Goal: Task Accomplishment & Management: Complete application form

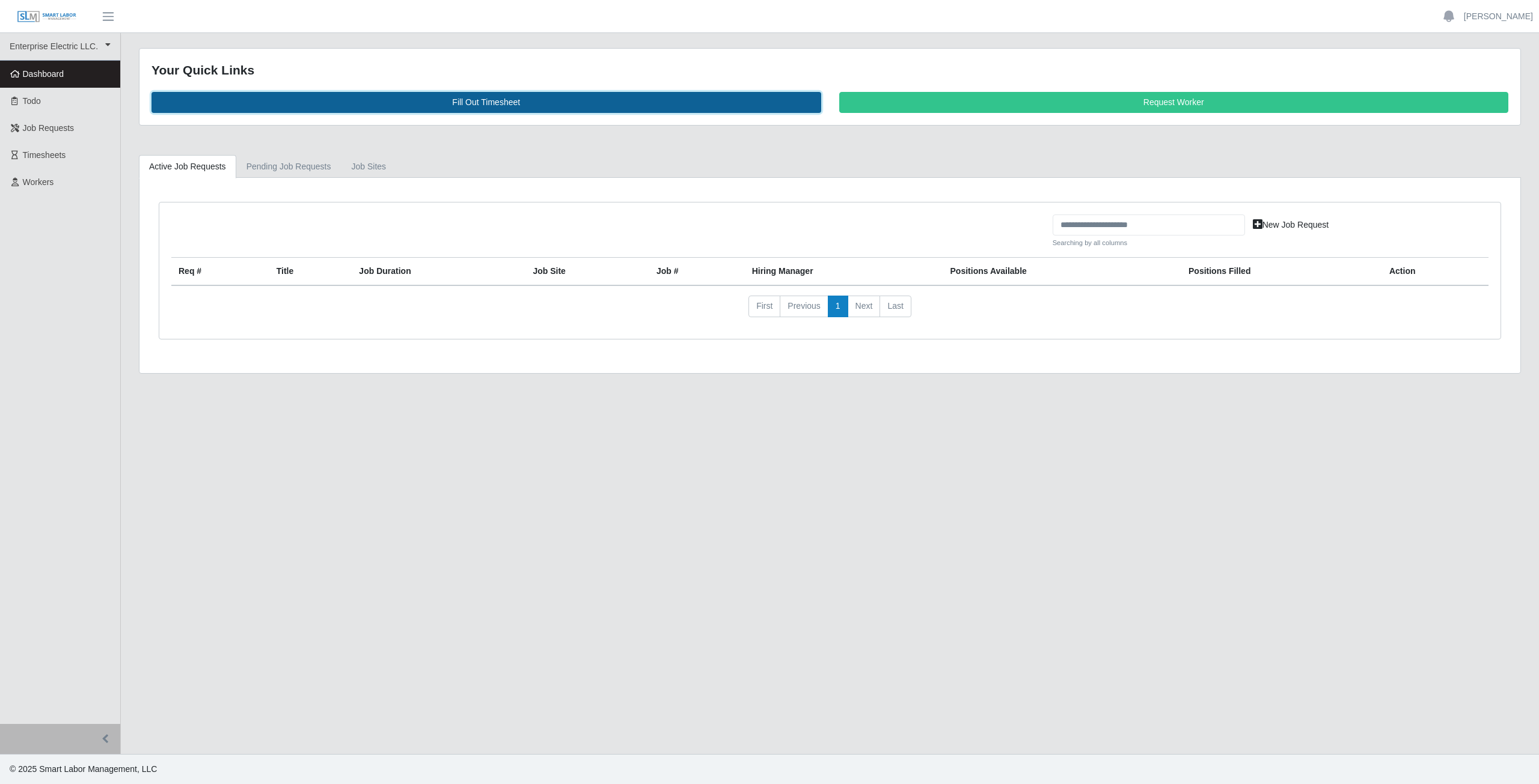
click at [485, 104] on link "Fill Out Timesheet" at bounding box center [486, 102] width 670 height 21
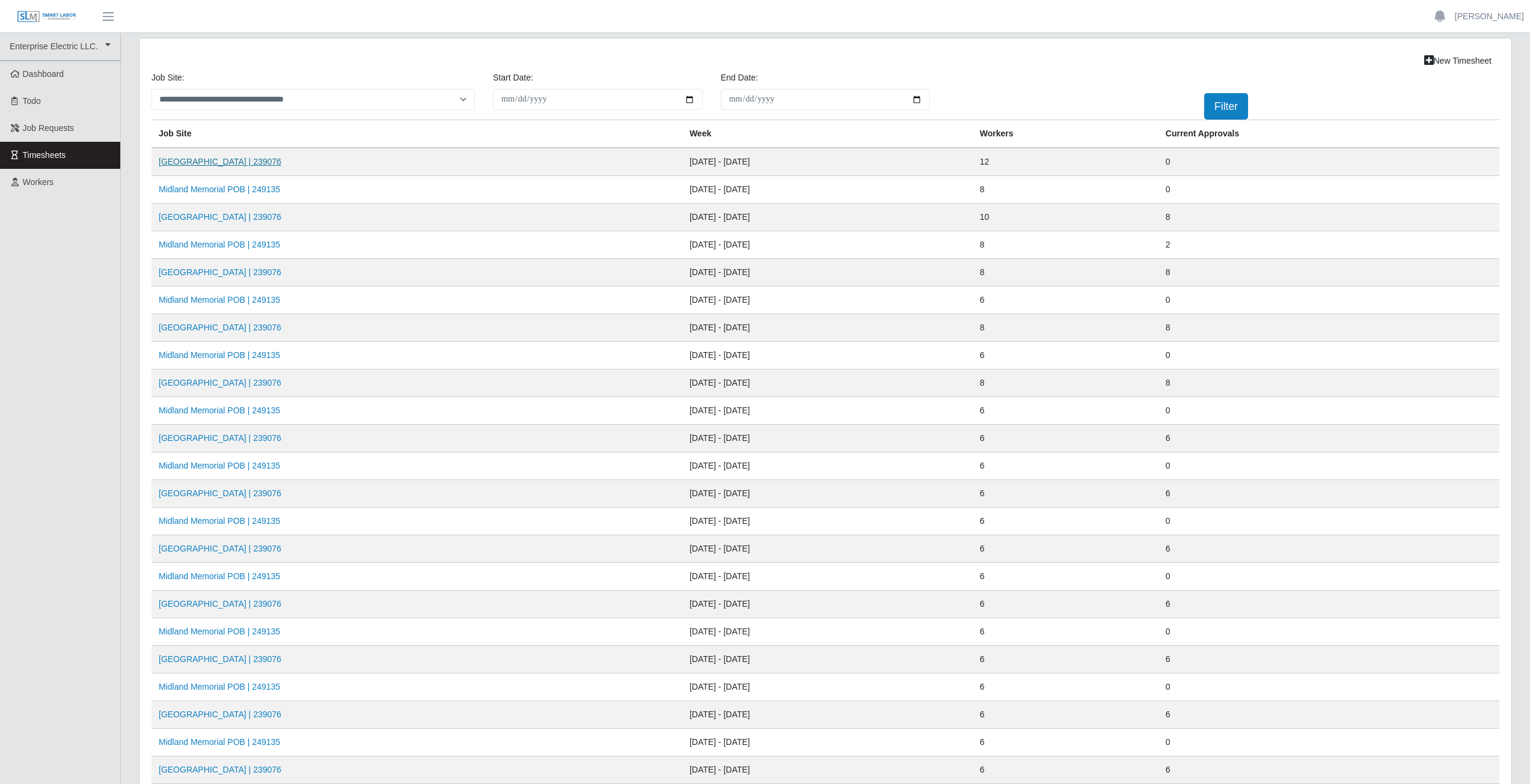
click at [210, 164] on link "[GEOGRAPHIC_DATA] | 239076" at bounding box center [220, 162] width 123 height 9
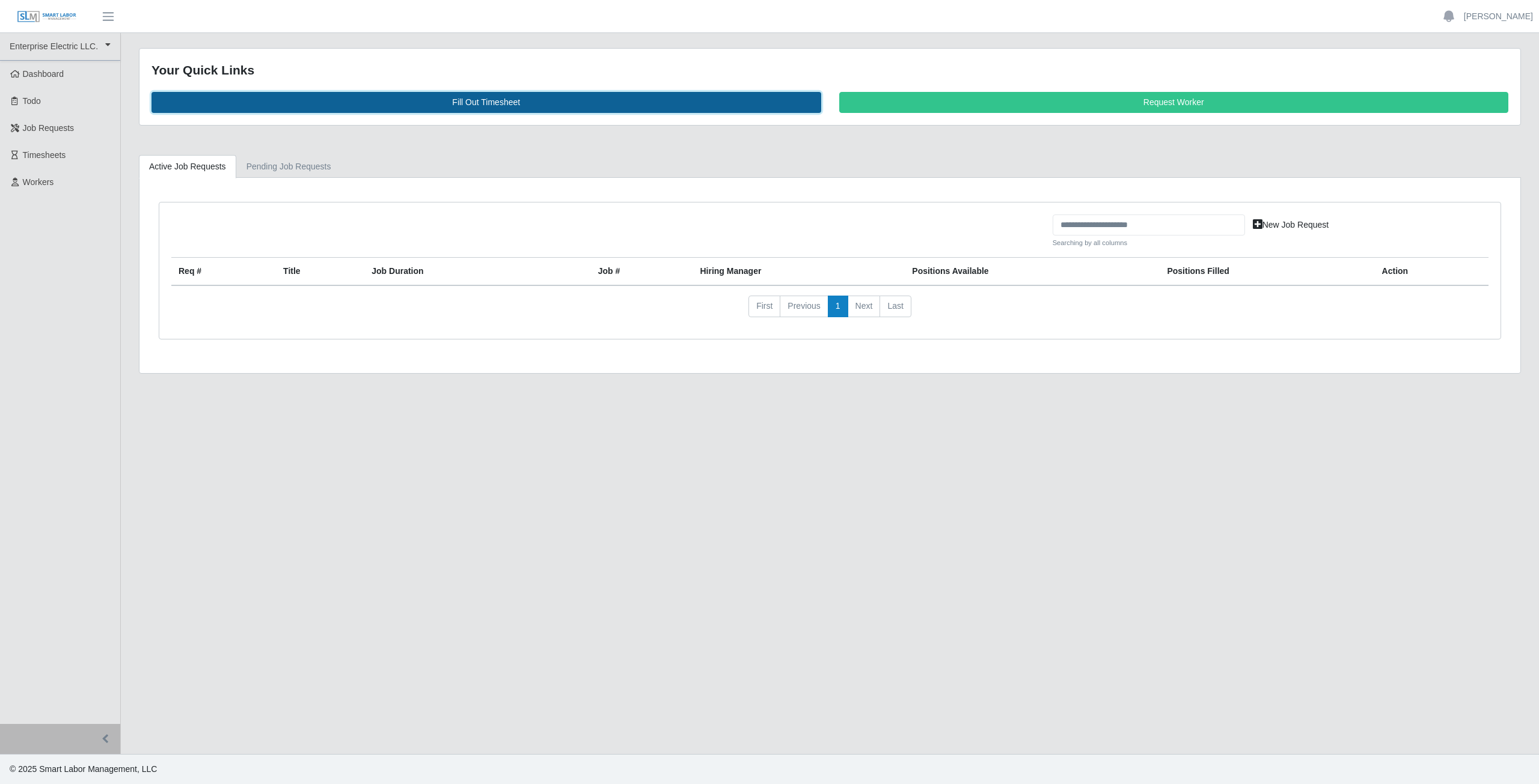
click at [483, 99] on link "Fill Out Timesheet" at bounding box center [486, 102] width 670 height 21
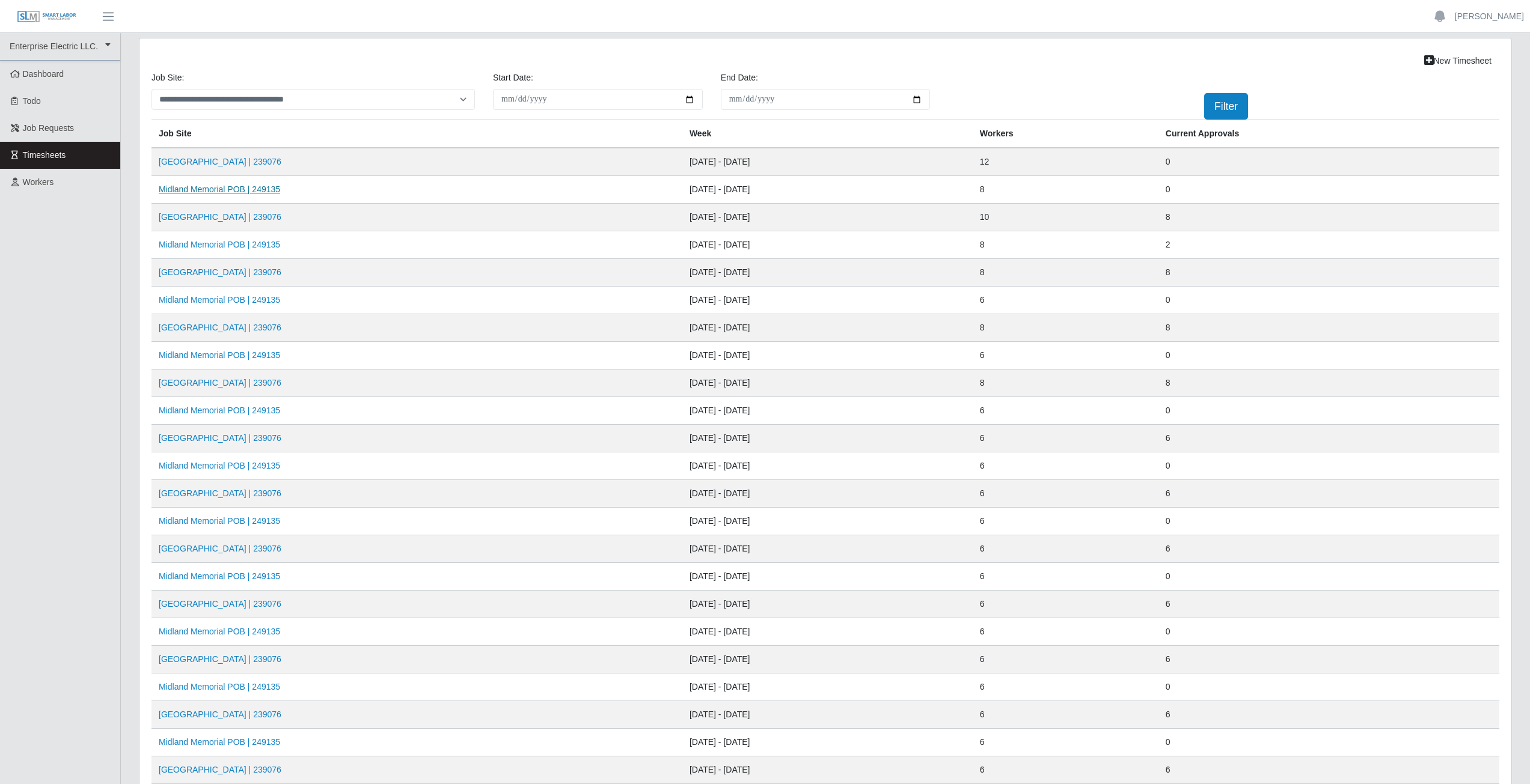
click at [207, 190] on link "Midland Memorial POB | 249135" at bounding box center [219, 190] width 121 height 9
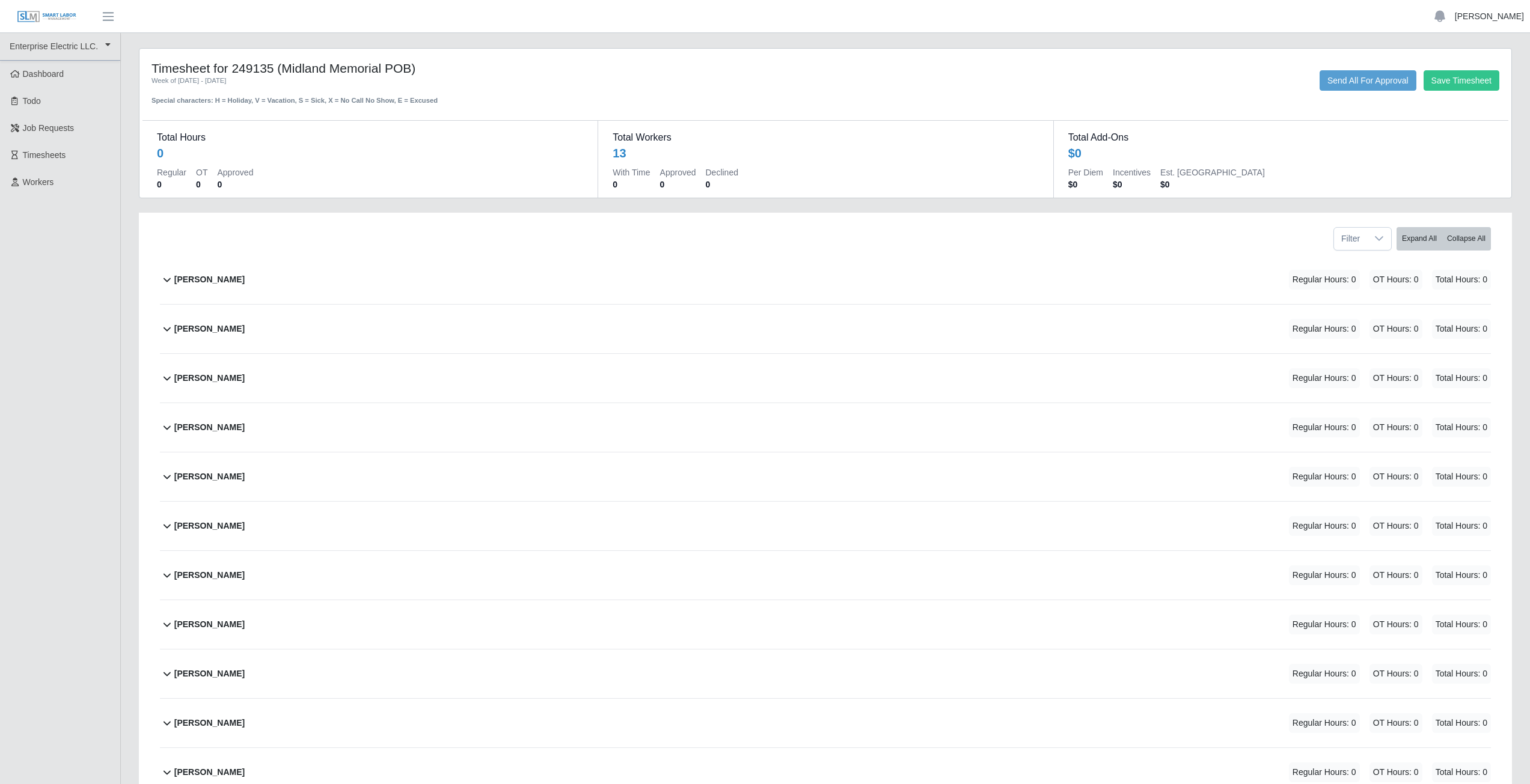
click at [1502, 17] on link "[PERSON_NAME]" at bounding box center [1489, 17] width 69 height 13
click at [1465, 87] on link "Logout" at bounding box center [1474, 83] width 108 height 25
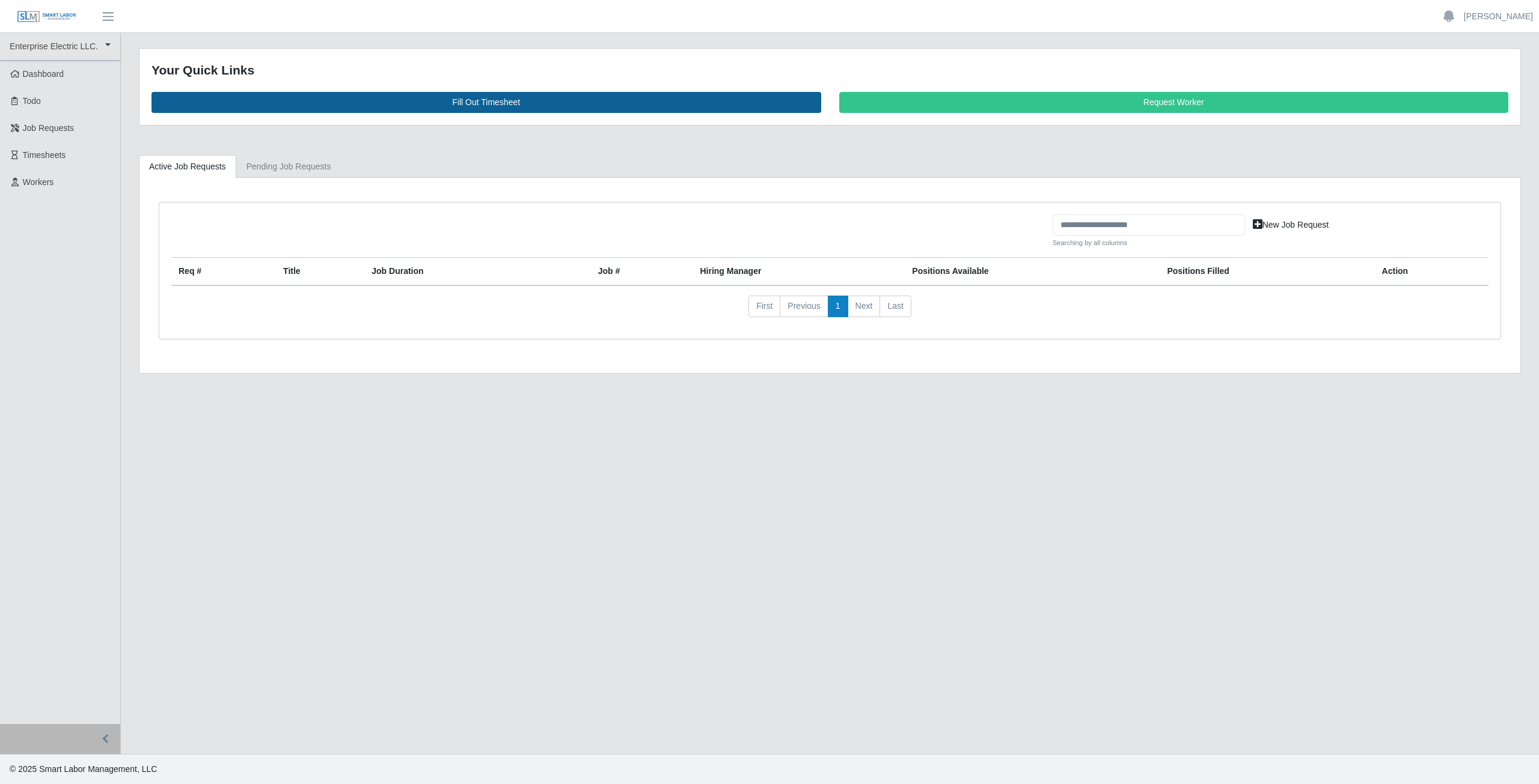
click at [490, 102] on link "Fill Out Timesheet" at bounding box center [486, 102] width 670 height 21
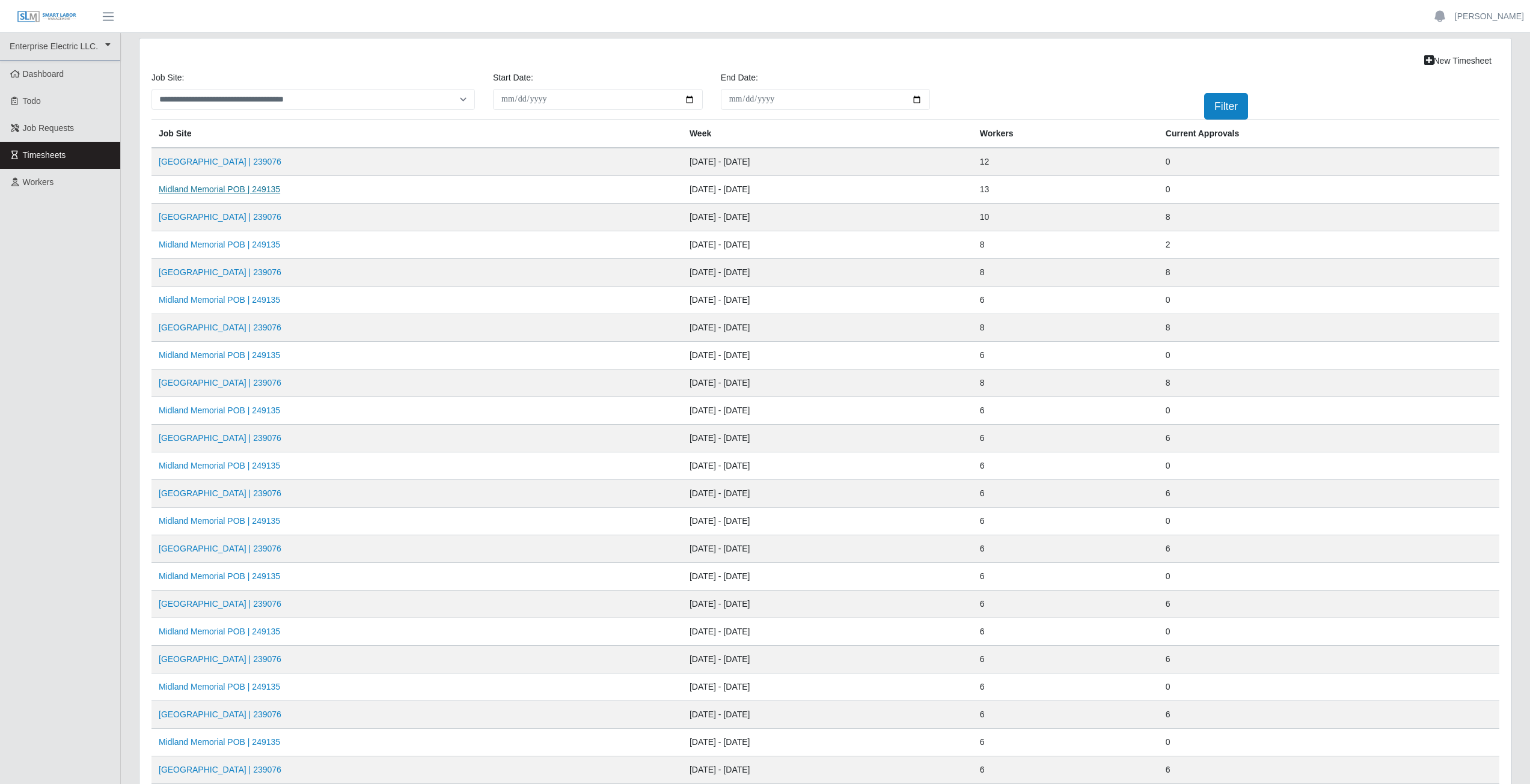
click at [224, 191] on link "Midland Memorial POB | 249135" at bounding box center [219, 190] width 121 height 9
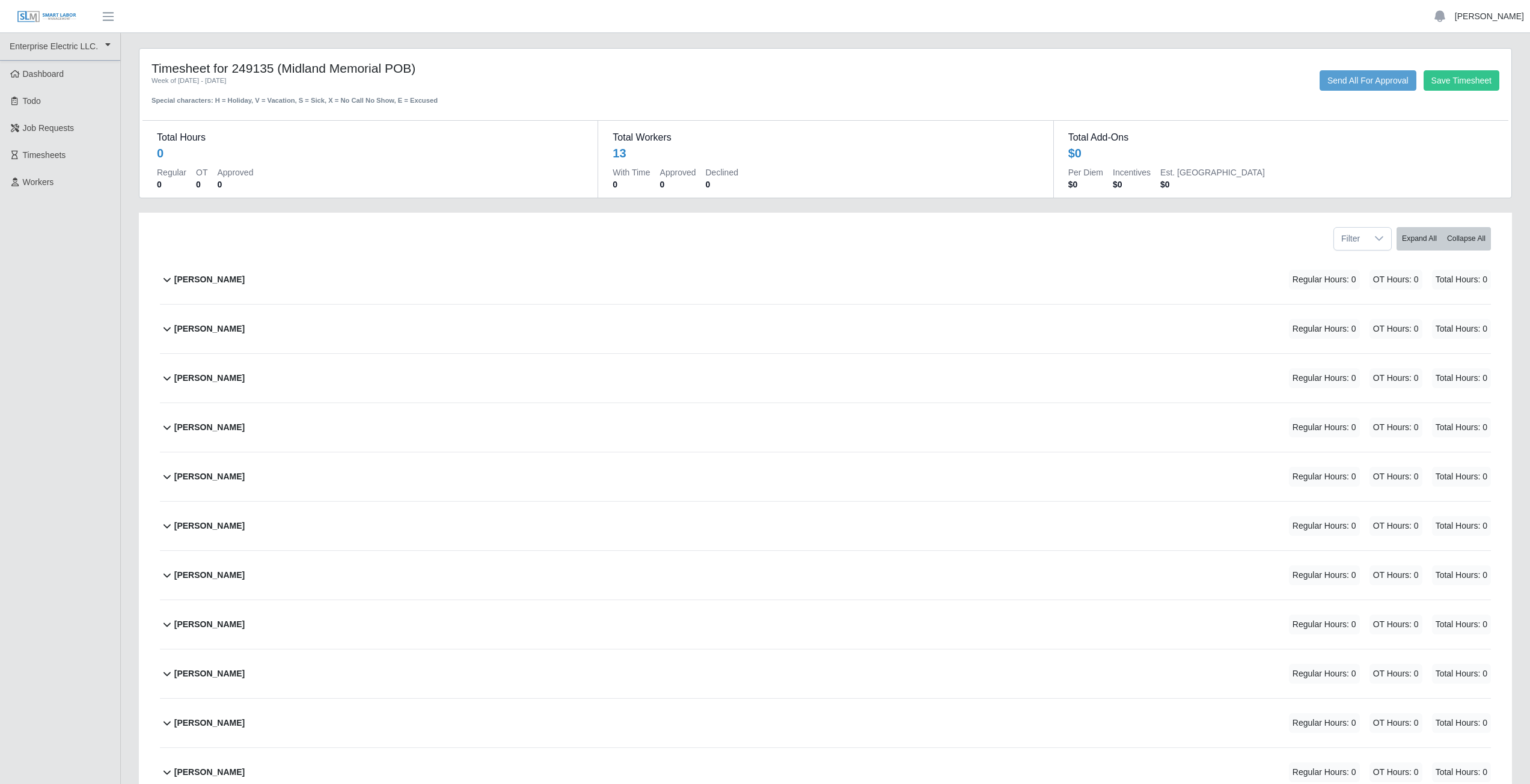
click at [1501, 11] on link "[PERSON_NAME]" at bounding box center [1489, 17] width 69 height 13
click at [1460, 90] on link "Logout" at bounding box center [1474, 83] width 108 height 25
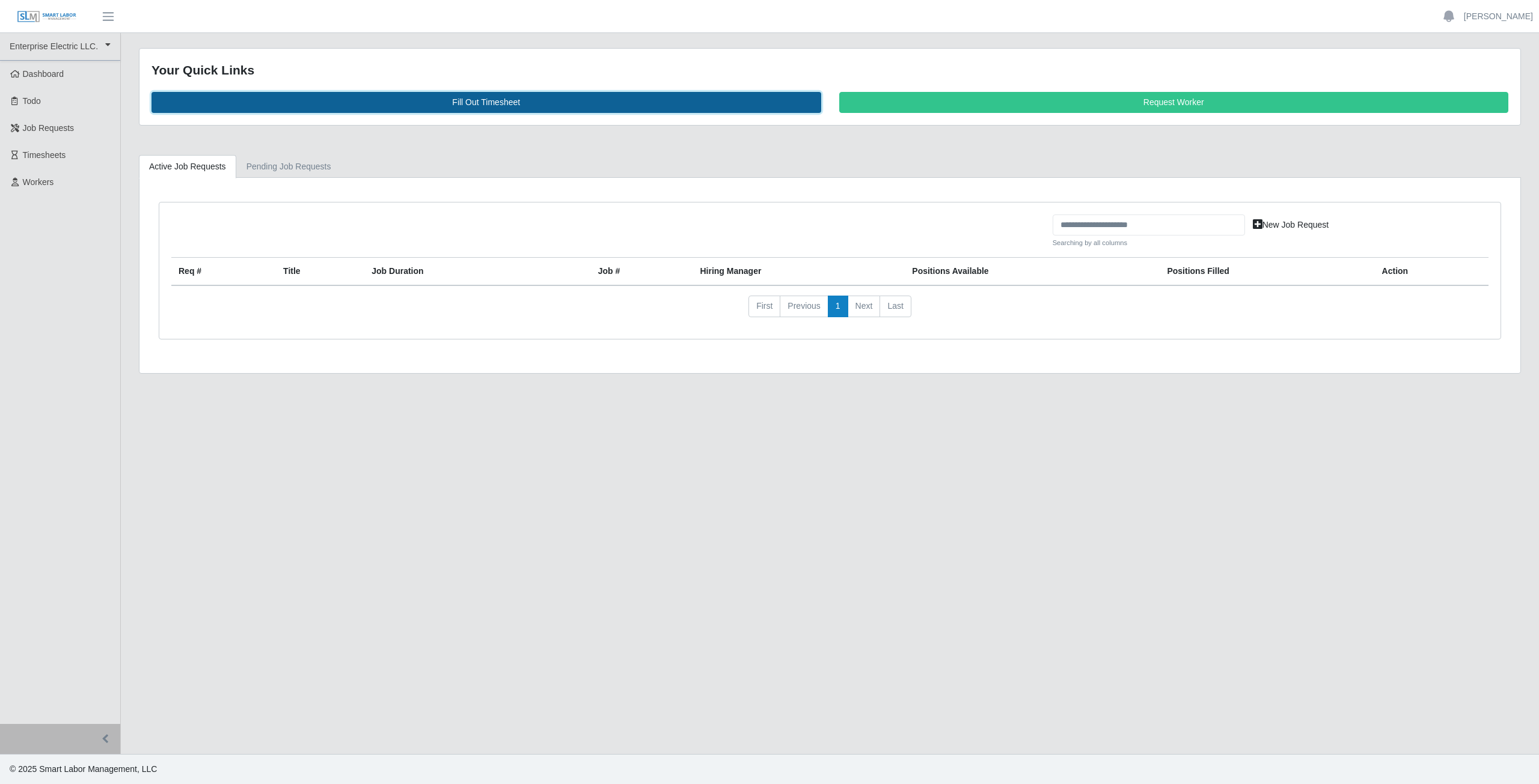
click at [483, 101] on link "Fill Out Timesheet" at bounding box center [486, 102] width 670 height 21
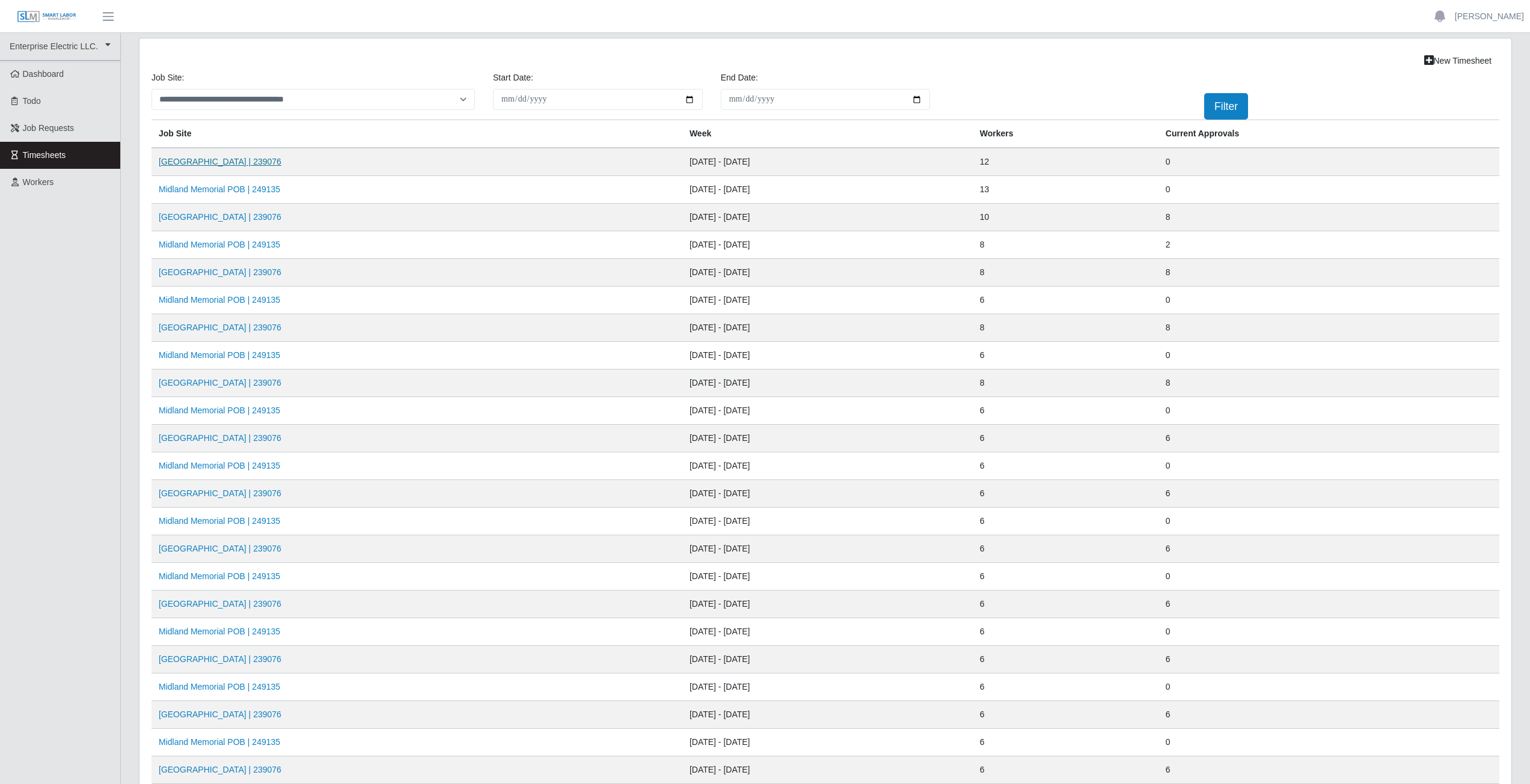
click at [242, 162] on link "[GEOGRAPHIC_DATA] | 239076" at bounding box center [220, 162] width 123 height 9
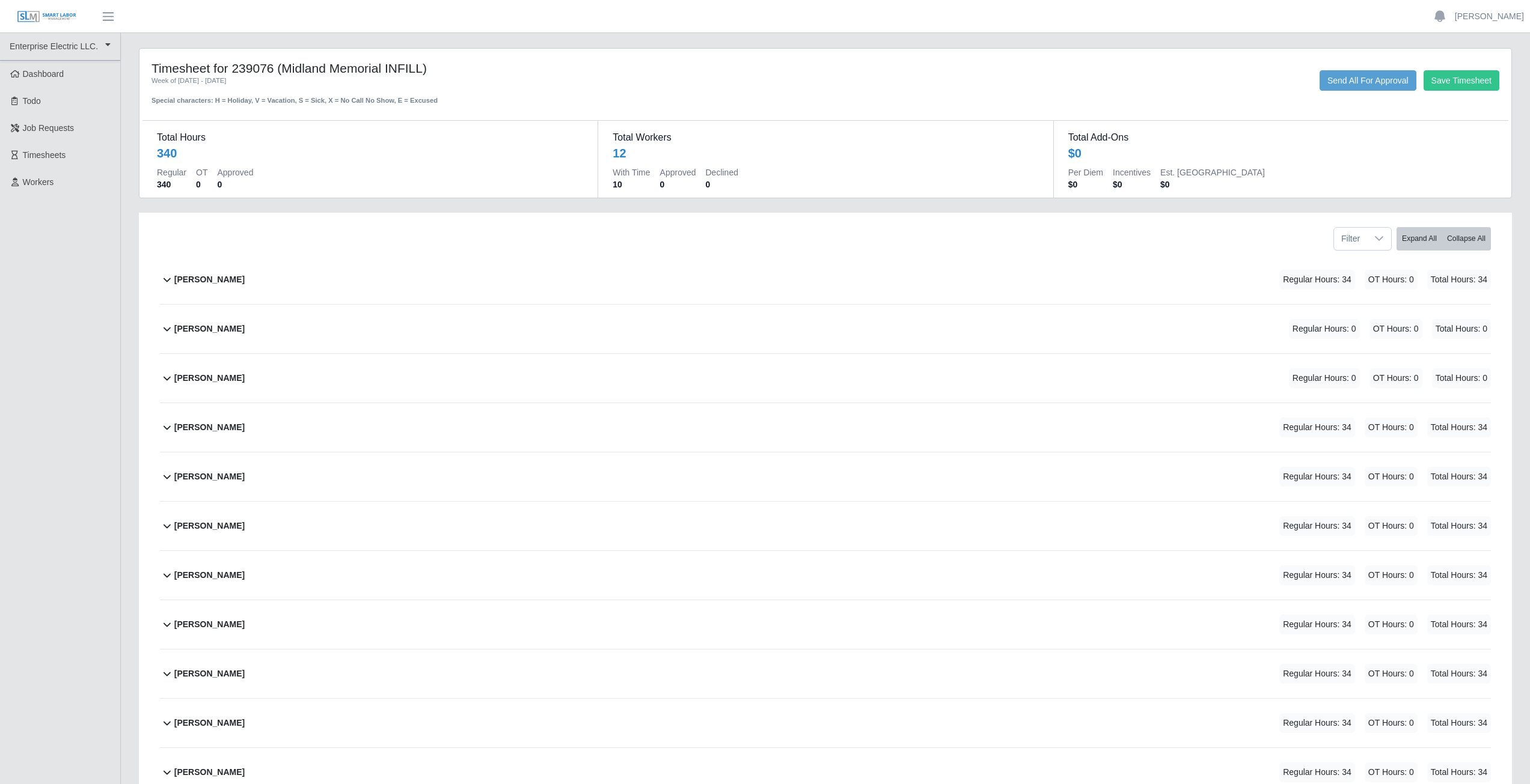
drag, startPoint x: 967, startPoint y: 614, endPoint x: 919, endPoint y: 386, distance: 233.0
click at [920, 388] on div "Aiden Gavina Regular Hours: 34 OT Hours: 0 Total Hours: 34 Aiden Gavina Select …" at bounding box center [825, 550] width 1349 height 591
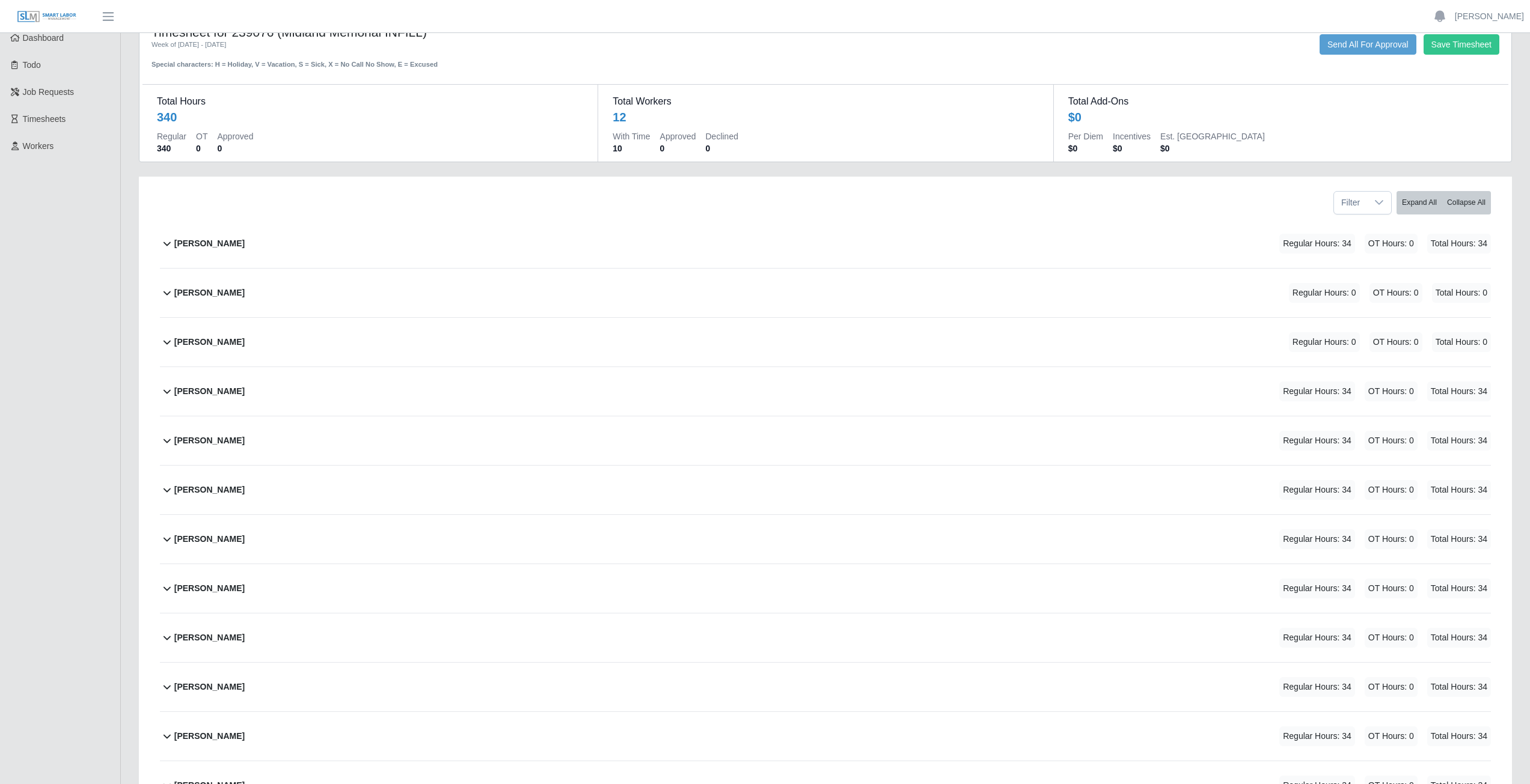
scroll to position [31, 0]
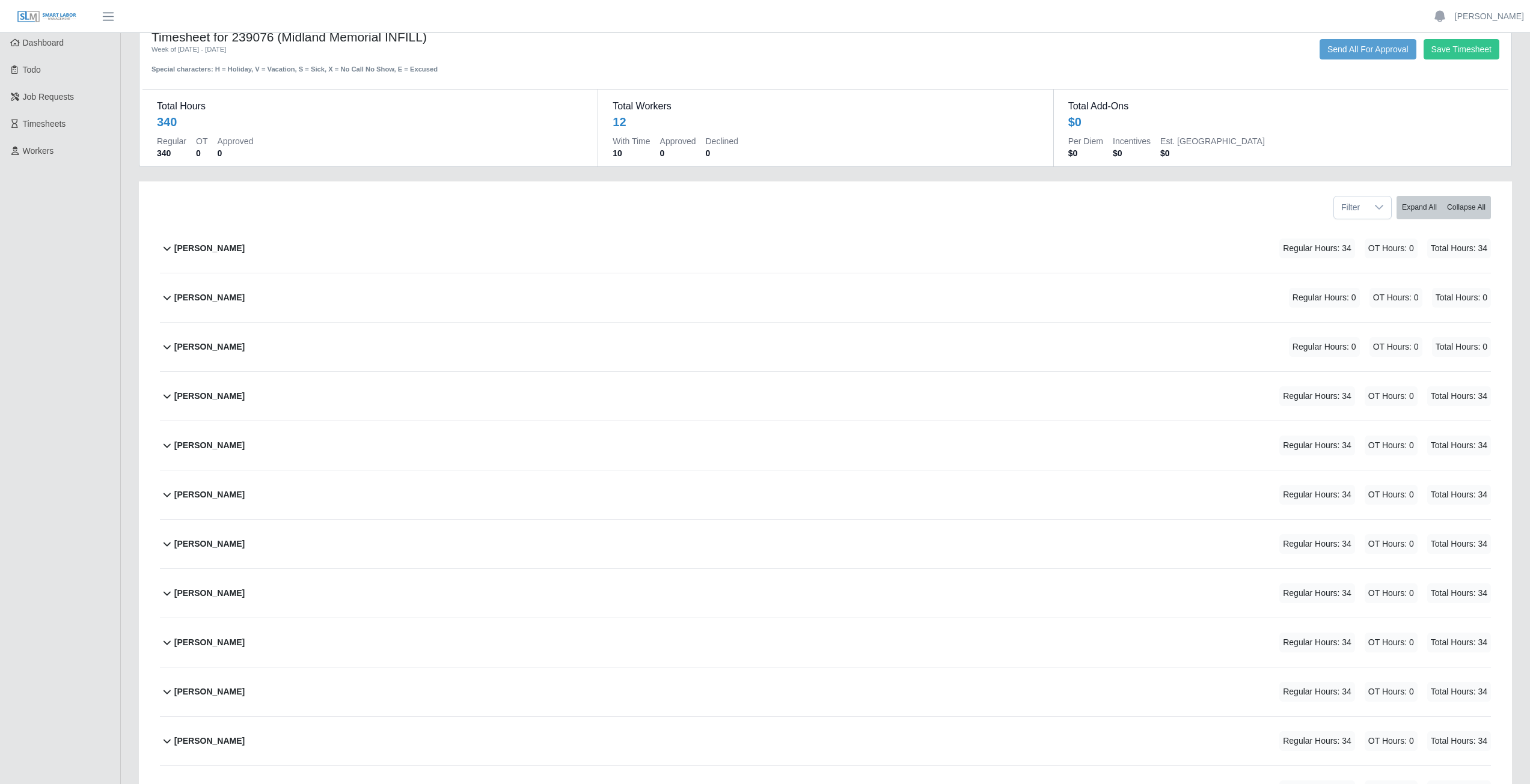
click at [207, 450] on b "Carlos Luquez" at bounding box center [209, 446] width 70 height 13
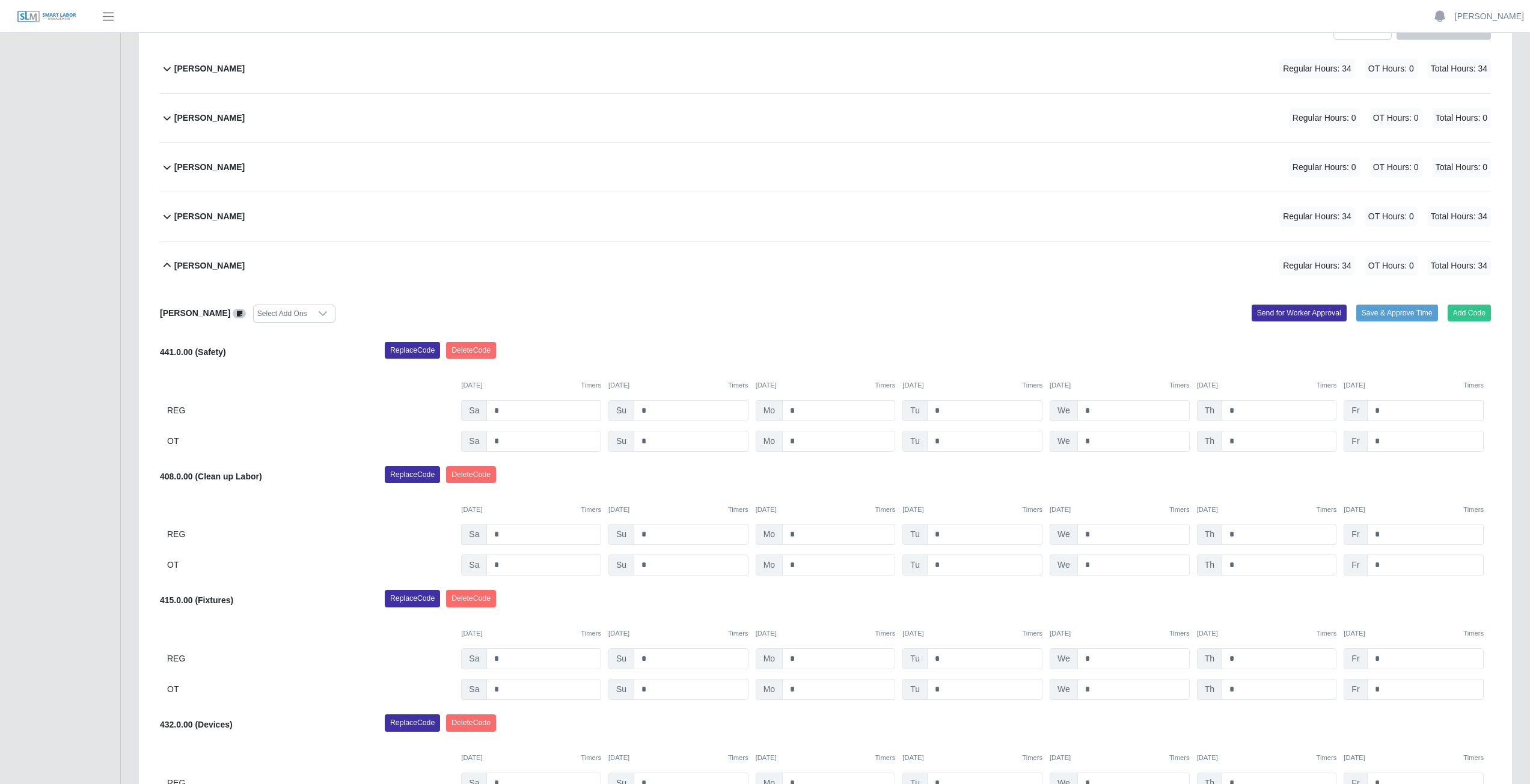
scroll to position [212, 0]
click at [470, 348] on button "Delete Code" at bounding box center [471, 349] width 50 height 17
click at [465, 349] on button "Delete Code" at bounding box center [471, 349] width 50 height 17
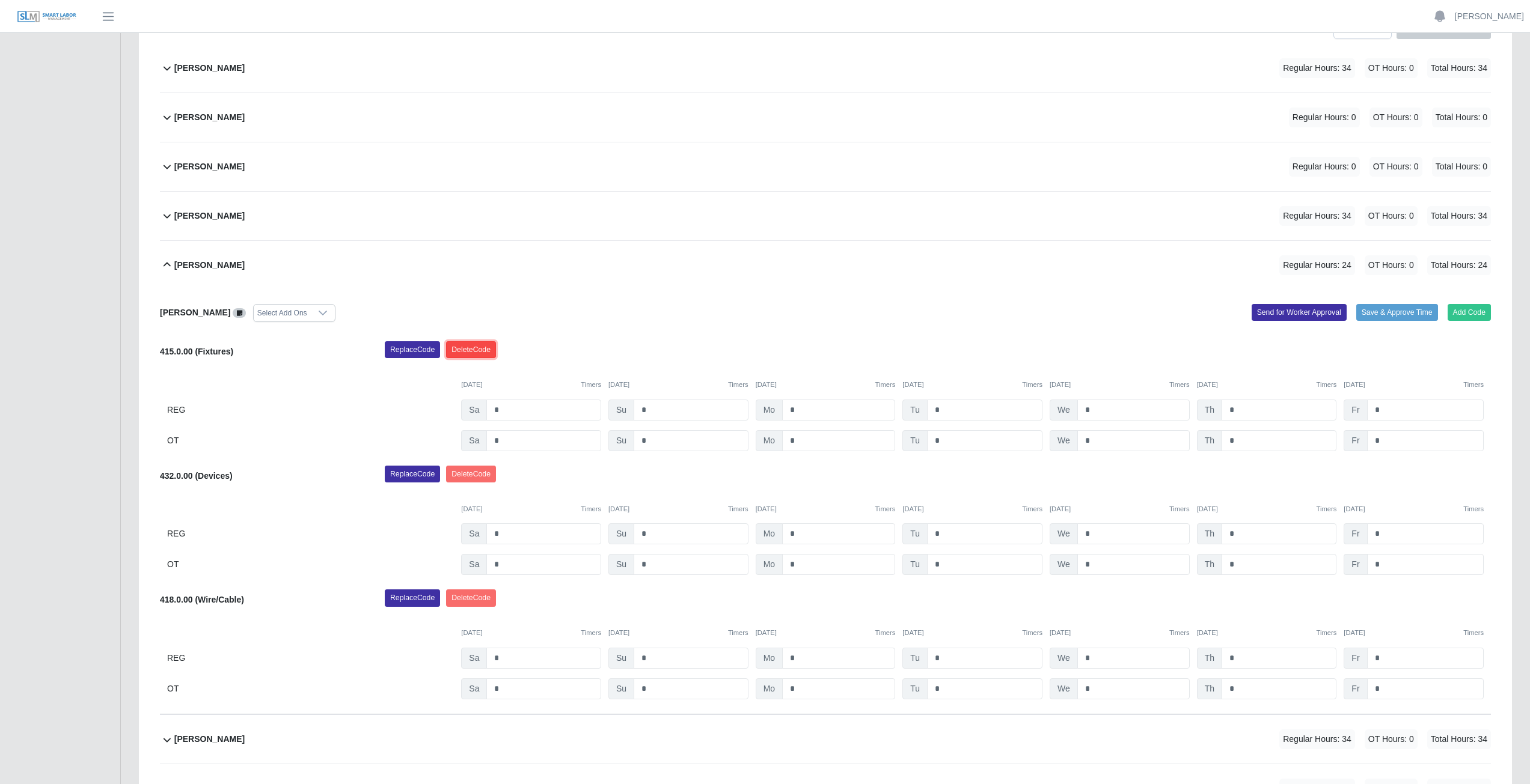
click at [475, 348] on button "Delete Code" at bounding box center [471, 349] width 50 height 17
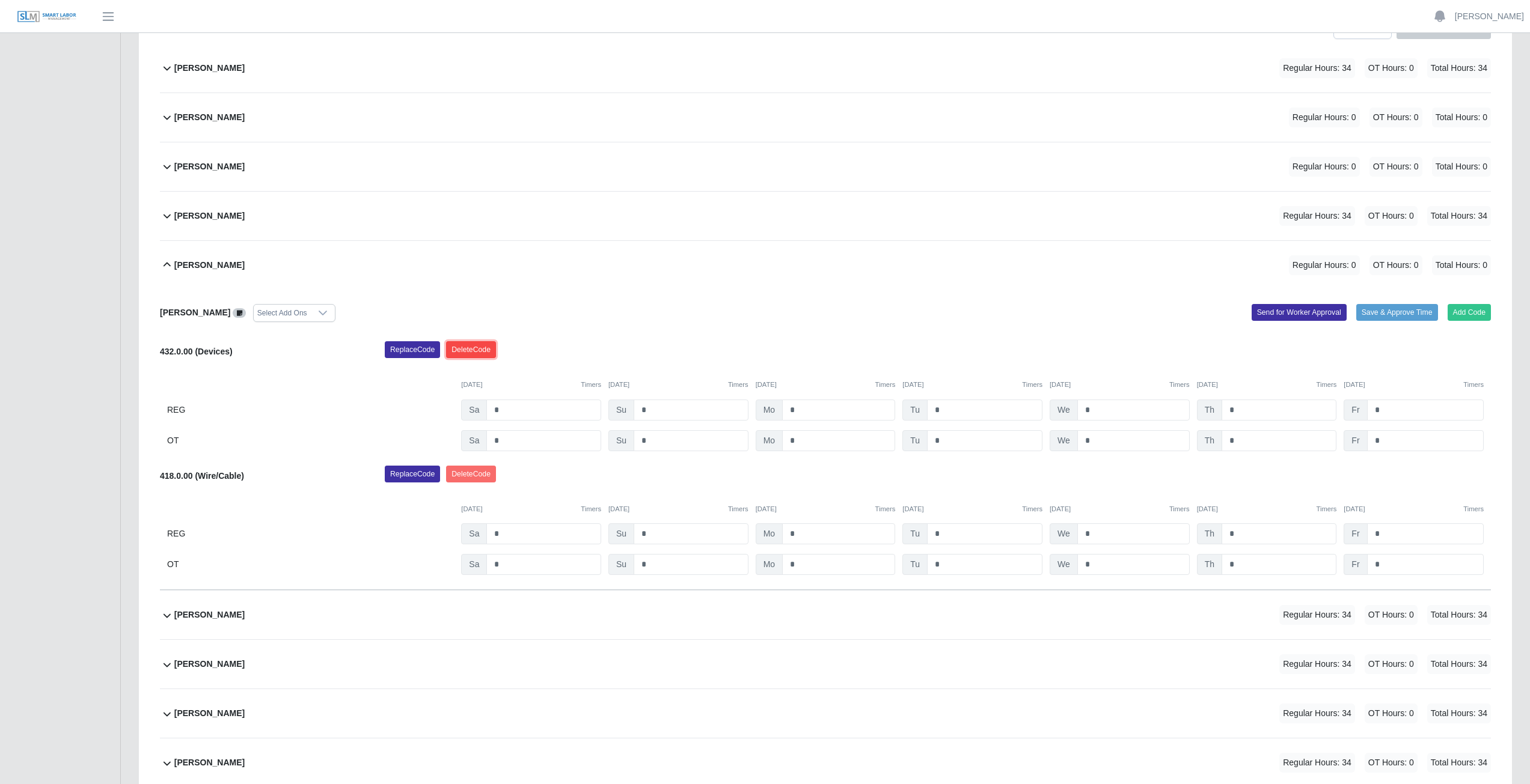
click at [478, 349] on button "Delete Code" at bounding box center [471, 349] width 50 height 17
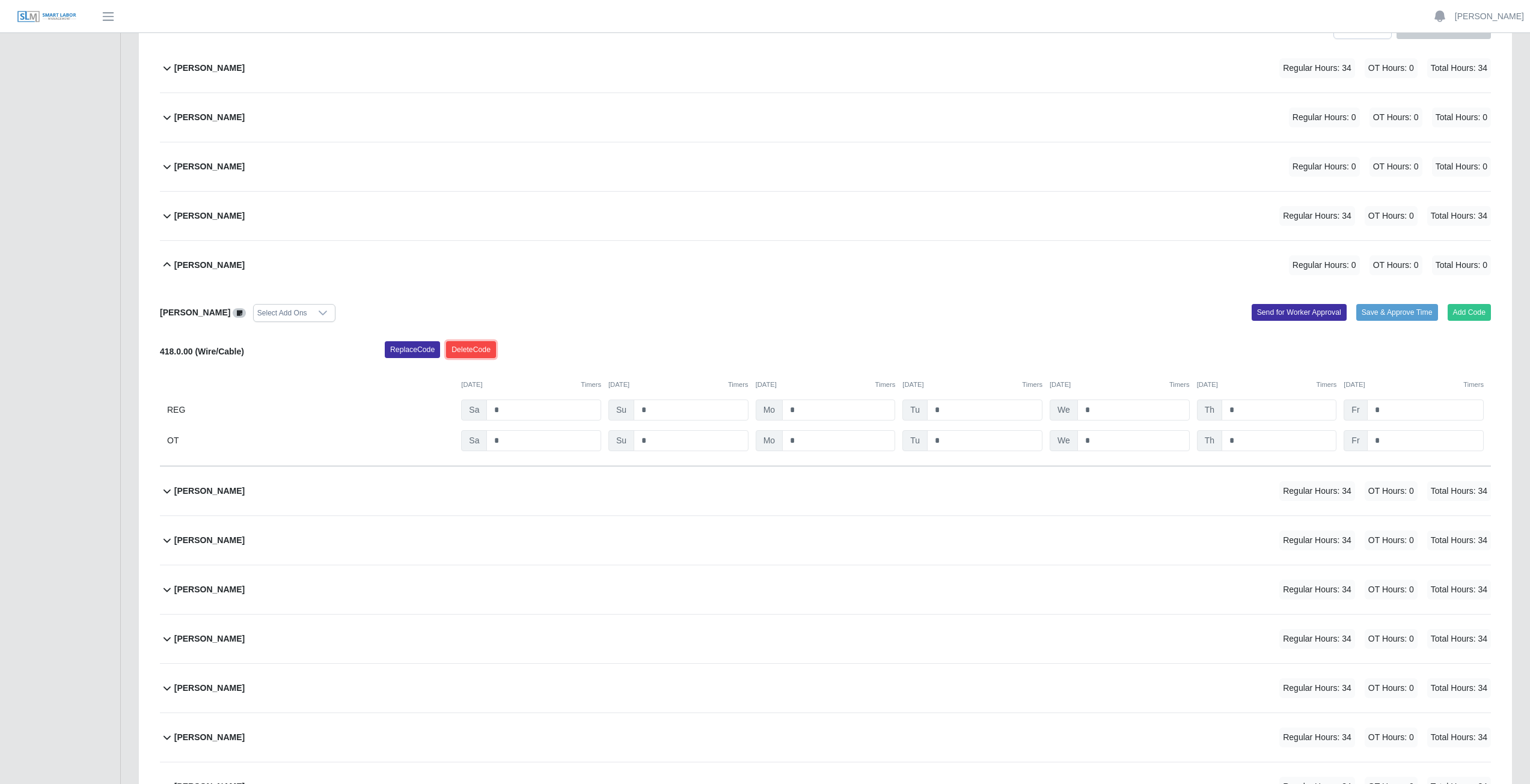
click at [473, 350] on button "Delete Code" at bounding box center [471, 349] width 50 height 17
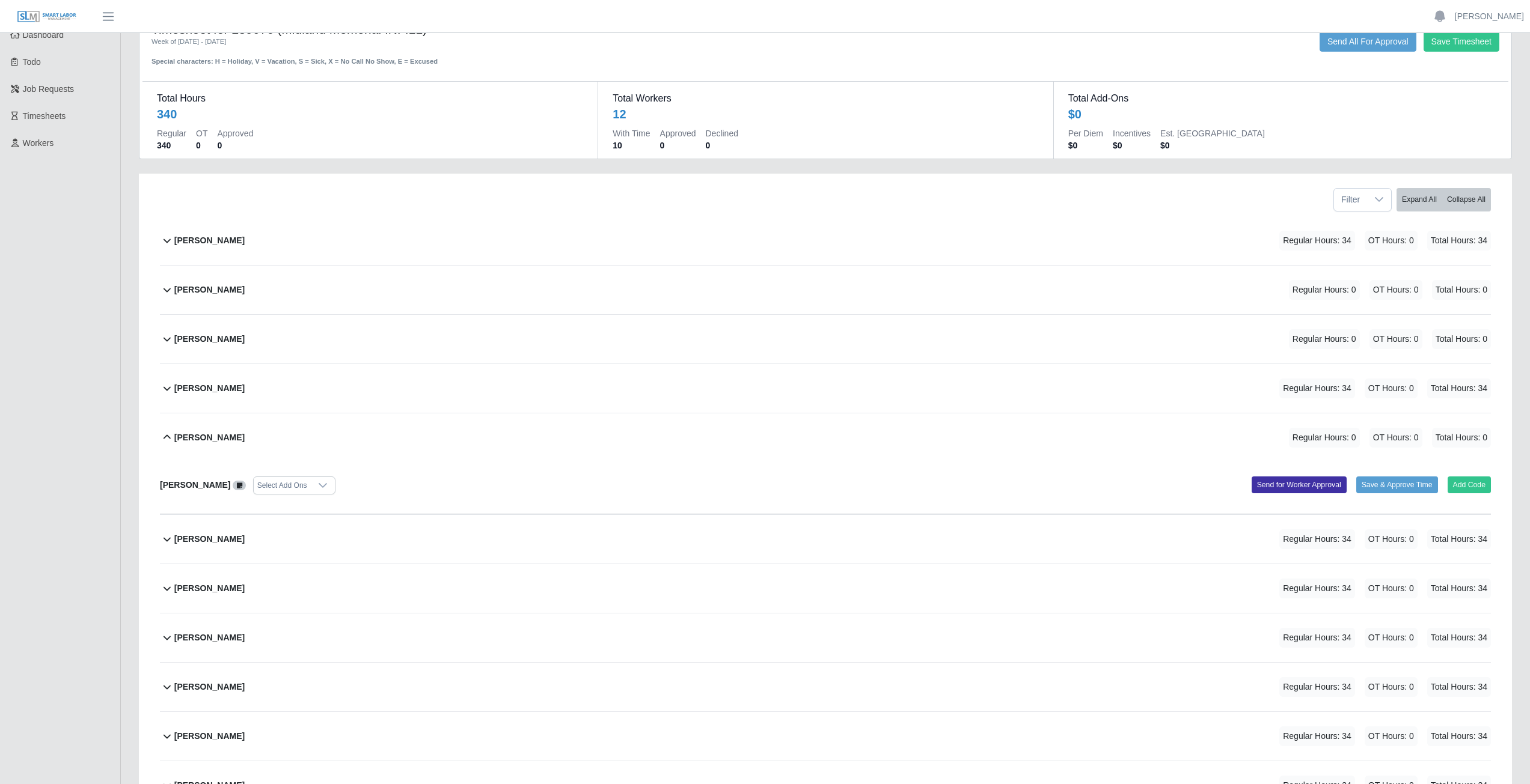
scroll to position [60, 0]
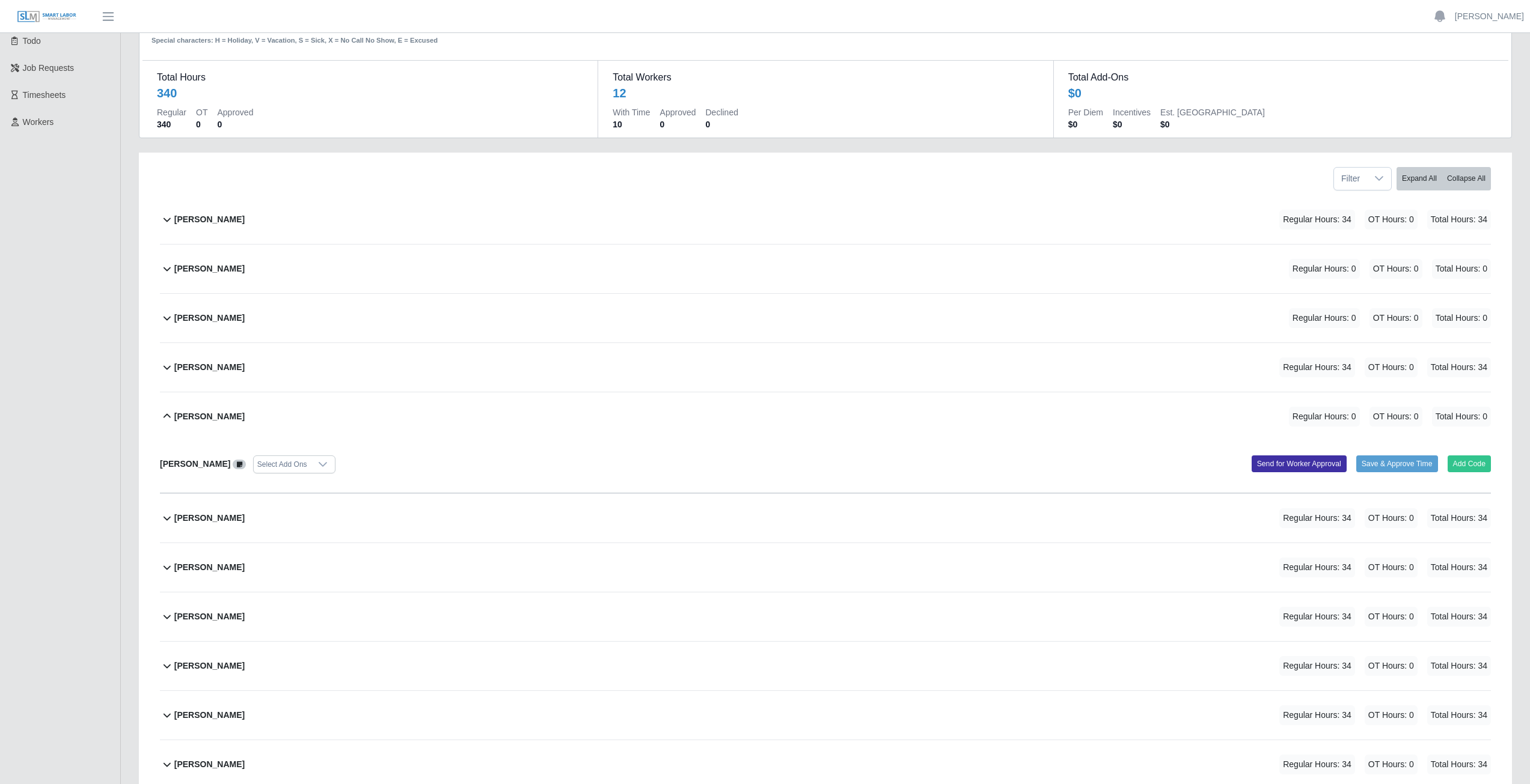
click at [165, 420] on icon at bounding box center [167, 417] width 15 height 15
click at [1478, 19] on link "[PERSON_NAME]" at bounding box center [1489, 17] width 69 height 13
click at [1461, 83] on link "Logout" at bounding box center [1474, 83] width 108 height 25
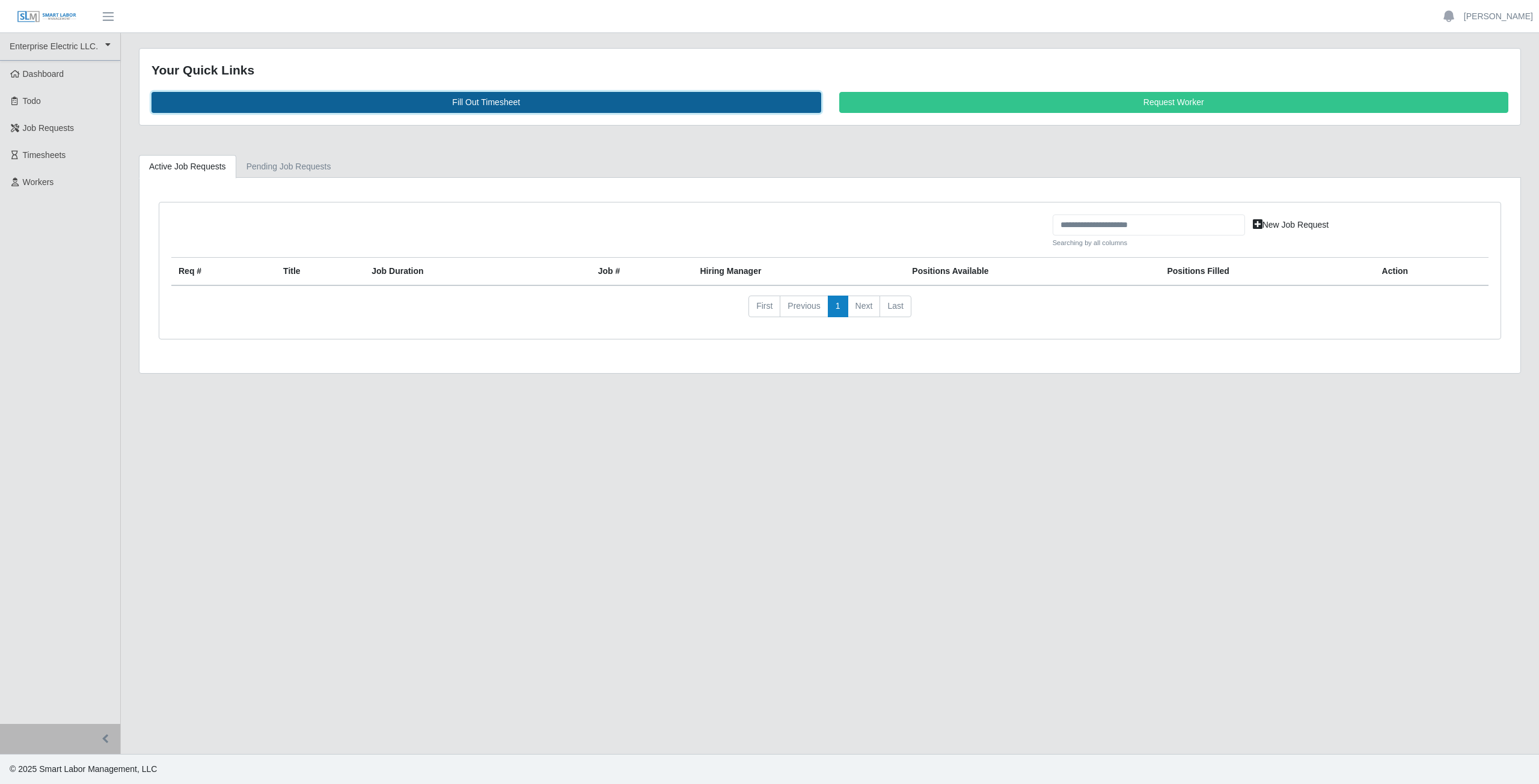
click at [477, 101] on link "Fill Out Timesheet" at bounding box center [486, 102] width 670 height 21
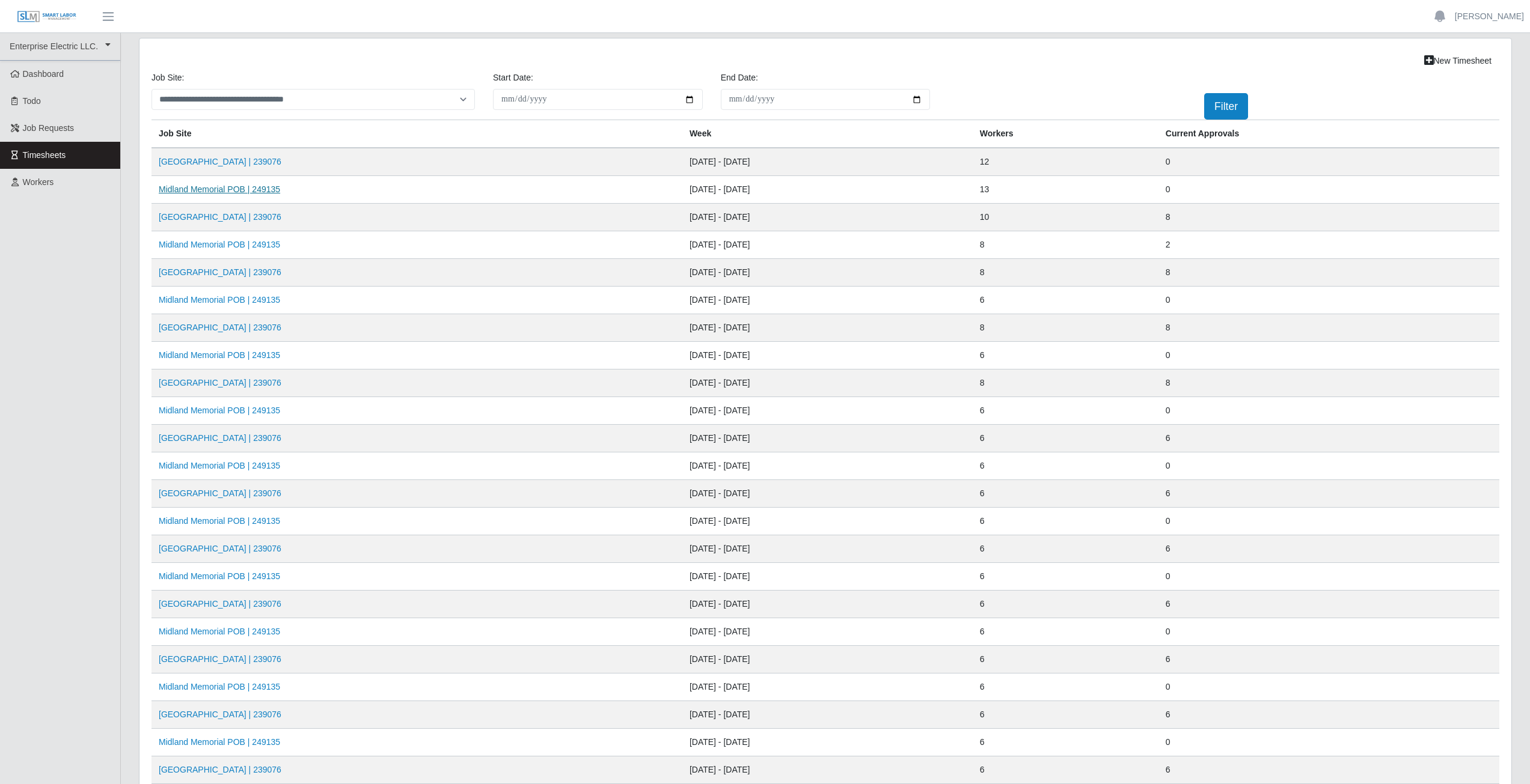
click at [231, 190] on link "Midland Memorial POB | 249135" at bounding box center [219, 190] width 121 height 9
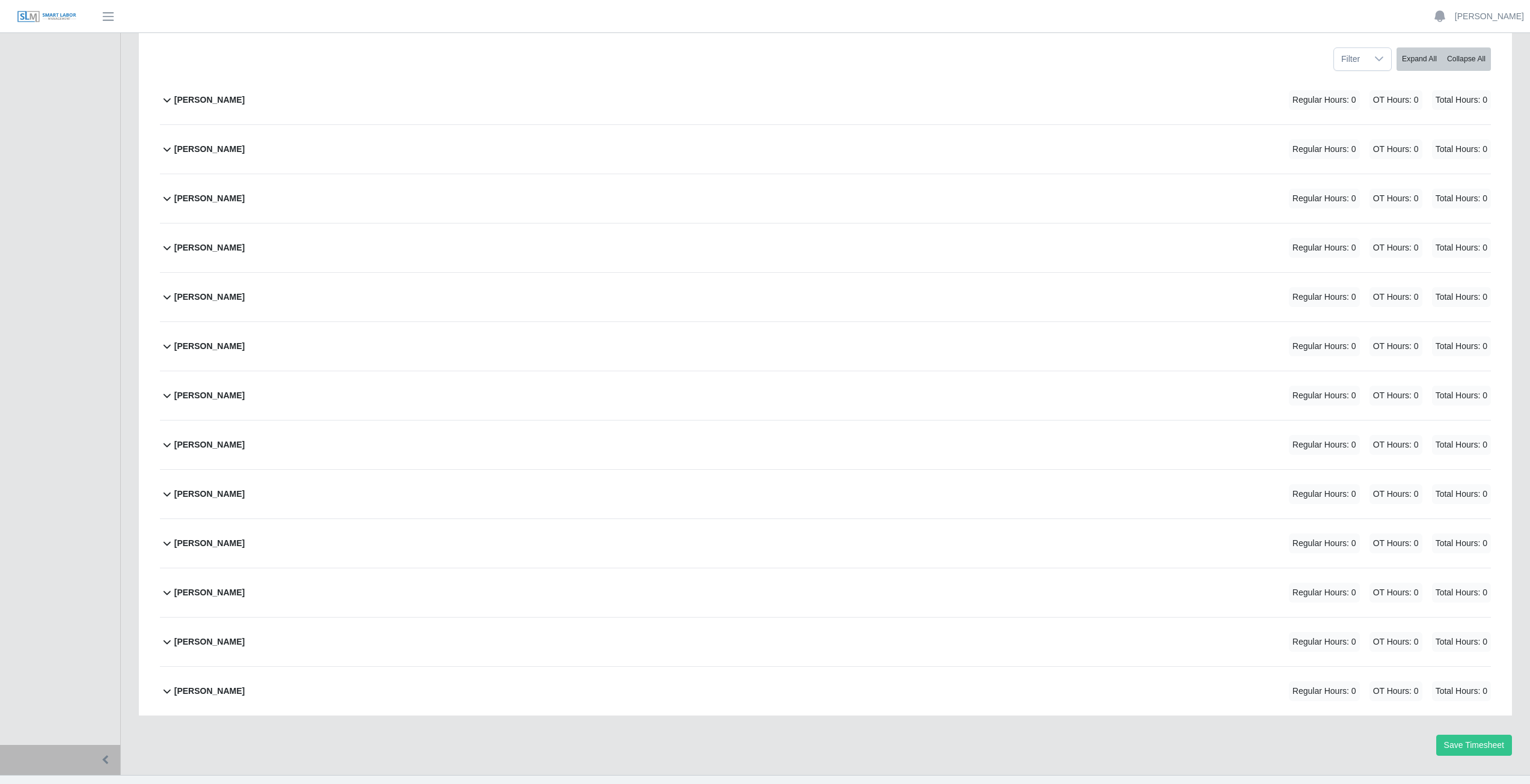
scroll to position [180, 0]
click at [169, 248] on icon at bounding box center [167, 247] width 15 height 15
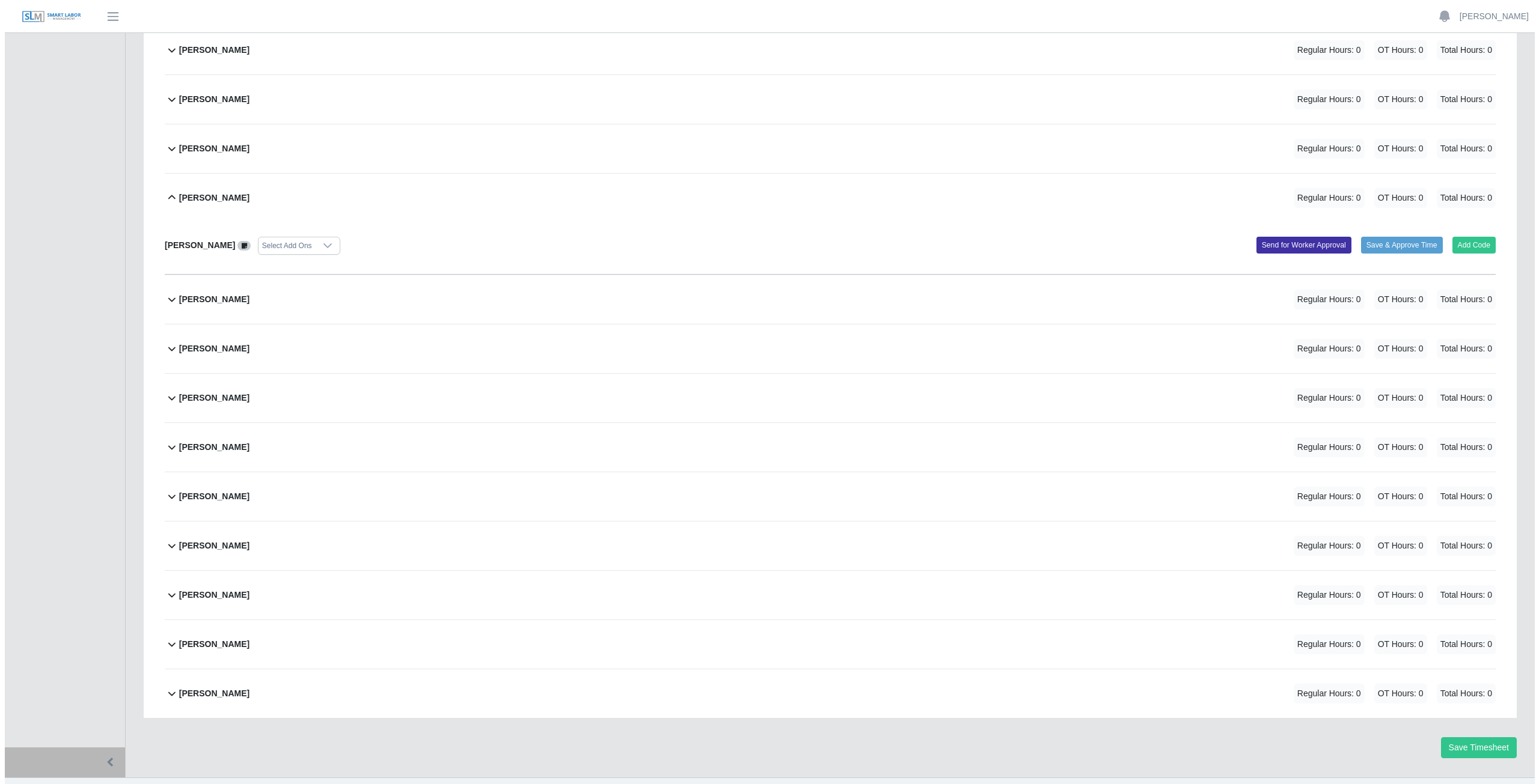
scroll to position [232, 0]
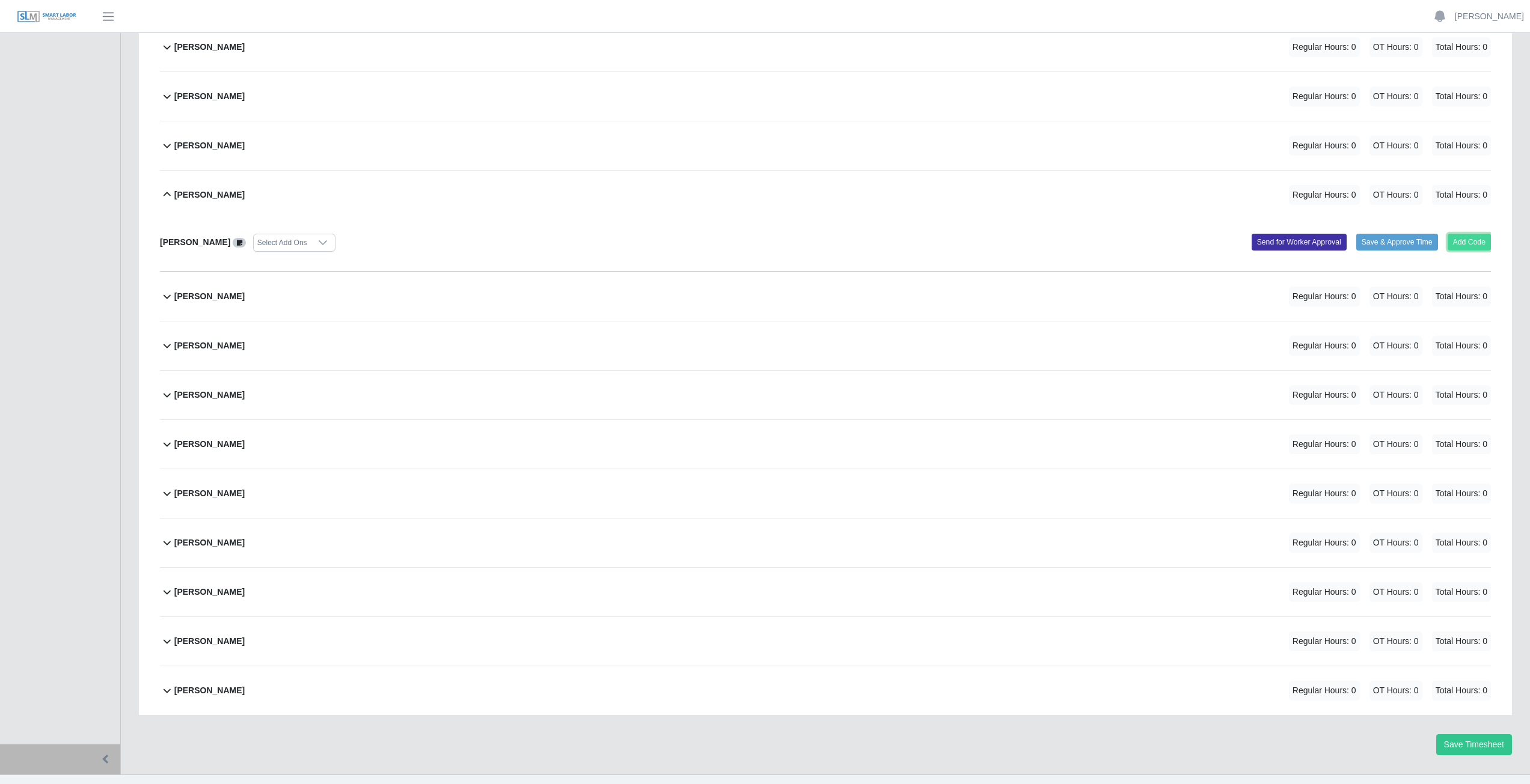
click at [1463, 238] on button "Add Code" at bounding box center [1469, 242] width 43 height 17
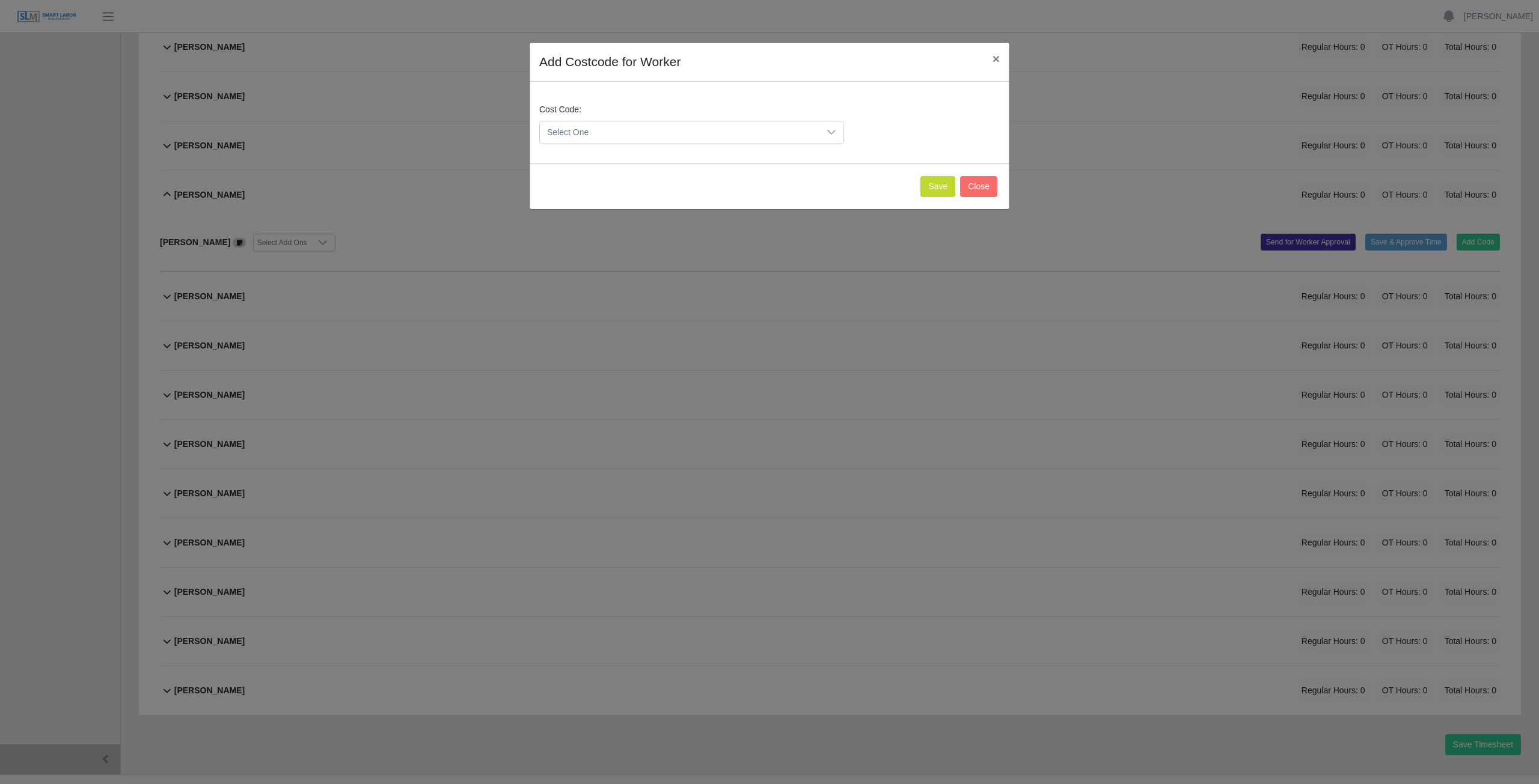
click at [624, 129] on span "Select One" at bounding box center [680, 132] width 279 height 22
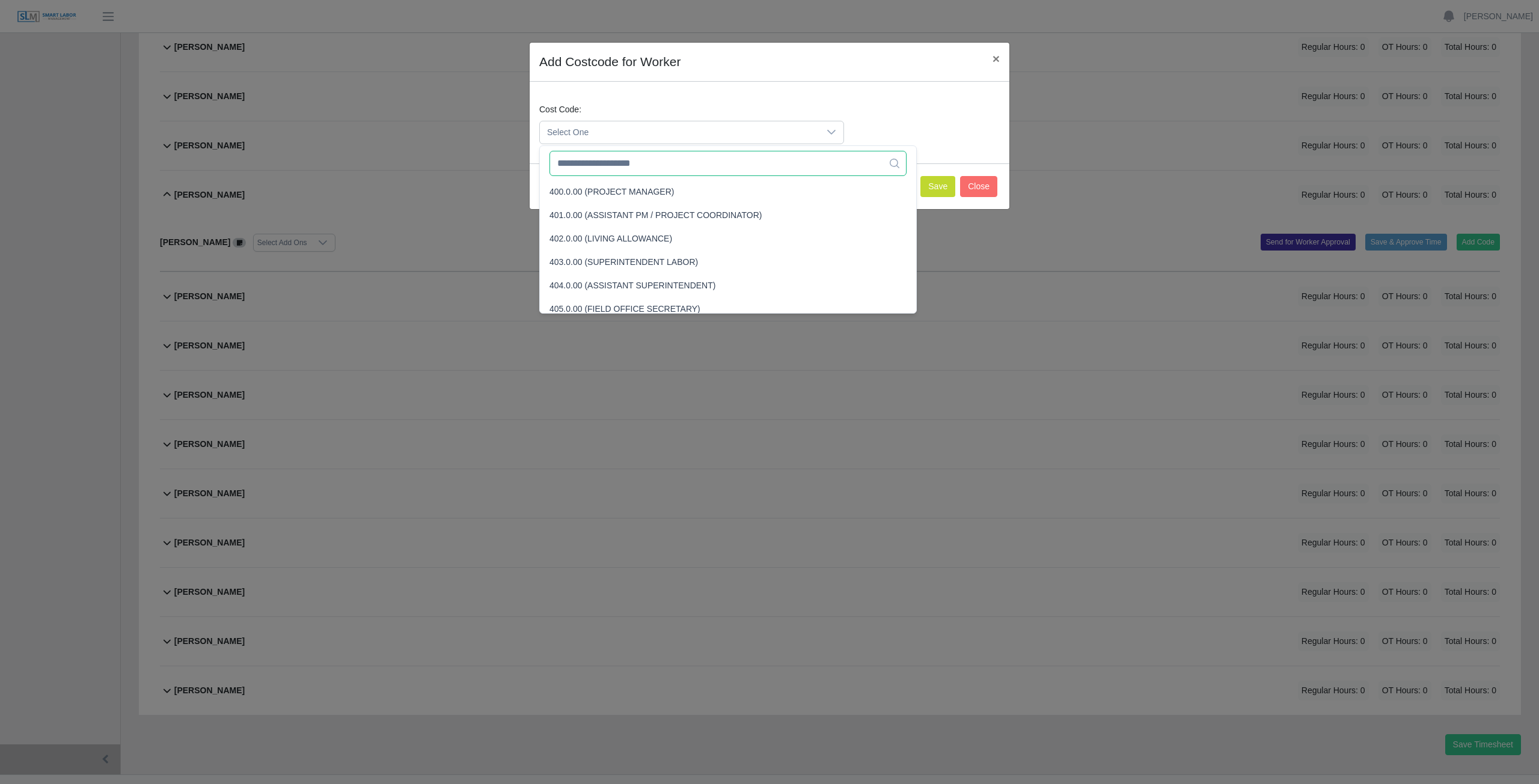
click at [616, 165] on input "text" at bounding box center [728, 163] width 357 height 25
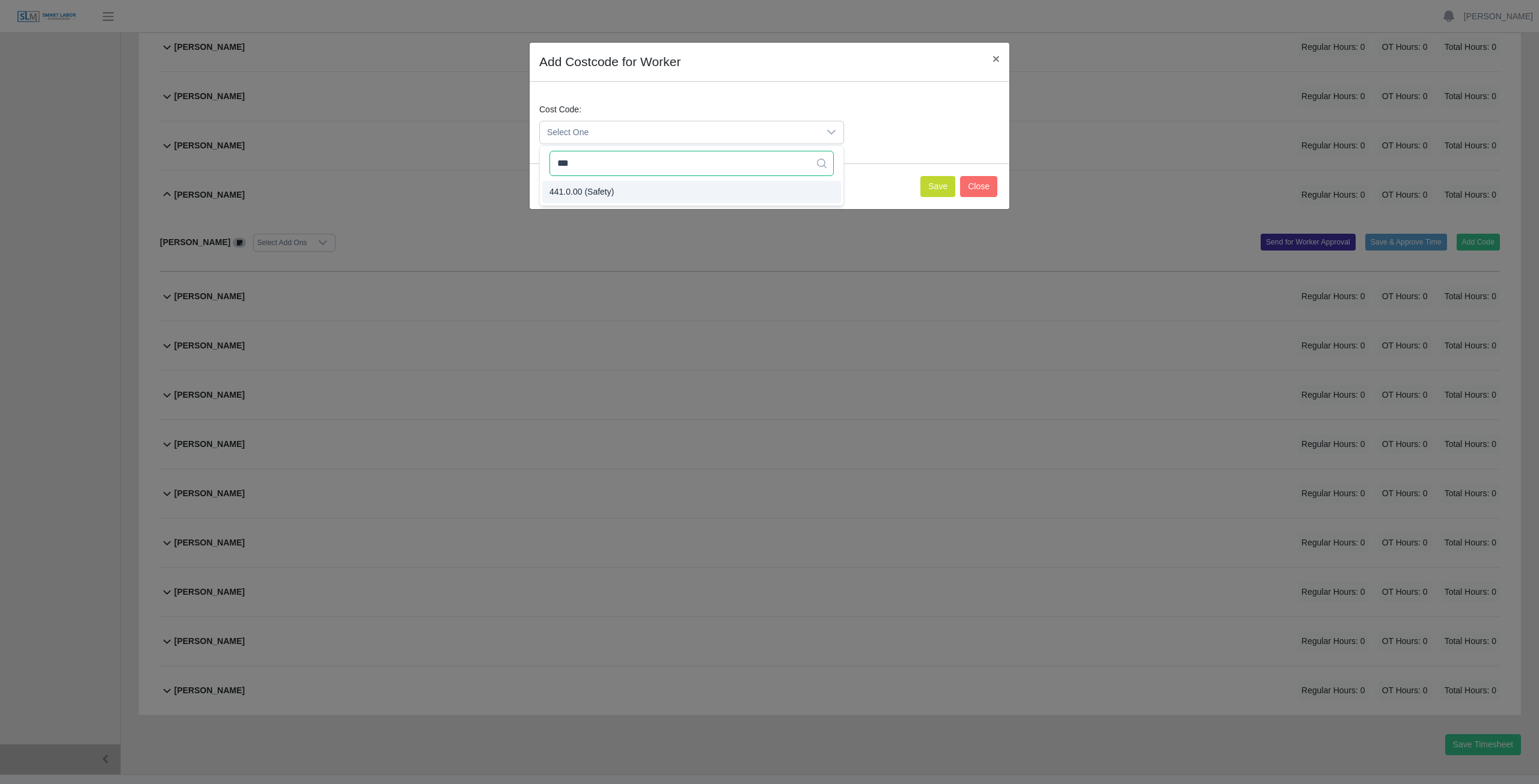
type input "***"
click at [607, 189] on span "441.0.00 (Safety)" at bounding box center [582, 192] width 65 height 13
click at [942, 186] on button "Save" at bounding box center [938, 186] width 35 height 21
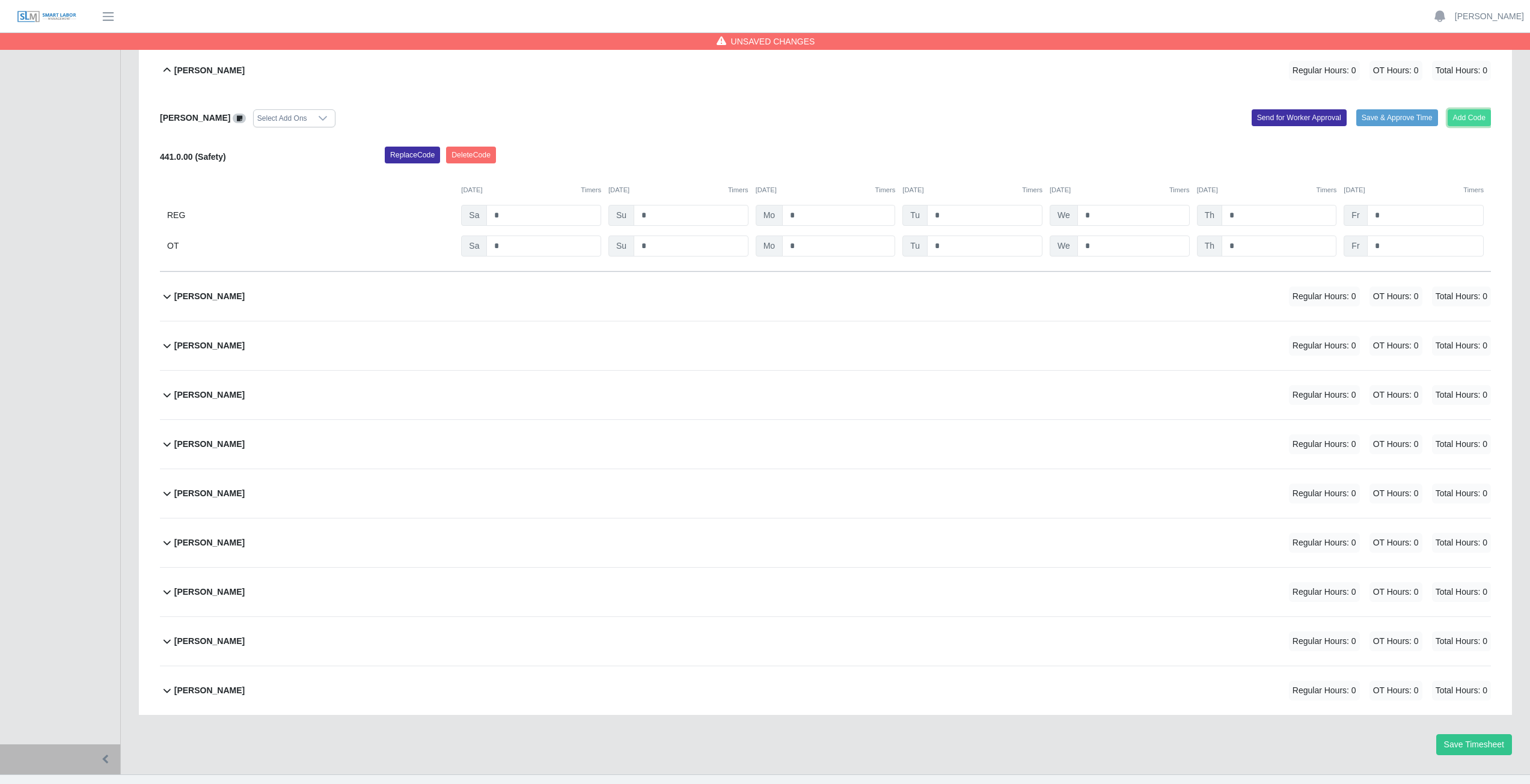
click at [1467, 117] on button "Add Code" at bounding box center [1469, 117] width 43 height 17
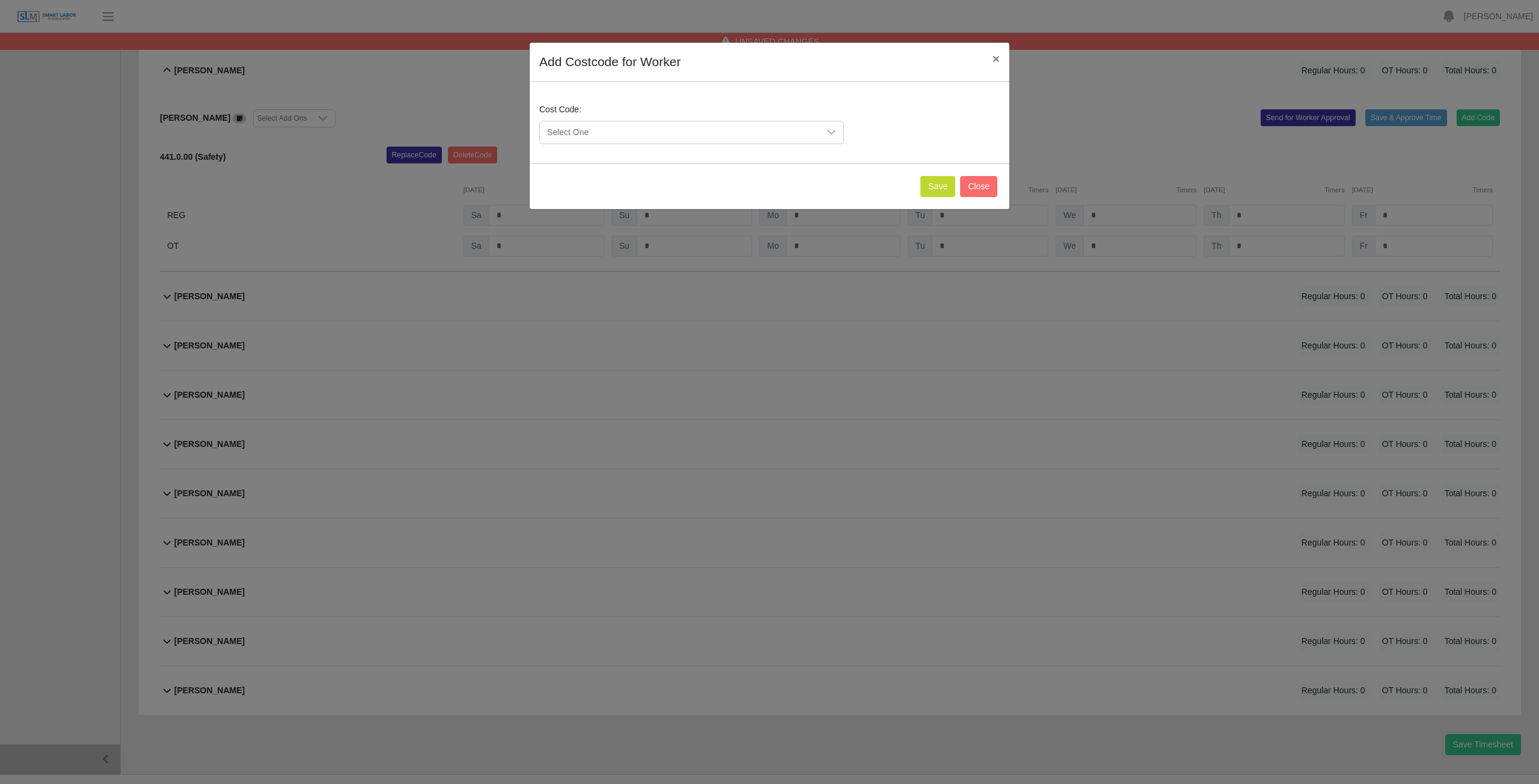
click at [637, 133] on span "Select One" at bounding box center [680, 132] width 279 height 22
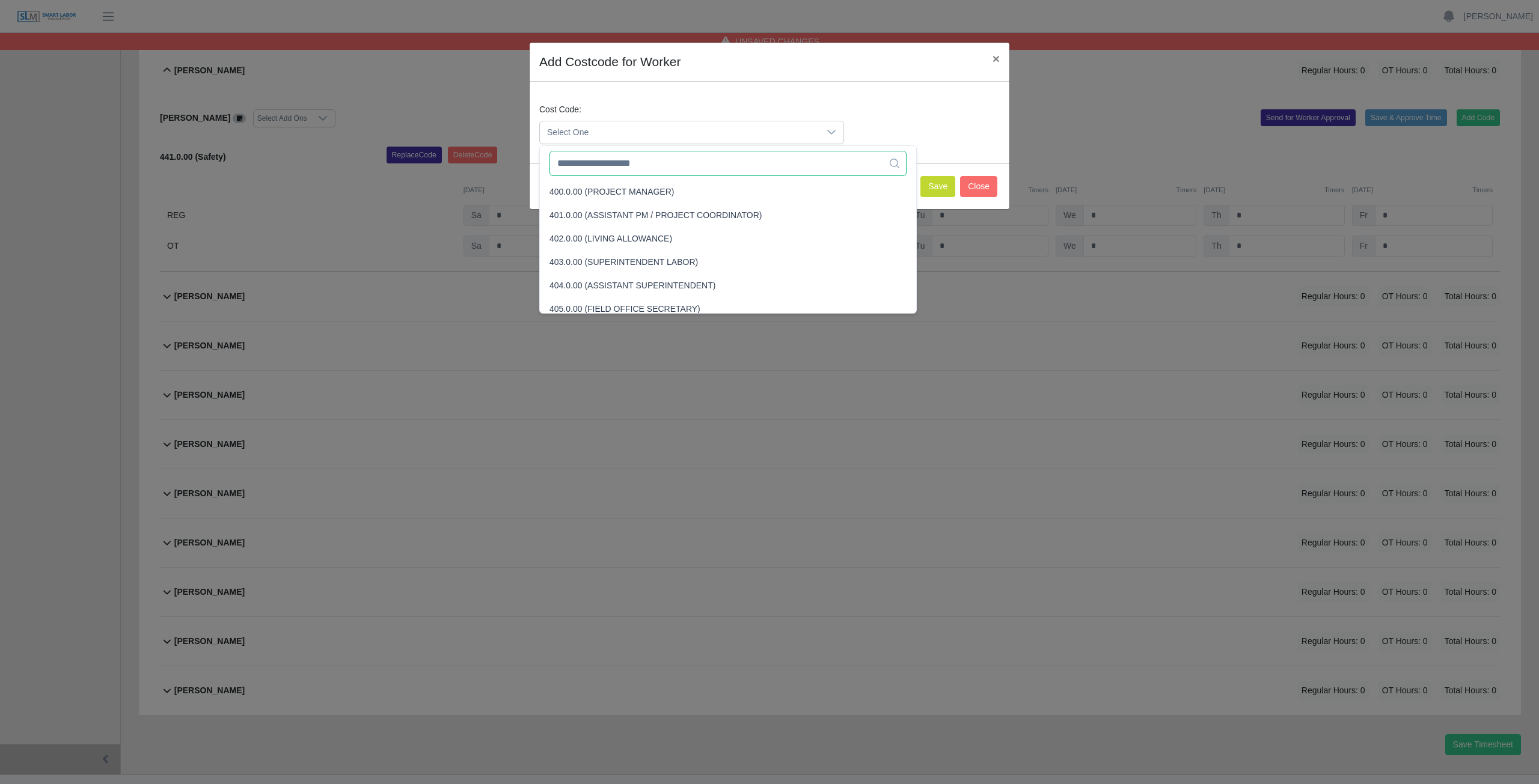
click at [624, 172] on input "text" at bounding box center [728, 163] width 357 height 25
click at [623, 169] on input "text" at bounding box center [728, 163] width 357 height 25
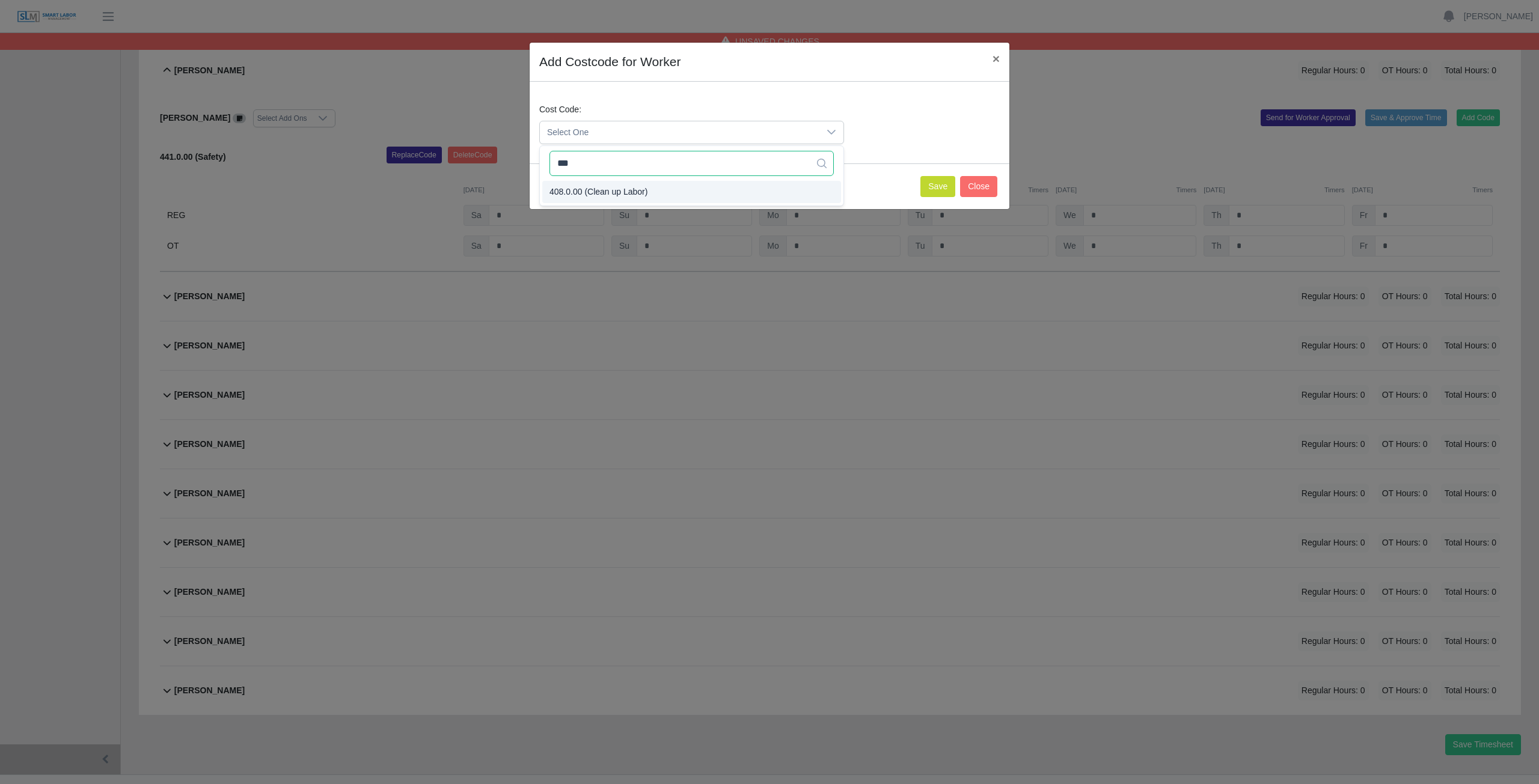
type input "***"
click at [942, 184] on button "Save" at bounding box center [938, 186] width 35 height 21
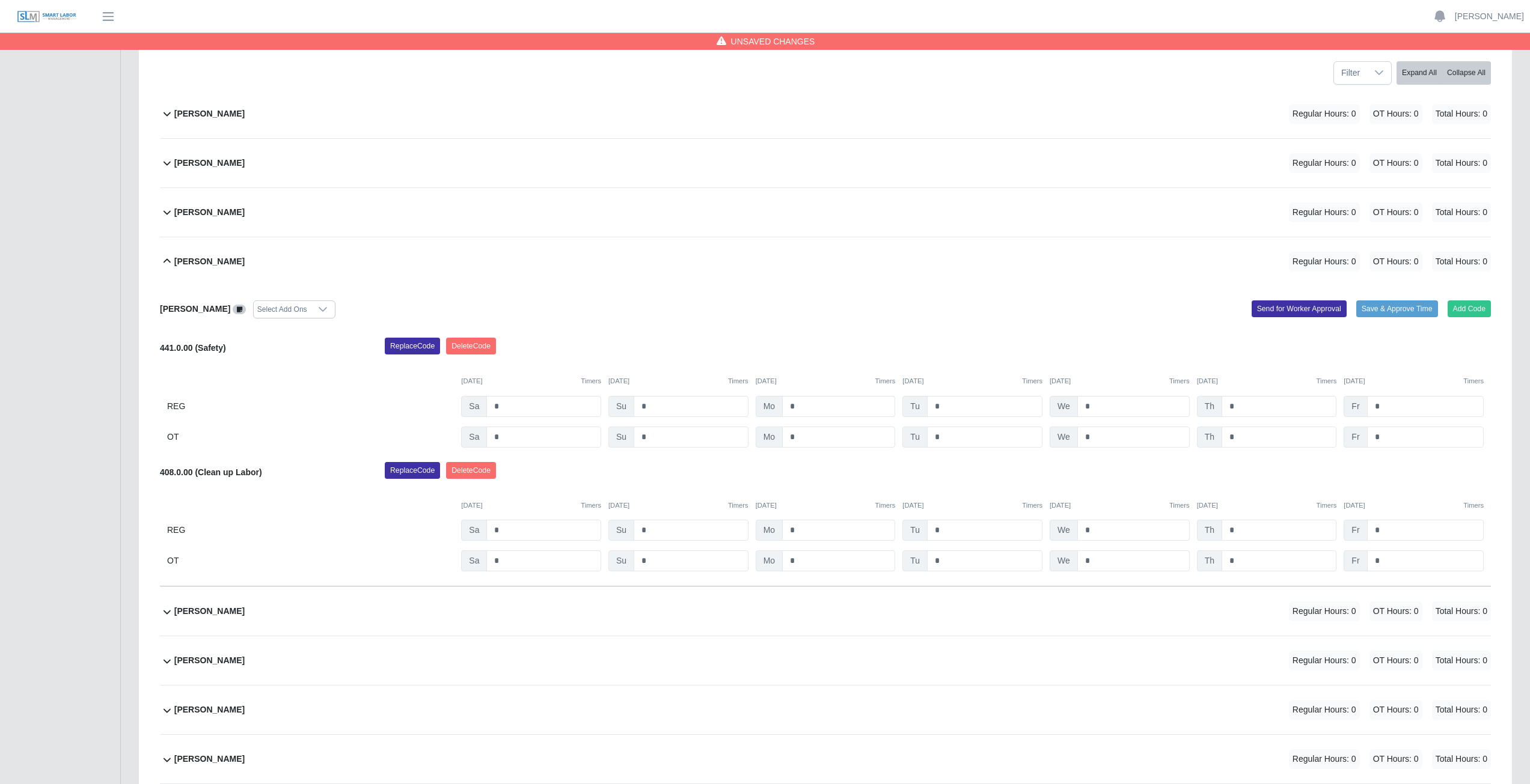
scroll to position [180, 0]
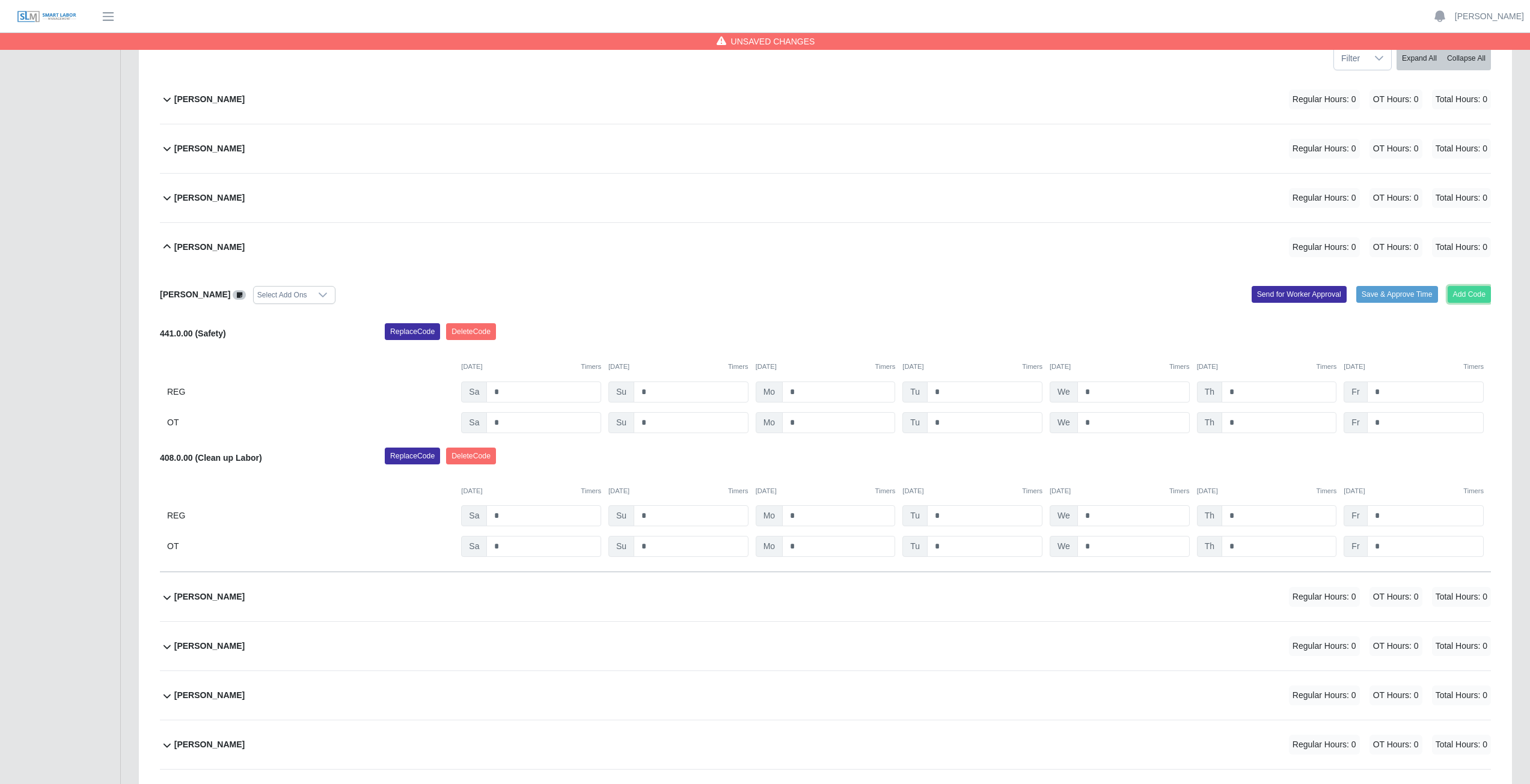
click at [1471, 297] on button "Add Code" at bounding box center [1469, 294] width 43 height 17
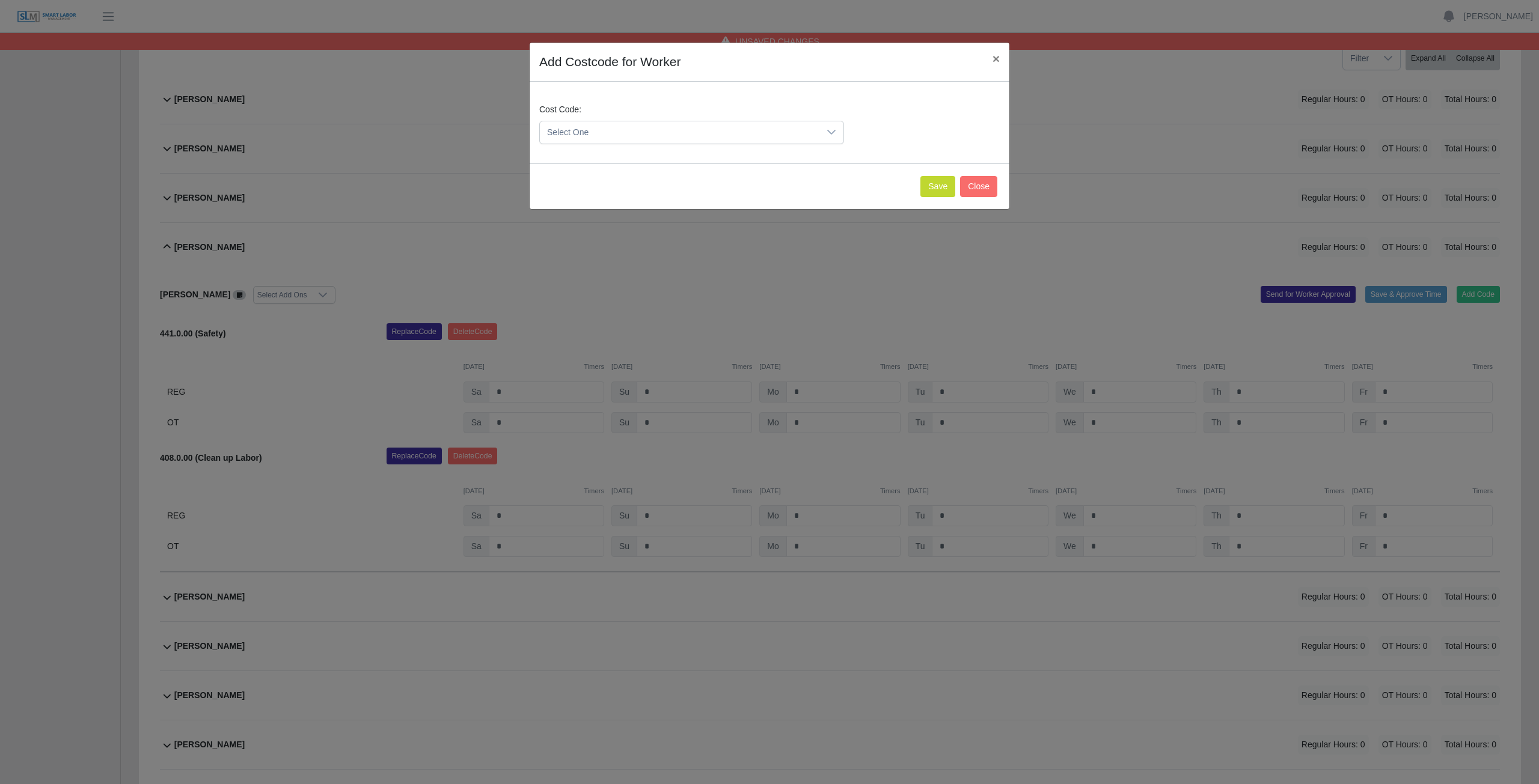
click at [597, 133] on span "Select One" at bounding box center [680, 132] width 279 height 22
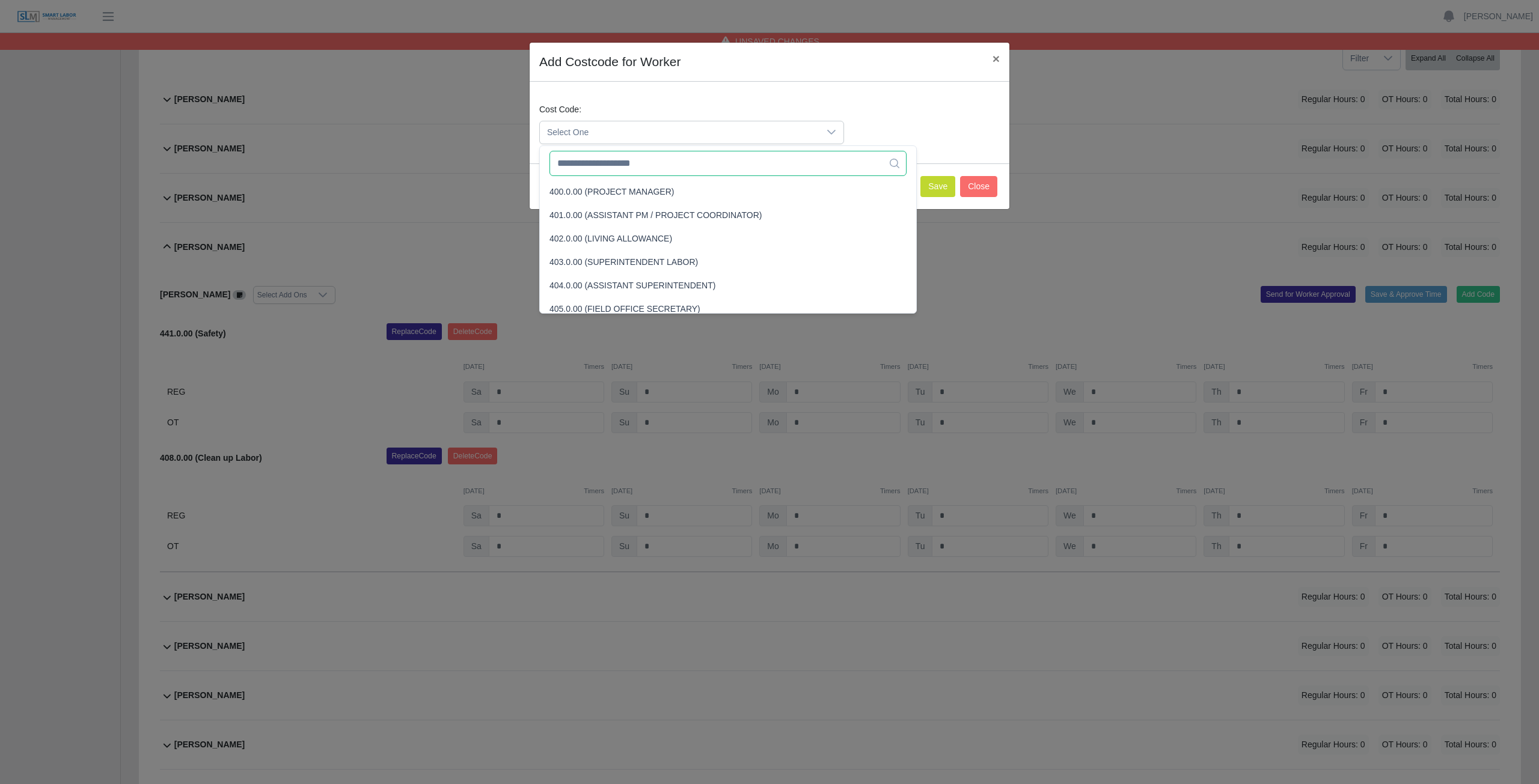
click at [596, 168] on input "text" at bounding box center [728, 163] width 357 height 25
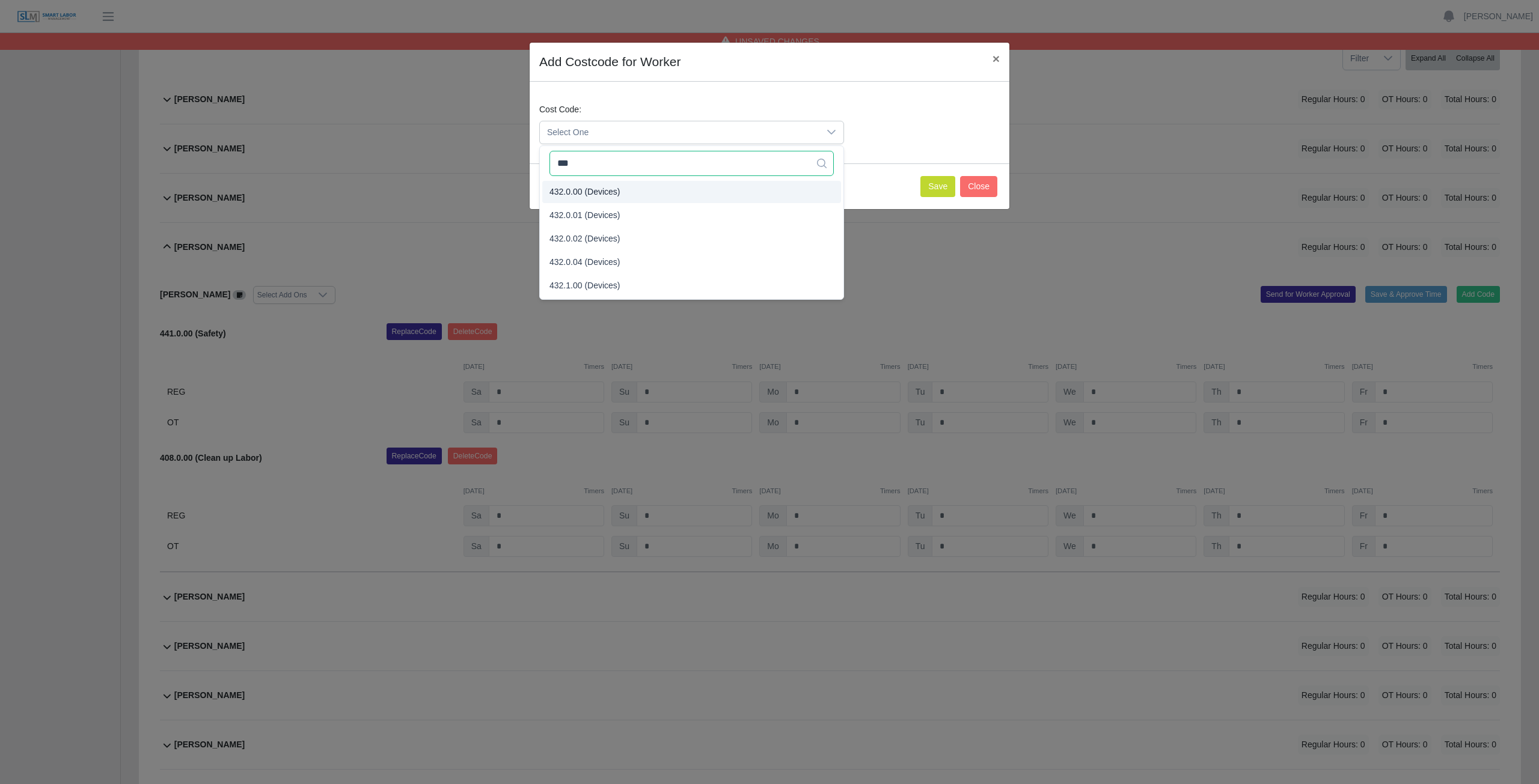
type input "***"
click at [589, 191] on span "432.0.00 (Devices)" at bounding box center [585, 192] width 71 height 13
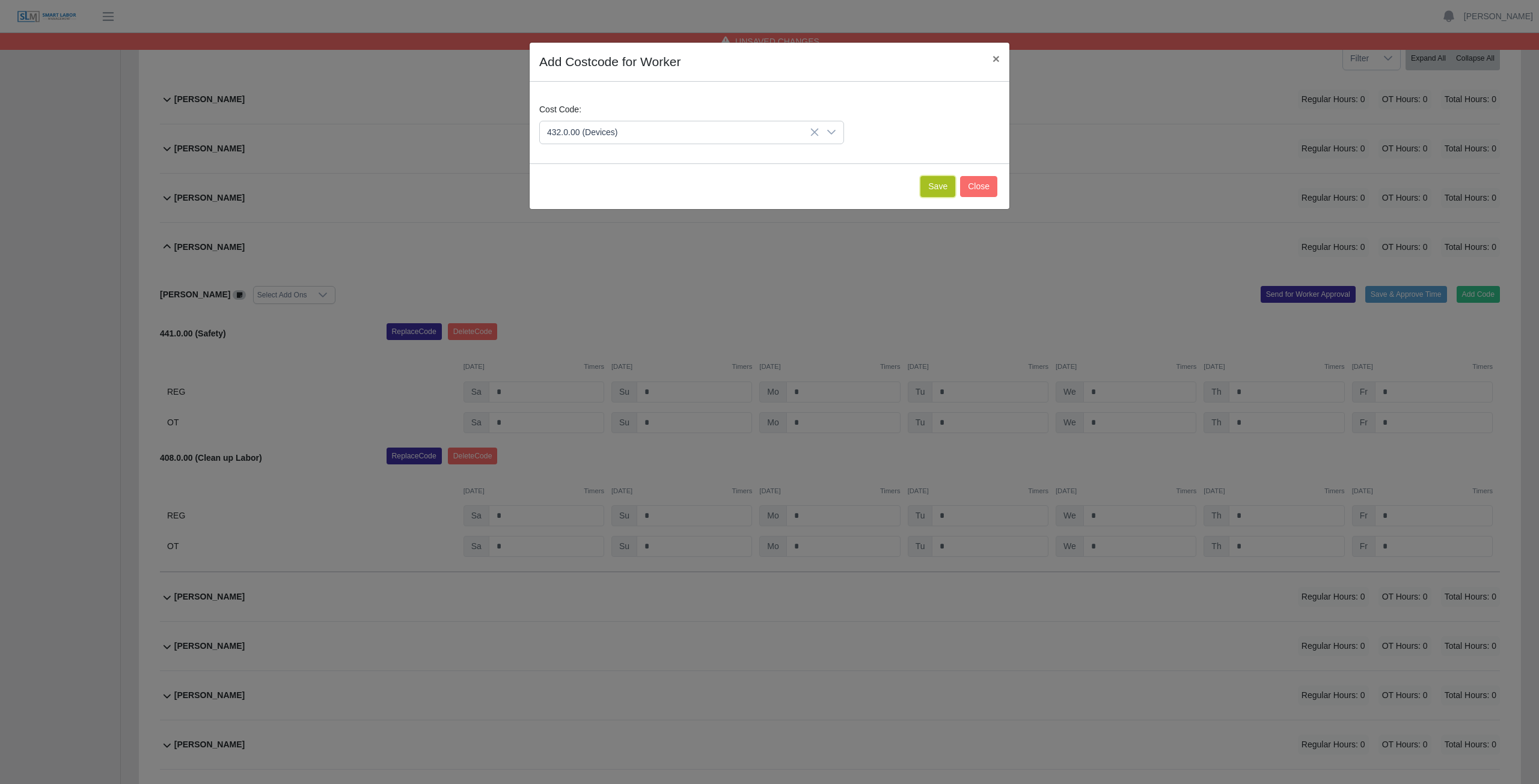
click at [930, 190] on button "Save" at bounding box center [938, 186] width 35 height 21
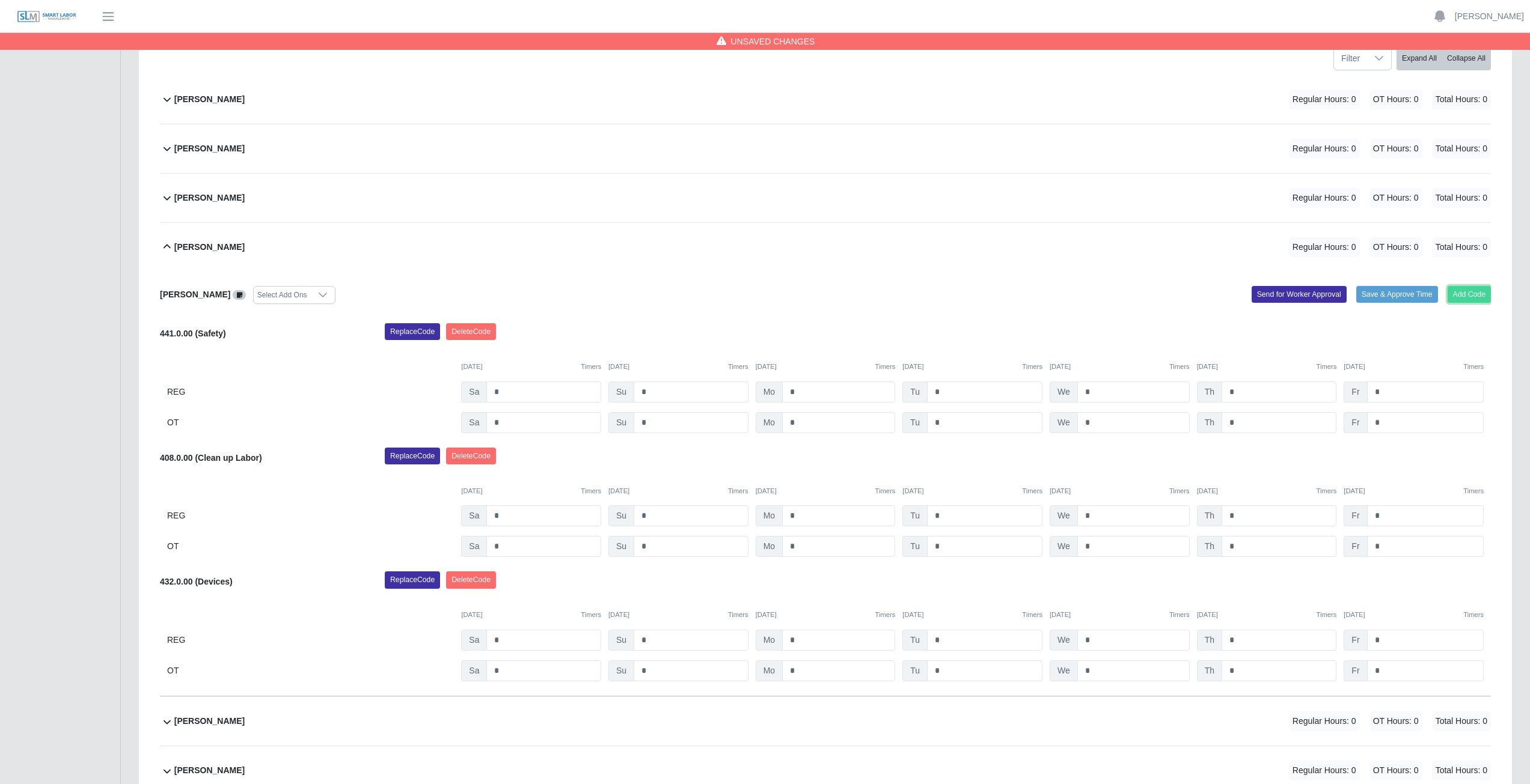
click at [1464, 298] on button "Add Code" at bounding box center [1469, 294] width 43 height 17
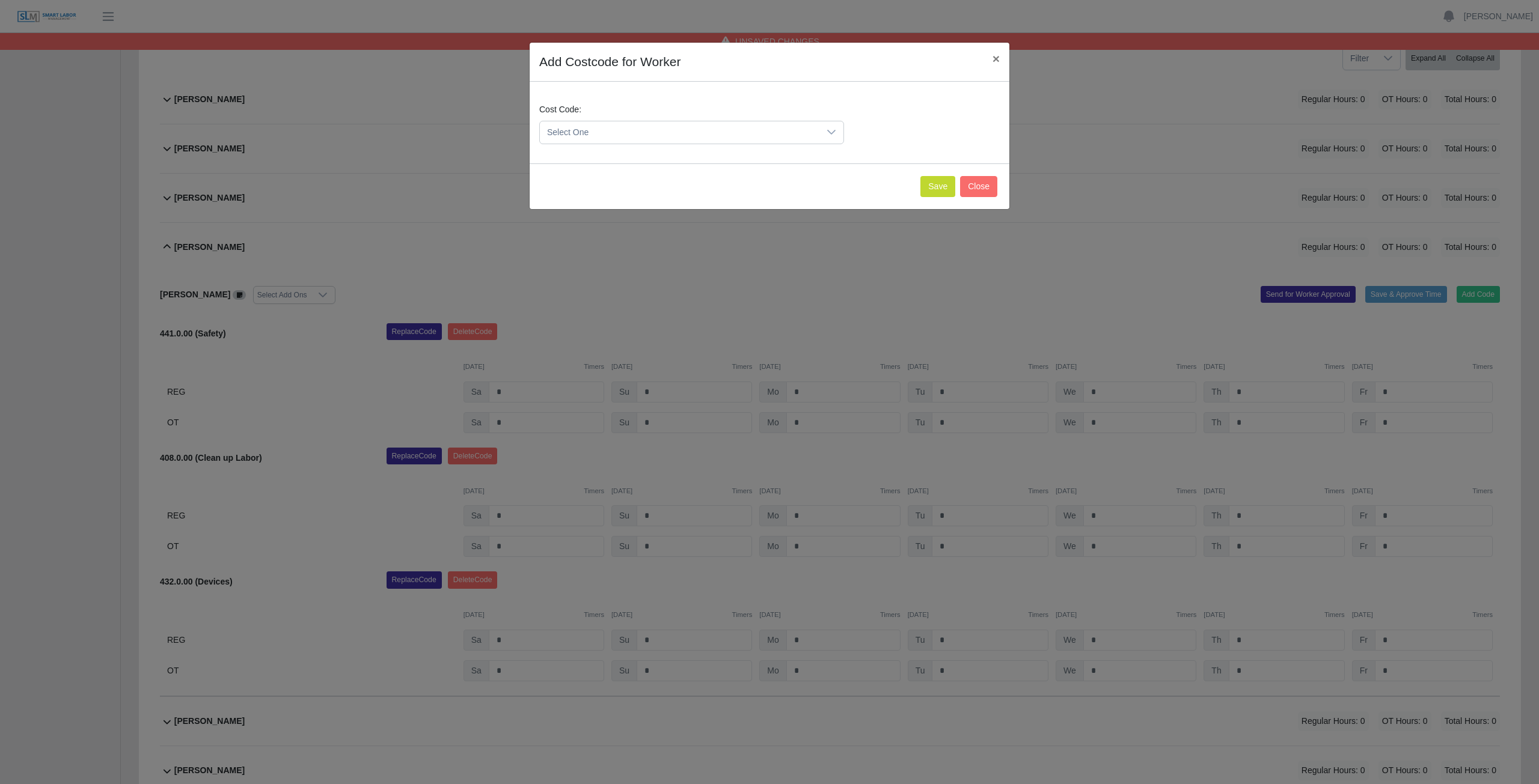
click at [622, 133] on span "Select One" at bounding box center [680, 132] width 279 height 22
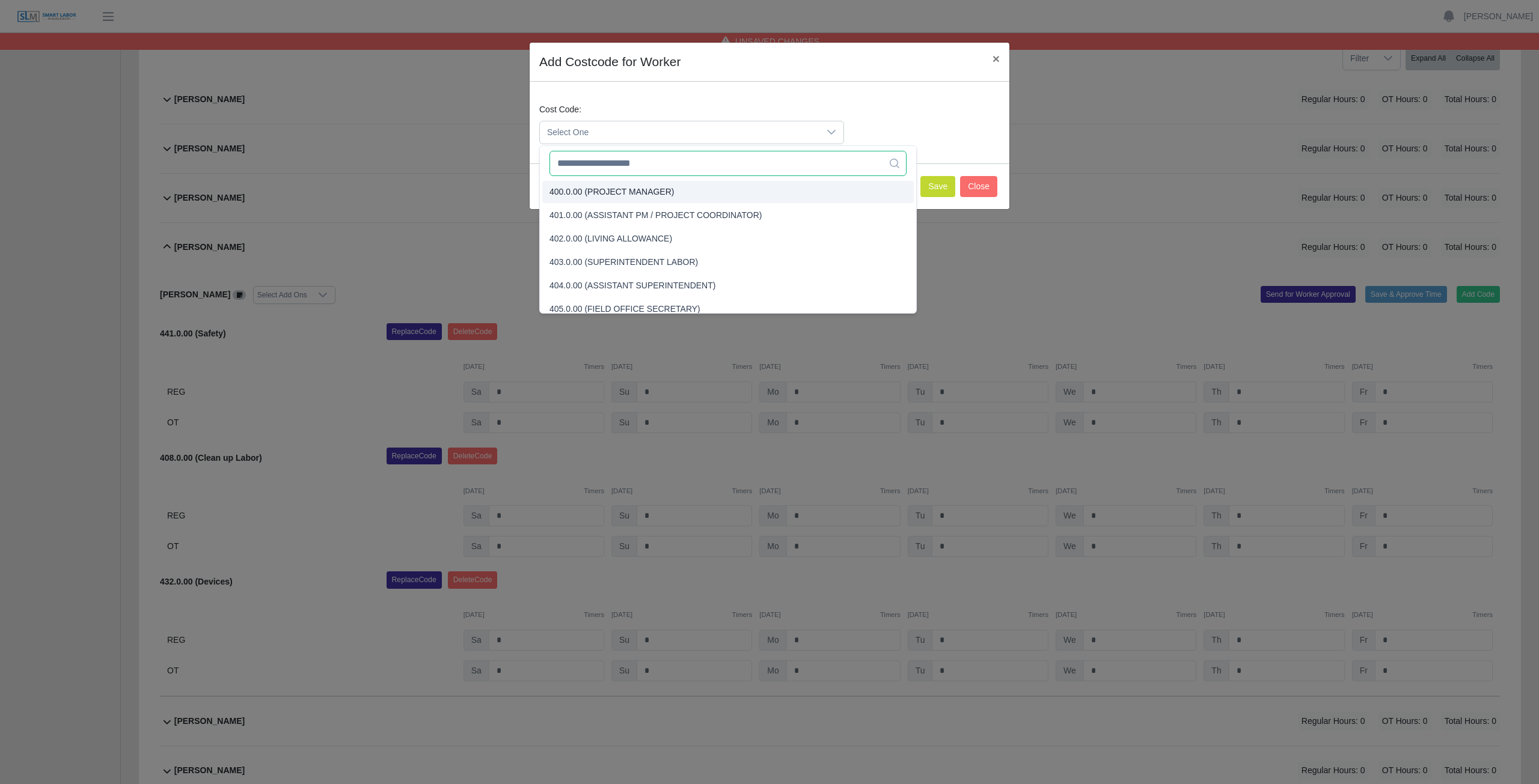
click at [615, 165] on input "text" at bounding box center [728, 163] width 357 height 25
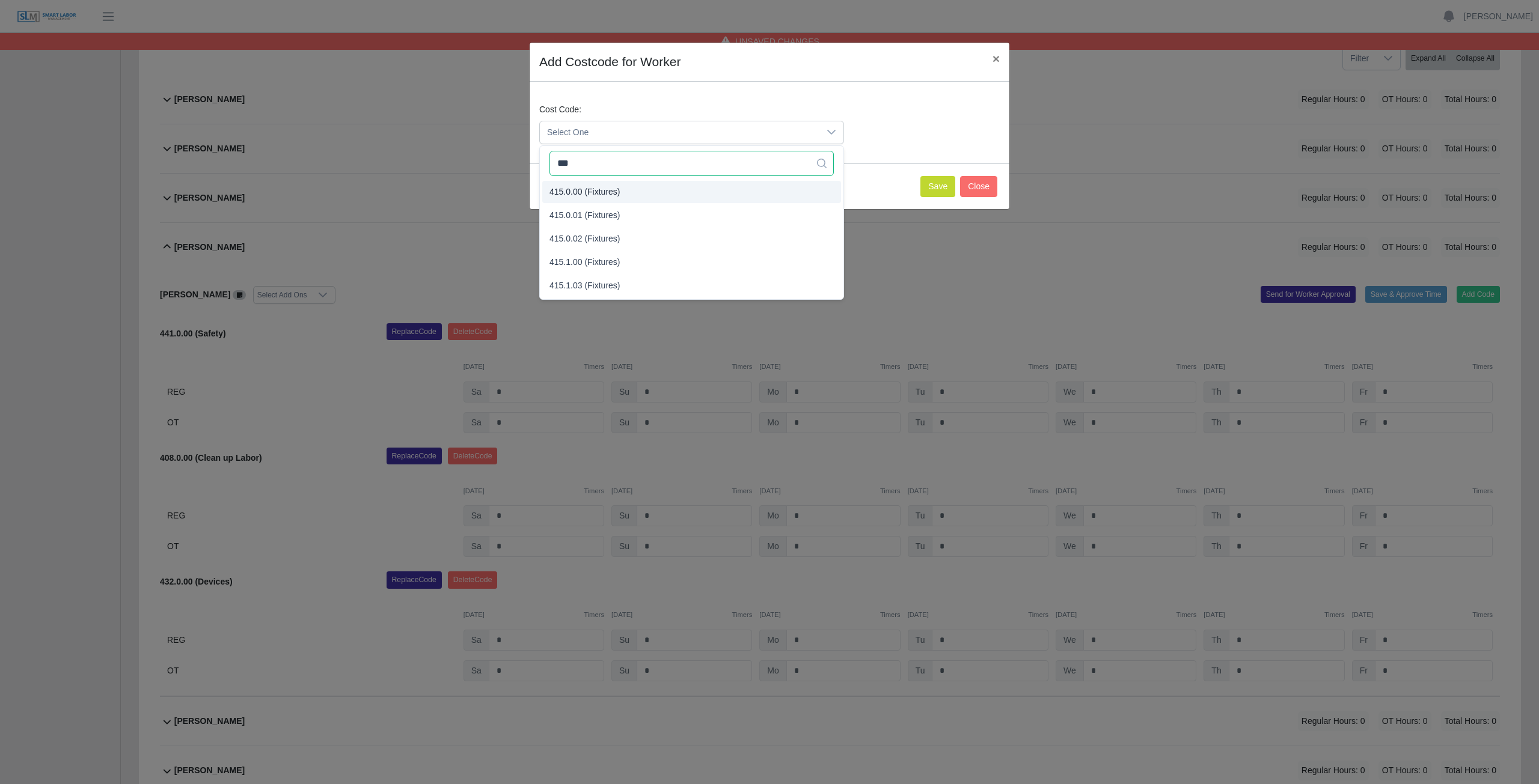
type input "***"
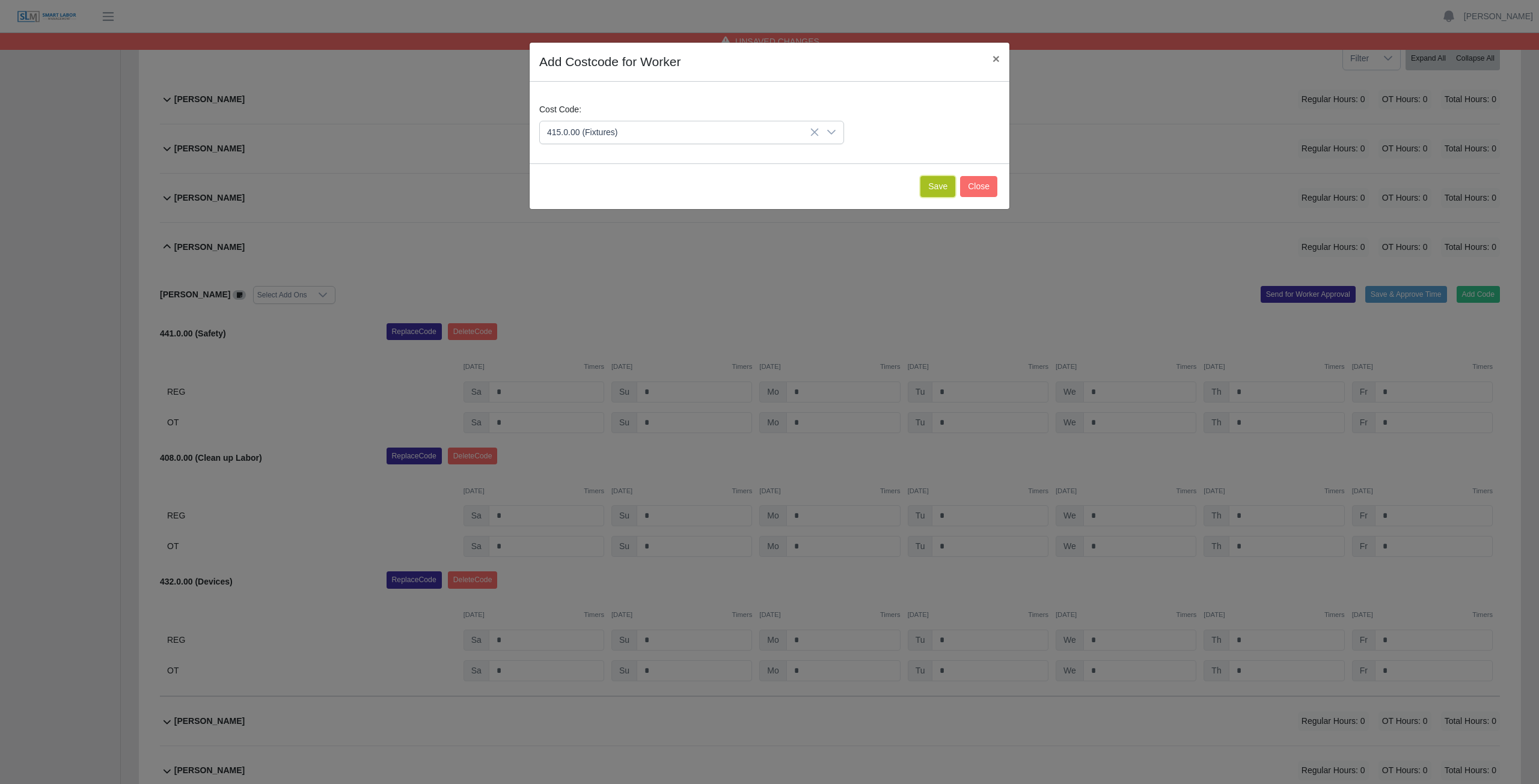
click at [943, 188] on button "Save" at bounding box center [938, 186] width 35 height 21
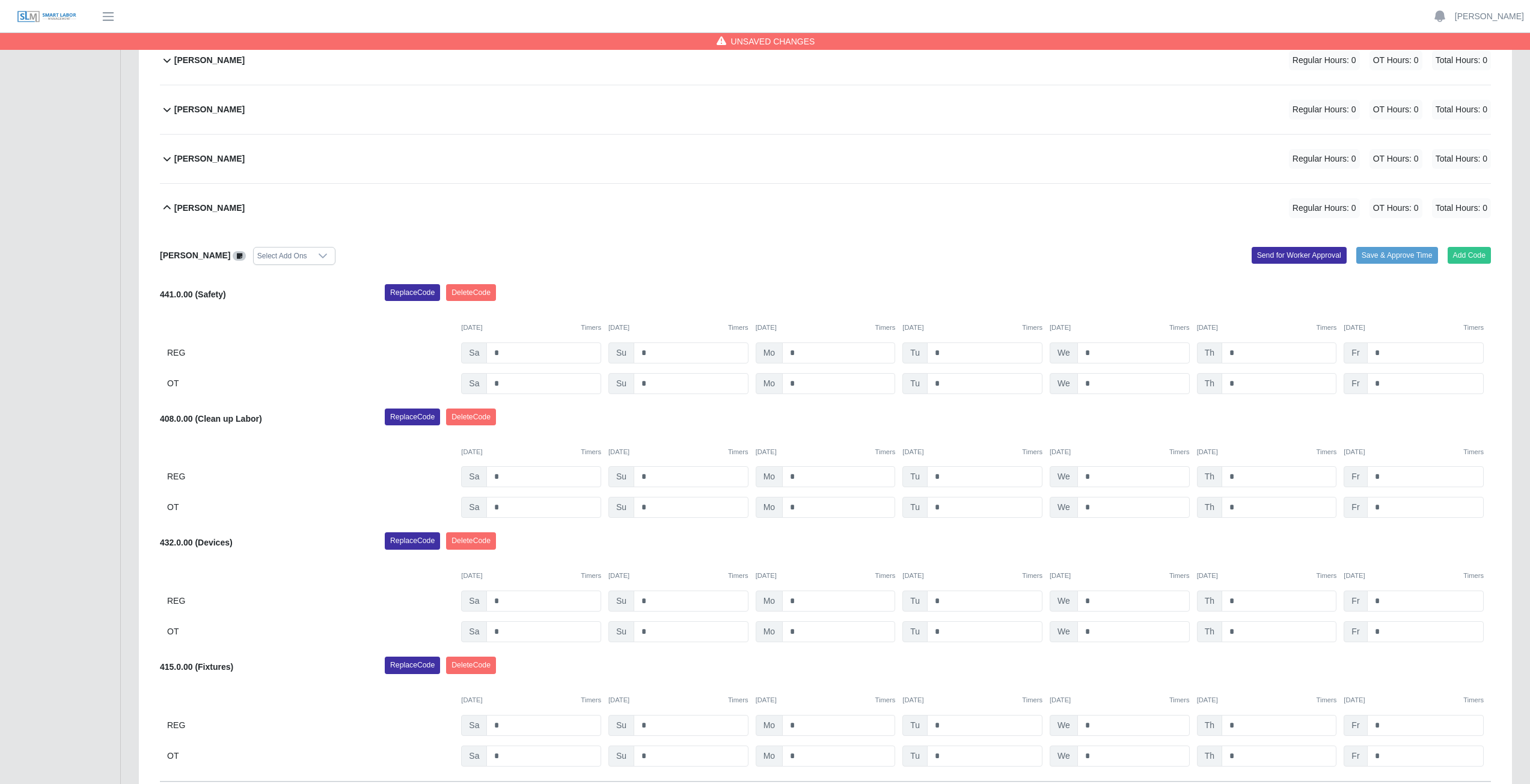
scroll to position [240, 0]
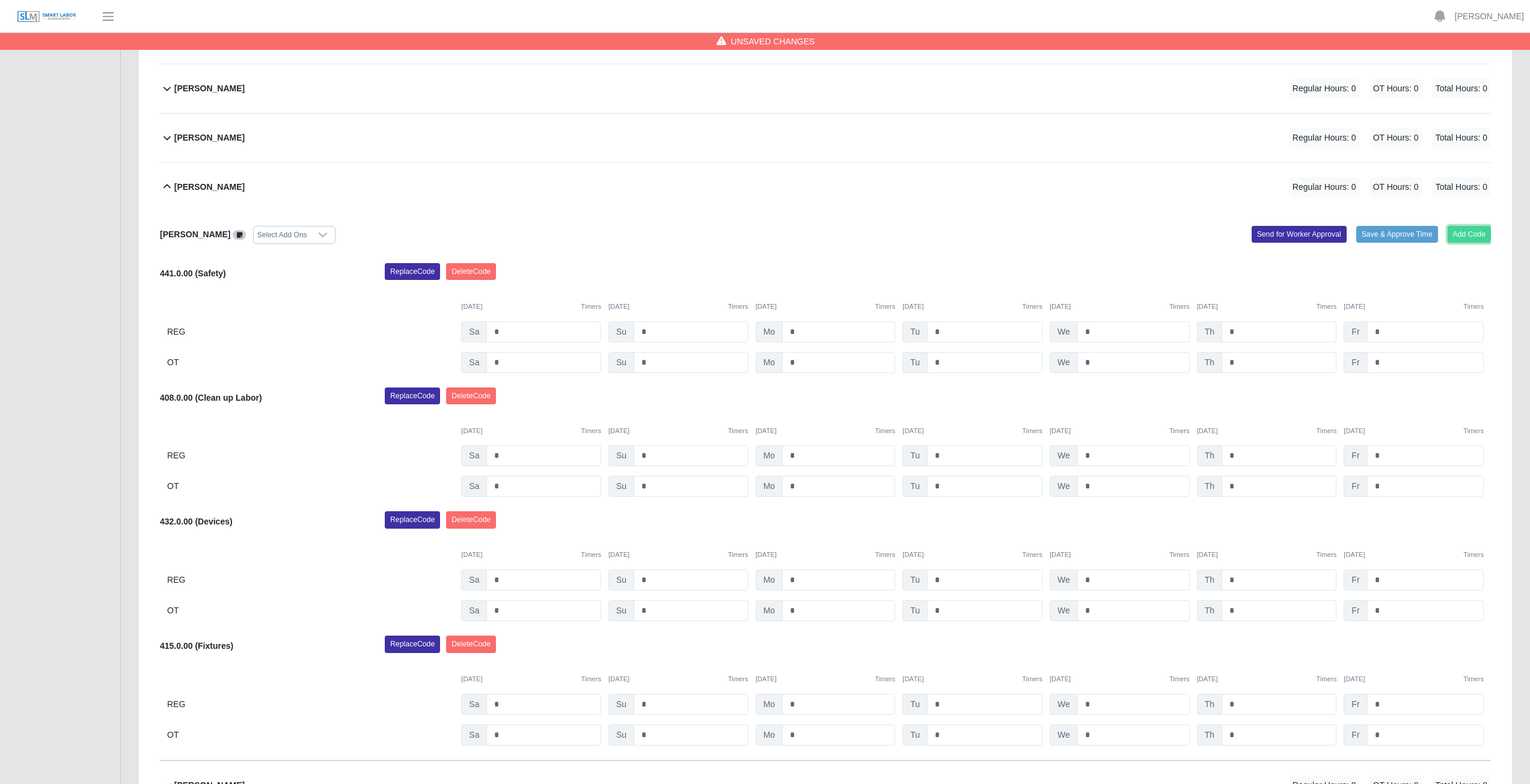
click at [1469, 231] on button "Add Code" at bounding box center [1469, 234] width 43 height 17
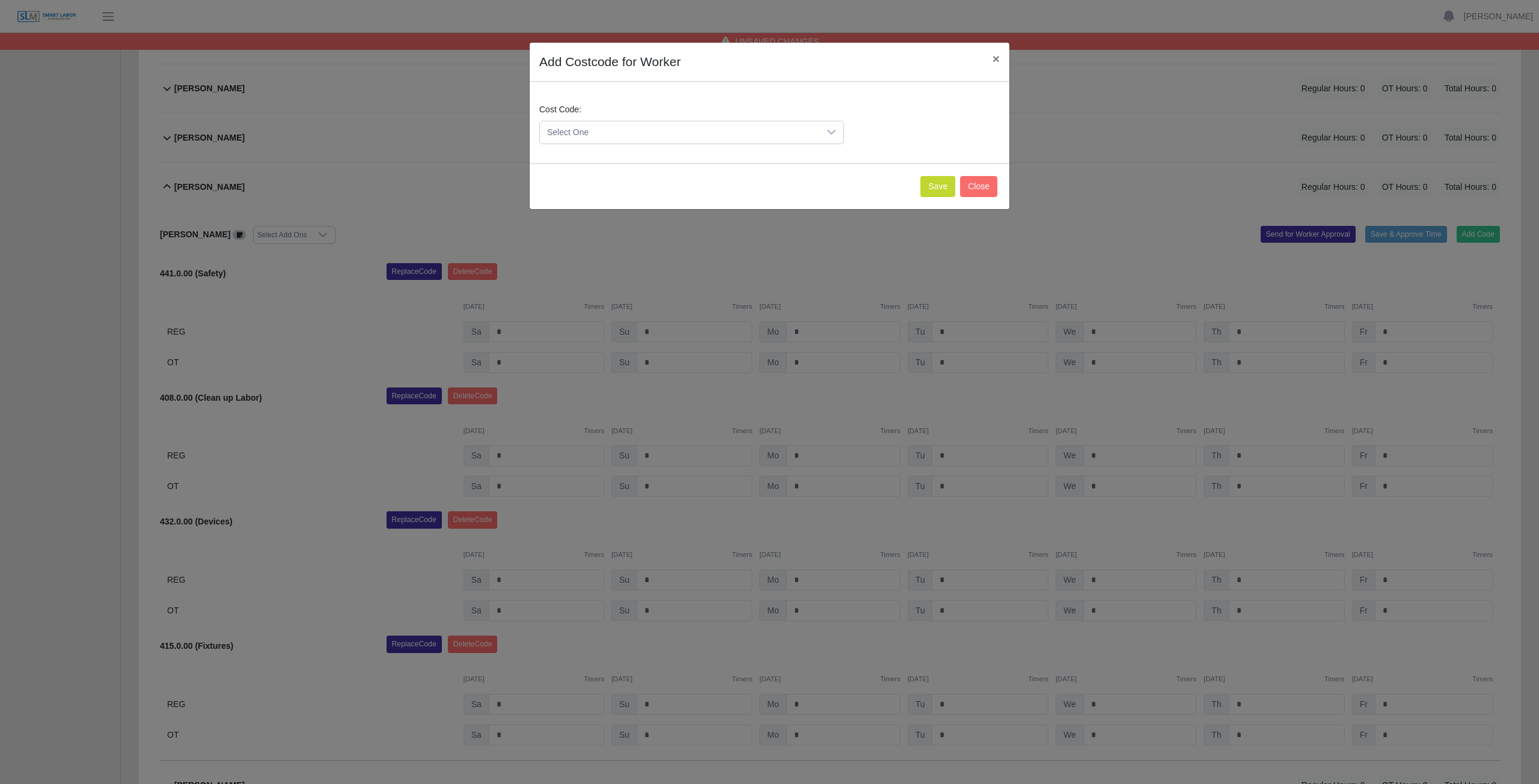
click at [613, 133] on span "Select One" at bounding box center [680, 132] width 279 height 22
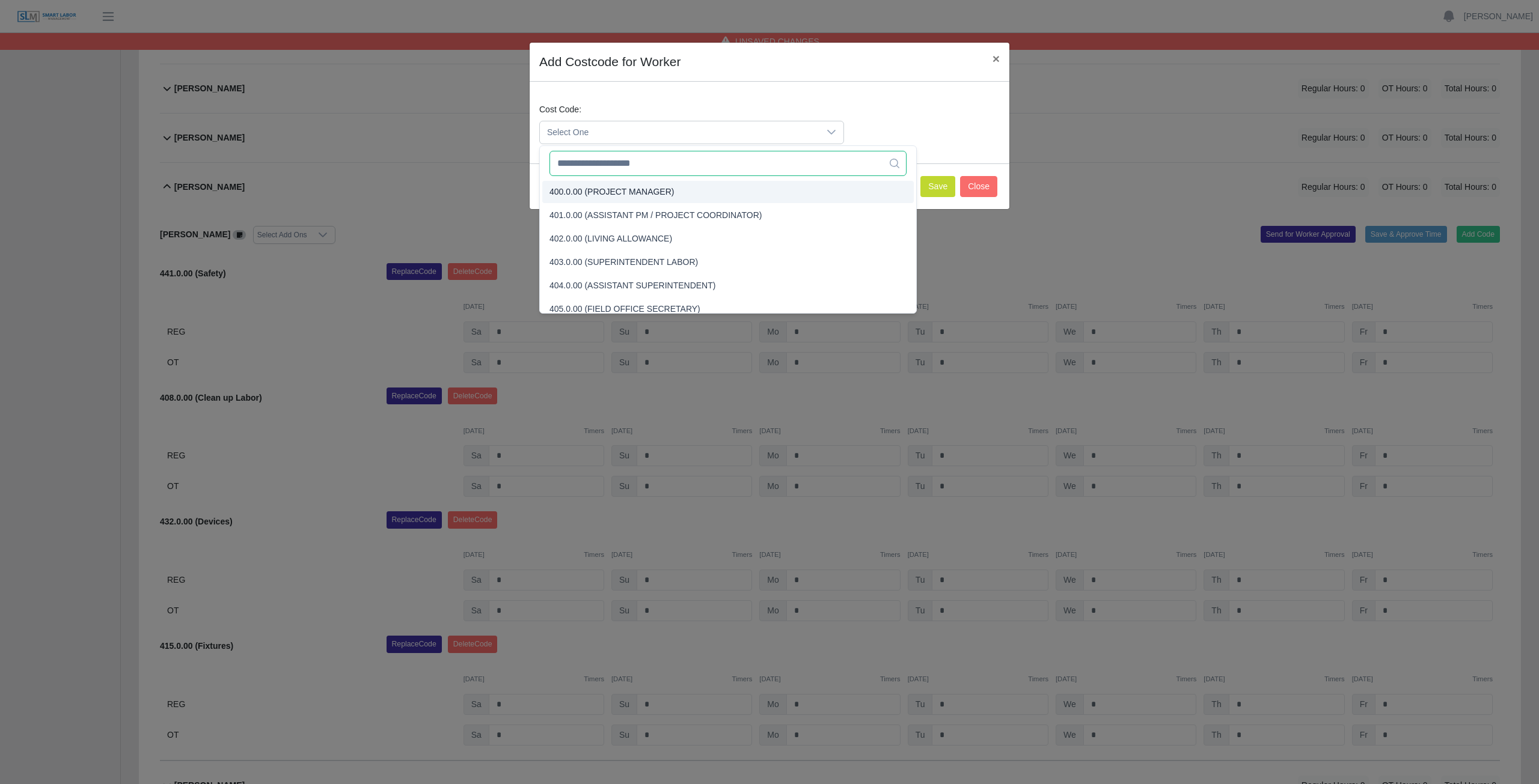
click at [617, 164] on input "text" at bounding box center [728, 163] width 357 height 25
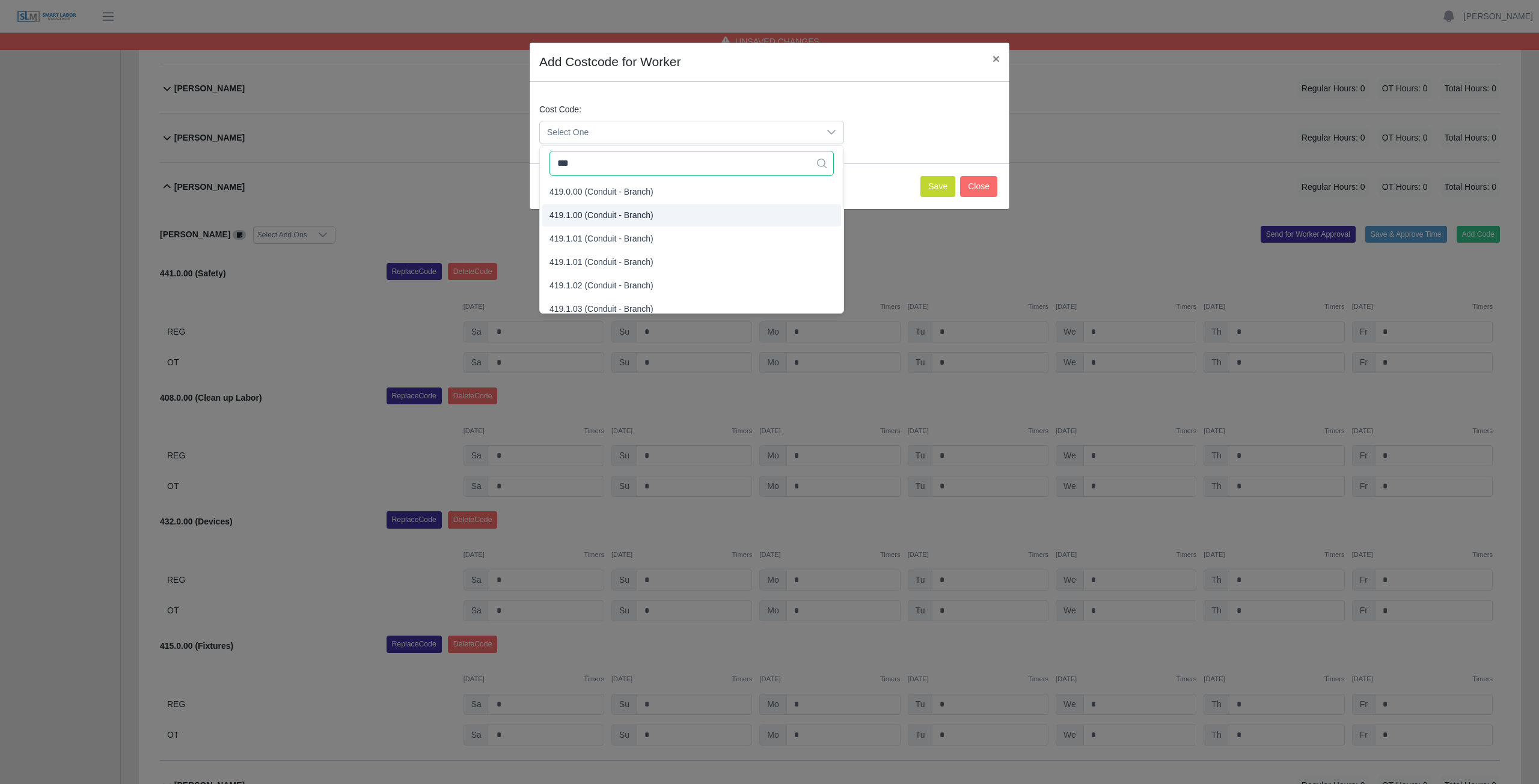
type input "***"
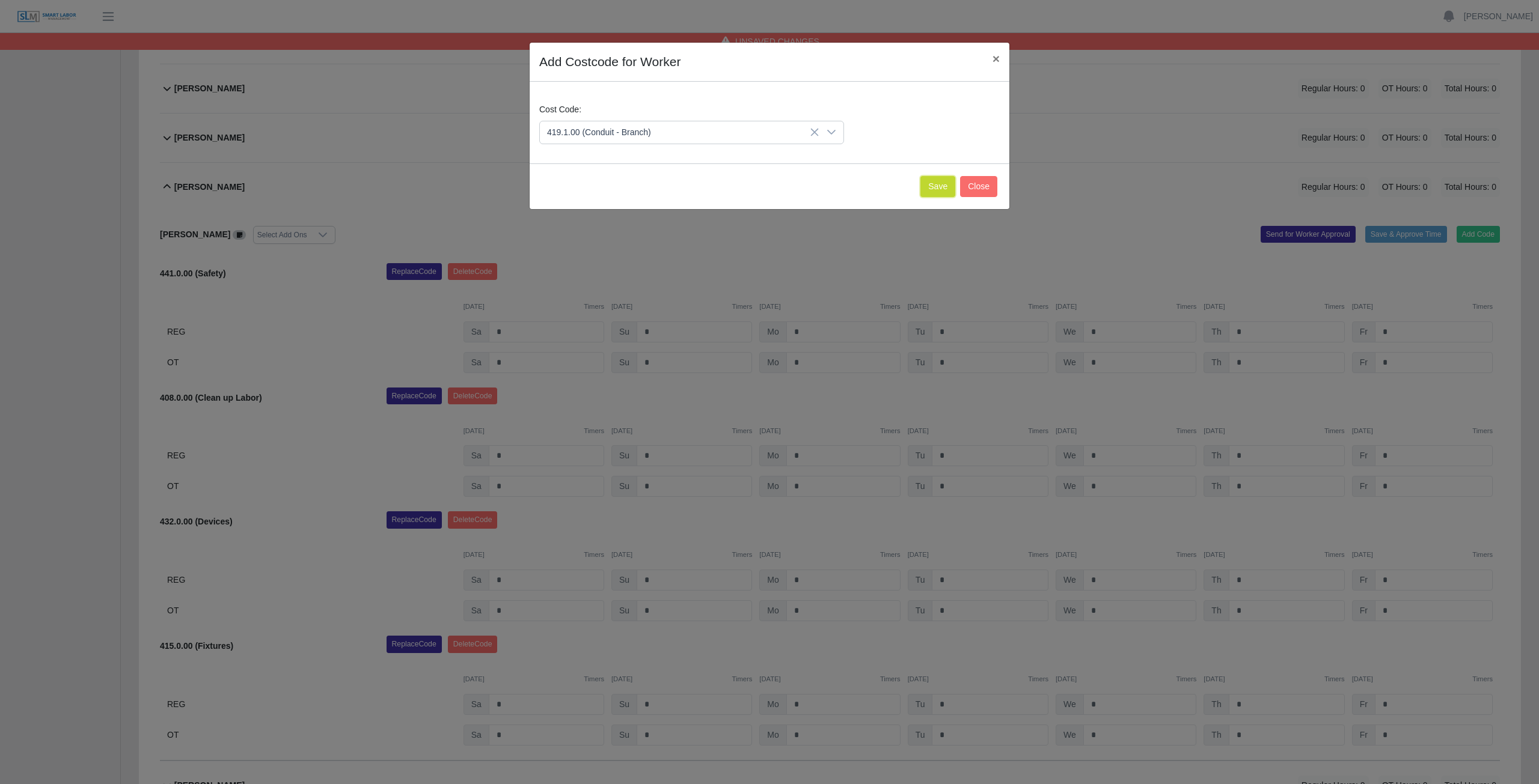
click at [938, 189] on button "Save" at bounding box center [938, 186] width 35 height 21
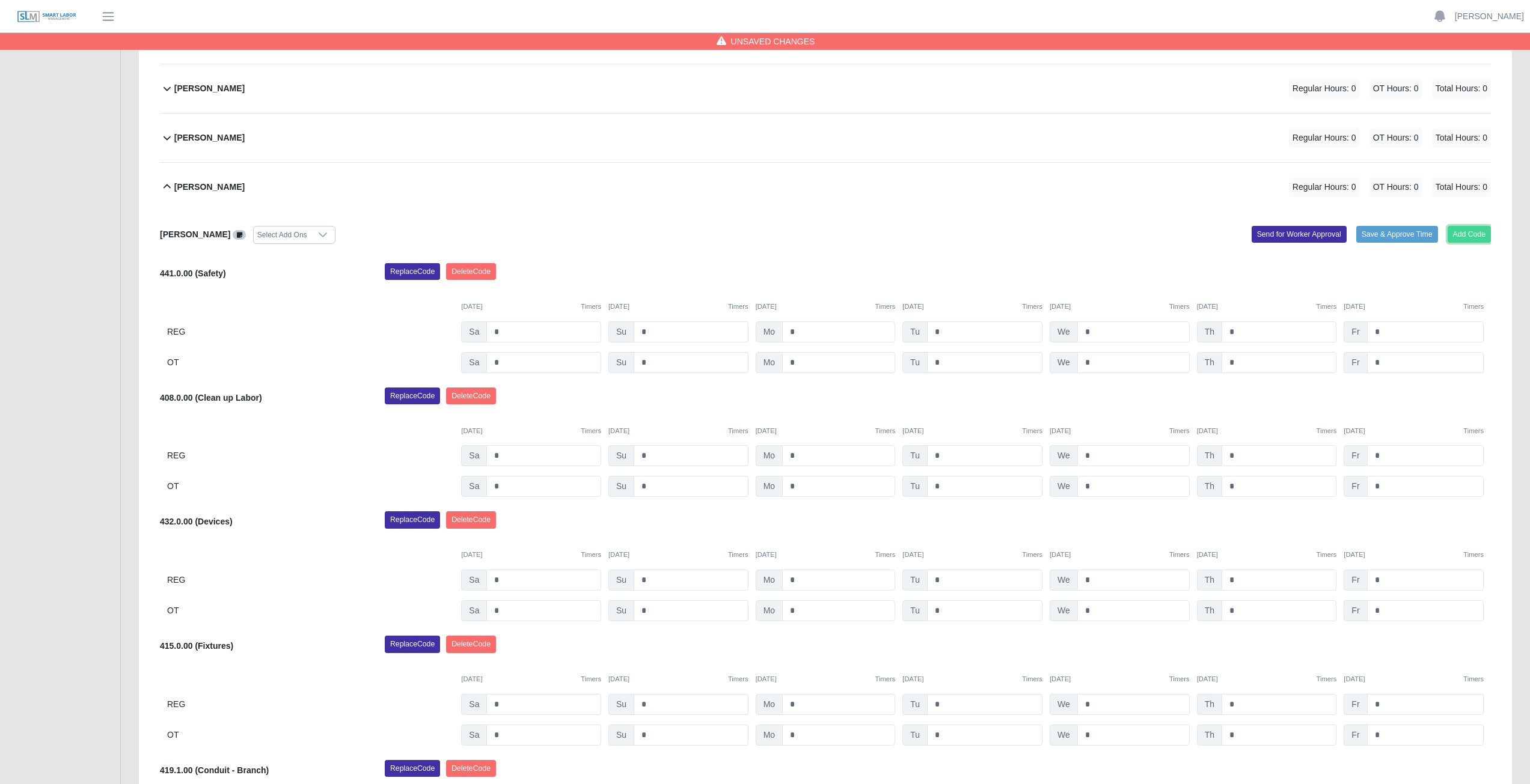
click at [1472, 232] on button "Add Code" at bounding box center [1469, 234] width 43 height 17
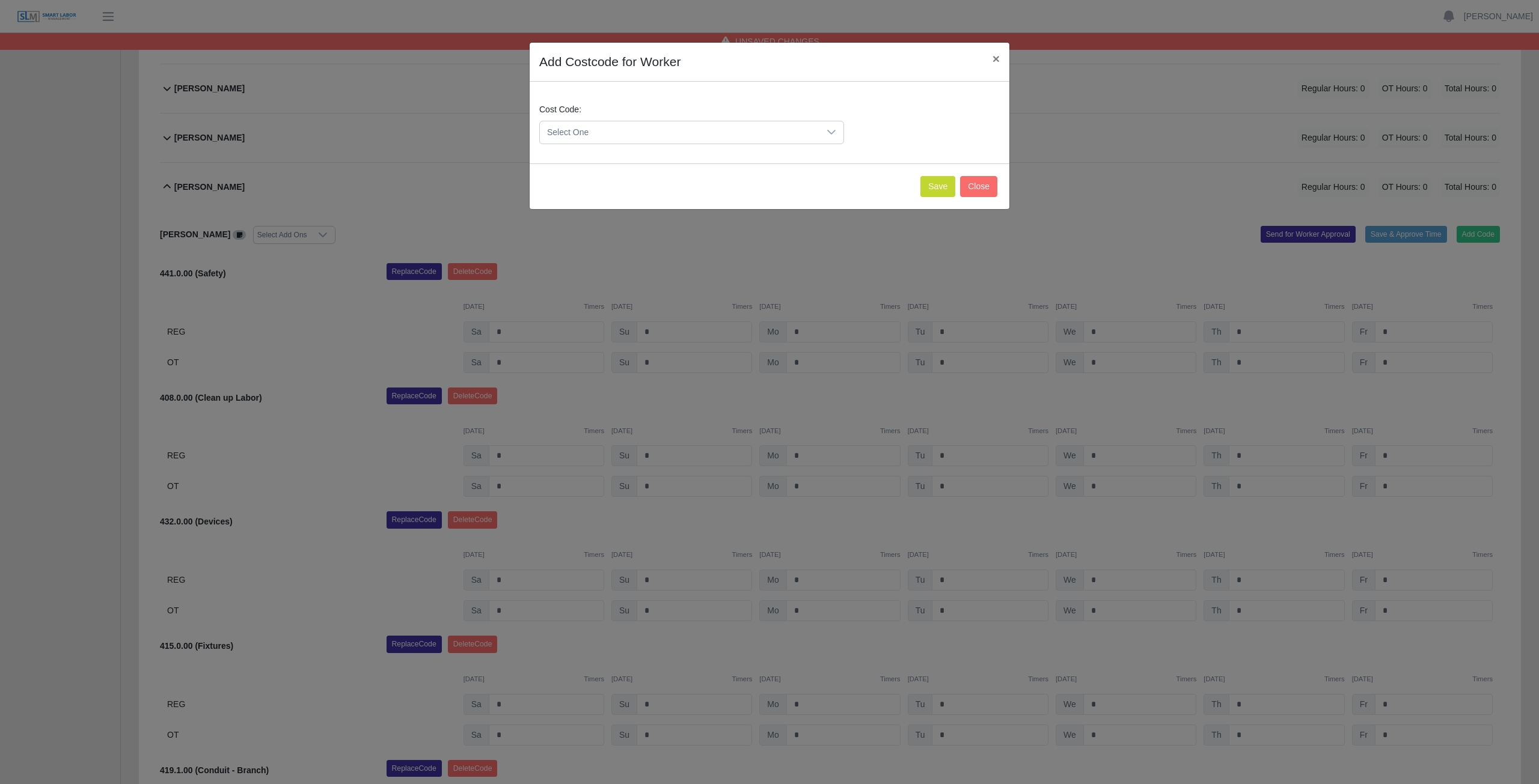
click at [617, 129] on span "Select One" at bounding box center [680, 132] width 279 height 22
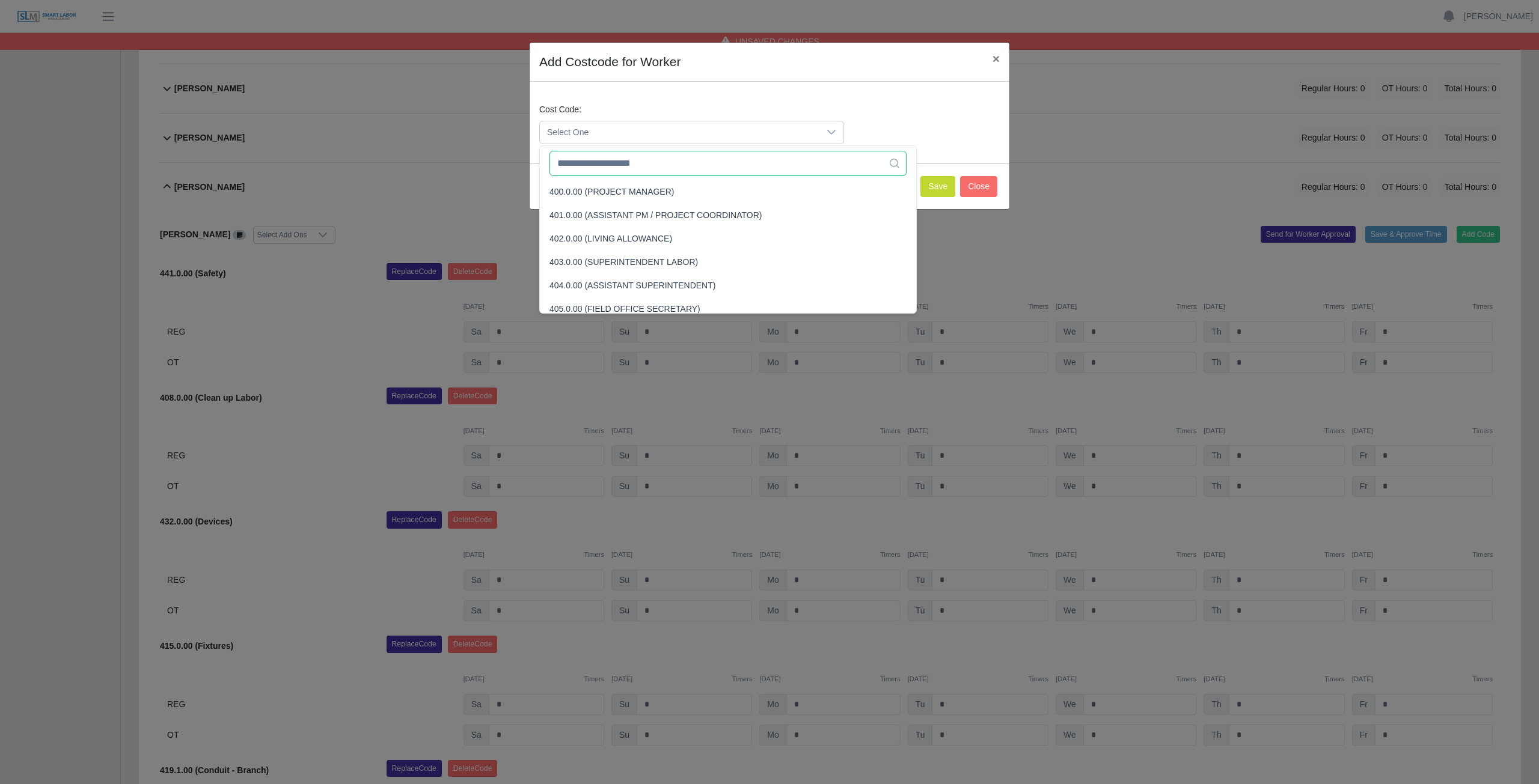
click at [619, 168] on input "text" at bounding box center [728, 163] width 357 height 25
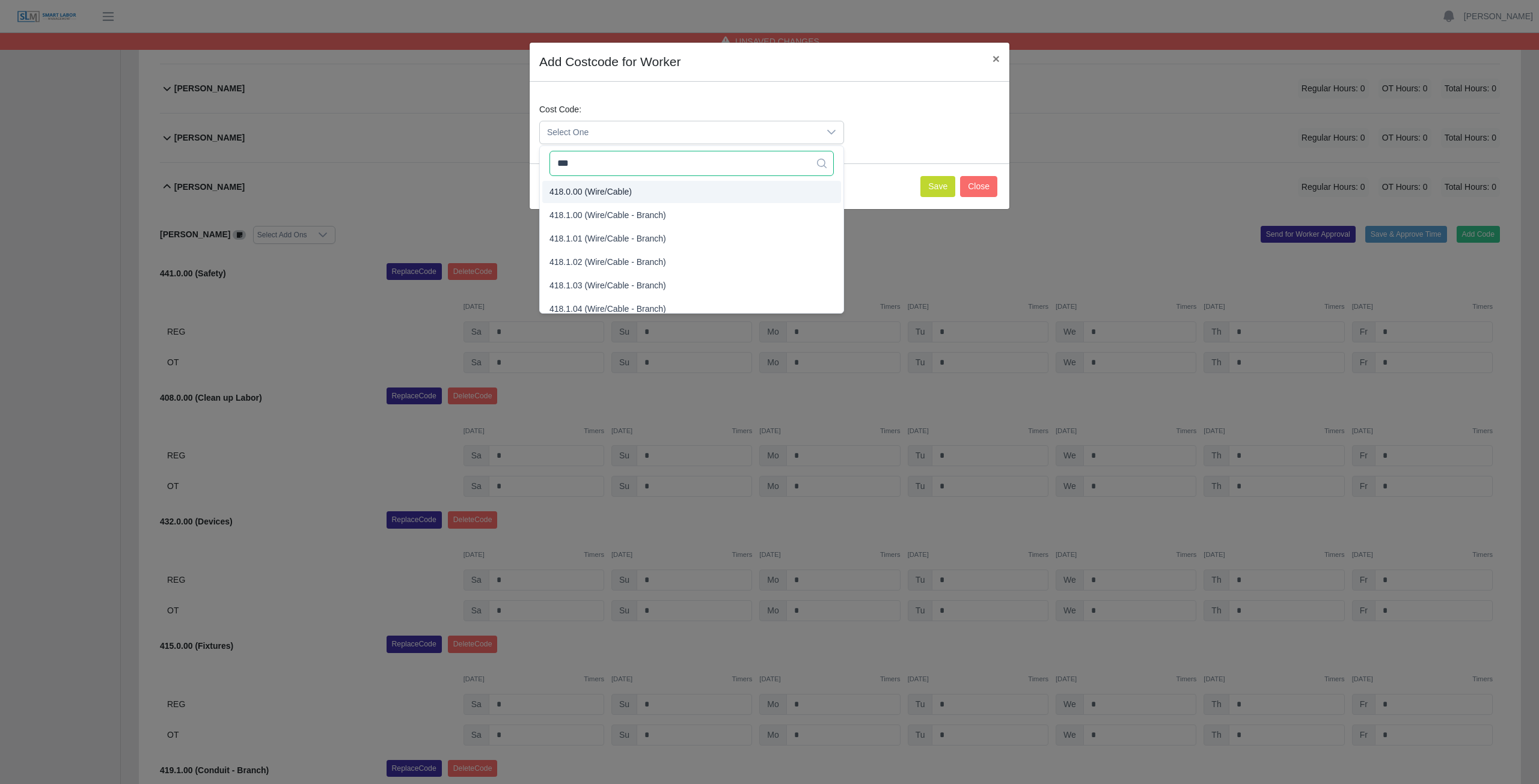
type input "***"
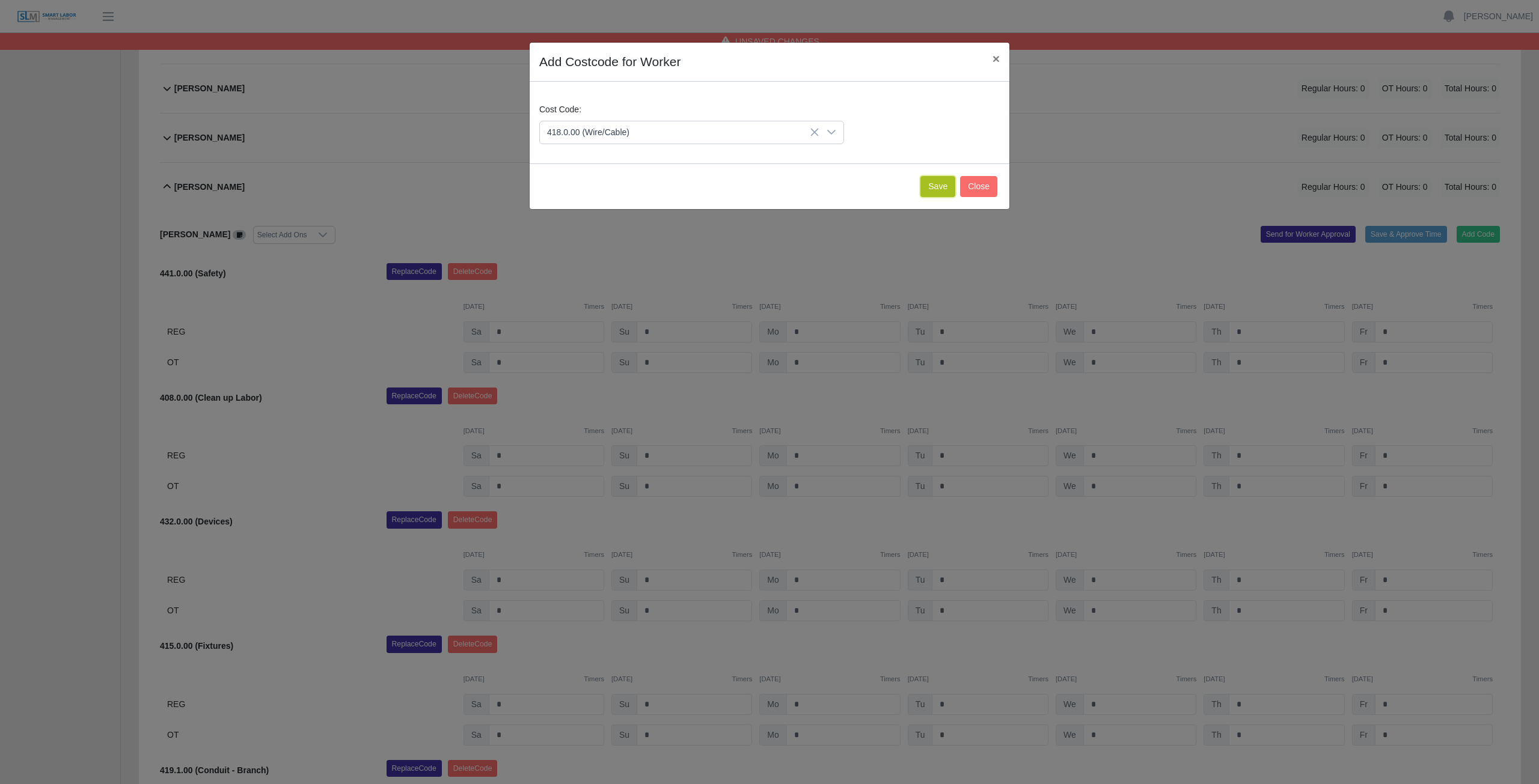
click at [946, 186] on button "Save" at bounding box center [938, 186] width 35 height 21
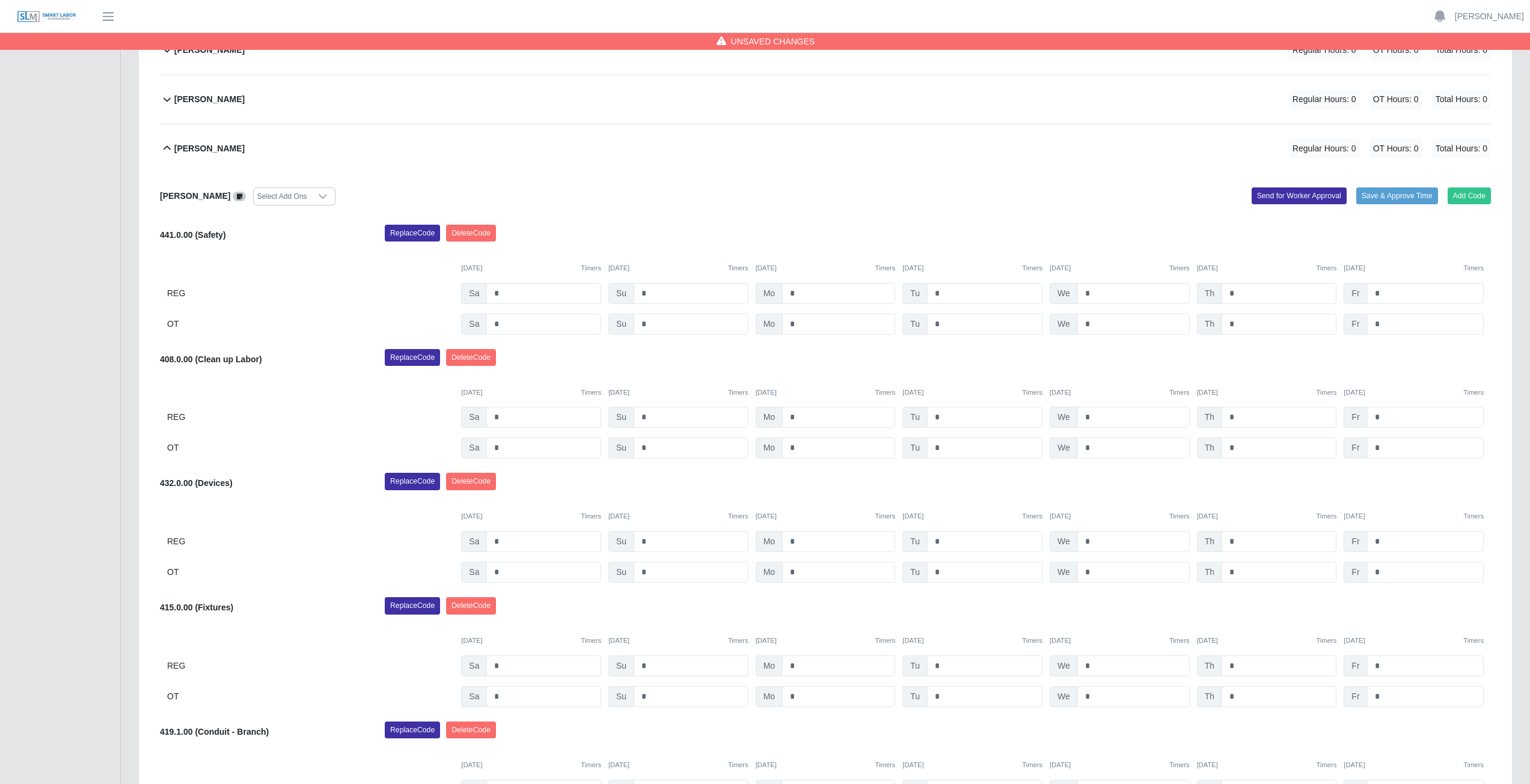
scroll to position [300, 0]
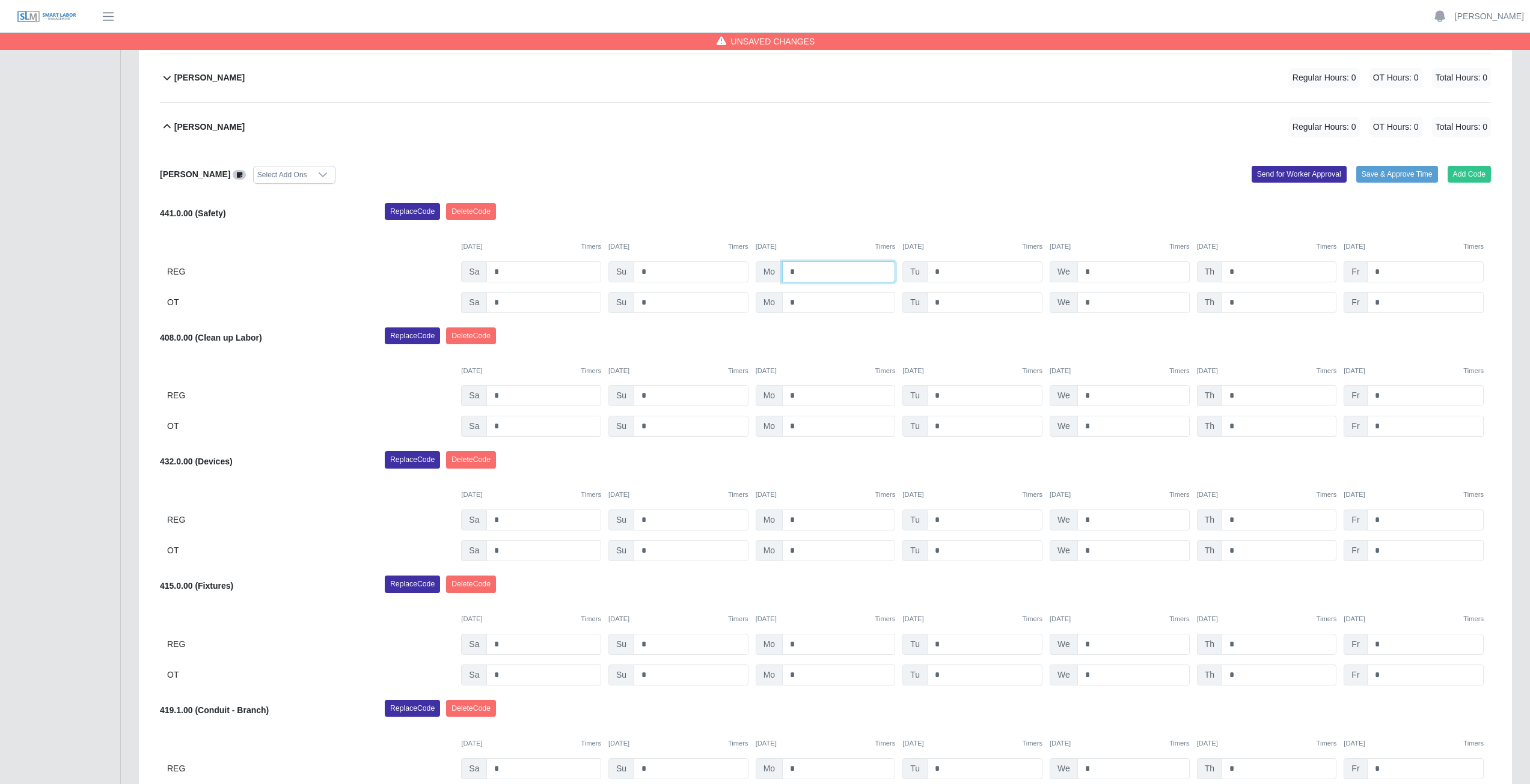
click at [806, 271] on input "*" at bounding box center [838, 272] width 113 height 21
type input "*"
click at [943, 274] on input "*" at bounding box center [984, 272] width 116 height 21
type input "*"
click at [1094, 269] on input "*" at bounding box center [1134, 272] width 113 height 21
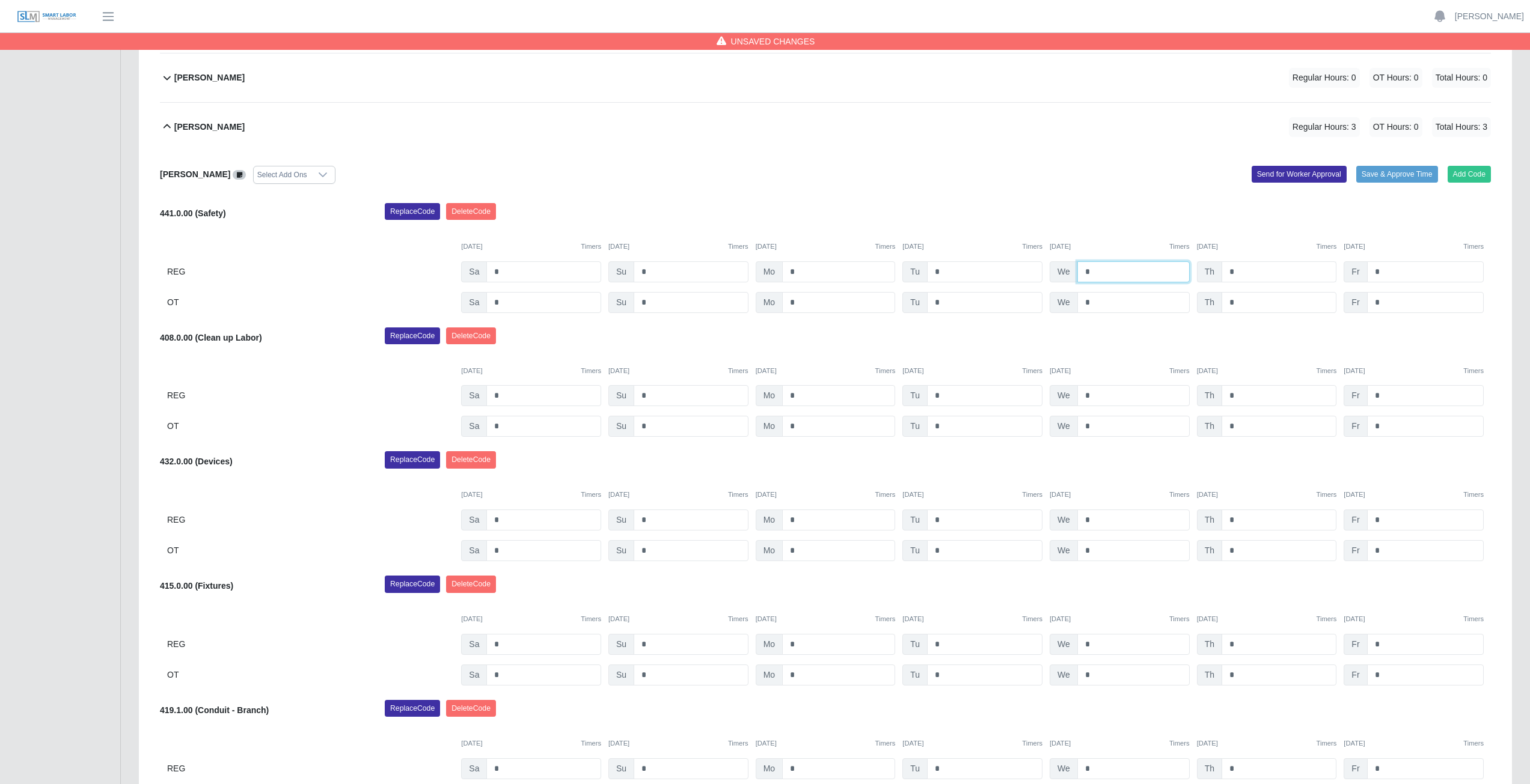
type input "*"
click at [1238, 270] on input "*" at bounding box center [1278, 272] width 115 height 21
type input "*"
click at [1389, 273] on input "*" at bounding box center [1425, 272] width 117 height 21
type input "*"
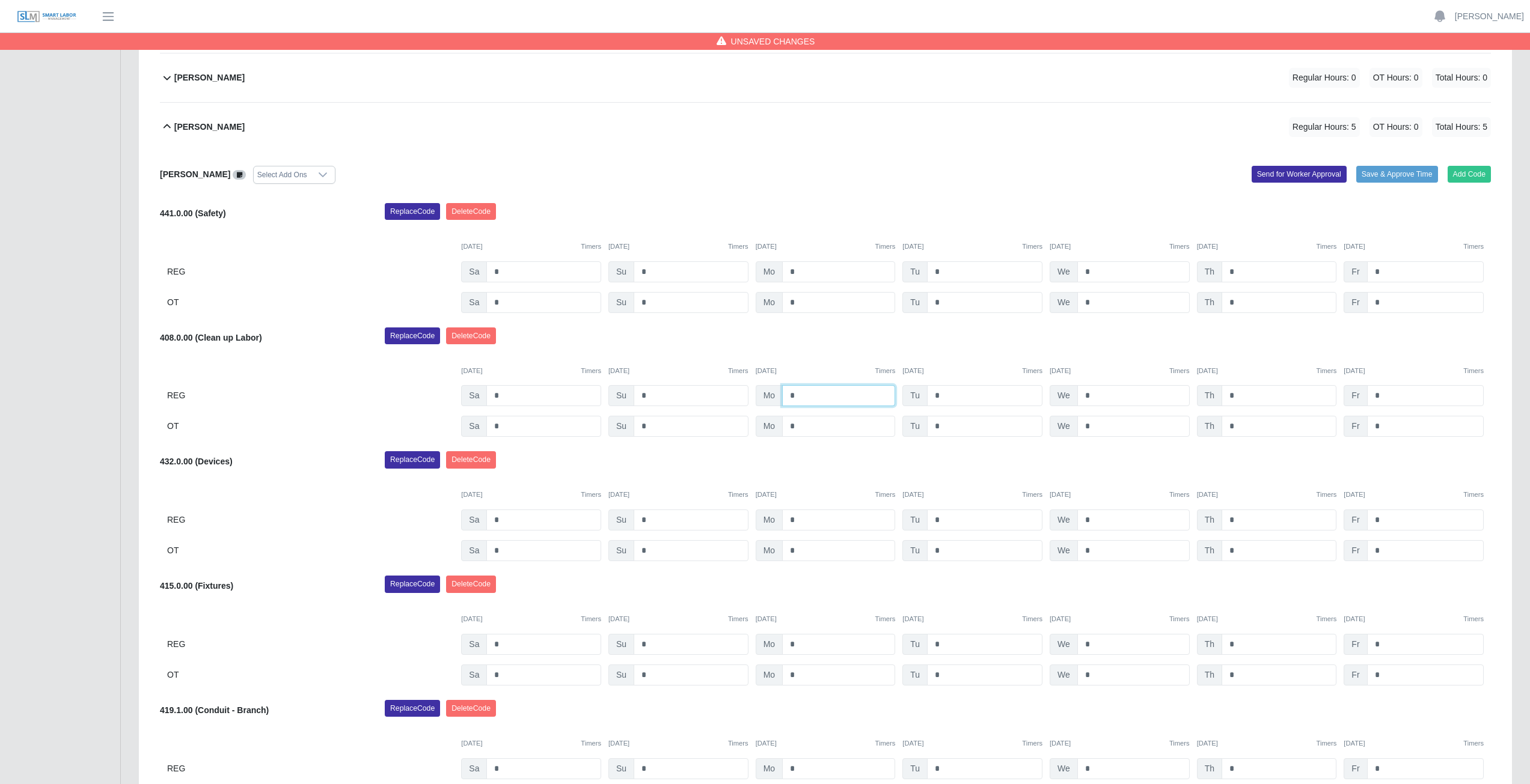
click at [796, 396] on input "*" at bounding box center [838, 396] width 113 height 21
type input "*"
click at [944, 395] on input "*" at bounding box center [984, 396] width 116 height 21
type input "*"
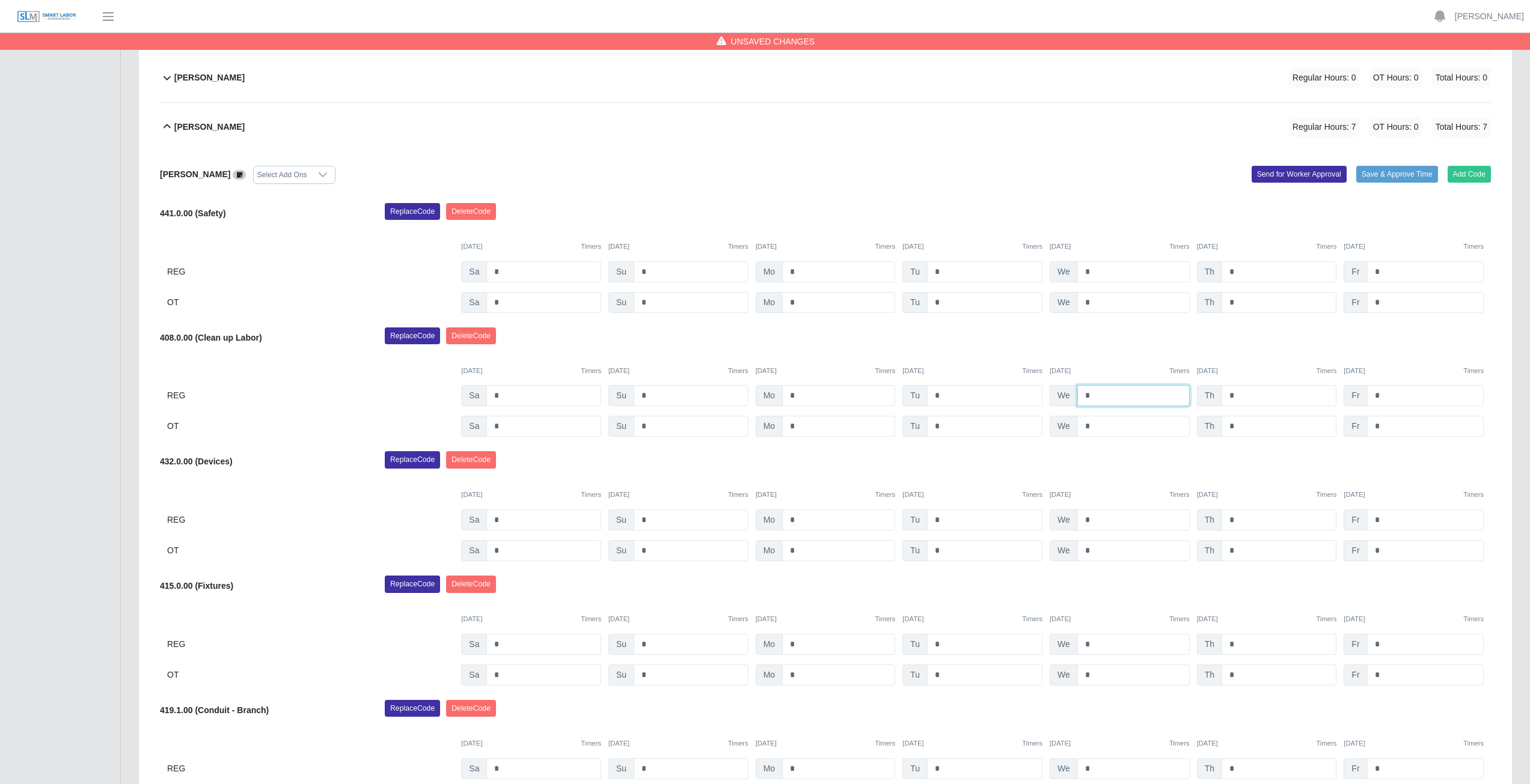
click at [1098, 394] on input "*" at bounding box center [1134, 396] width 113 height 21
type input "*"
click at [1238, 398] on input "*" at bounding box center [1278, 396] width 115 height 21
type input "*"
click at [1381, 396] on input "*" at bounding box center [1425, 396] width 117 height 21
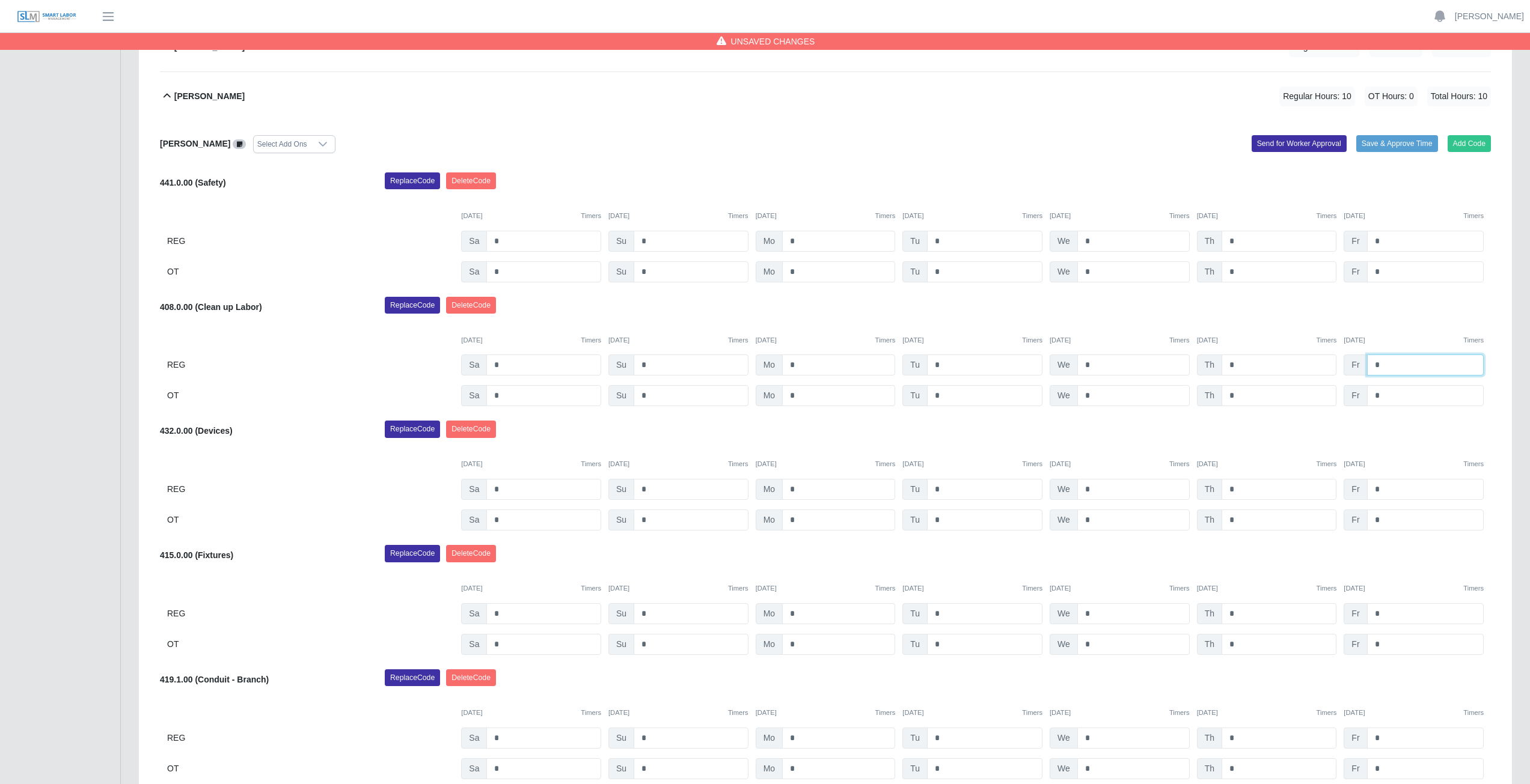
scroll to position [361, 0]
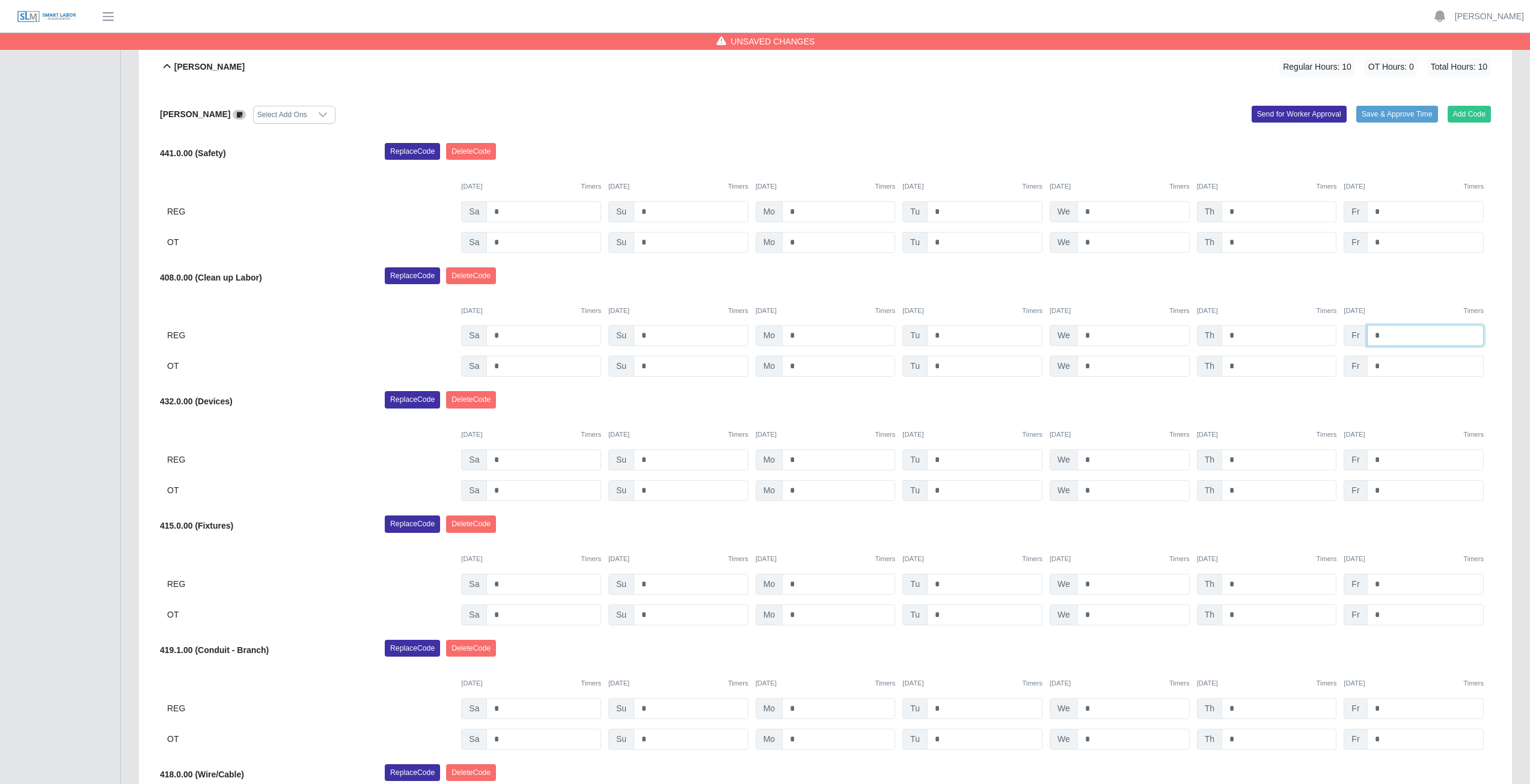
type input "*"
click at [807, 460] on input "*" at bounding box center [838, 459] width 113 height 21
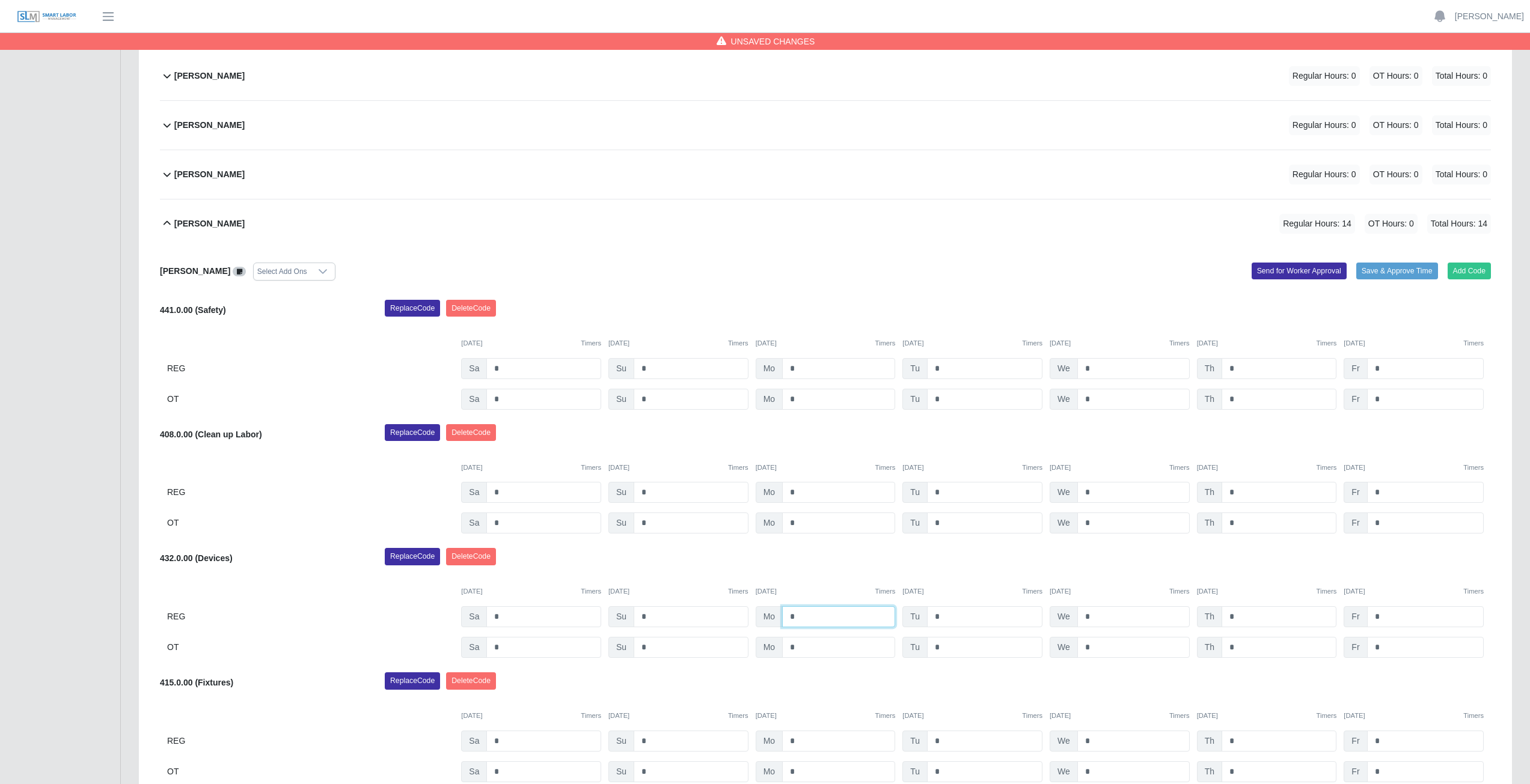
scroll to position [180, 0]
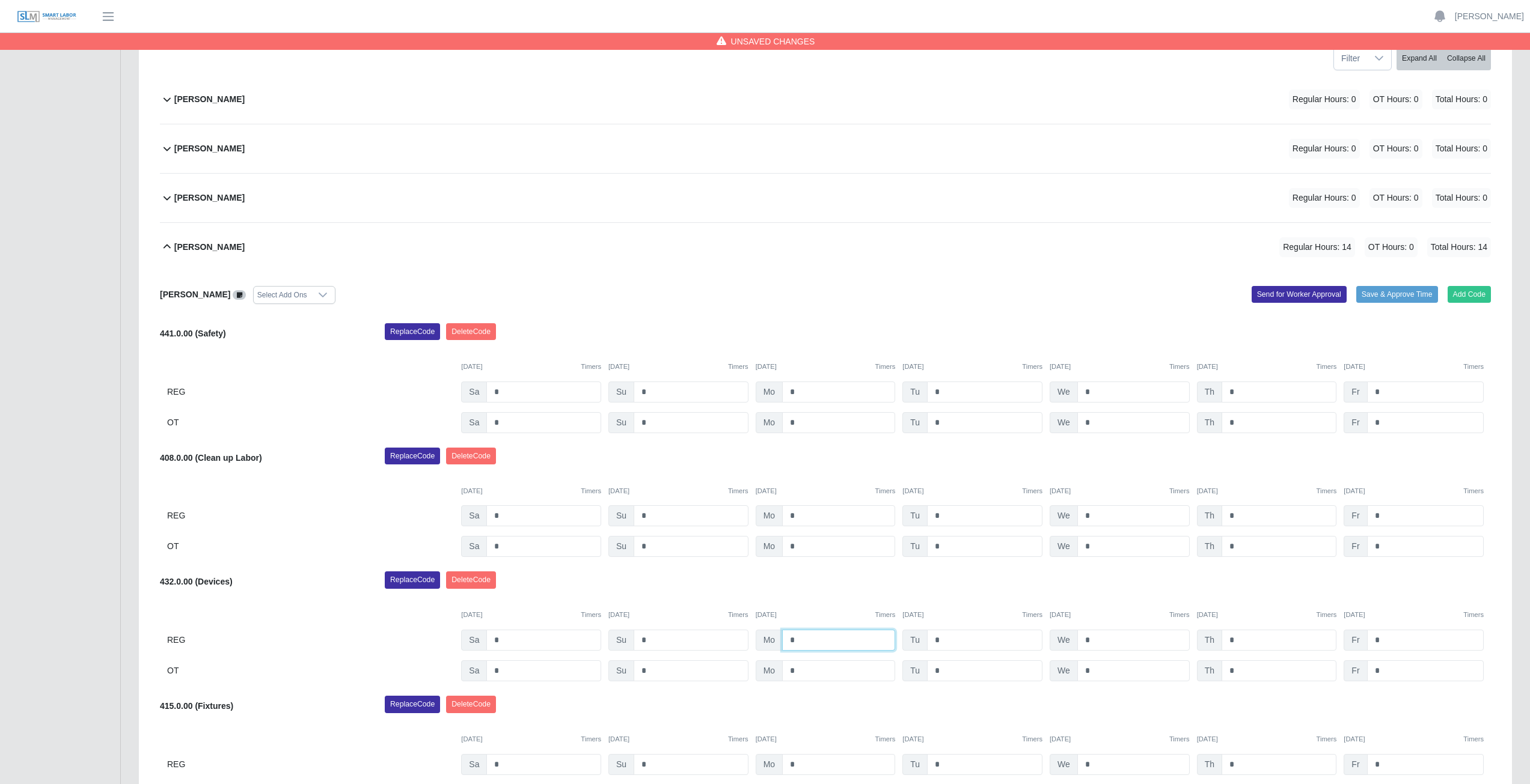
type input "*"
click at [828, 594] on div "432.0.00 (Devices) Replace Code [GEOGRAPHIC_DATA] Code [DATE] Timers [DATE] Tim…" at bounding box center [825, 626] width 1331 height 110
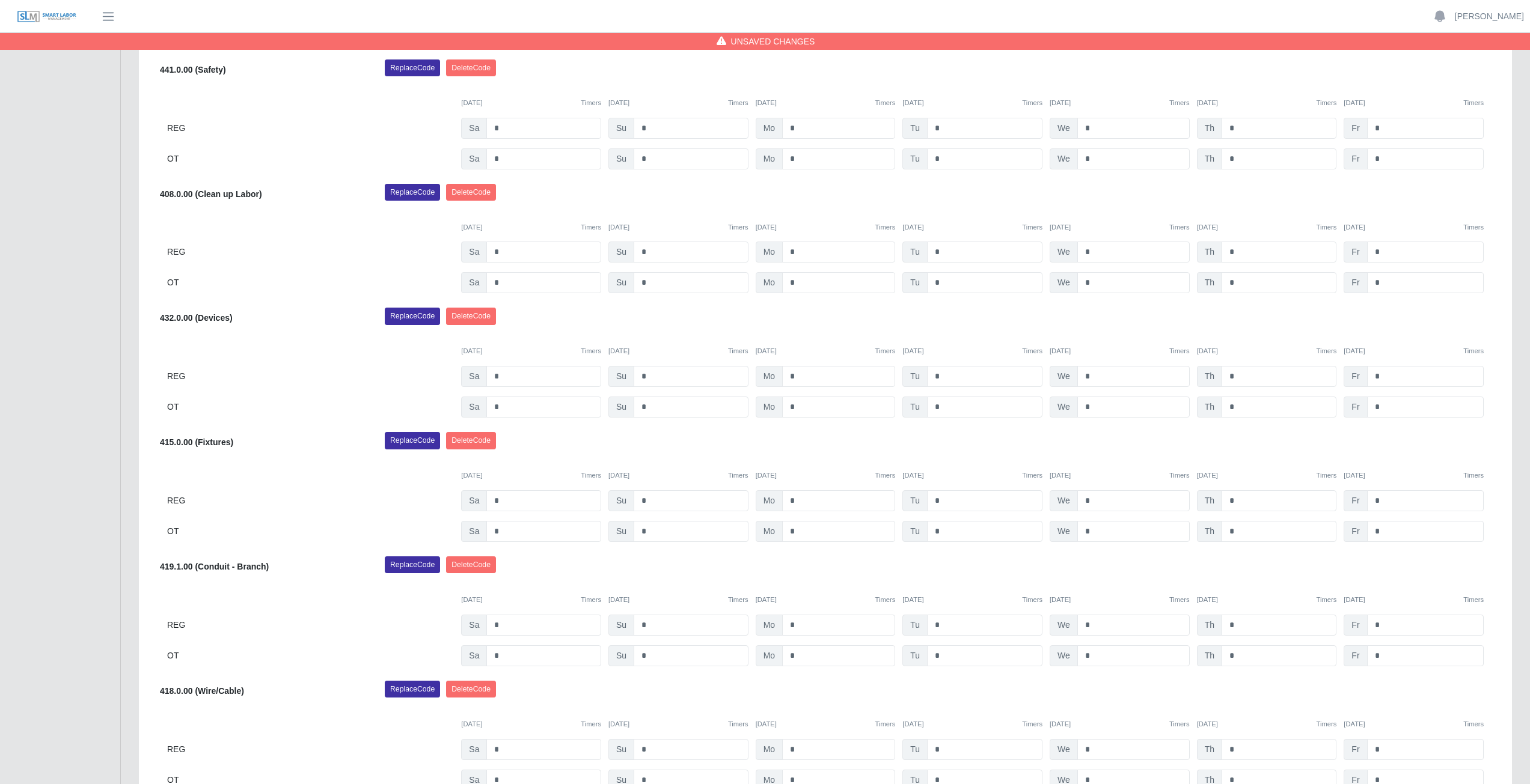
scroll to position [481, 0]
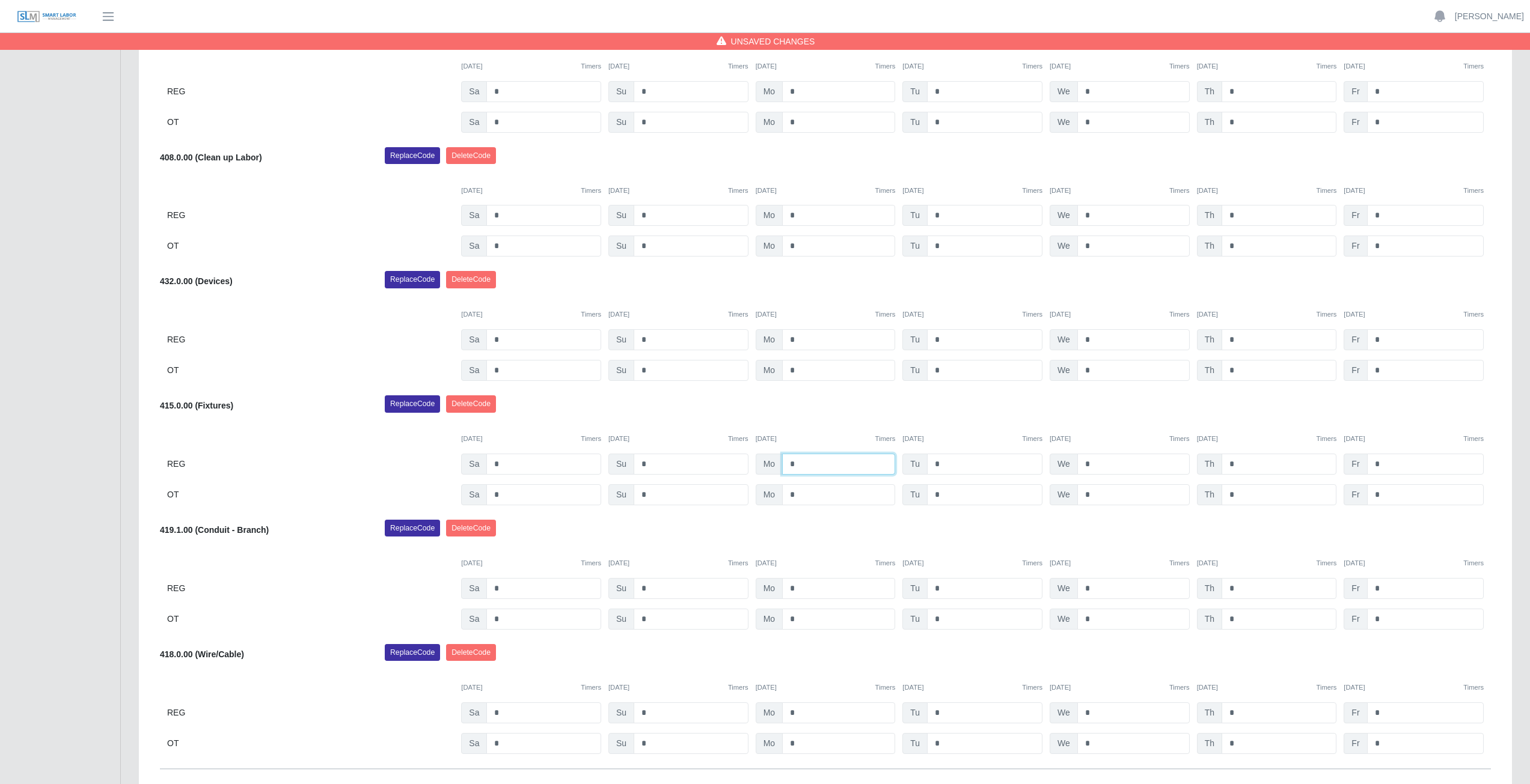
click at [801, 466] on input "*" at bounding box center [838, 464] width 113 height 21
type input "*"
click at [802, 410] on div "Replace Code [GEOGRAPHIC_DATA] Code" at bounding box center [937, 408] width 1124 height 24
click at [801, 464] on input "*" at bounding box center [838, 464] width 113 height 21
type input "*"
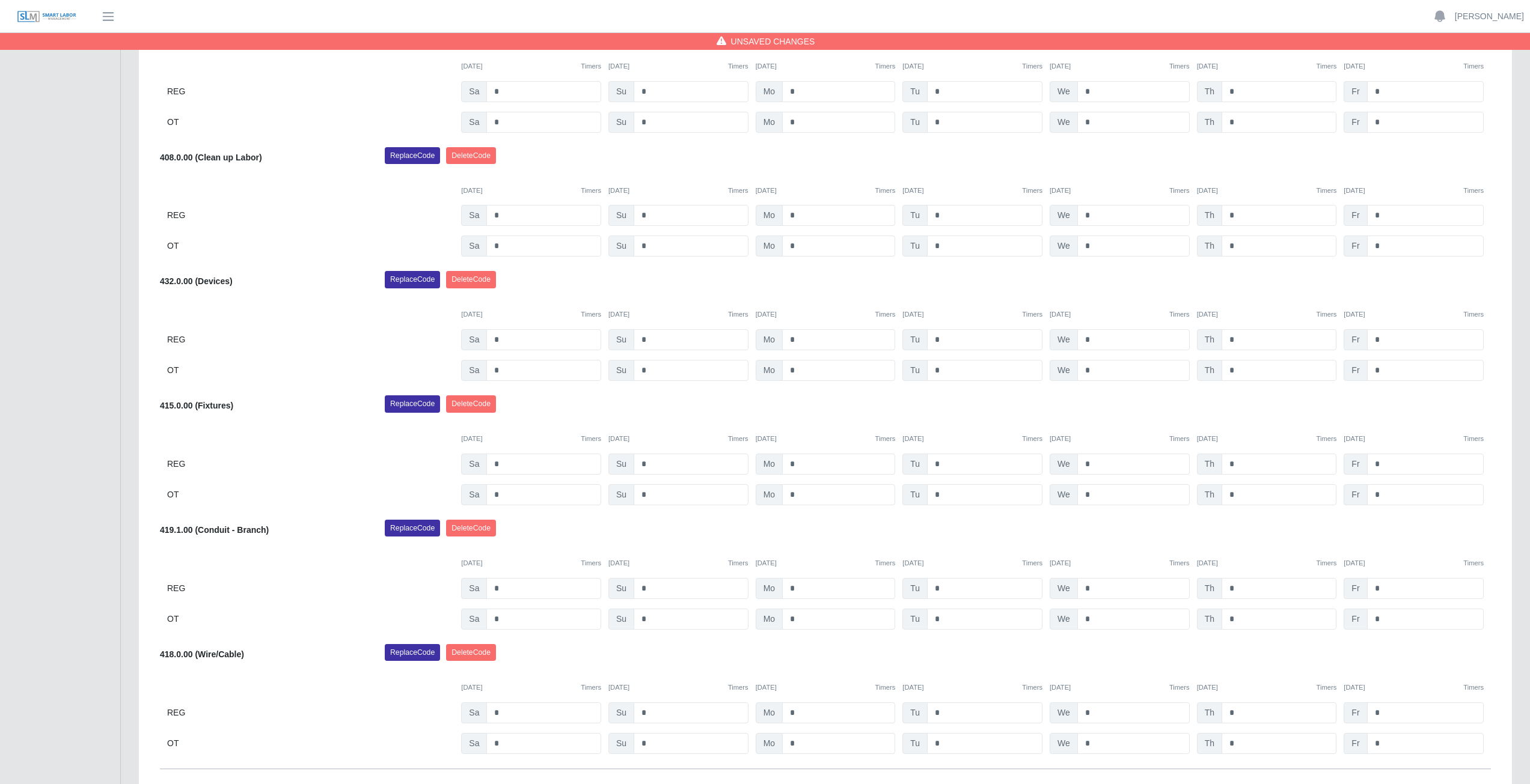
click at [813, 429] on div "[DATE] Timers [DATE] Timers [DATE] Timers [DATE] Timers [DATE] Timers [DATE] Ti…" at bounding box center [825, 432] width 1331 height 25
click at [948, 461] on input "*" at bounding box center [984, 464] width 116 height 21
type input "*"
click at [802, 495] on input "*" at bounding box center [838, 495] width 113 height 21
type input "*"
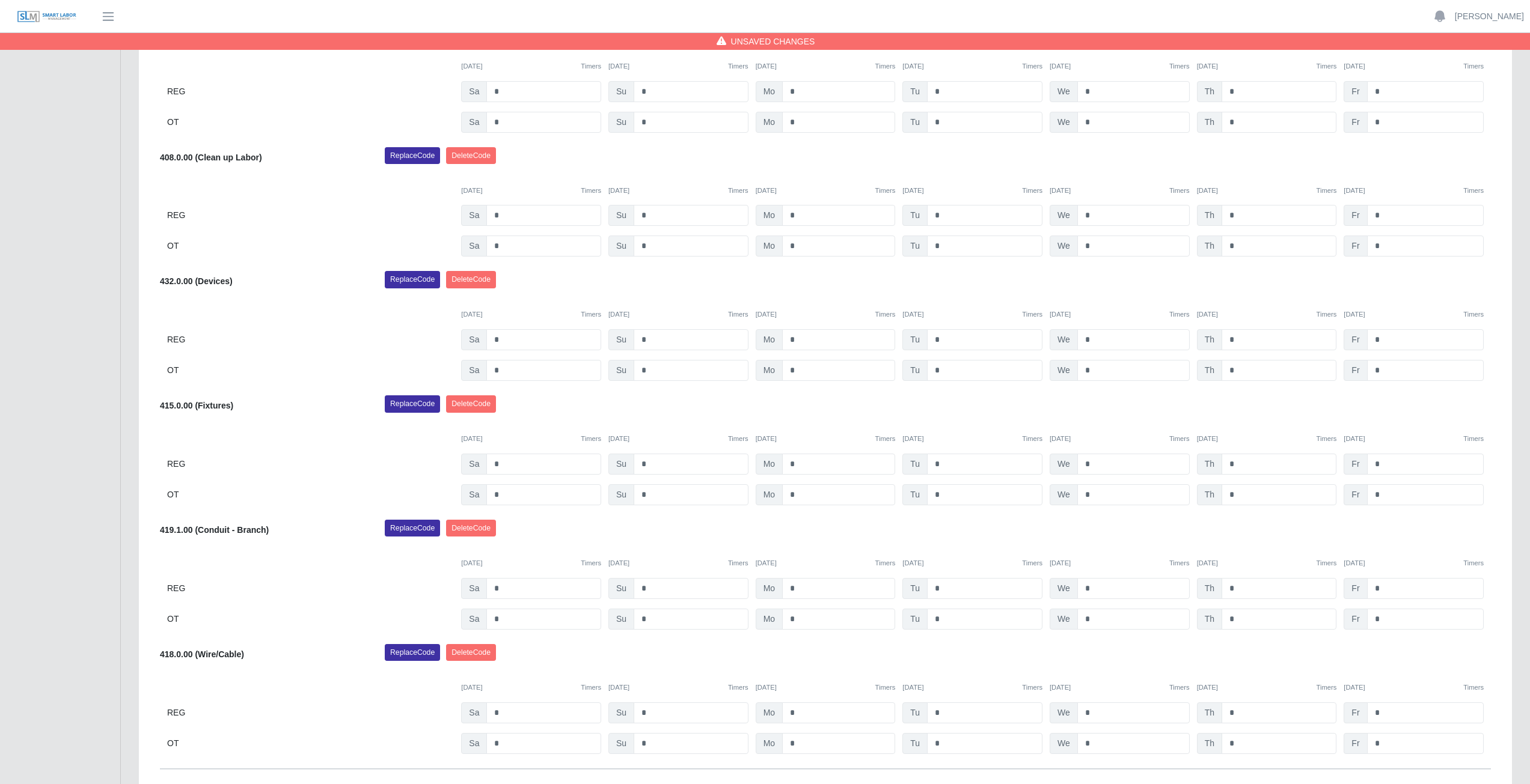
click at [809, 410] on div "Replace Code [GEOGRAPHIC_DATA] Code" at bounding box center [937, 408] width 1124 height 24
drag, startPoint x: 976, startPoint y: 387, endPoint x: 817, endPoint y: 434, distance: 165.8
click at [804, 451] on div "[PERSON_NAME] Select Add Ons Add Code Save & Approve Time Send for Worker Appro…" at bounding box center [825, 370] width 1331 height 798
click at [900, 398] on div "Replace Code [GEOGRAPHIC_DATA] Code" at bounding box center [937, 408] width 1124 height 24
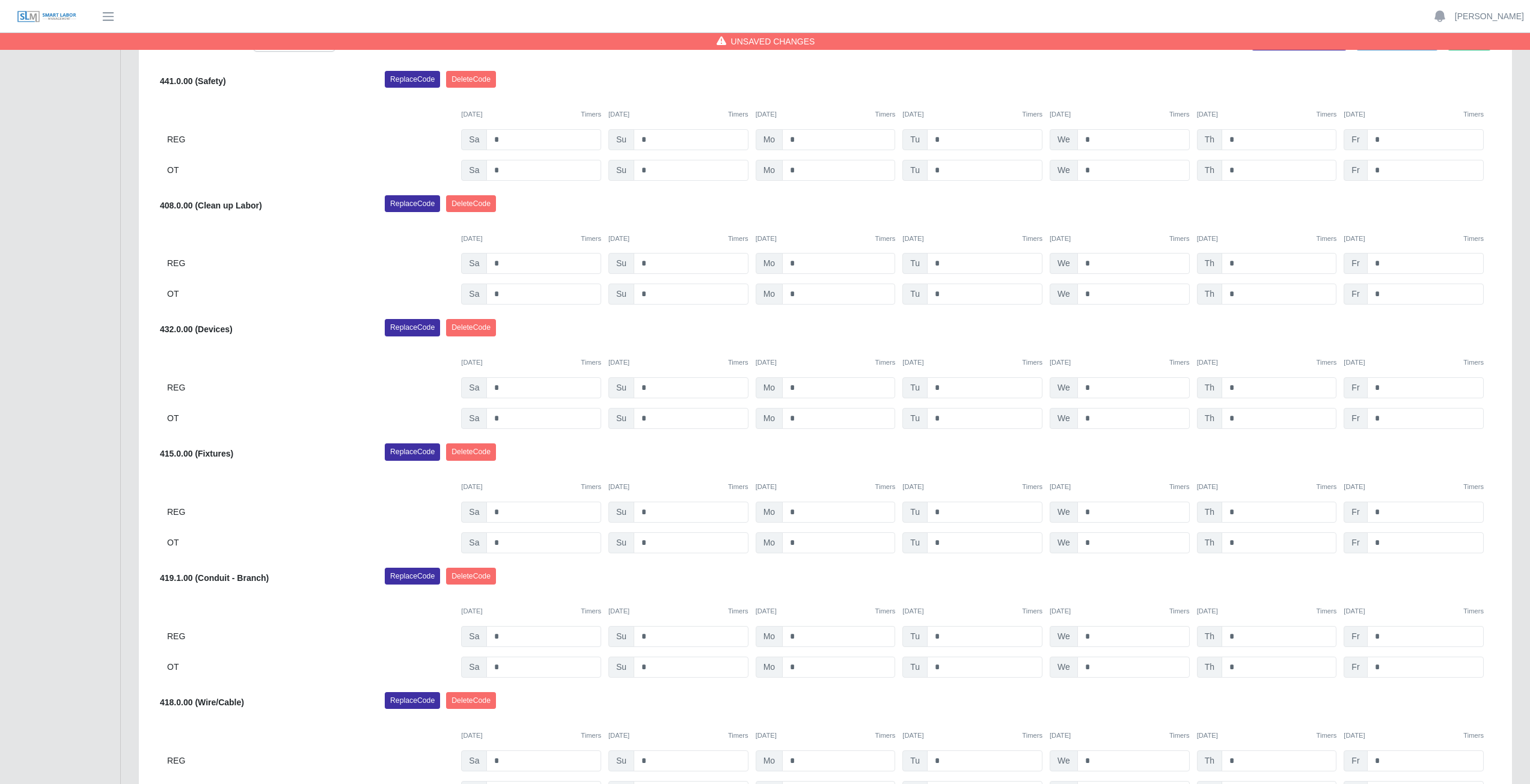
scroll to position [421, 0]
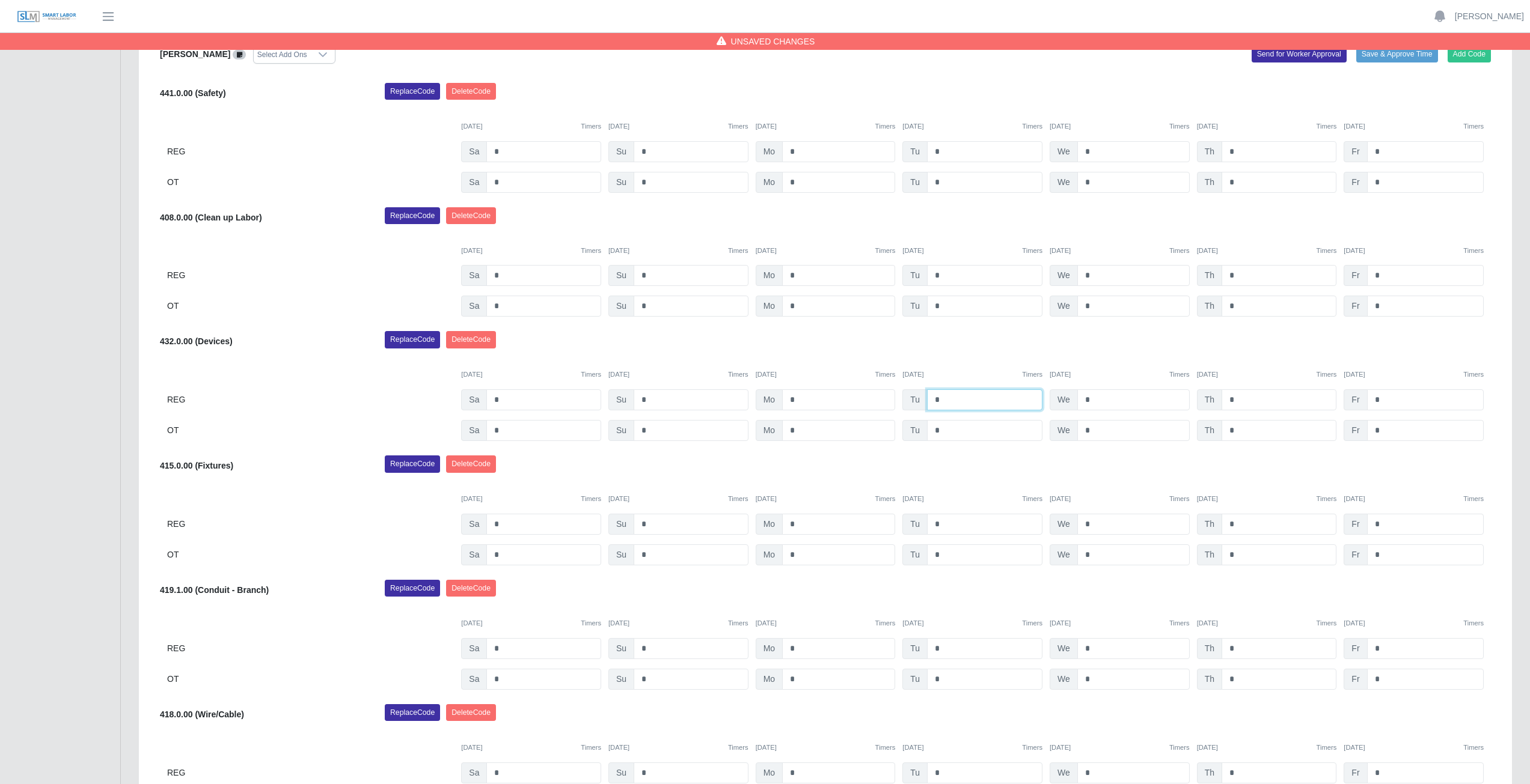
click at [948, 401] on input "*" at bounding box center [984, 399] width 116 height 21
type input "*"
click at [948, 525] on input "*" at bounding box center [984, 524] width 116 height 21
type input "*"
click at [947, 554] on input "*" at bounding box center [984, 555] width 116 height 21
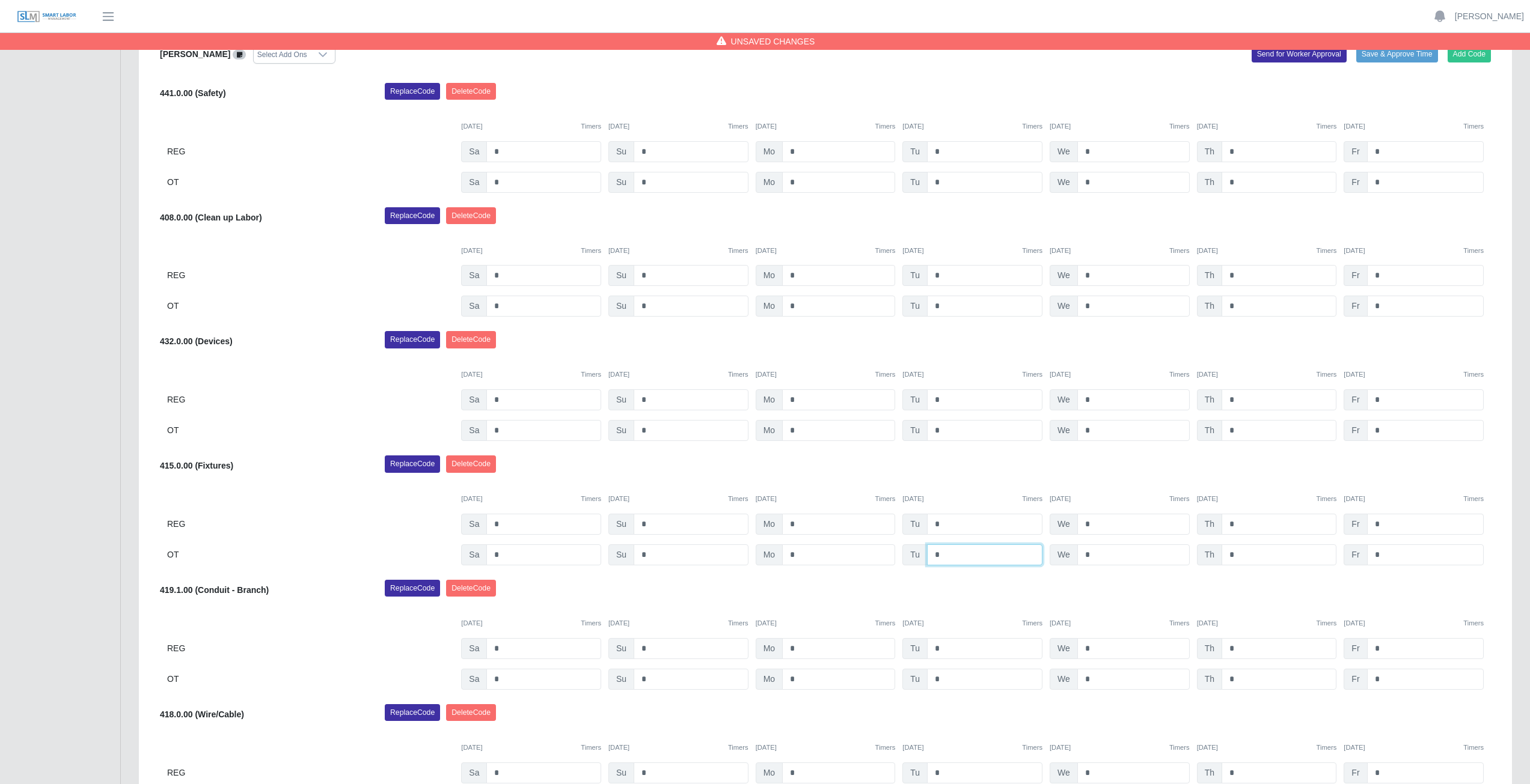
type input "*"
click at [981, 478] on div "Replace Code [GEOGRAPHIC_DATA] Code" at bounding box center [937, 468] width 1124 height 24
click at [1098, 521] on input "*" at bounding box center [1134, 524] width 113 height 21
type input "*"
click at [1094, 556] on input "*" at bounding box center [1134, 555] width 113 height 21
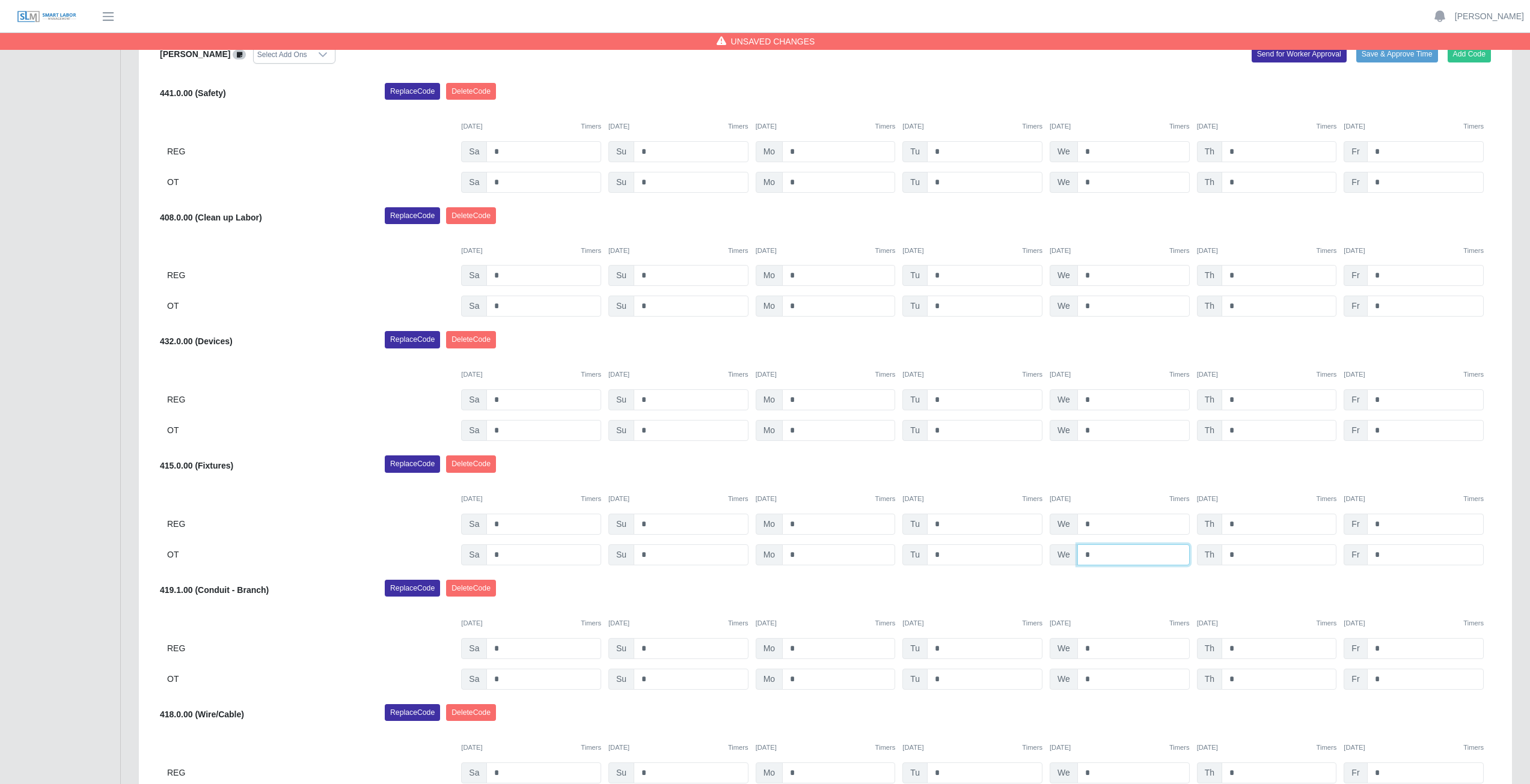
type input "*"
click at [1103, 469] on div "Replace Code [GEOGRAPHIC_DATA] Code" at bounding box center [937, 468] width 1124 height 24
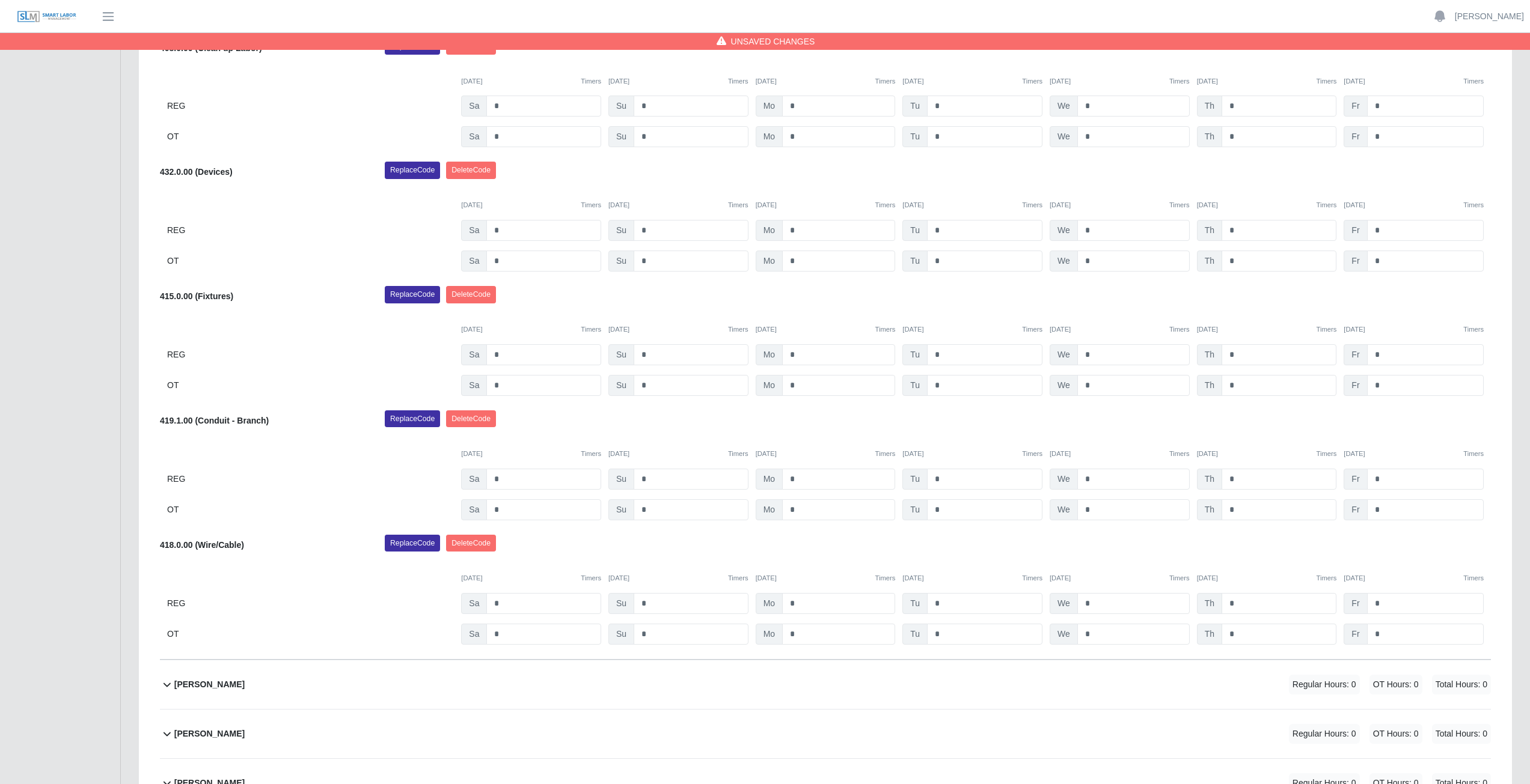
scroll to position [661, 0]
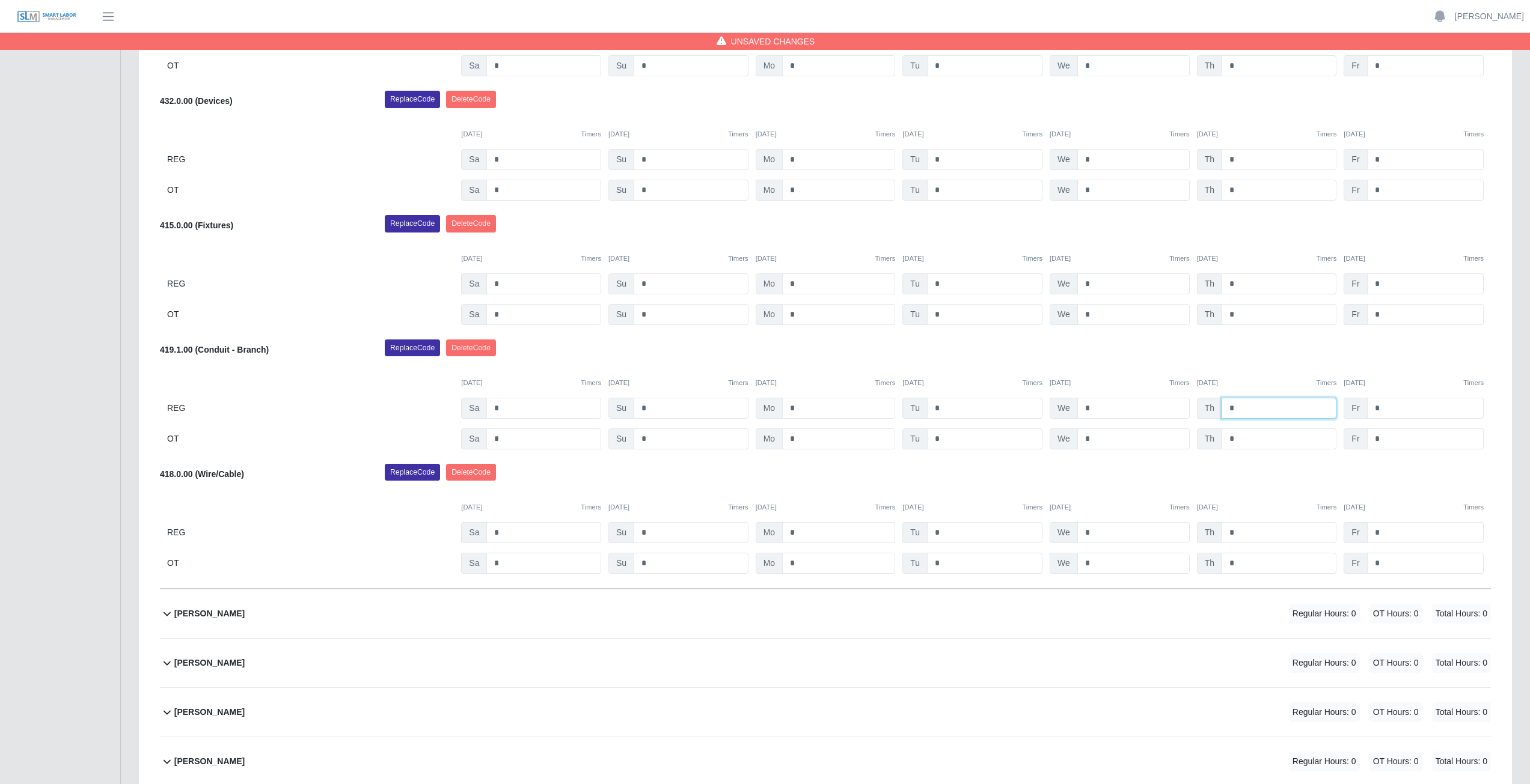
click at [1237, 408] on input "*" at bounding box center [1278, 408] width 115 height 21
type input "*"
click at [1242, 532] on input "*" at bounding box center [1278, 533] width 115 height 21
type input "*"
click at [1243, 561] on input "*" at bounding box center [1278, 563] width 115 height 21
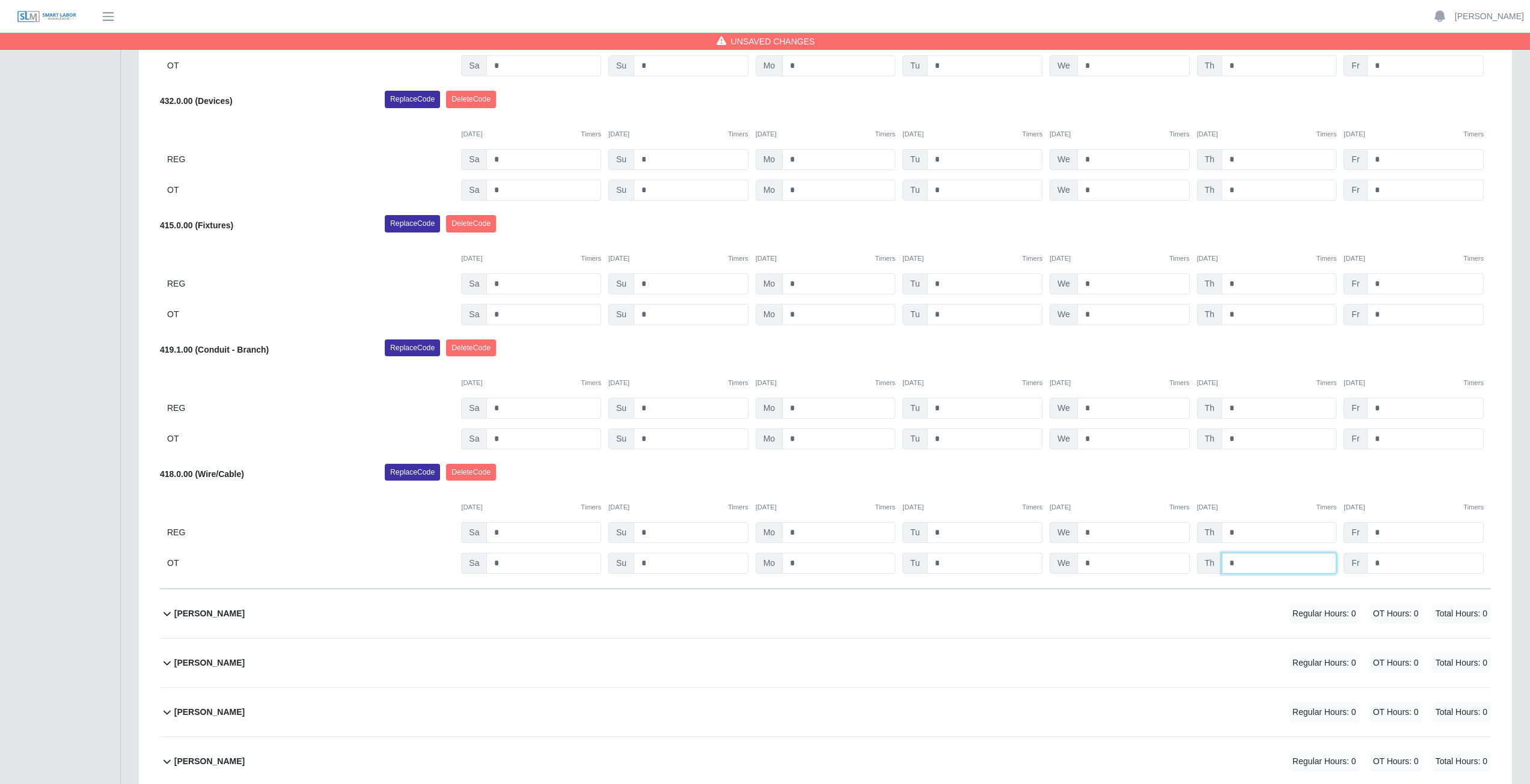
type input "*"
click at [1249, 476] on div "Replace Code [GEOGRAPHIC_DATA] Code" at bounding box center [937, 476] width 1124 height 24
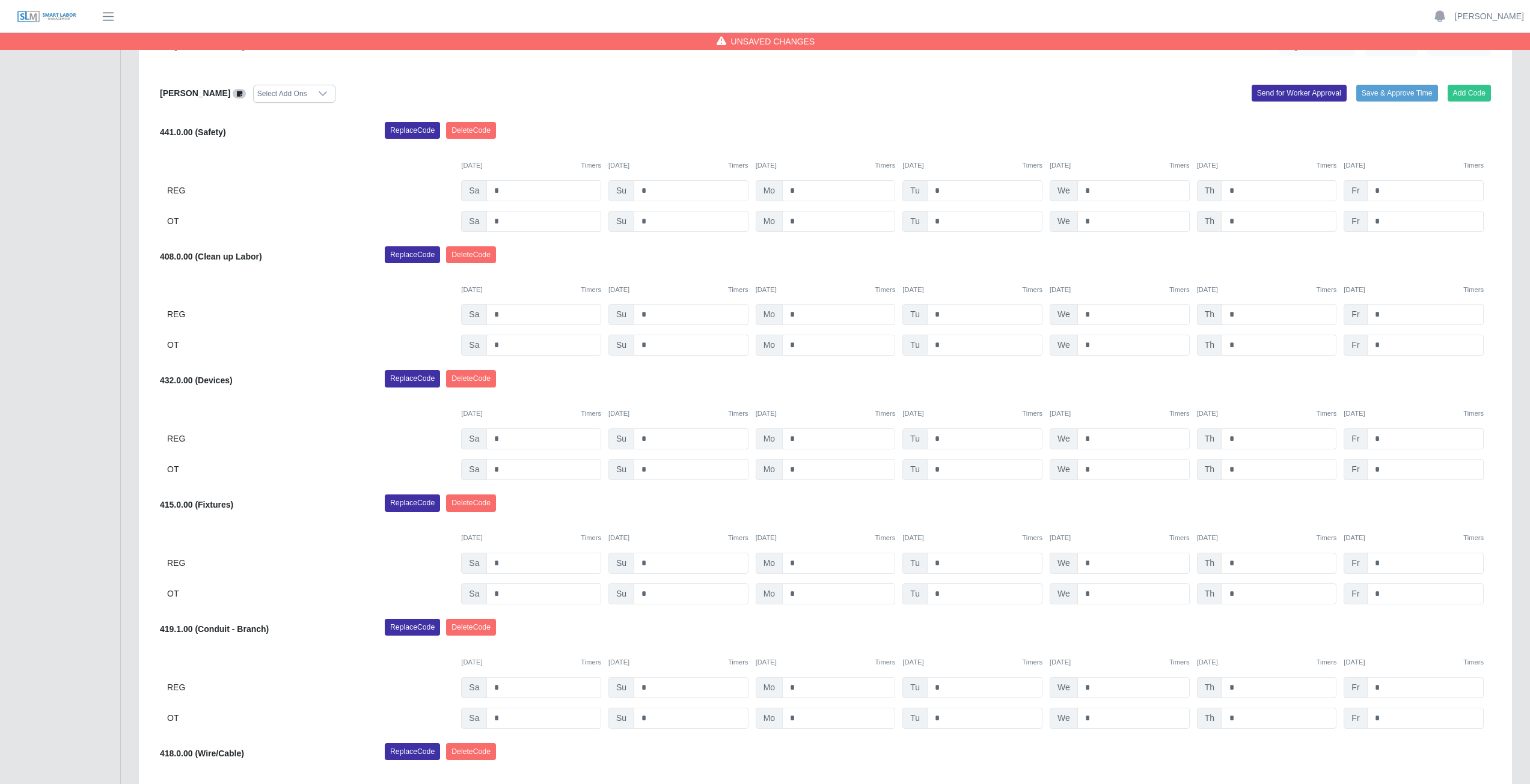
scroll to position [361, 0]
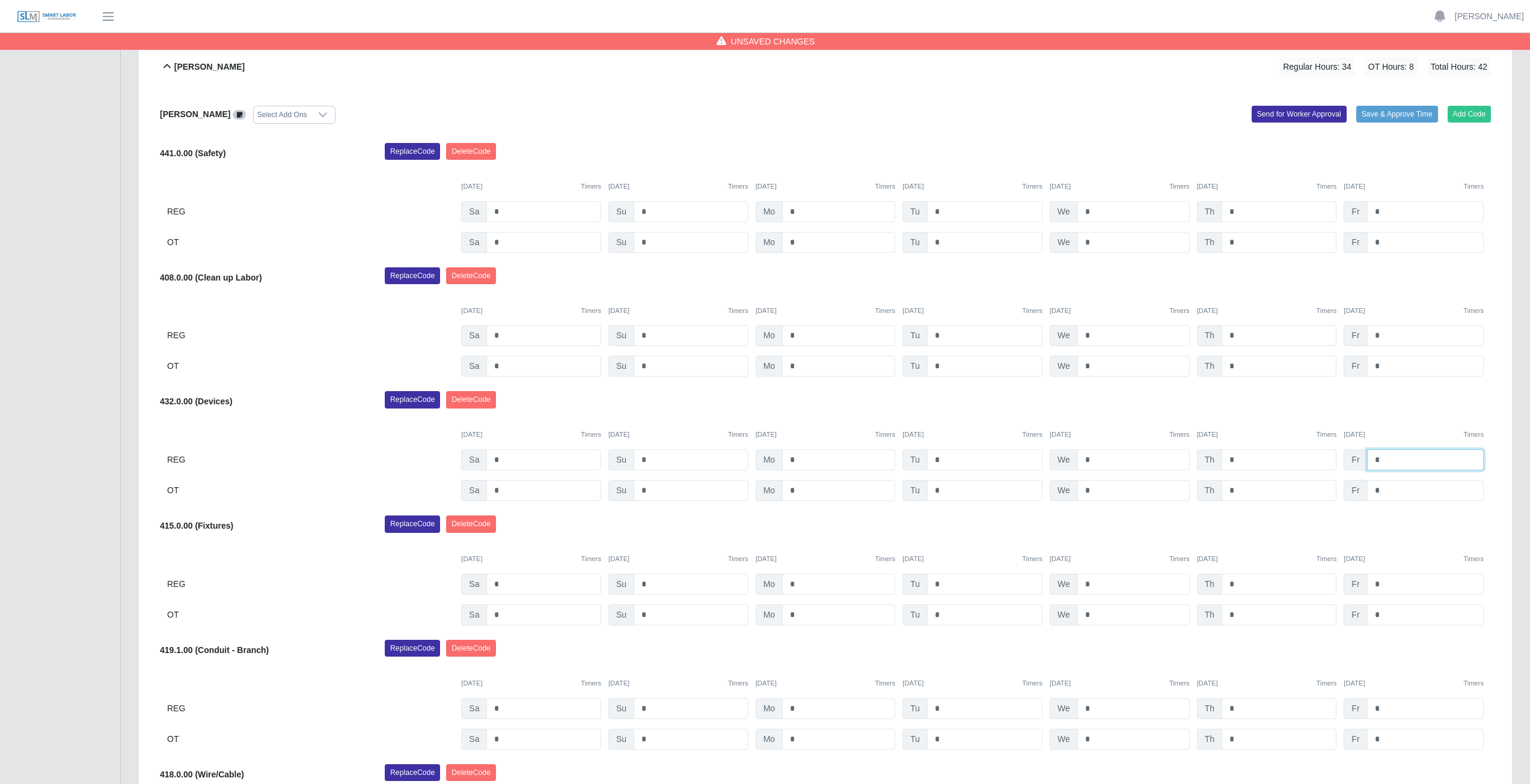
click at [1388, 458] on input "*" at bounding box center [1425, 459] width 117 height 21
type input "*"
click at [1388, 586] on input "*" at bounding box center [1425, 584] width 117 height 21
type input "*"
click at [1387, 619] on input "*" at bounding box center [1425, 615] width 117 height 21
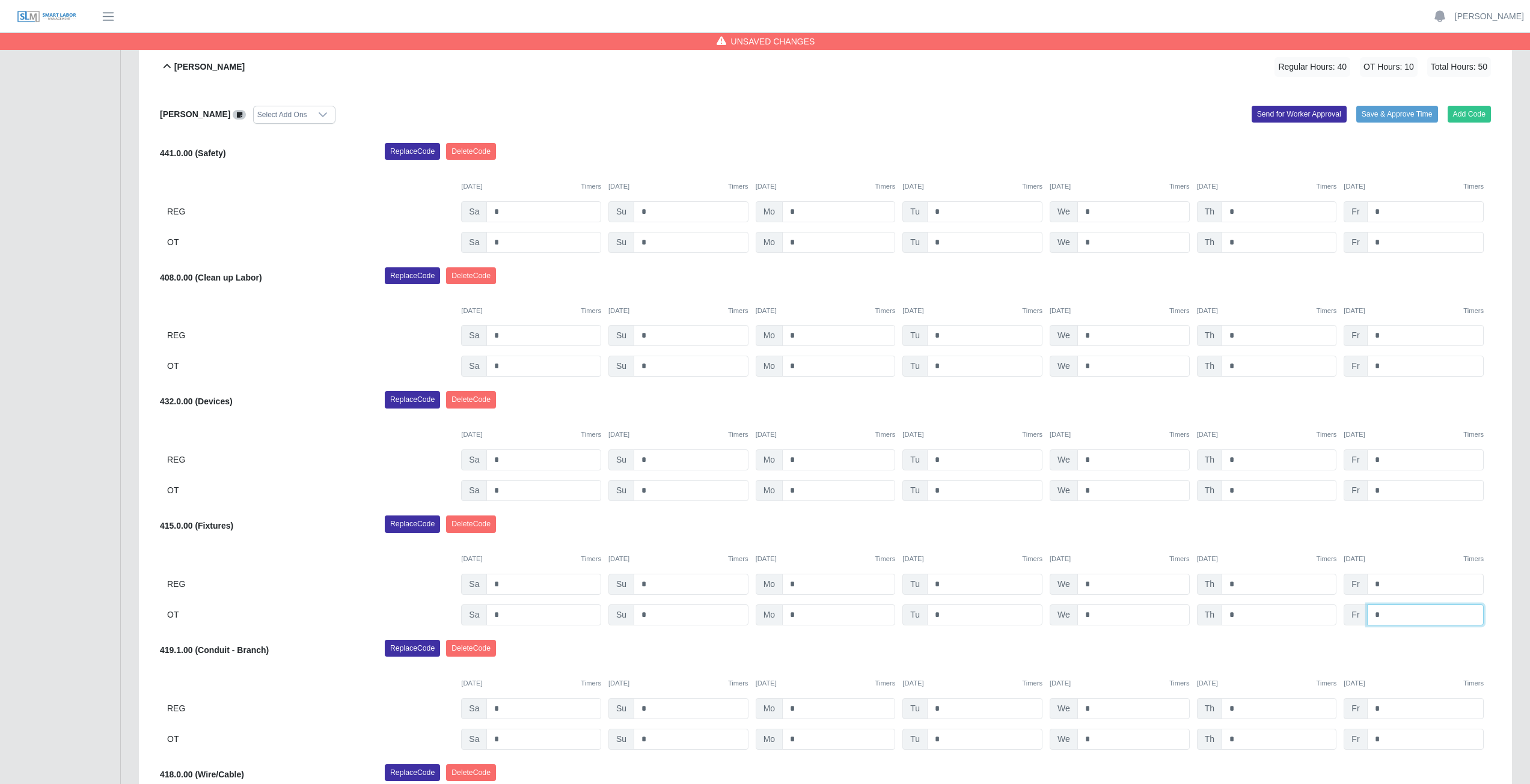
type input "*"
click at [1395, 516] on div "Replace Code [GEOGRAPHIC_DATA] Code" at bounding box center [937, 528] width 1124 height 24
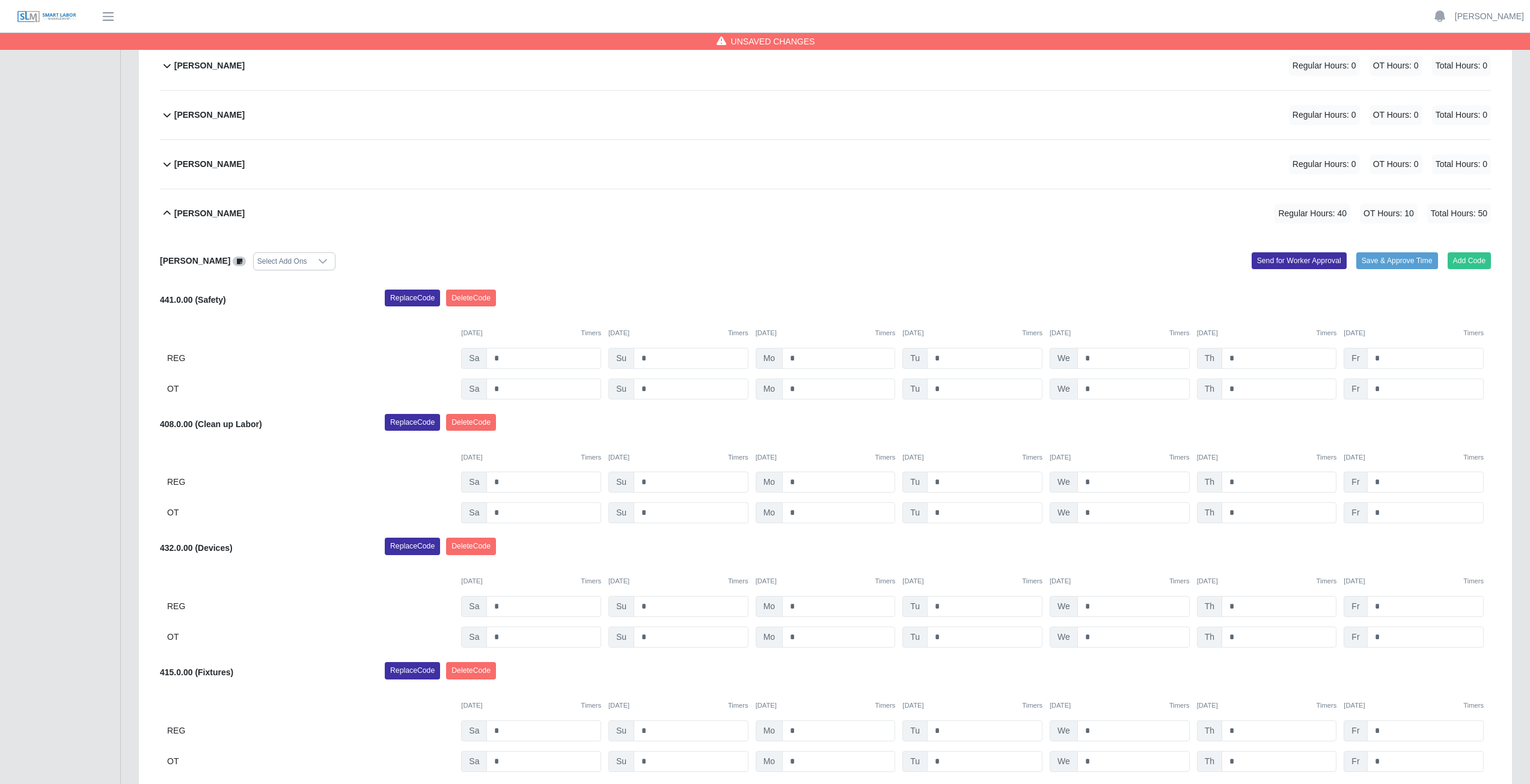
scroll to position [180, 0]
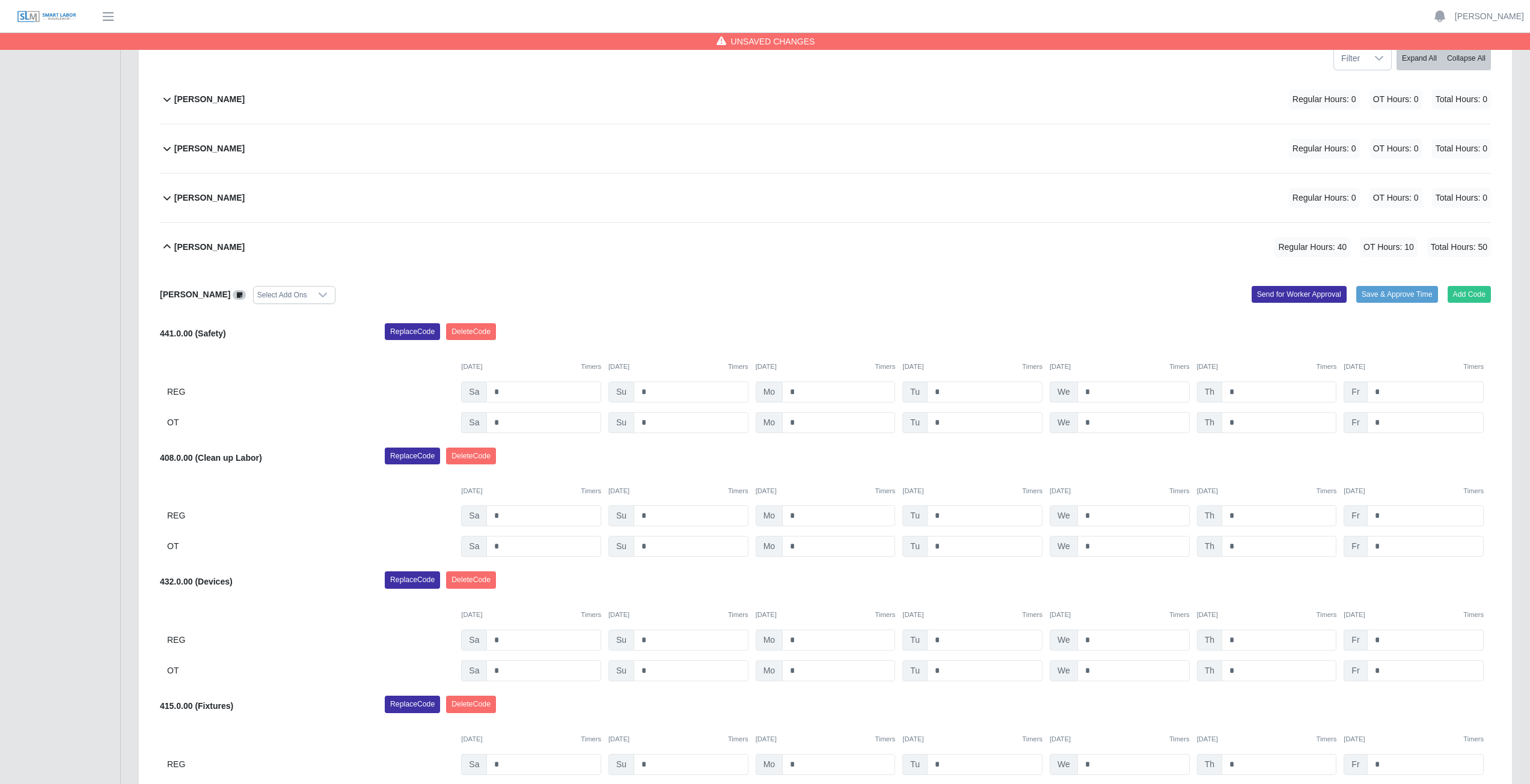
click at [164, 250] on icon at bounding box center [167, 247] width 15 height 15
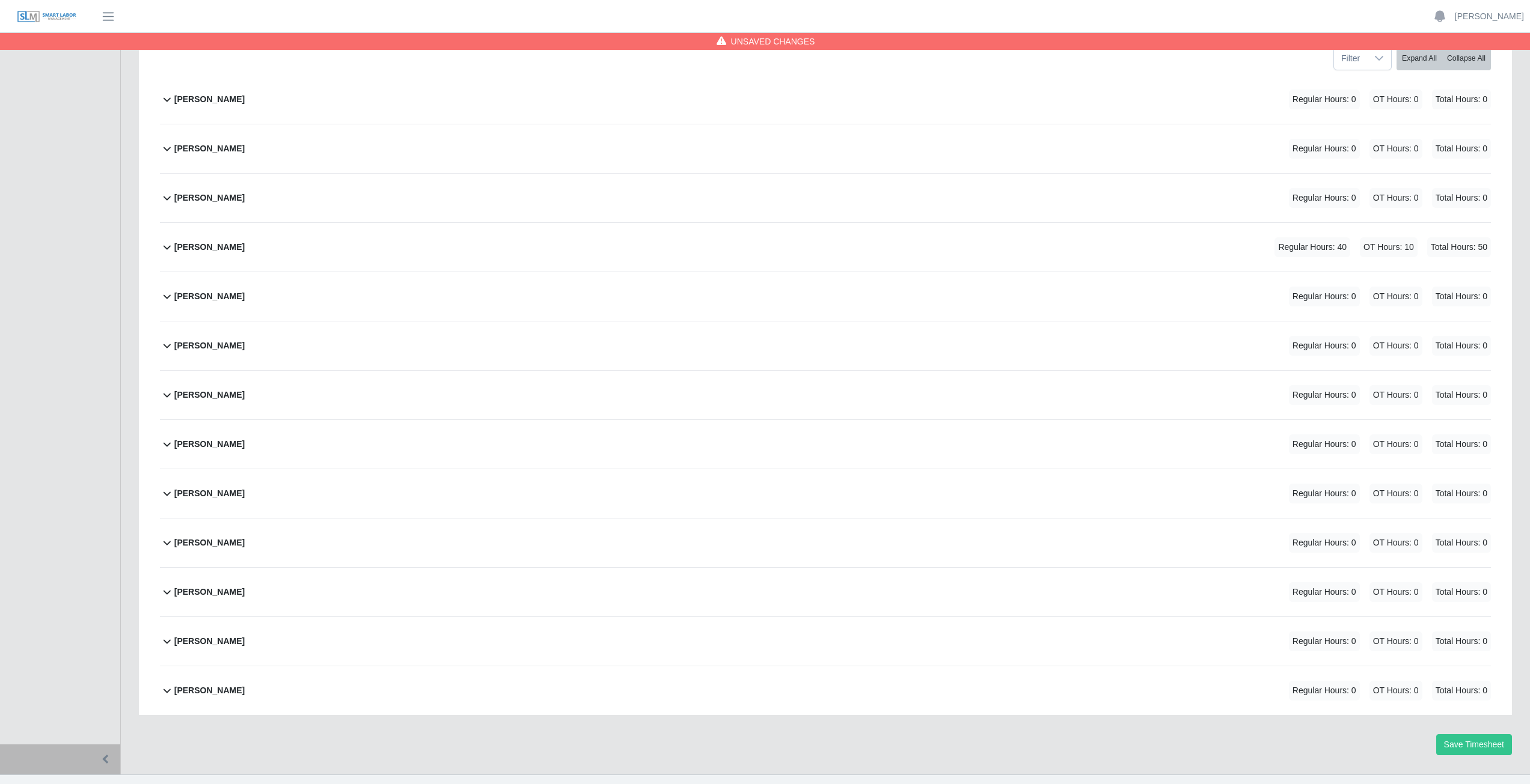
click at [166, 396] on icon at bounding box center [167, 396] width 7 height 5
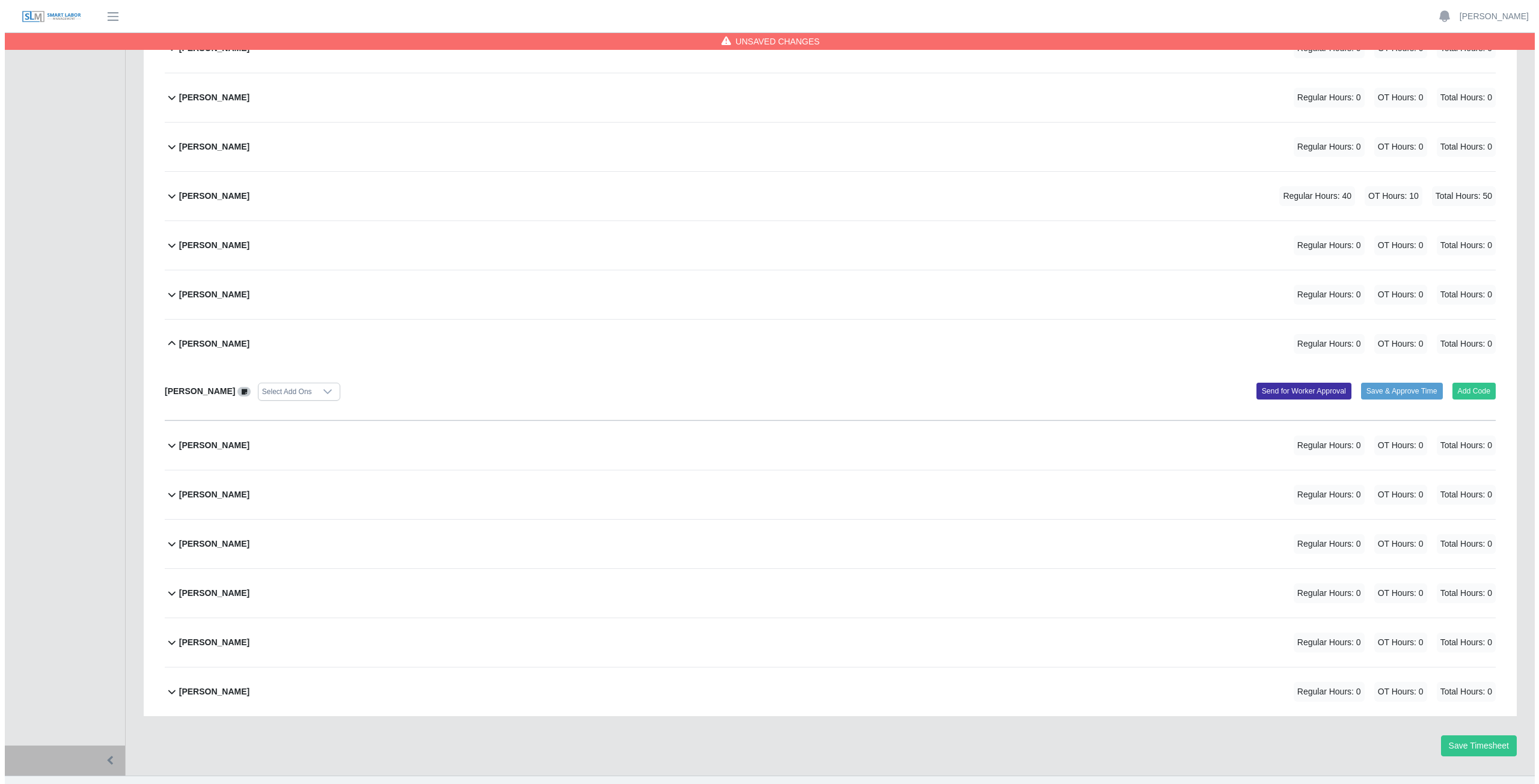
scroll to position [232, 0]
click at [1473, 389] on button "Add Code" at bounding box center [1469, 390] width 43 height 17
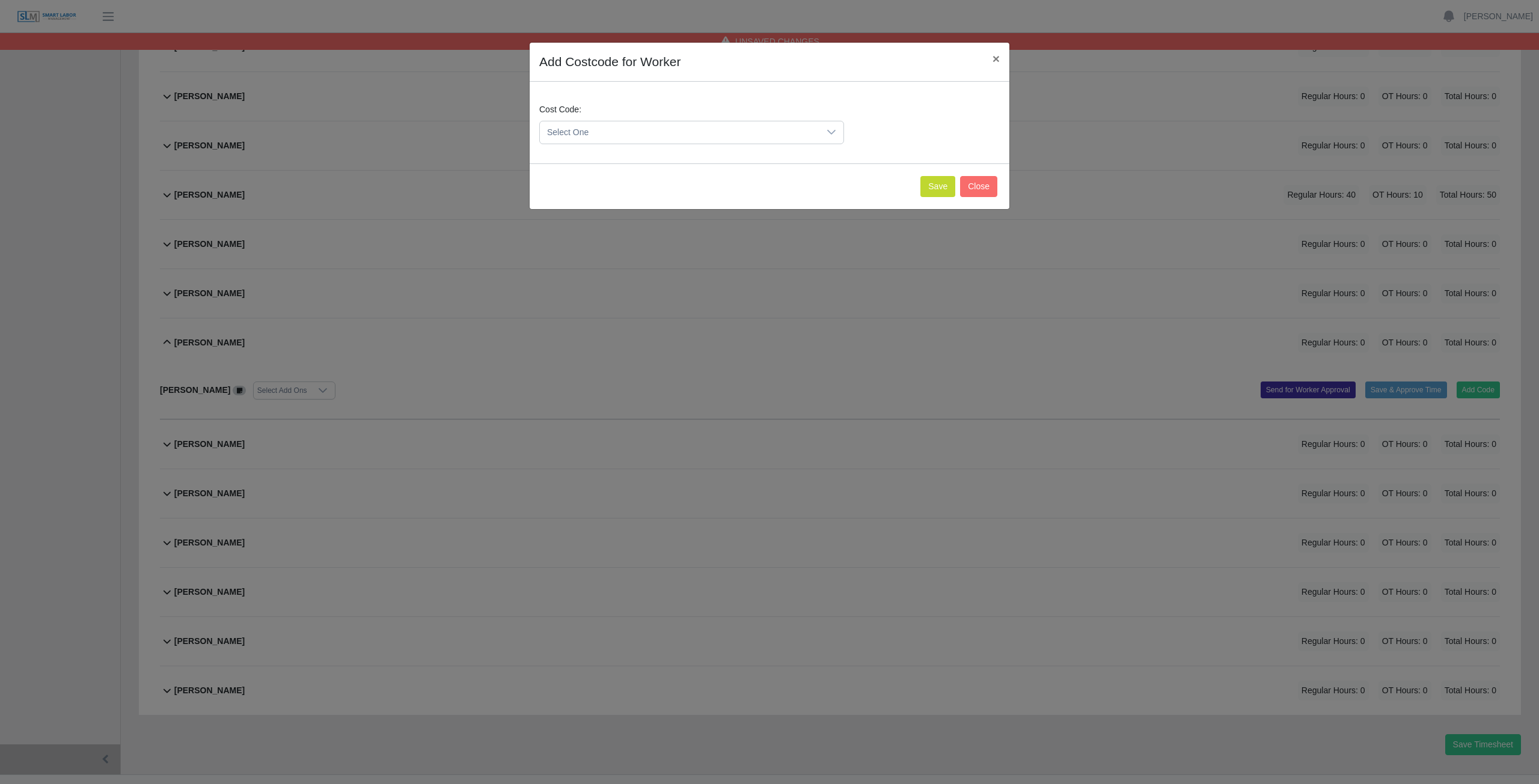
click at [605, 128] on span "Select One" at bounding box center [680, 132] width 279 height 22
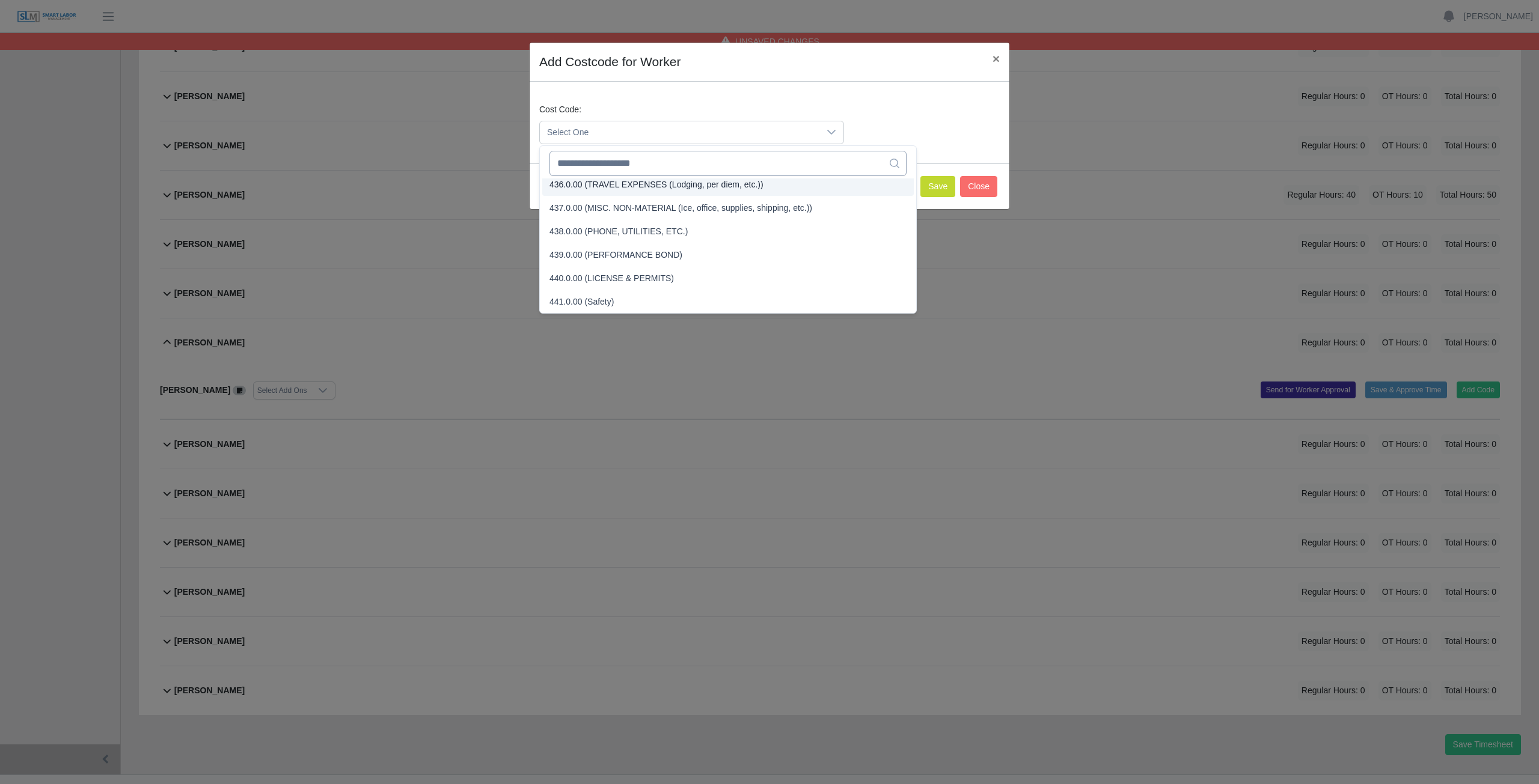
scroll to position [1455, 0]
click at [617, 161] on input "text" at bounding box center [728, 163] width 357 height 25
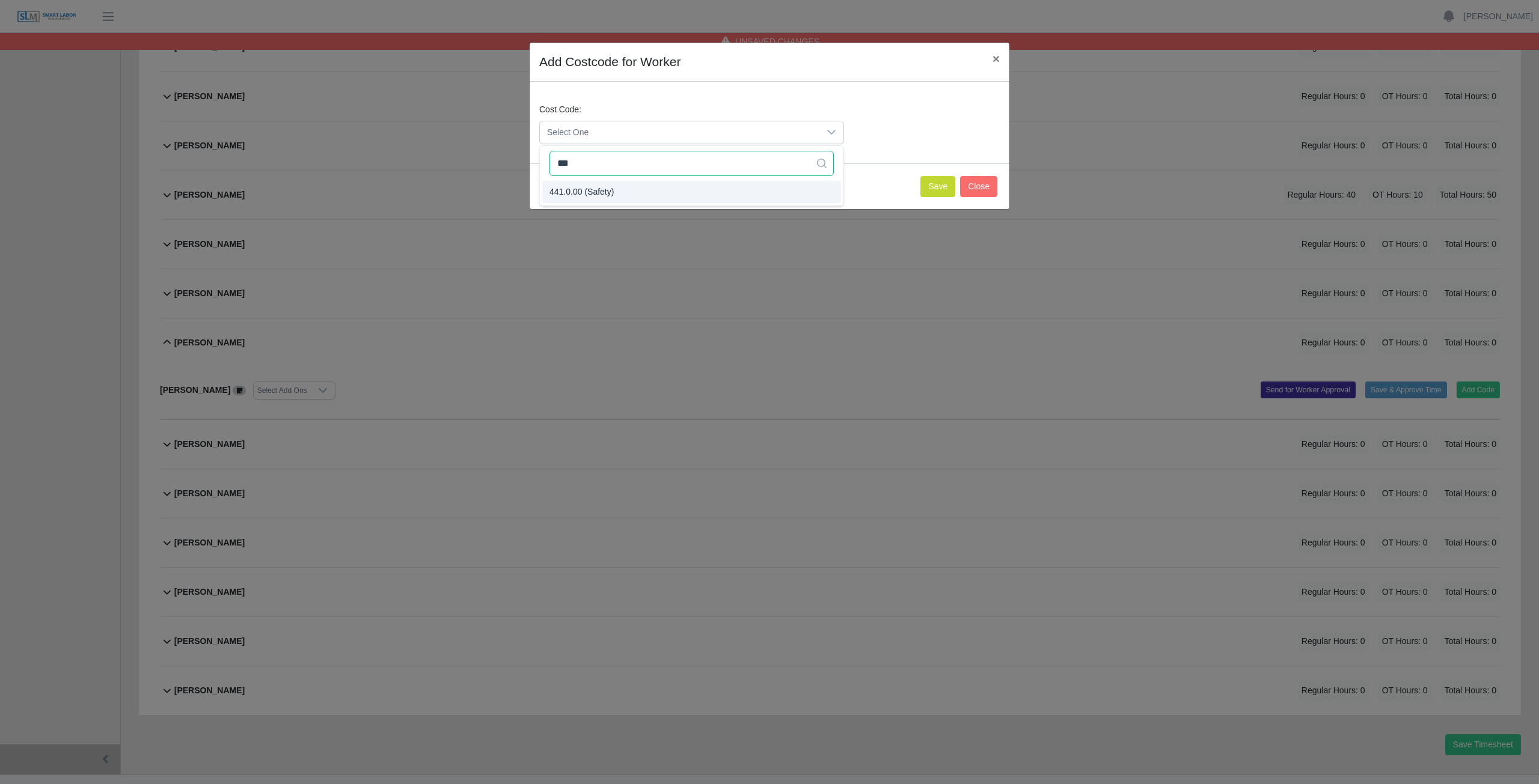
type input "***"
click at [941, 187] on button "Save" at bounding box center [938, 186] width 35 height 21
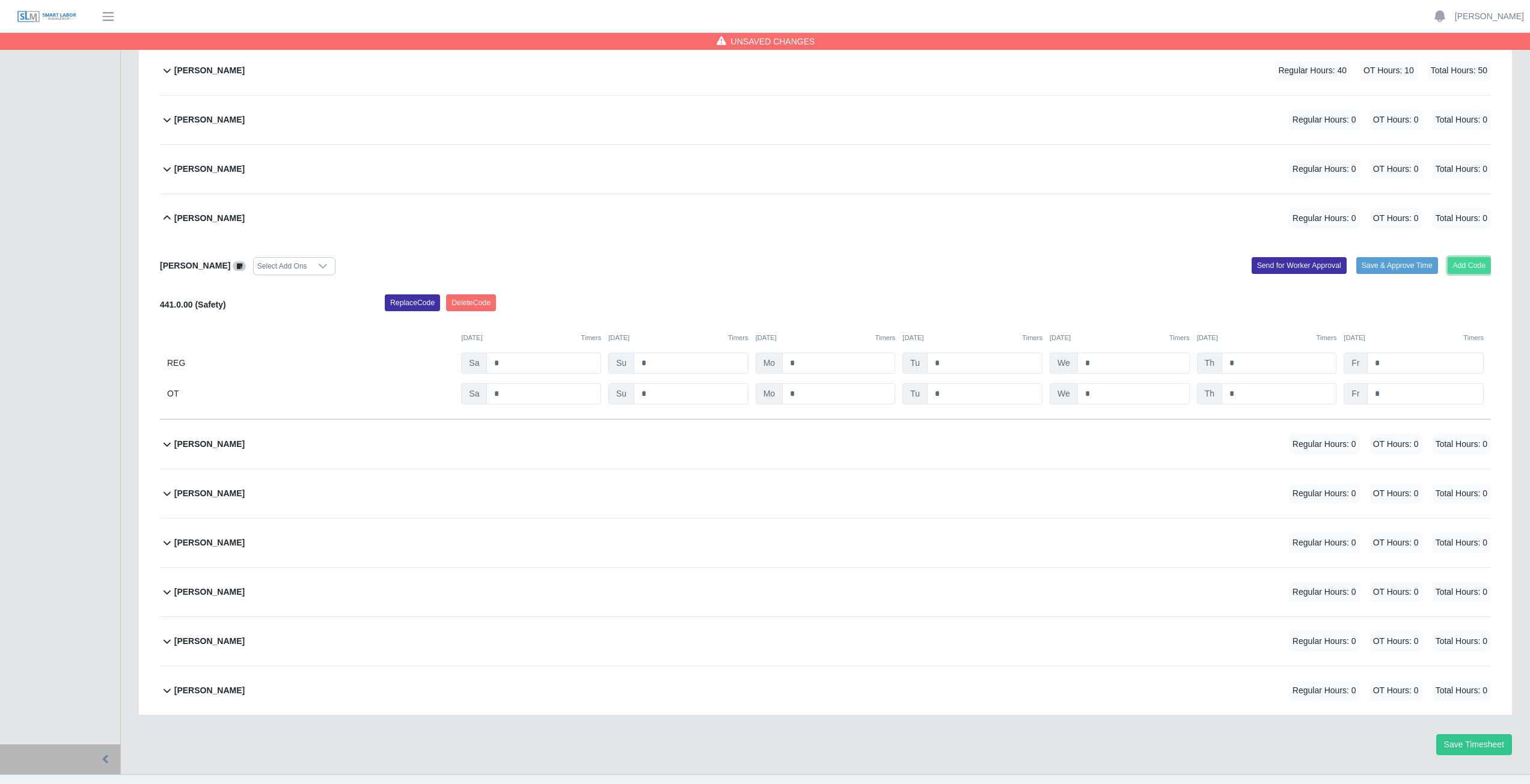
click at [1474, 263] on button "Add Code" at bounding box center [1469, 265] width 43 height 17
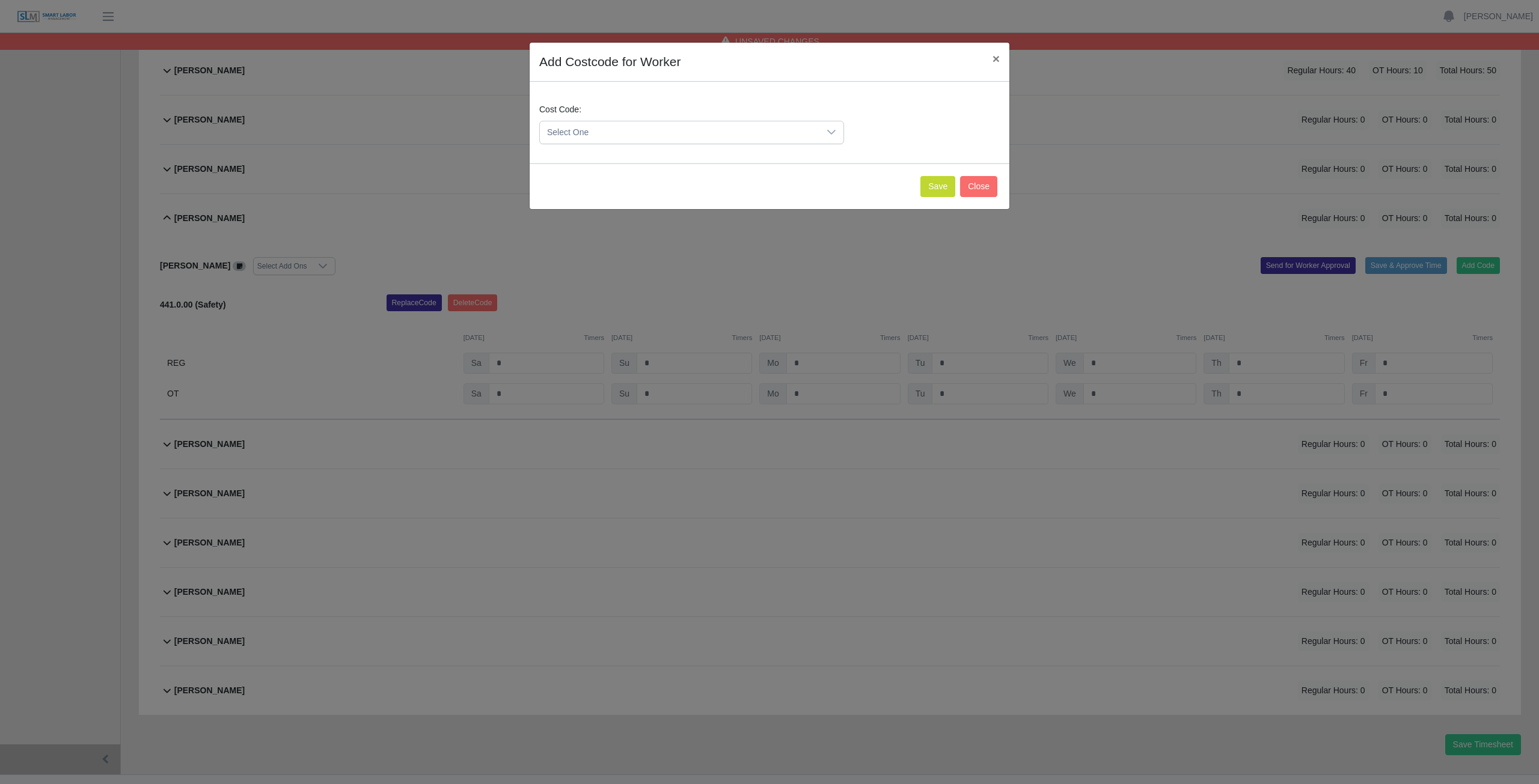
click at [617, 131] on span "Select One" at bounding box center [680, 132] width 279 height 22
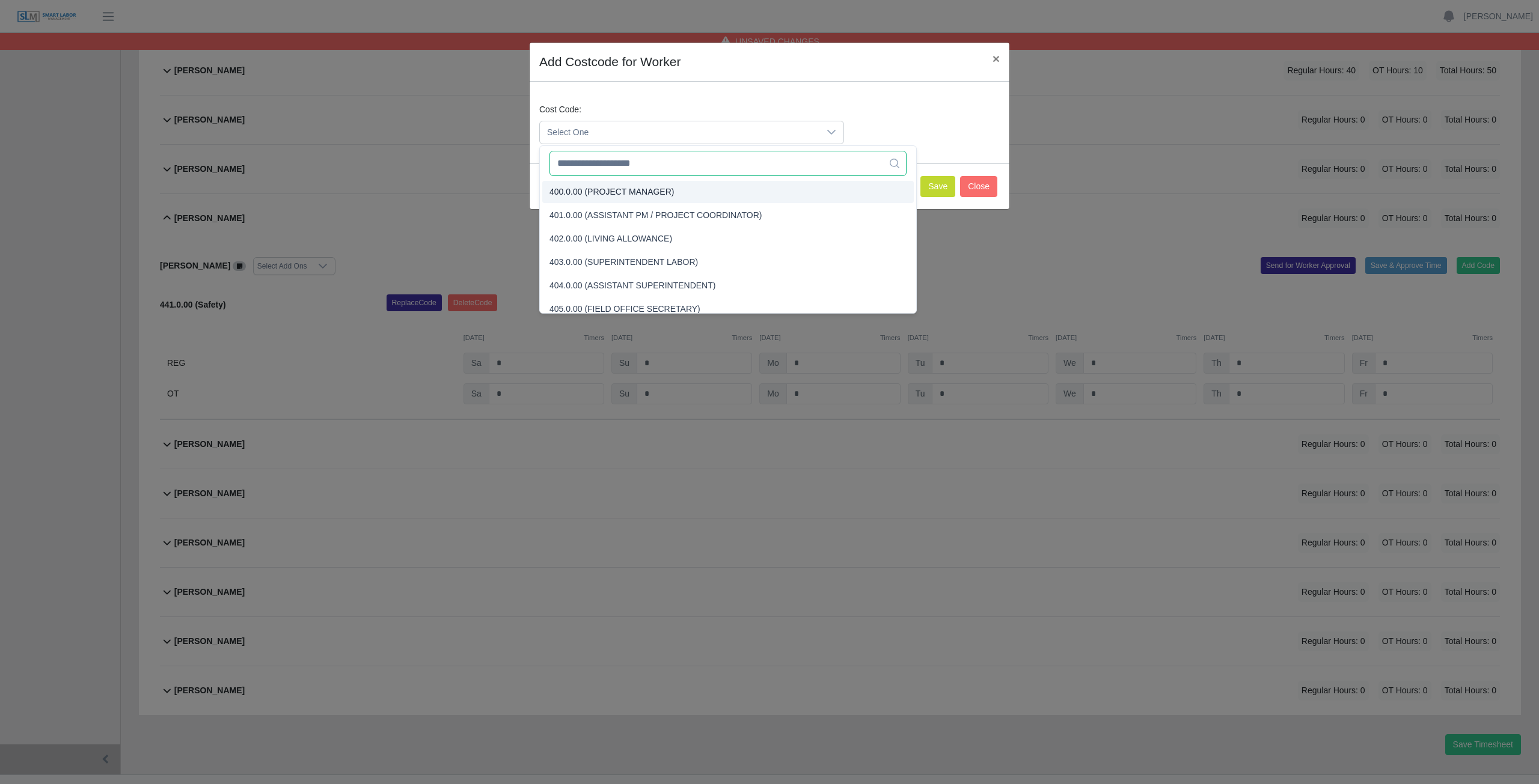
click at [608, 167] on input "text" at bounding box center [728, 163] width 357 height 25
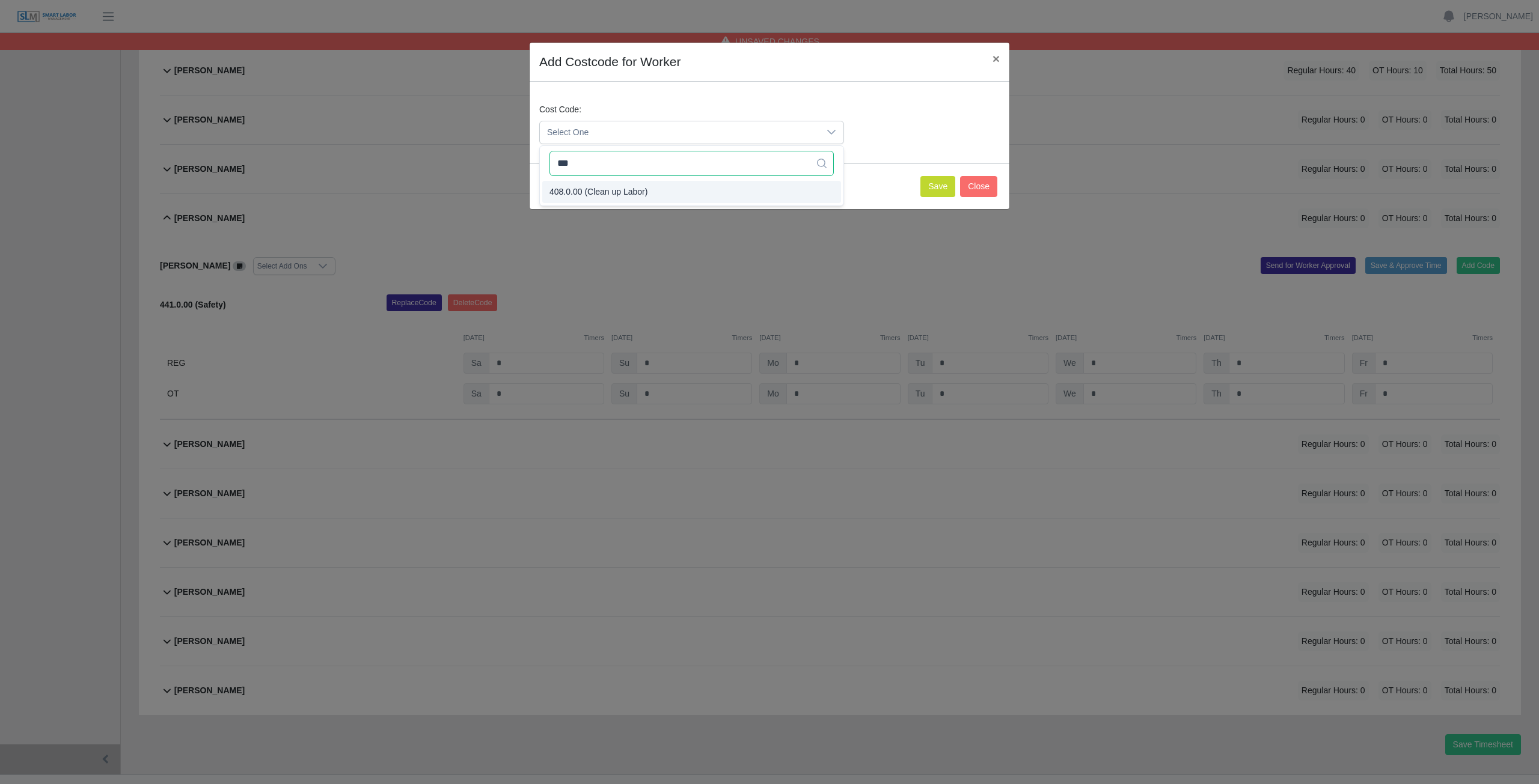
type input "***"
click at [593, 190] on span "408.0.00 (Clean up Labor)" at bounding box center [598, 192] width 98 height 13
click at [942, 186] on button "Save" at bounding box center [938, 186] width 35 height 21
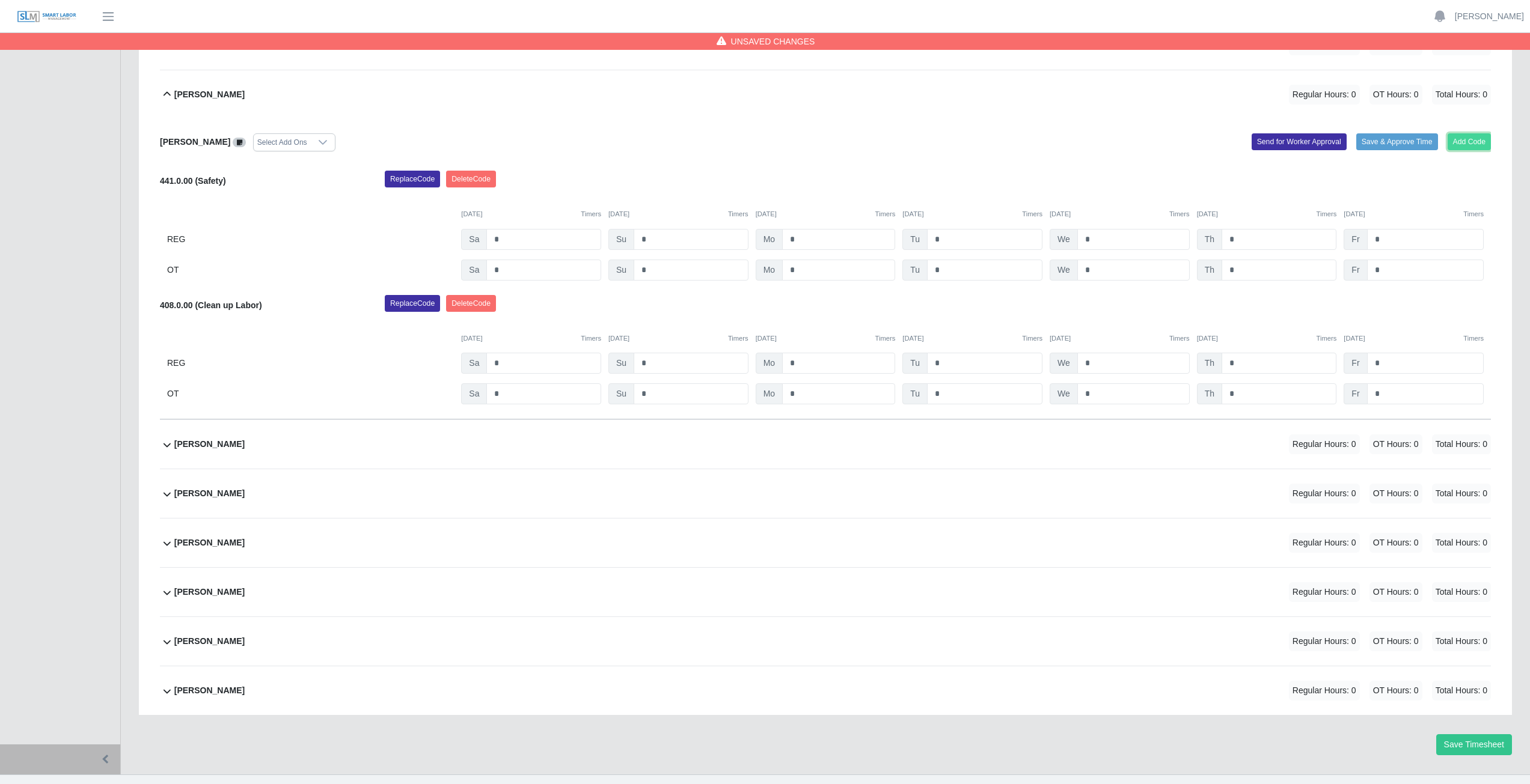
click at [1469, 141] on button "Add Code" at bounding box center [1469, 141] width 43 height 17
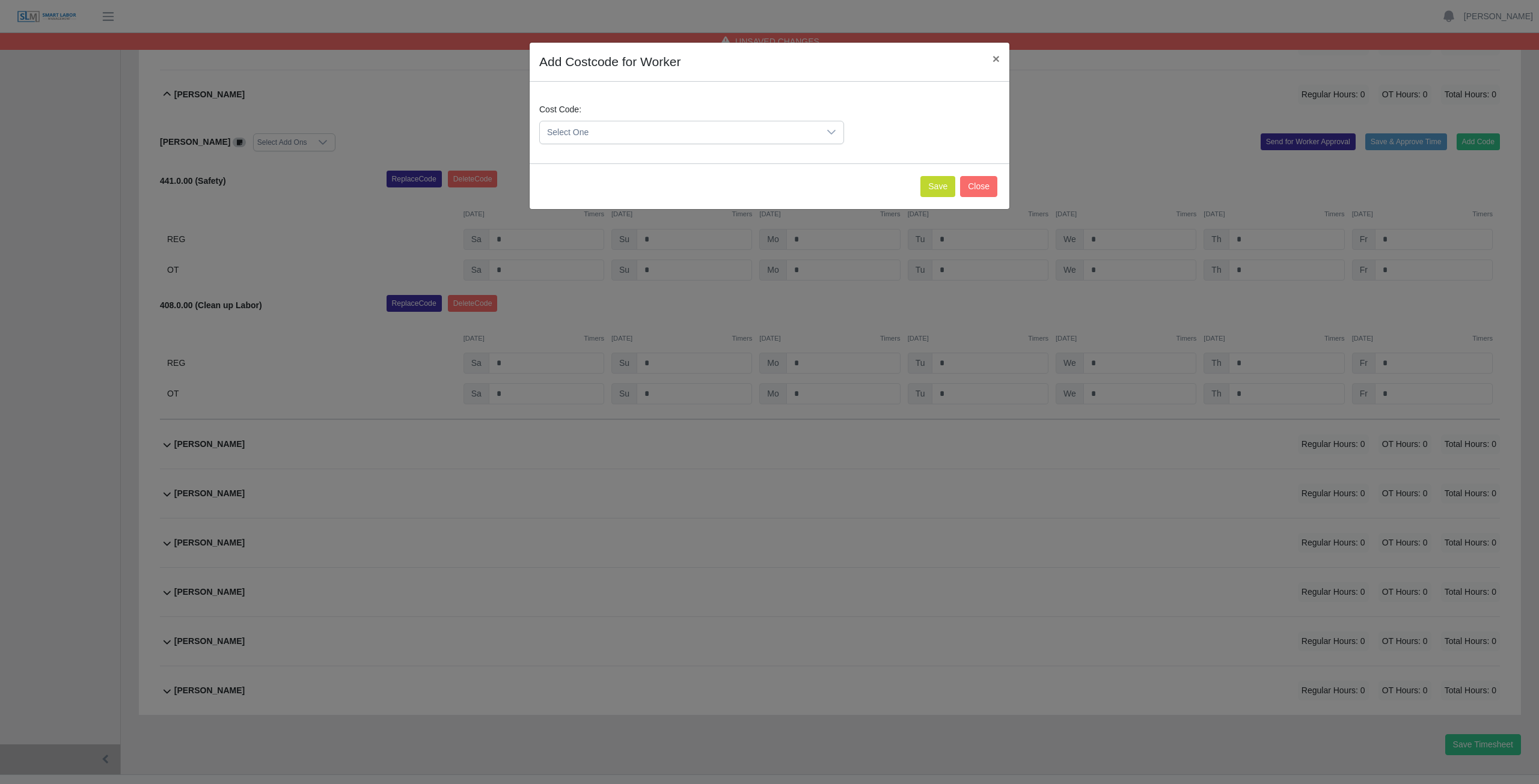
click at [611, 133] on span "Select One" at bounding box center [680, 132] width 279 height 22
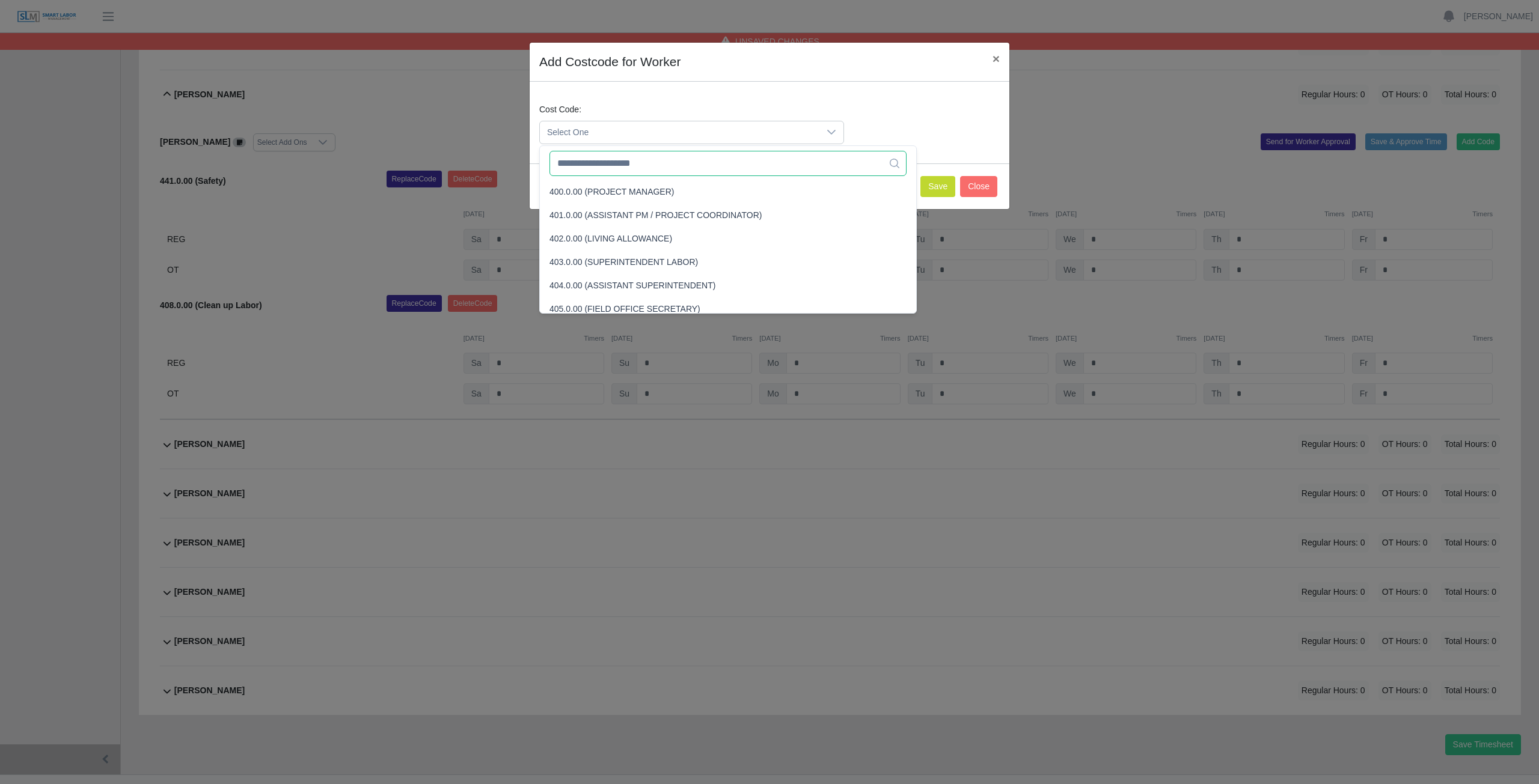
click at [606, 171] on input "text" at bounding box center [728, 163] width 357 height 25
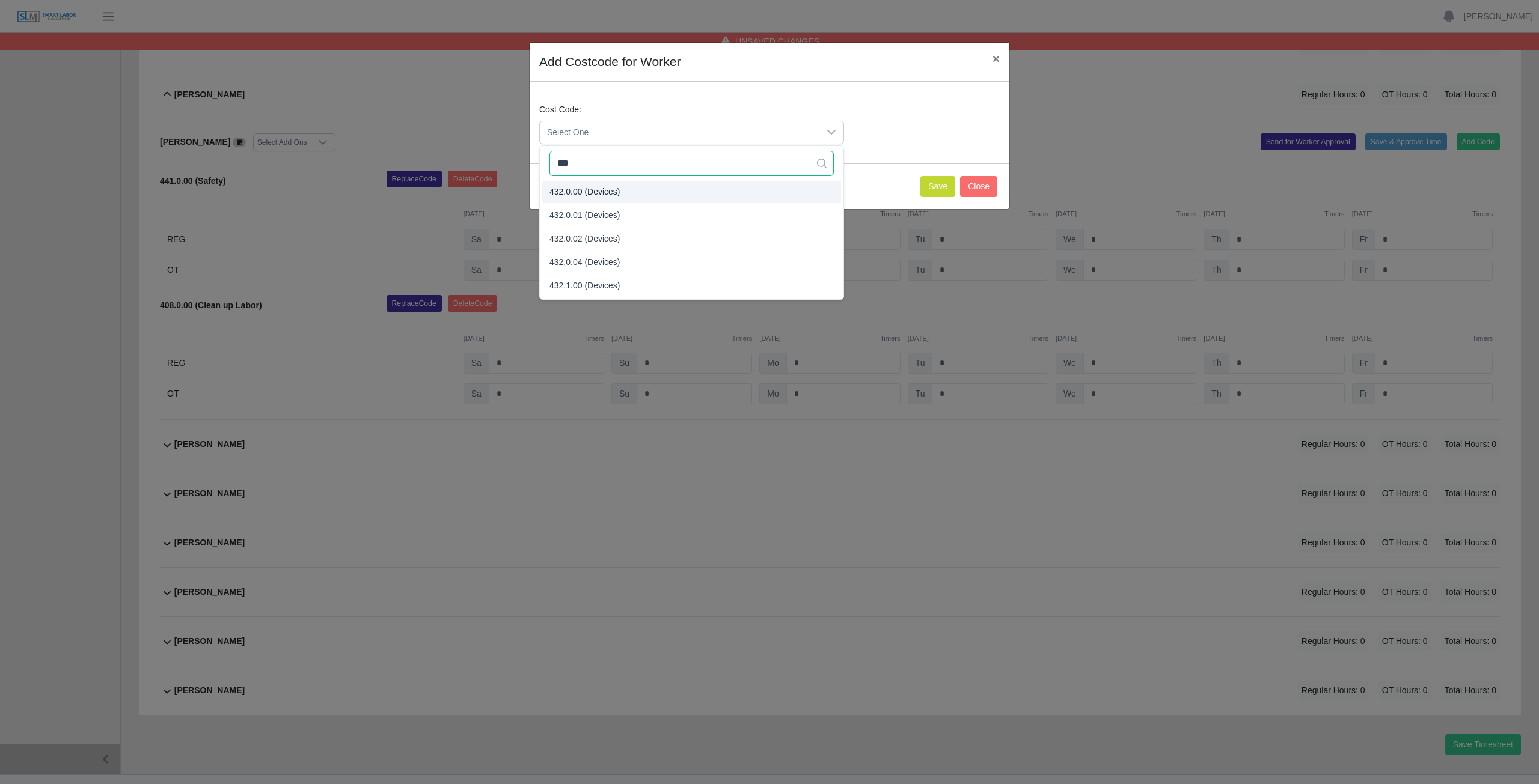
type input "***"
click at [587, 190] on span "432.0.00 (Devices)" at bounding box center [585, 192] width 71 height 13
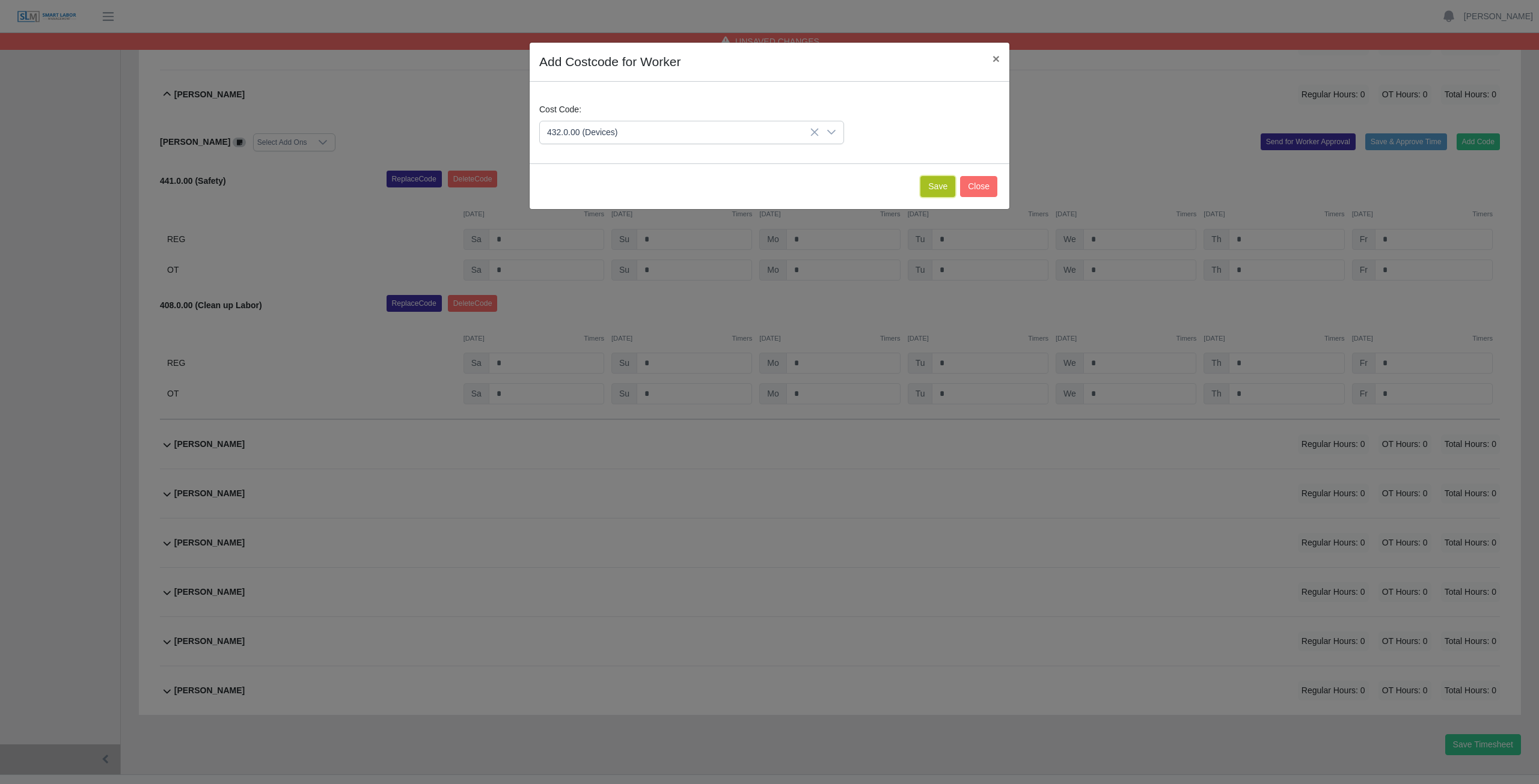
click at [942, 184] on button "Save" at bounding box center [938, 186] width 35 height 21
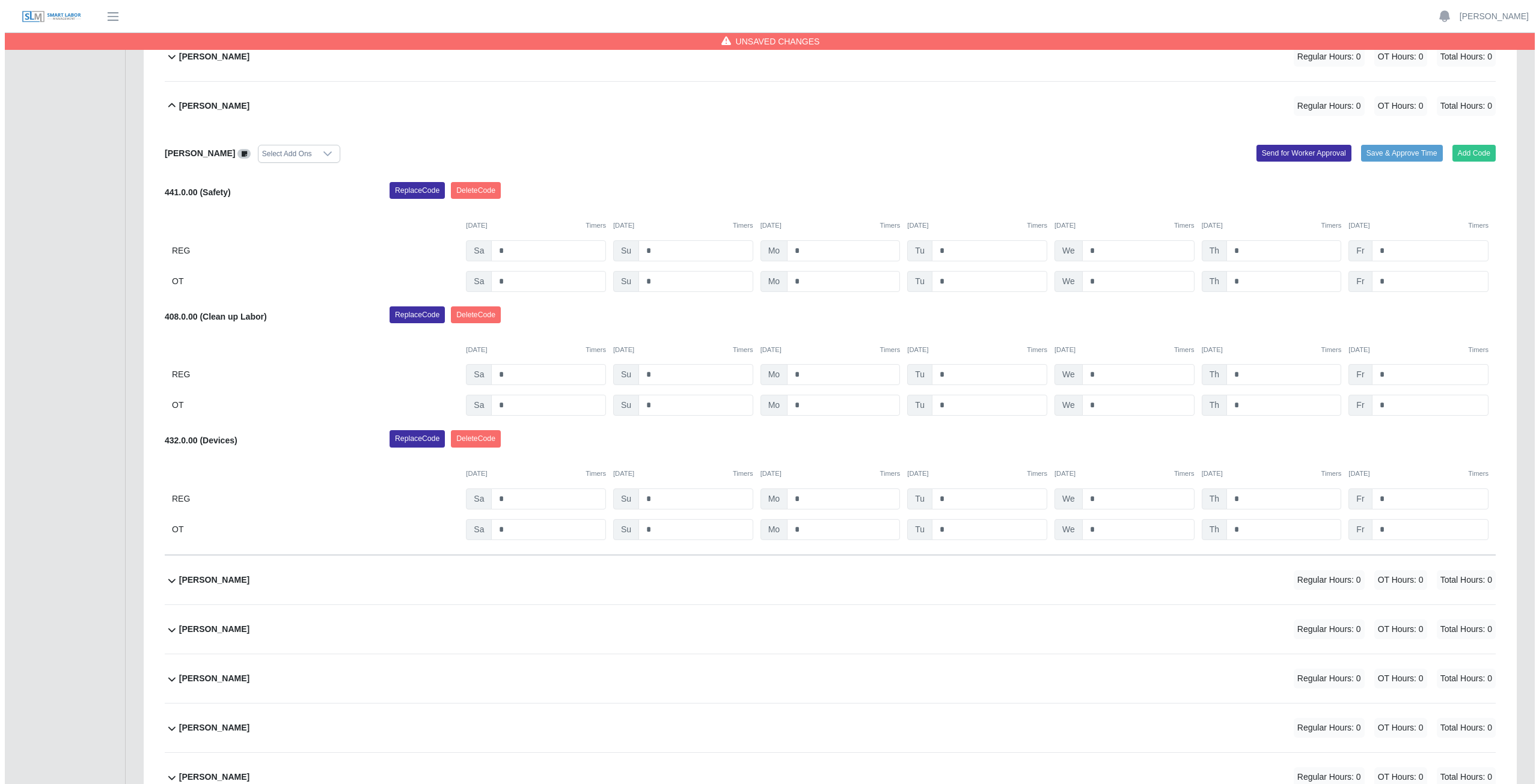
scroll to position [424, 0]
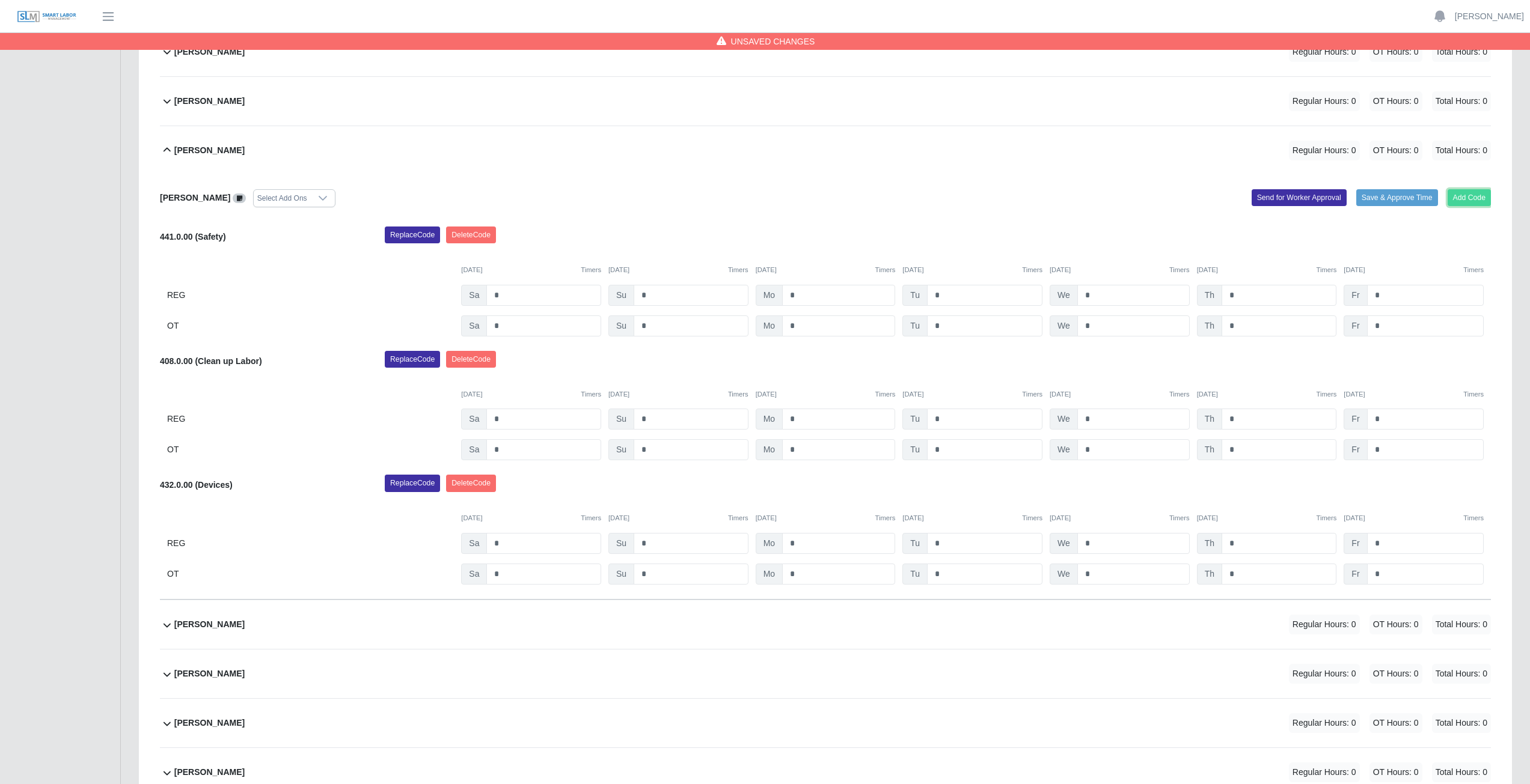
click at [1466, 199] on button "Add Code" at bounding box center [1469, 198] width 43 height 17
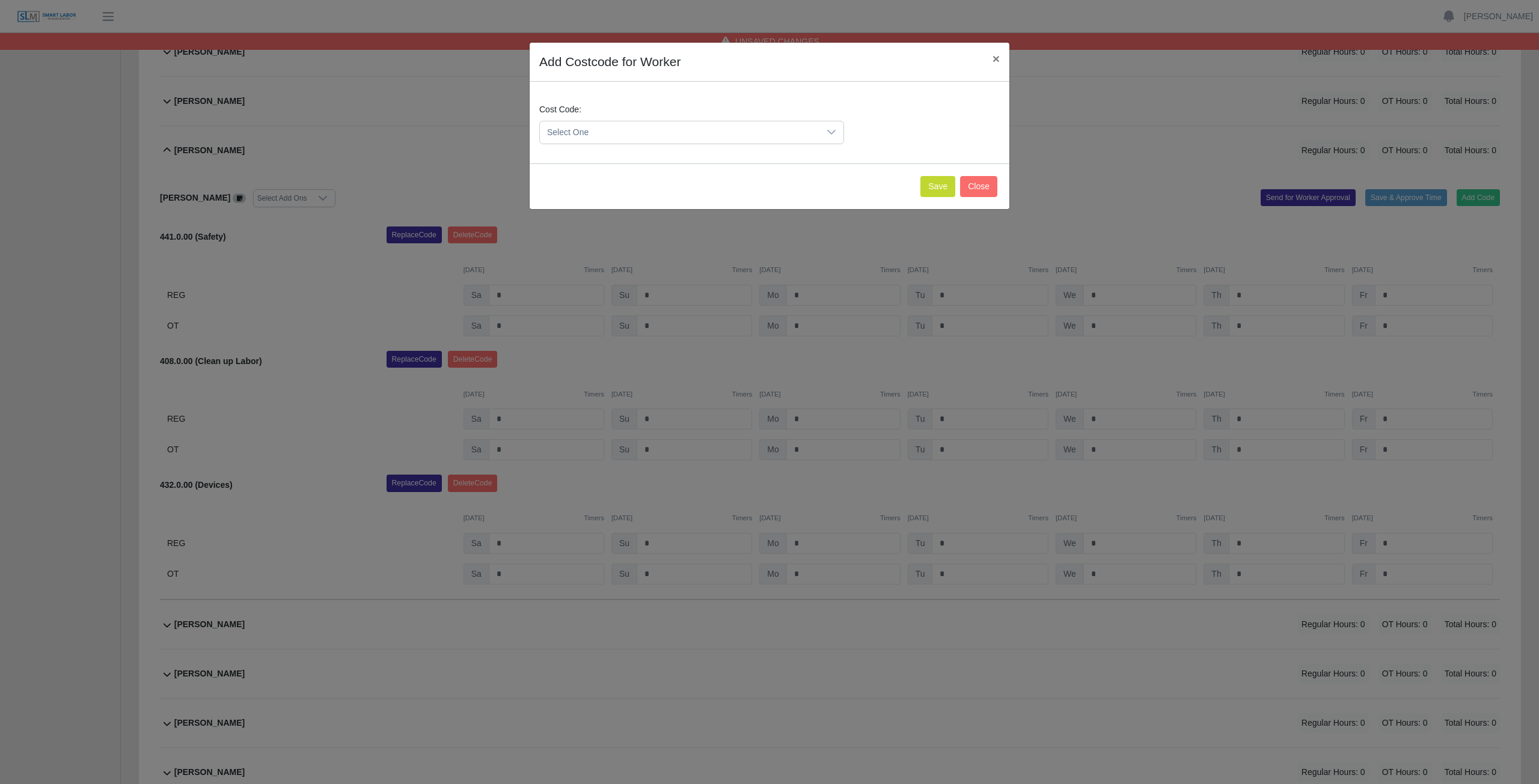
click at [631, 129] on span "Select One" at bounding box center [680, 132] width 279 height 22
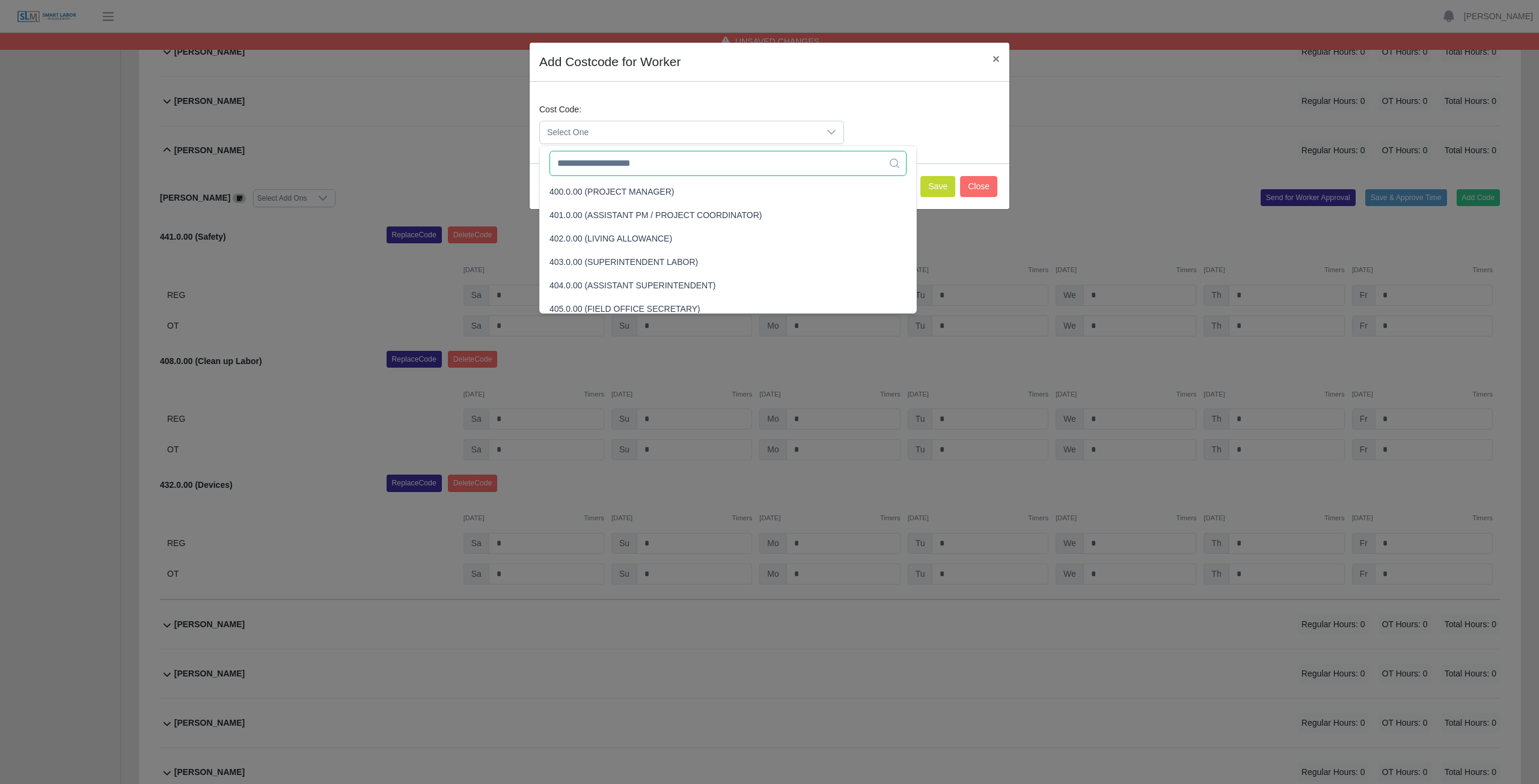
click at [613, 165] on input "text" at bounding box center [728, 163] width 357 height 25
click at [615, 165] on input "text" at bounding box center [728, 163] width 357 height 25
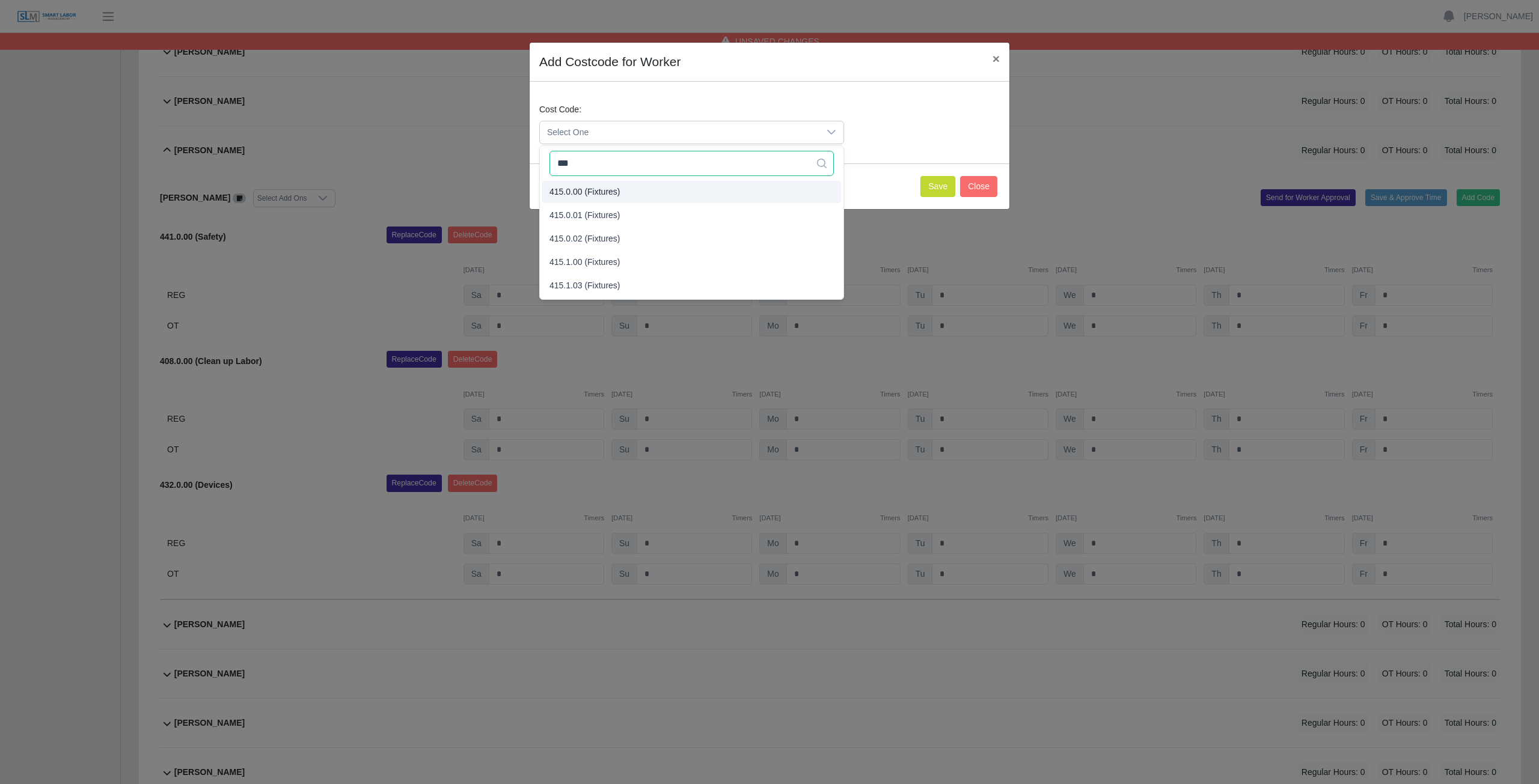
type input "***"
click at [584, 190] on span "415.0.00 (Fixtures)" at bounding box center [585, 192] width 71 height 13
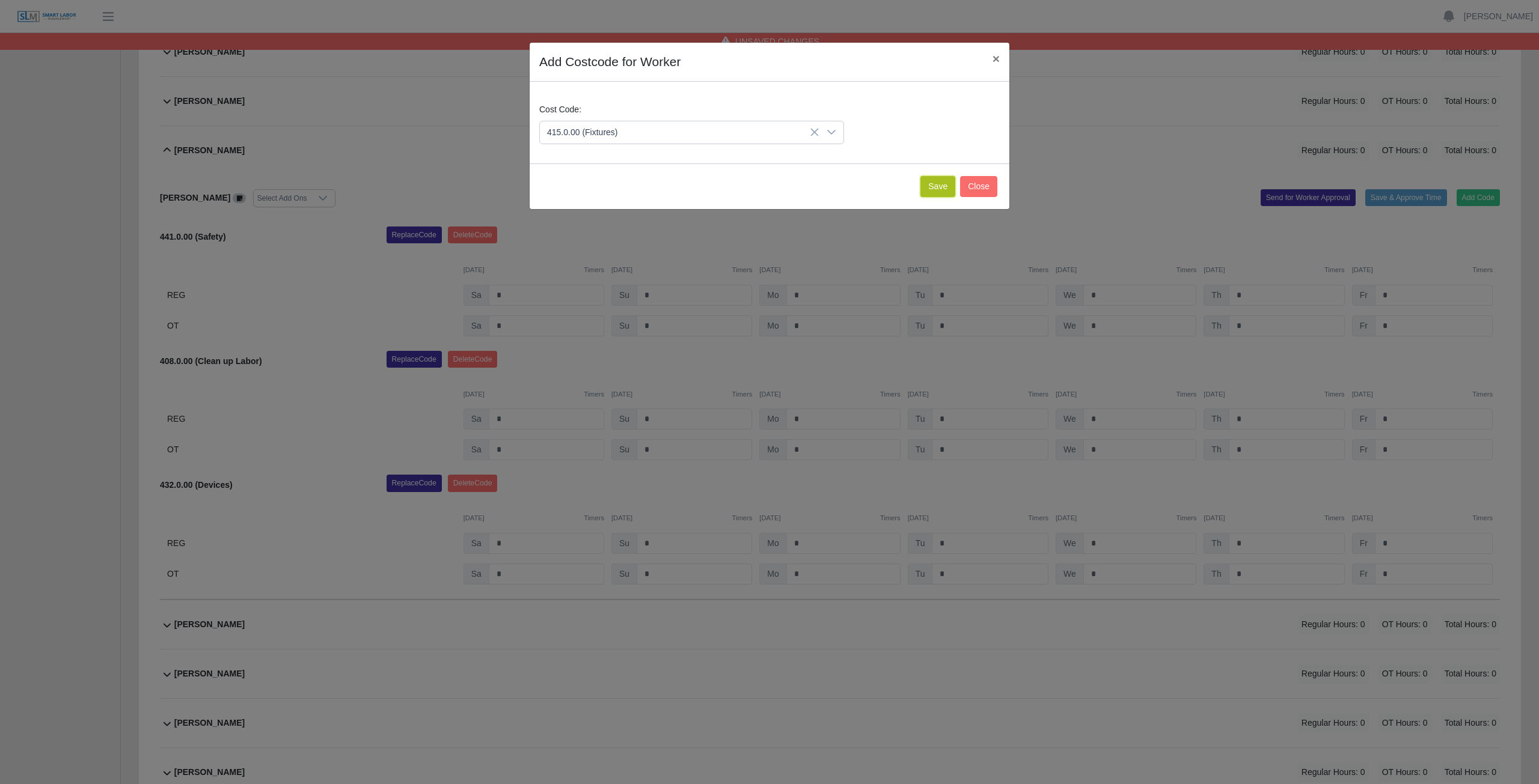
click at [935, 190] on button "Save" at bounding box center [938, 186] width 35 height 21
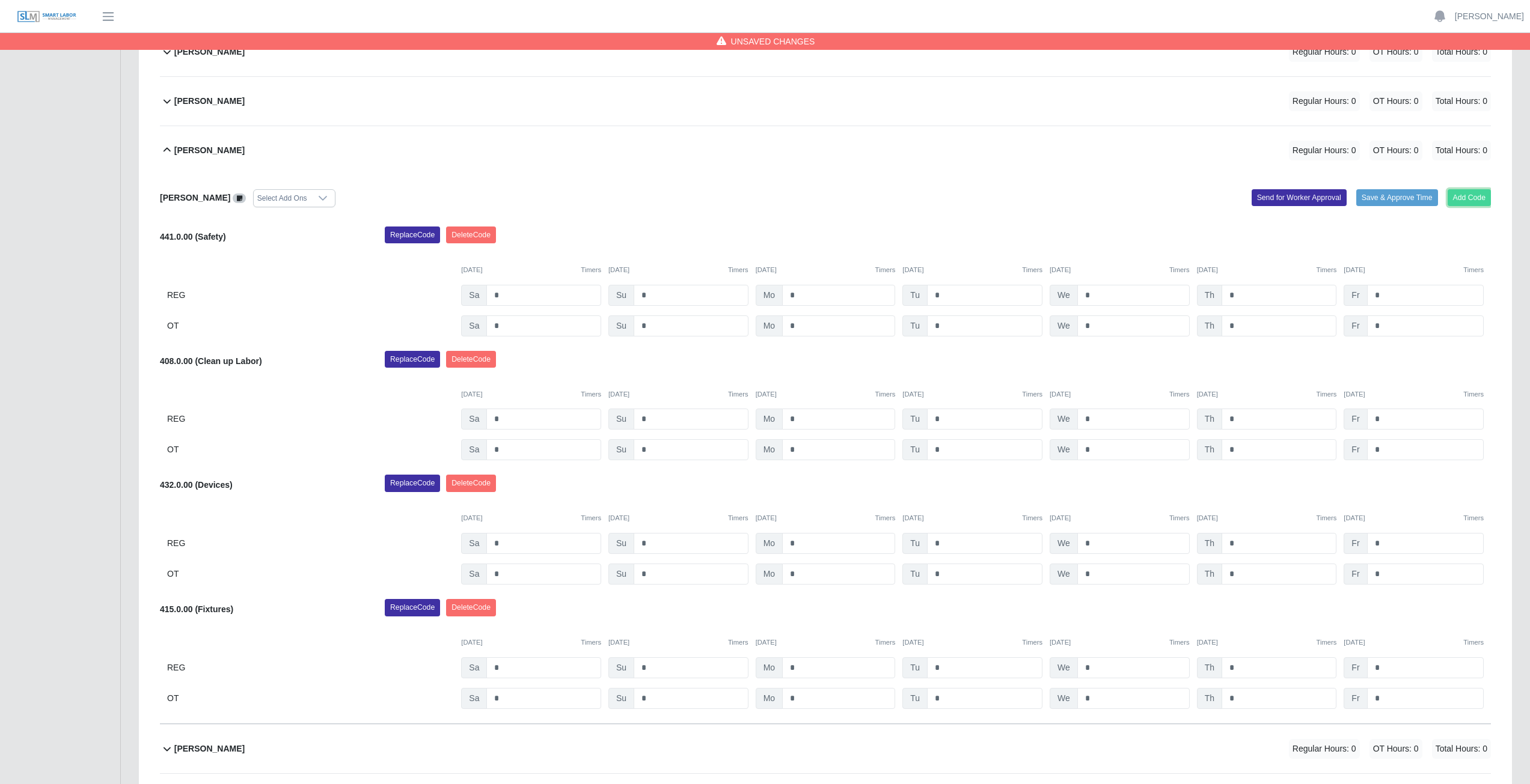
click at [1460, 200] on button "Add Code" at bounding box center [1469, 198] width 43 height 17
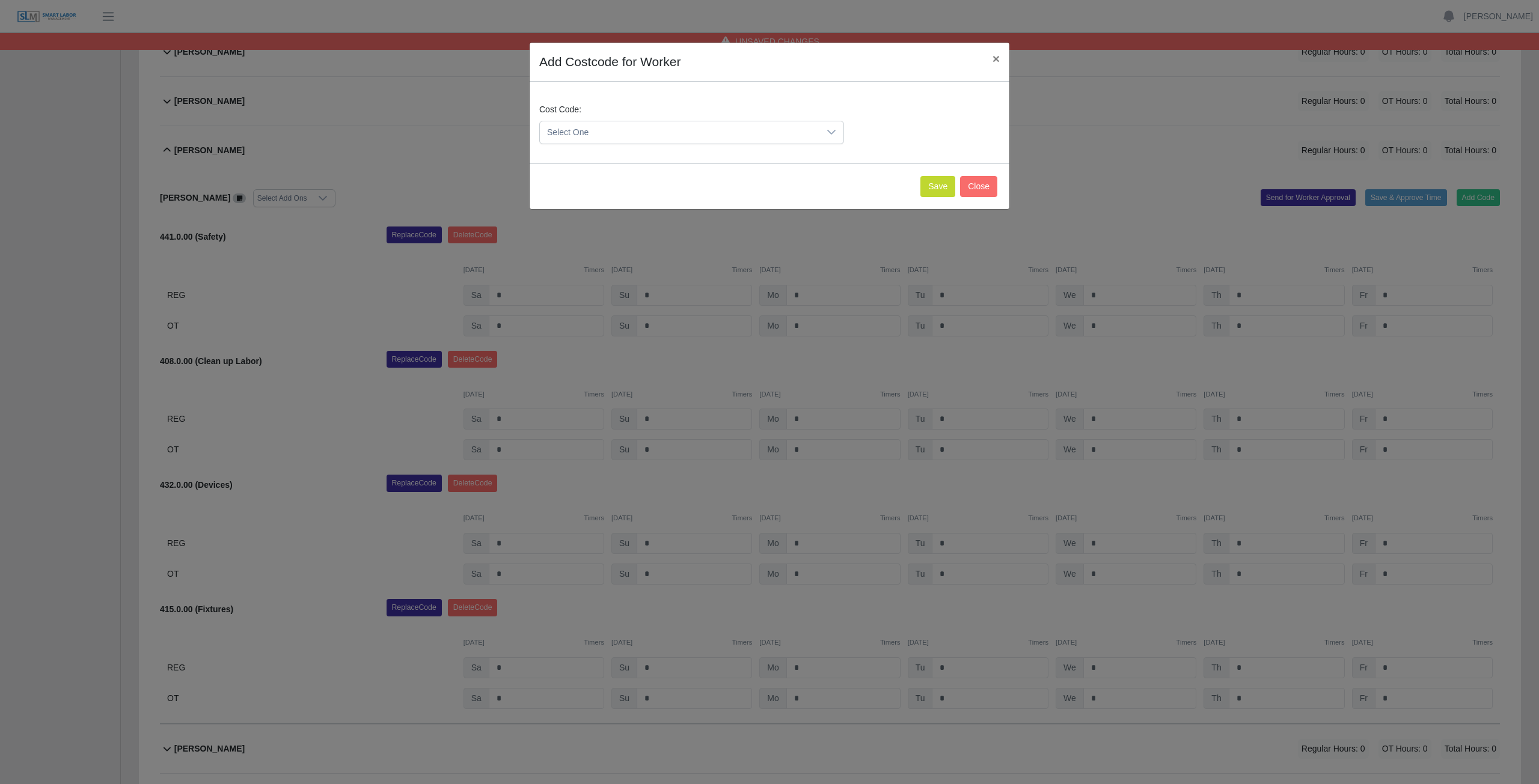
click at [618, 132] on span "Select One" at bounding box center [680, 132] width 279 height 22
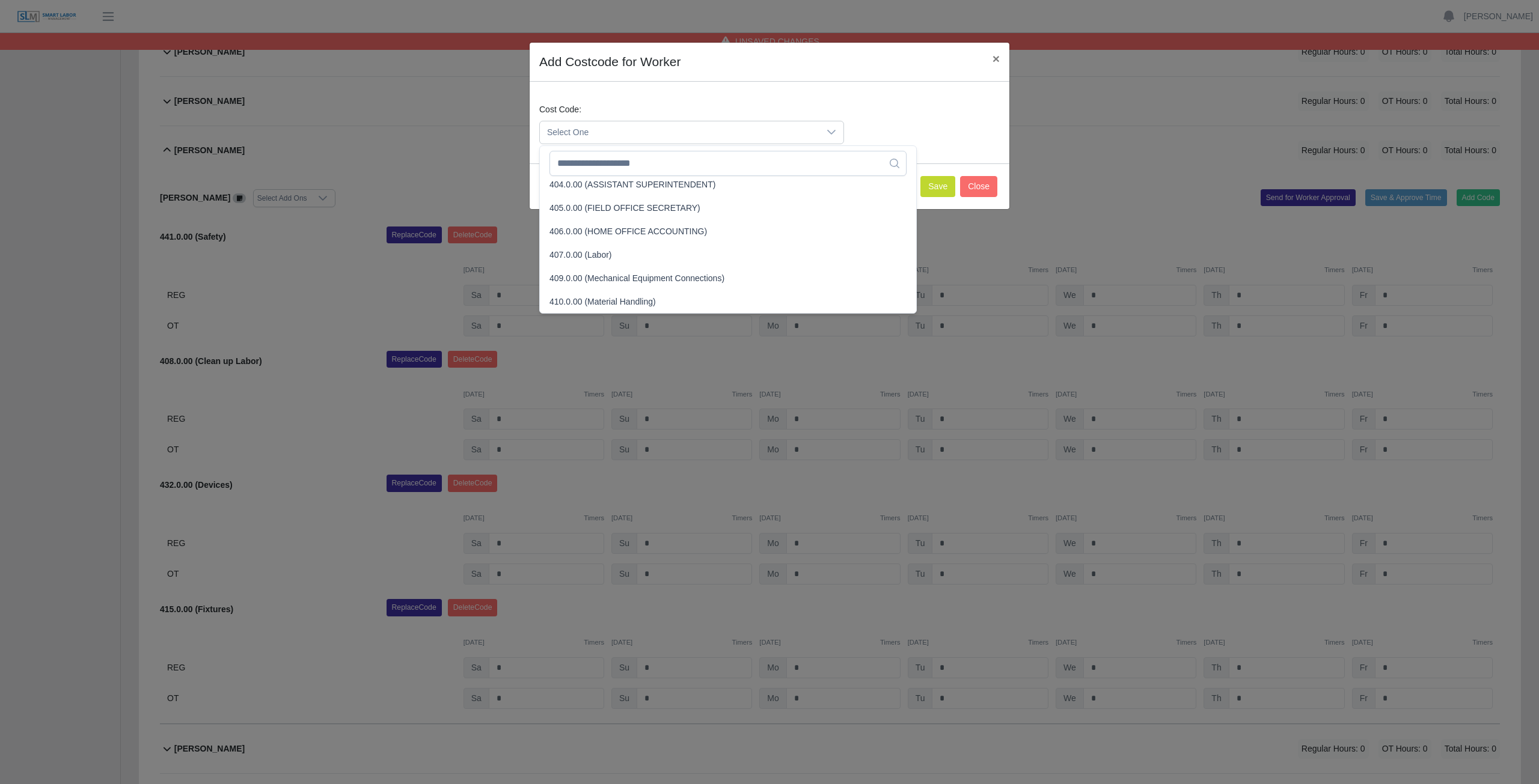
scroll to position [522, 0]
click at [593, 165] on input "text" at bounding box center [728, 163] width 357 height 25
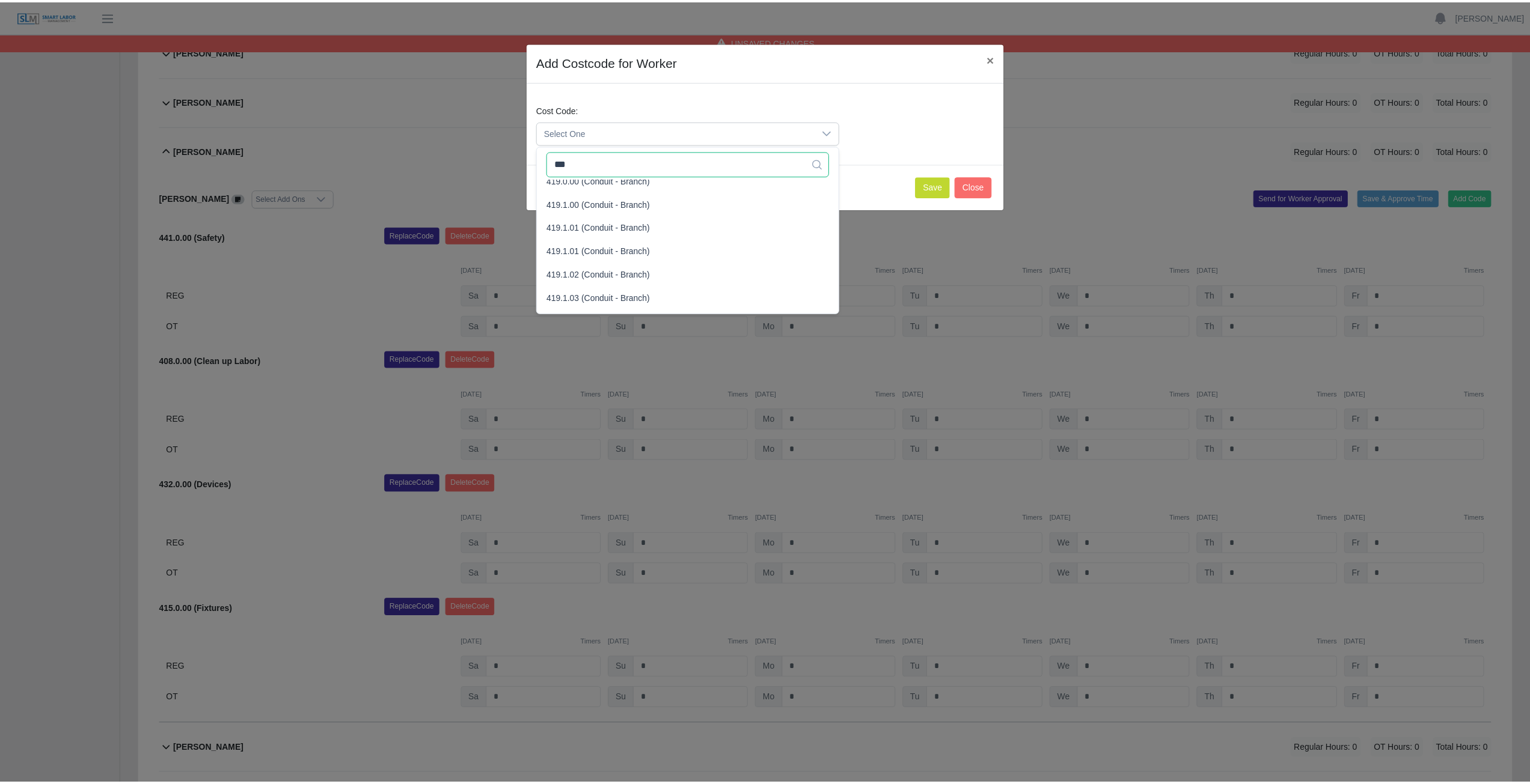
scroll to position [0, 0]
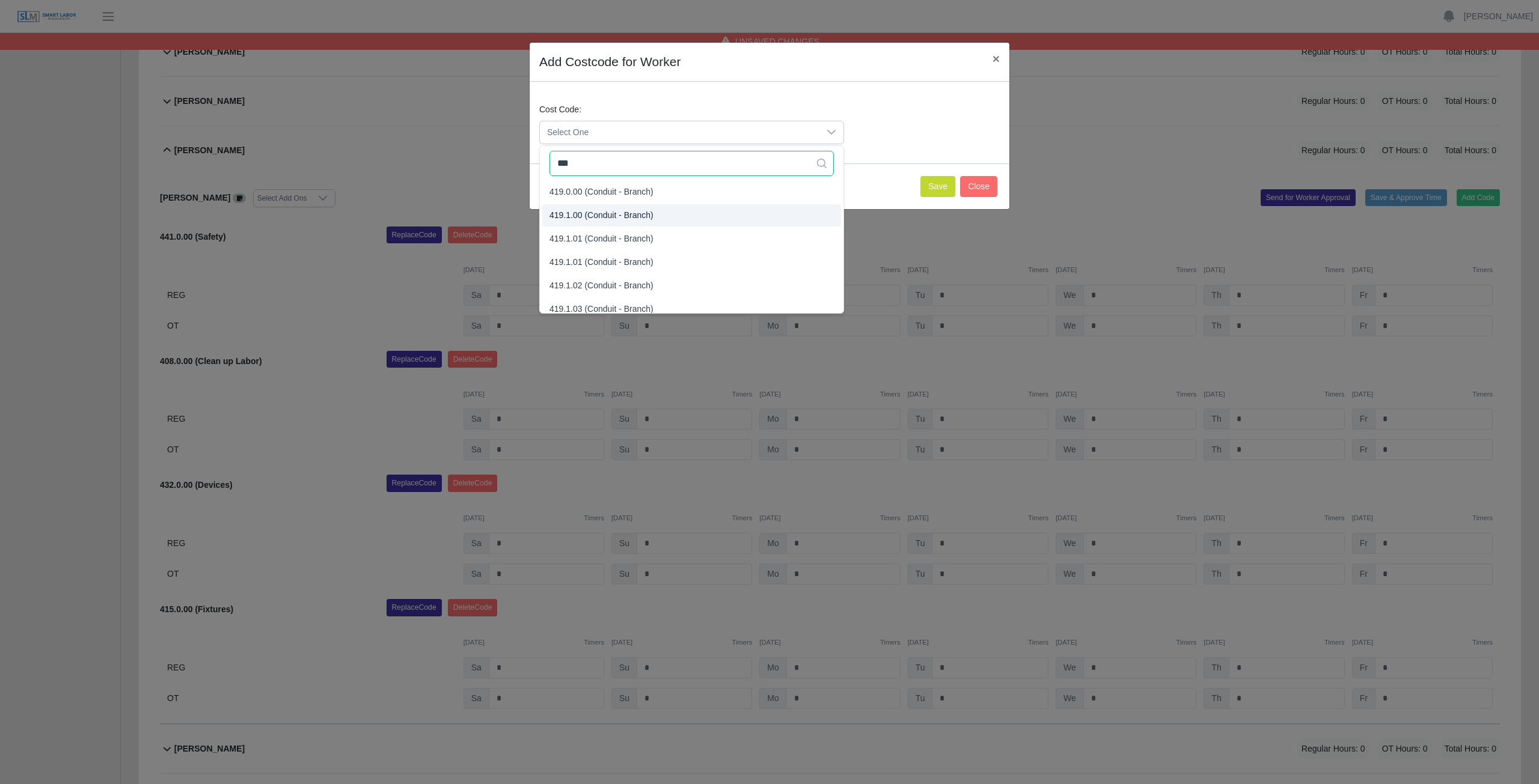
type input "***"
click at [575, 214] on span "419.1.00 (Conduit - Branch)" at bounding box center [601, 215] width 104 height 13
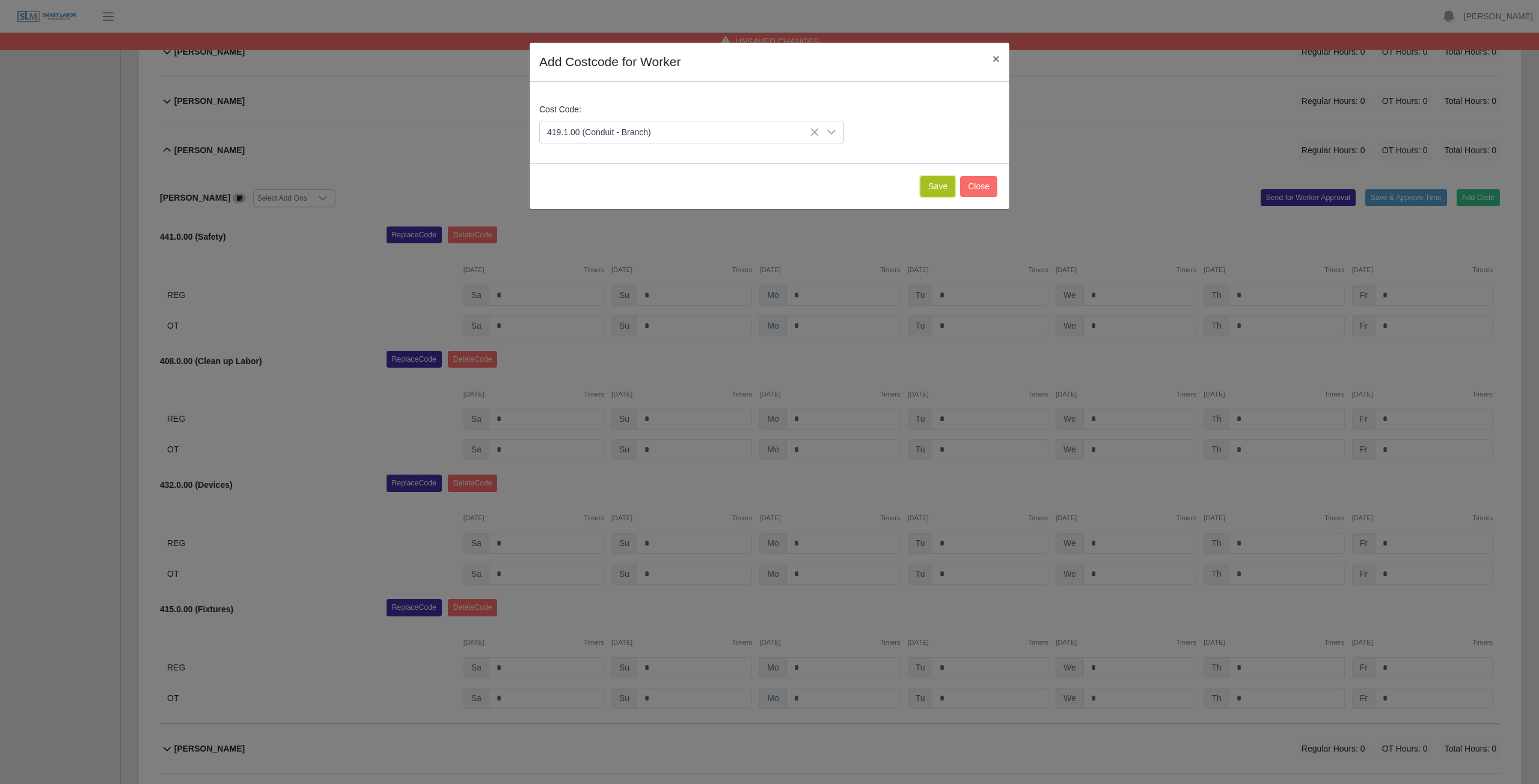
click at [930, 188] on button "Save" at bounding box center [938, 186] width 35 height 21
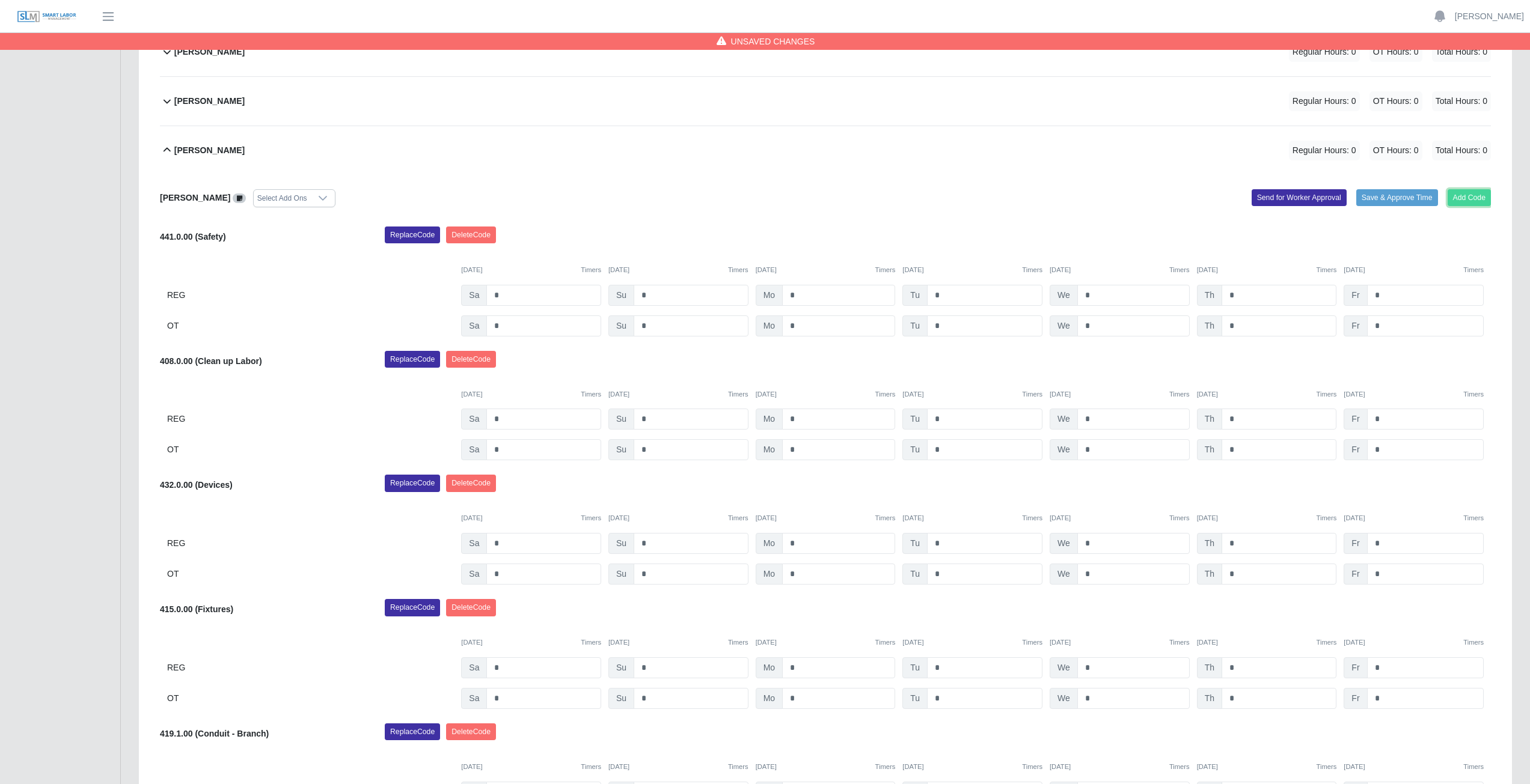
click at [1463, 196] on button "Add Code" at bounding box center [1469, 198] width 43 height 17
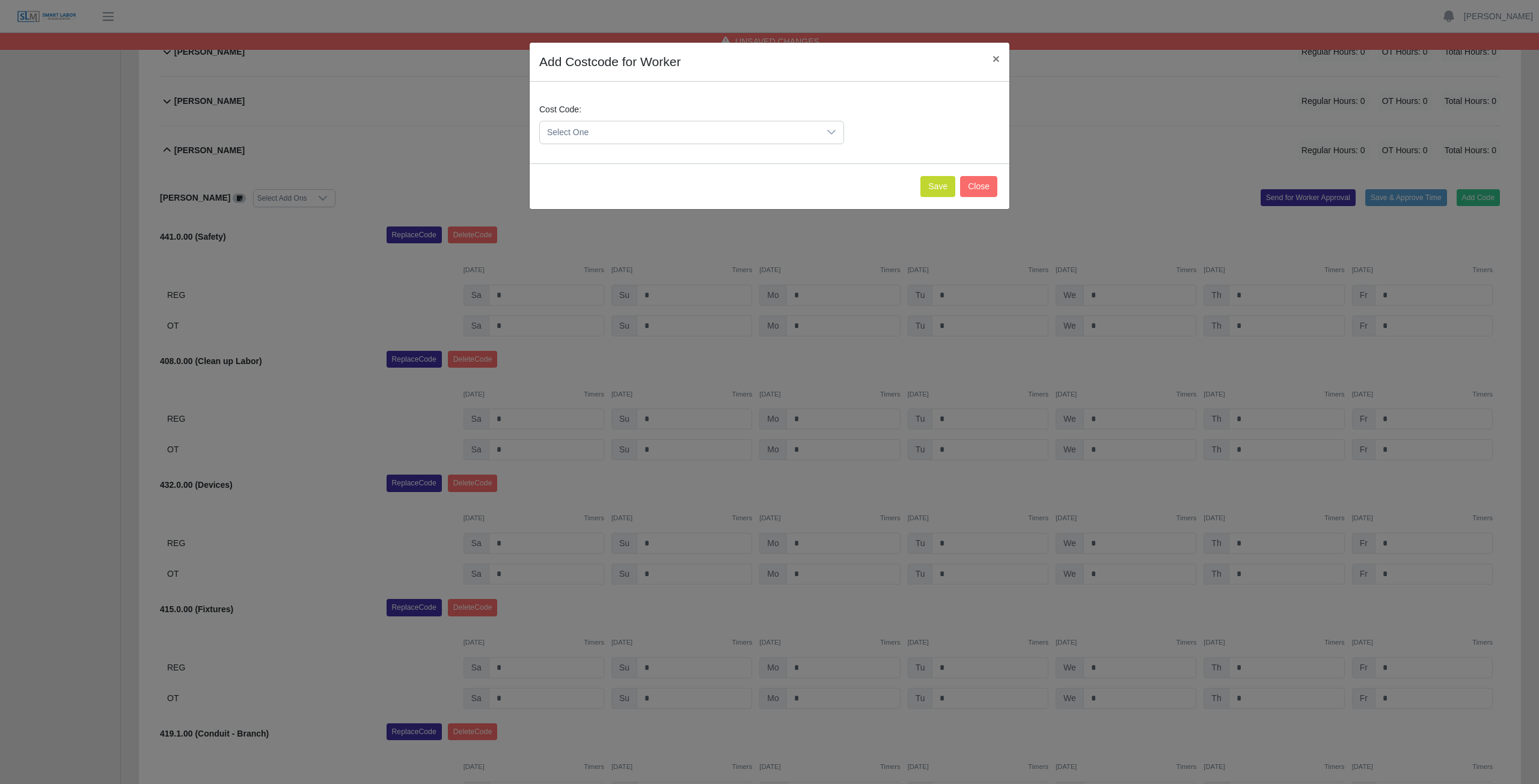
click at [601, 129] on span "Select One" at bounding box center [680, 132] width 279 height 22
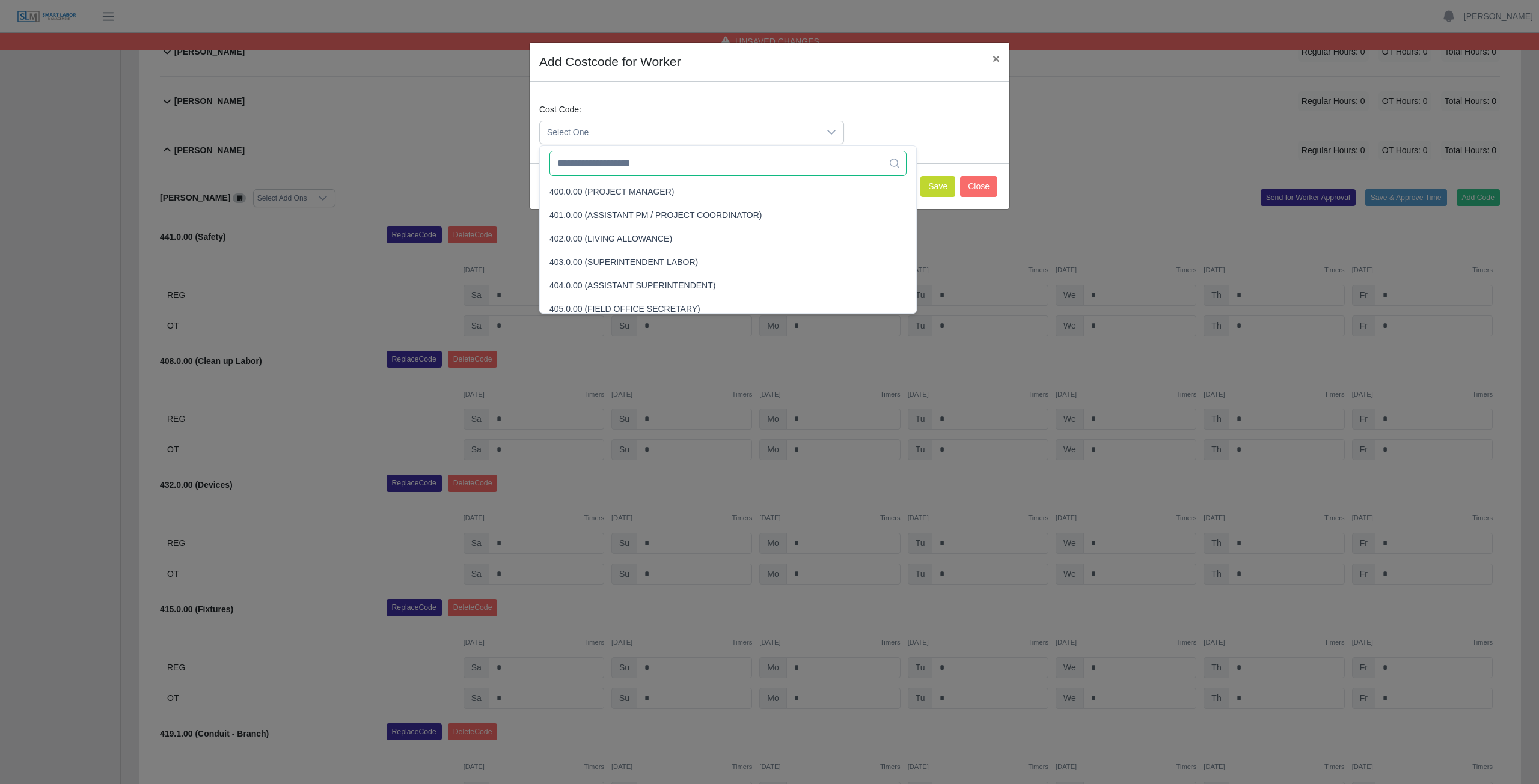
click at [616, 167] on input "text" at bounding box center [728, 163] width 357 height 25
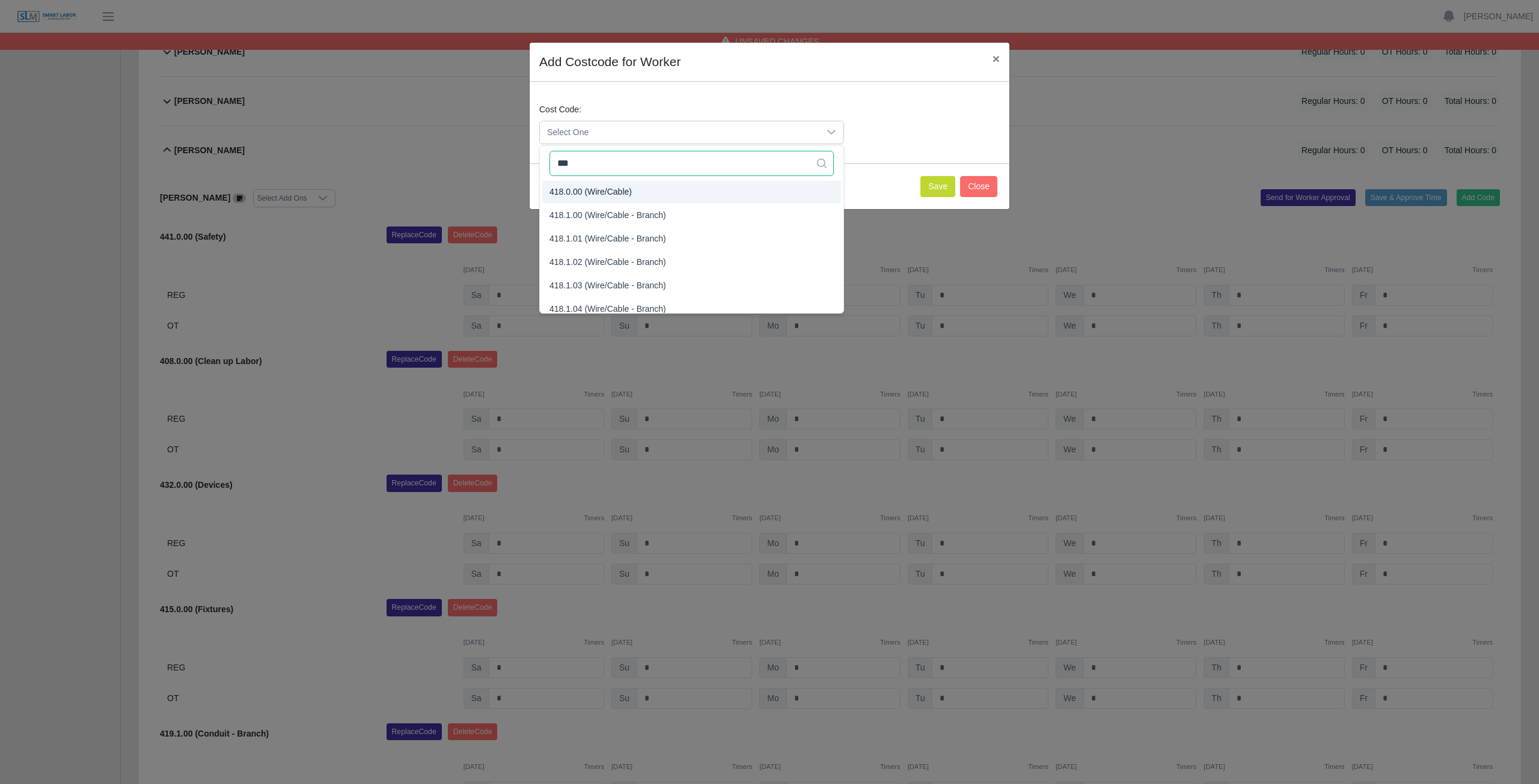
type input "***"
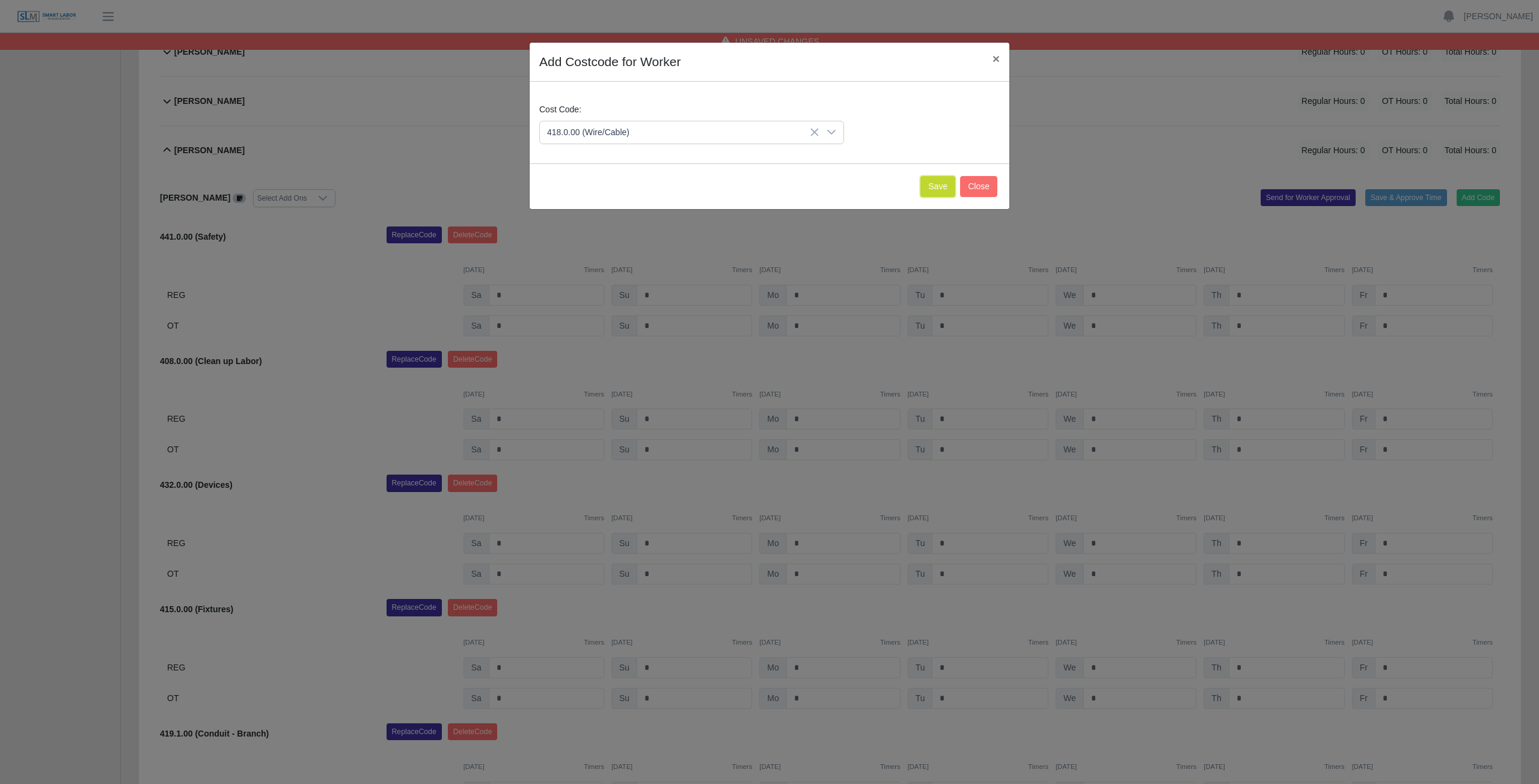
click at [938, 185] on button "Save" at bounding box center [938, 186] width 35 height 21
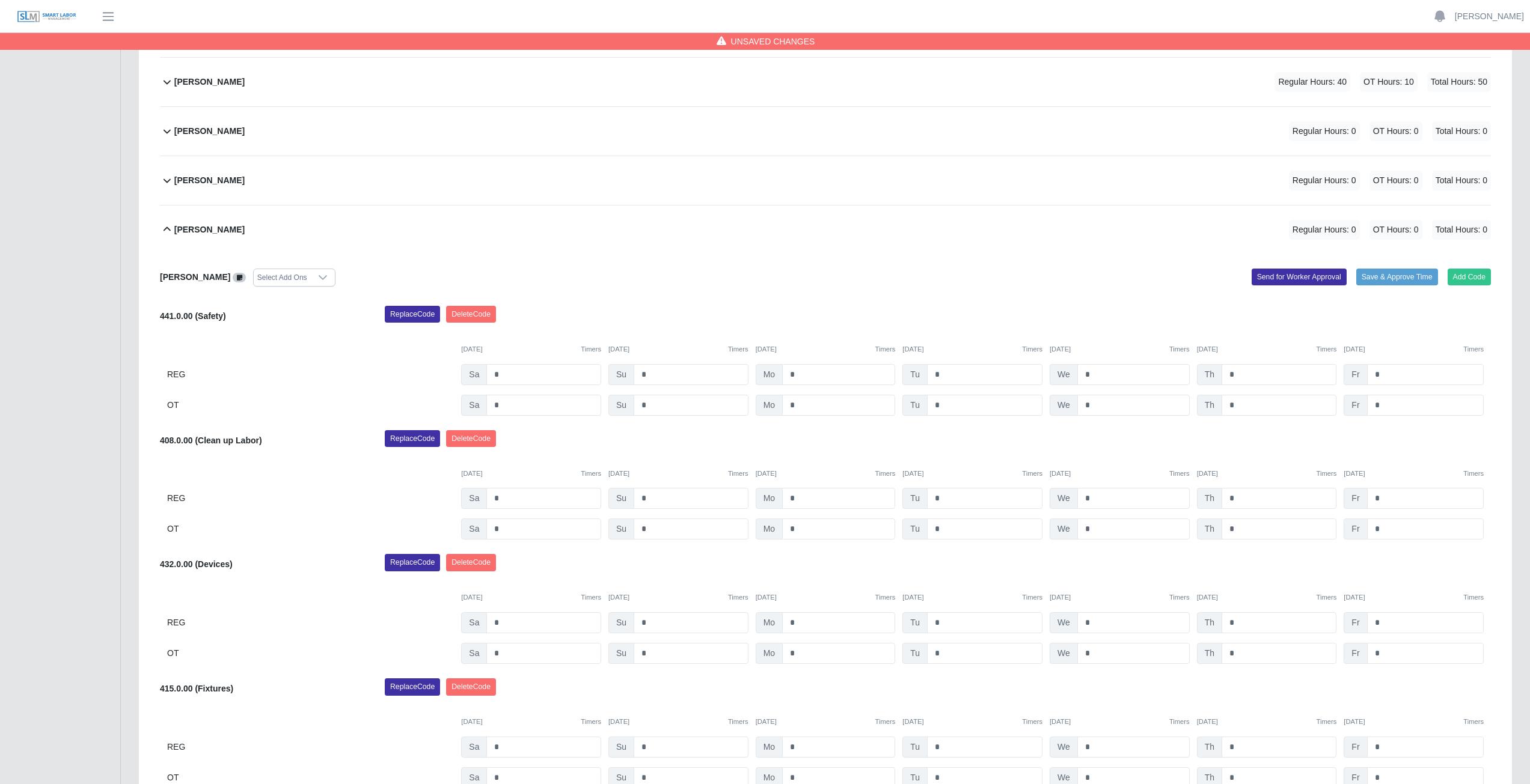
scroll to position [364, 0]
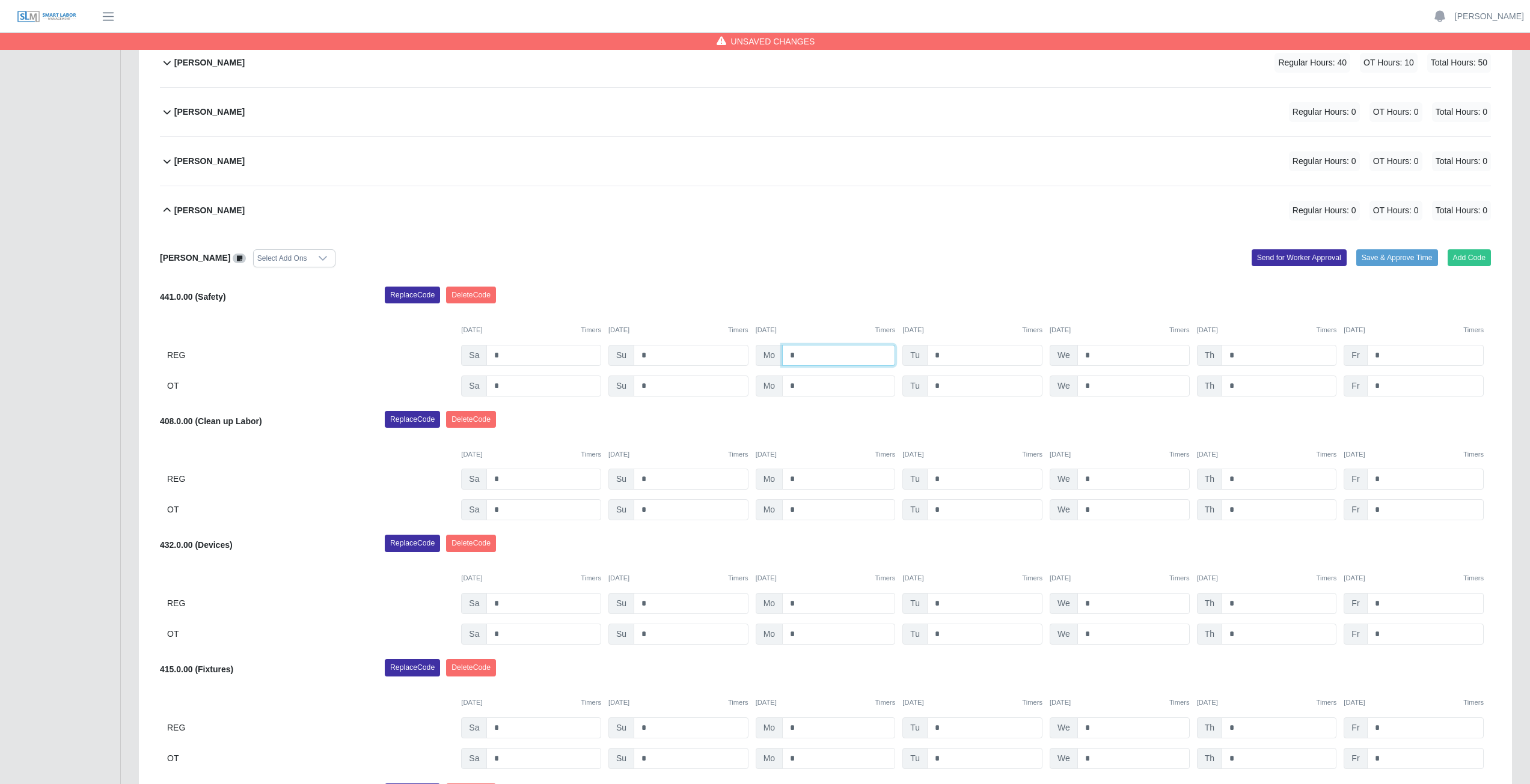
click at [800, 358] on input "*" at bounding box center [838, 355] width 113 height 21
type input "*"
click at [950, 354] on input "*" at bounding box center [984, 355] width 116 height 21
type input "*"
click at [1093, 356] on input "*" at bounding box center [1134, 355] width 113 height 21
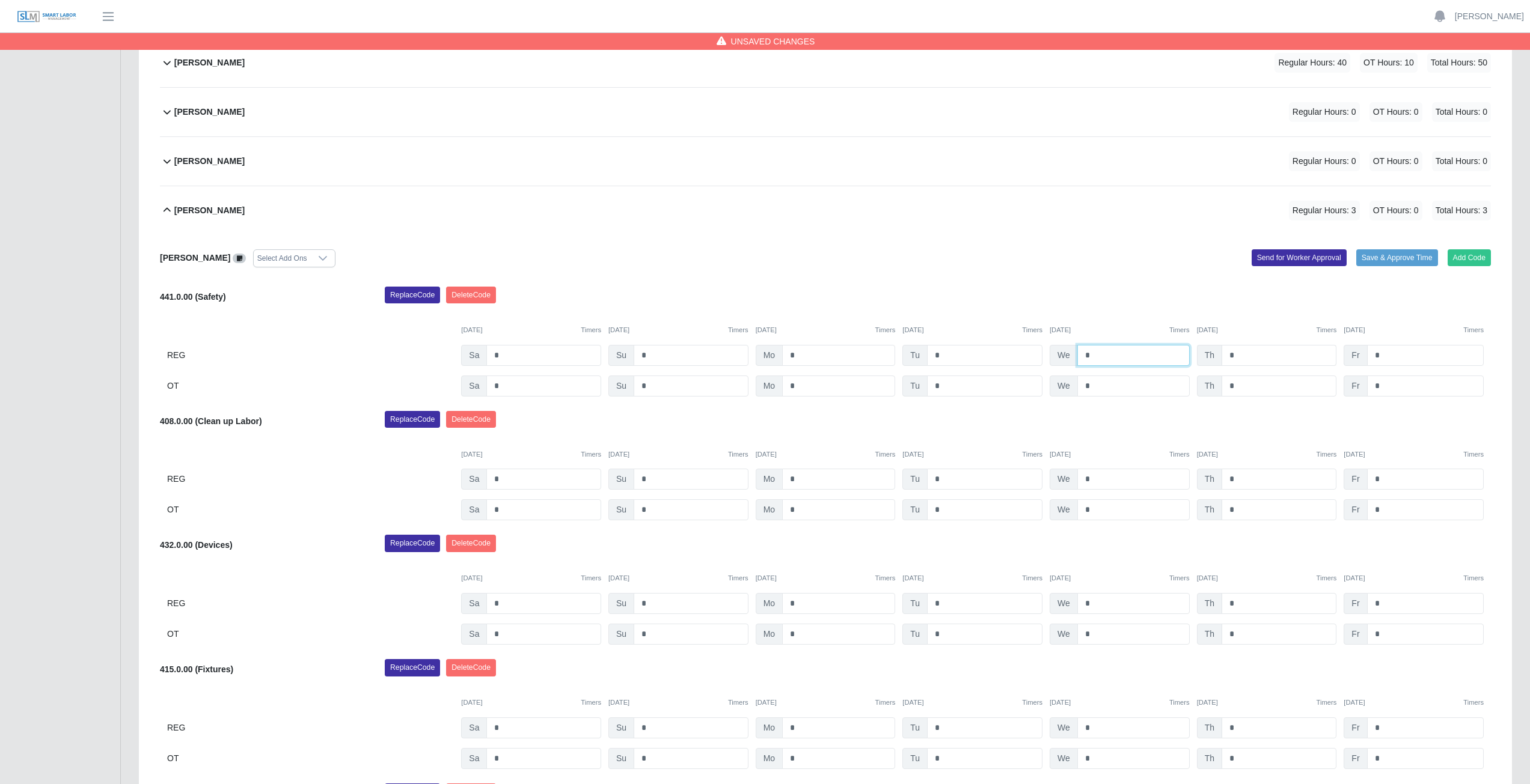
type input "*"
click at [1240, 353] on input "*" at bounding box center [1278, 355] width 115 height 21
type input "*"
click at [1388, 356] on input "*" at bounding box center [1425, 355] width 117 height 21
type input "*"
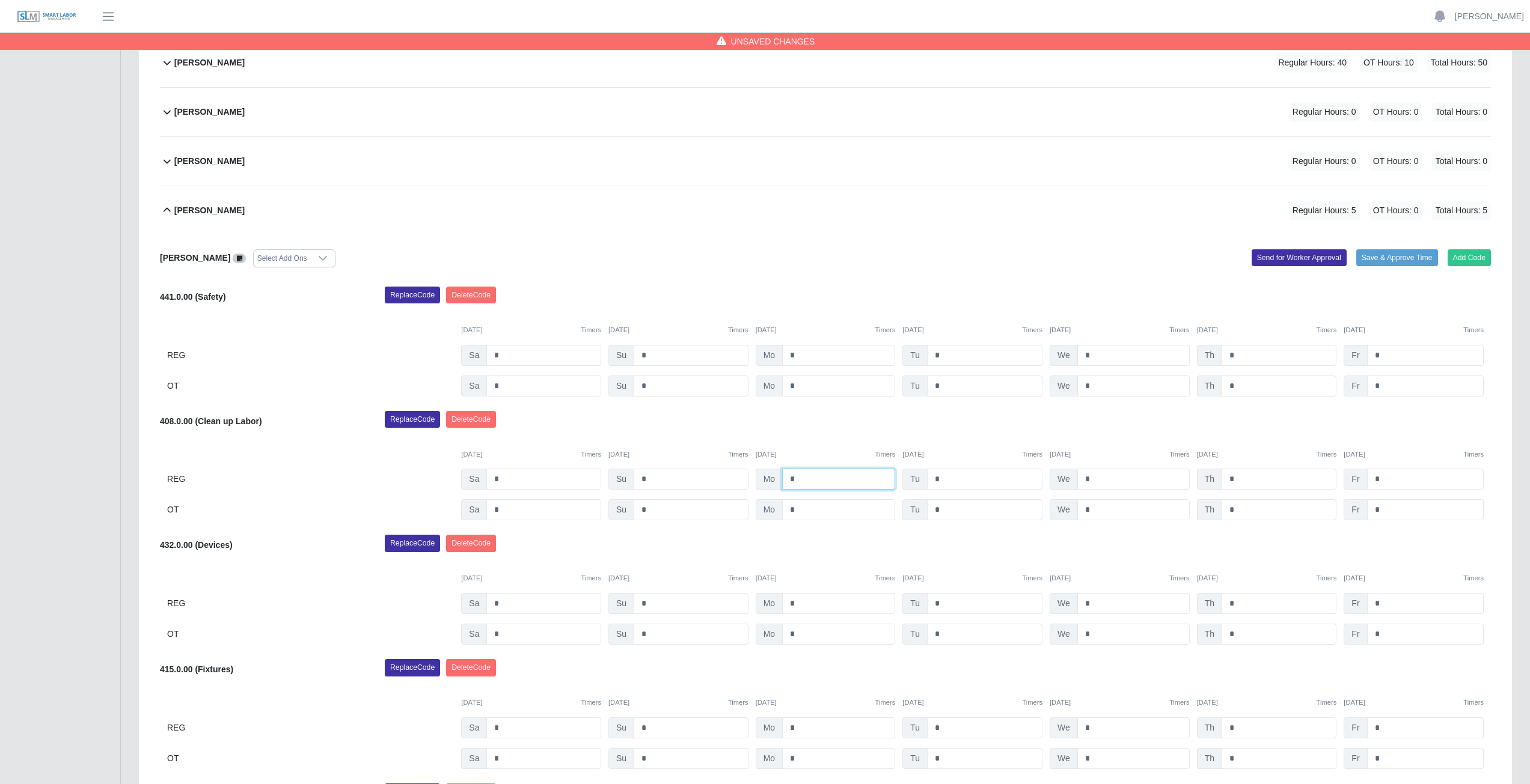
click at [801, 480] on input "*" at bounding box center [838, 479] width 113 height 21
type input "*"
click at [942, 477] on input "*" at bounding box center [984, 479] width 116 height 21
type input "*"
click at [1100, 478] on input "*" at bounding box center [1134, 479] width 113 height 21
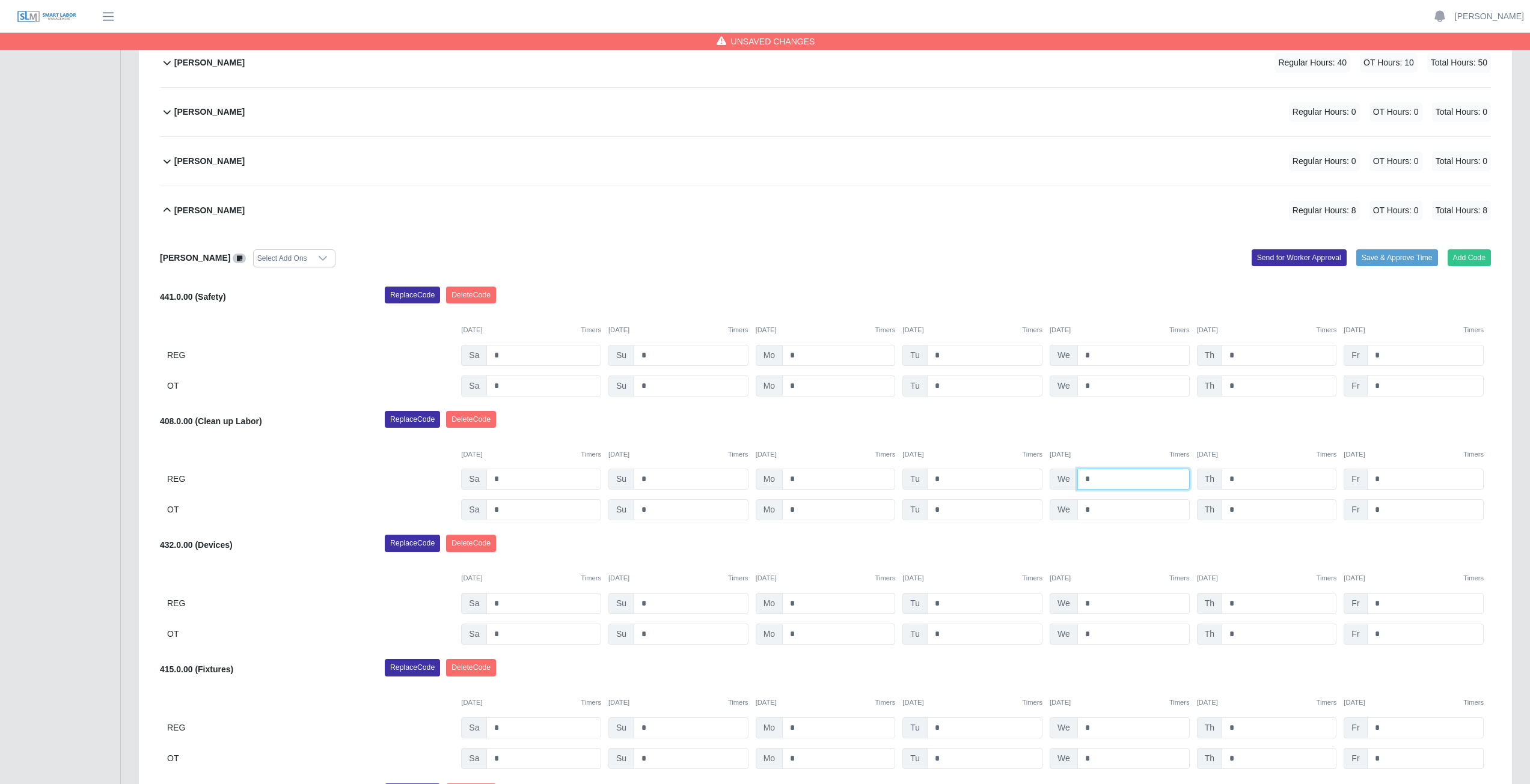
type input "*"
click at [1236, 480] on input "*" at bounding box center [1278, 479] width 115 height 21
type input "*"
click at [1385, 478] on input "*" at bounding box center [1425, 479] width 117 height 21
type input "*"
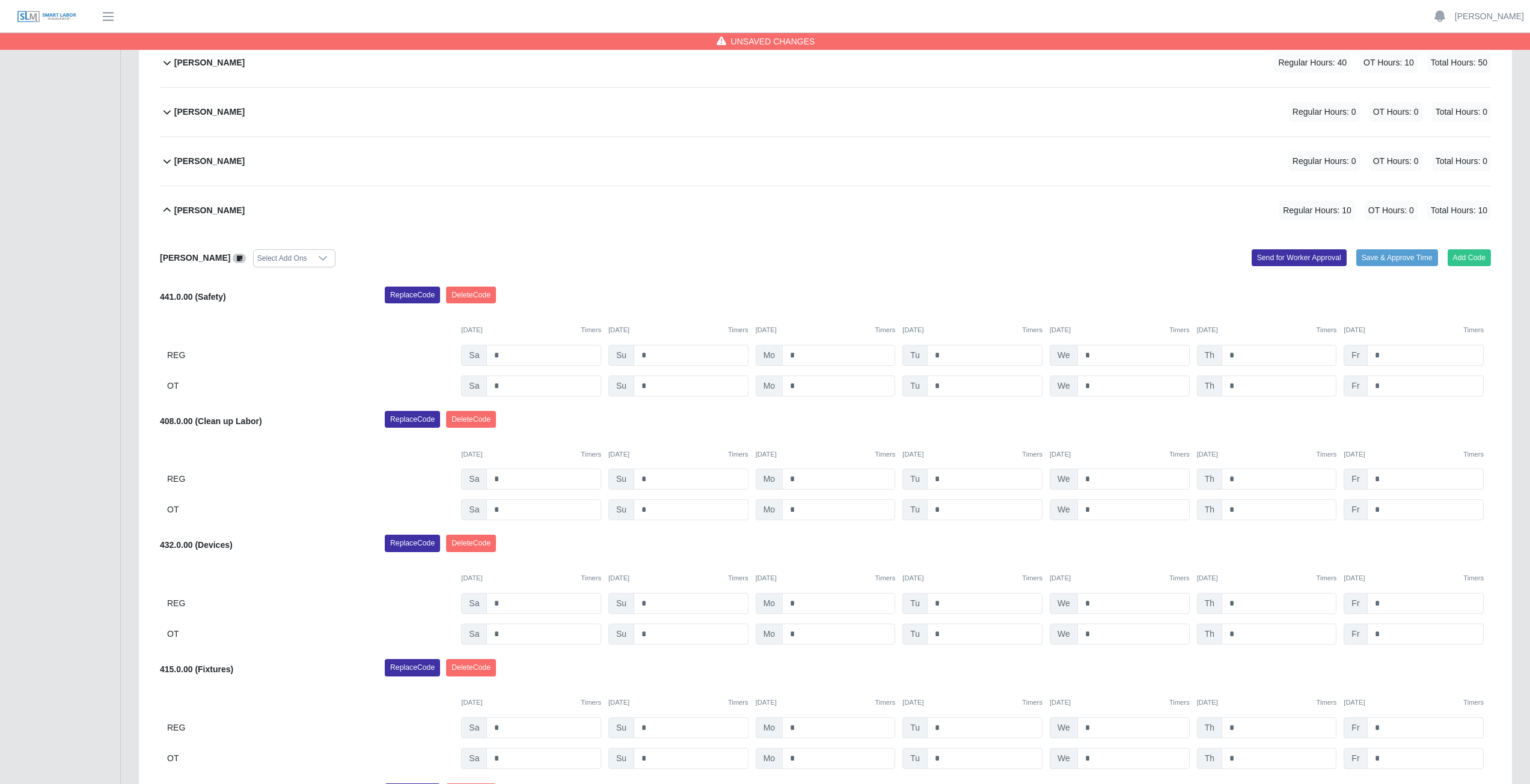
click at [907, 416] on div "Replace Code [GEOGRAPHIC_DATA] Code" at bounding box center [937, 423] width 1124 height 24
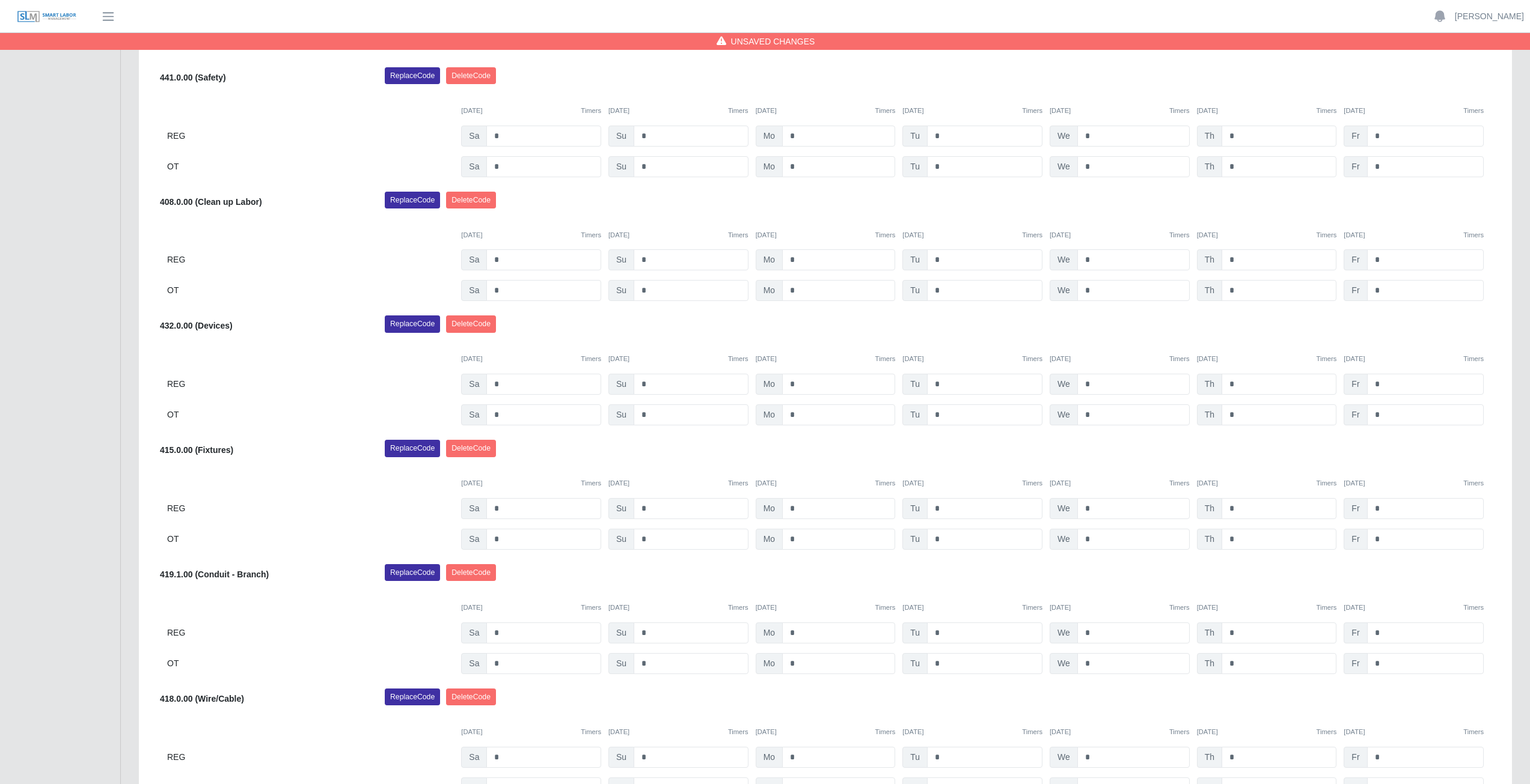
scroll to position [605, 0]
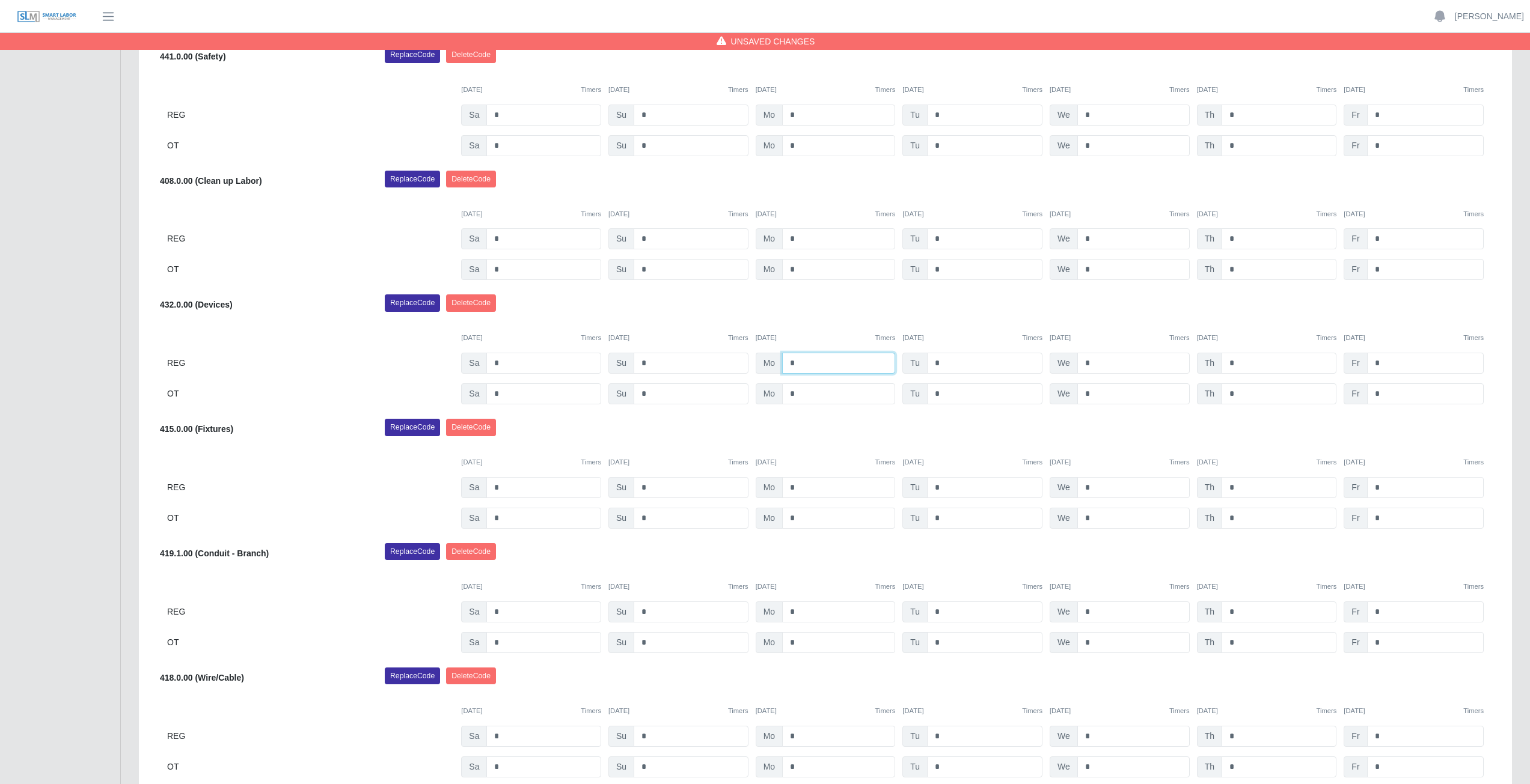
click at [805, 361] on input "*" at bounding box center [838, 362] width 113 height 21
type input "*"
click at [799, 486] on input "*" at bounding box center [838, 487] width 113 height 21
type input "*"
click at [802, 515] on input "*" at bounding box center [838, 518] width 113 height 21
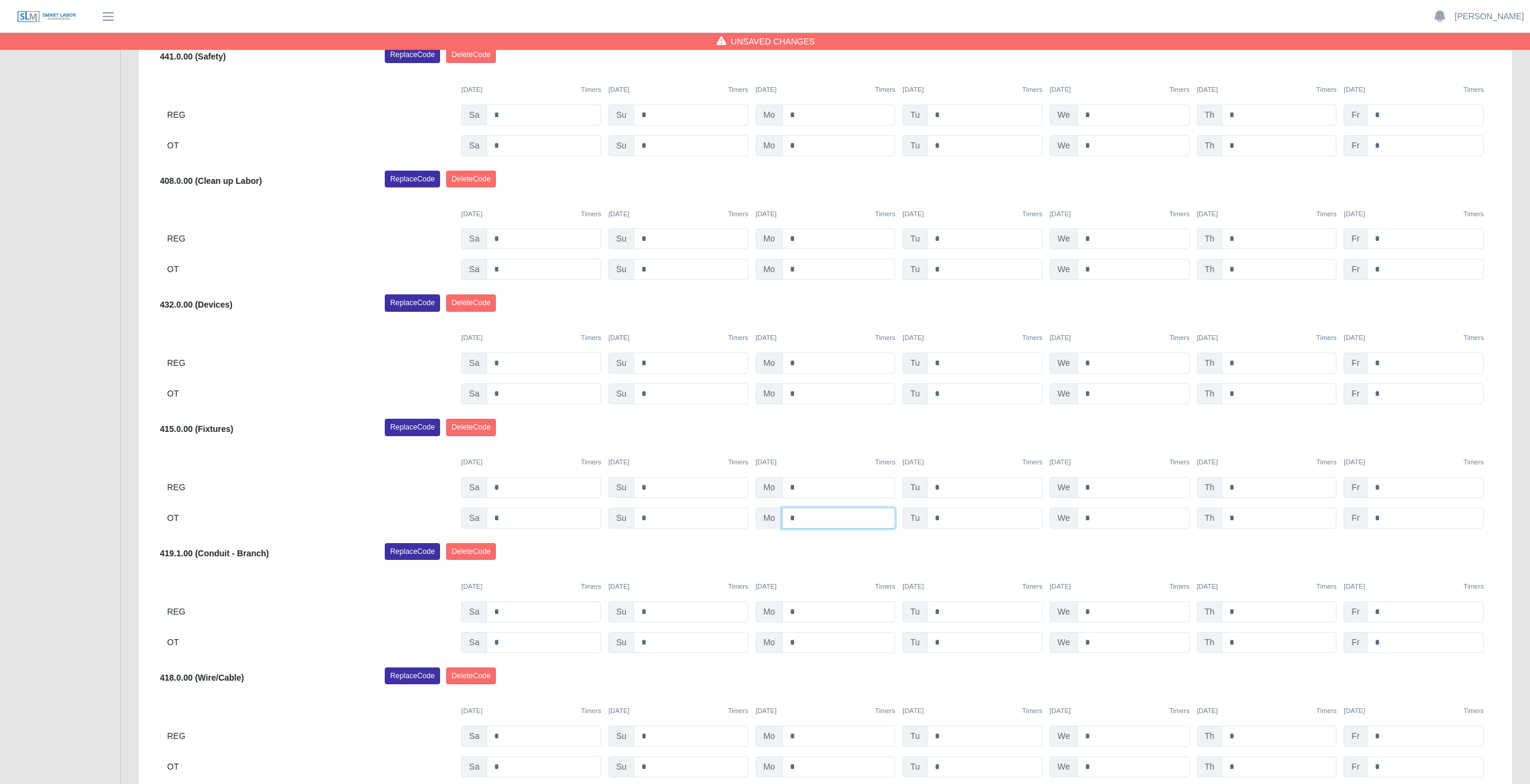
type input "*"
click at [815, 448] on div "[DATE] Timers [DATE] Timers [DATE] Timers [DATE] Timers [DATE] Timers [DATE] Ti…" at bounding box center [825, 455] width 1331 height 25
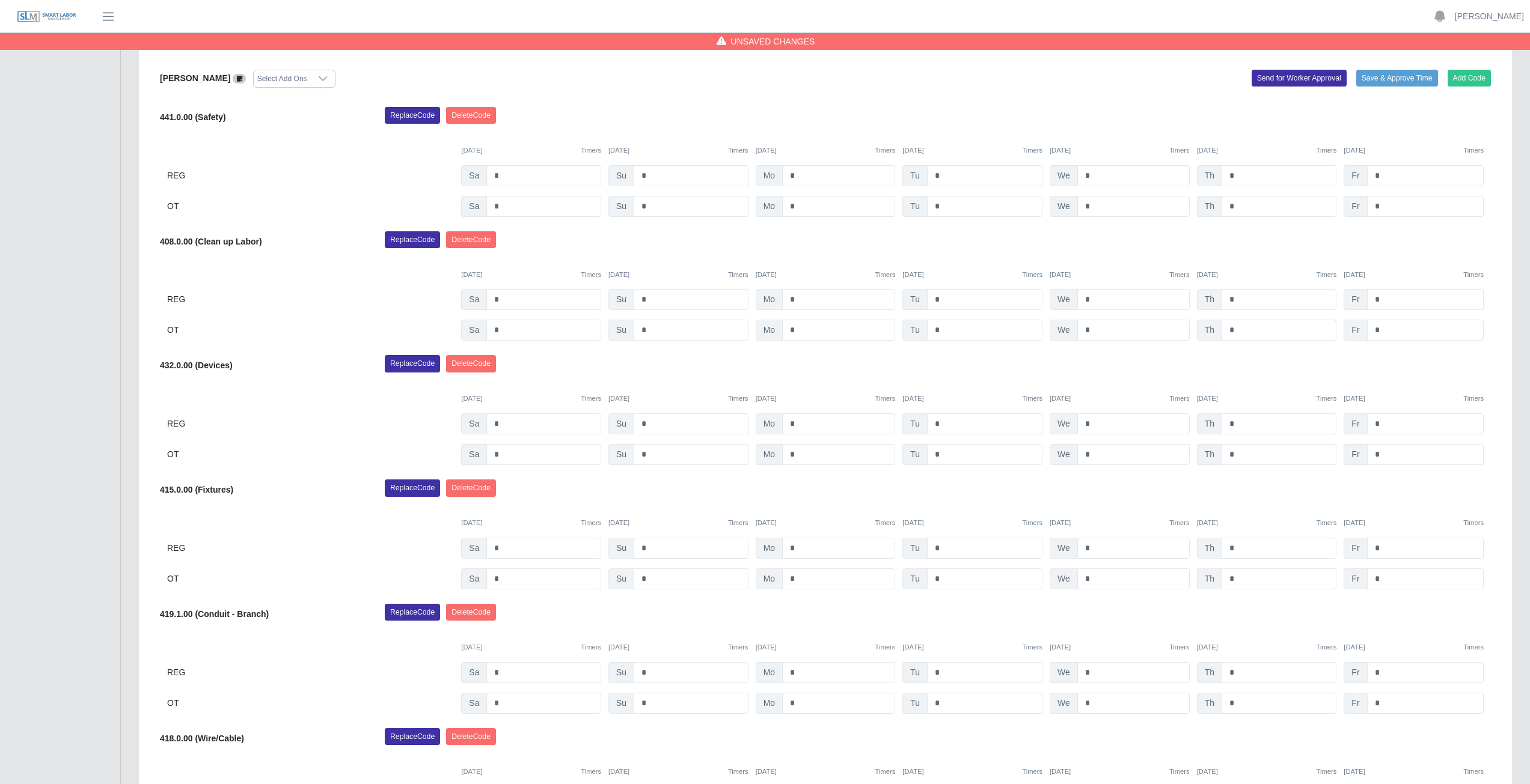
scroll to position [545, 0]
click at [950, 423] on input "*" at bounding box center [984, 423] width 116 height 21
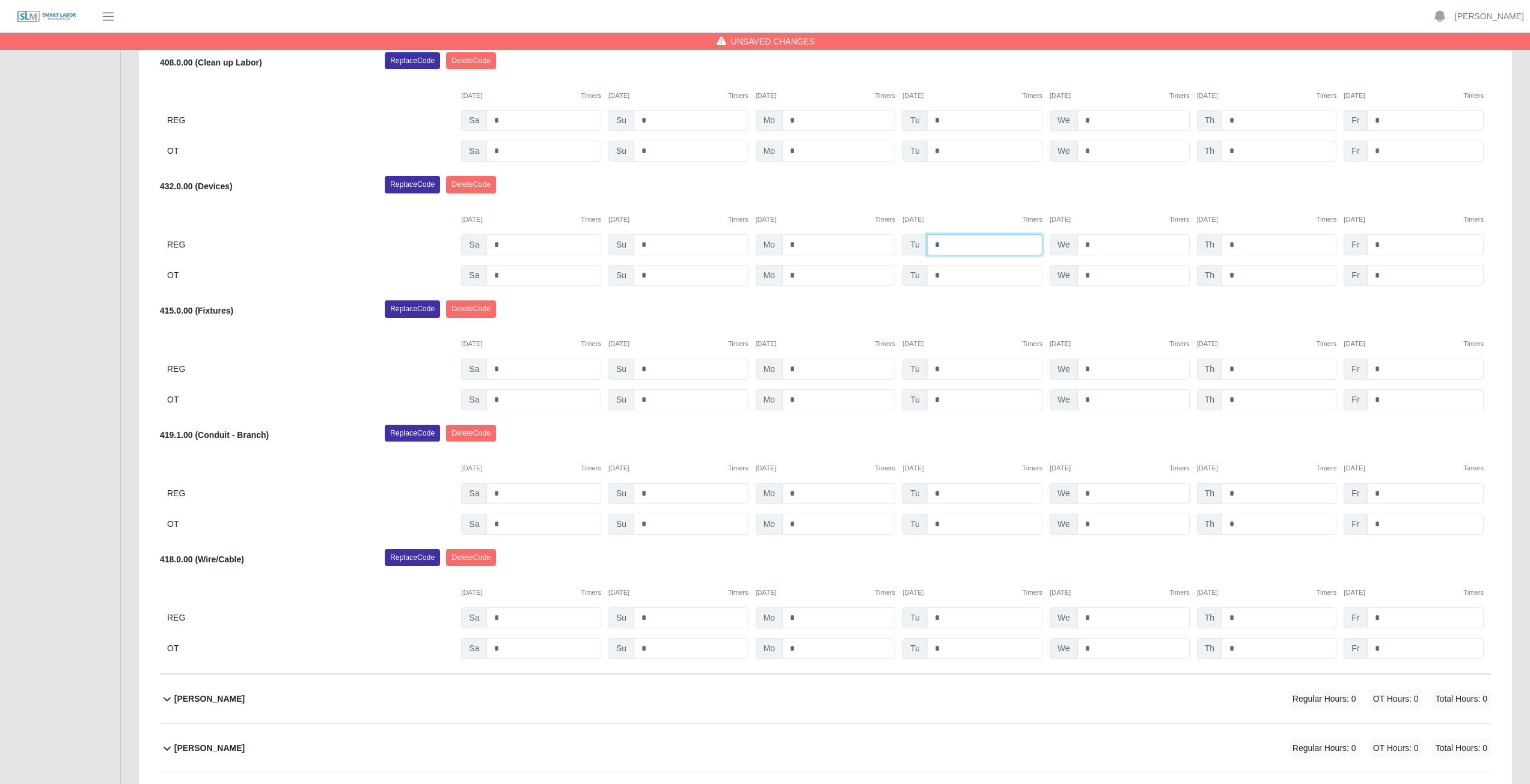
scroll to position [725, 0]
type input "*"
click at [947, 365] on input "*" at bounding box center [984, 367] width 116 height 21
type input "*"
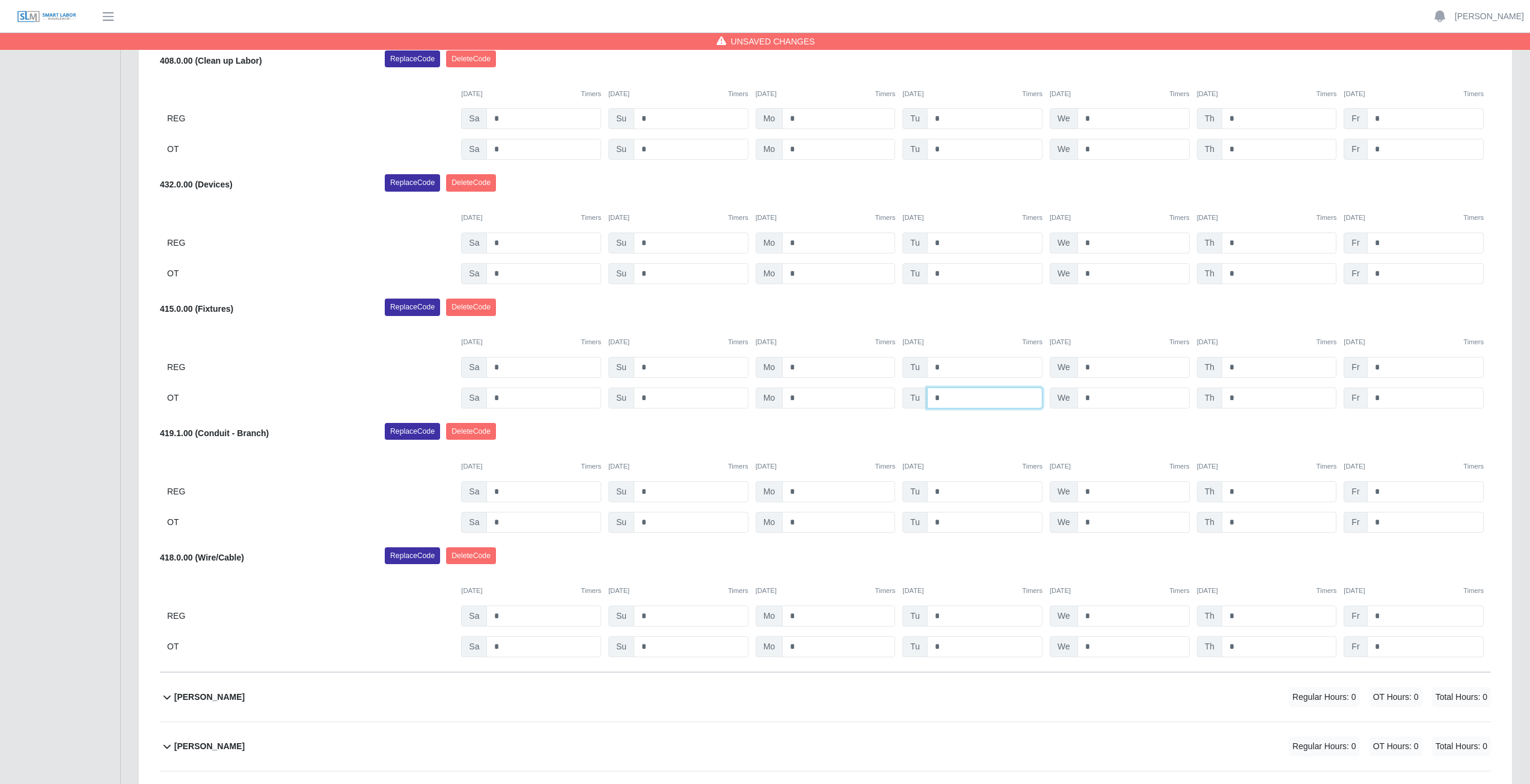
click at [944, 399] on input "*" at bounding box center [984, 398] width 116 height 21
type input "*"
click at [992, 324] on div "[DATE] Timers [DATE] Timers [DATE] Timers [DATE] Timers [DATE] Timers [DATE] Ti…" at bounding box center [825, 335] width 1331 height 25
click at [944, 367] on input "*" at bounding box center [984, 367] width 116 height 21
type input "*"
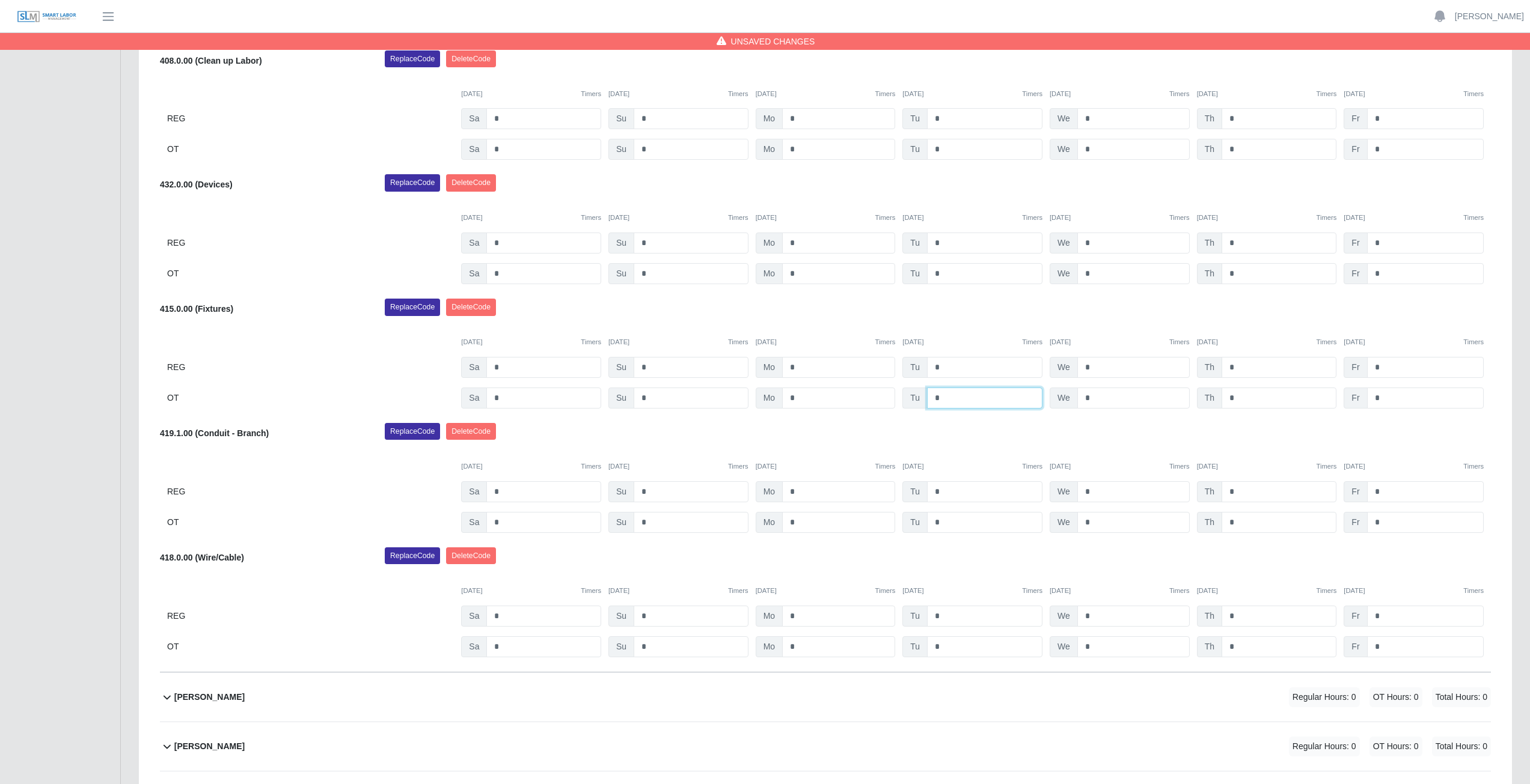
click at [950, 398] on input "*" at bounding box center [984, 398] width 116 height 21
type input "*"
click at [985, 322] on div "415.0.00 (Fixtures) Replace Code [GEOGRAPHIC_DATA] Code [DATE] Timers [DATE] Ti…" at bounding box center [825, 353] width 1331 height 110
drag, startPoint x: 1004, startPoint y: 322, endPoint x: 960, endPoint y: 325, distance: 44.1
click at [1004, 322] on div "Replace Code [GEOGRAPHIC_DATA] Code" at bounding box center [937, 311] width 1124 height 24
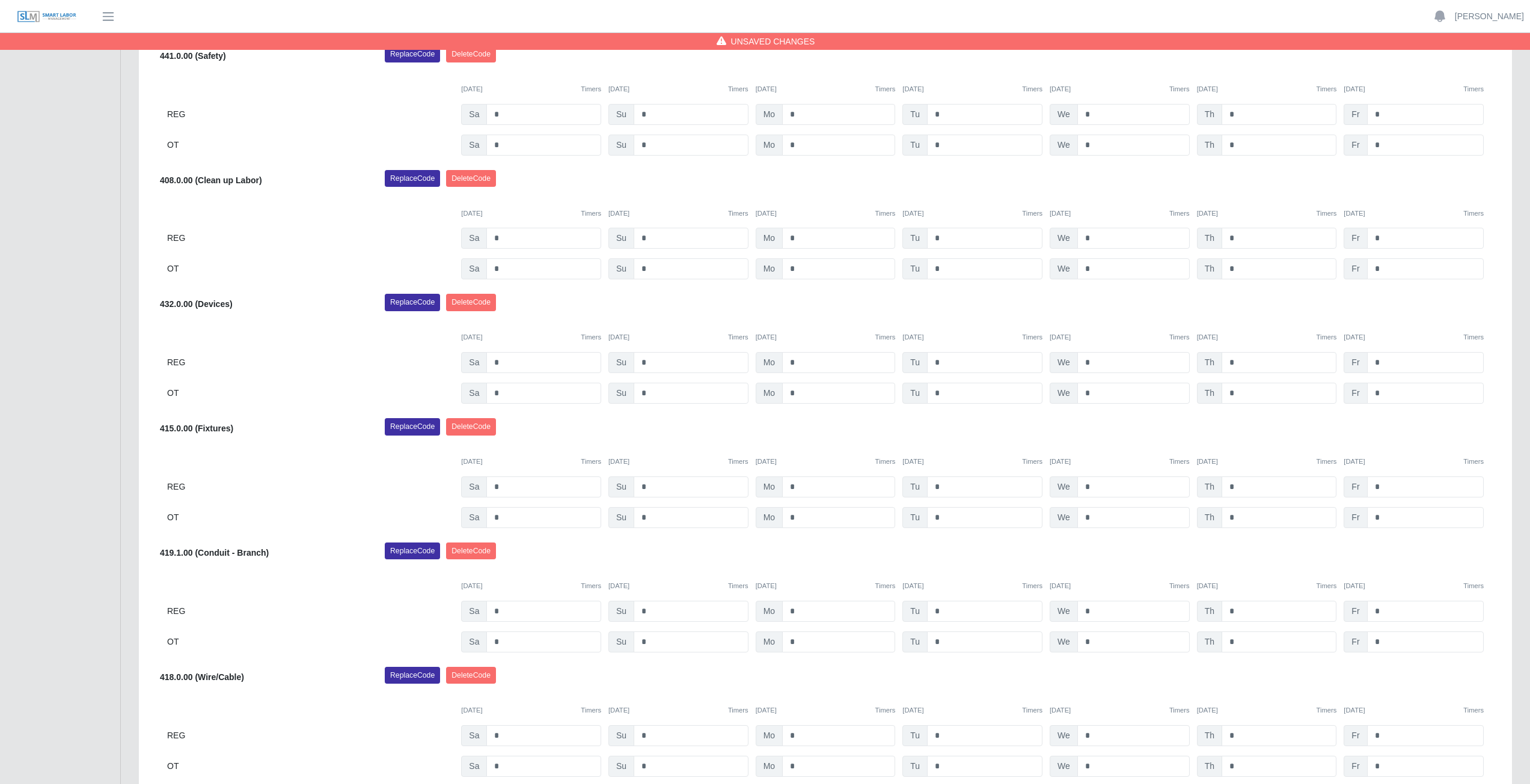
scroll to position [605, 0]
click at [1095, 612] on input "*" at bounding box center [1134, 611] width 113 height 21
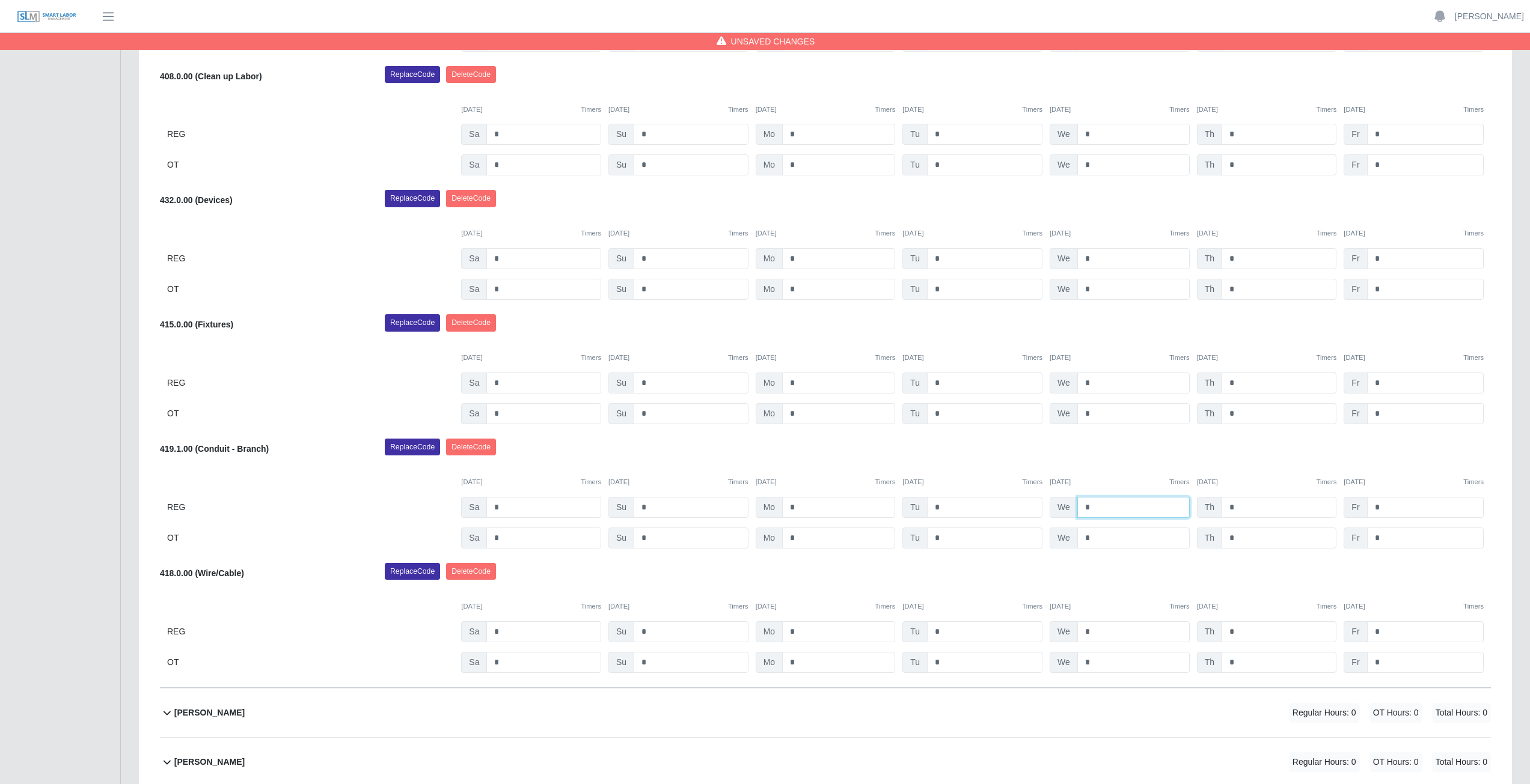
scroll to position [725, 0]
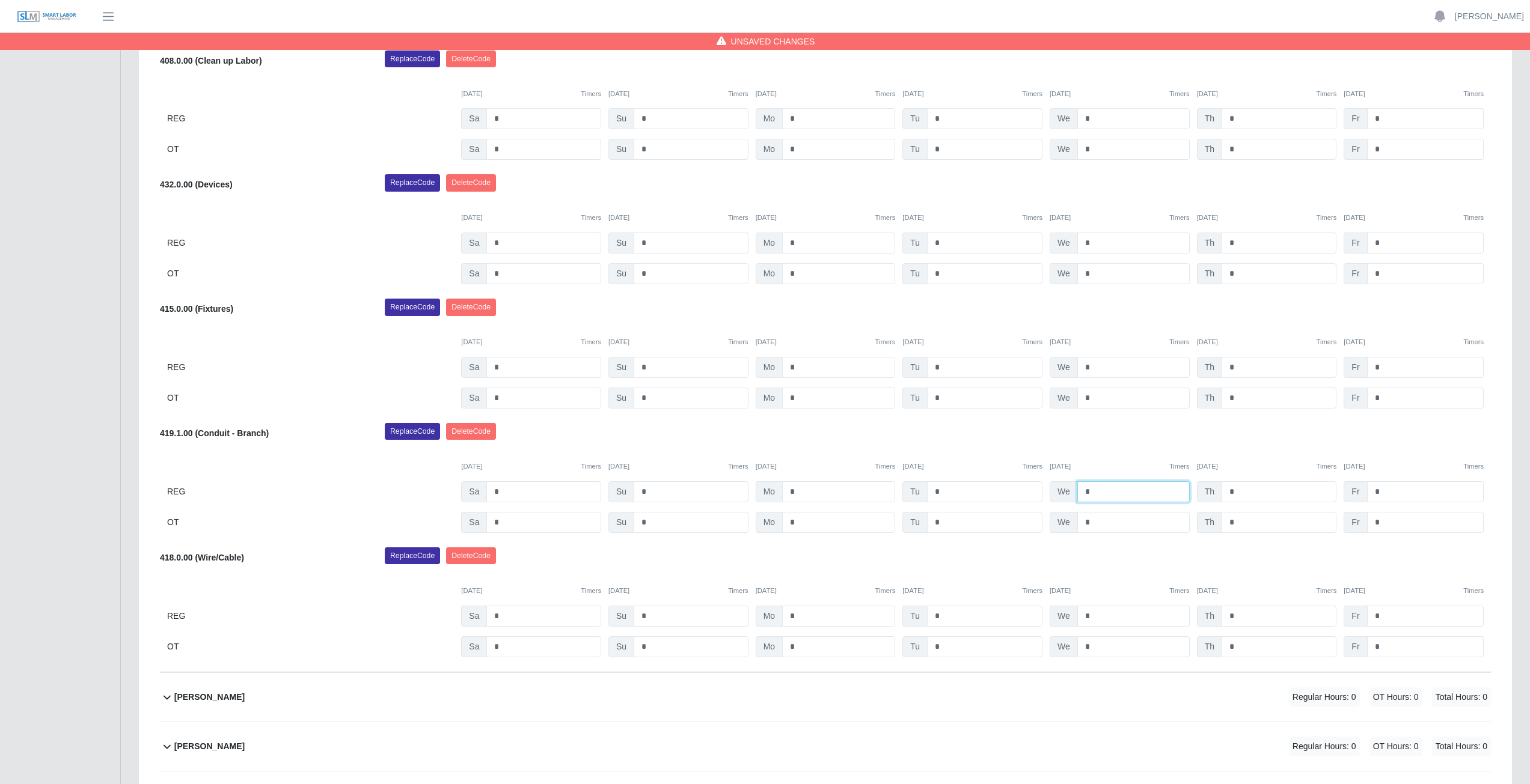
type input "*"
click at [1096, 617] on input "*" at bounding box center [1134, 616] width 113 height 21
type input "*"
click at [1098, 649] on input "*" at bounding box center [1134, 646] width 113 height 21
type input "*"
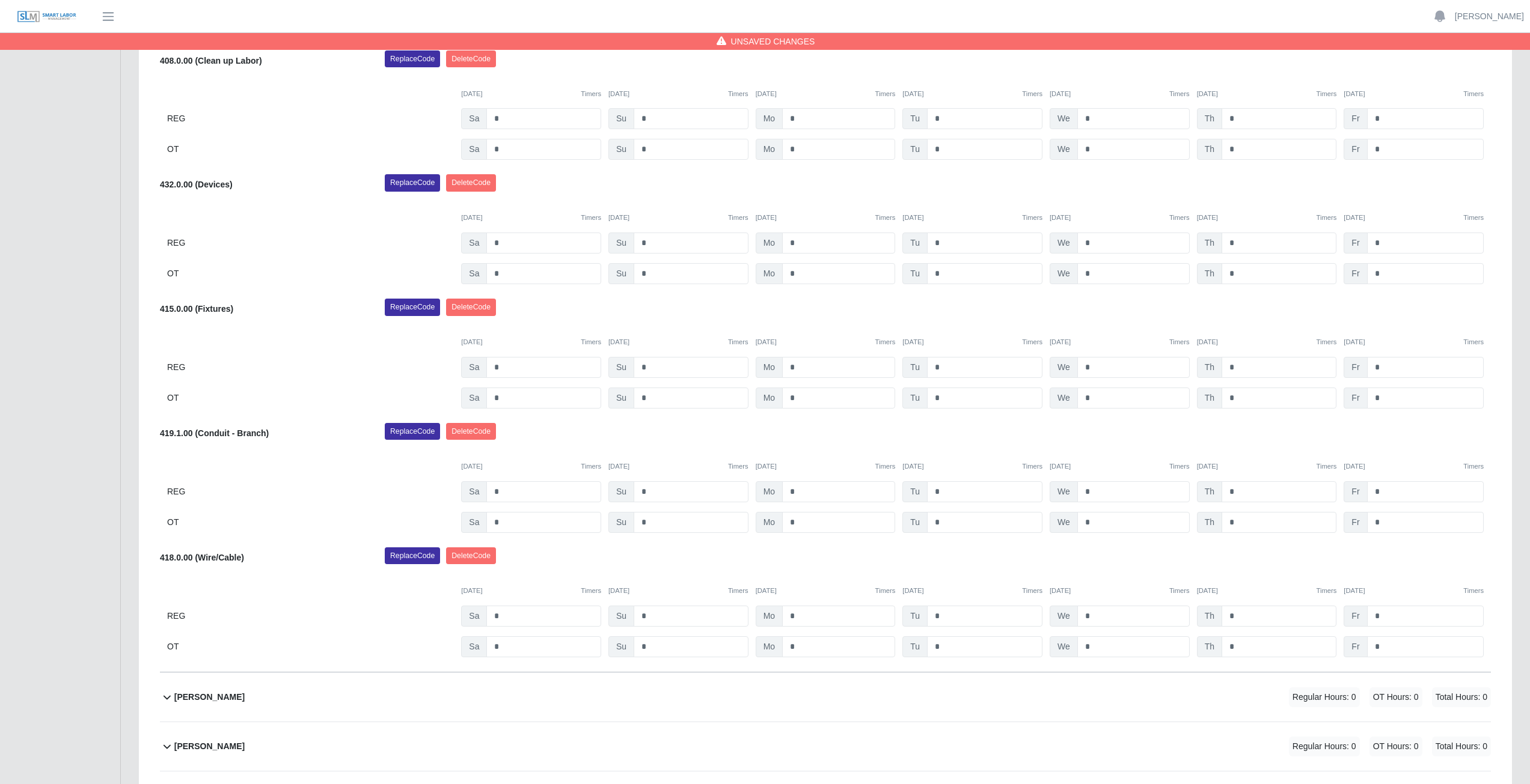
click at [1120, 570] on div "418.0.00 (Wire/Cable) Replace Code [GEOGRAPHIC_DATA] Code [DATE] Timers [DATE] …" at bounding box center [825, 602] width 1331 height 110
click at [982, 554] on div "Replace Code [GEOGRAPHIC_DATA] Code" at bounding box center [937, 559] width 1124 height 24
drag, startPoint x: 1108, startPoint y: 432, endPoint x: 999, endPoint y: 396, distance: 114.8
click at [999, 396] on div "[PERSON_NAME] Select Add Ons Add Code Save & Approve Time Send for Worker Appro…" at bounding box center [825, 273] width 1331 height 798
drag, startPoint x: 1262, startPoint y: 498, endPoint x: 1269, endPoint y: 498, distance: 7.0
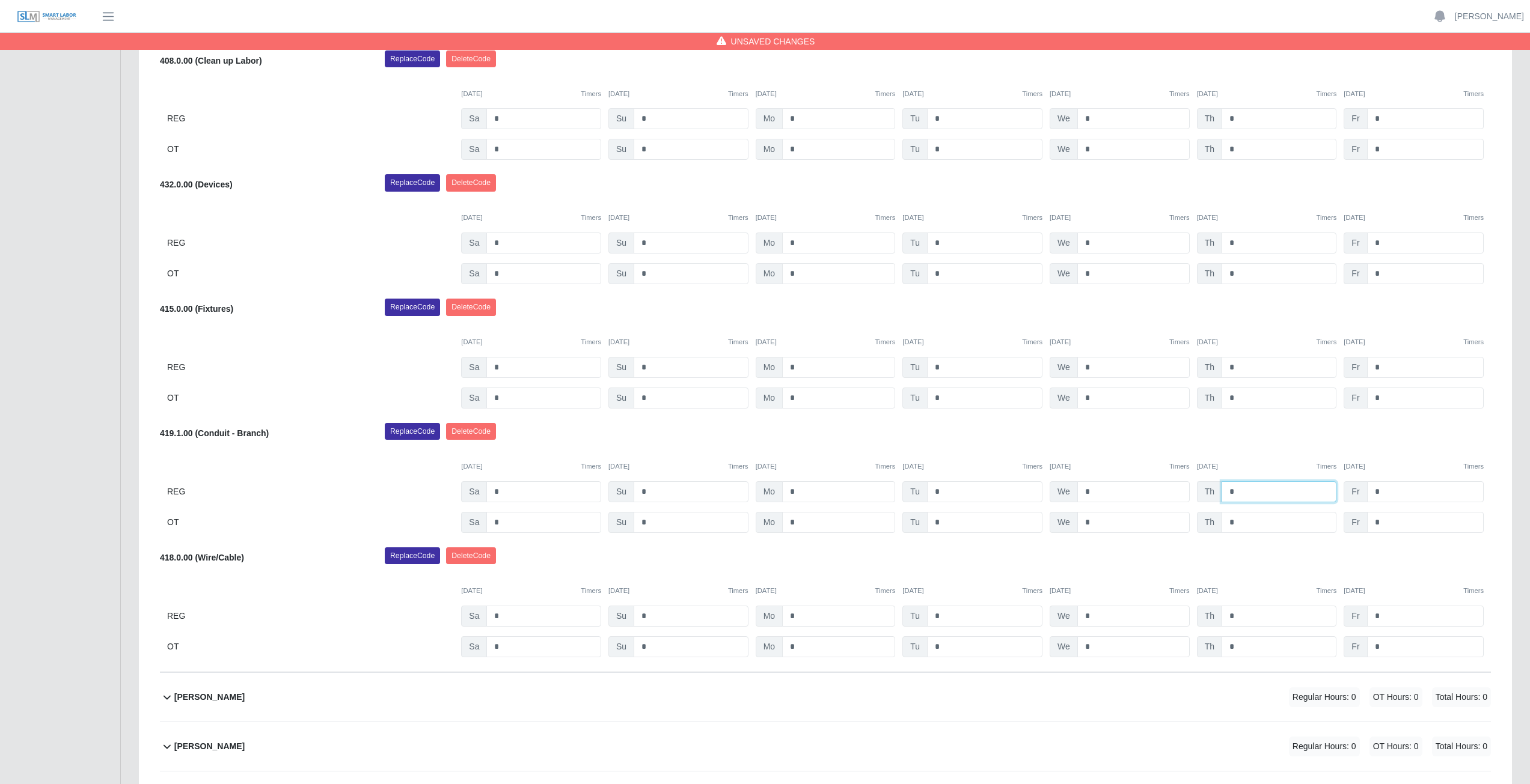
click at [1269, 498] on input "*" at bounding box center [1278, 492] width 115 height 21
drag, startPoint x: 1267, startPoint y: 438, endPoint x: 1273, endPoint y: 435, distance: 6.7
click at [1273, 435] on div "Replace Code [GEOGRAPHIC_DATA] Code" at bounding box center [937, 435] width 1124 height 24
click at [1241, 492] on input "*" at bounding box center [1278, 492] width 115 height 21
type input "*"
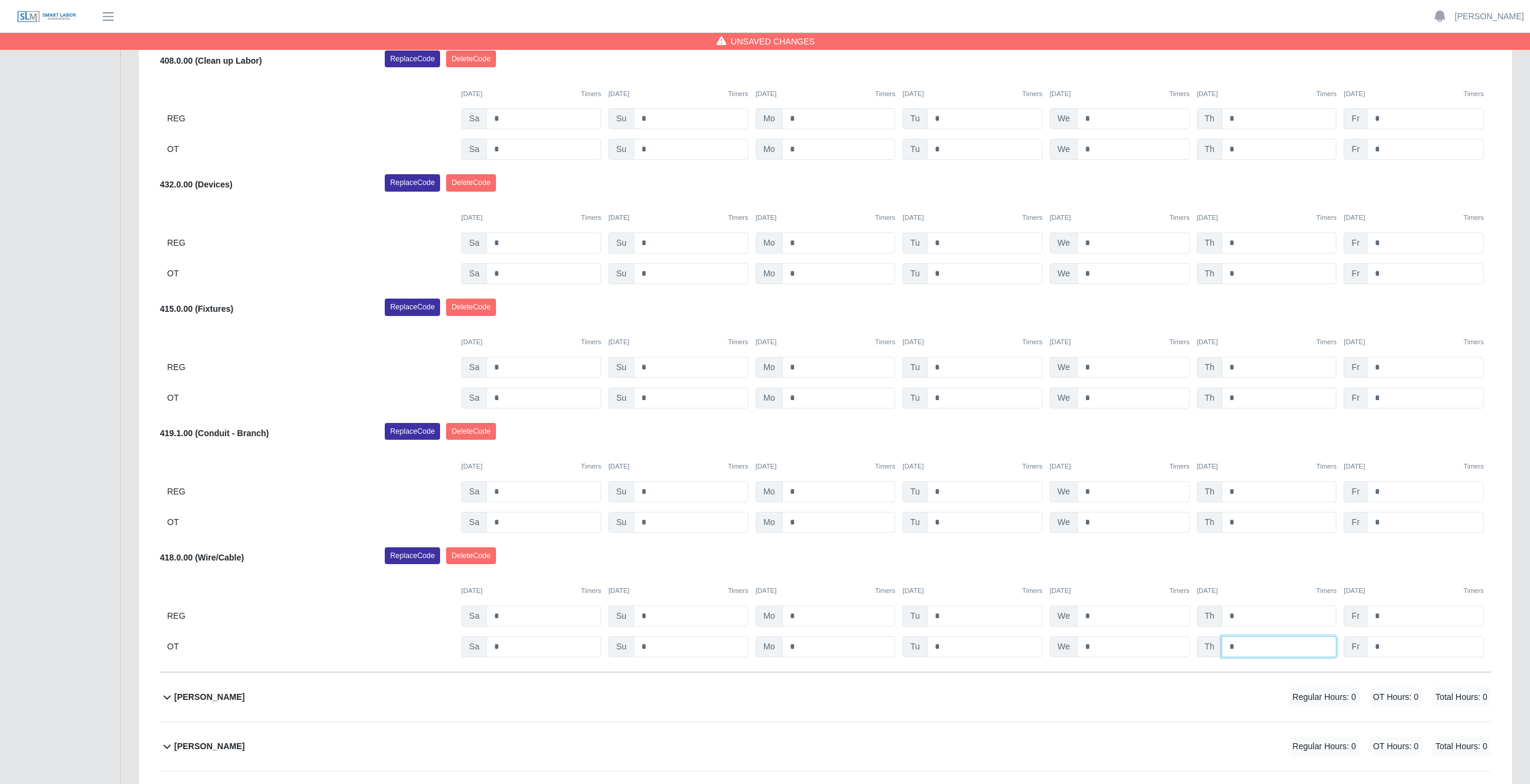
click at [1240, 649] on input "*" at bounding box center [1278, 646] width 115 height 21
type input "*"
click at [1265, 555] on div "Replace Code [GEOGRAPHIC_DATA] Code" at bounding box center [937, 559] width 1124 height 24
click at [1386, 368] on input "*" at bounding box center [1425, 367] width 117 height 21
type input "*"
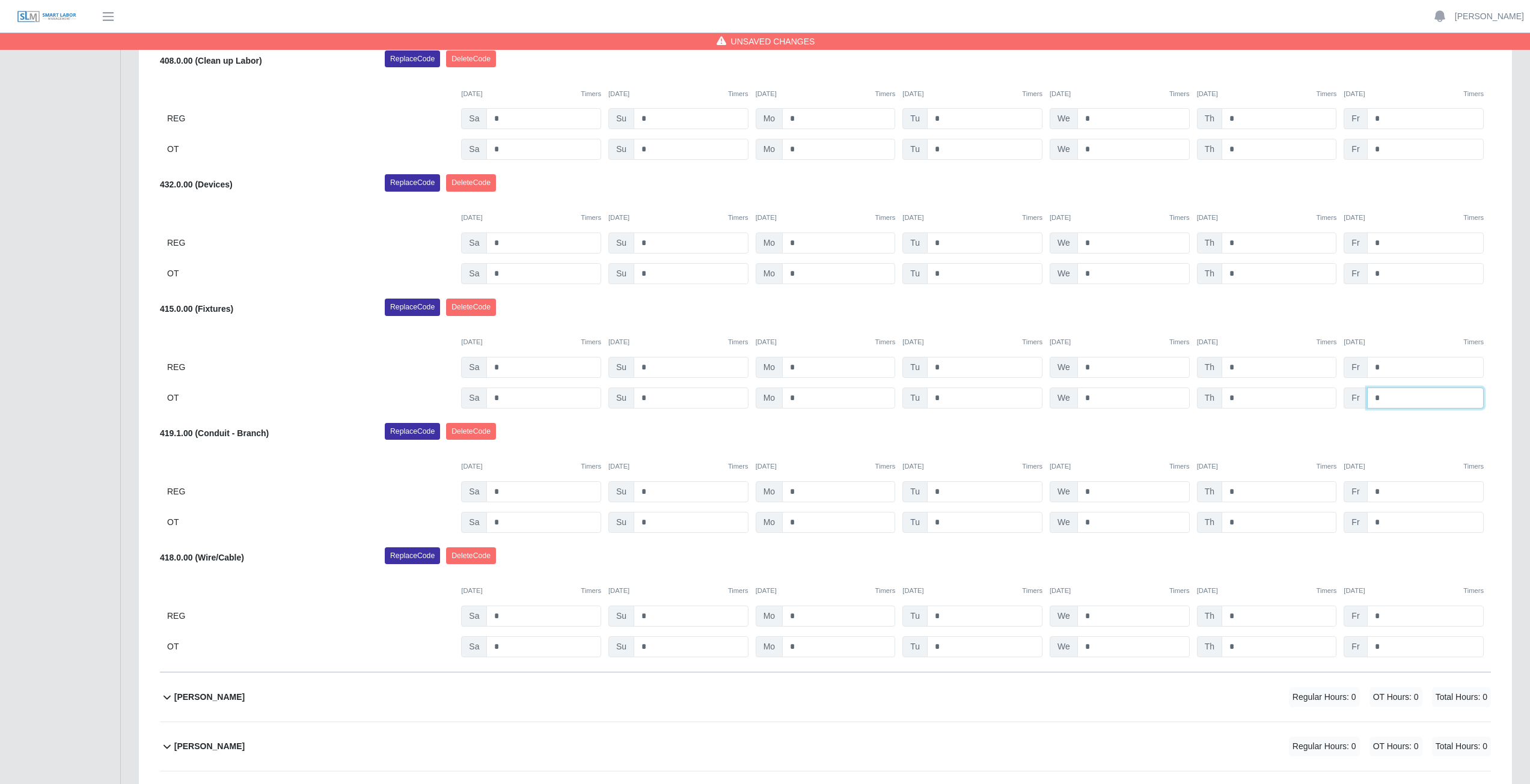
click at [1382, 399] on input "*" at bounding box center [1425, 398] width 117 height 21
type input "*"
click at [1405, 318] on div "Replace Code [GEOGRAPHIC_DATA] Code" at bounding box center [937, 311] width 1124 height 24
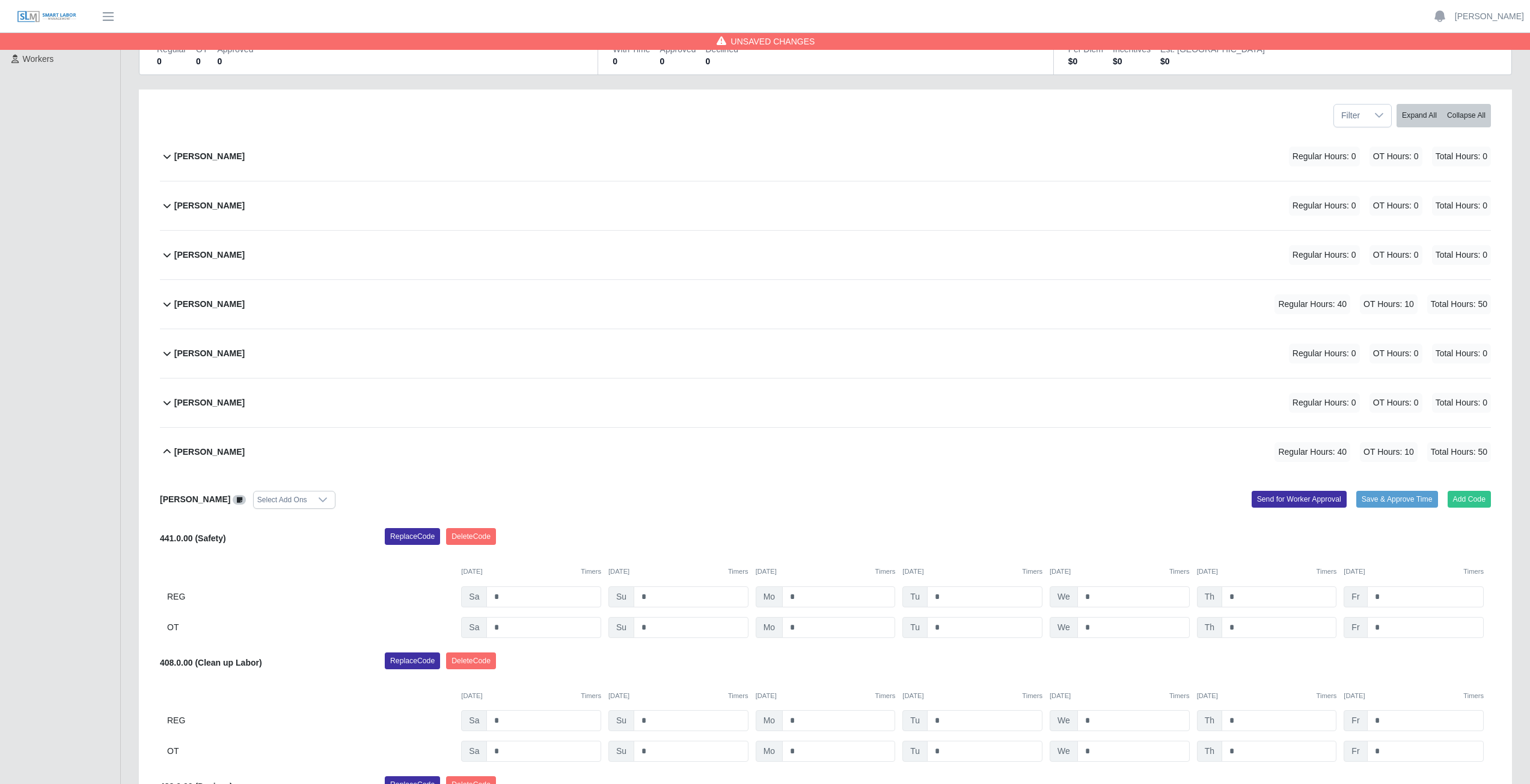
scroll to position [5, 0]
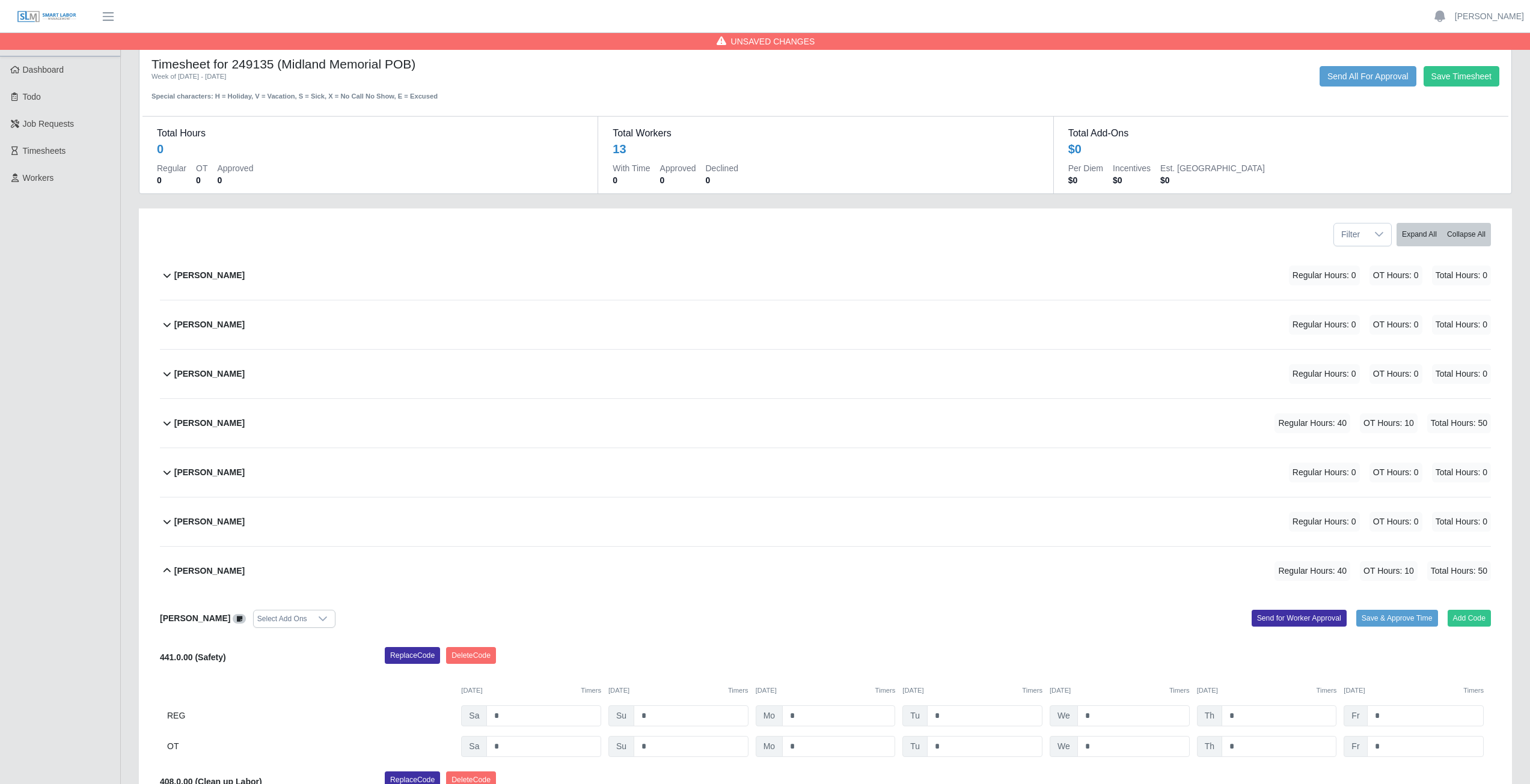
click at [166, 571] on icon at bounding box center [167, 571] width 15 height 15
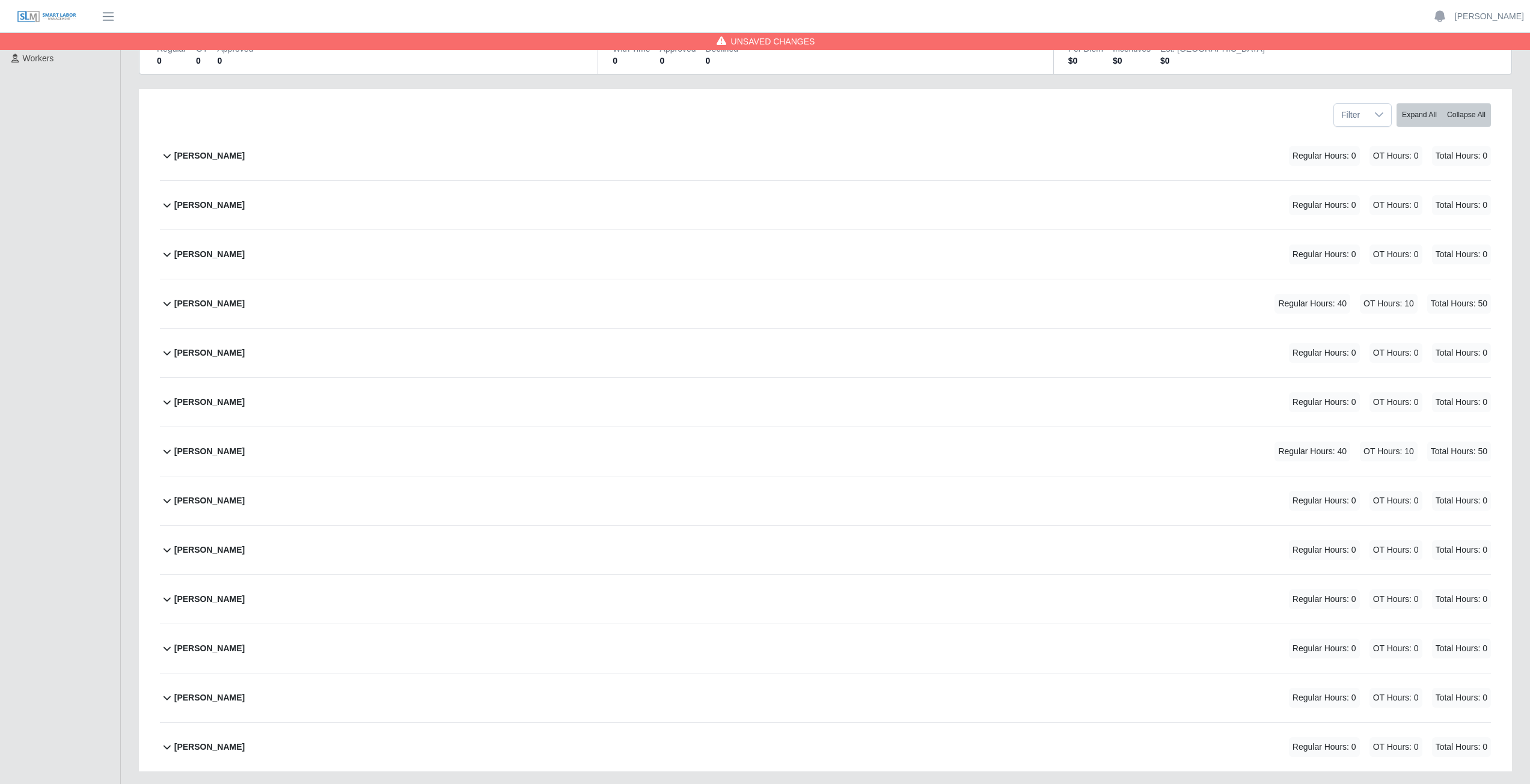
scroll to position [125, 0]
click at [167, 549] on icon at bounding box center [167, 549] width 15 height 15
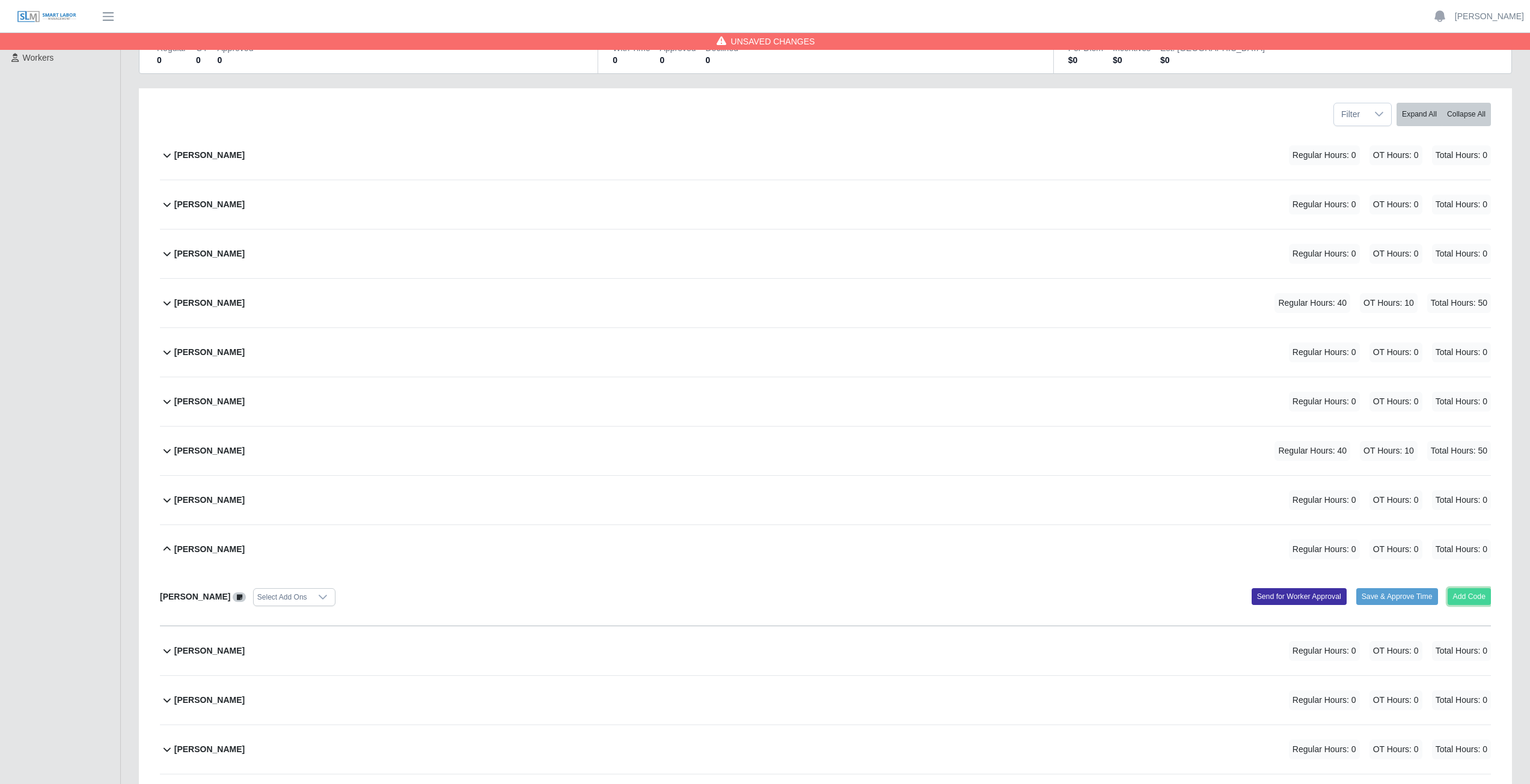
click at [1471, 597] on button "Add Code" at bounding box center [1469, 596] width 43 height 17
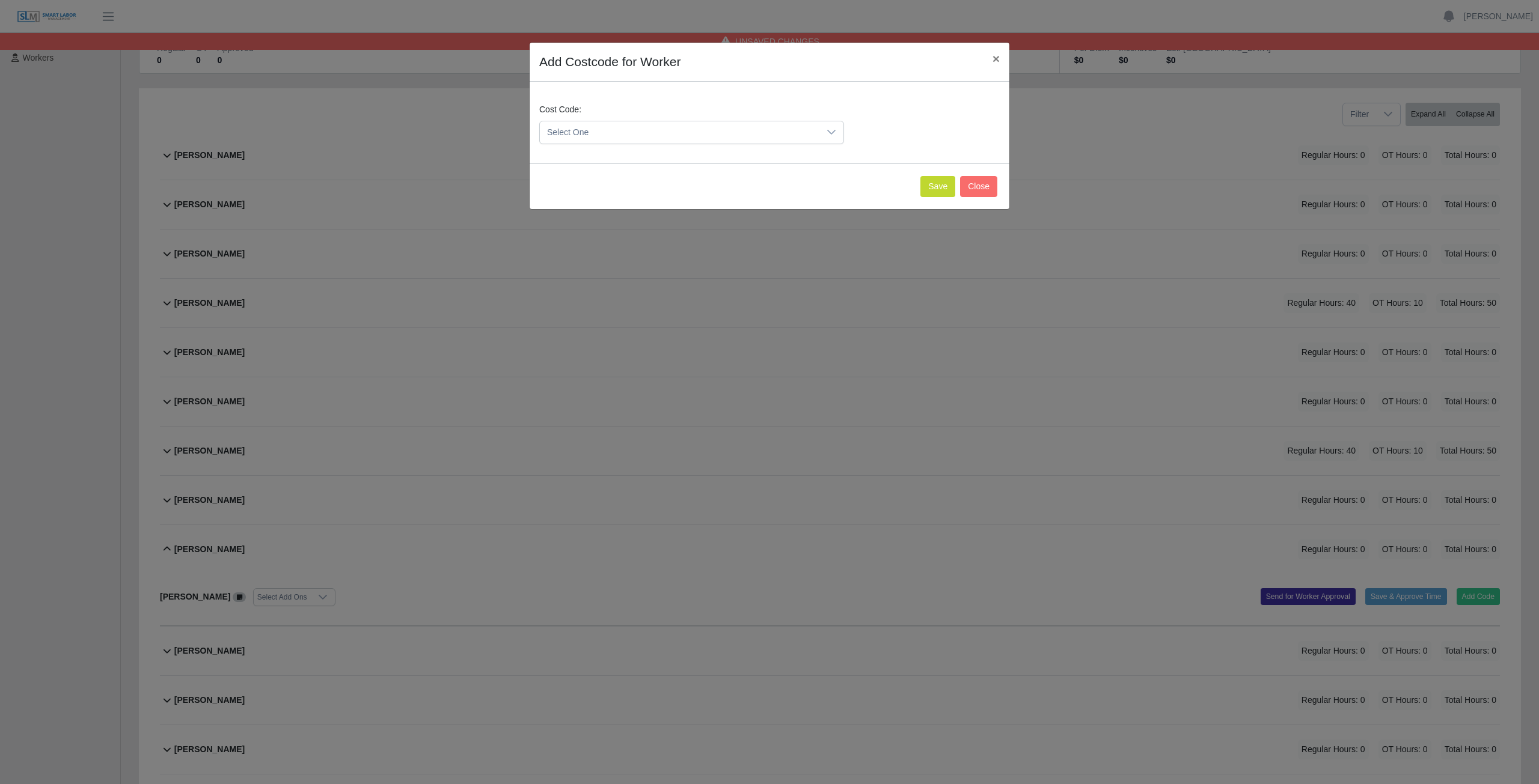
click at [605, 129] on span "Select One" at bounding box center [680, 132] width 279 height 22
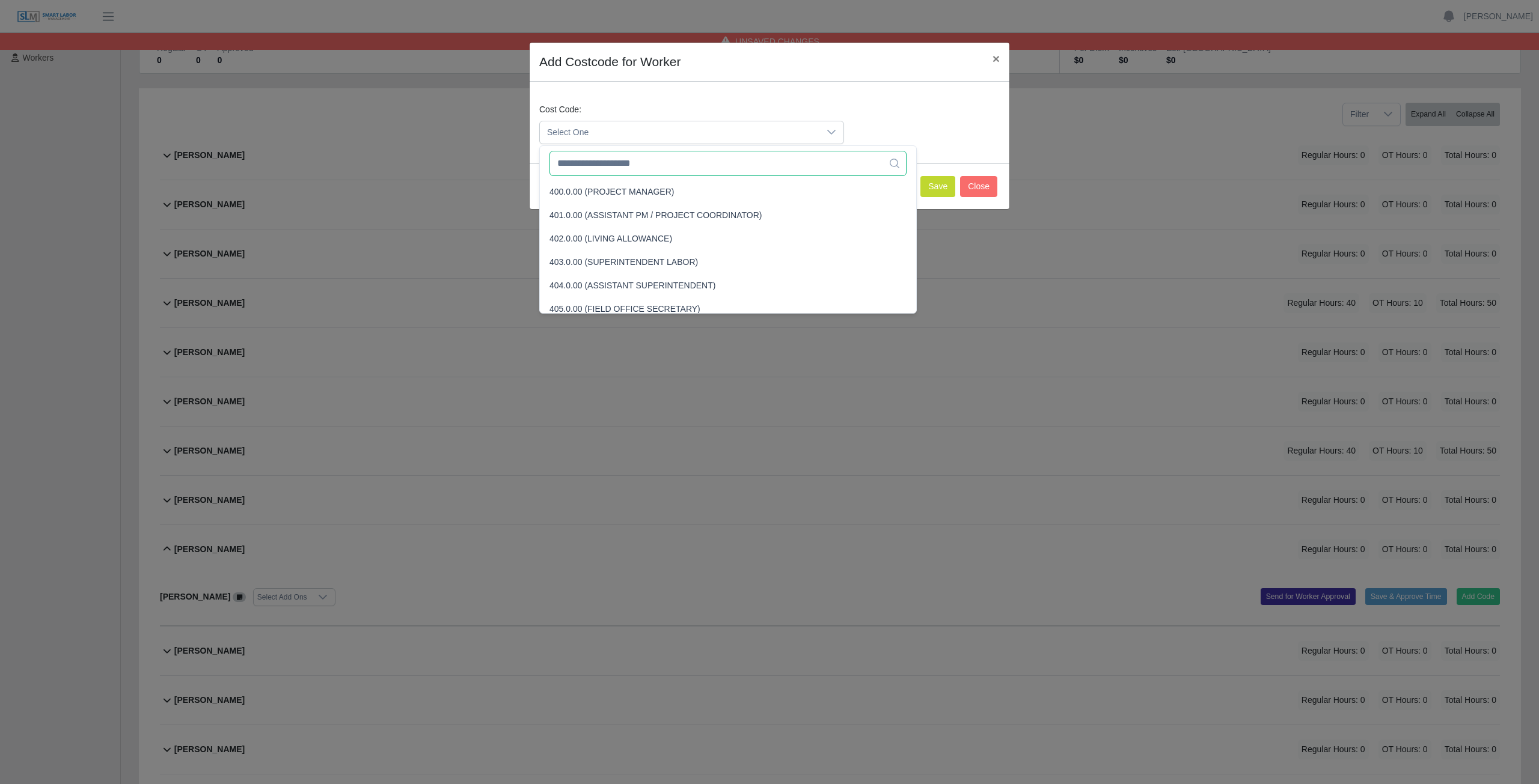
click at [599, 166] on input "text" at bounding box center [728, 163] width 357 height 25
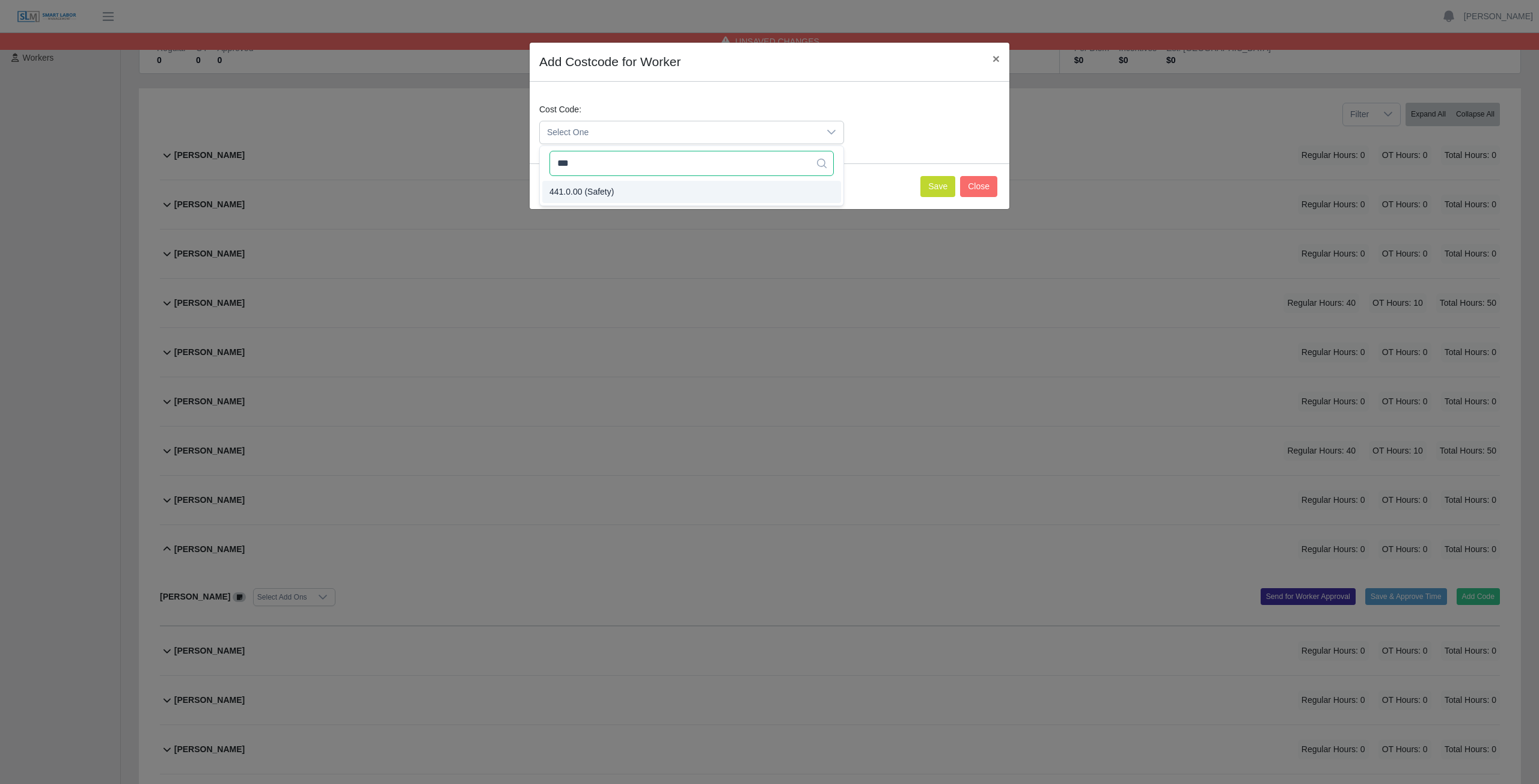
type input "***"
click at [606, 191] on span "441.0.00 (Safety)" at bounding box center [582, 192] width 65 height 13
click at [933, 182] on button "Save" at bounding box center [938, 186] width 35 height 21
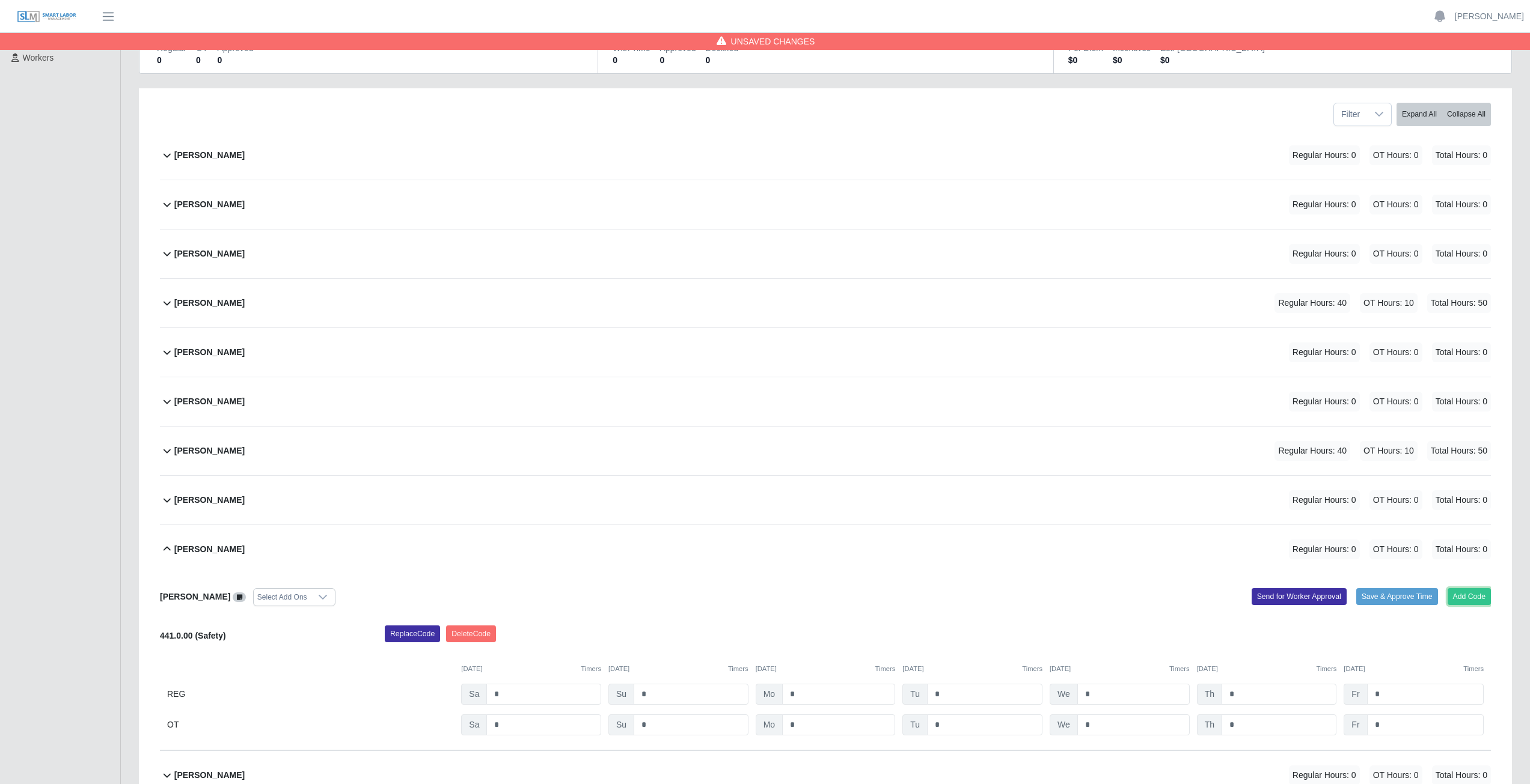
drag, startPoint x: 1462, startPoint y: 593, endPoint x: 1302, endPoint y: 484, distance: 193.6
click at [1457, 585] on div "[PERSON_NAME] Select Add Ons Add Code Save & Approve Time Send for Worker Appro…" at bounding box center [825, 662] width 1331 height 177
click at [1465, 600] on button "Add Code" at bounding box center [1469, 596] width 43 height 17
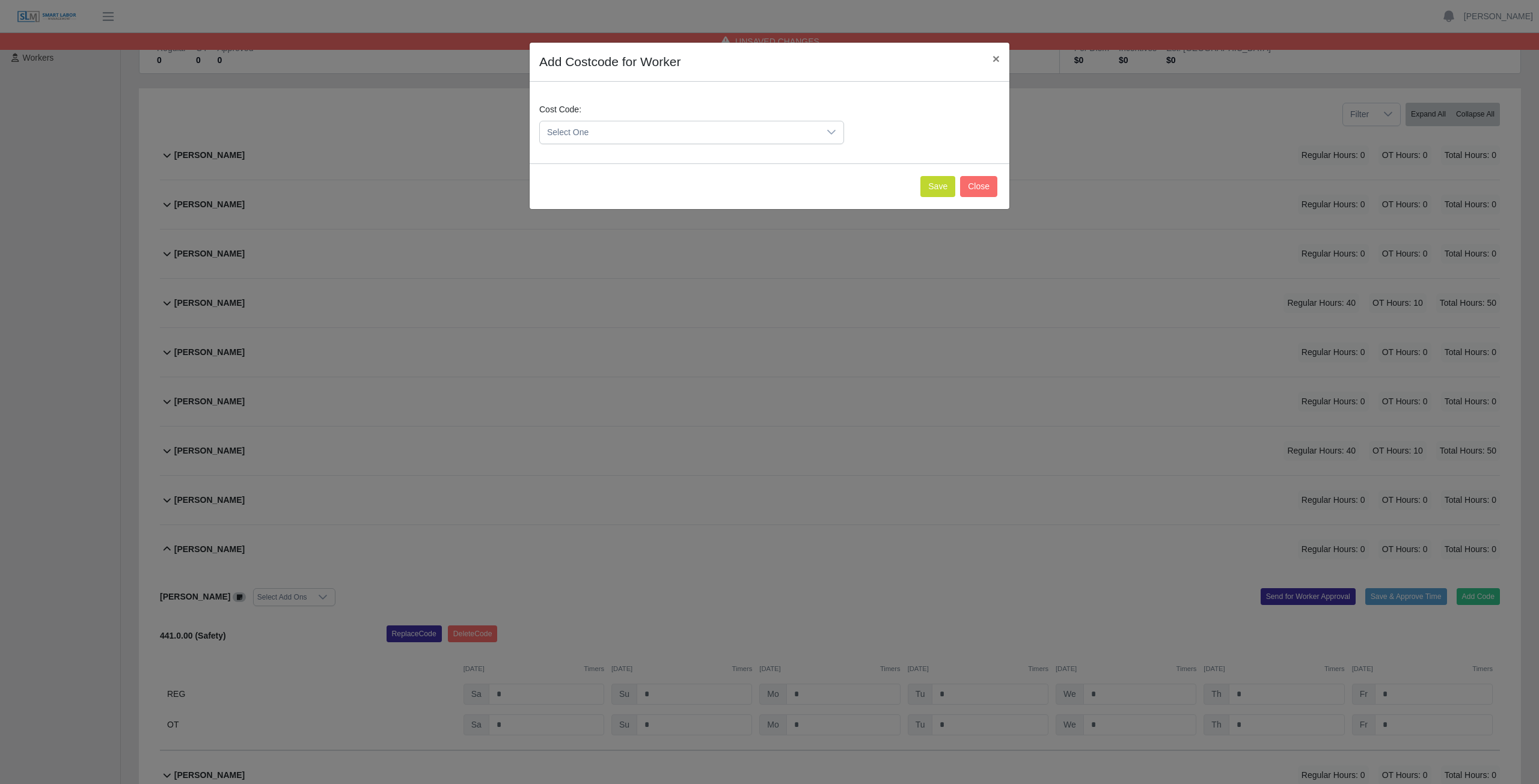
click at [603, 131] on span "Select One" at bounding box center [680, 132] width 279 height 22
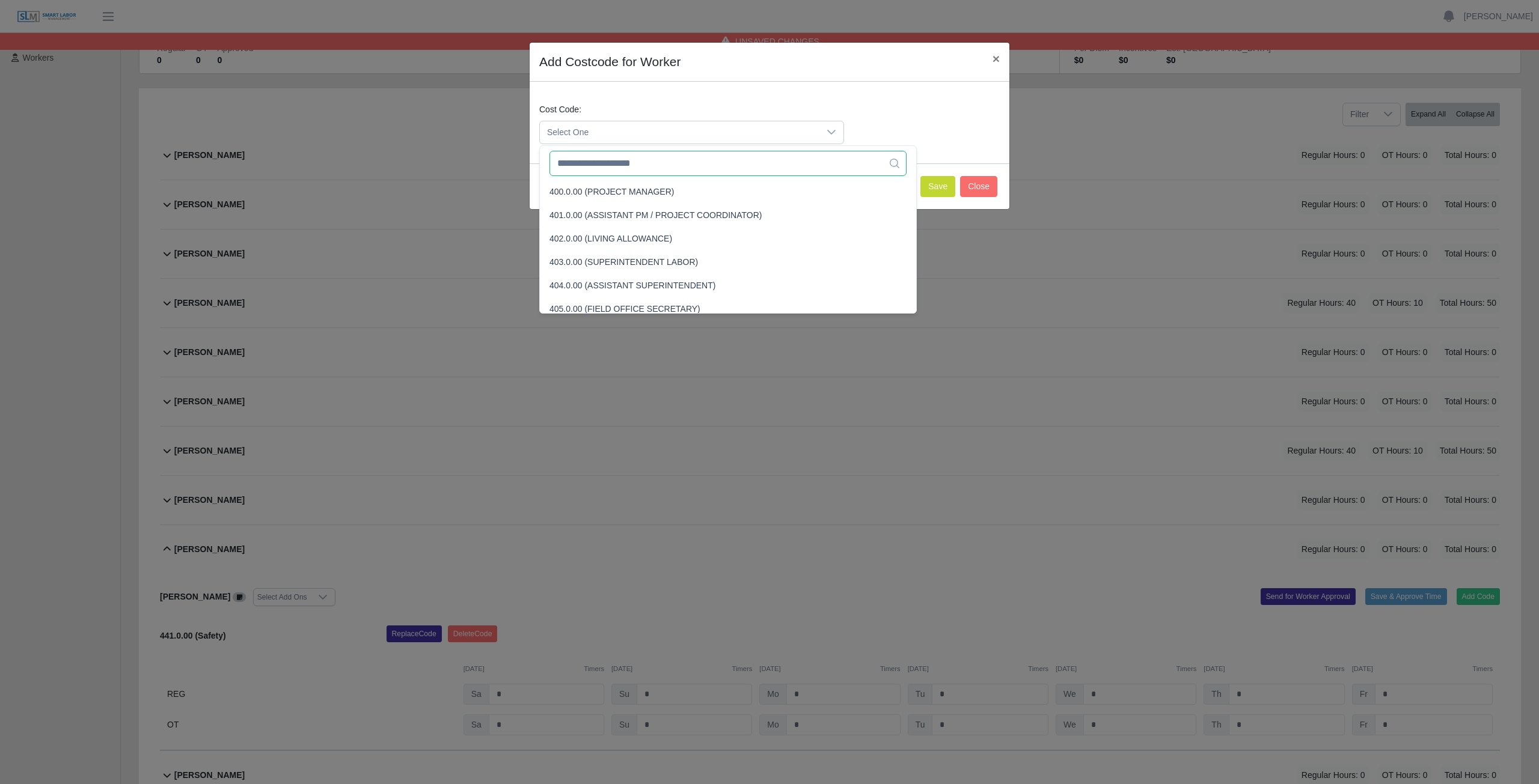
click at [603, 169] on input "text" at bounding box center [728, 163] width 357 height 25
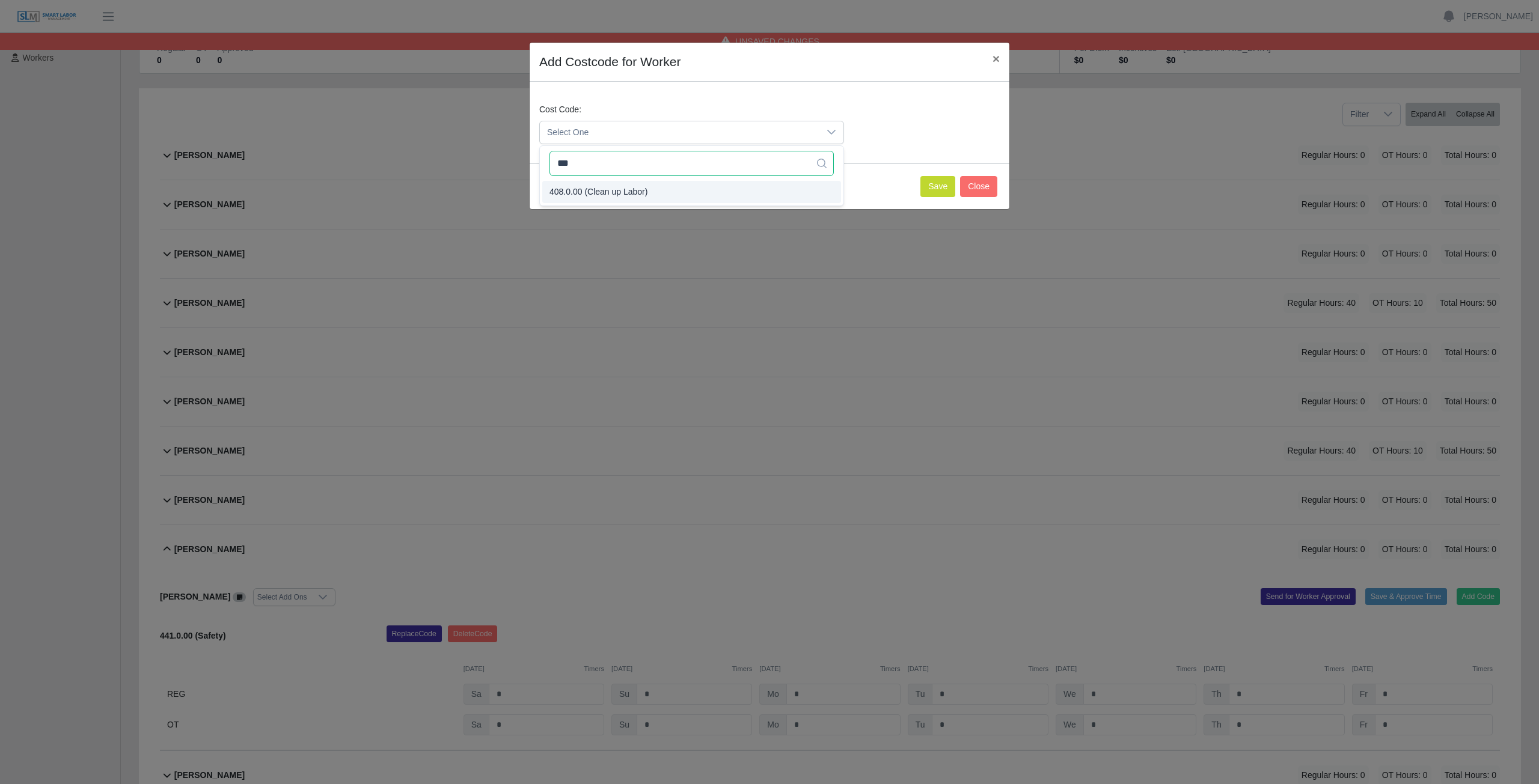
type input "***"
click at [939, 185] on button "Save" at bounding box center [938, 186] width 35 height 21
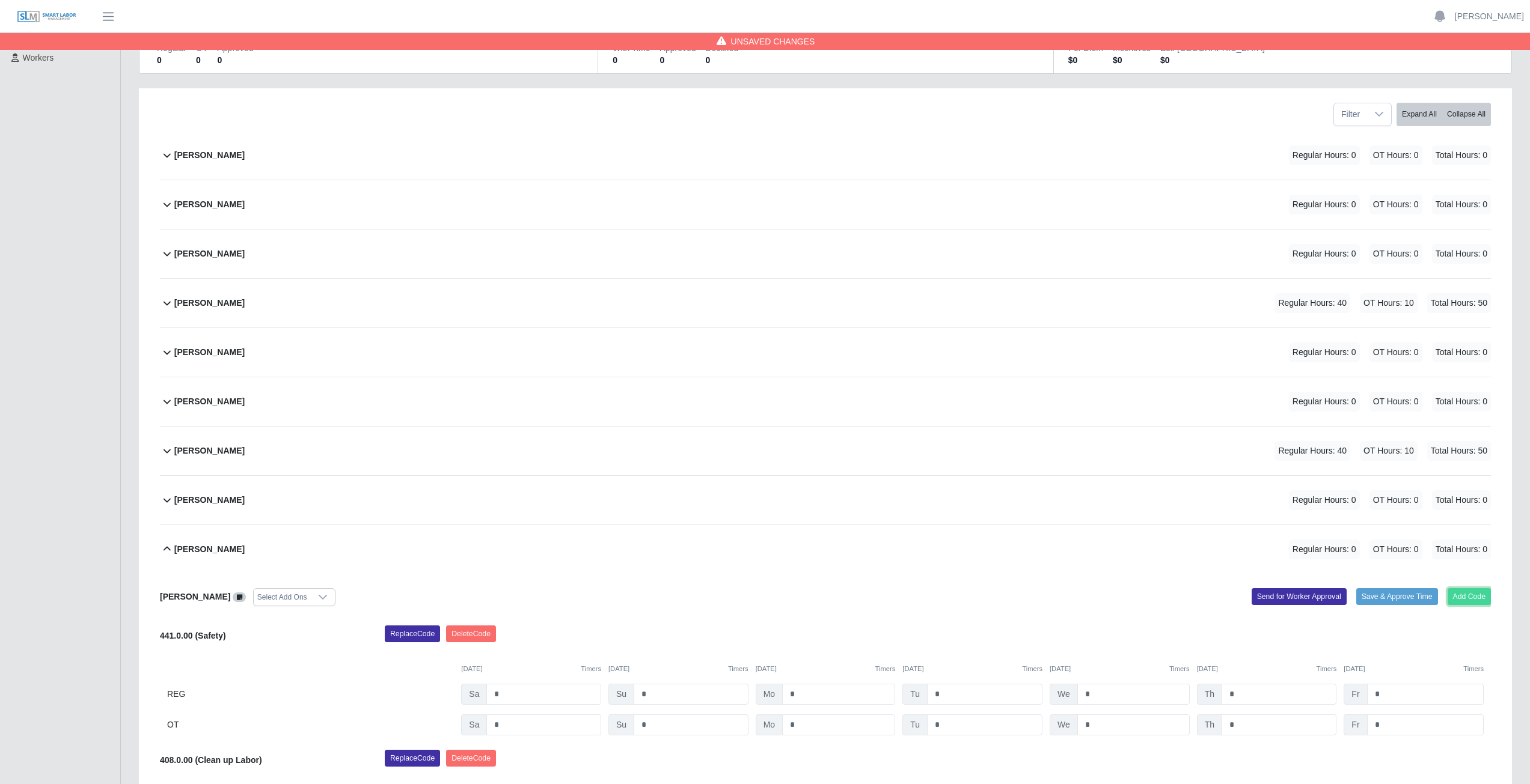
click at [1464, 593] on button "Add Code" at bounding box center [1469, 596] width 43 height 17
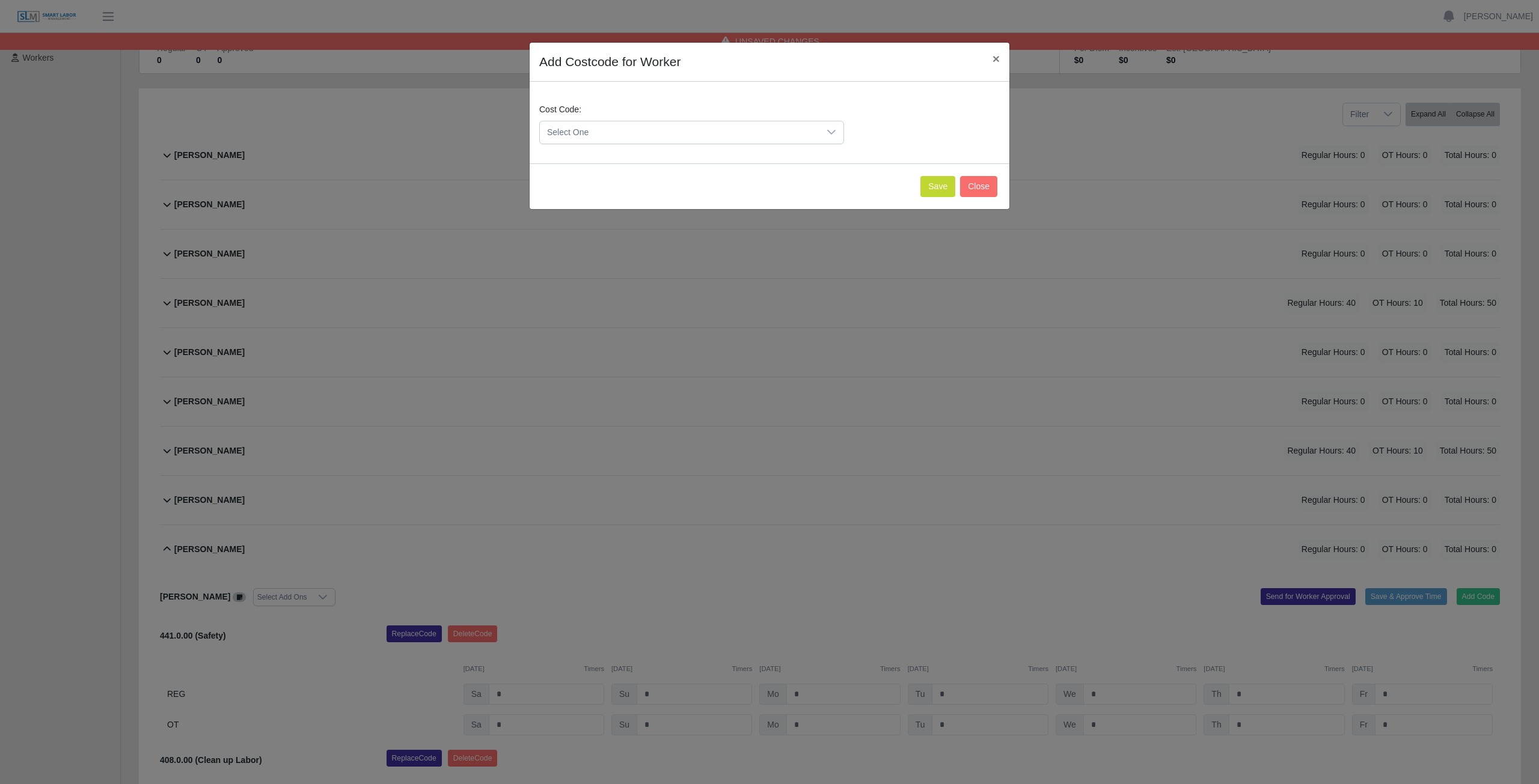
click at [600, 132] on span "Select One" at bounding box center [680, 132] width 279 height 22
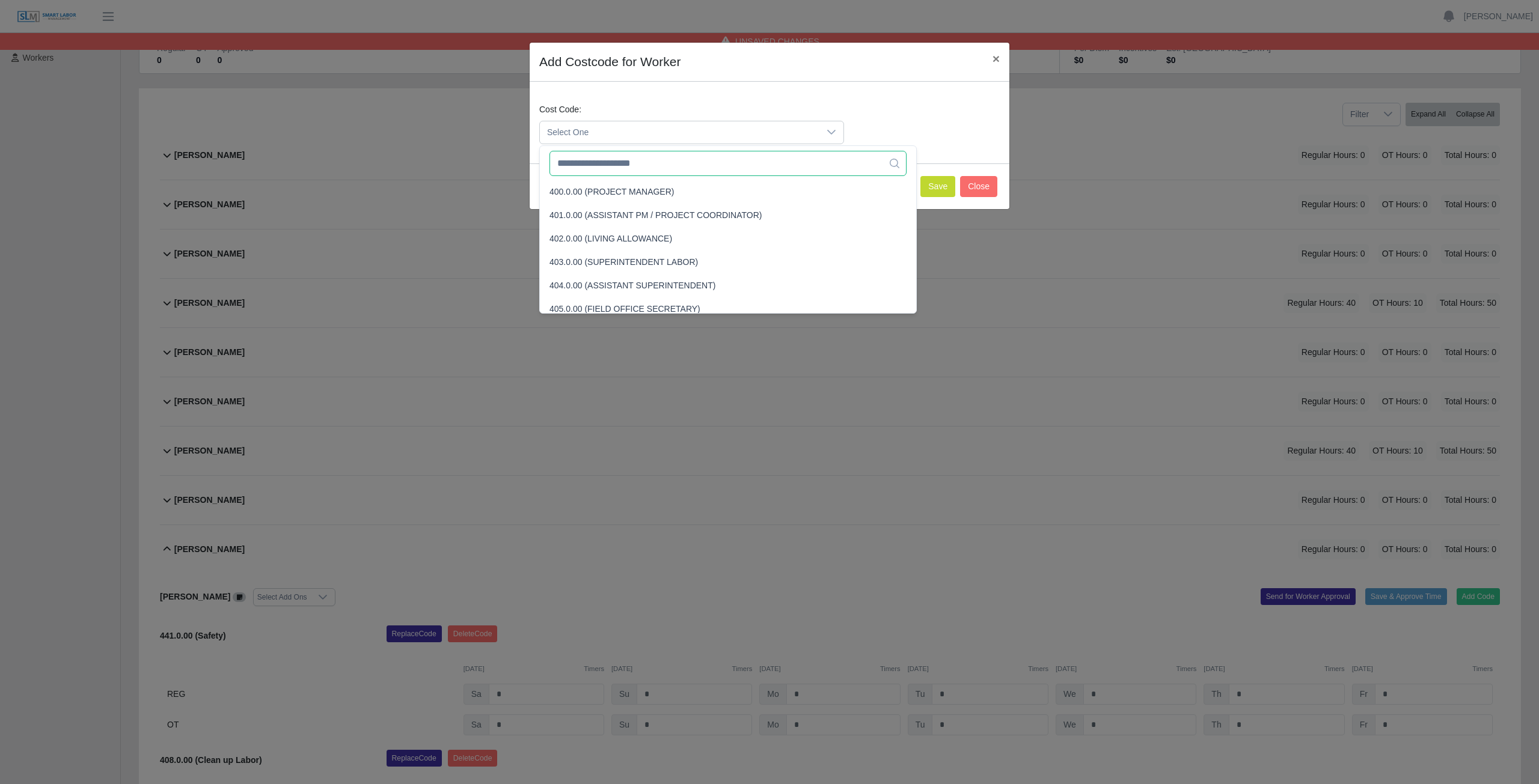
click at [595, 165] on input "text" at bounding box center [728, 163] width 357 height 25
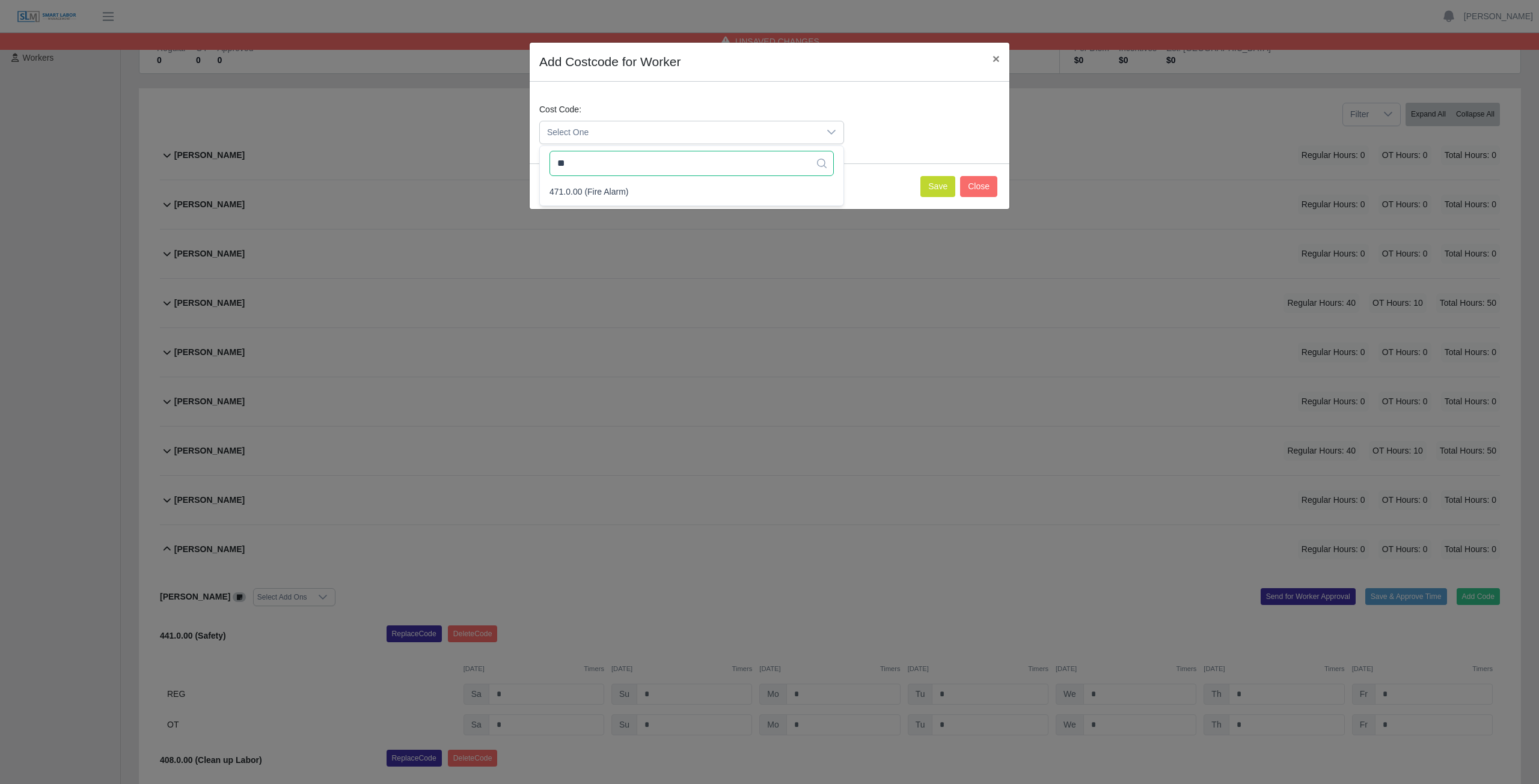
type input "*"
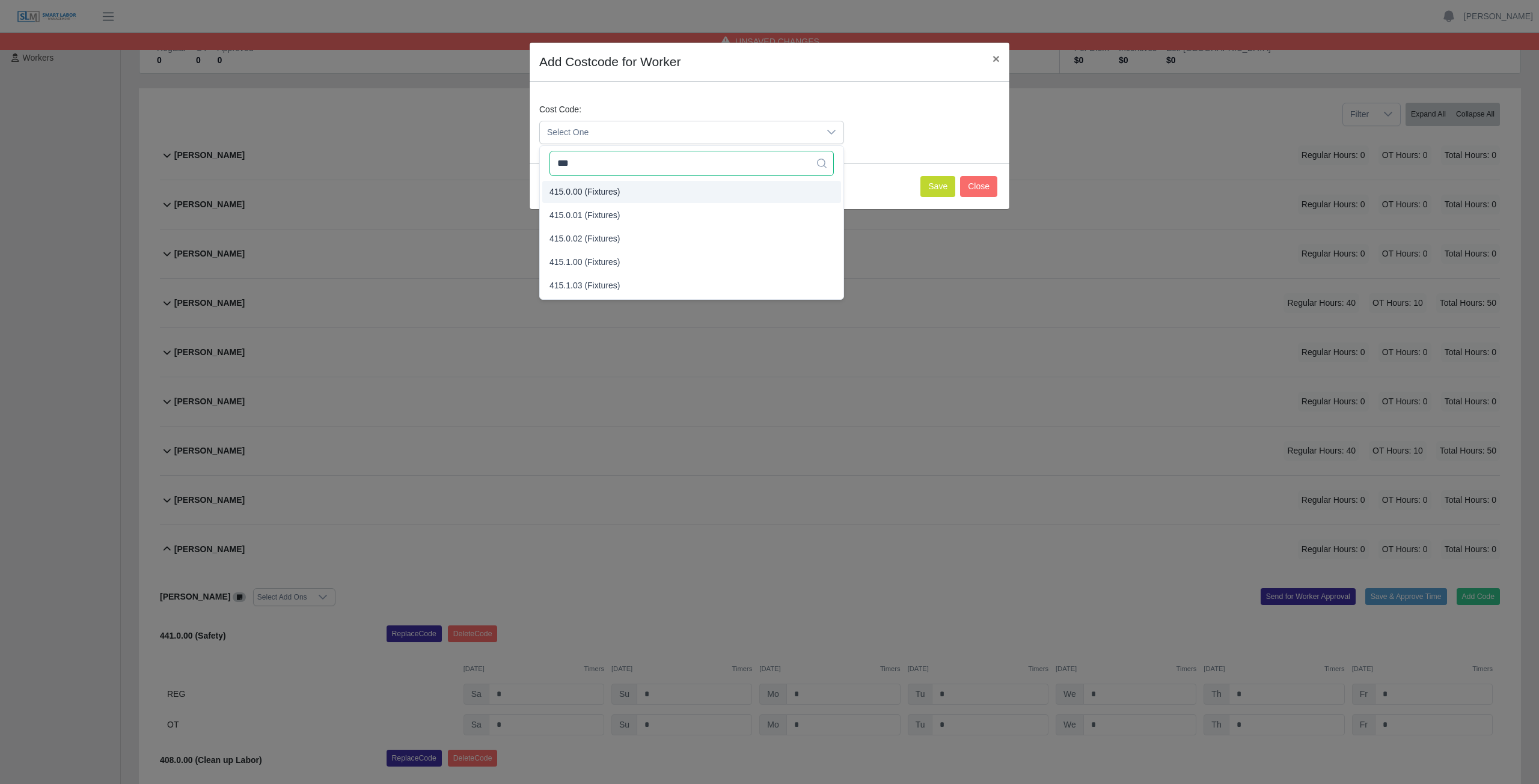
type input "***"
click at [595, 190] on span "415.0.00 (Fixtures)" at bounding box center [585, 192] width 71 height 13
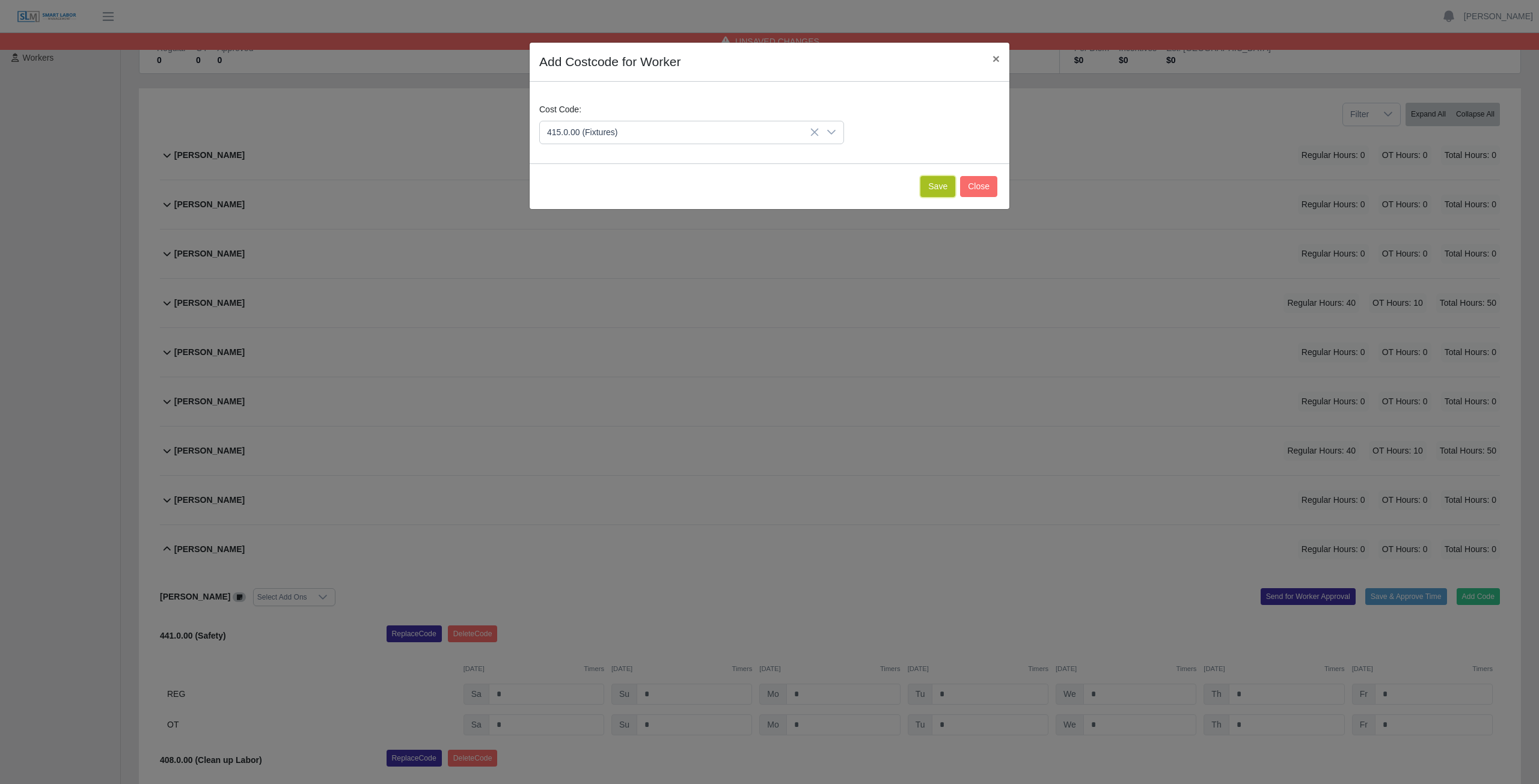
click at [931, 190] on button "Save" at bounding box center [938, 186] width 35 height 21
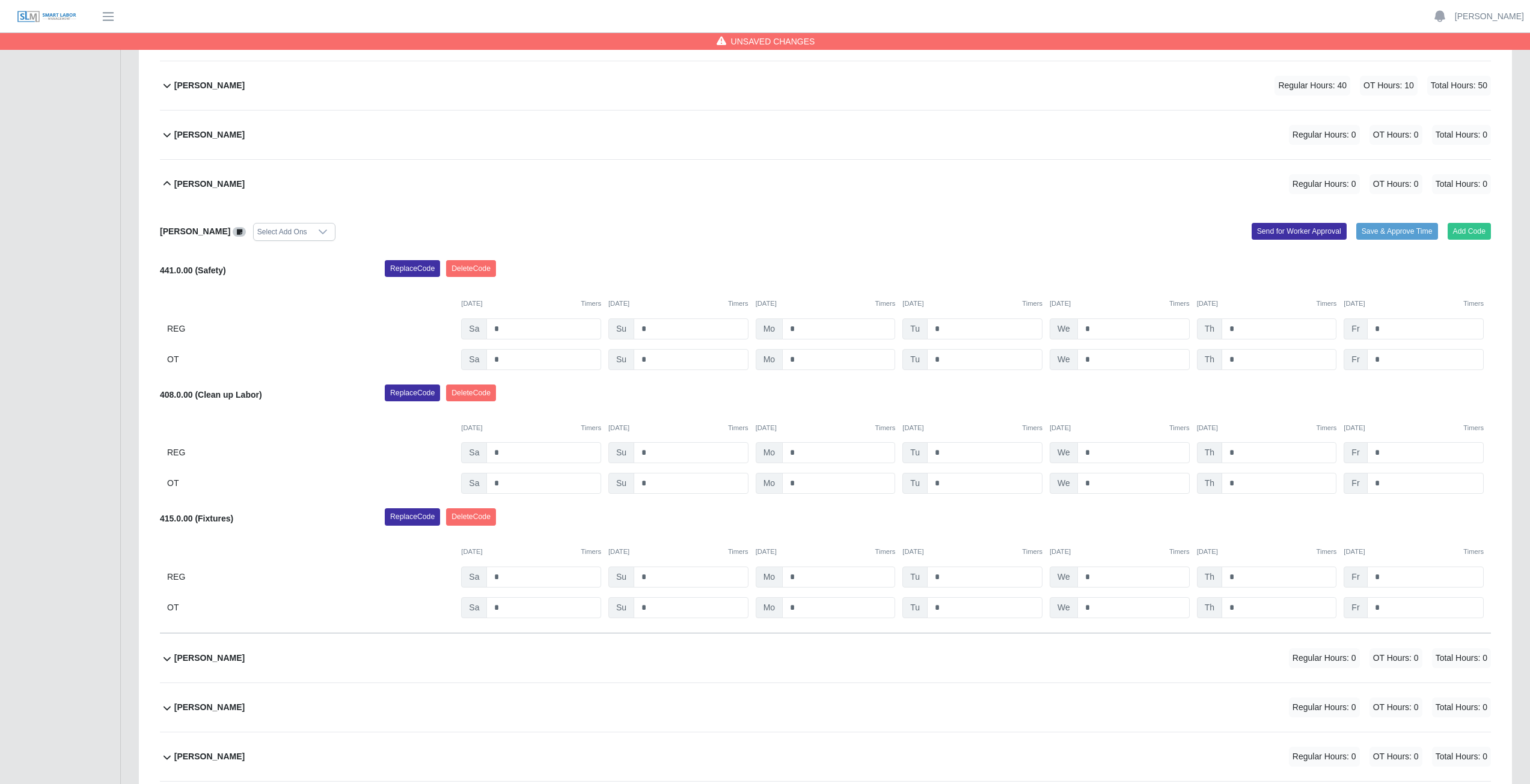
scroll to position [605, 0]
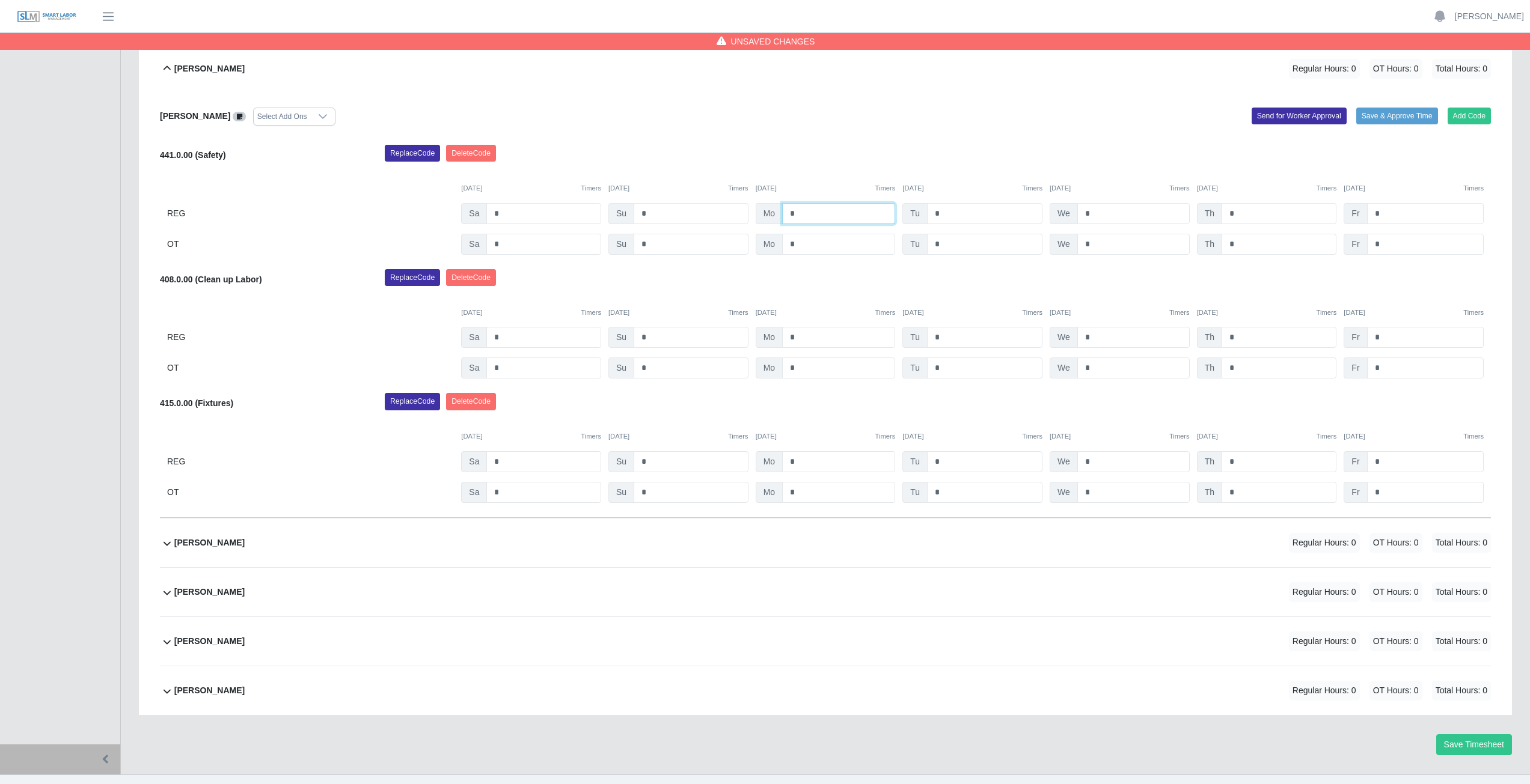
click at [797, 213] on input "*" at bounding box center [838, 214] width 113 height 21
type input "*"
click at [945, 216] on input "*" at bounding box center [984, 214] width 116 height 21
type input "*"
click at [1096, 214] on input "*" at bounding box center [1134, 214] width 113 height 21
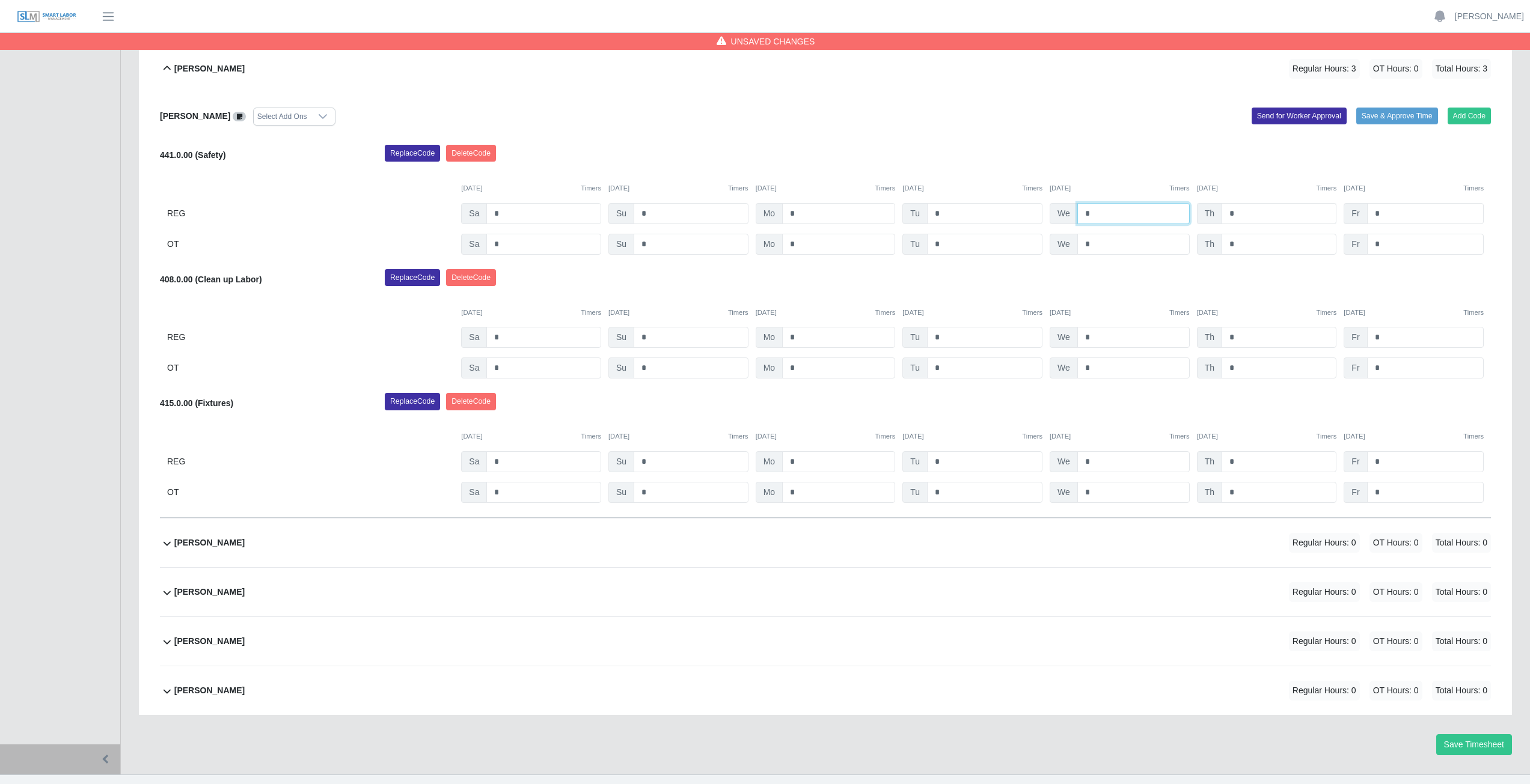
type input "*"
click at [1244, 214] on input "*" at bounding box center [1278, 214] width 115 height 21
type input "*"
click at [1384, 215] on input "*" at bounding box center [1425, 214] width 117 height 21
type input "*"
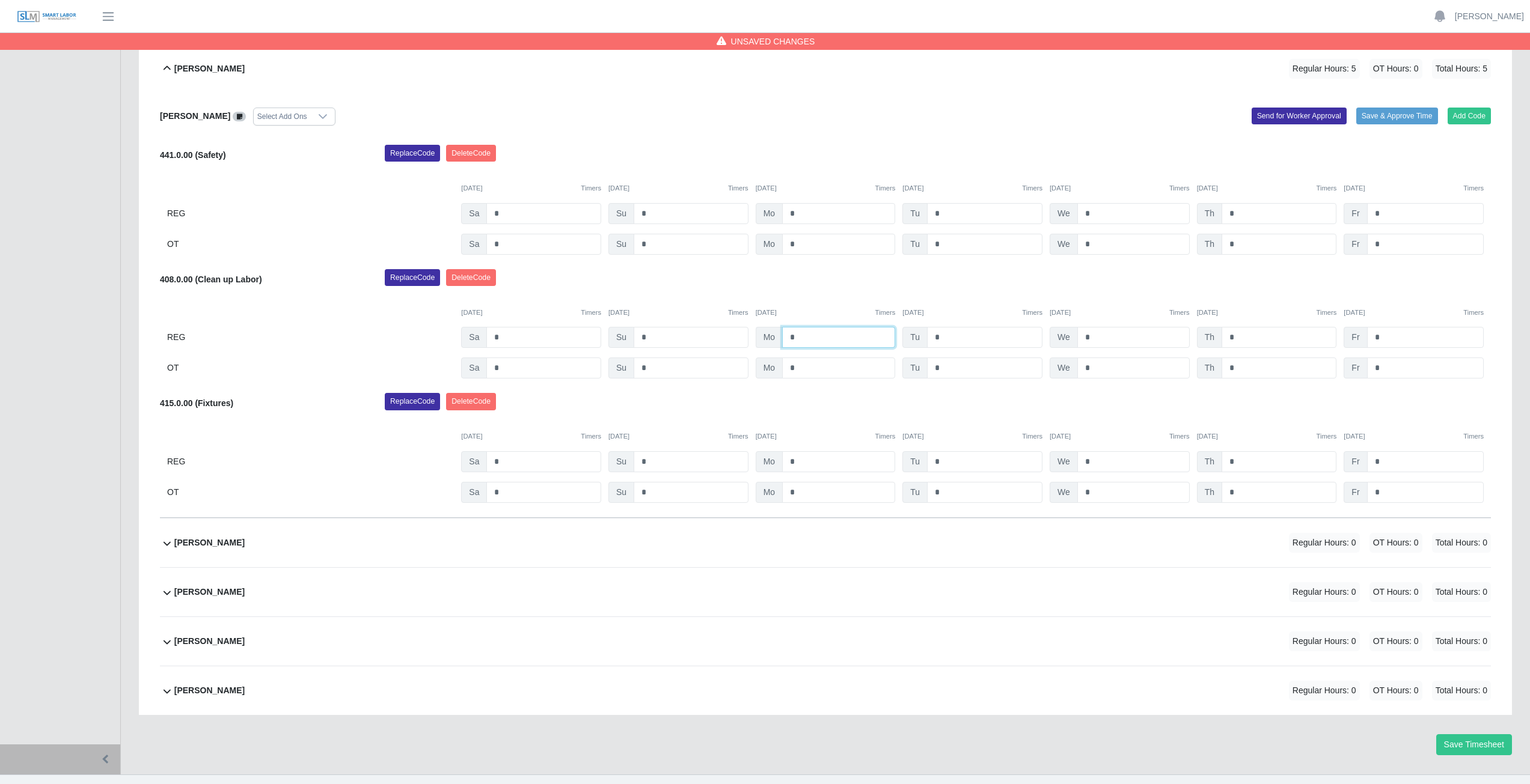
click at [799, 336] on input "*" at bounding box center [838, 337] width 113 height 21
type input "*"
click at [945, 337] on input "*" at bounding box center [984, 337] width 116 height 21
type input "*"
click at [1095, 335] on input "*" at bounding box center [1134, 337] width 113 height 21
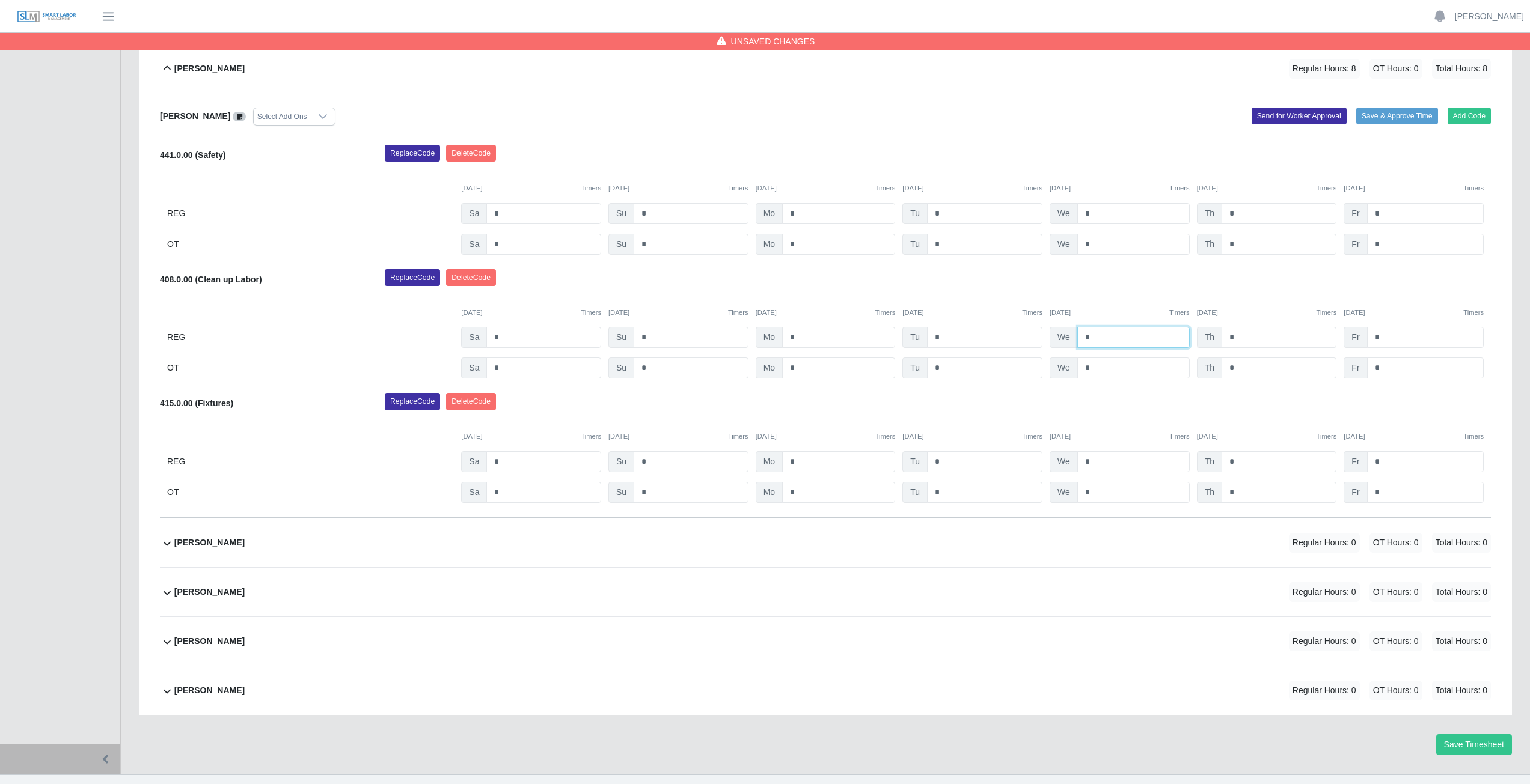
type input "*"
click at [1240, 339] on input "*" at bounding box center [1278, 337] width 115 height 21
type input "*"
click at [1384, 337] on input "*" at bounding box center [1425, 337] width 117 height 21
type input "*"
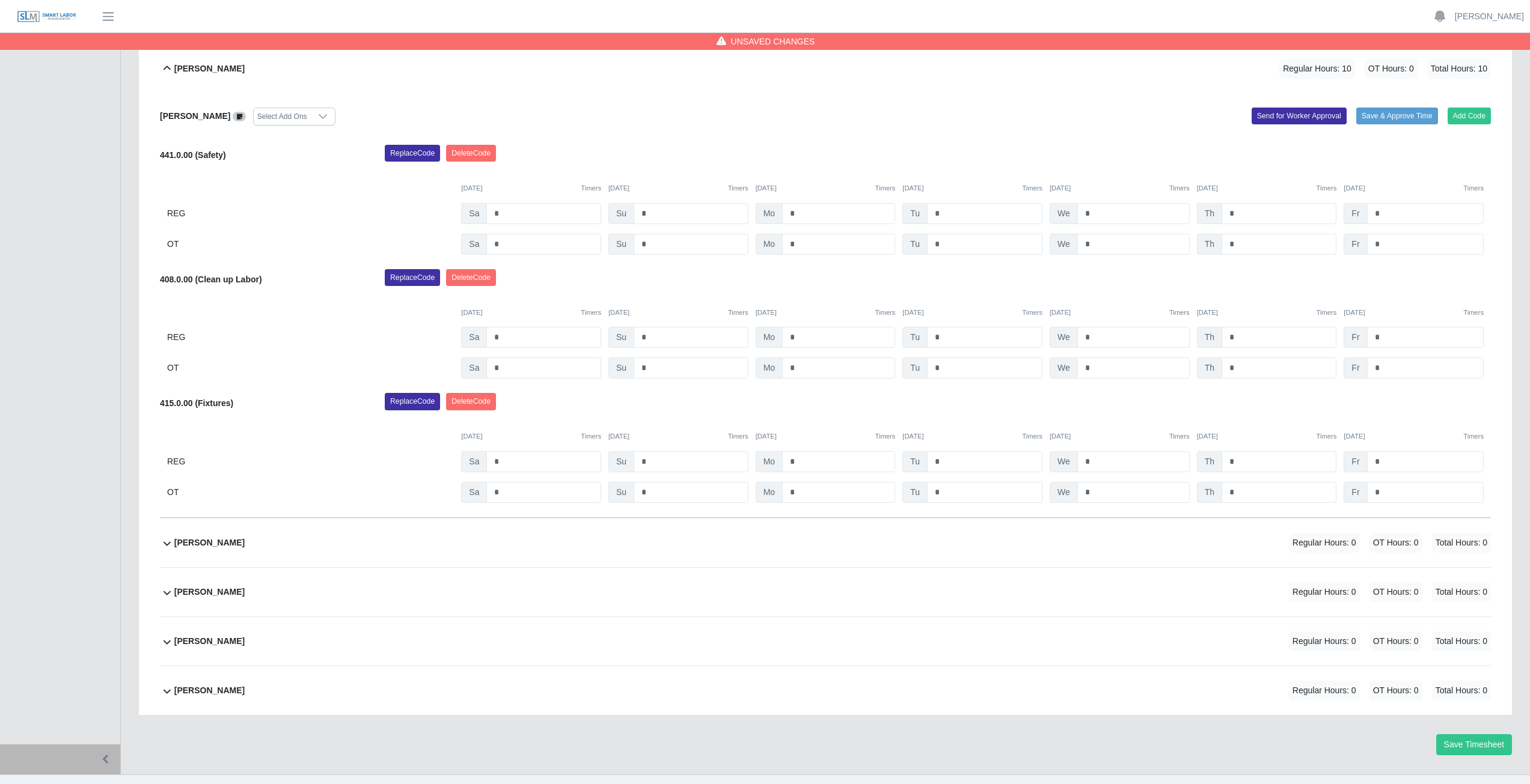
click at [1384, 290] on div "Replace Code [GEOGRAPHIC_DATA] Code" at bounding box center [937, 281] width 1124 height 24
click at [804, 460] on input "*" at bounding box center [838, 461] width 113 height 21
type input "*"
click at [803, 489] on input "*" at bounding box center [838, 492] width 113 height 21
type input "*"
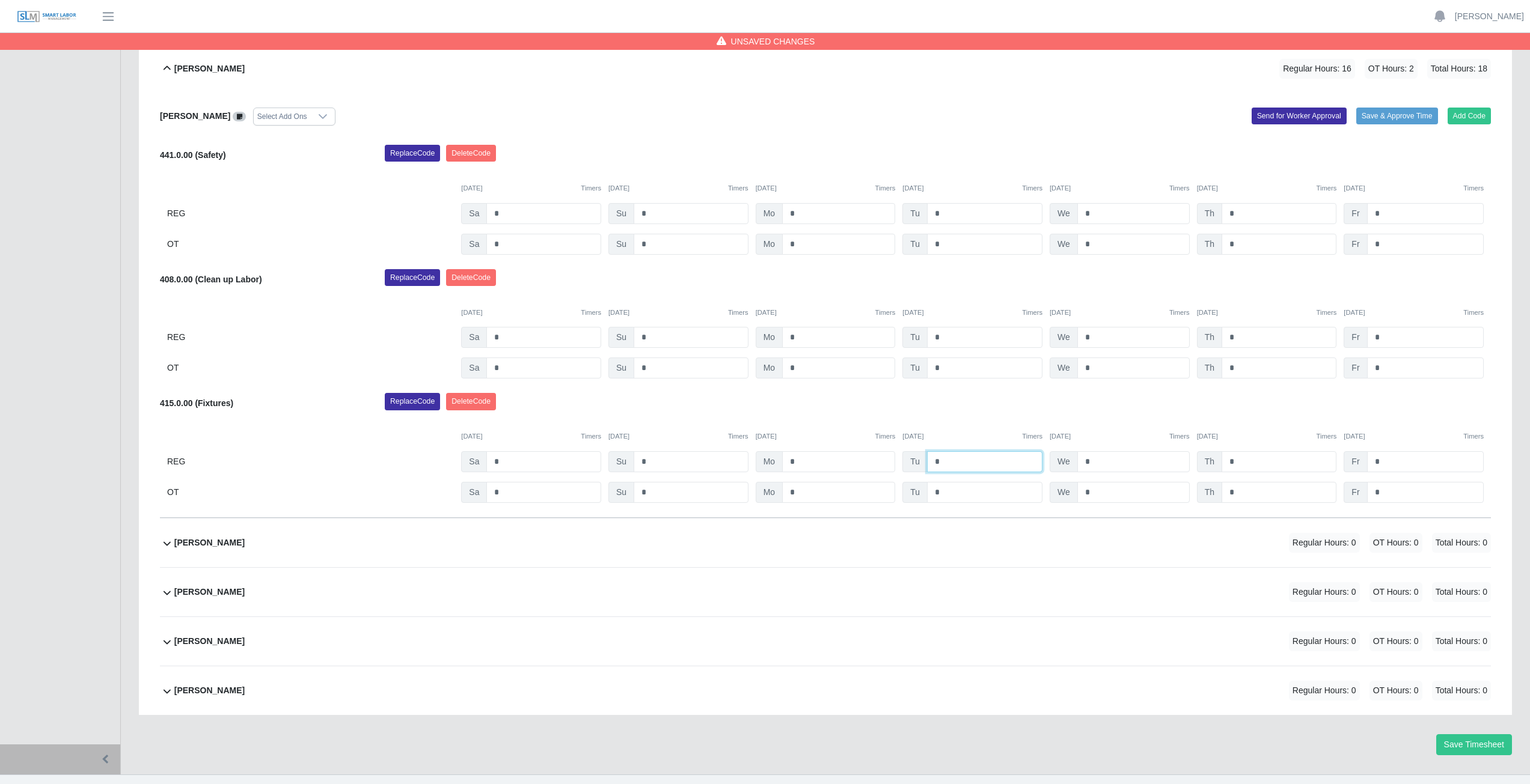
click at [948, 462] on input "*" at bounding box center [984, 461] width 116 height 21
type input "*"
click at [948, 494] on input "*" at bounding box center [984, 492] width 116 height 21
type input "*"
click at [1103, 462] on input "*" at bounding box center [1134, 461] width 113 height 21
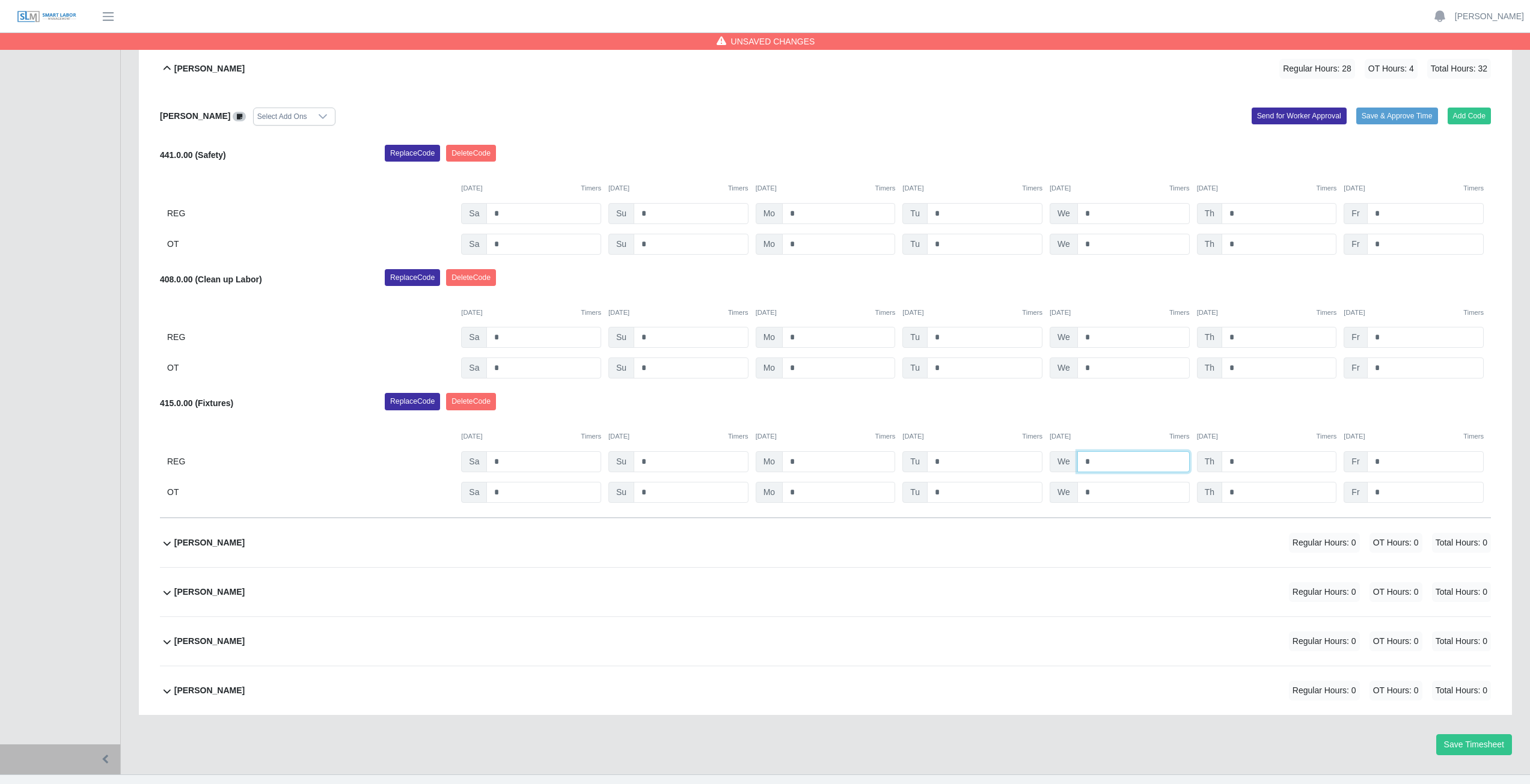
type input "*"
click at [1106, 502] on input "*" at bounding box center [1134, 492] width 113 height 21
type input "*"
click at [1244, 459] on input "*" at bounding box center [1278, 461] width 115 height 21
type input "*"
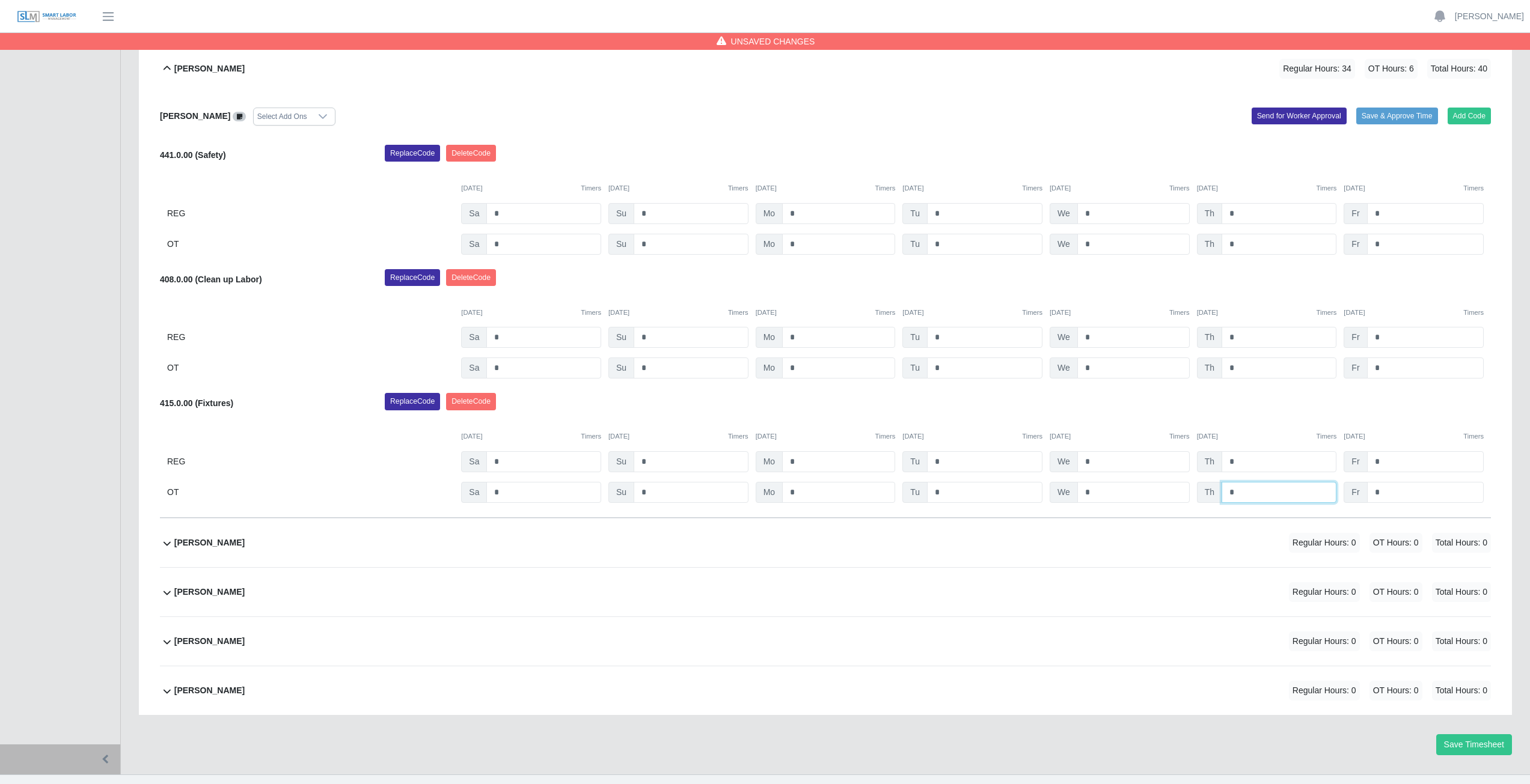
click at [1249, 497] on input "*" at bounding box center [1278, 492] width 115 height 21
type input "*"
click at [1396, 461] on input "*" at bounding box center [1425, 461] width 117 height 21
type input "*"
click at [1395, 495] on input "*" at bounding box center [1425, 492] width 117 height 21
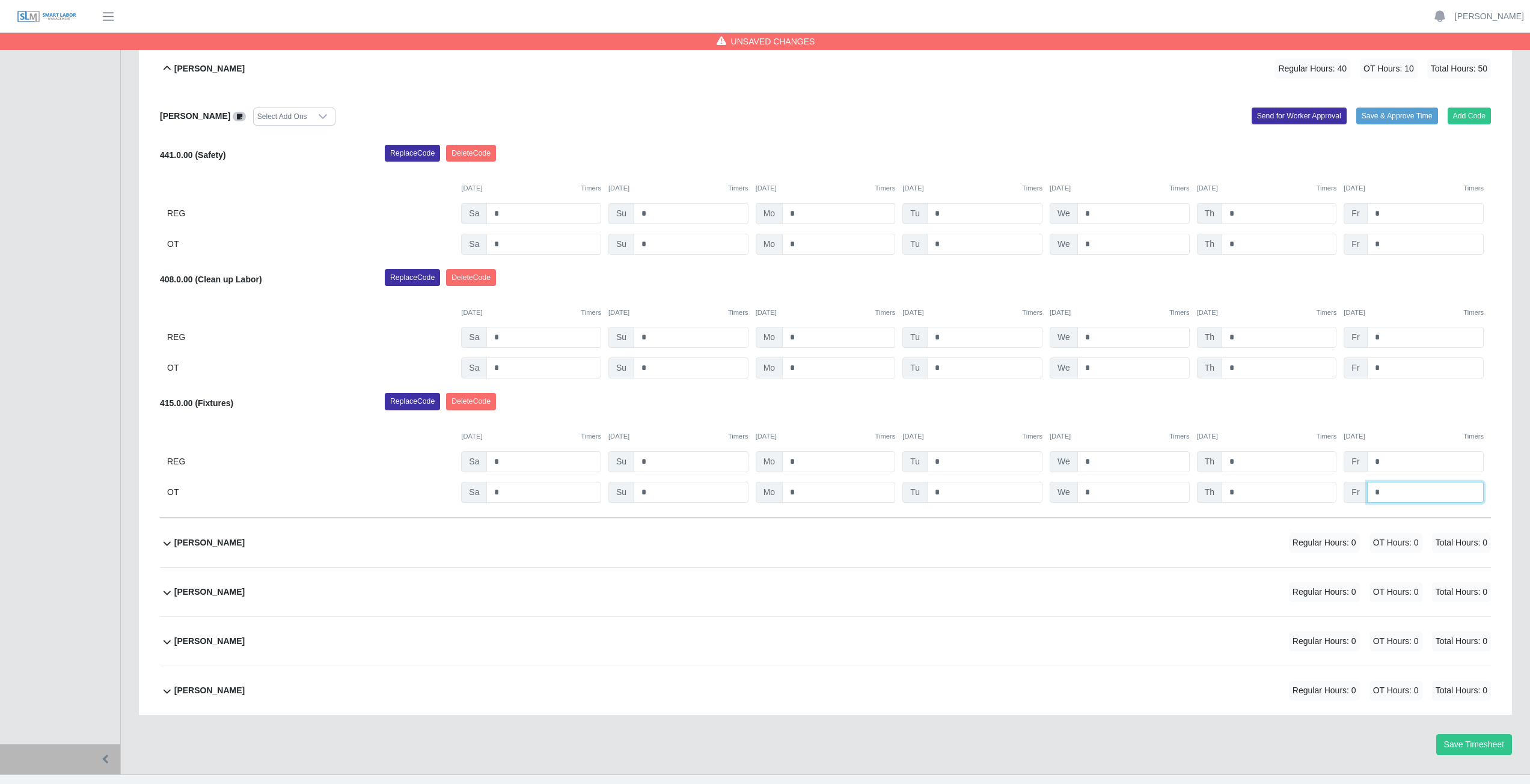
type input "*"
click at [1403, 406] on div "Replace Code [GEOGRAPHIC_DATA] Code" at bounding box center [937, 405] width 1124 height 24
click at [168, 67] on icon at bounding box center [167, 67] width 7 height 5
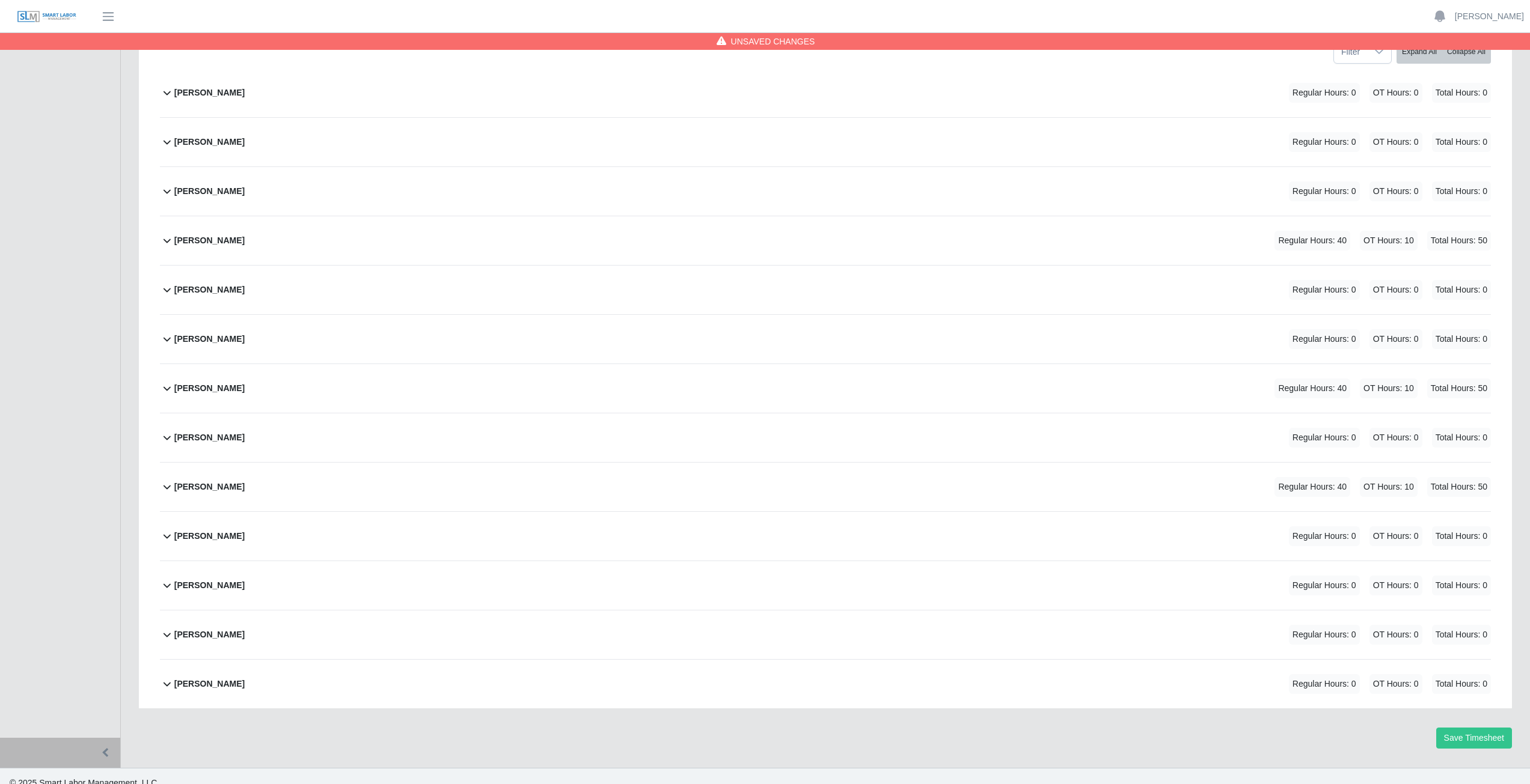
scroll to position [180, 0]
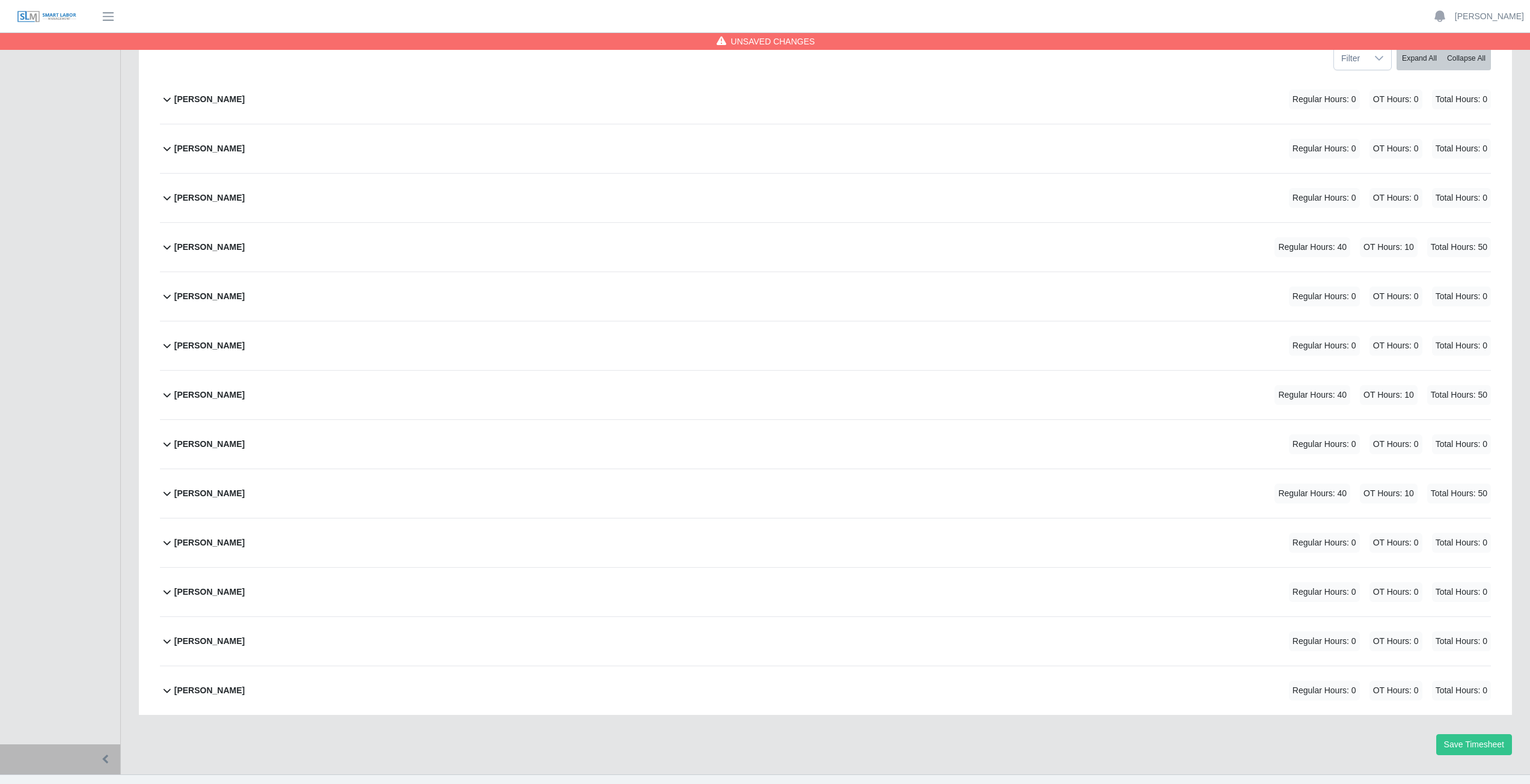
click at [167, 543] on icon at bounding box center [167, 543] width 15 height 15
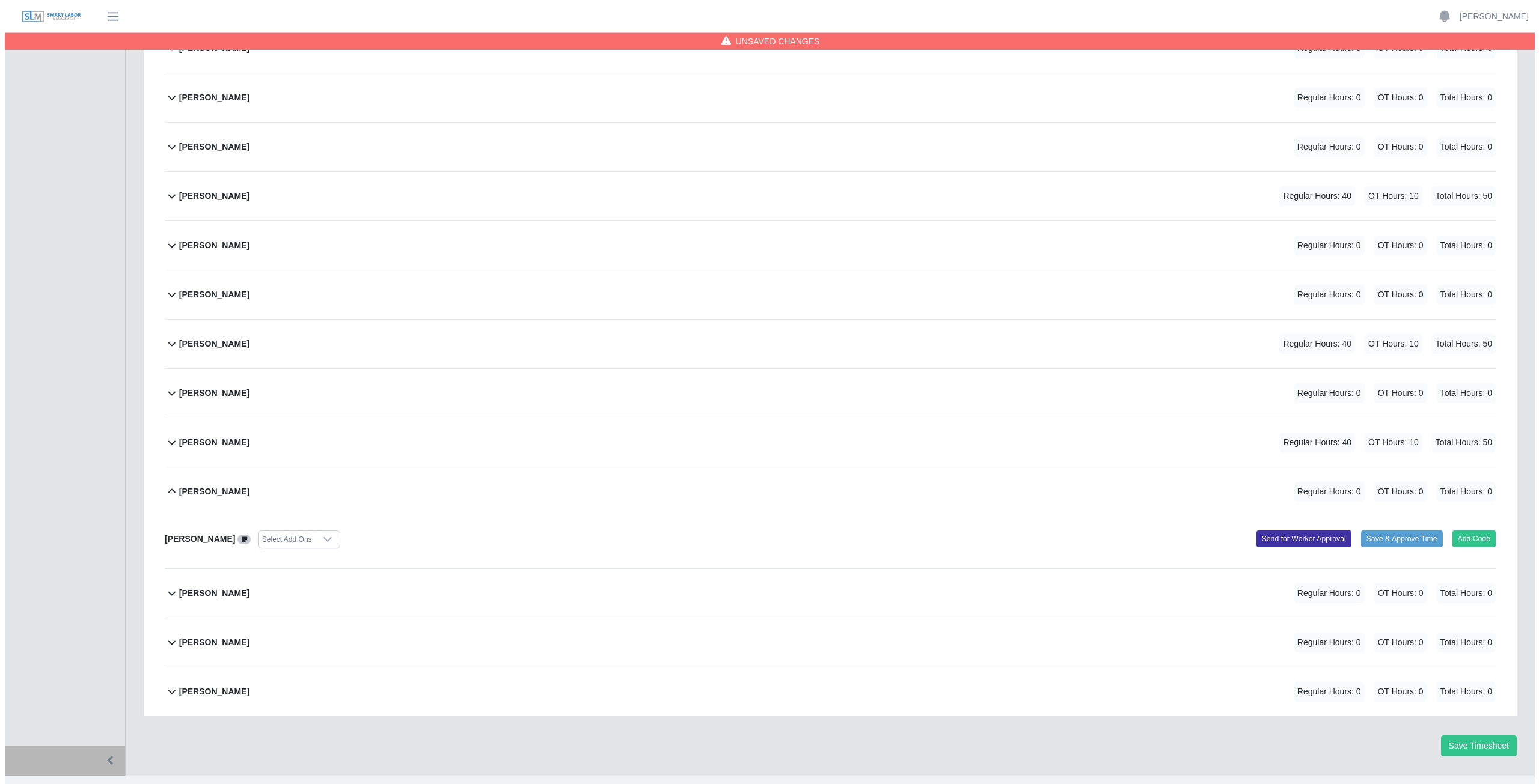
scroll to position [232, 0]
click at [1467, 537] on button "Add Code" at bounding box center [1469, 538] width 43 height 17
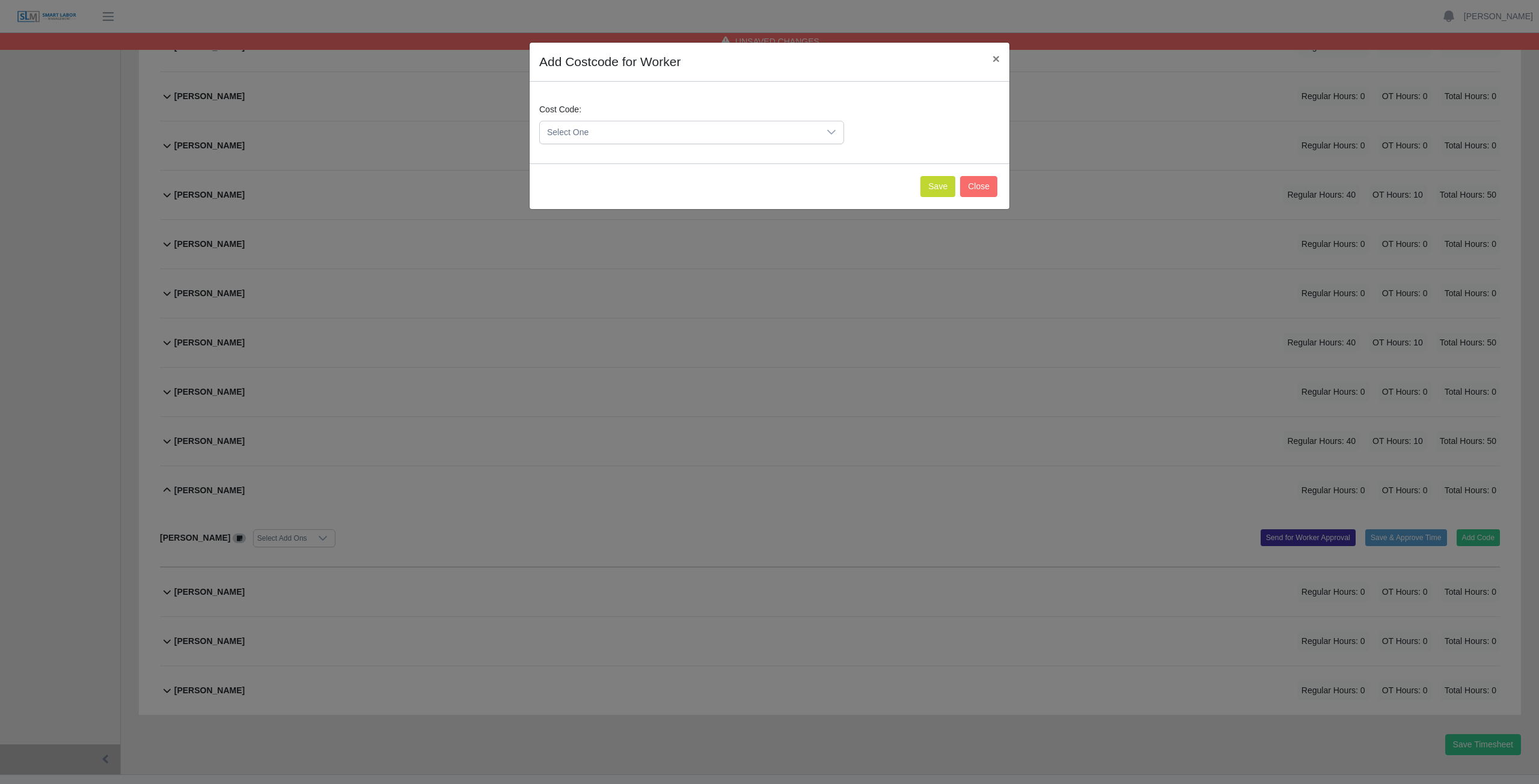
click at [581, 132] on span "Select One" at bounding box center [680, 132] width 279 height 22
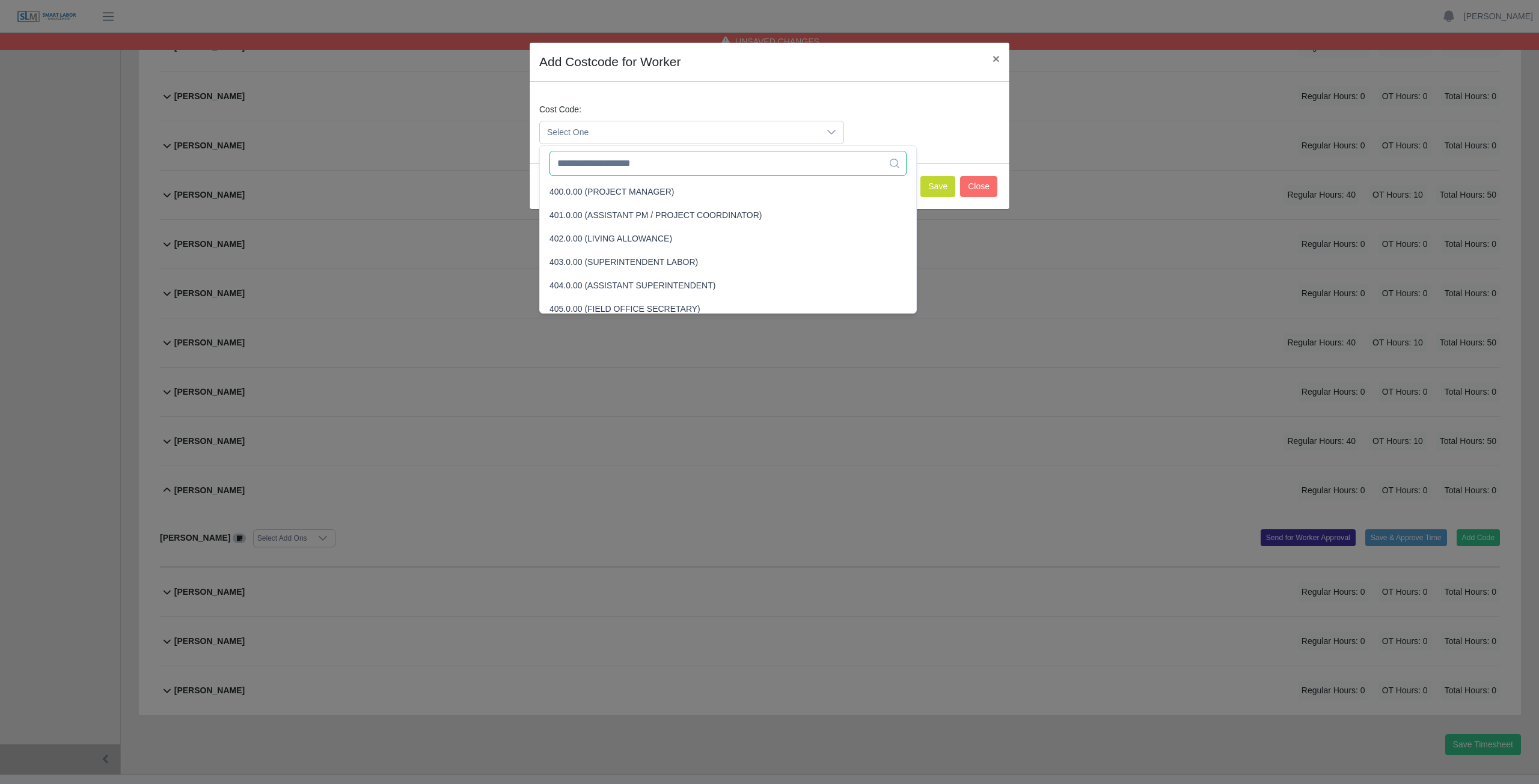
click at [585, 165] on input "text" at bounding box center [728, 163] width 357 height 25
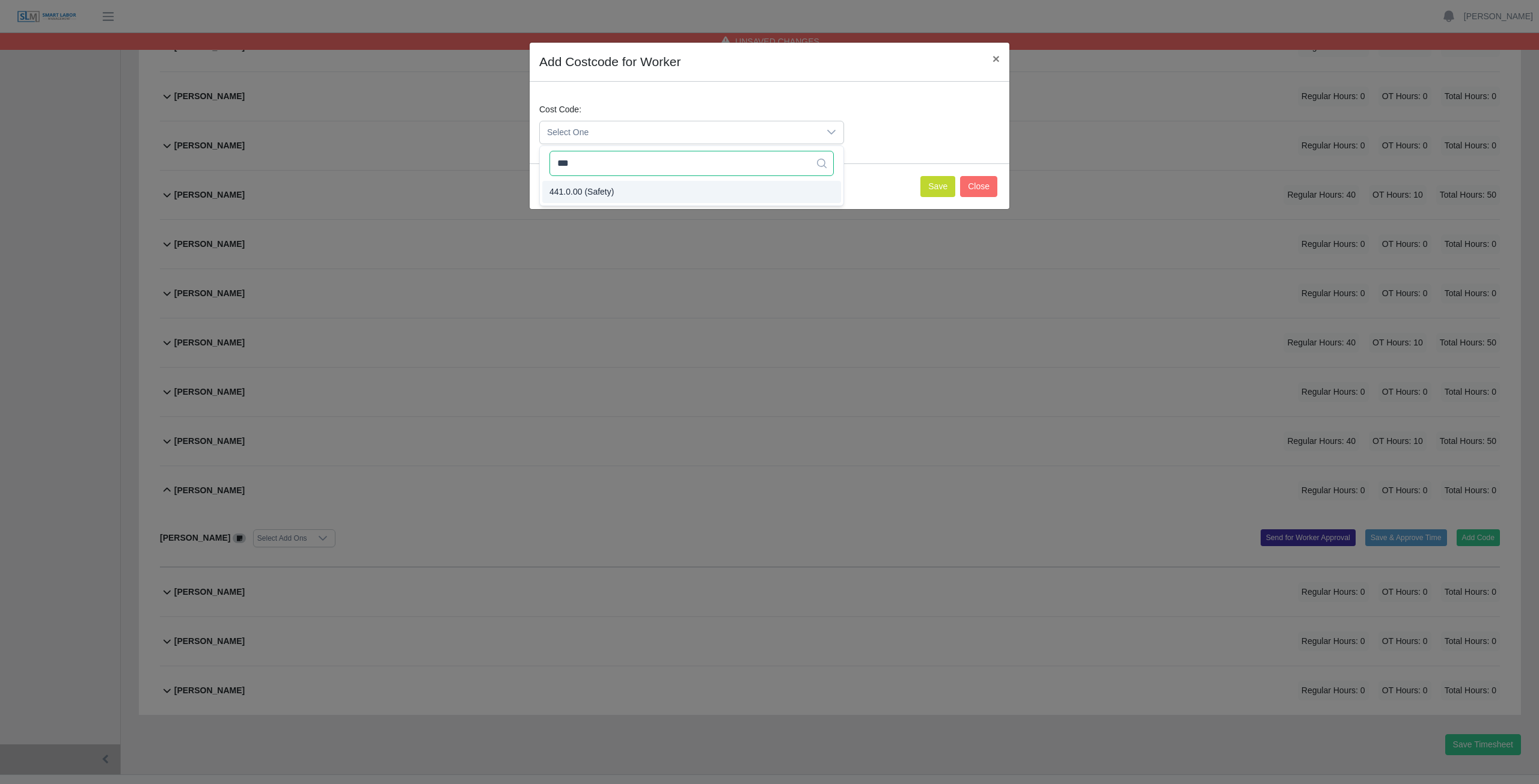
type input "***"
click at [941, 182] on button "Save" at bounding box center [938, 186] width 35 height 21
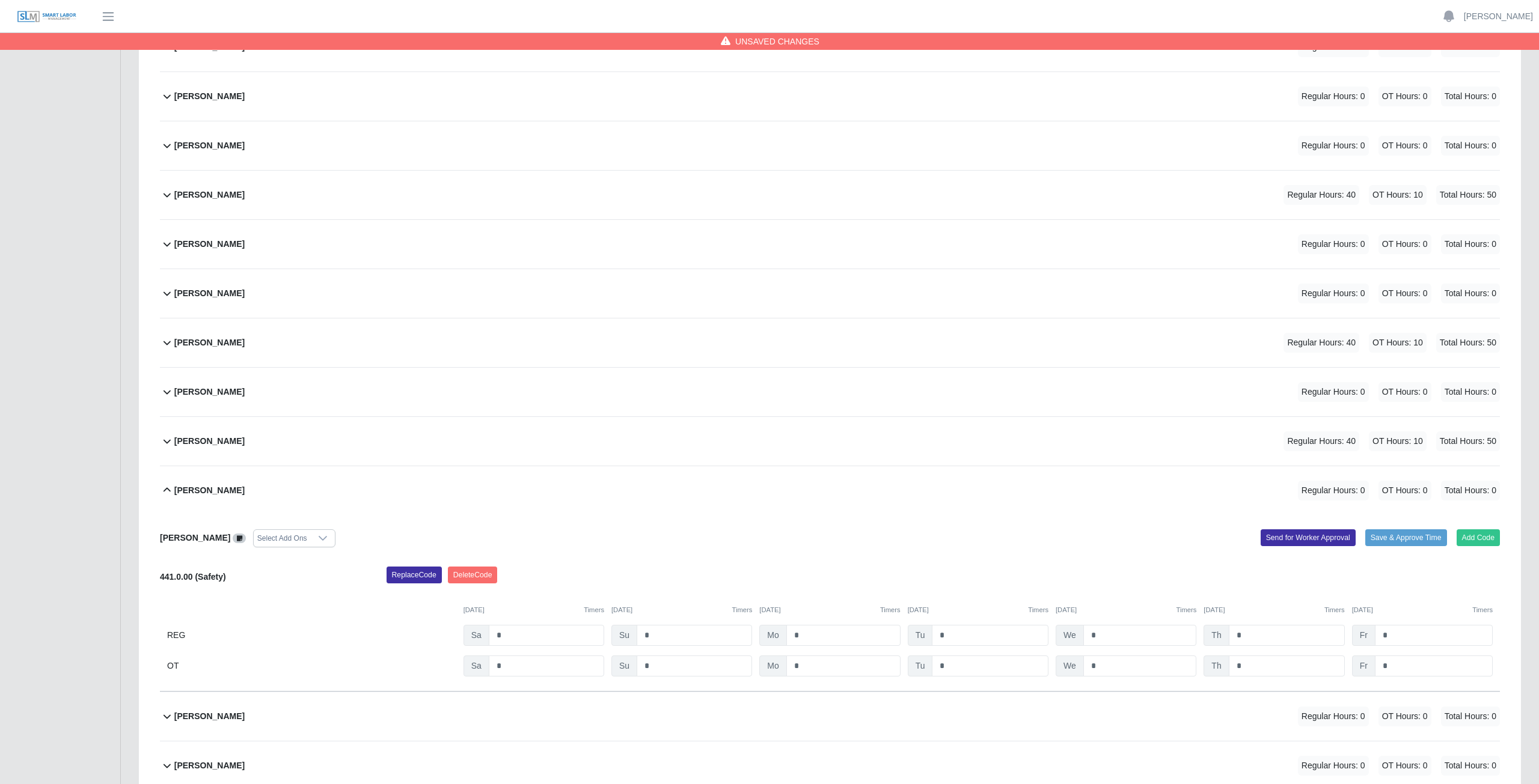
scroll to position [357, 0]
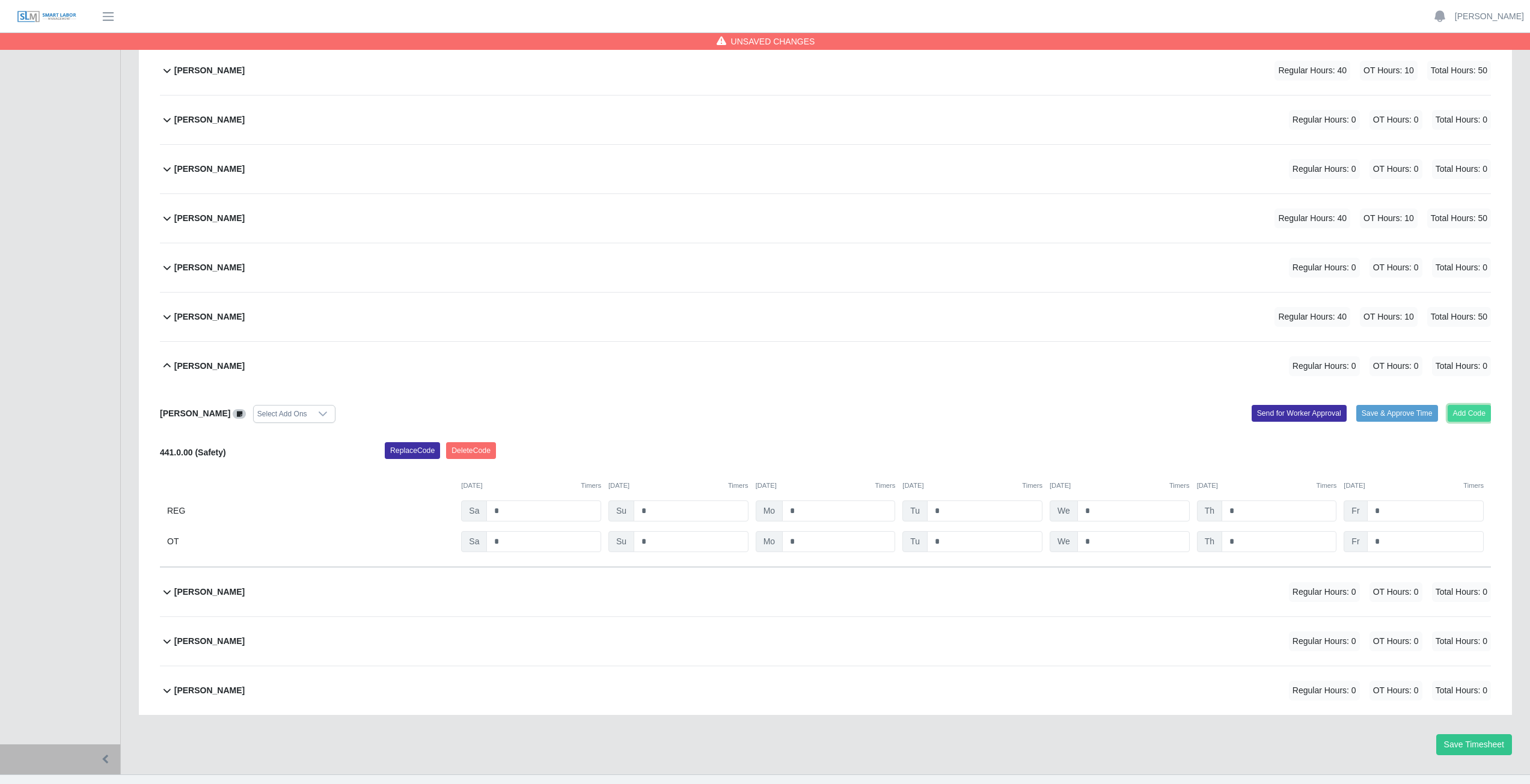
click at [1471, 414] on button "Add Code" at bounding box center [1469, 413] width 43 height 17
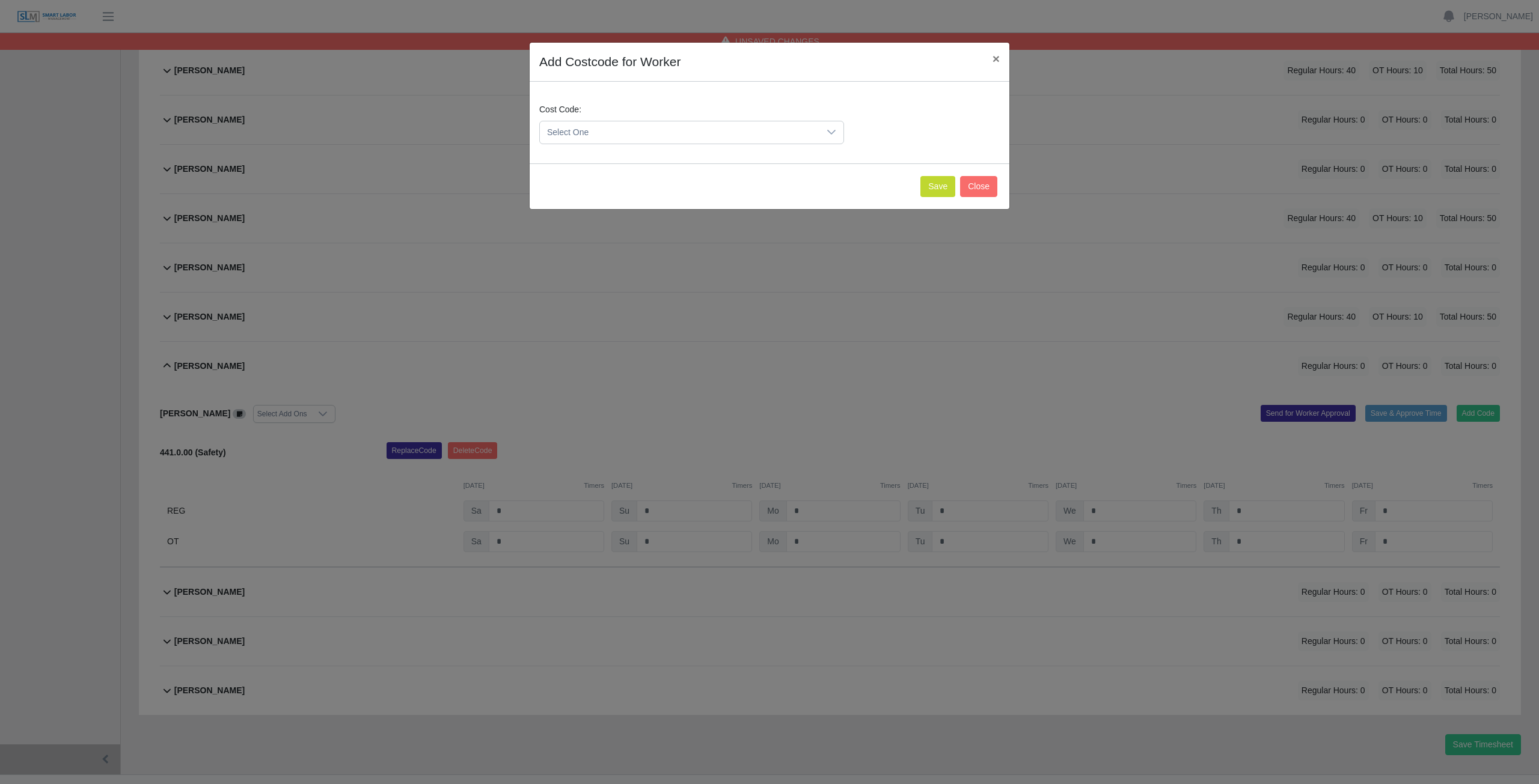
click at [567, 130] on span "Select One" at bounding box center [680, 132] width 279 height 22
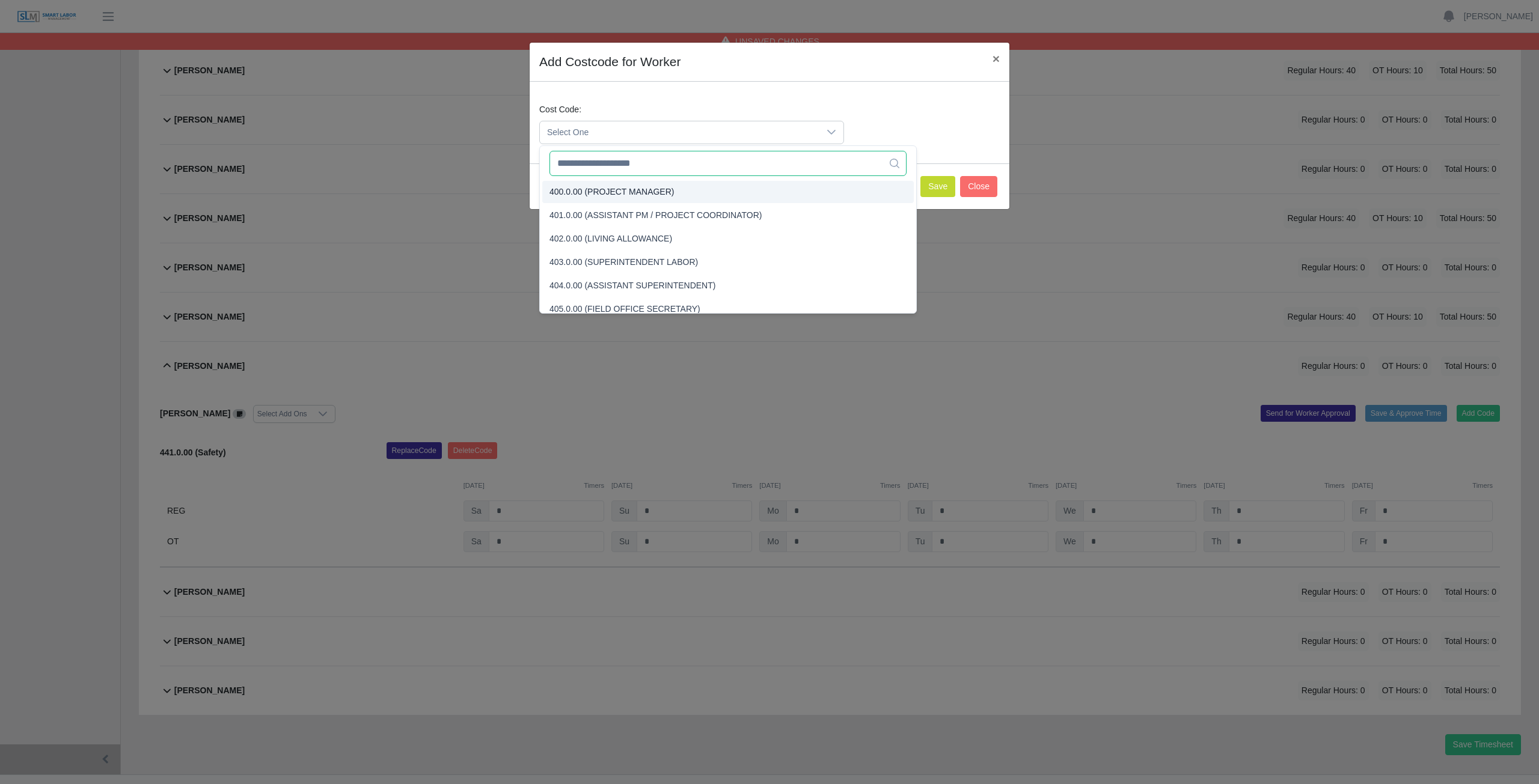
click at [600, 167] on input "text" at bounding box center [728, 163] width 357 height 25
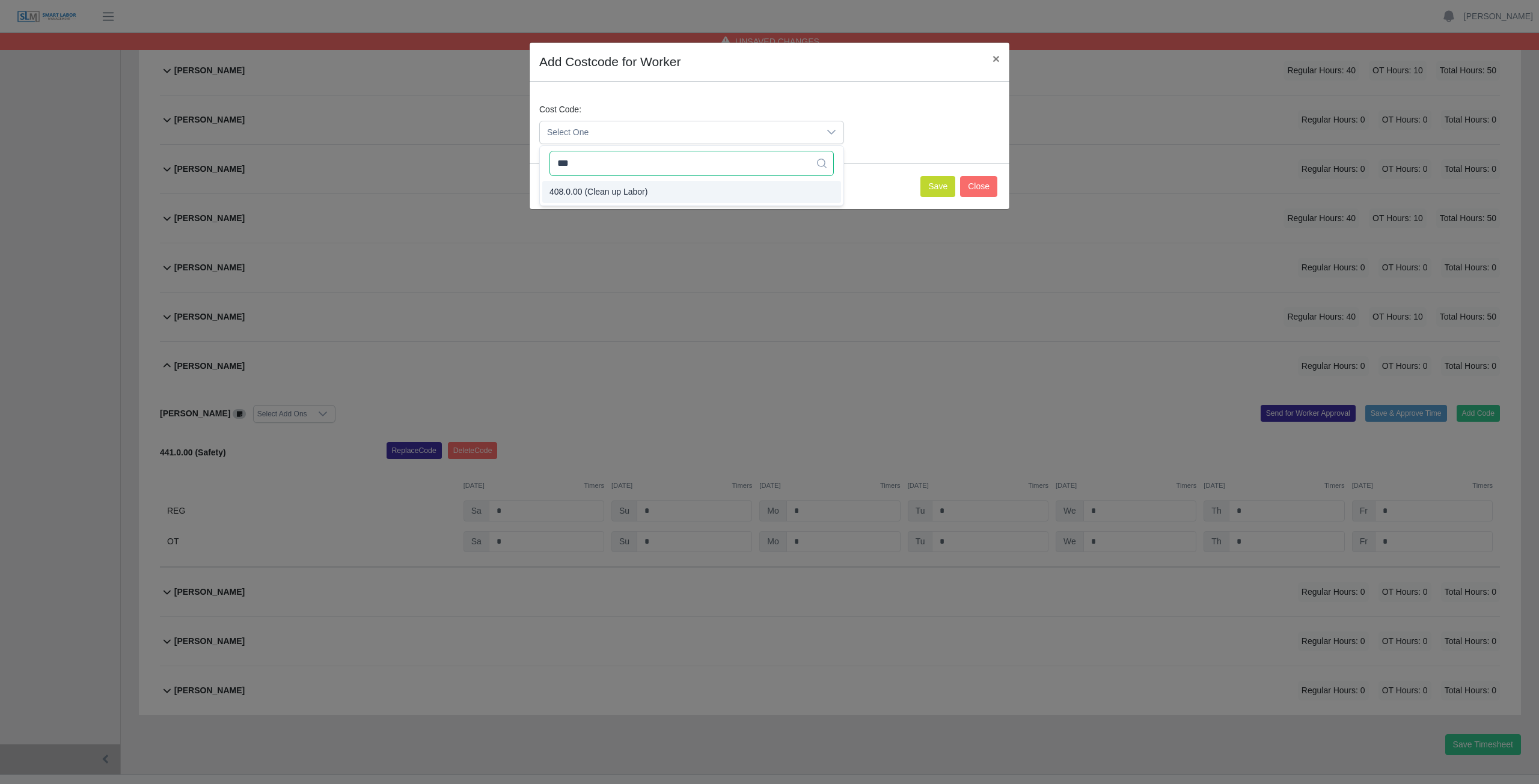
type input "***"
click at [599, 190] on span "408.0.00 (Clean up Labor)" at bounding box center [598, 192] width 98 height 13
click at [942, 190] on button "Save" at bounding box center [938, 186] width 35 height 21
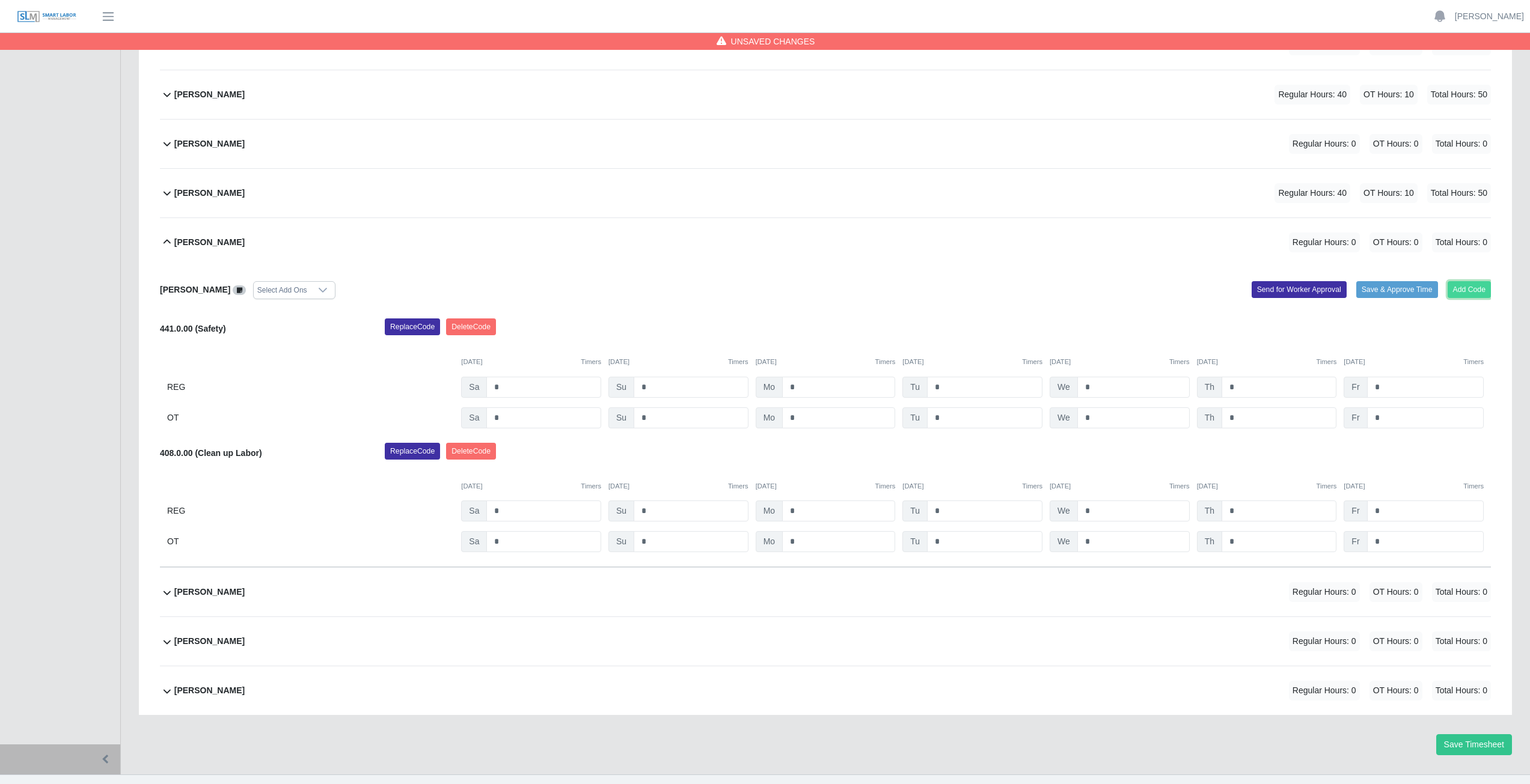
click at [1475, 291] on button "Add Code" at bounding box center [1469, 289] width 43 height 17
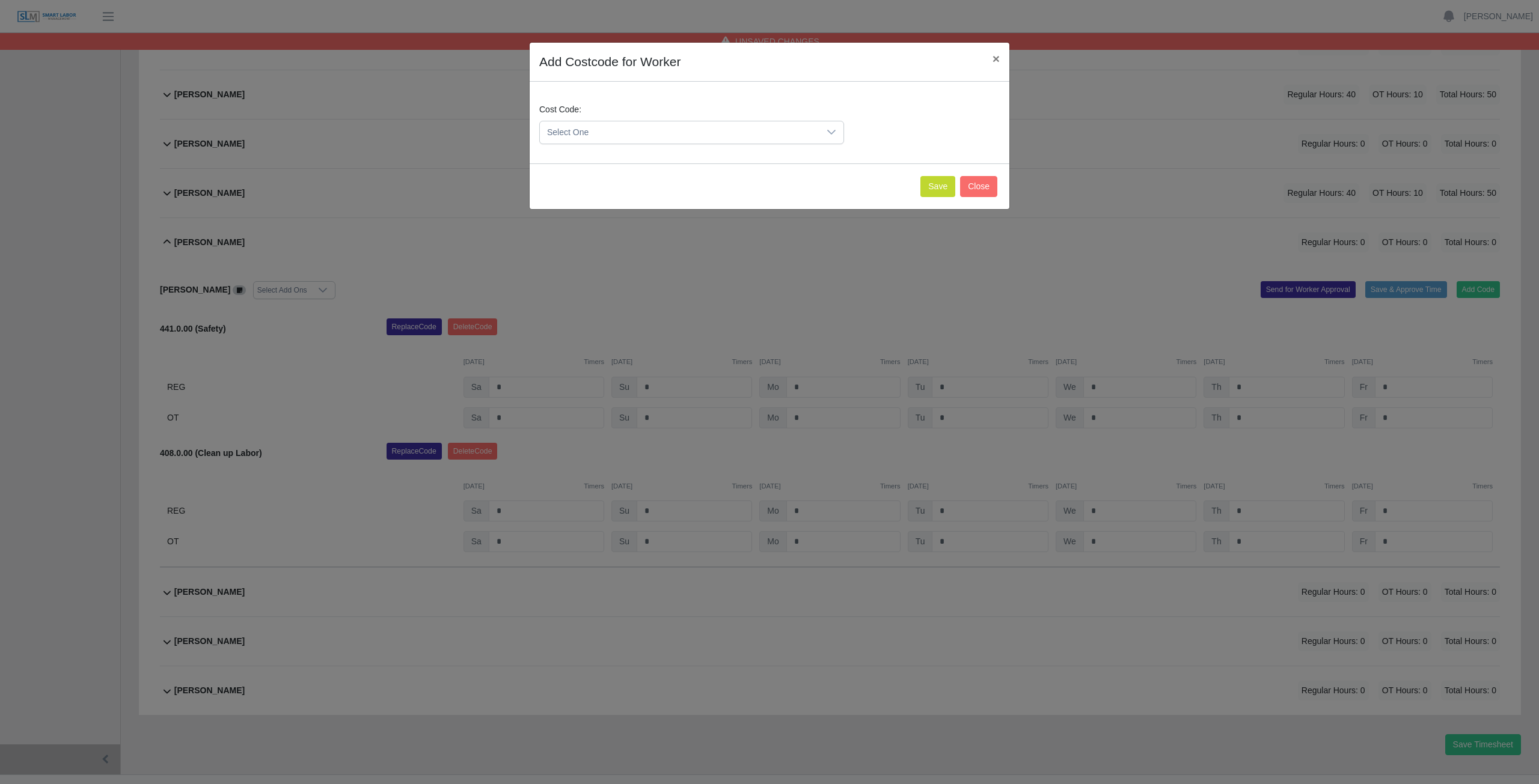
click at [598, 133] on span "Select One" at bounding box center [680, 132] width 279 height 22
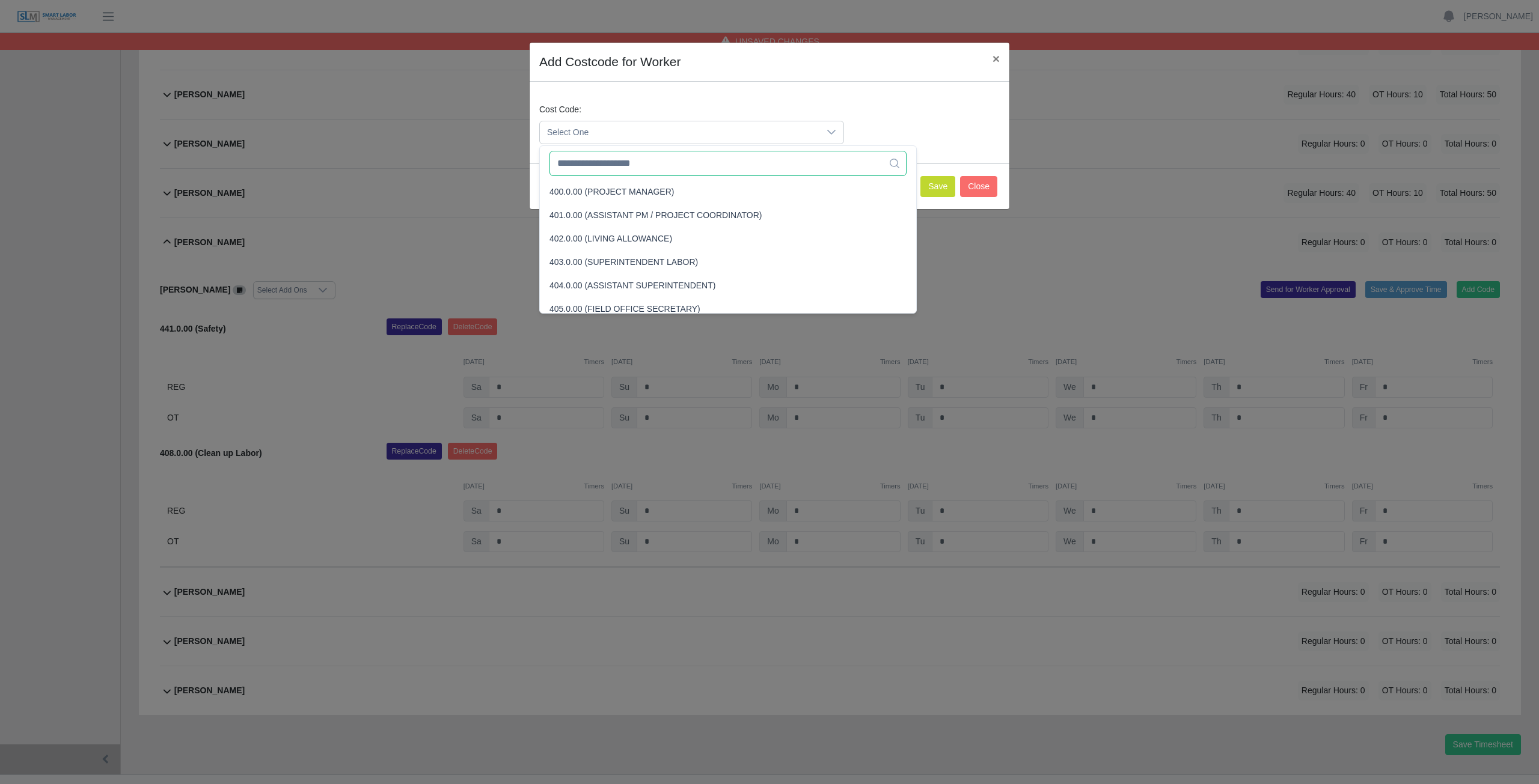
click at [605, 172] on input "text" at bounding box center [728, 163] width 357 height 25
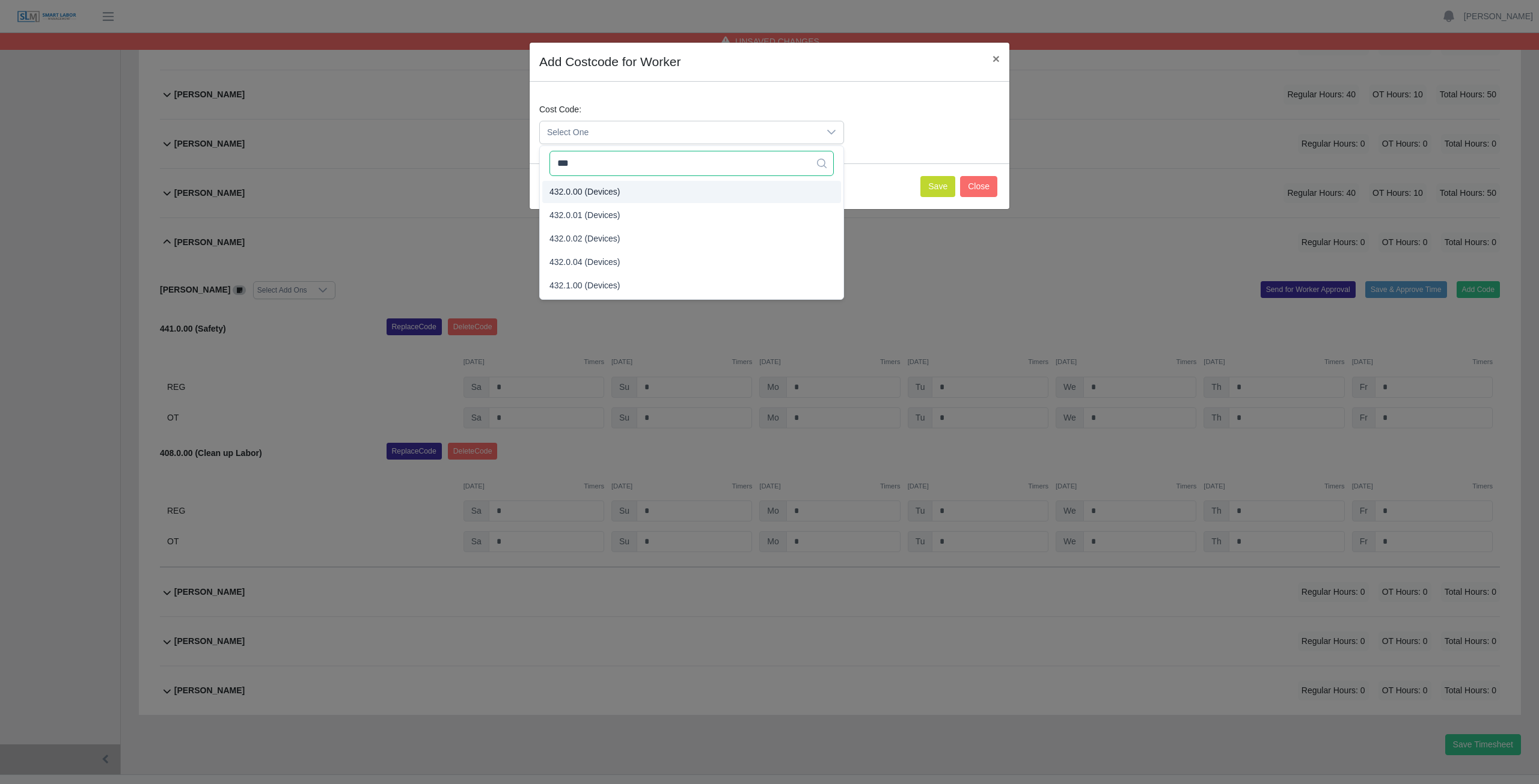
type input "***"
click at [598, 190] on span "432.0.00 (Devices)" at bounding box center [585, 192] width 71 height 13
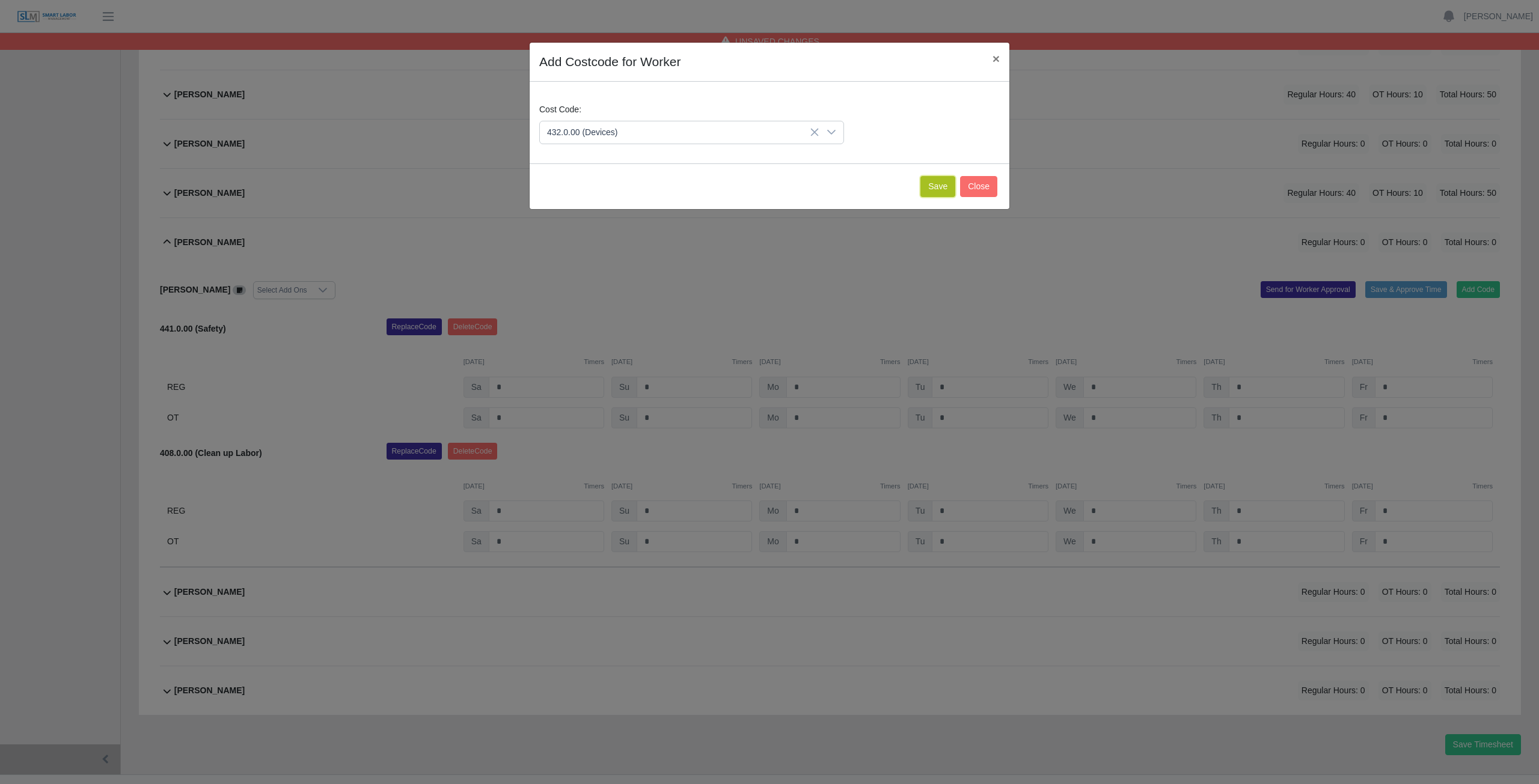
click at [944, 184] on button "Save" at bounding box center [938, 186] width 35 height 21
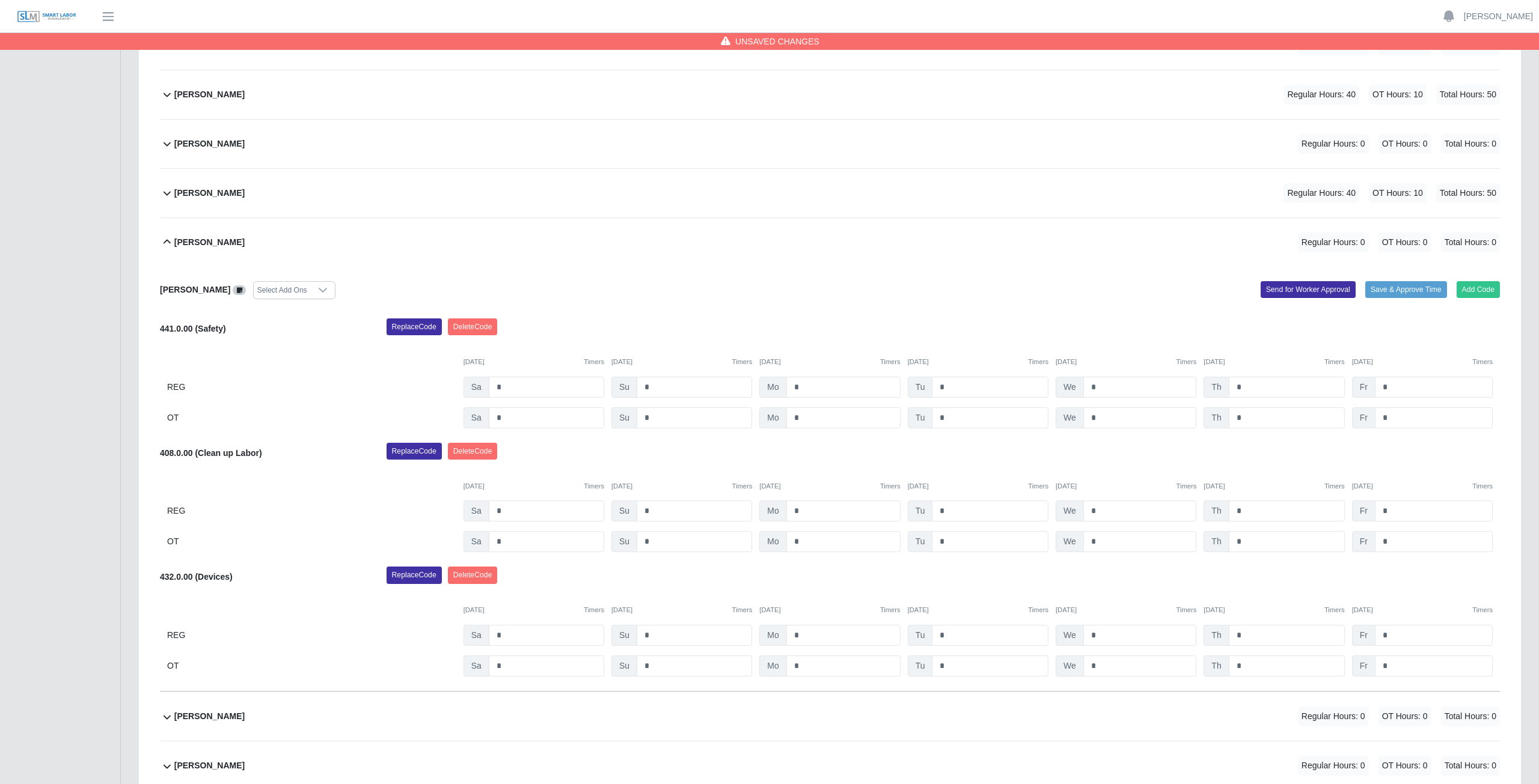
scroll to position [605, 0]
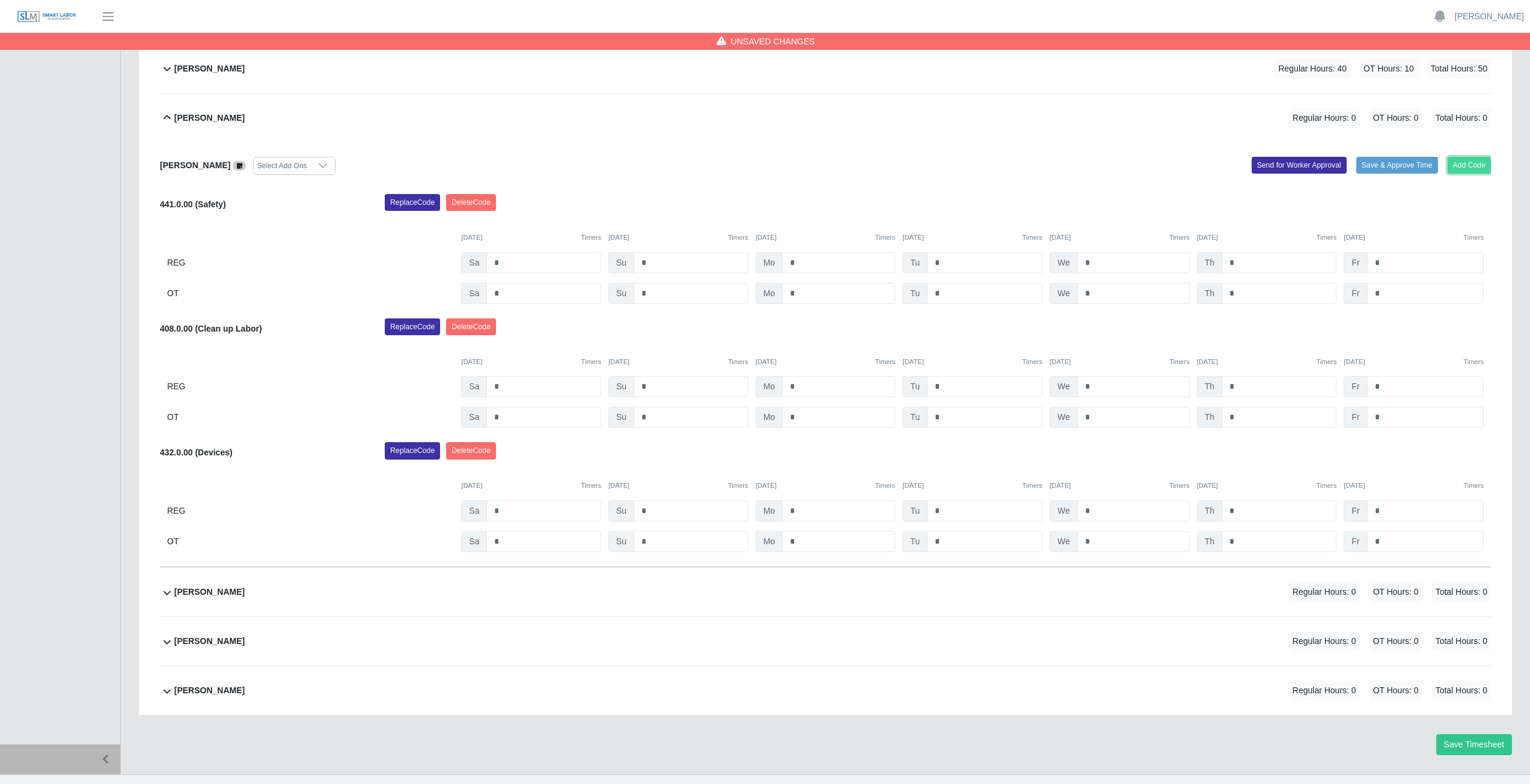
drag, startPoint x: 1471, startPoint y: 168, endPoint x: 1457, endPoint y: 166, distance: 14.1
click at [1457, 166] on button "Add Code" at bounding box center [1469, 165] width 43 height 17
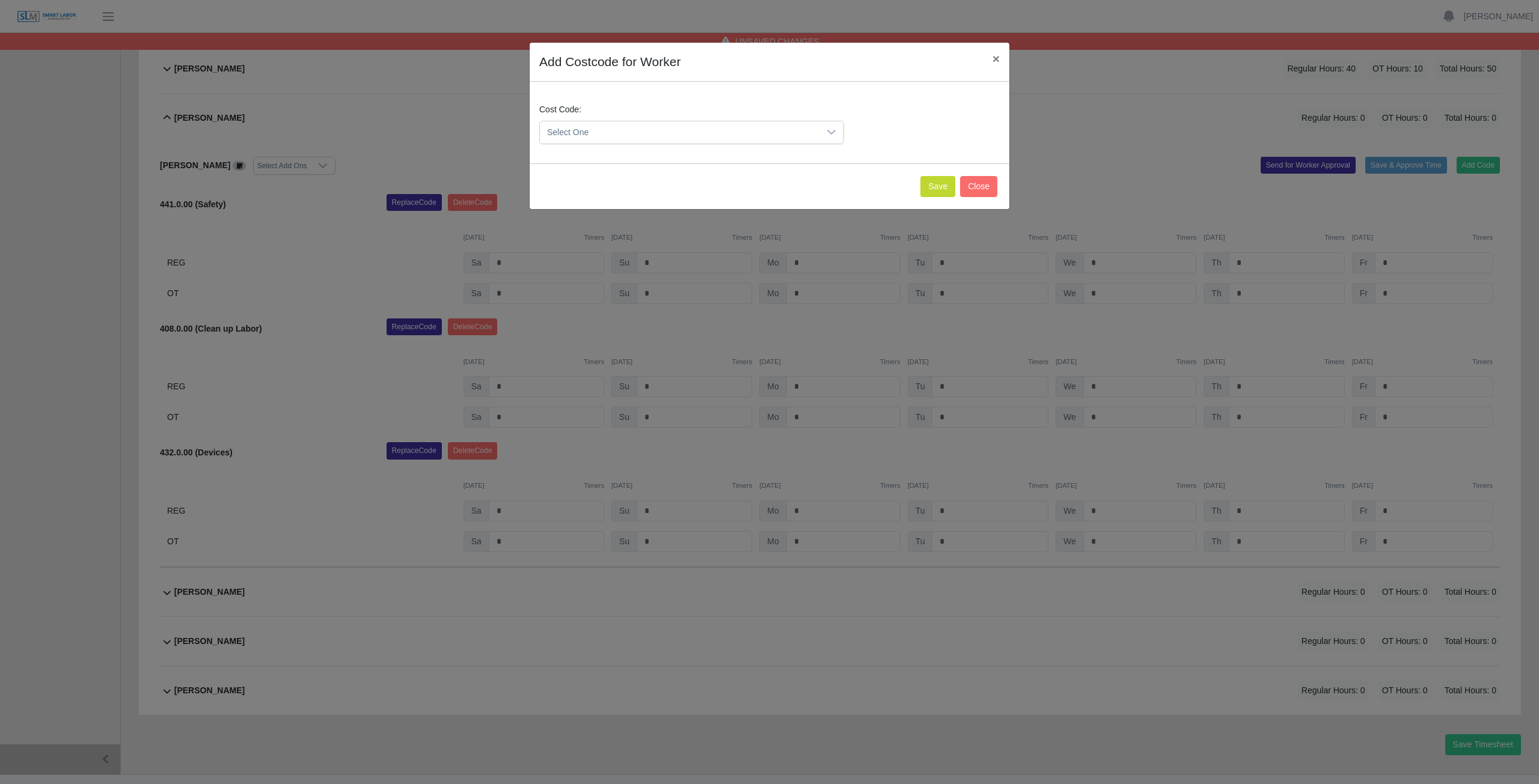
click at [603, 129] on span "Select One" at bounding box center [680, 132] width 279 height 22
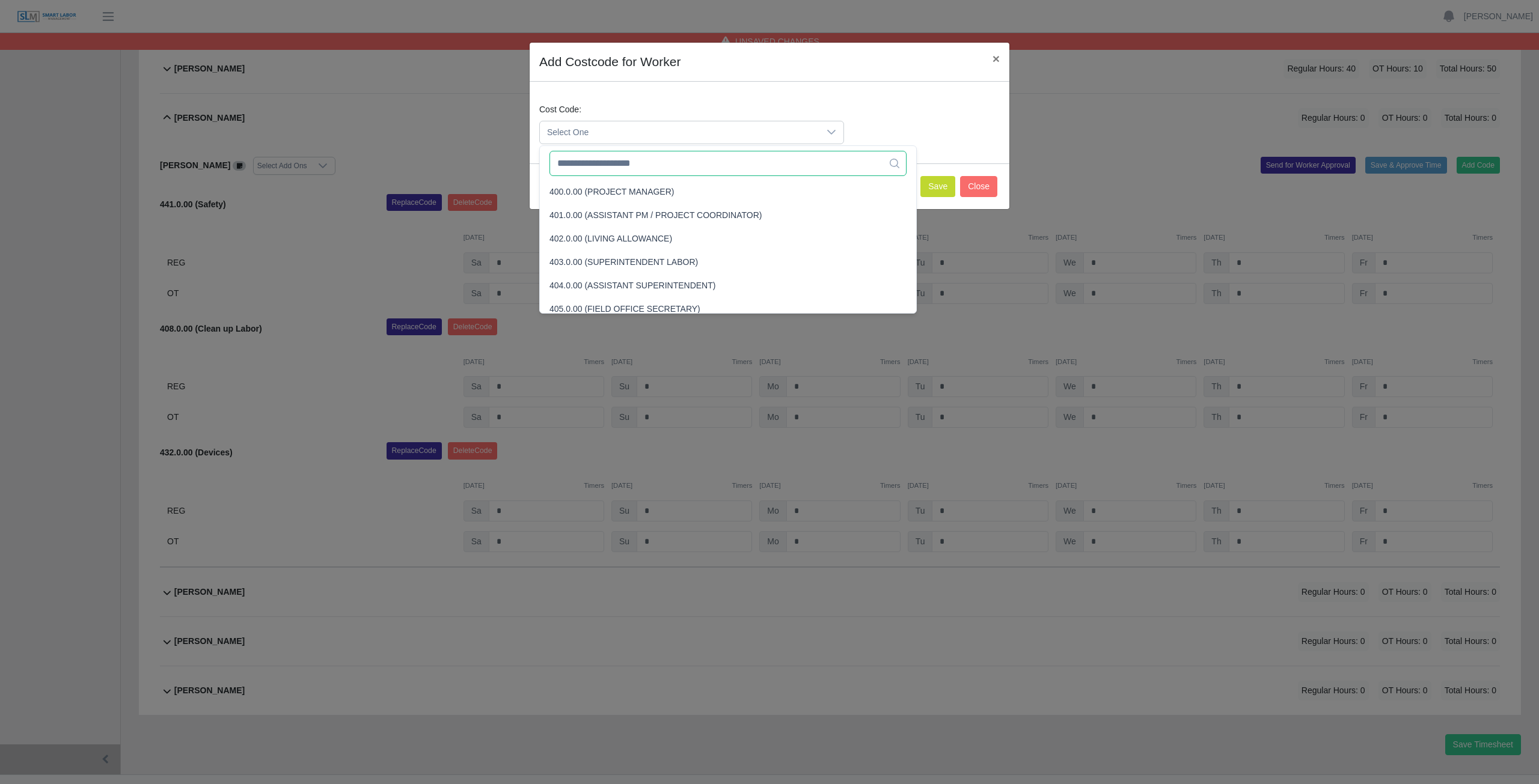
click at [590, 165] on input "text" at bounding box center [728, 163] width 357 height 25
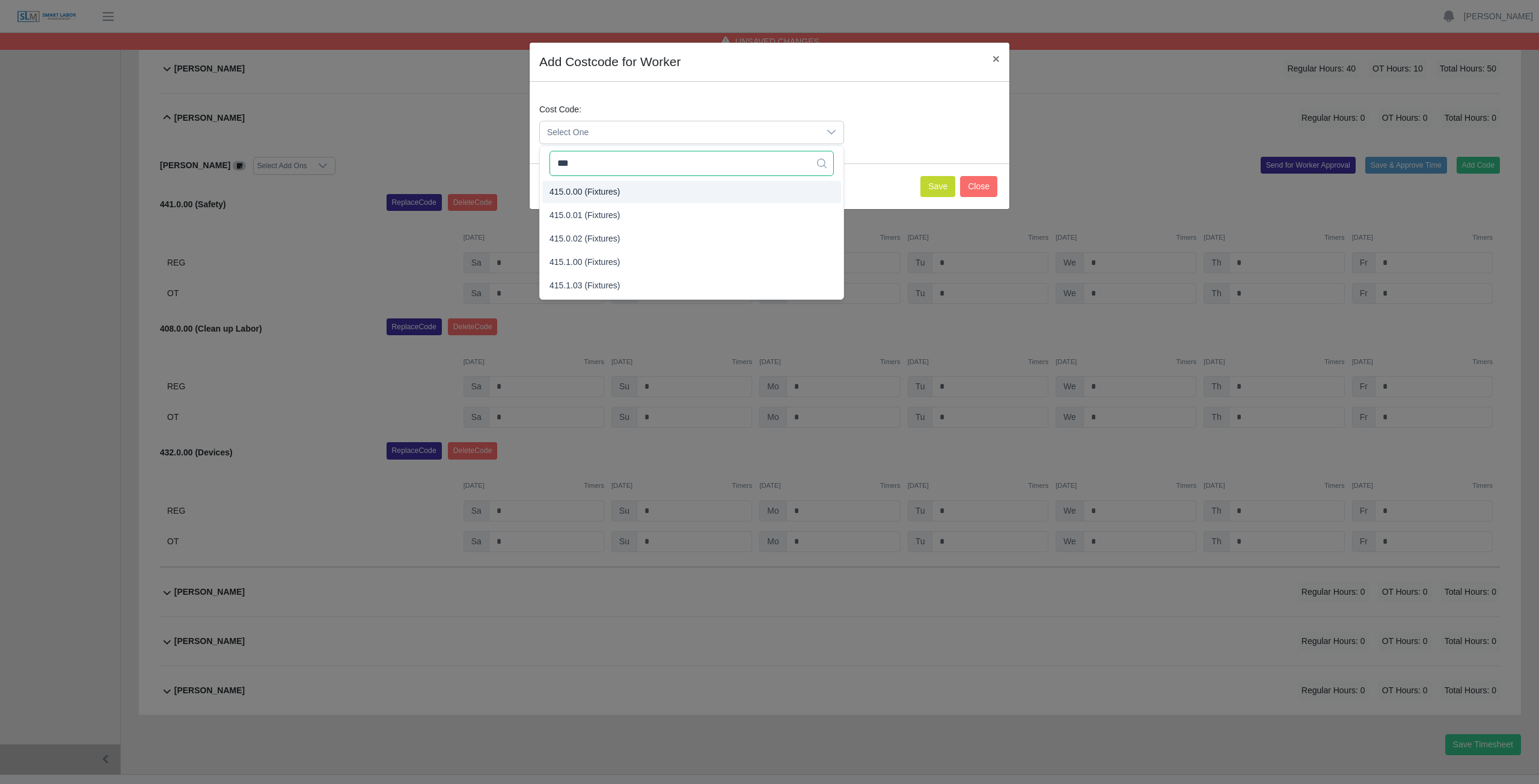
type input "***"
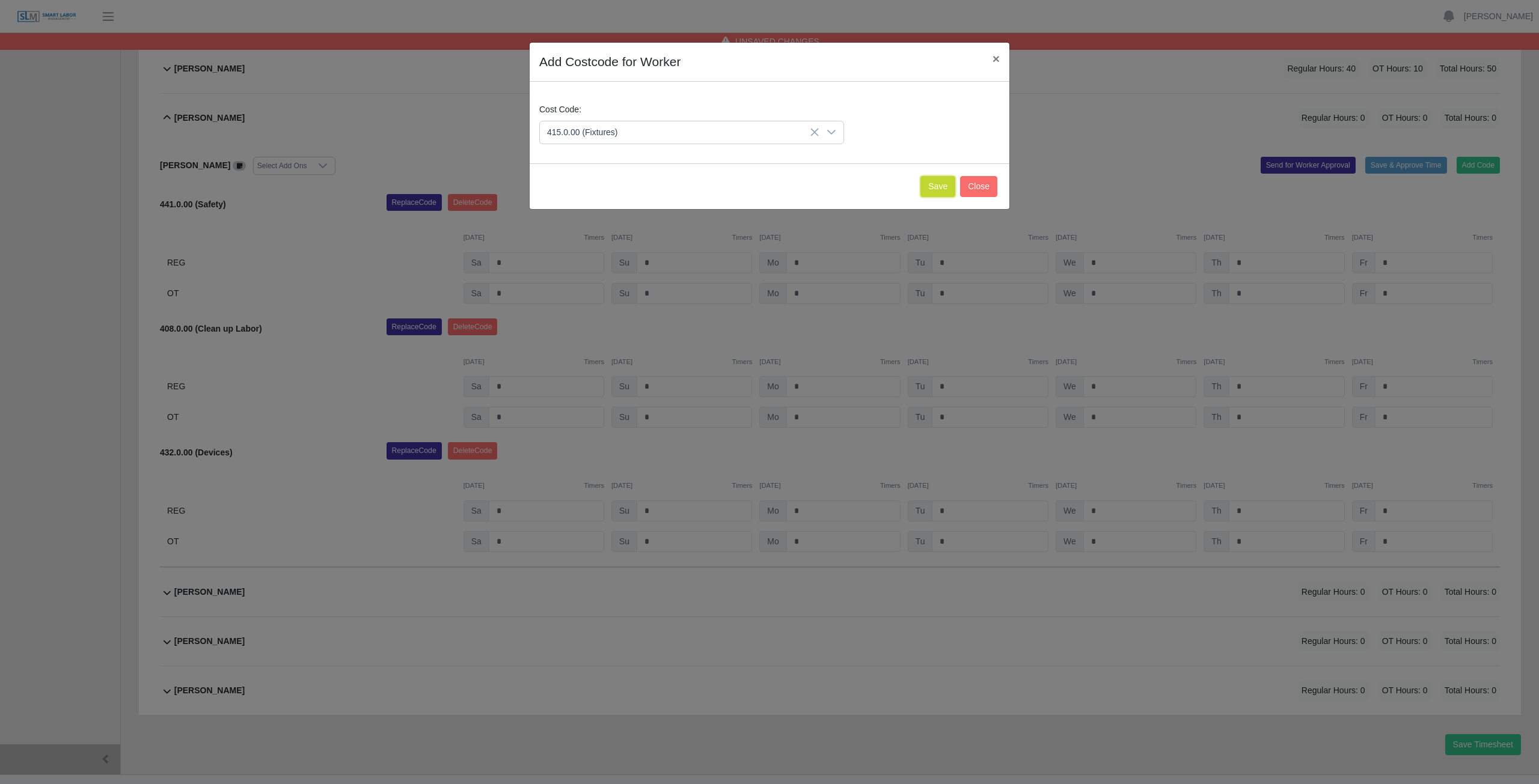
click at [933, 178] on button "Save" at bounding box center [938, 186] width 35 height 21
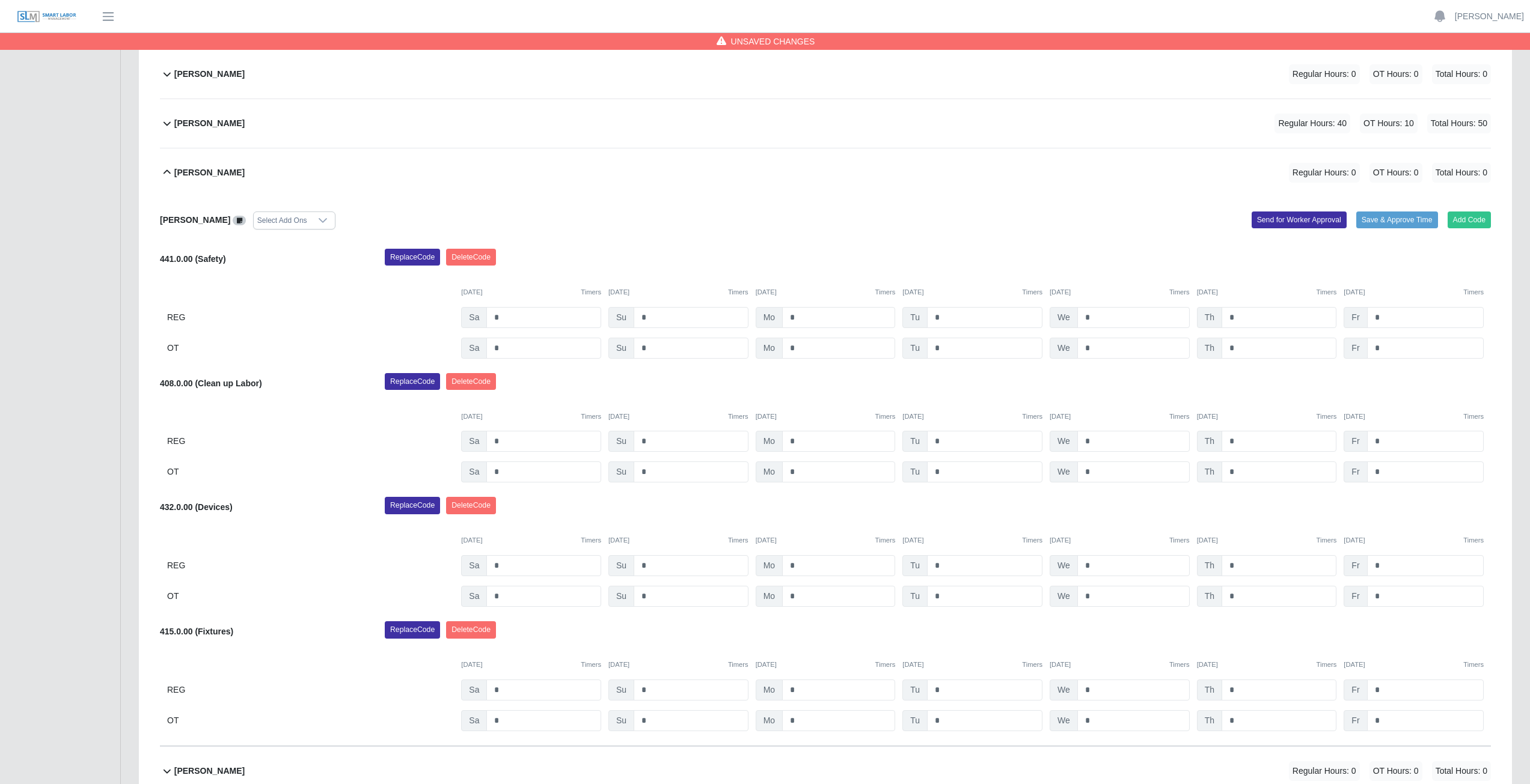
scroll to position [549, 0]
click at [1472, 220] on button "Add Code" at bounding box center [1469, 221] width 43 height 17
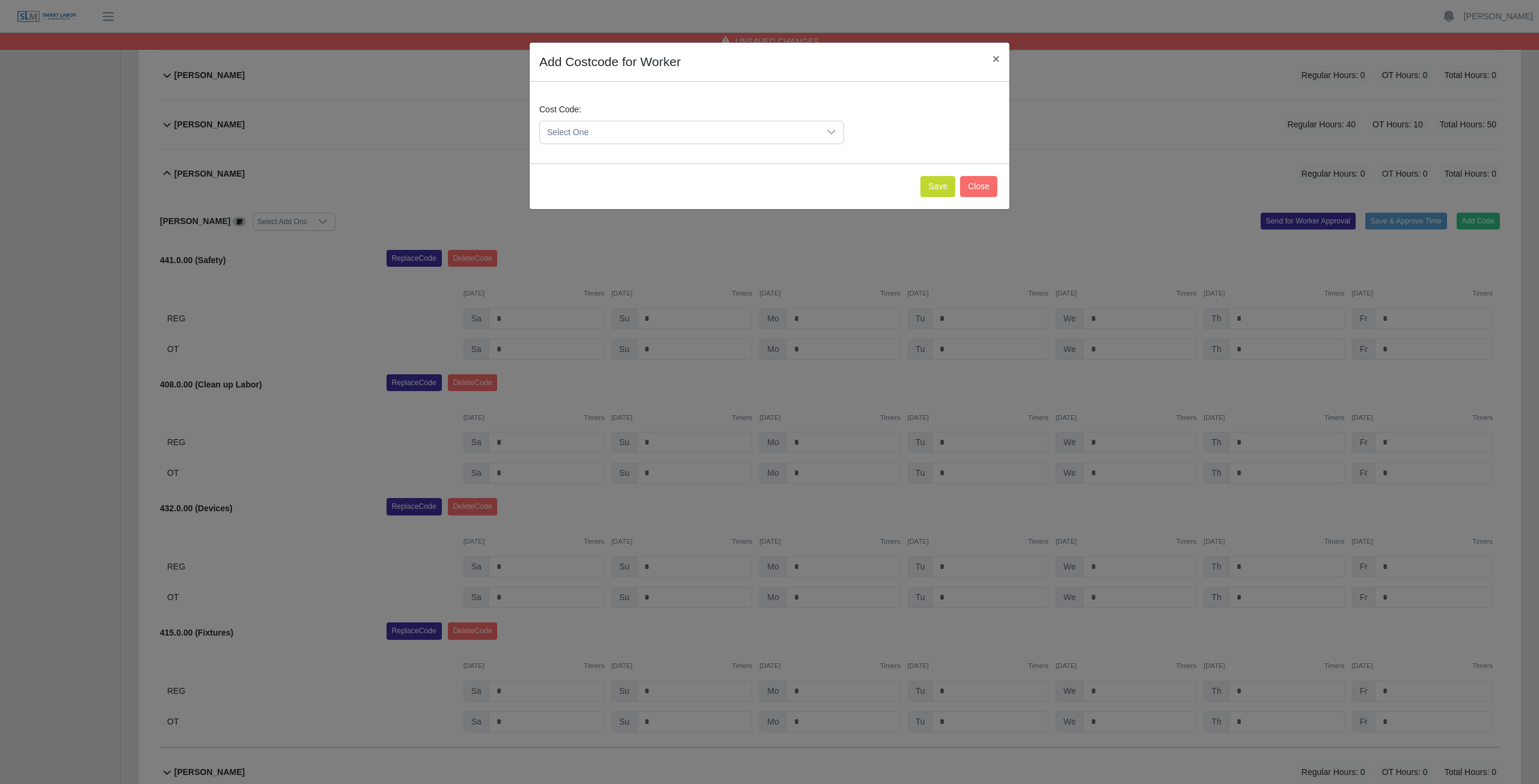
click at [622, 132] on span "Select One" at bounding box center [680, 132] width 279 height 22
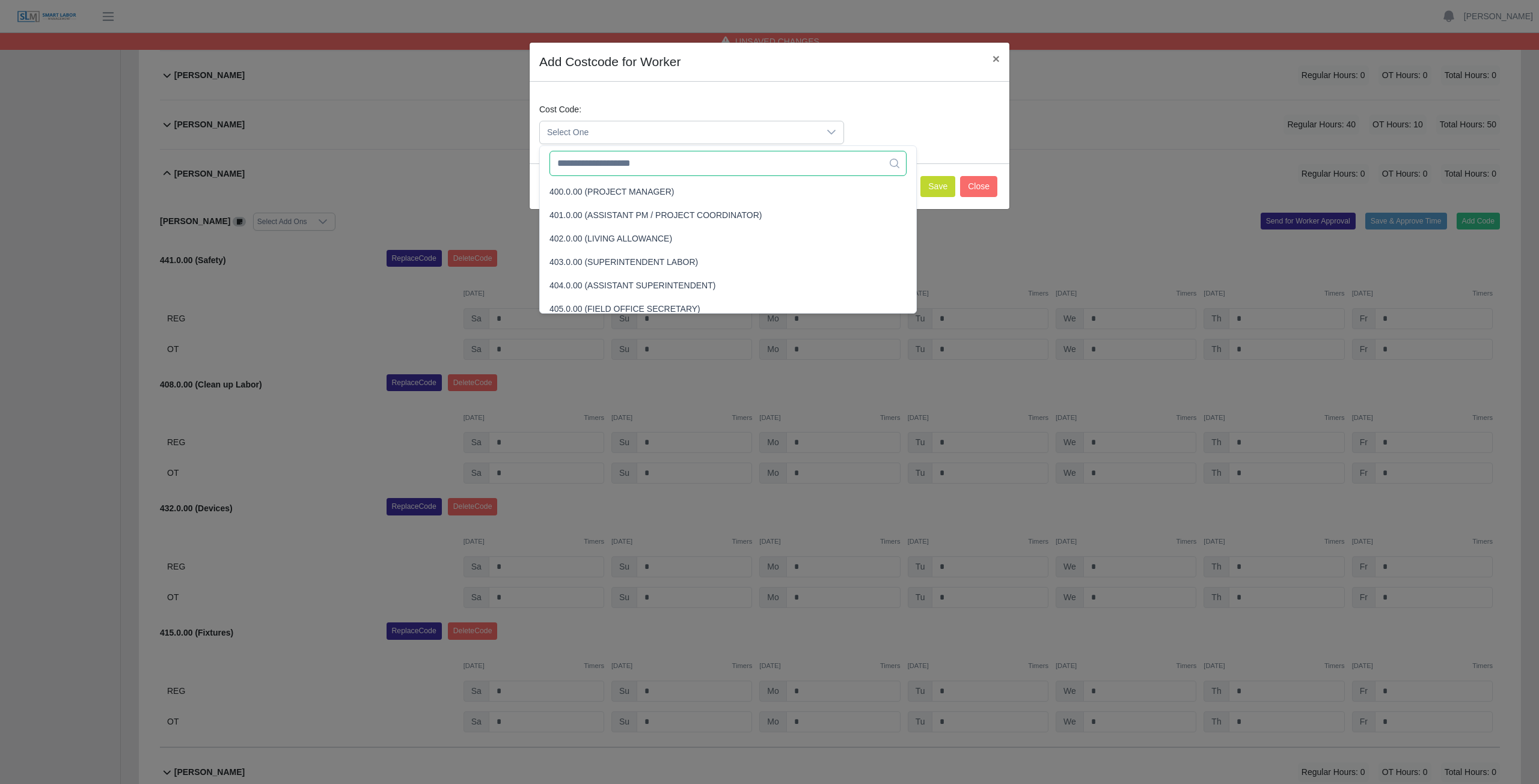
click at [618, 164] on input "text" at bounding box center [728, 163] width 357 height 25
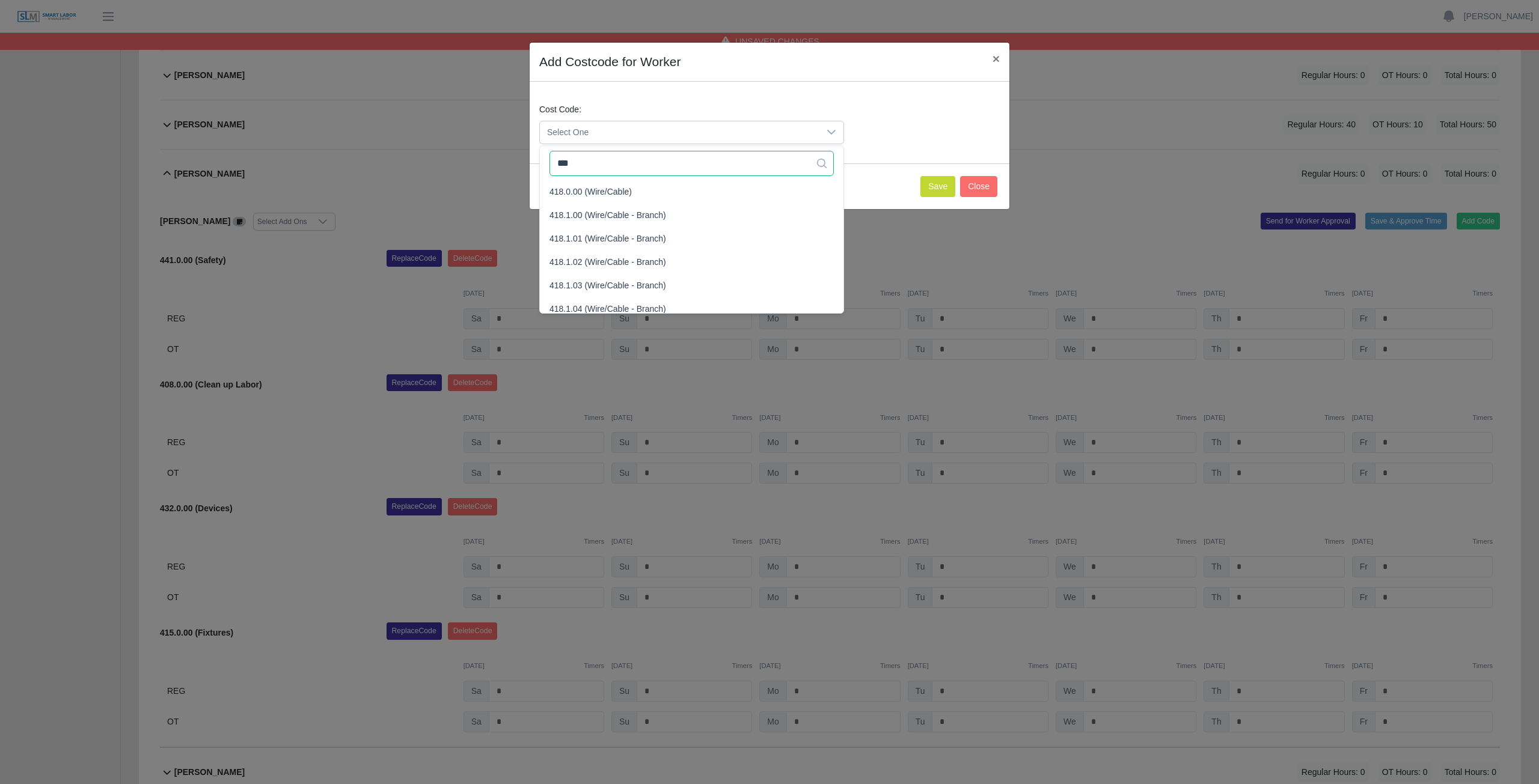
click at [618, 164] on input "***" at bounding box center [691, 163] width 284 height 25
click at [601, 161] on input "***" at bounding box center [691, 163] width 284 height 25
type input "*"
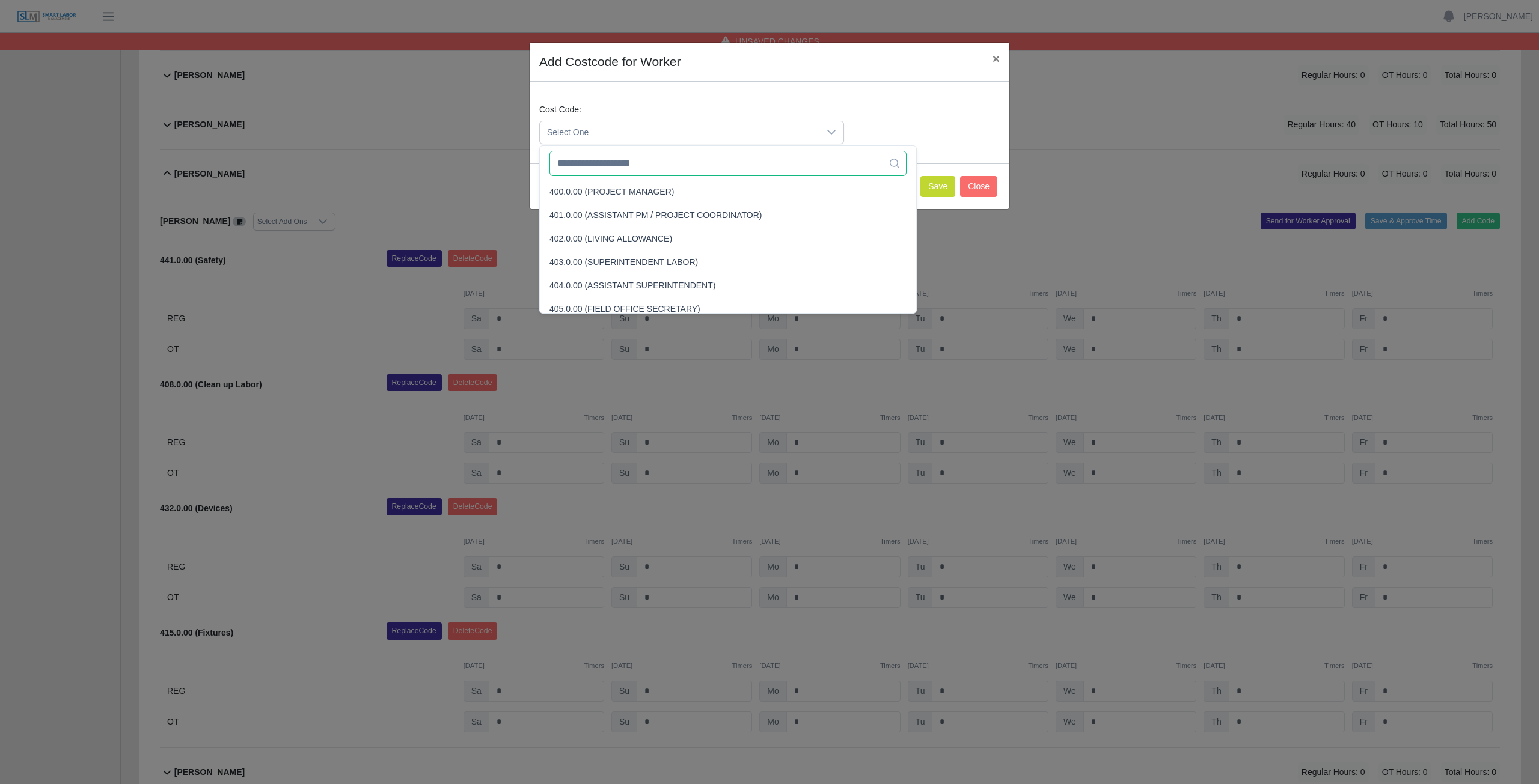
drag, startPoint x: 633, startPoint y: 162, endPoint x: 616, endPoint y: 165, distance: 17.3
click at [629, 167] on input "text" at bounding box center [728, 163] width 357 height 25
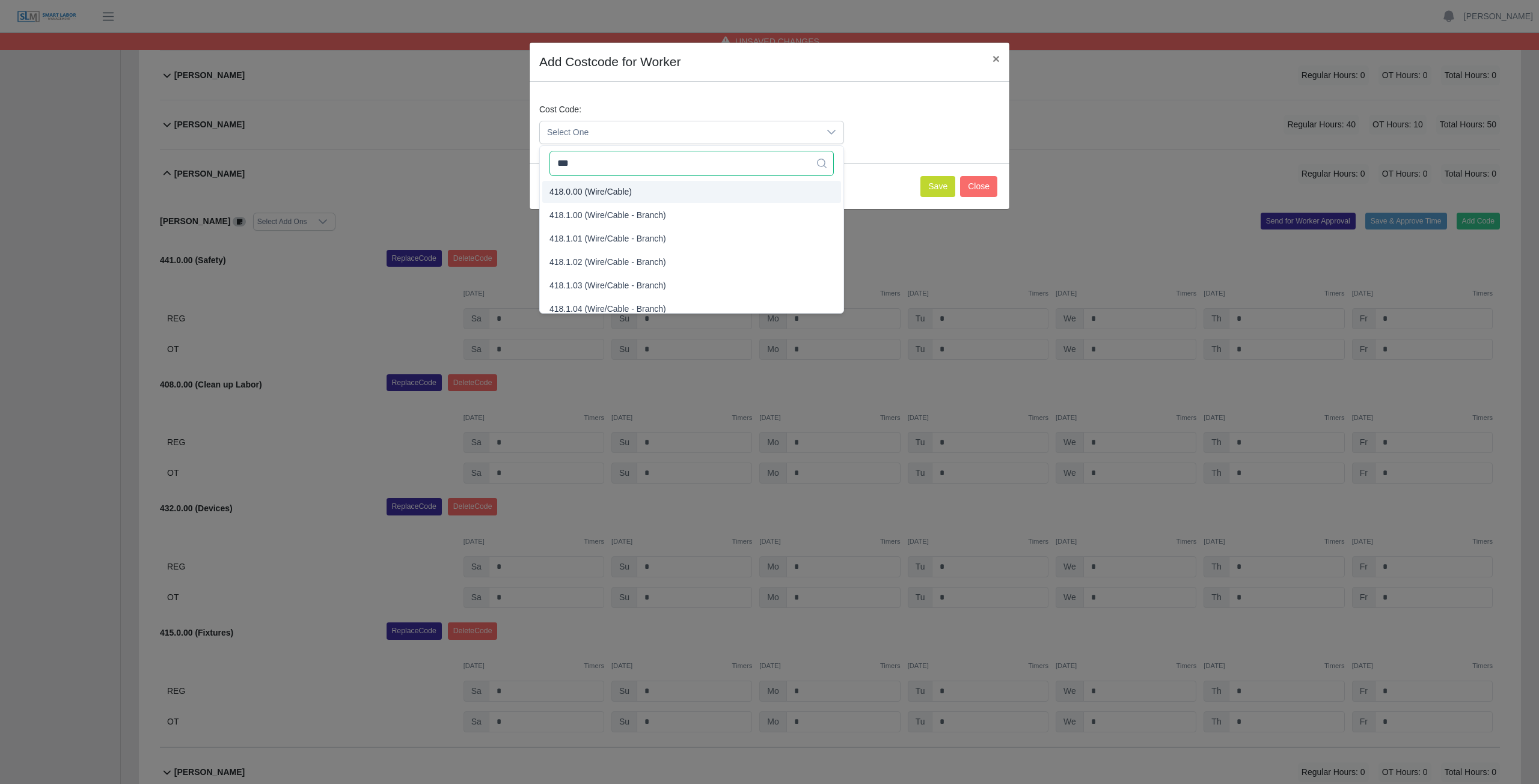
type input "***"
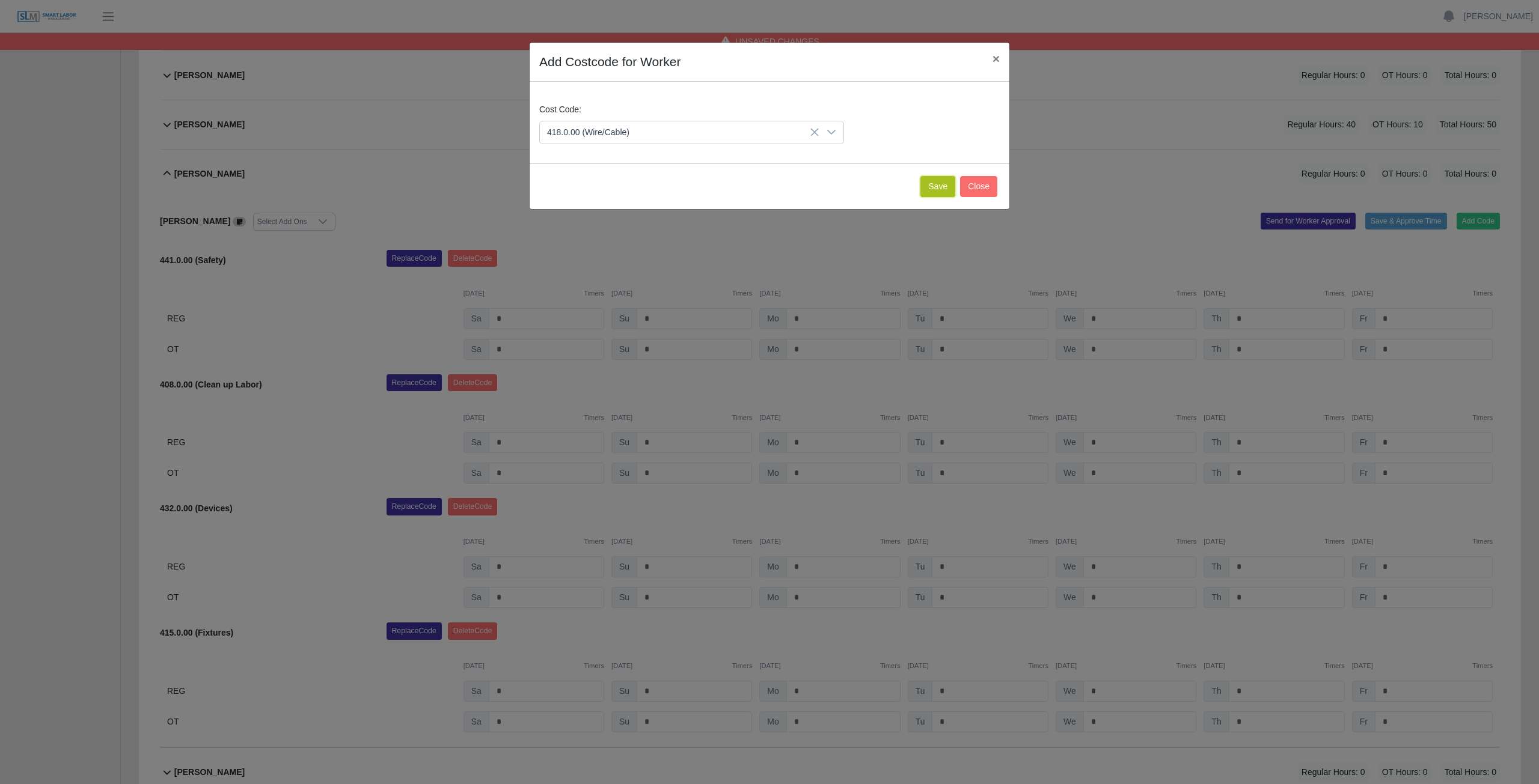
click at [939, 190] on button "Save" at bounding box center [938, 186] width 35 height 21
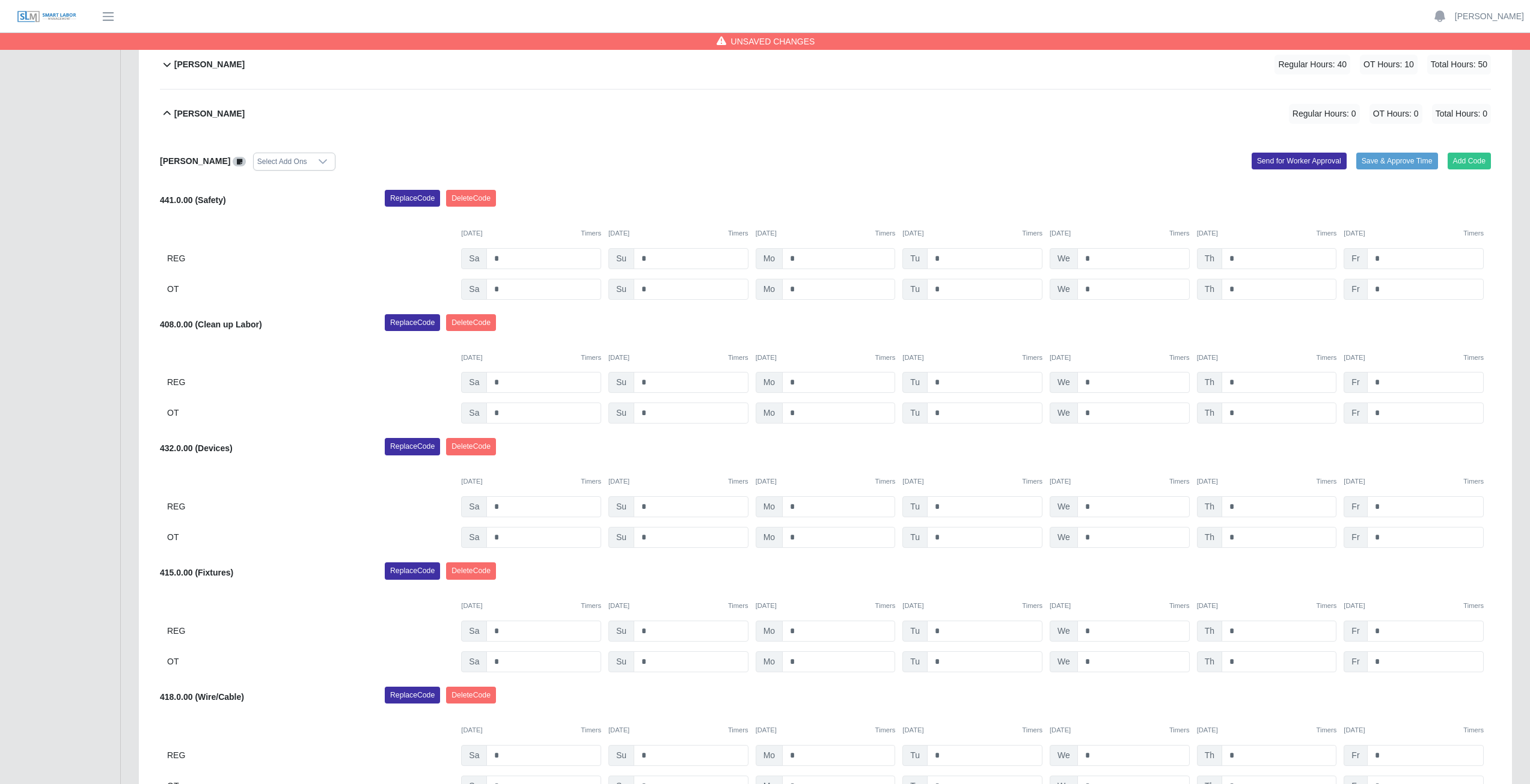
scroll to position [669, 0]
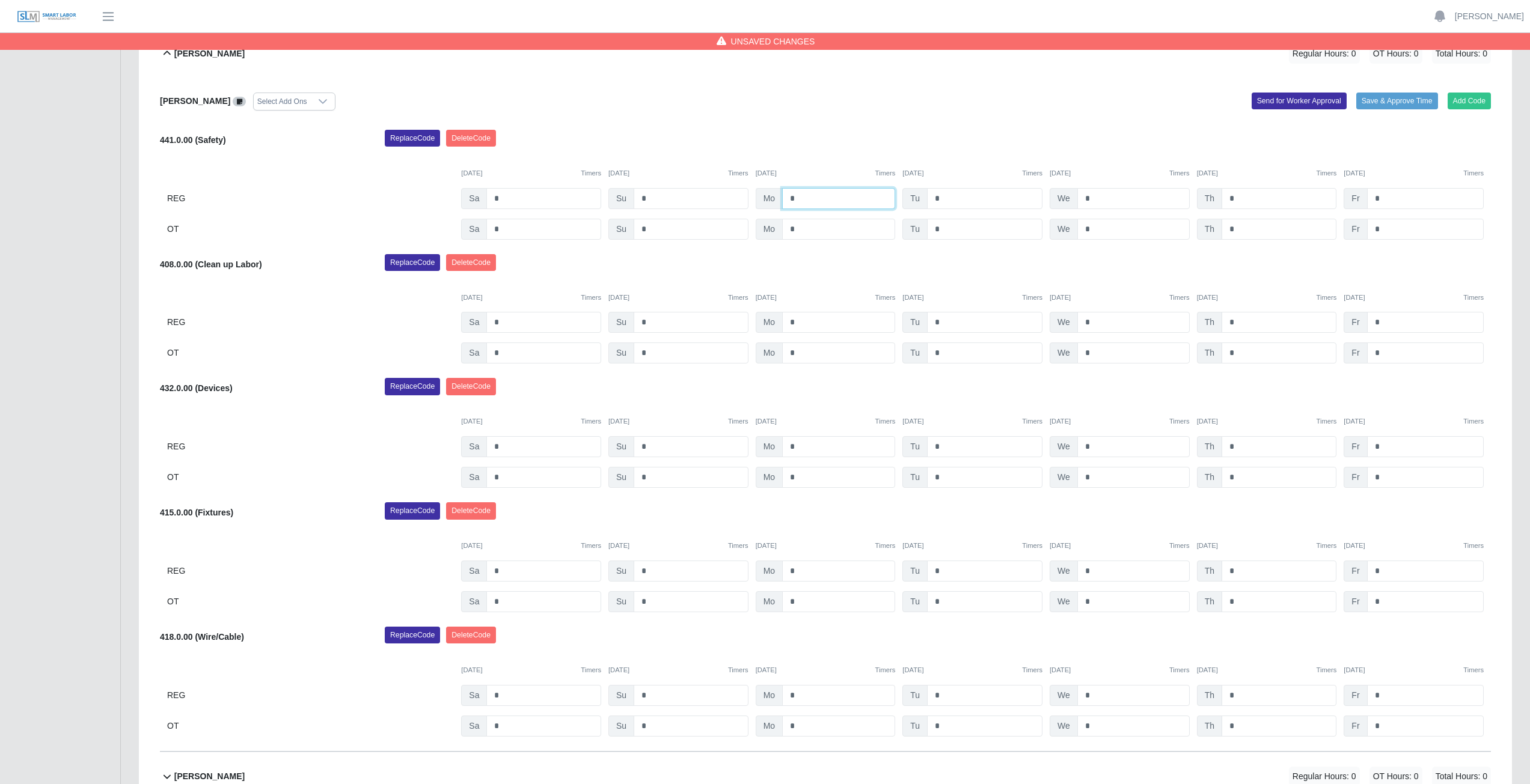
click at [806, 200] on input "*" at bounding box center [838, 198] width 113 height 21
type input "*"
click at [948, 202] on input "*" at bounding box center [984, 198] width 116 height 21
type input "*"
click at [1090, 197] on input "*" at bounding box center [1134, 198] width 113 height 21
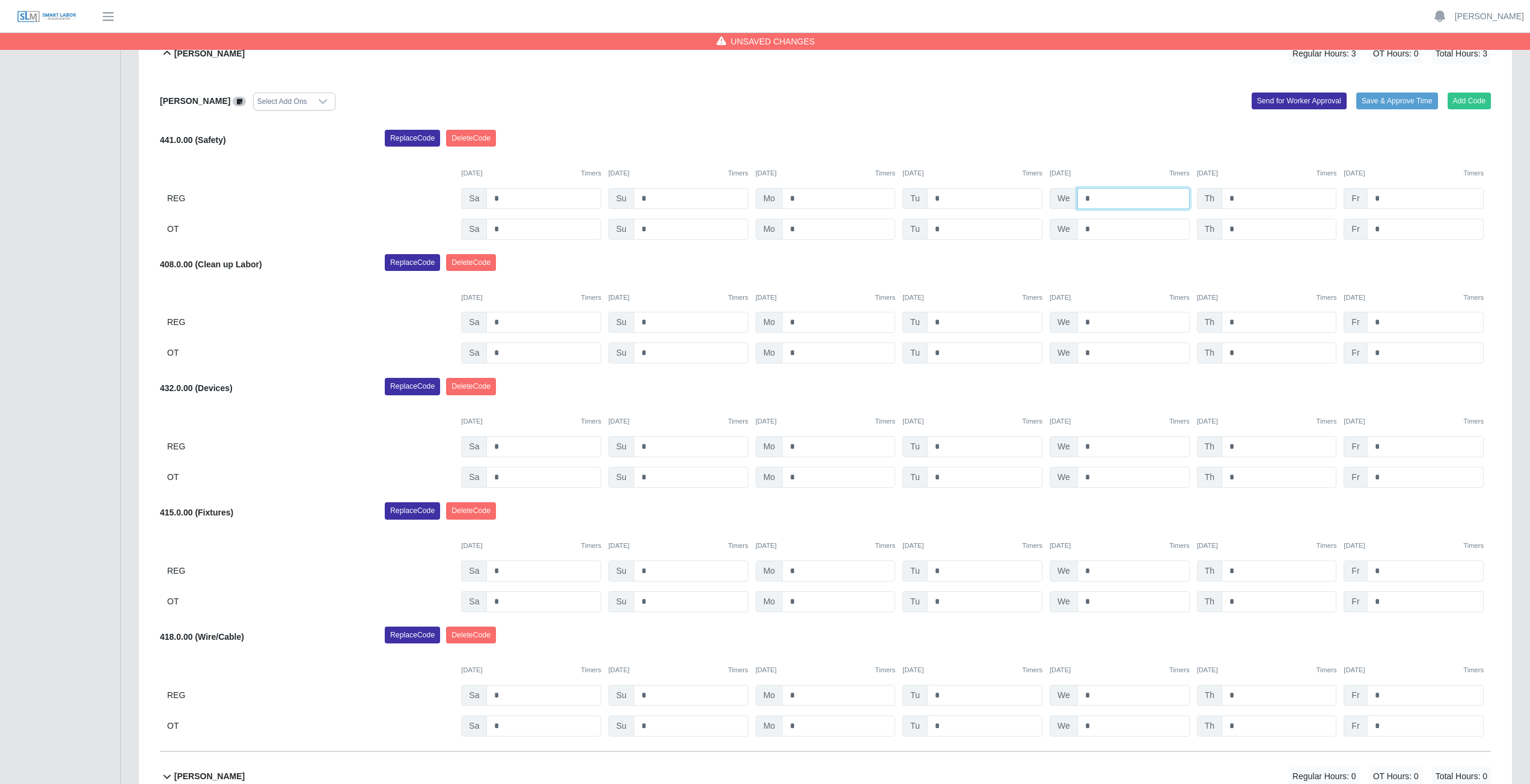
type input "*"
click at [1234, 202] on input "*" at bounding box center [1278, 198] width 115 height 21
type input "*"
click at [1381, 199] on input "*" at bounding box center [1425, 198] width 117 height 21
type input "*"
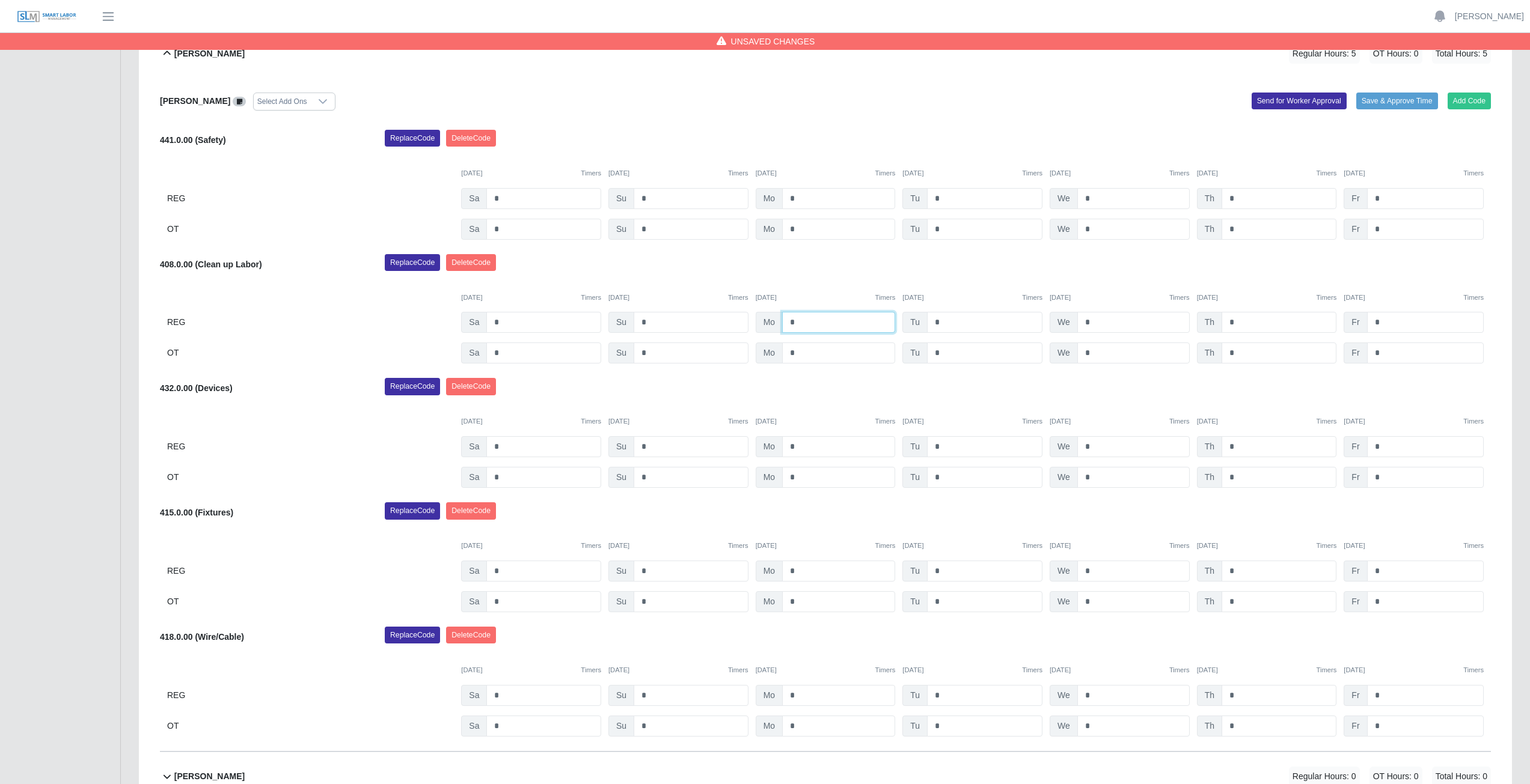
click at [797, 325] on input "*" at bounding box center [838, 322] width 113 height 21
type input "*"
click at [944, 321] on input "*" at bounding box center [984, 322] width 116 height 21
type input "*"
click at [1096, 322] on input "*" at bounding box center [1134, 322] width 113 height 21
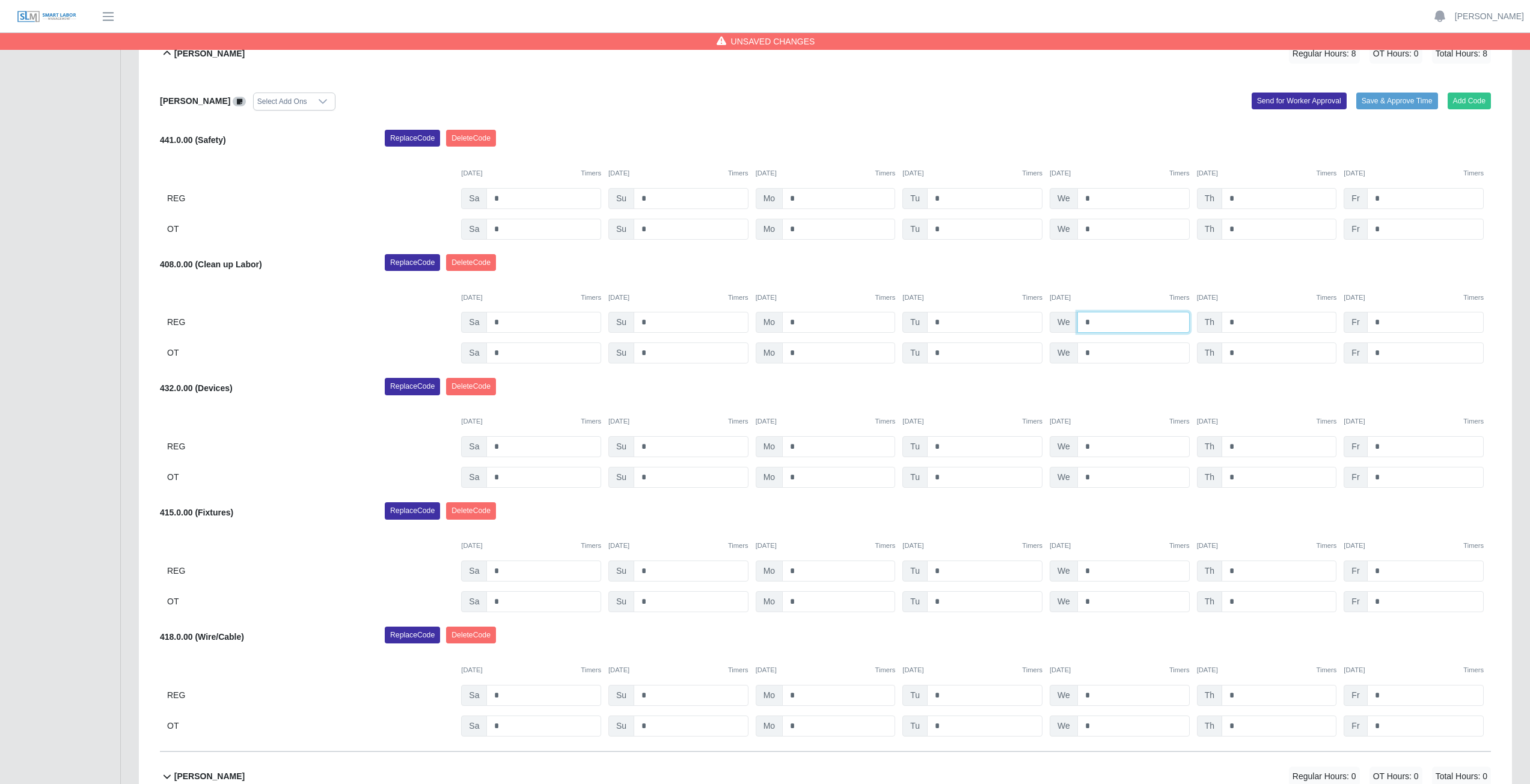
type input "*"
click at [1243, 325] on input "*" at bounding box center [1278, 322] width 115 height 21
type input "*"
click at [1383, 322] on input "*" at bounding box center [1425, 322] width 117 height 21
type input "*"
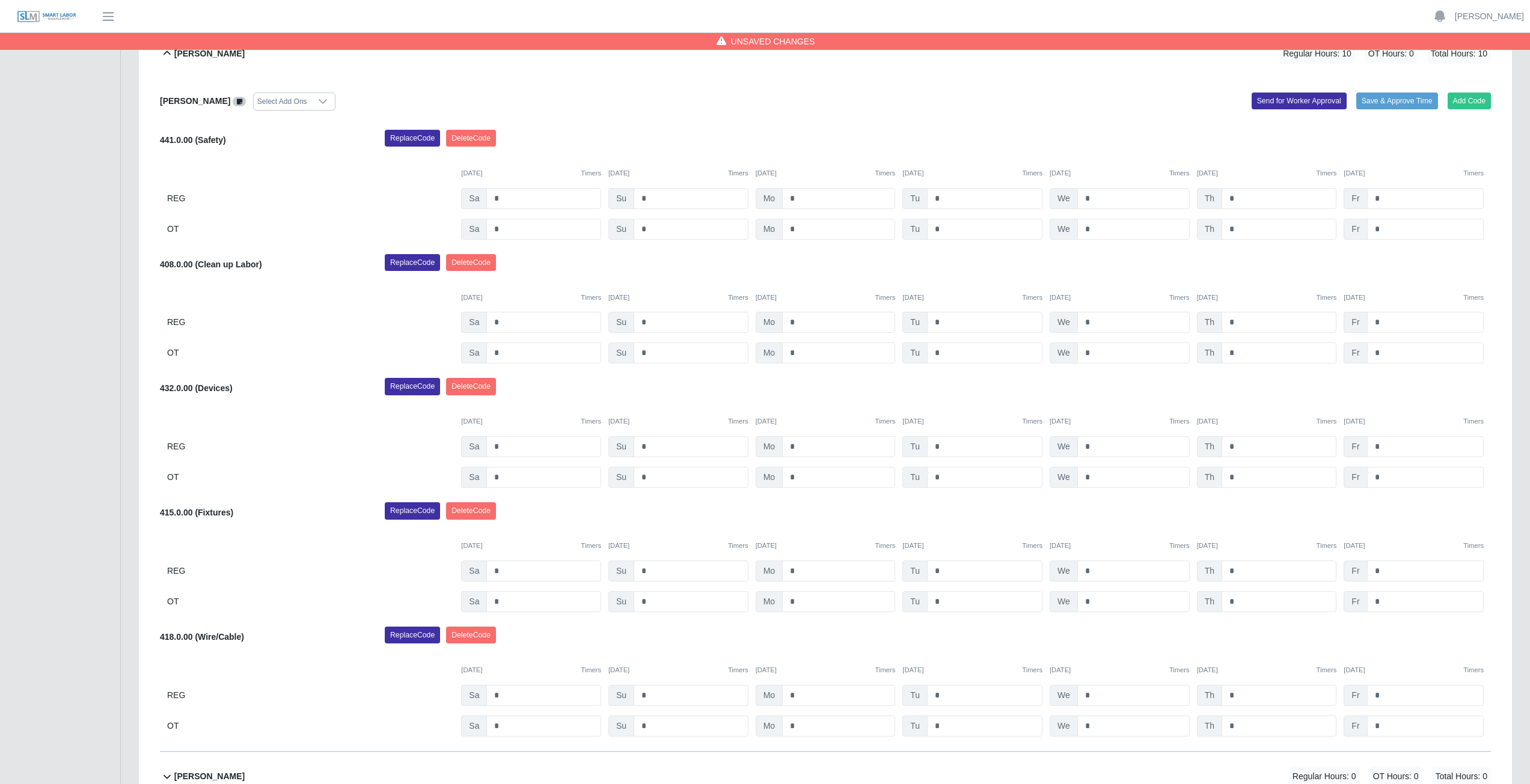
drag, startPoint x: 1407, startPoint y: 284, endPoint x: 1389, endPoint y: 279, distance: 18.7
click at [1407, 282] on div "[DATE] Timers [DATE] Timers [DATE] Timers [DATE] Timers [DATE] Timers [DATE] Ti…" at bounding box center [825, 290] width 1331 height 25
click at [803, 446] on input "*" at bounding box center [838, 447] width 113 height 21
type input "*"
click at [804, 574] on input "*" at bounding box center [838, 570] width 113 height 21
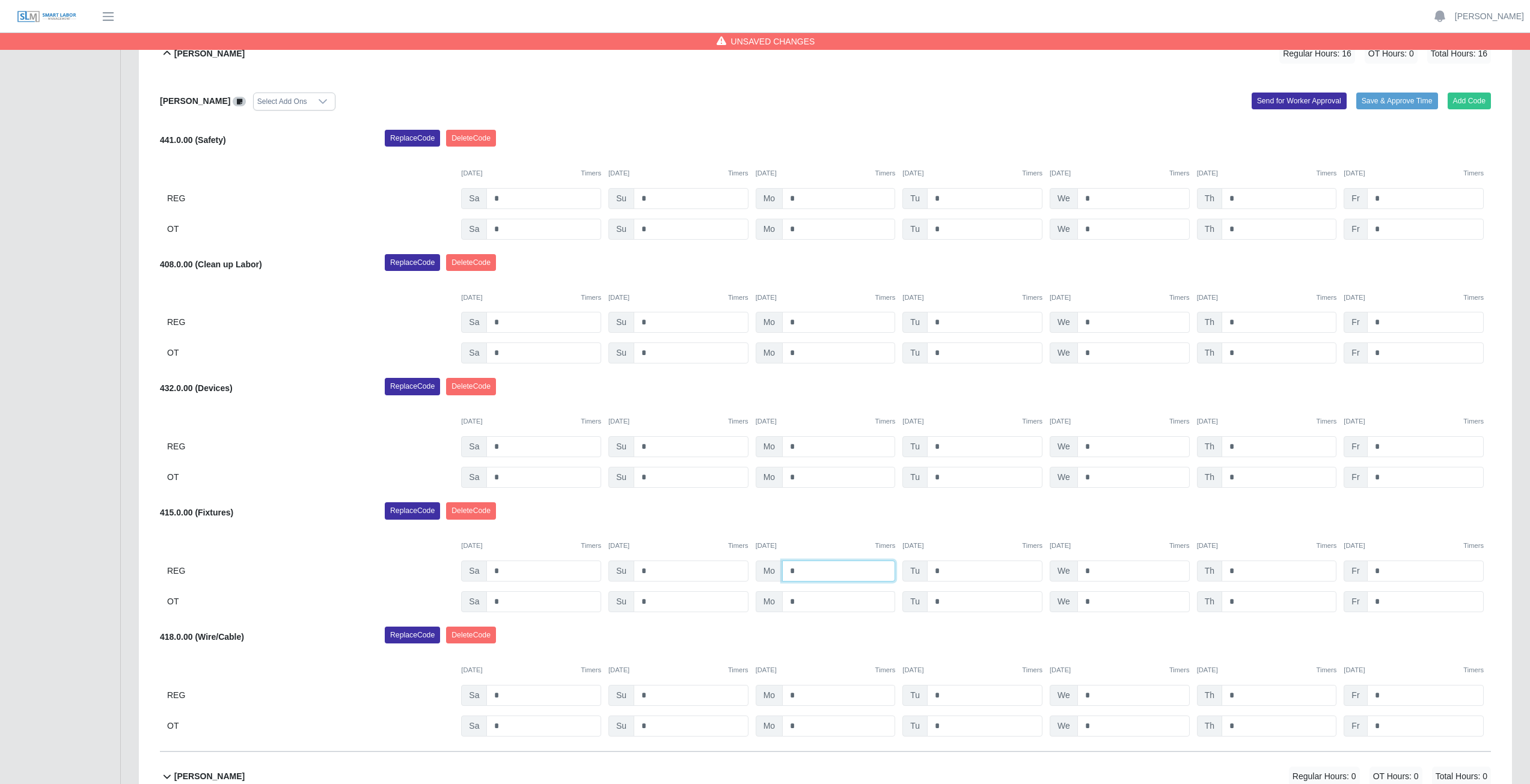
type input "*"
click at [799, 601] on input "*" at bounding box center [838, 601] width 113 height 21
type input "*"
click at [832, 521] on div "Replace Code [GEOGRAPHIC_DATA] Code" at bounding box center [937, 514] width 1124 height 24
click at [946, 447] on input "*" at bounding box center [984, 447] width 116 height 21
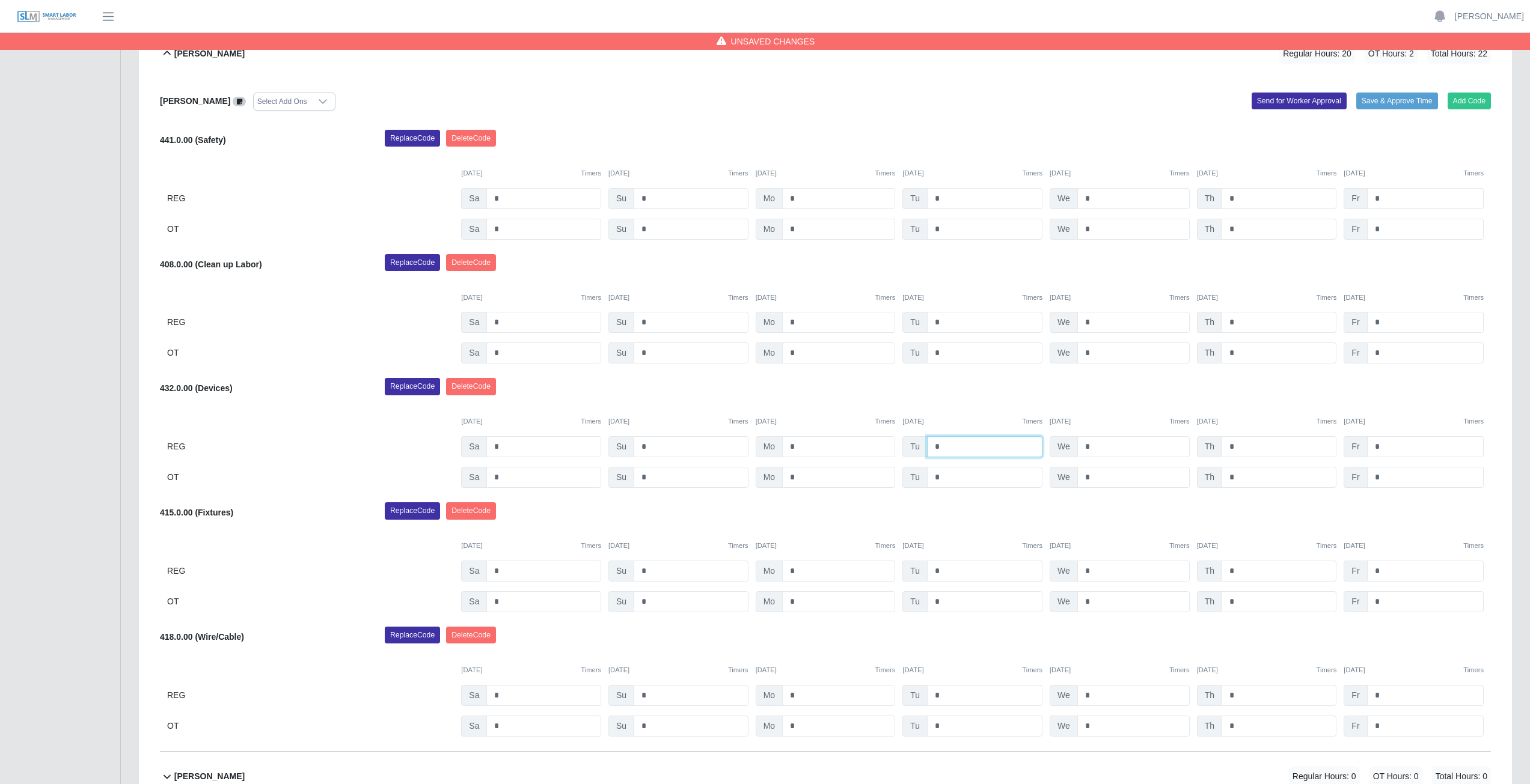
type input "*"
click at [945, 572] on input "*" at bounding box center [984, 570] width 116 height 21
type input "*"
click at [942, 602] on input "*" at bounding box center [984, 601] width 116 height 21
type input "*"
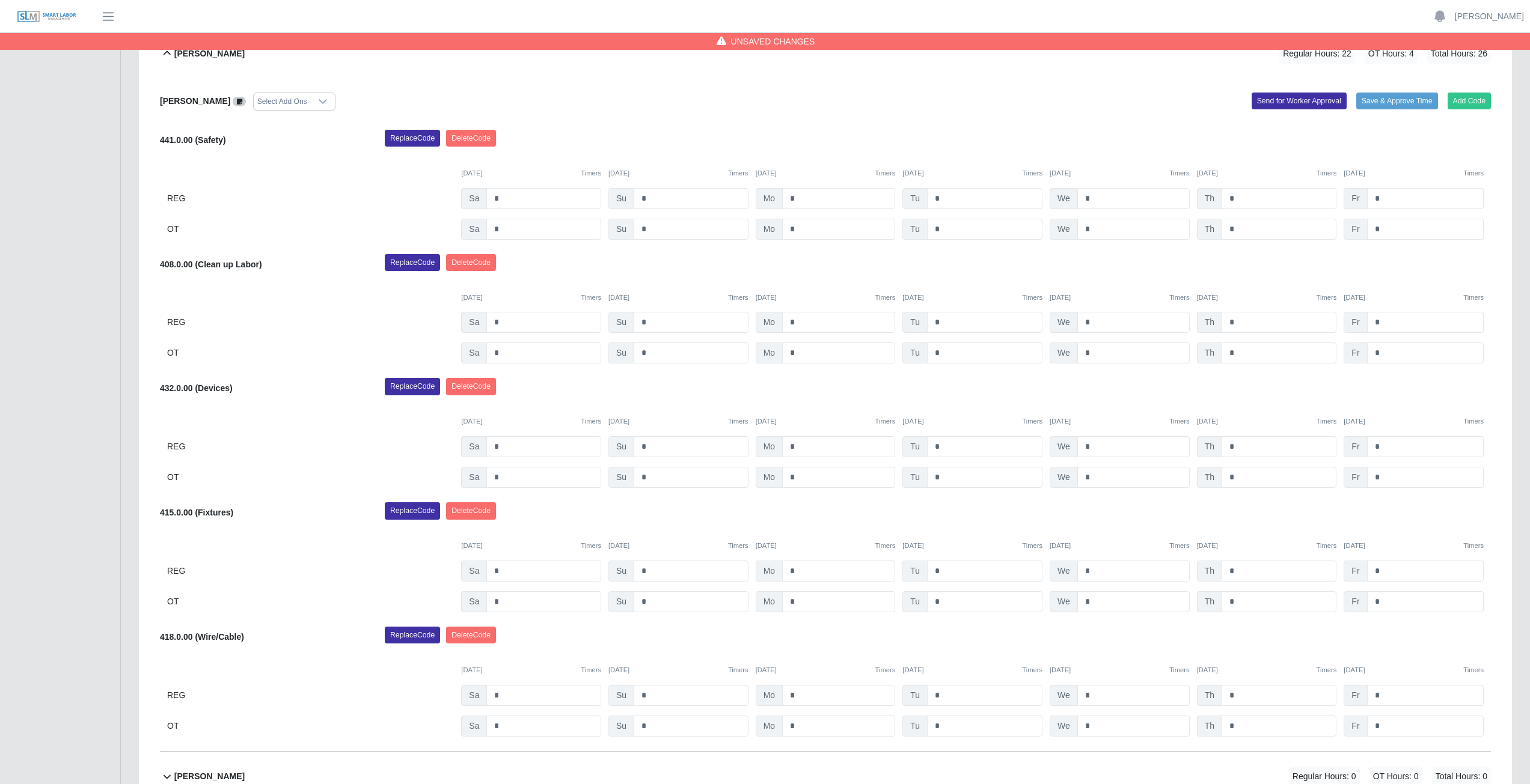
click at [984, 524] on div "Replace Code [GEOGRAPHIC_DATA] Code" at bounding box center [937, 514] width 1124 height 24
click at [1096, 447] on input "*" at bounding box center [1134, 447] width 113 height 21
type input "*"
click at [1102, 572] on input "*" at bounding box center [1134, 570] width 113 height 21
type input "*"
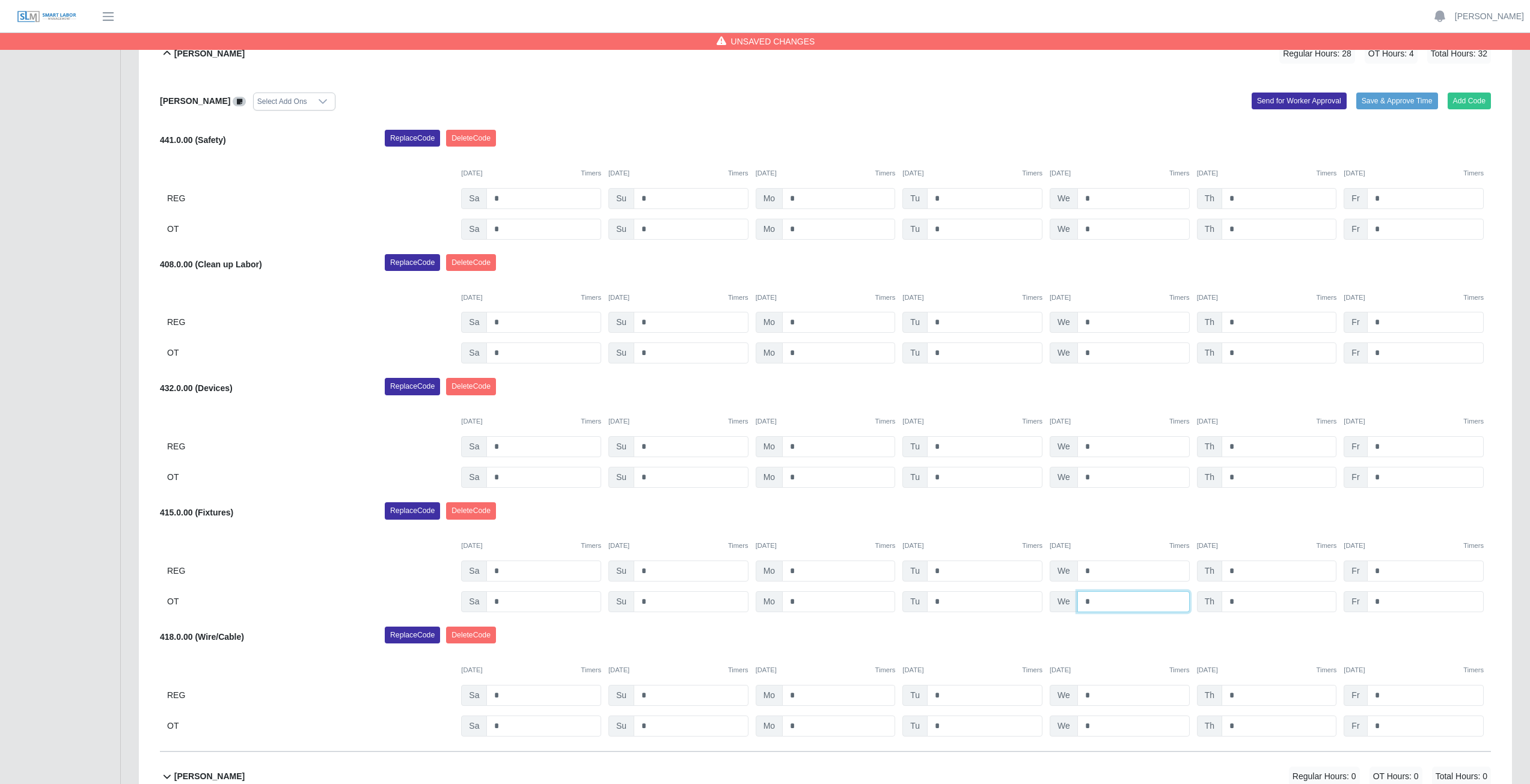
click at [1092, 603] on input "*" at bounding box center [1134, 601] width 113 height 21
type input "*"
click at [1124, 523] on div "Replace Code [GEOGRAPHIC_DATA] Code" at bounding box center [937, 514] width 1124 height 24
click at [1244, 696] on input "*" at bounding box center [1278, 695] width 115 height 21
type input "*"
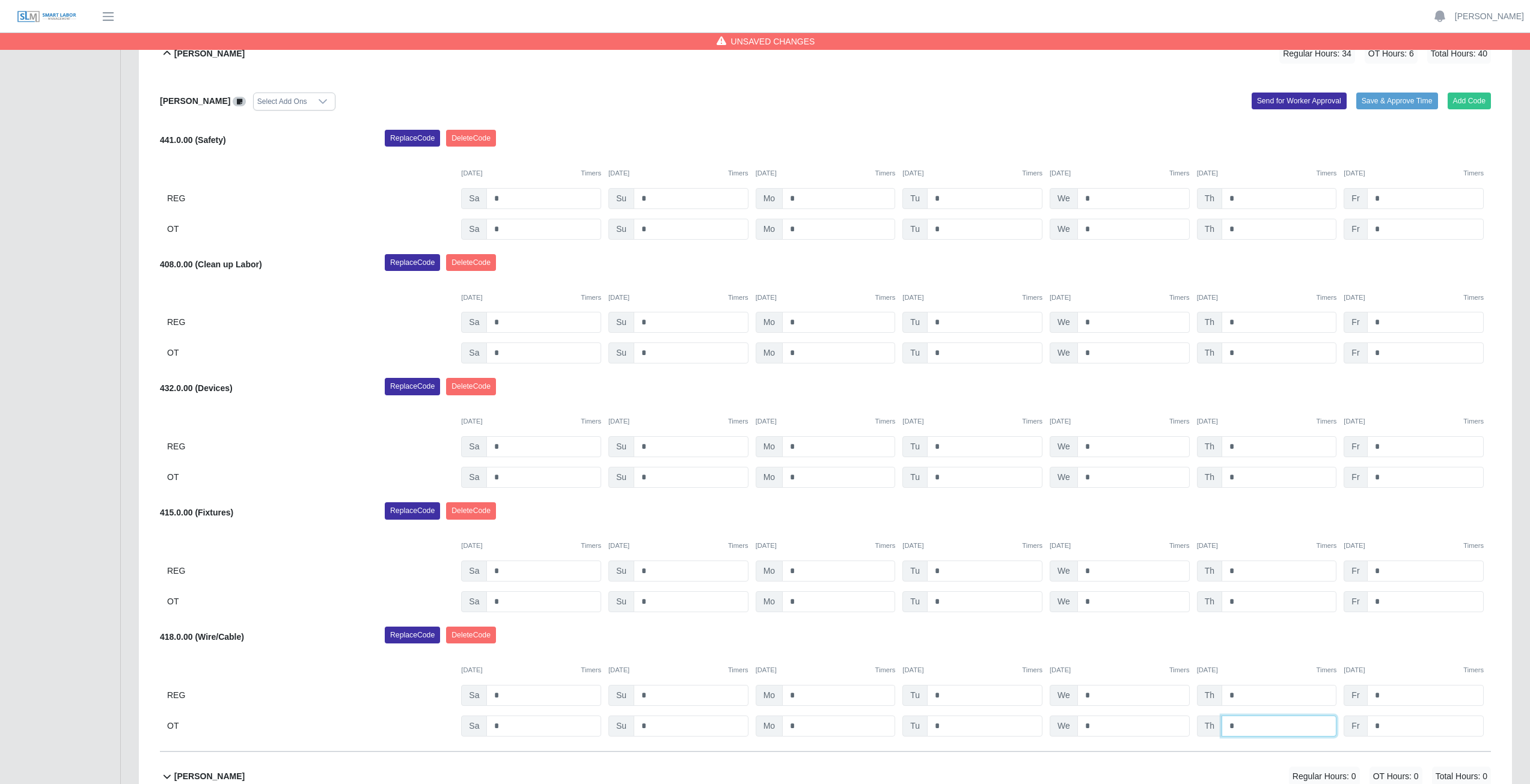
click at [1239, 729] on input "*" at bounding box center [1278, 726] width 115 height 21
type input "*"
click at [1261, 646] on div "Replace Code [GEOGRAPHIC_DATA] Code" at bounding box center [937, 639] width 1124 height 24
click at [1388, 447] on input "*" at bounding box center [1425, 447] width 117 height 21
type input "*"
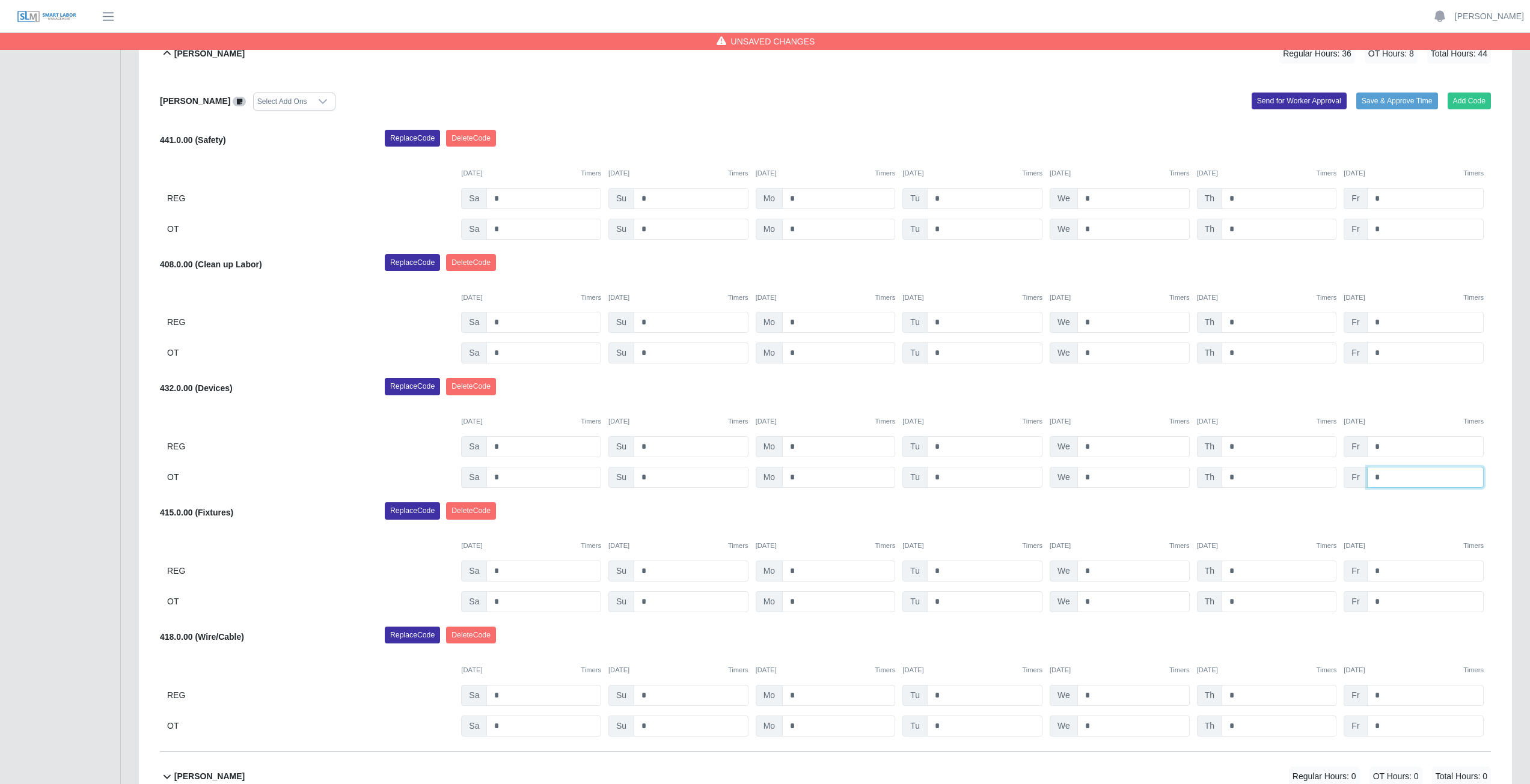
click at [1388, 479] on input "*" at bounding box center [1425, 477] width 117 height 21
type input "*"
click at [1385, 570] on input "*" at bounding box center [1425, 570] width 117 height 21
type input "*"
click at [1410, 507] on div "Replace Code [GEOGRAPHIC_DATA] Code" at bounding box center [937, 514] width 1124 height 24
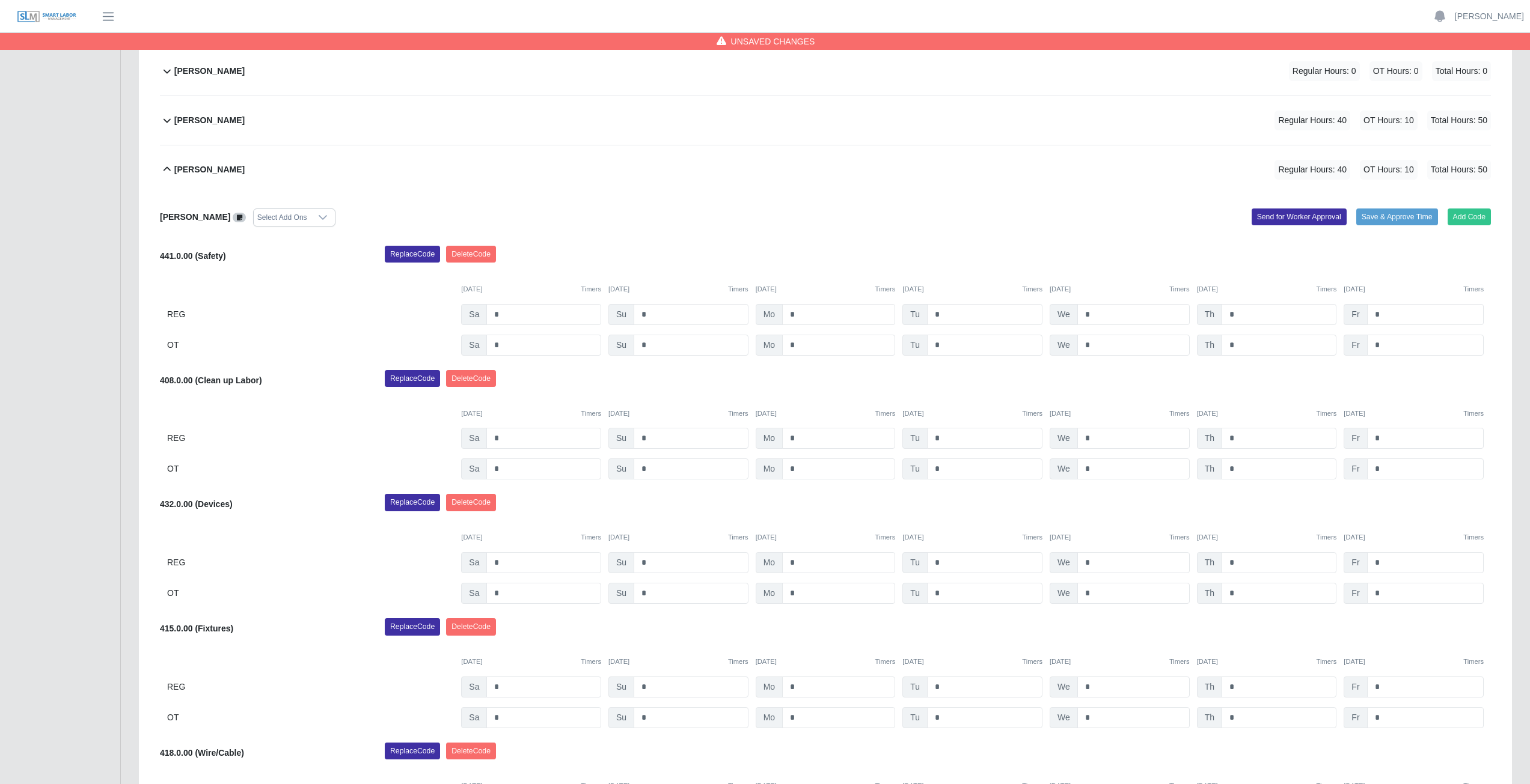
scroll to position [549, 0]
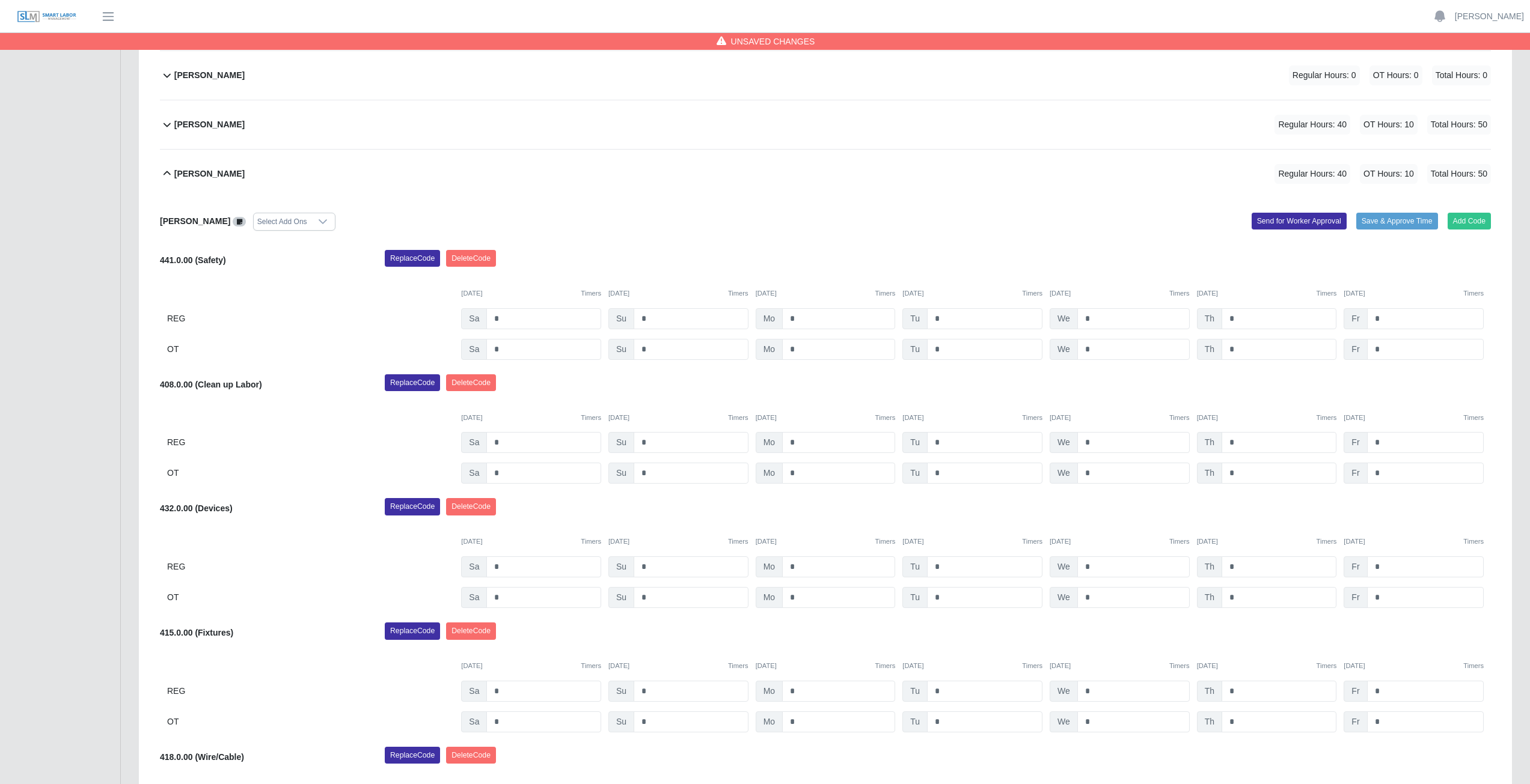
click at [166, 177] on icon at bounding box center [167, 174] width 15 height 15
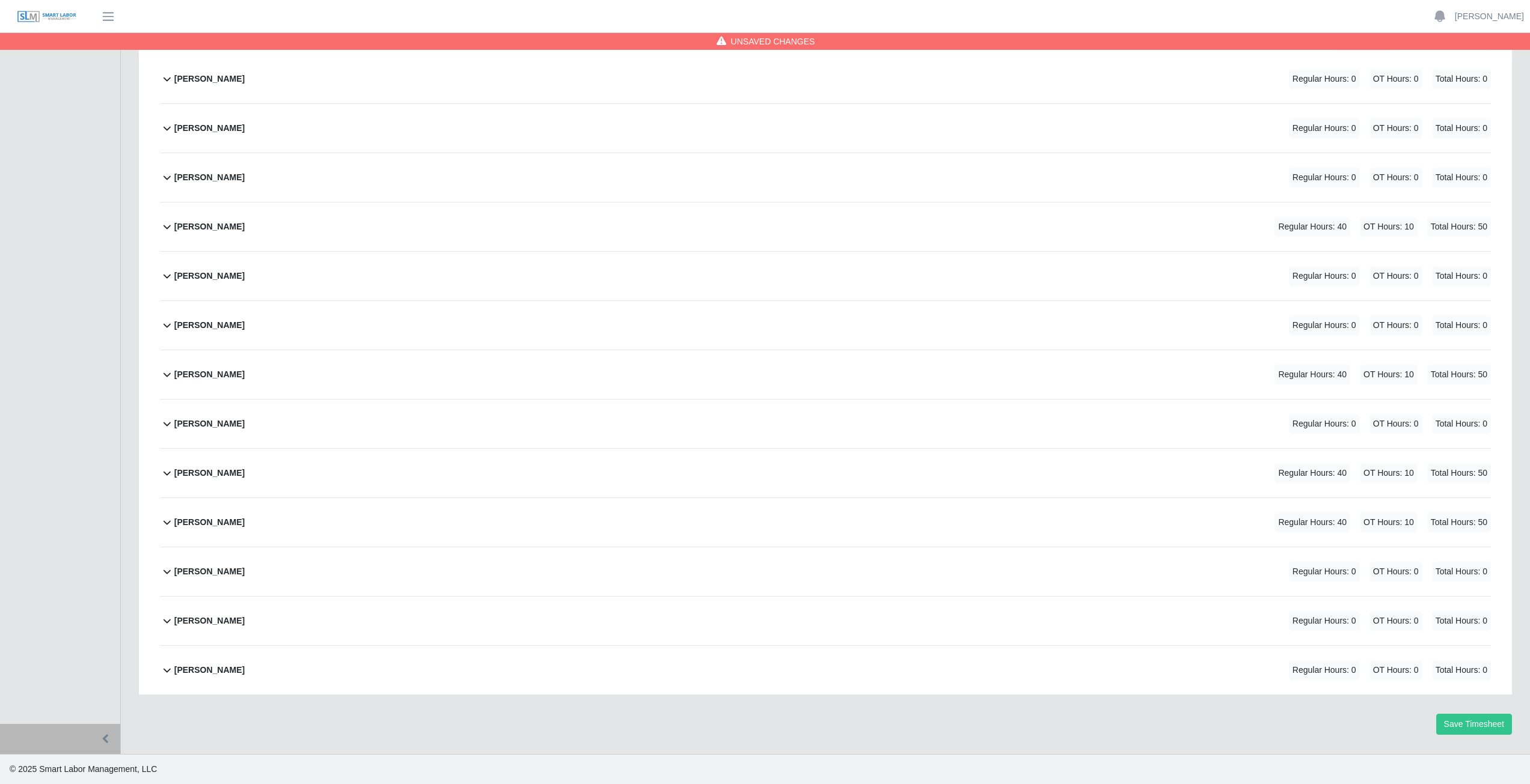
scroll to position [201, 0]
click at [166, 674] on icon at bounding box center [167, 670] width 15 height 15
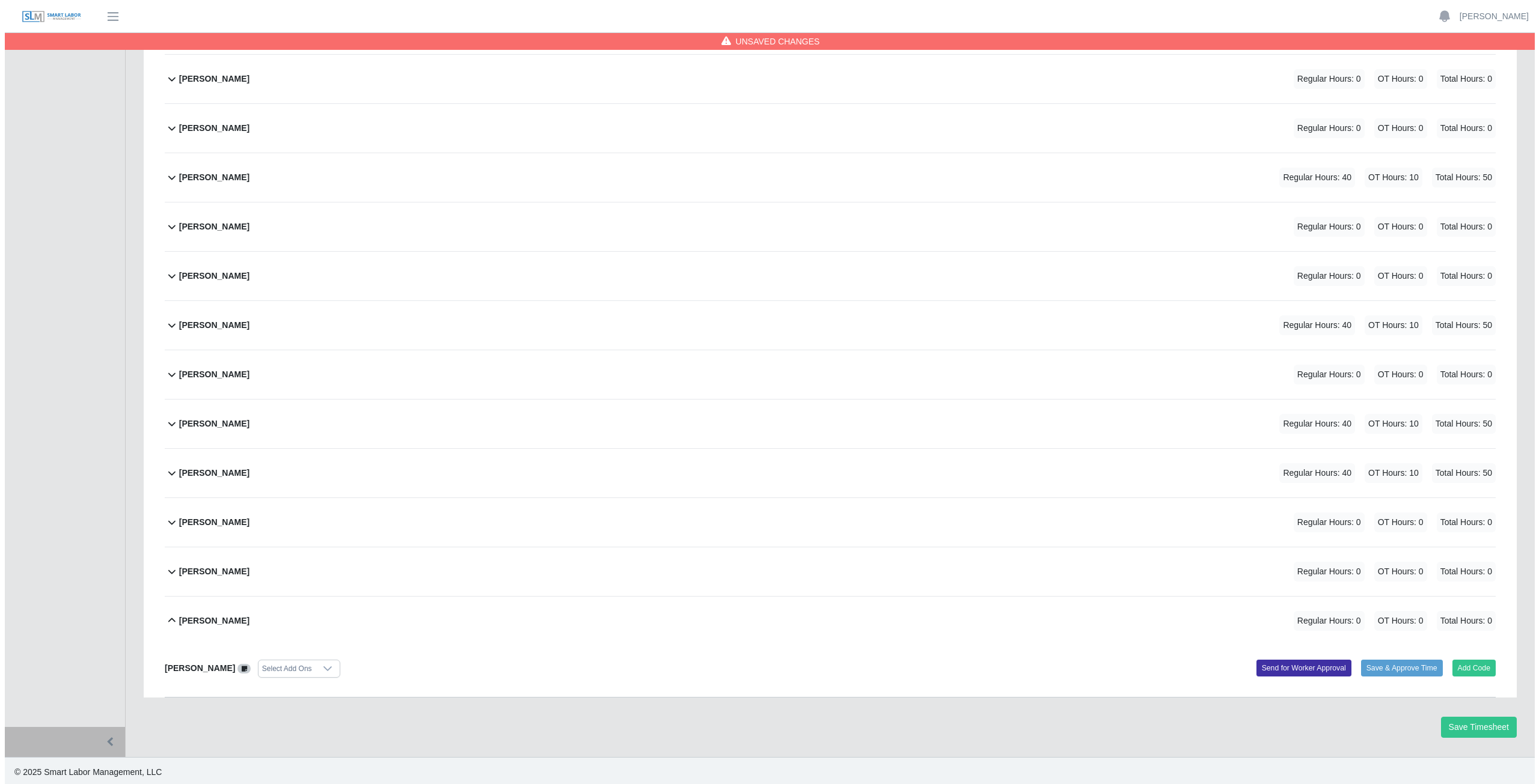
scroll to position [253, 0]
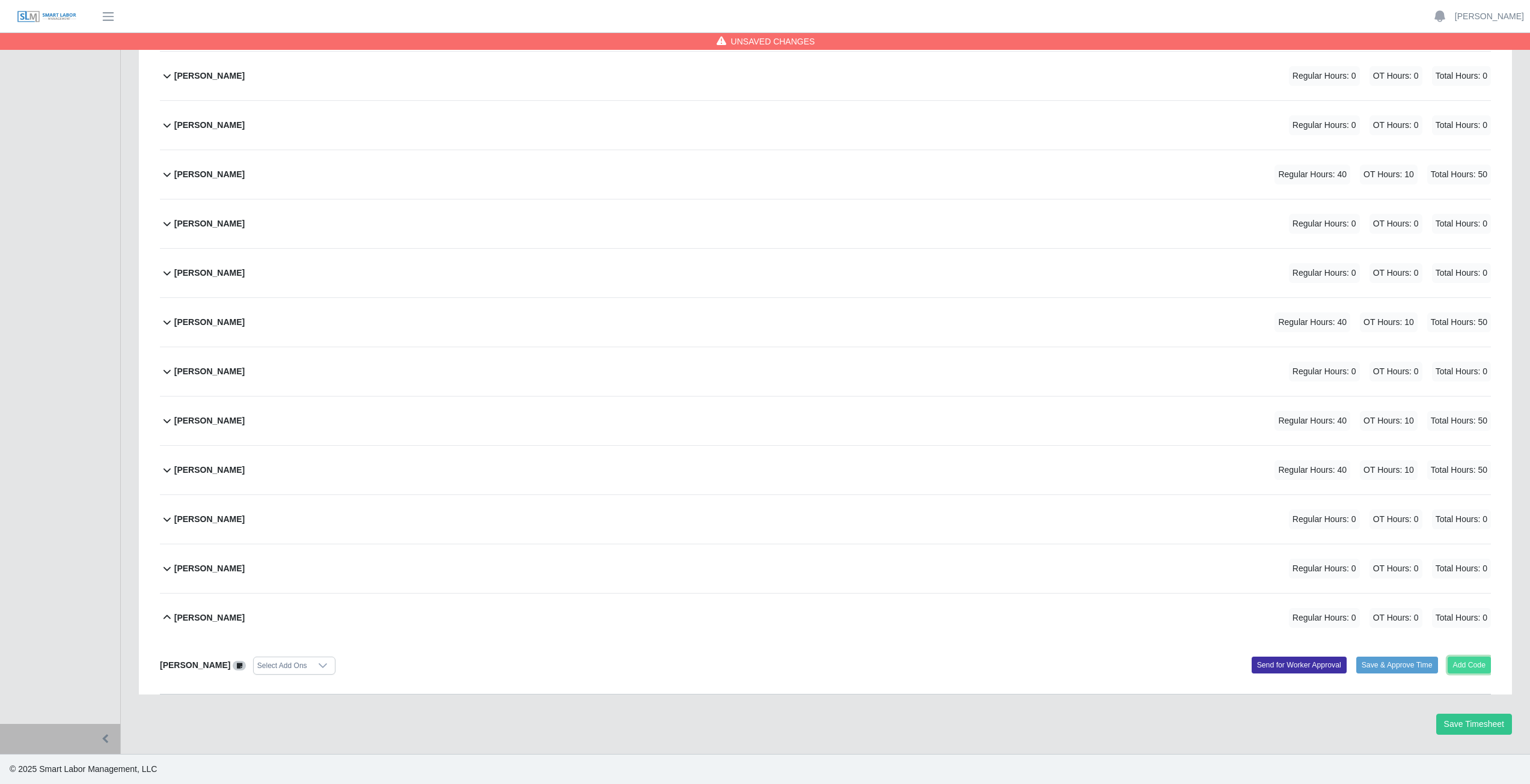
click at [1471, 671] on button "Add Code" at bounding box center [1469, 665] width 43 height 17
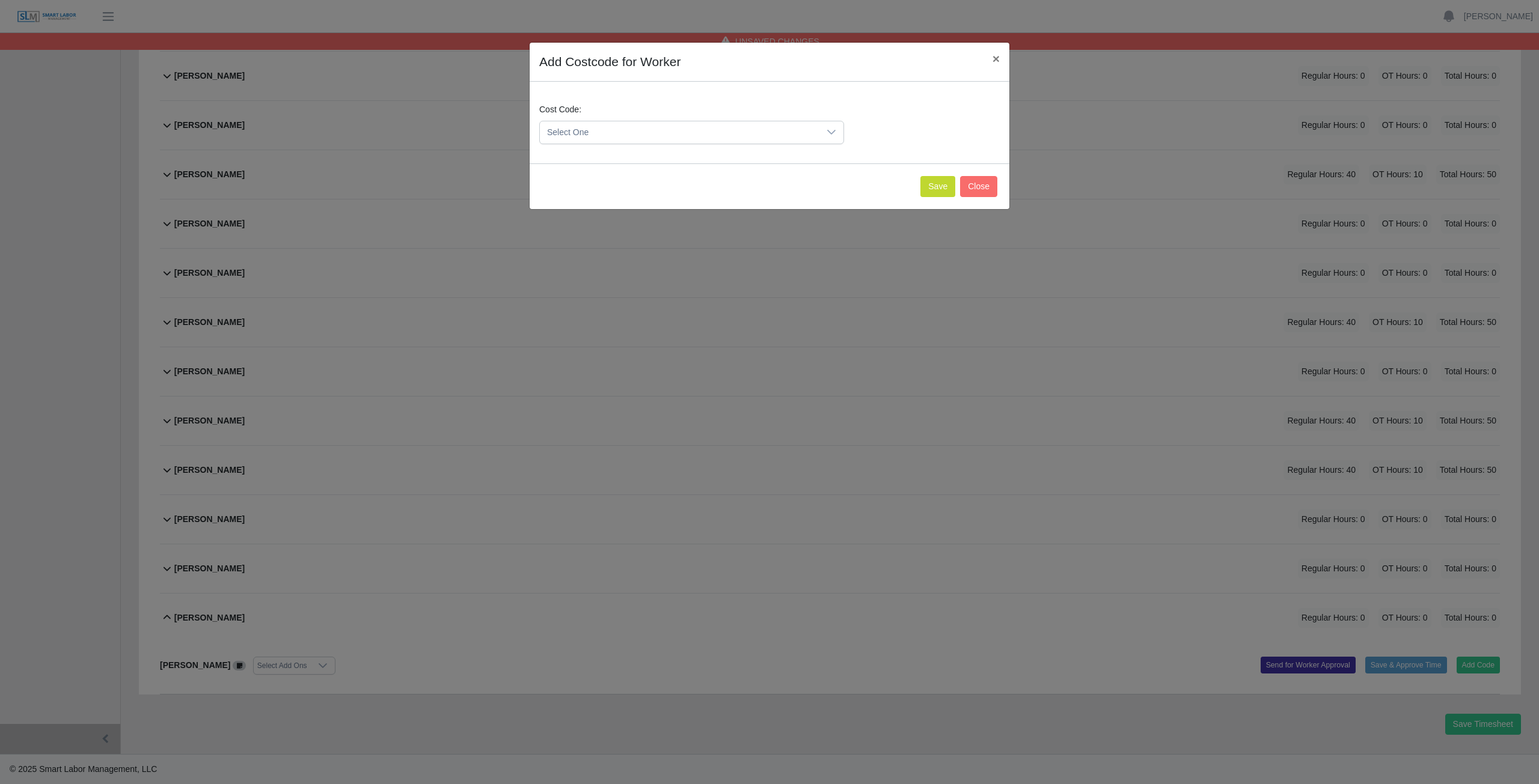
click at [607, 129] on span "Select One" at bounding box center [680, 132] width 279 height 22
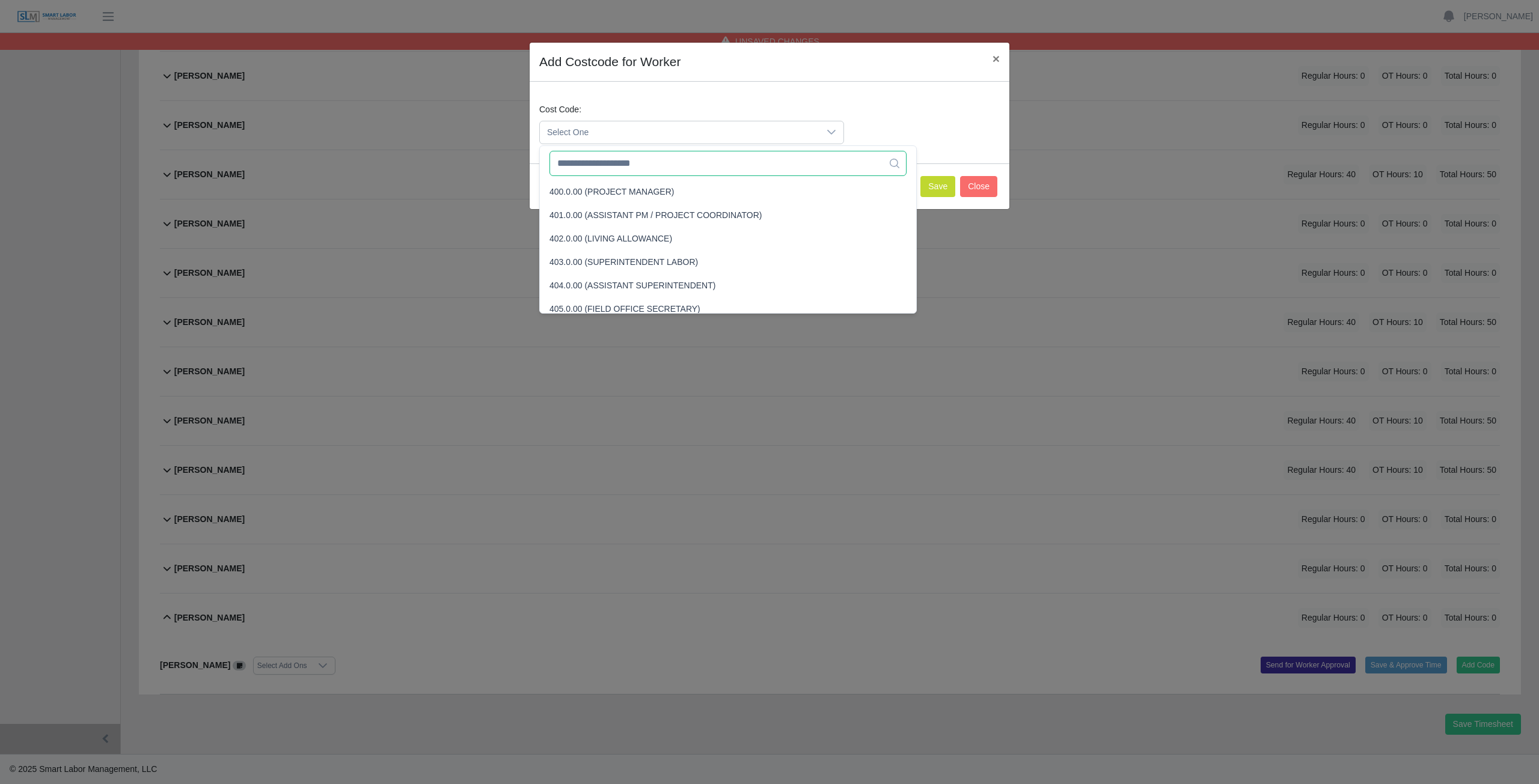
click at [606, 167] on input "text" at bounding box center [728, 163] width 357 height 25
click at [654, 165] on input "text" at bounding box center [728, 163] width 357 height 25
click at [651, 162] on input "text" at bounding box center [728, 163] width 357 height 25
click at [655, 165] on input "text" at bounding box center [728, 163] width 357 height 25
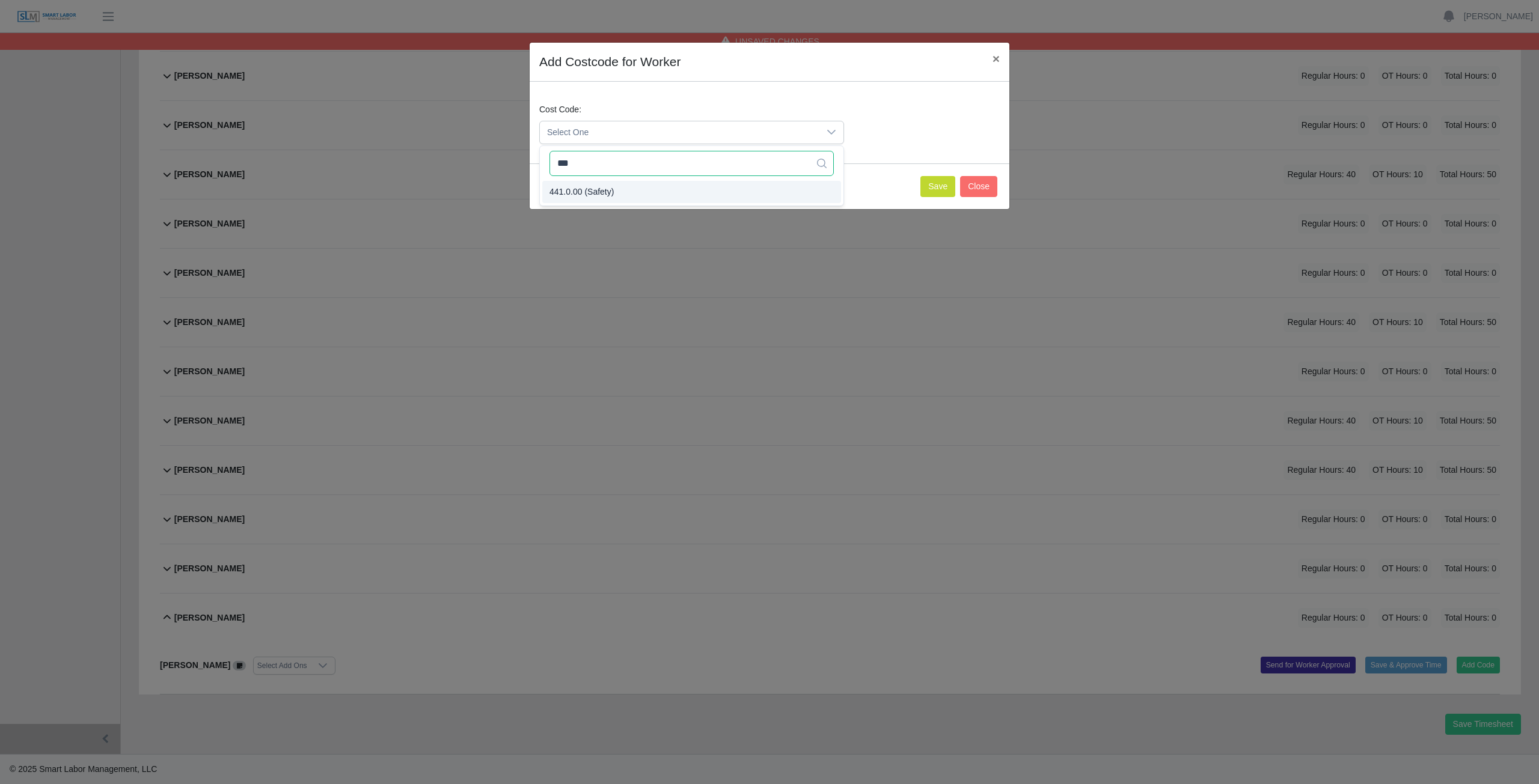
type input "***"
click at [625, 189] on li "441.0.00 (Safety)" at bounding box center [691, 192] width 299 height 22
click at [938, 187] on button "Save" at bounding box center [938, 186] width 35 height 21
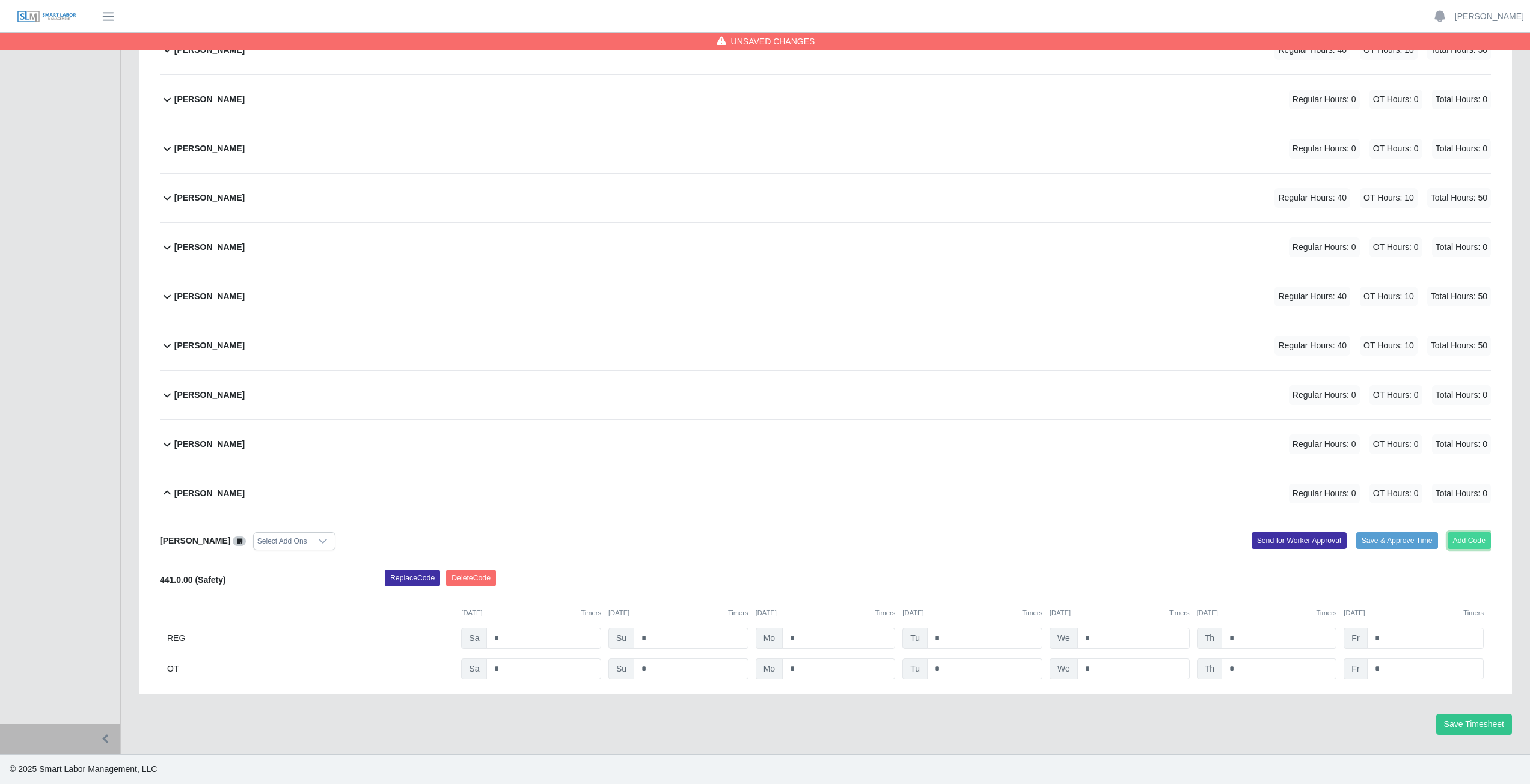
click at [1471, 544] on button "Add Code" at bounding box center [1469, 541] width 43 height 17
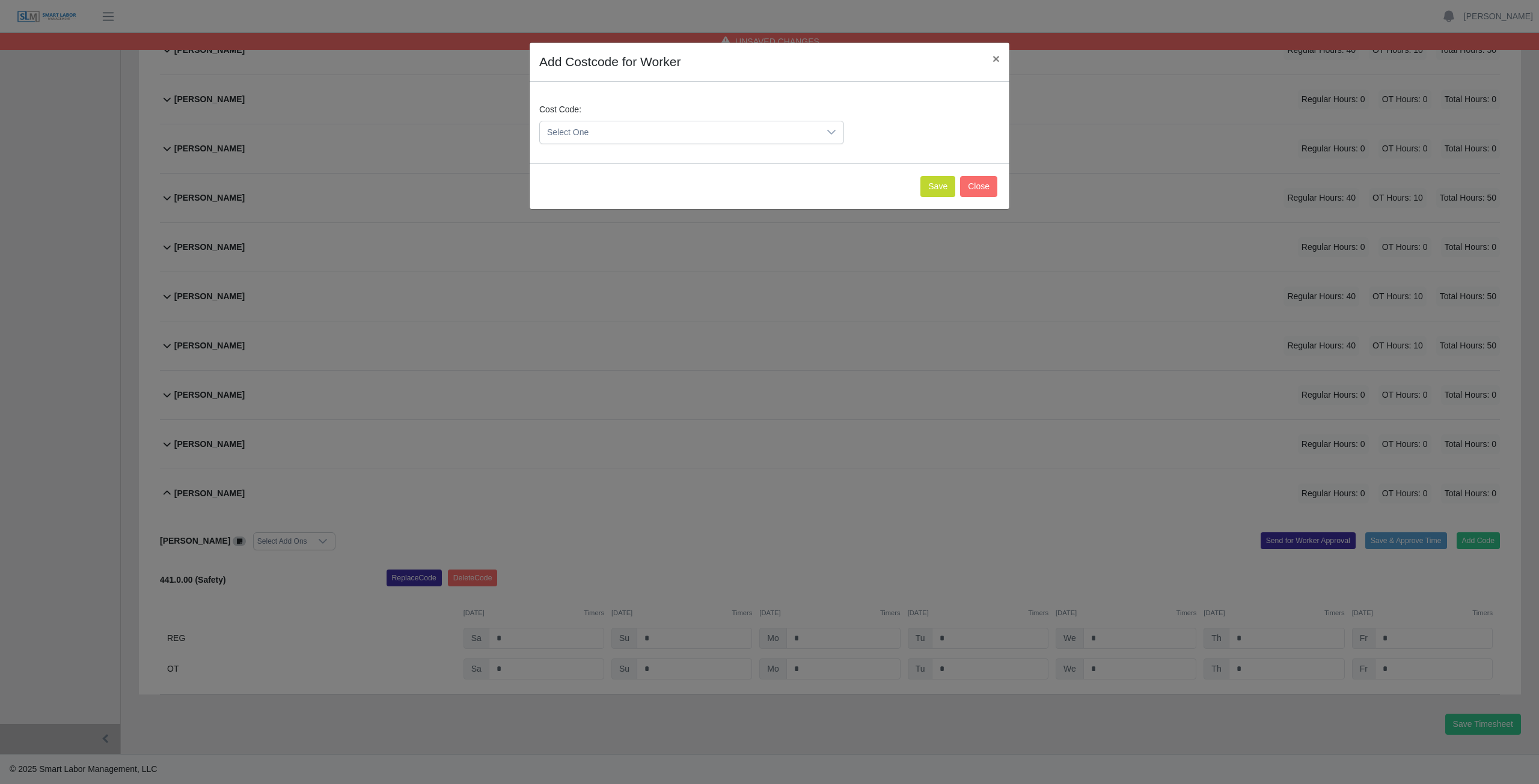
click at [607, 129] on span "Select One" at bounding box center [680, 132] width 279 height 22
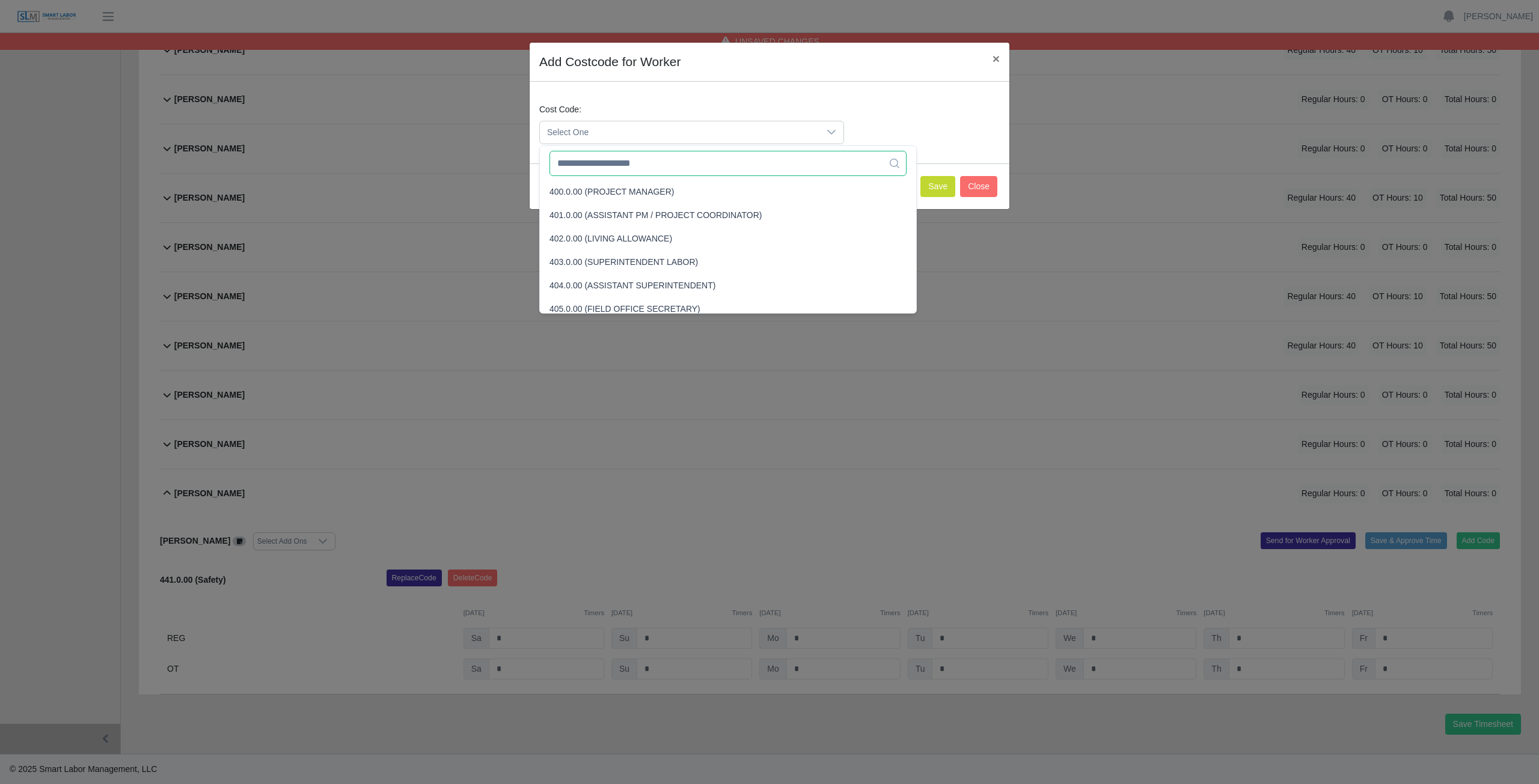
click at [609, 168] on input "text" at bounding box center [728, 163] width 357 height 25
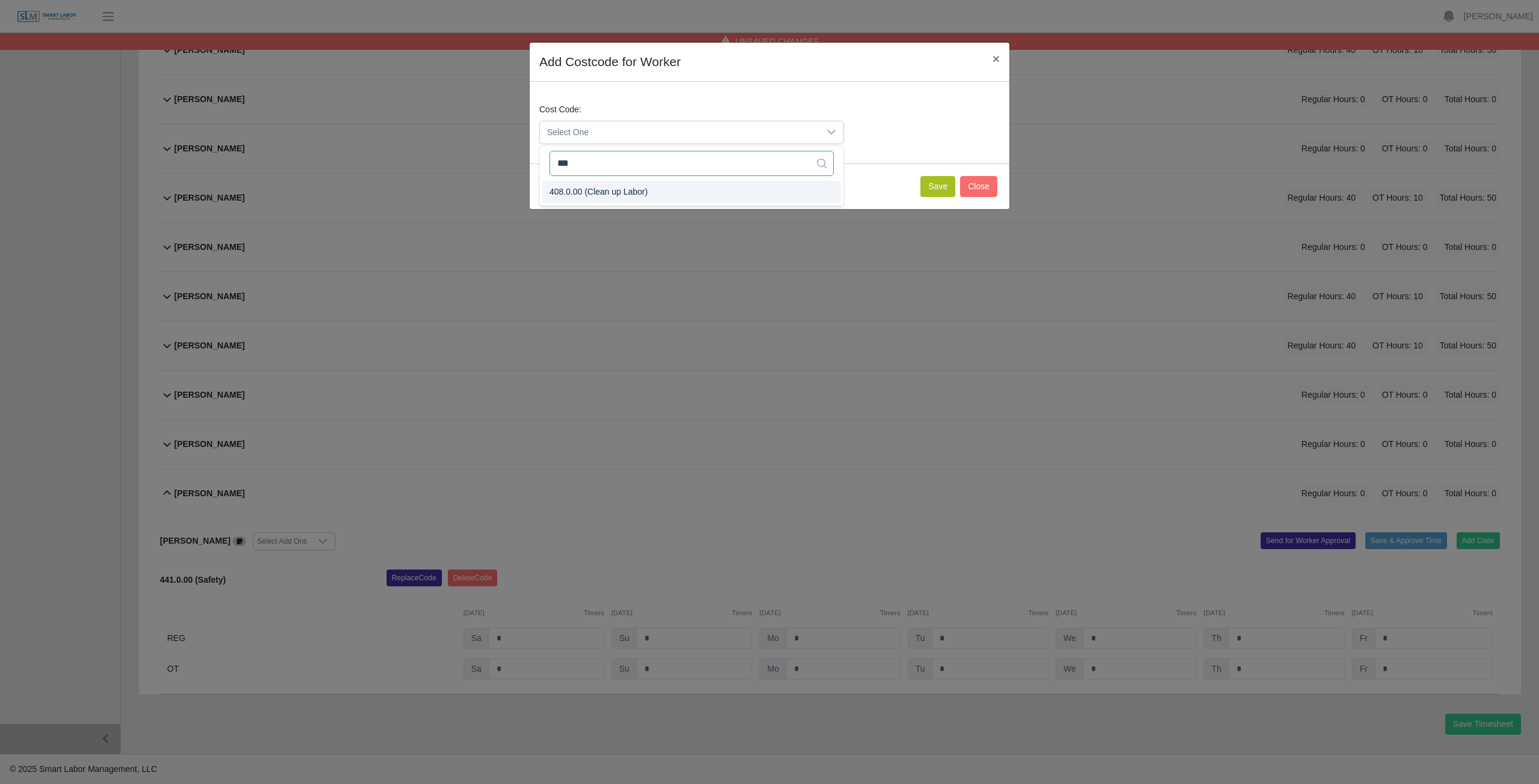
type input "***"
click at [929, 185] on button "Save" at bounding box center [938, 186] width 35 height 21
click at [939, 189] on button "Save" at bounding box center [938, 186] width 35 height 21
click at [613, 129] on span "Select One" at bounding box center [680, 132] width 279 height 22
click at [938, 188] on button "Save" at bounding box center [938, 186] width 35 height 21
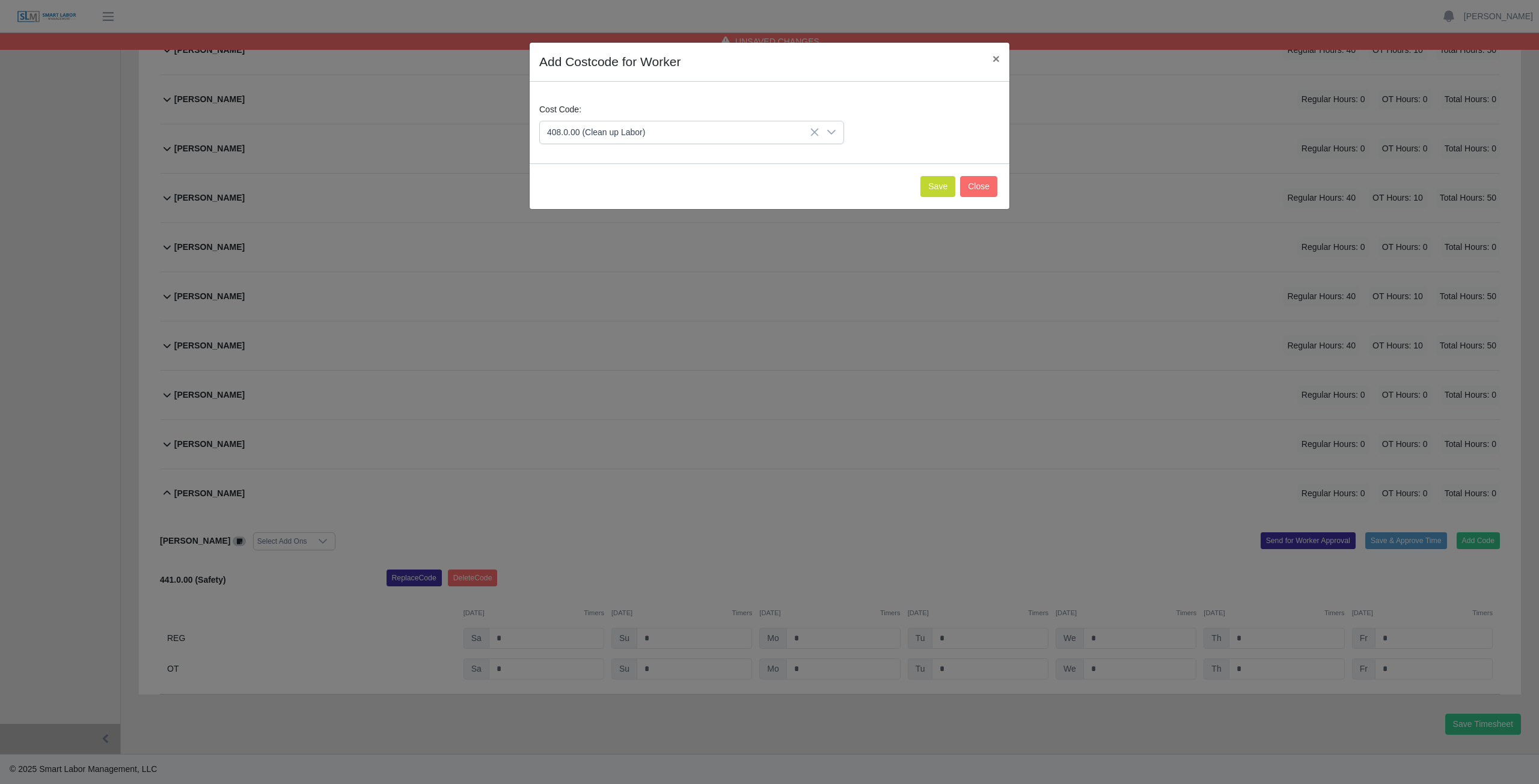
scroll to position [501, 0]
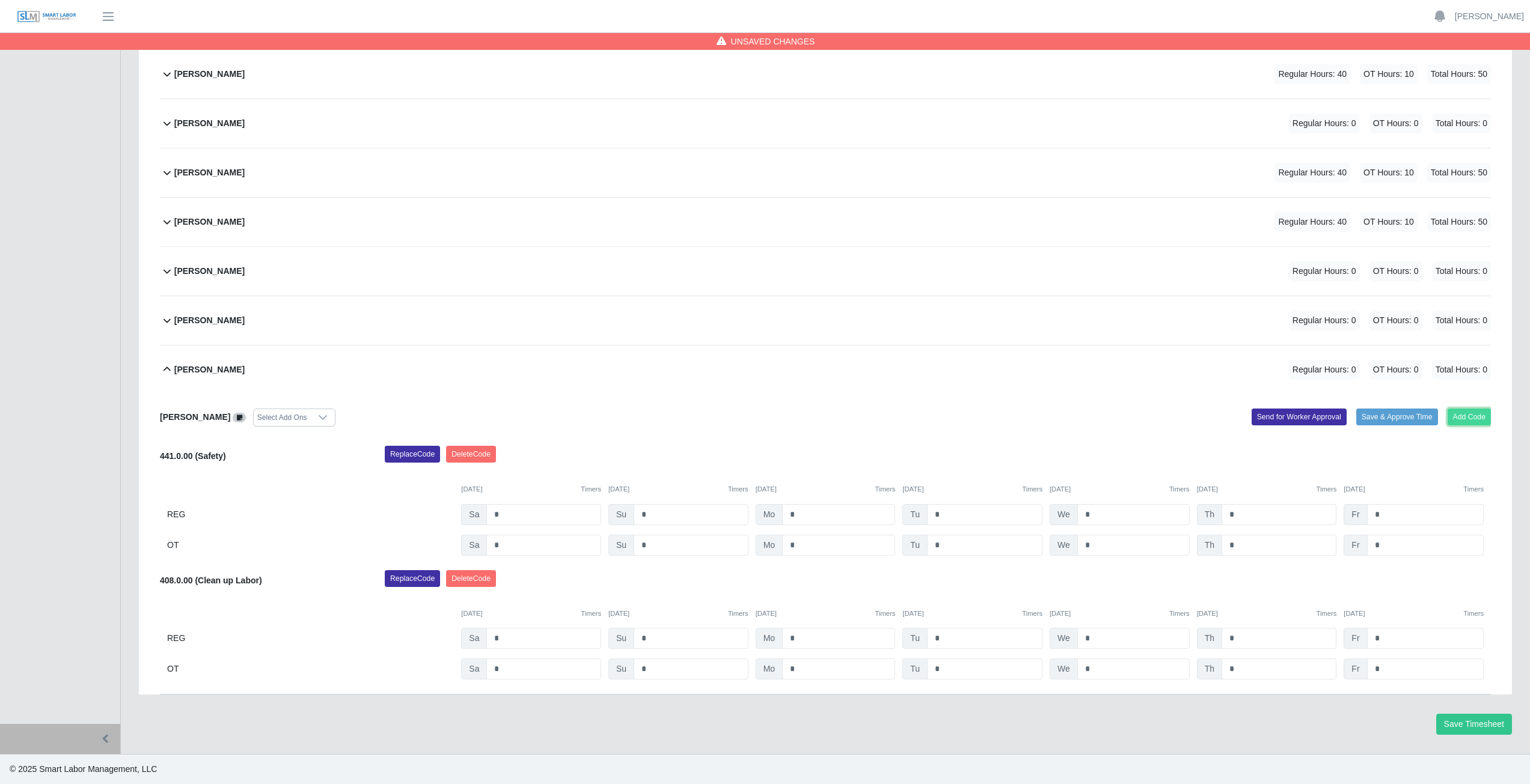
click at [1473, 420] on button "Add Code" at bounding box center [1469, 417] width 43 height 17
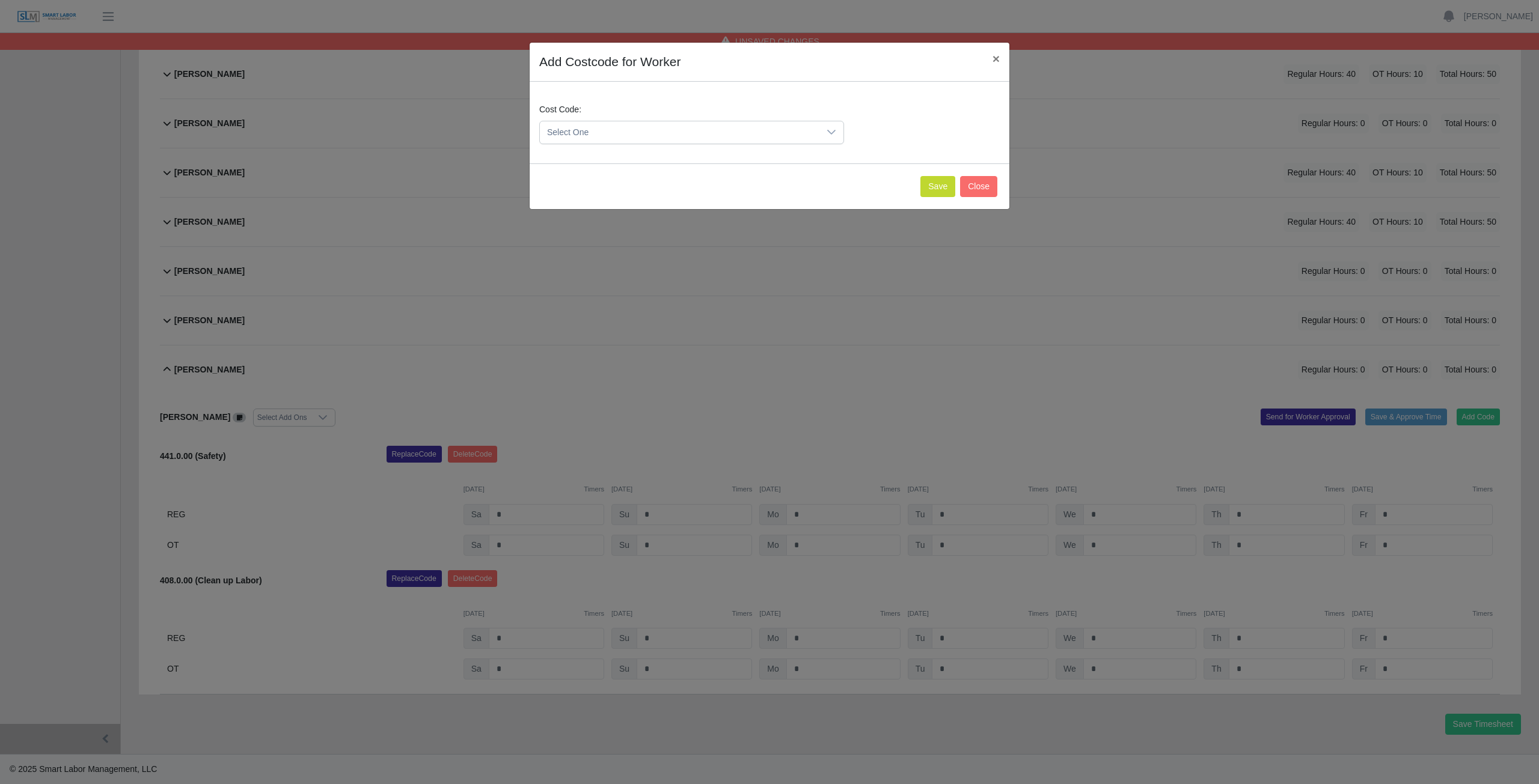
click at [605, 133] on span "Select One" at bounding box center [680, 132] width 279 height 22
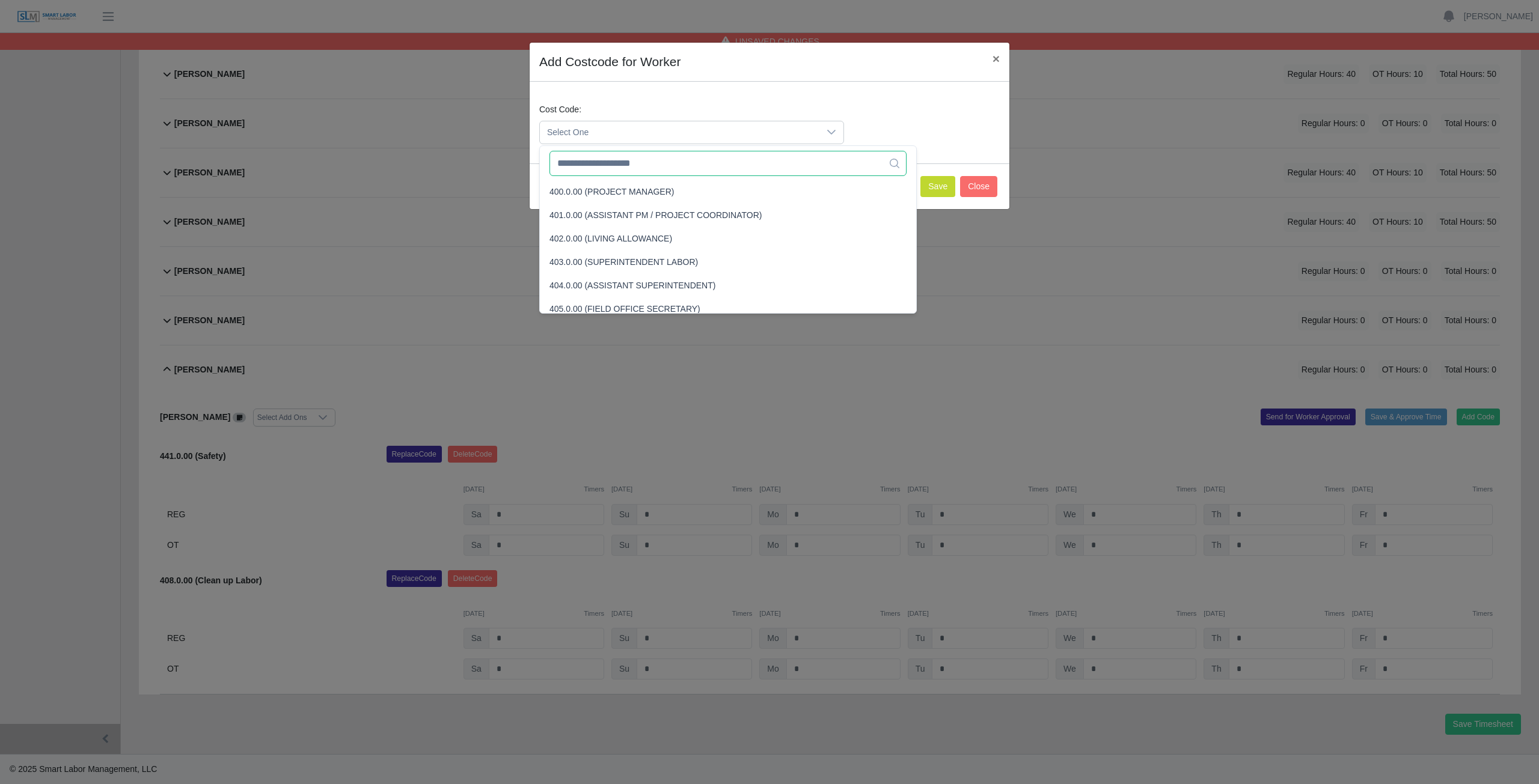
click at [621, 169] on input "text" at bounding box center [728, 163] width 357 height 25
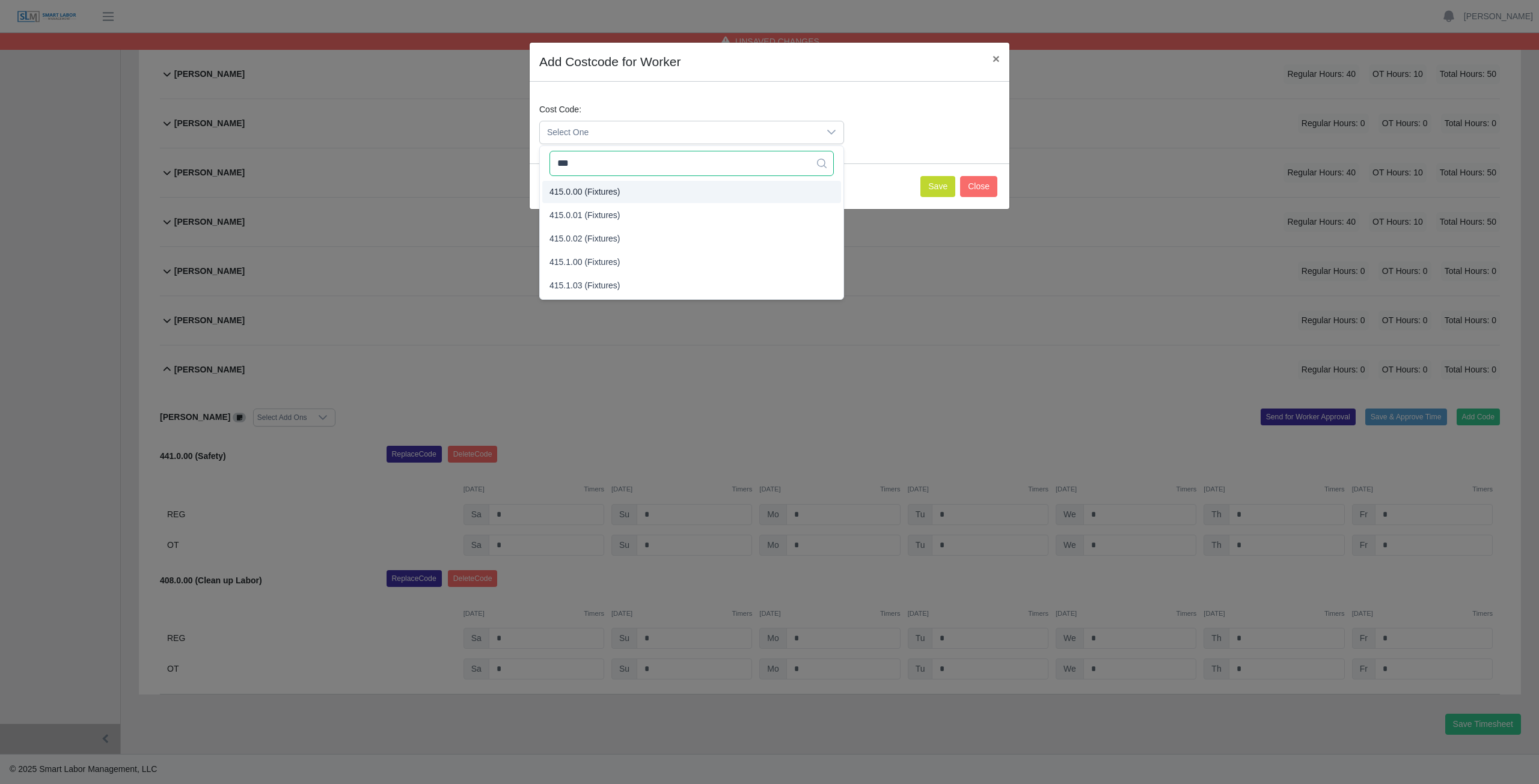
type input "***"
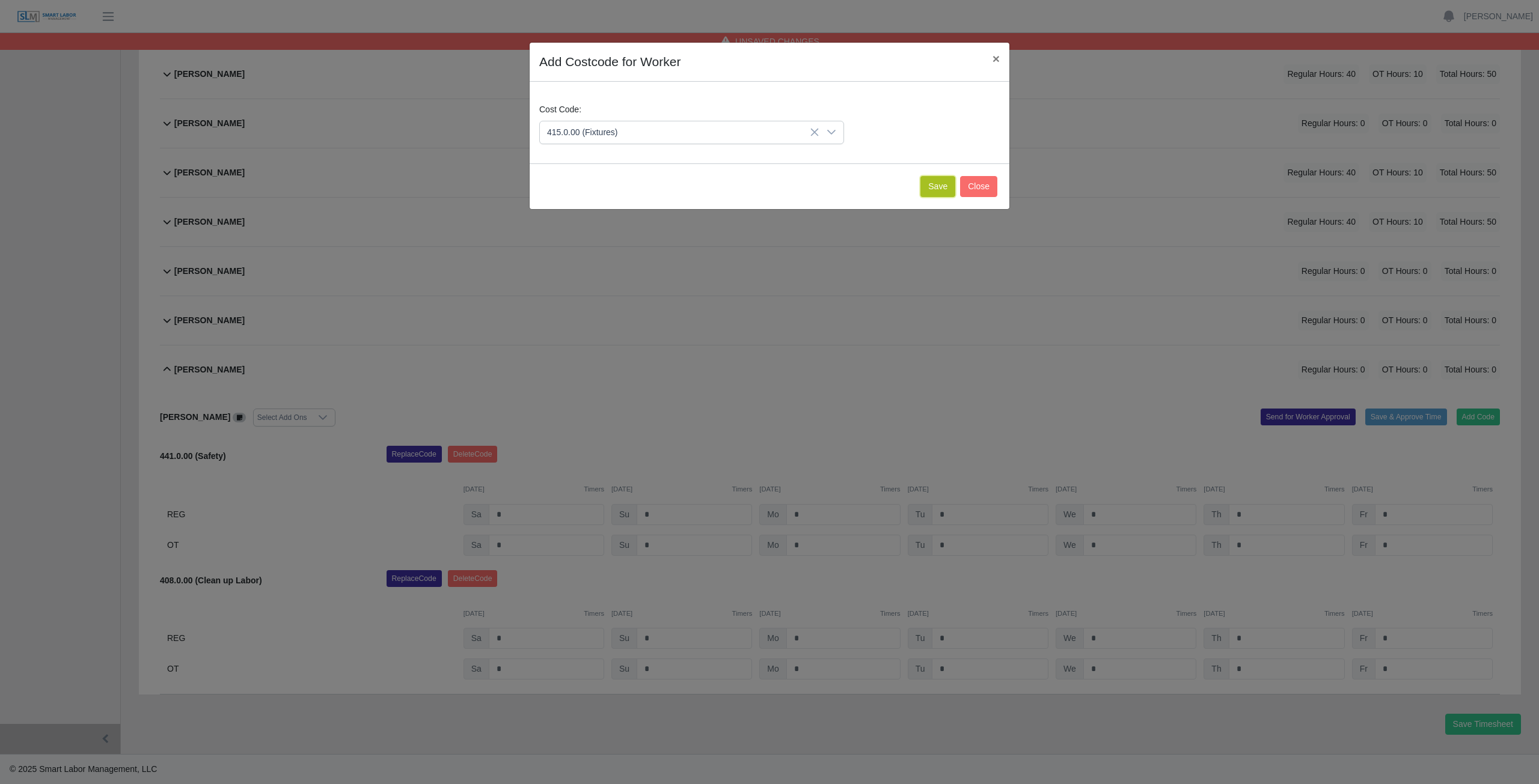
click at [936, 187] on button "Save" at bounding box center [938, 186] width 35 height 21
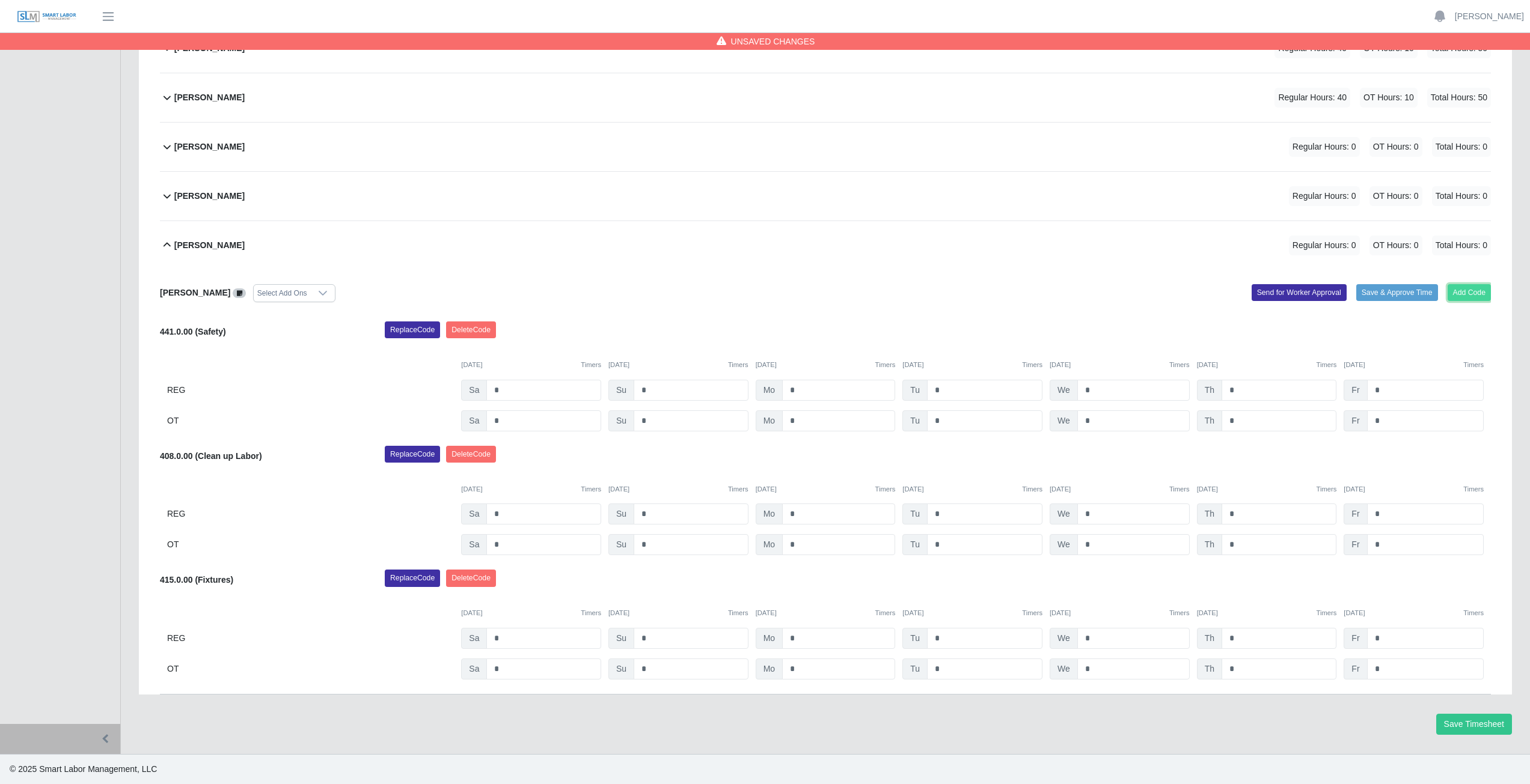
click at [1465, 291] on button "Add Code" at bounding box center [1469, 292] width 43 height 17
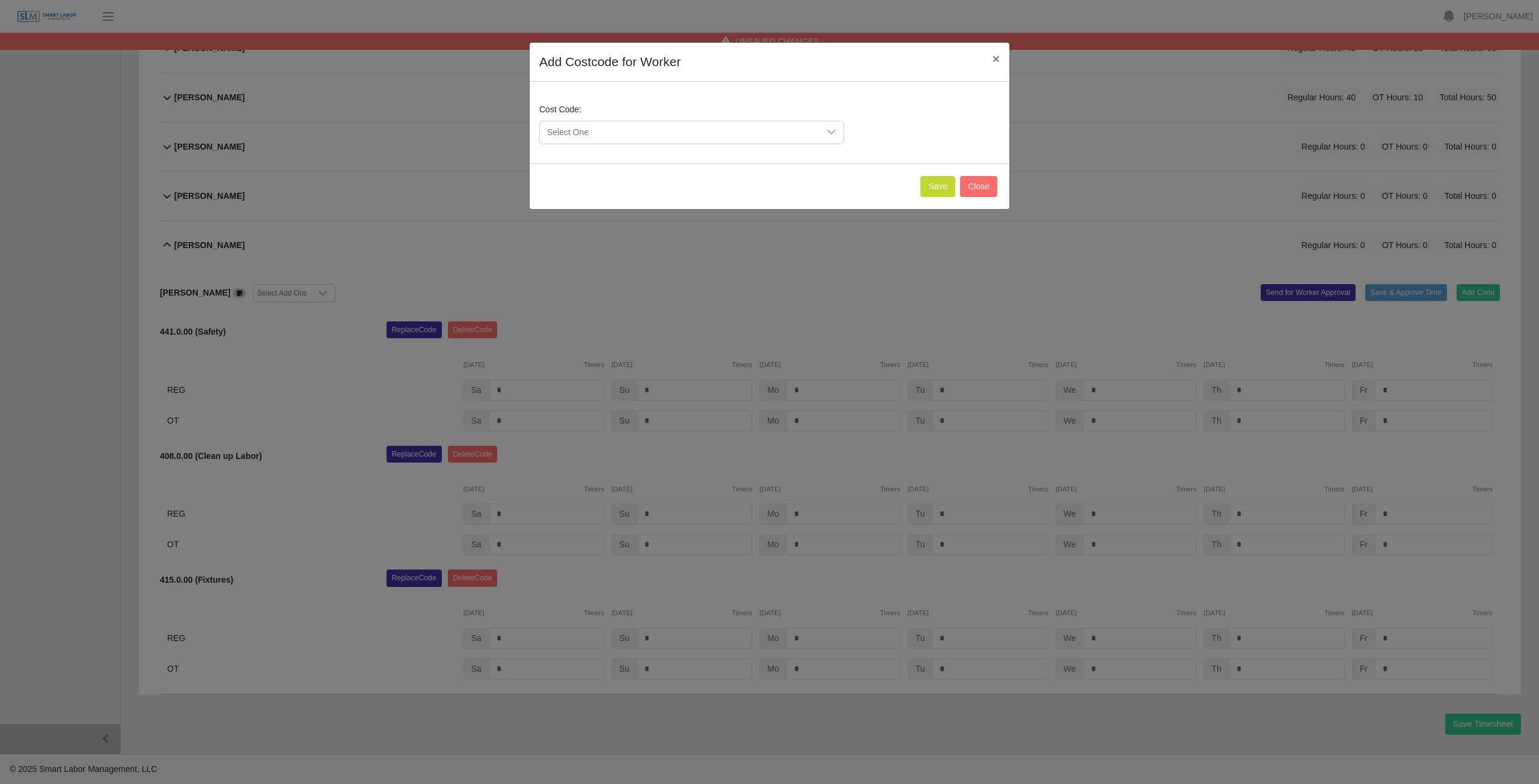
click at [599, 133] on span "Select One" at bounding box center [680, 132] width 279 height 22
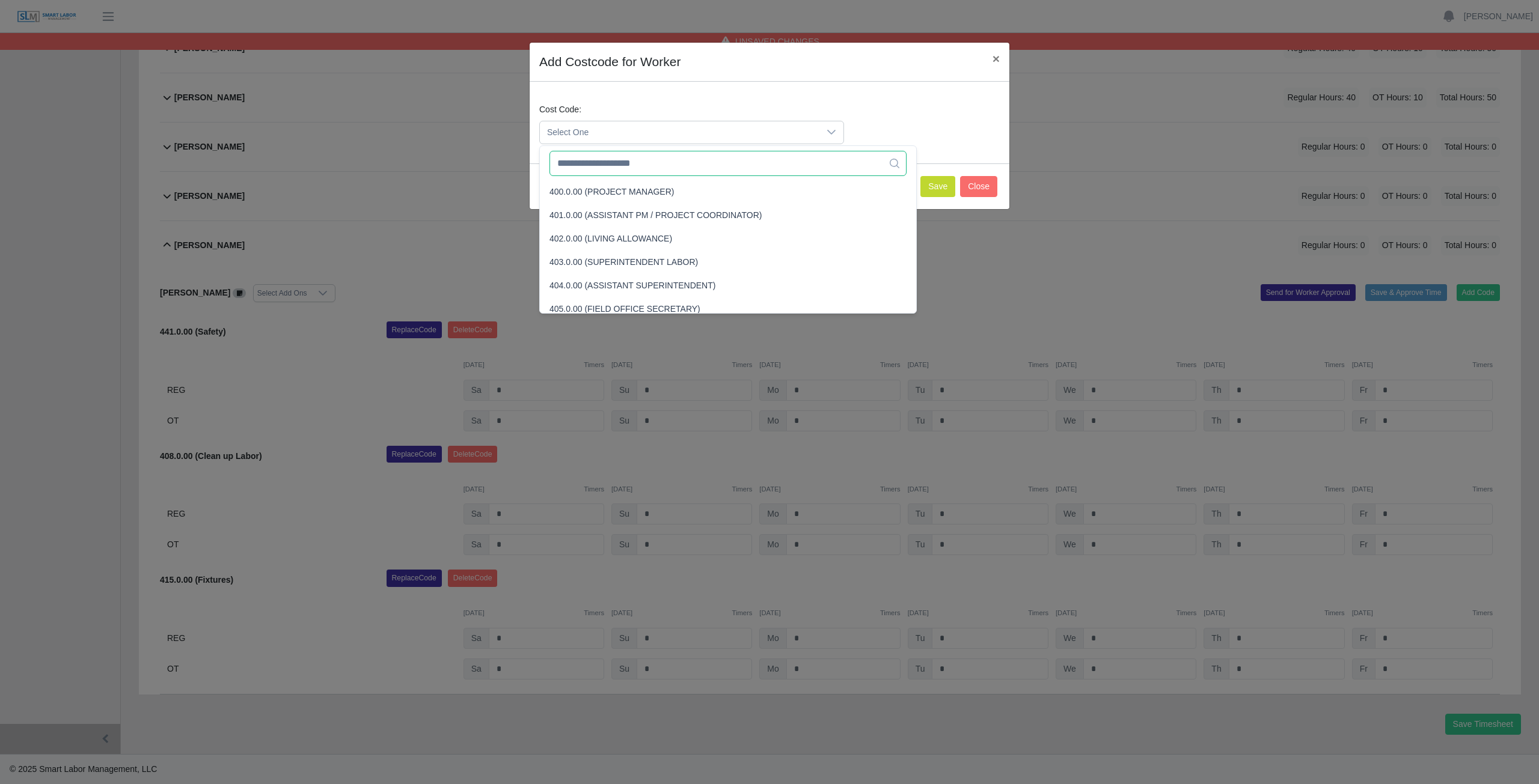
click at [607, 165] on input "text" at bounding box center [728, 163] width 357 height 25
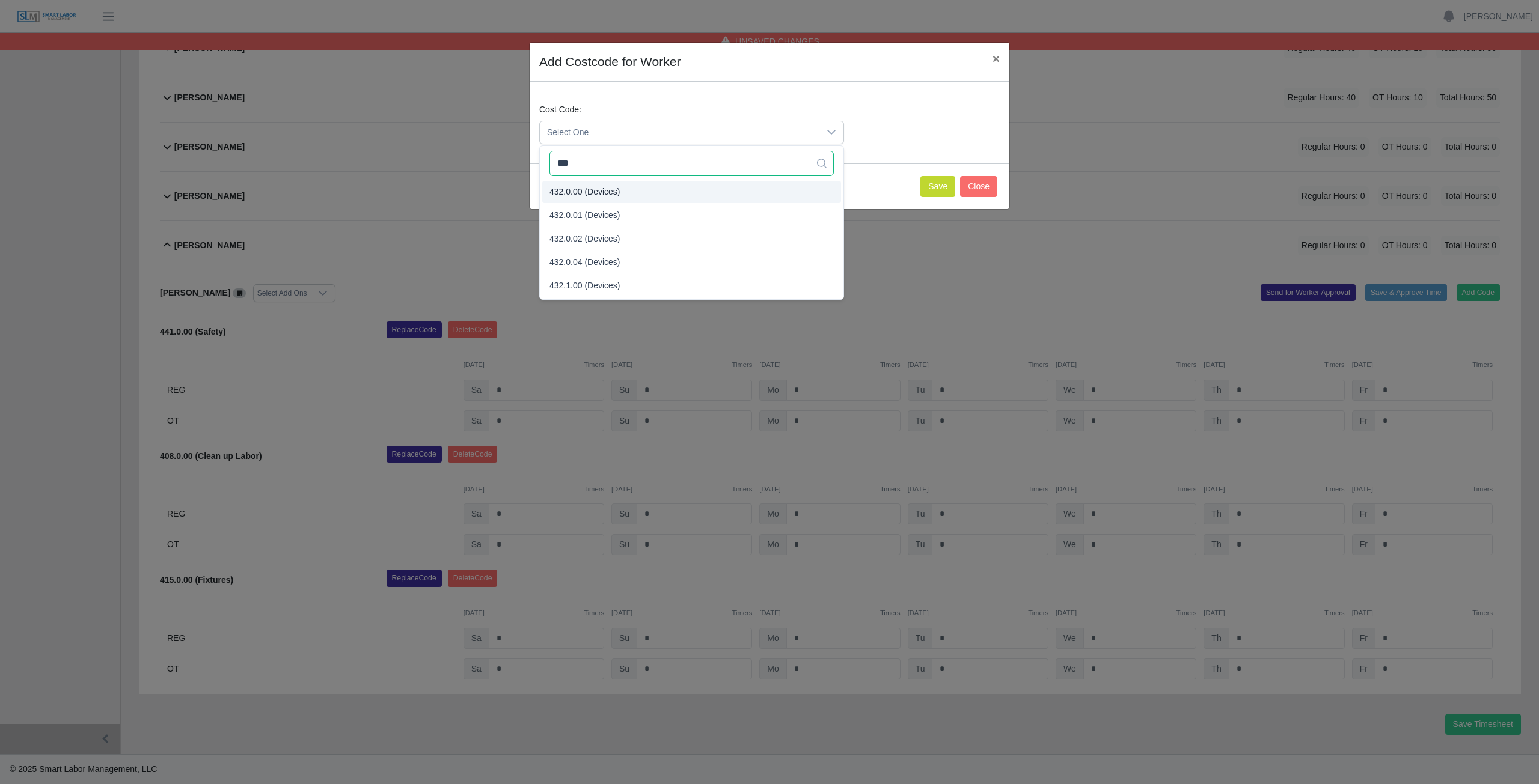
type input "***"
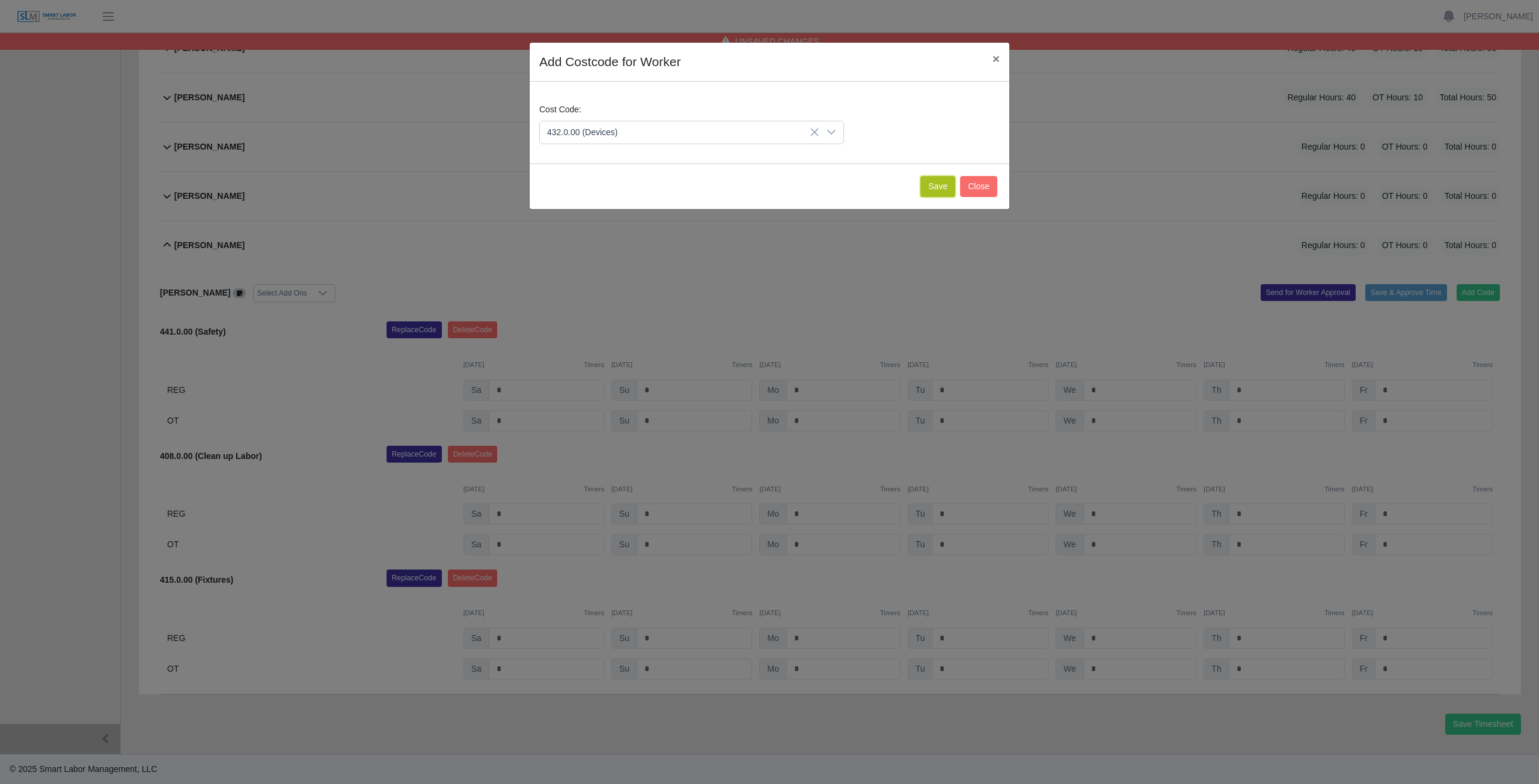
click at [938, 186] on button "Save" at bounding box center [938, 186] width 35 height 21
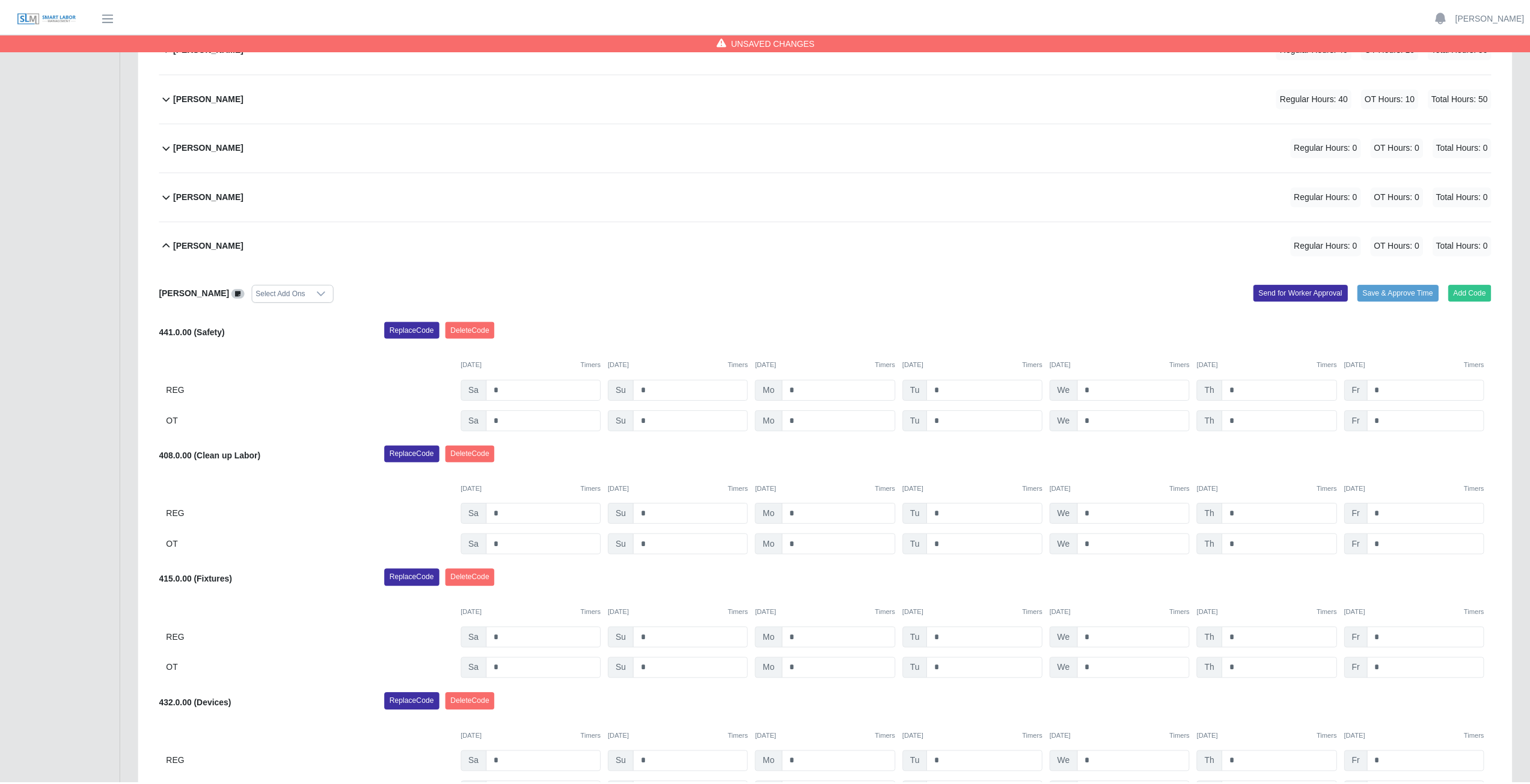
scroll to position [750, 0]
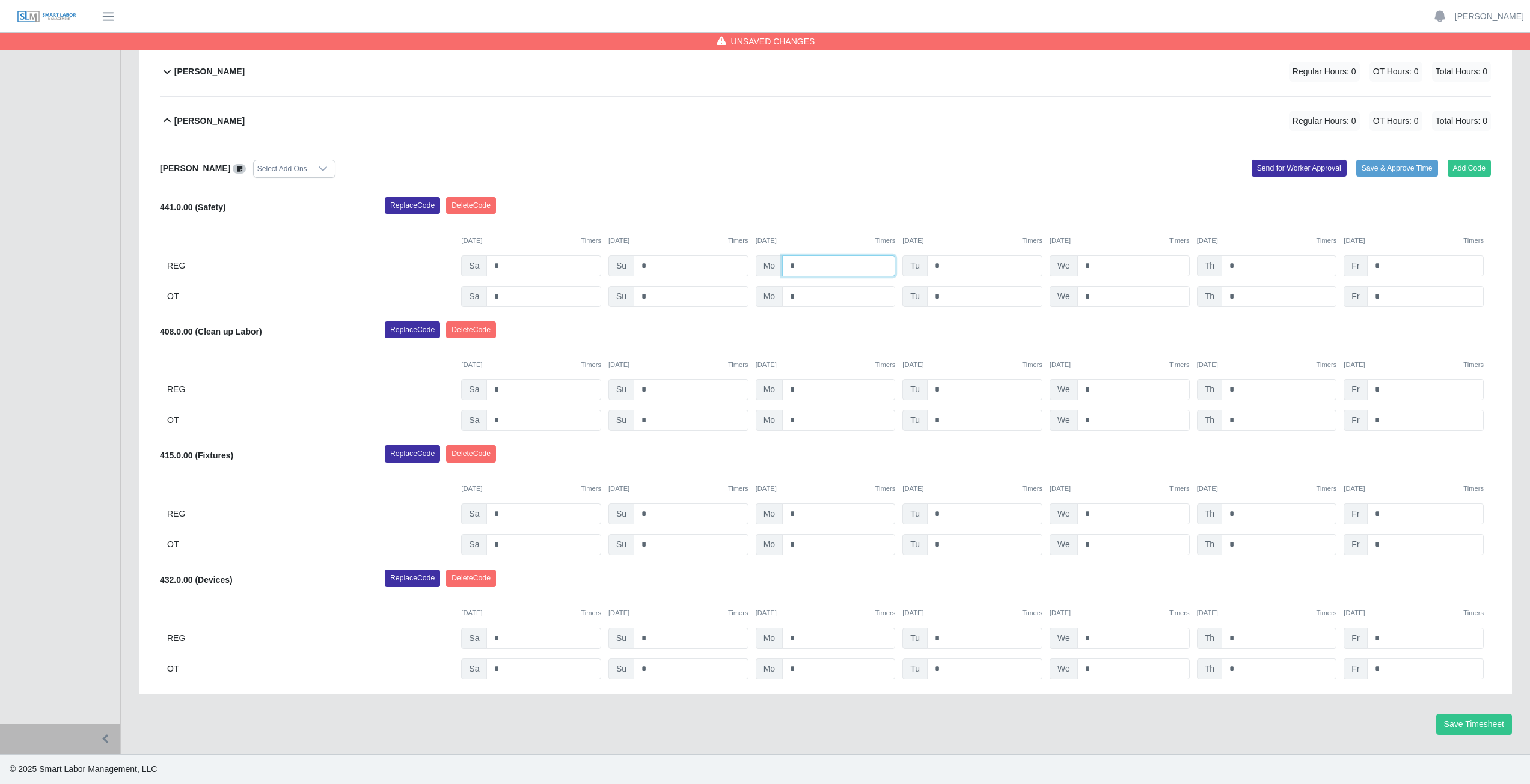
click at [802, 269] on input "*" at bounding box center [838, 265] width 113 height 21
type input "*"
click at [942, 263] on input "*" at bounding box center [984, 265] width 116 height 21
type input "*"
click at [1098, 265] on input "*" at bounding box center [1134, 265] width 113 height 21
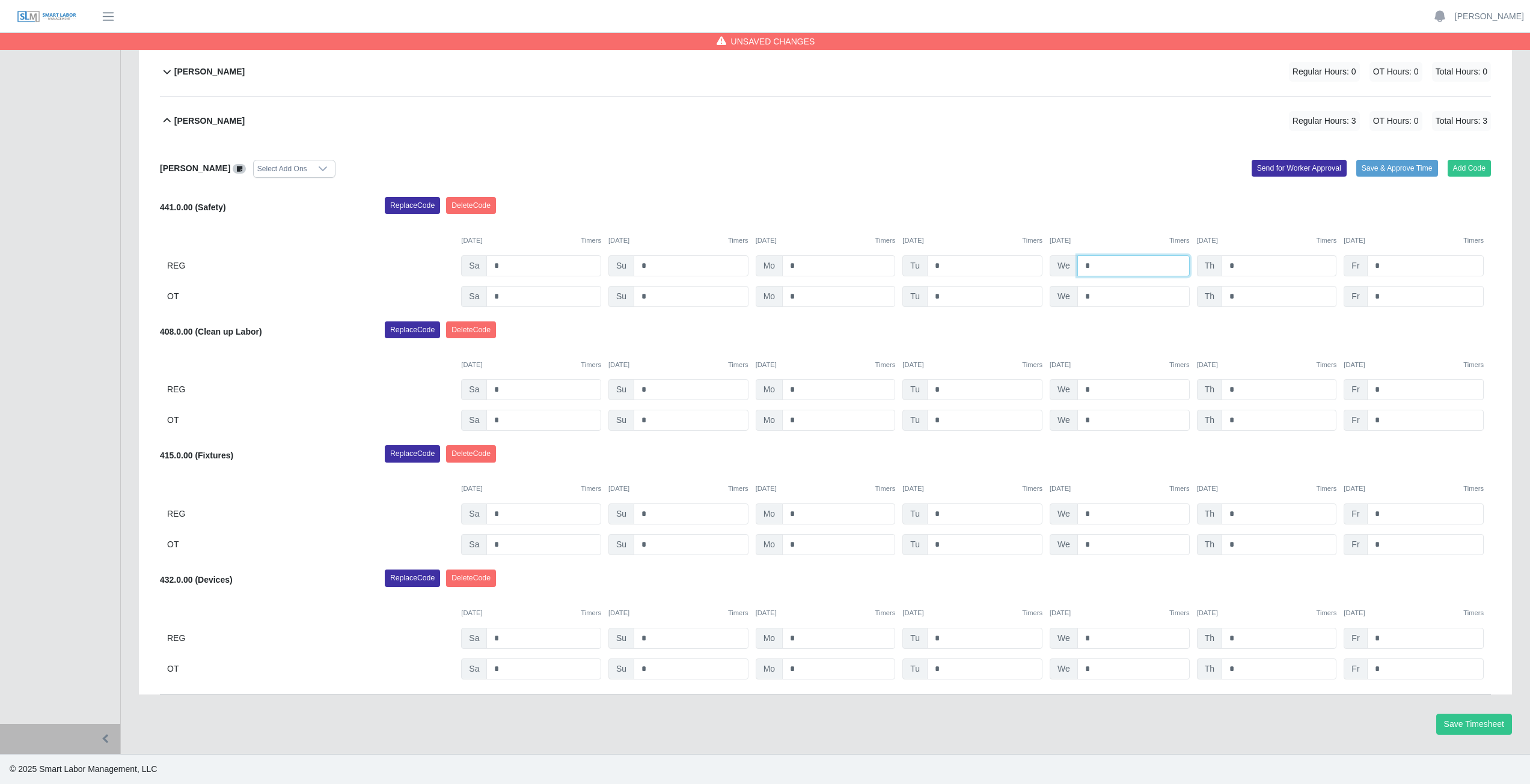
type input "*"
click at [1244, 272] on input "*" at bounding box center [1278, 265] width 115 height 21
type input "*"
click at [1387, 266] on input "*" at bounding box center [1425, 265] width 117 height 21
type input "*"
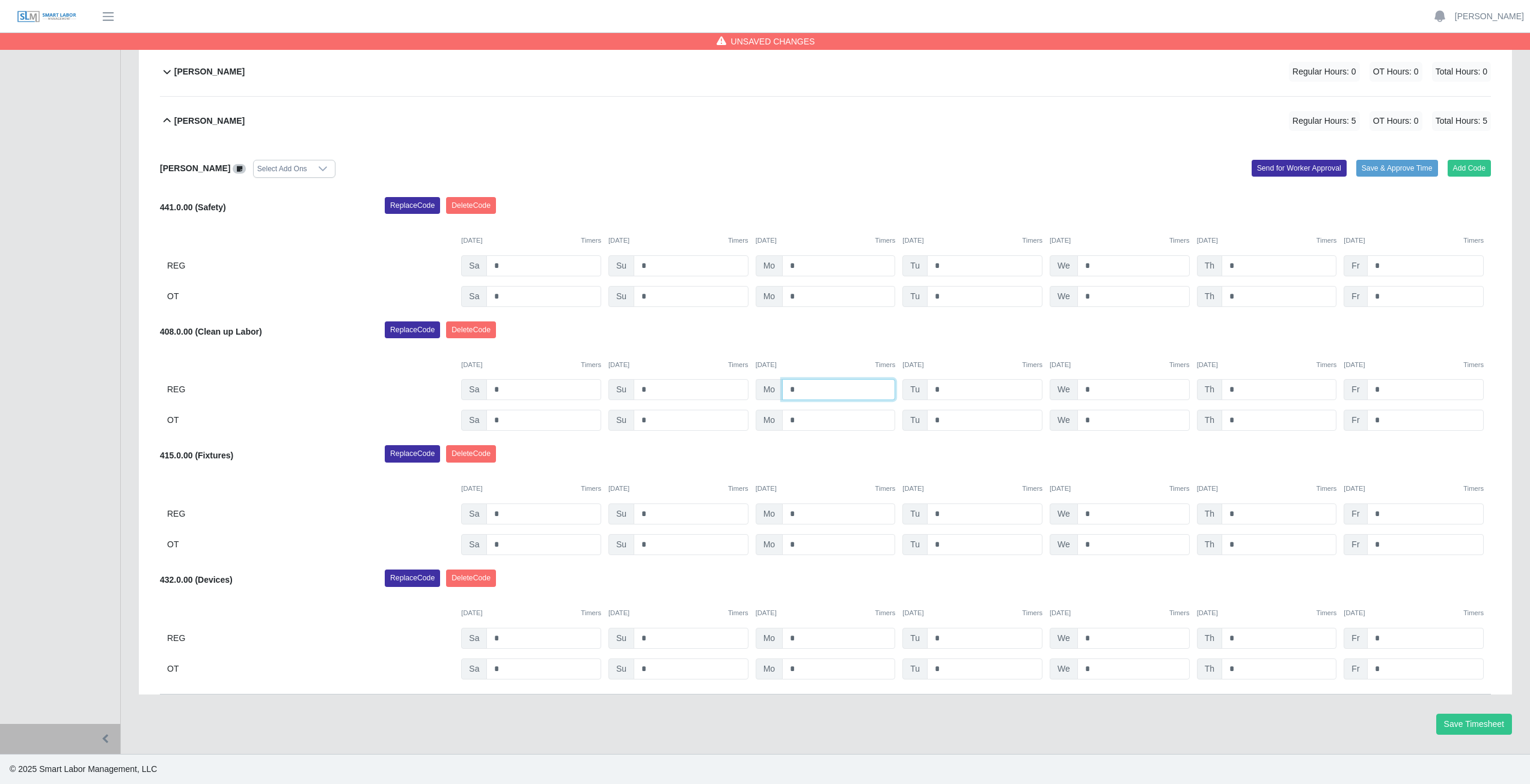
click at [800, 390] on input "*" at bounding box center [838, 389] width 113 height 21
type input "*"
click at [949, 388] on input "*" at bounding box center [984, 389] width 116 height 21
type input "*"
click at [1096, 387] on input "*" at bounding box center [1134, 389] width 113 height 21
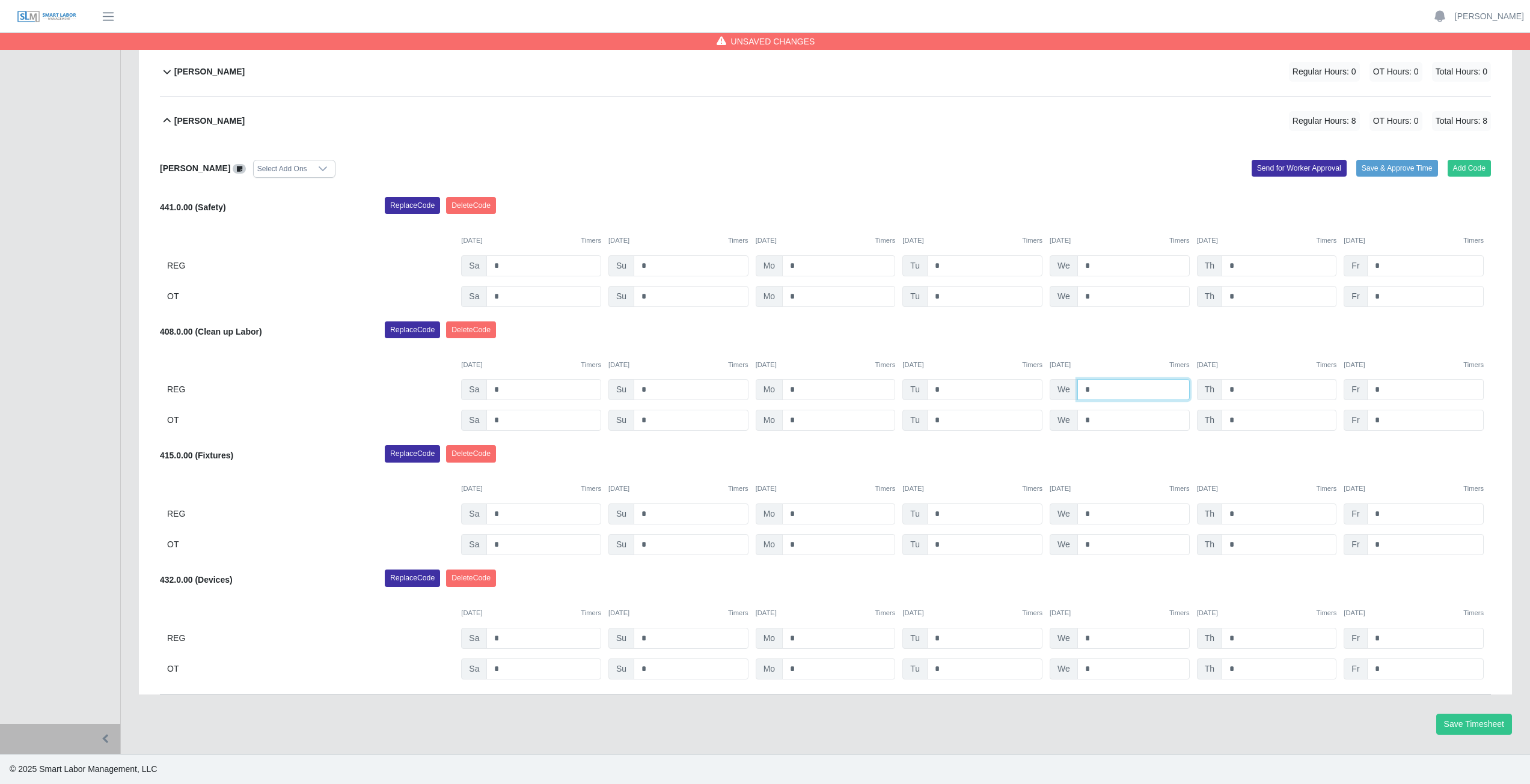
type input "*"
click at [1241, 392] on input "*" at bounding box center [1278, 389] width 115 height 21
type input "*"
click at [1383, 392] on input "*" at bounding box center [1425, 389] width 117 height 21
type input "*"
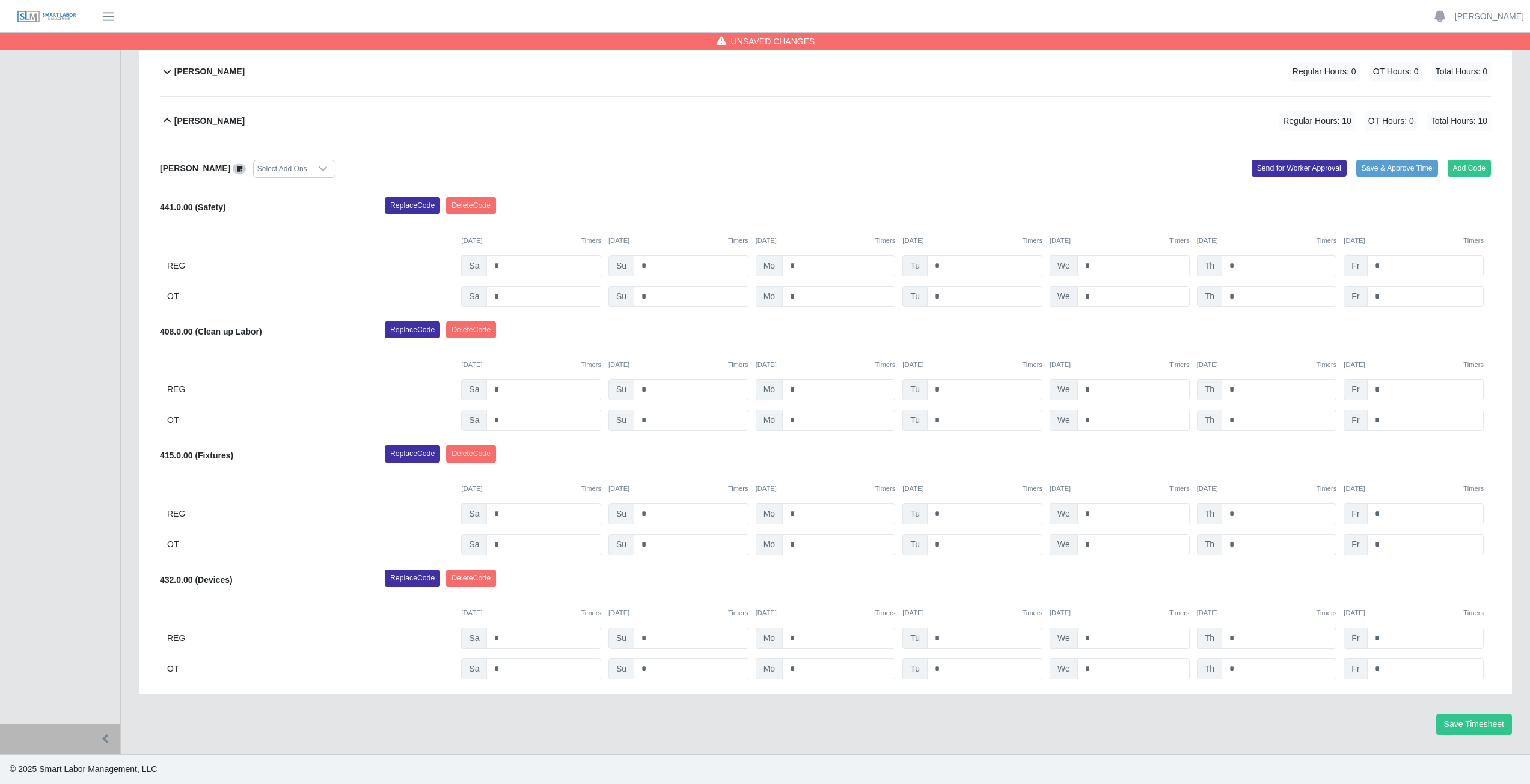
click at [1282, 327] on div "Replace Code [GEOGRAPHIC_DATA] Code" at bounding box center [937, 334] width 1124 height 24
click at [799, 515] on input "*" at bounding box center [838, 514] width 113 height 21
type input "*"
click at [801, 545] on input "*" at bounding box center [838, 545] width 113 height 21
type input "*"
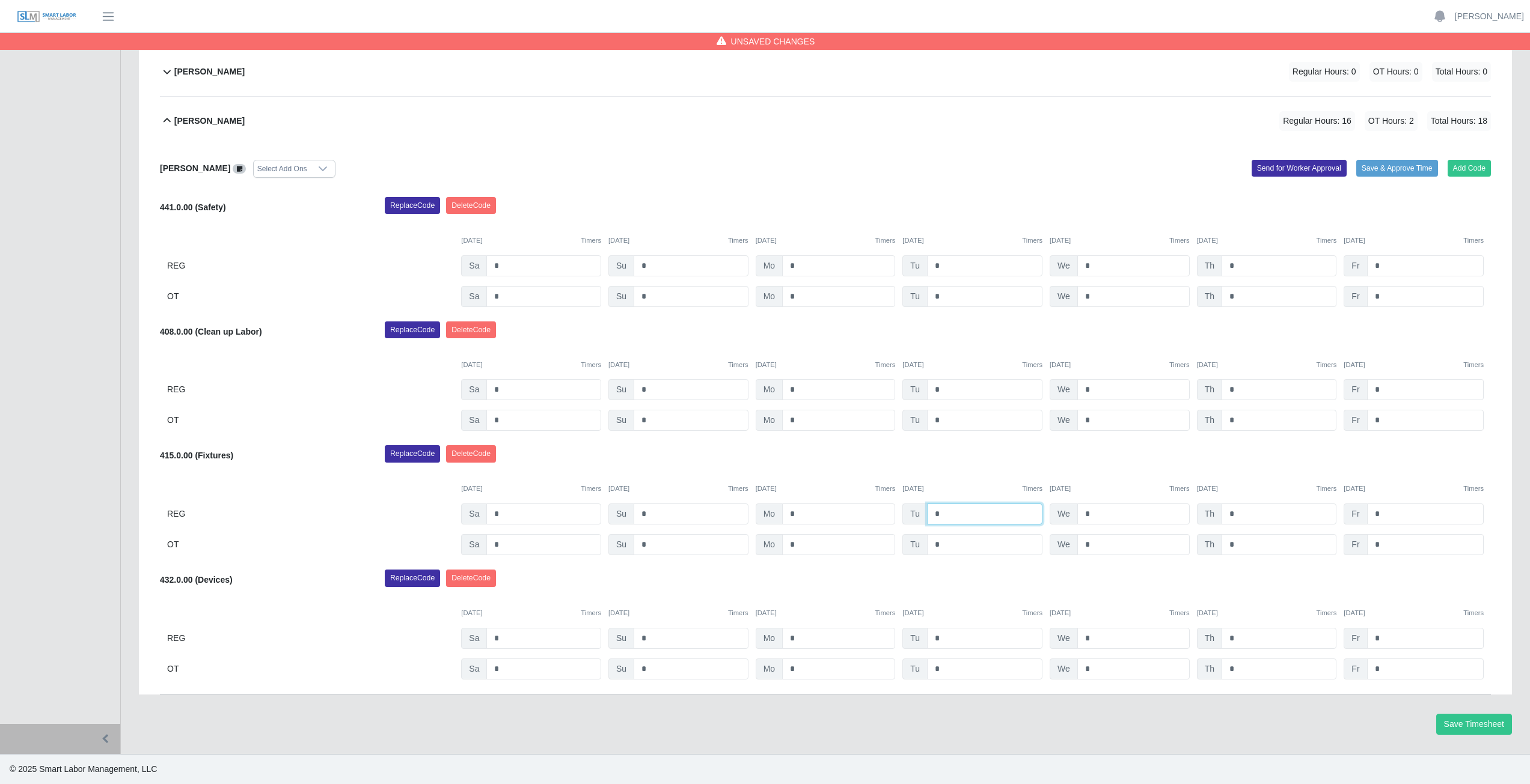
click at [948, 518] on input "*" at bounding box center [984, 514] width 116 height 21
type input "*"
click at [947, 550] on input "*" at bounding box center [984, 545] width 116 height 21
type input "*"
click at [1099, 516] on input "*" at bounding box center [1134, 514] width 113 height 21
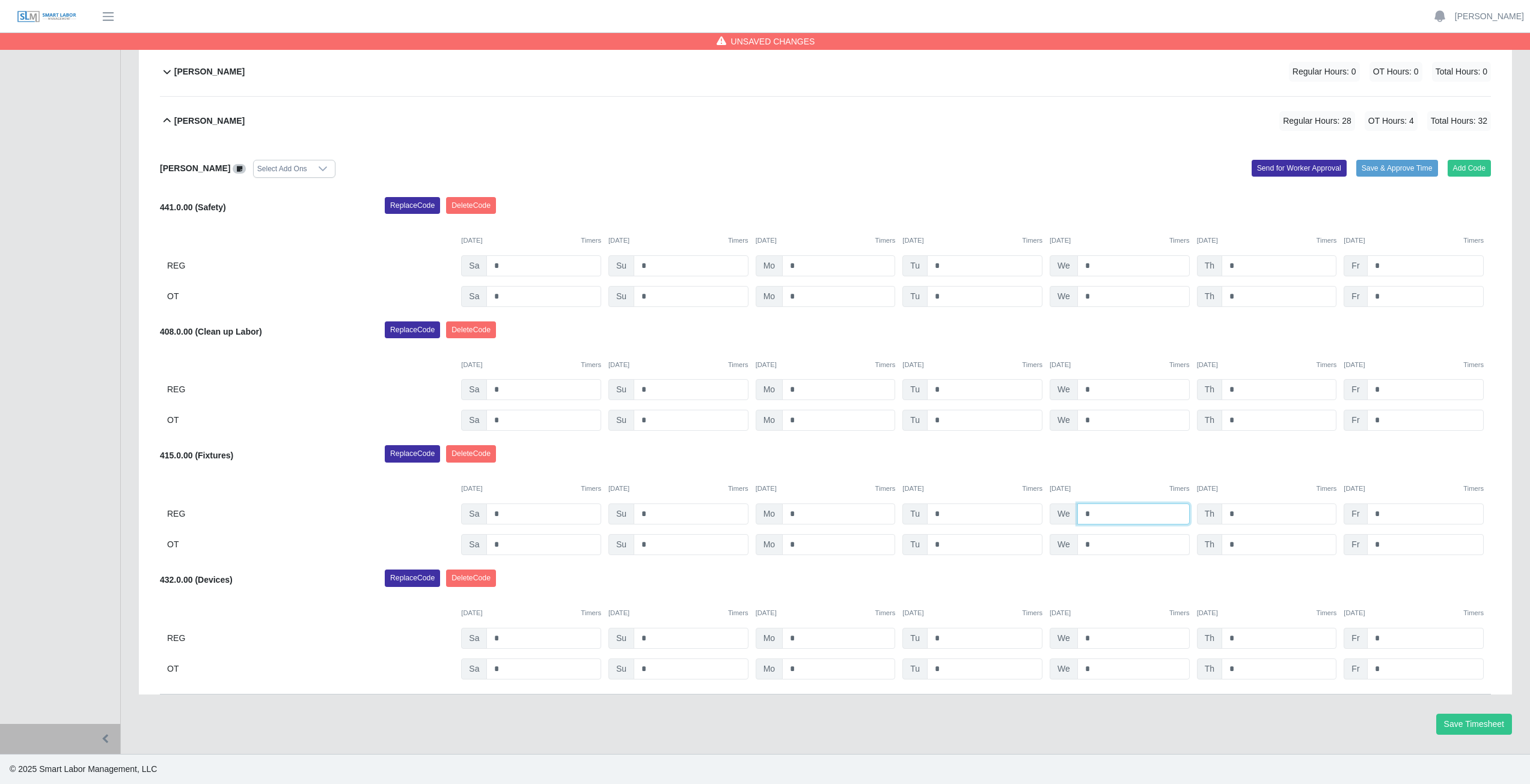
type input "*"
click at [1095, 546] on input "*" at bounding box center [1134, 545] width 113 height 21
type input "*"
click at [1244, 518] on input "*" at bounding box center [1278, 514] width 115 height 21
type input "*"
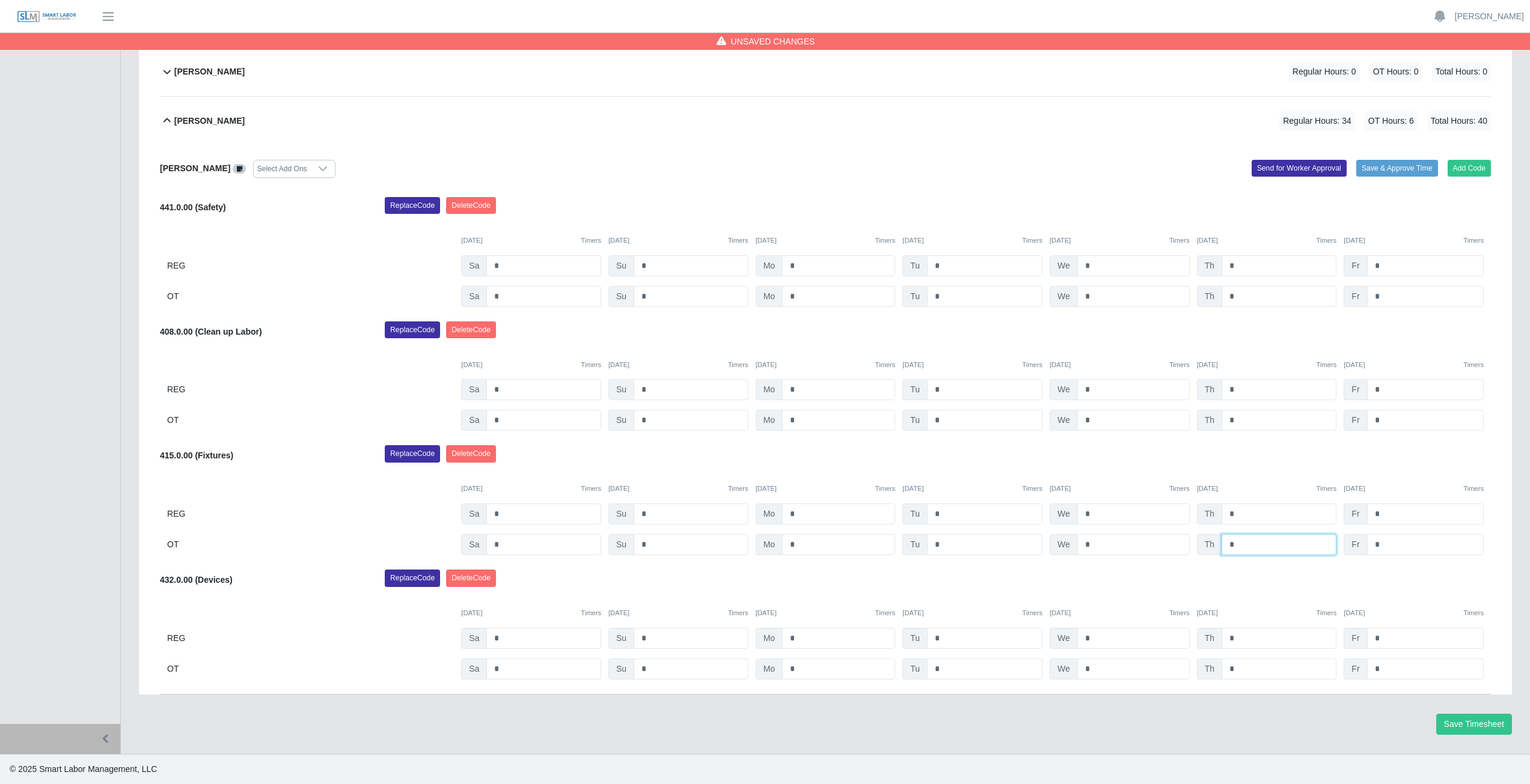
click at [1249, 547] on input "*" at bounding box center [1278, 545] width 115 height 21
type input "*"
click at [1400, 514] on input "*" at bounding box center [1425, 514] width 117 height 21
type input "*"
click at [1392, 547] on input "*" at bounding box center [1425, 545] width 117 height 21
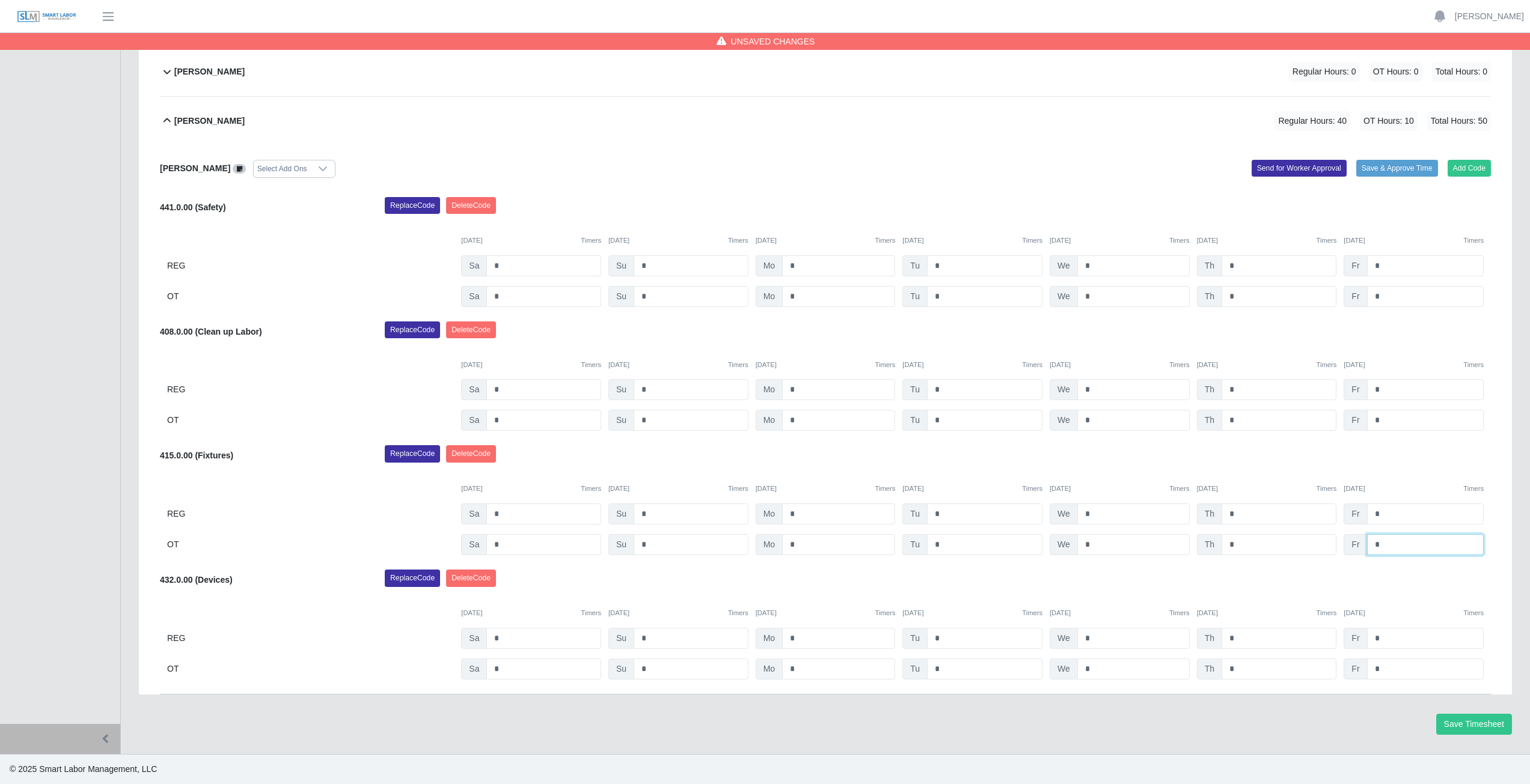
type input "*"
click at [1418, 451] on div "Replace Code [GEOGRAPHIC_DATA] Code" at bounding box center [937, 458] width 1124 height 24
click at [162, 121] on icon at bounding box center [167, 121] width 15 height 15
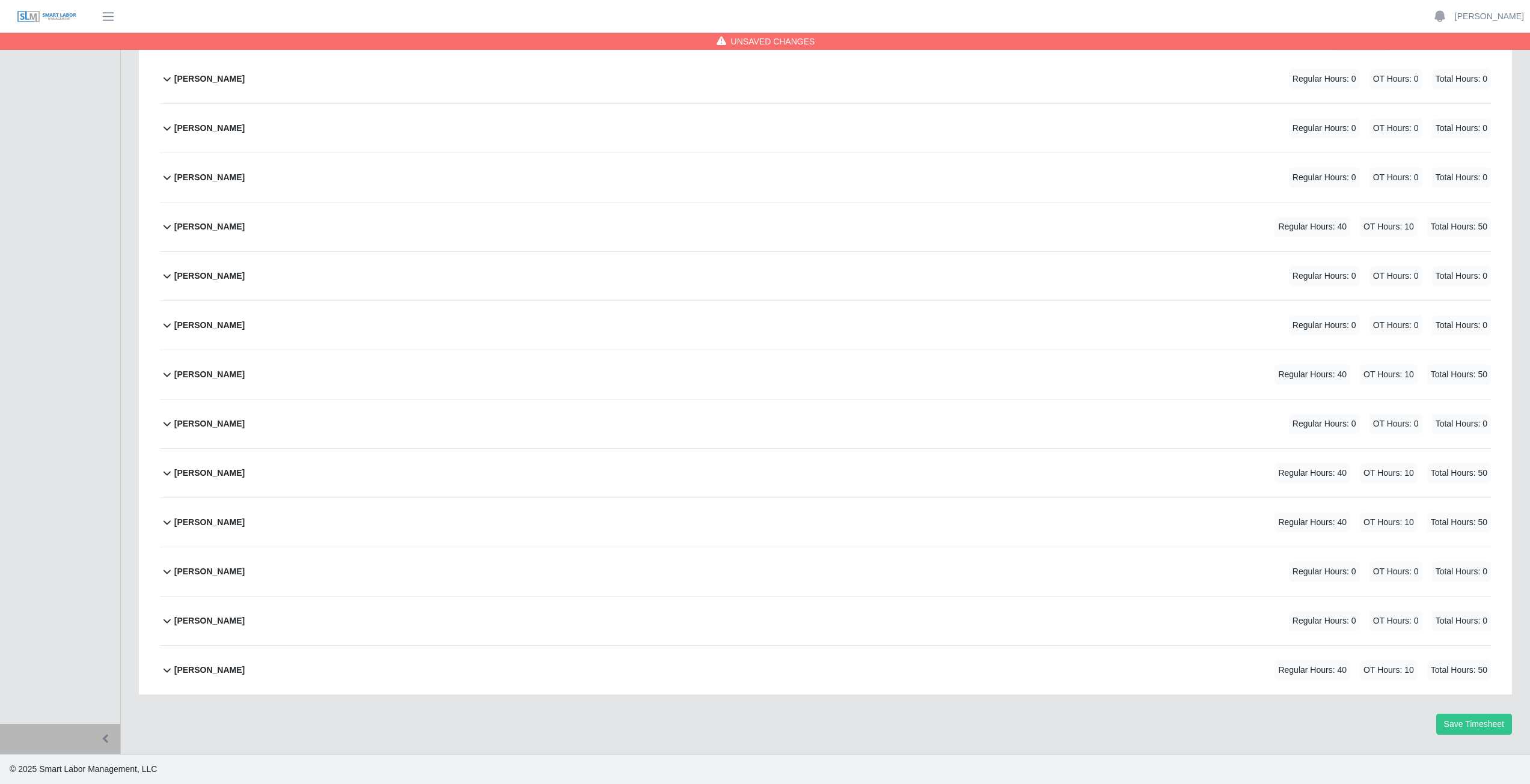
scroll to position [201, 0]
click at [172, 424] on icon at bounding box center [167, 423] width 15 height 15
click at [1474, 417] on button "Add Code" at bounding box center [1469, 419] width 43 height 17
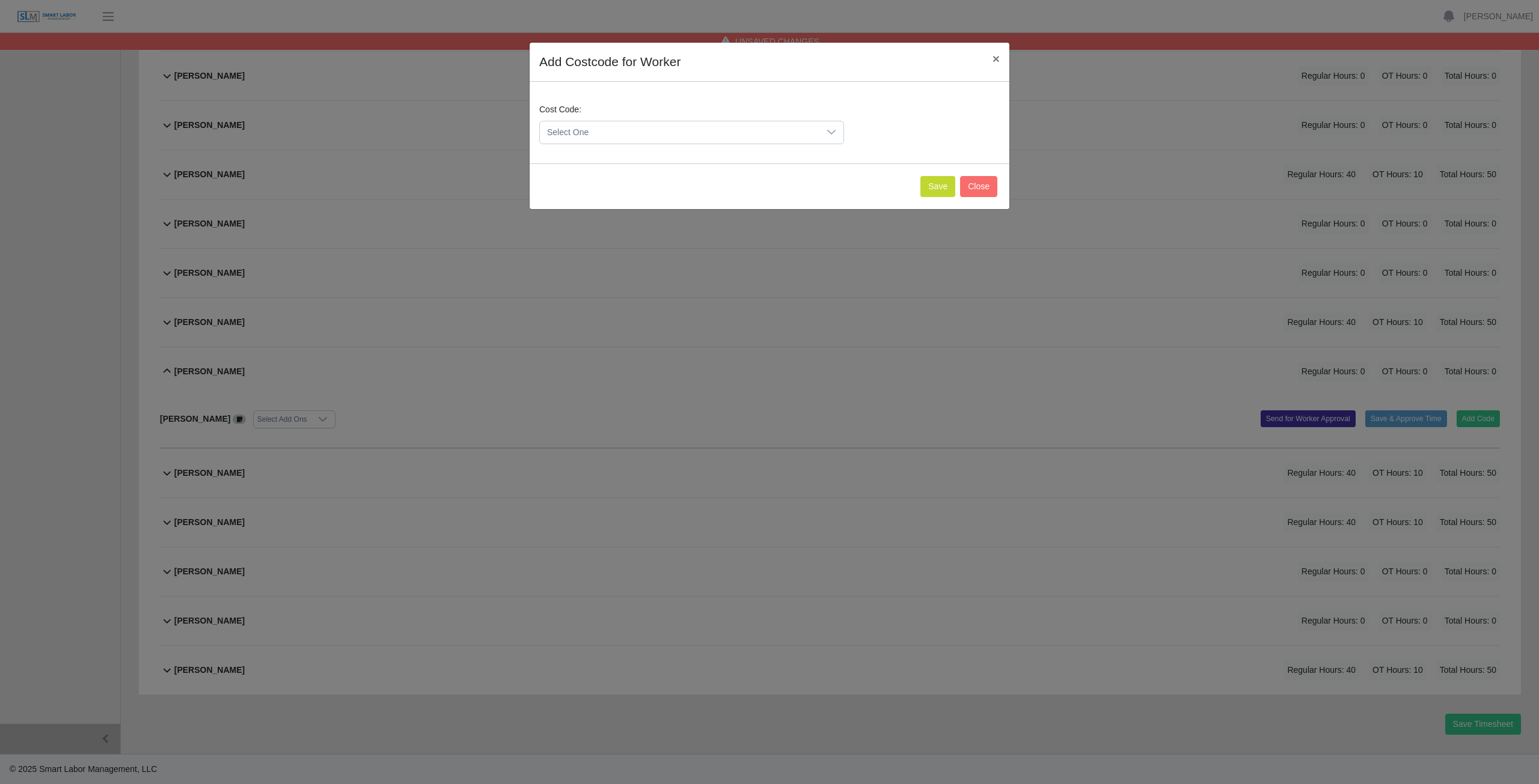
click at [595, 134] on span "Select One" at bounding box center [680, 132] width 279 height 22
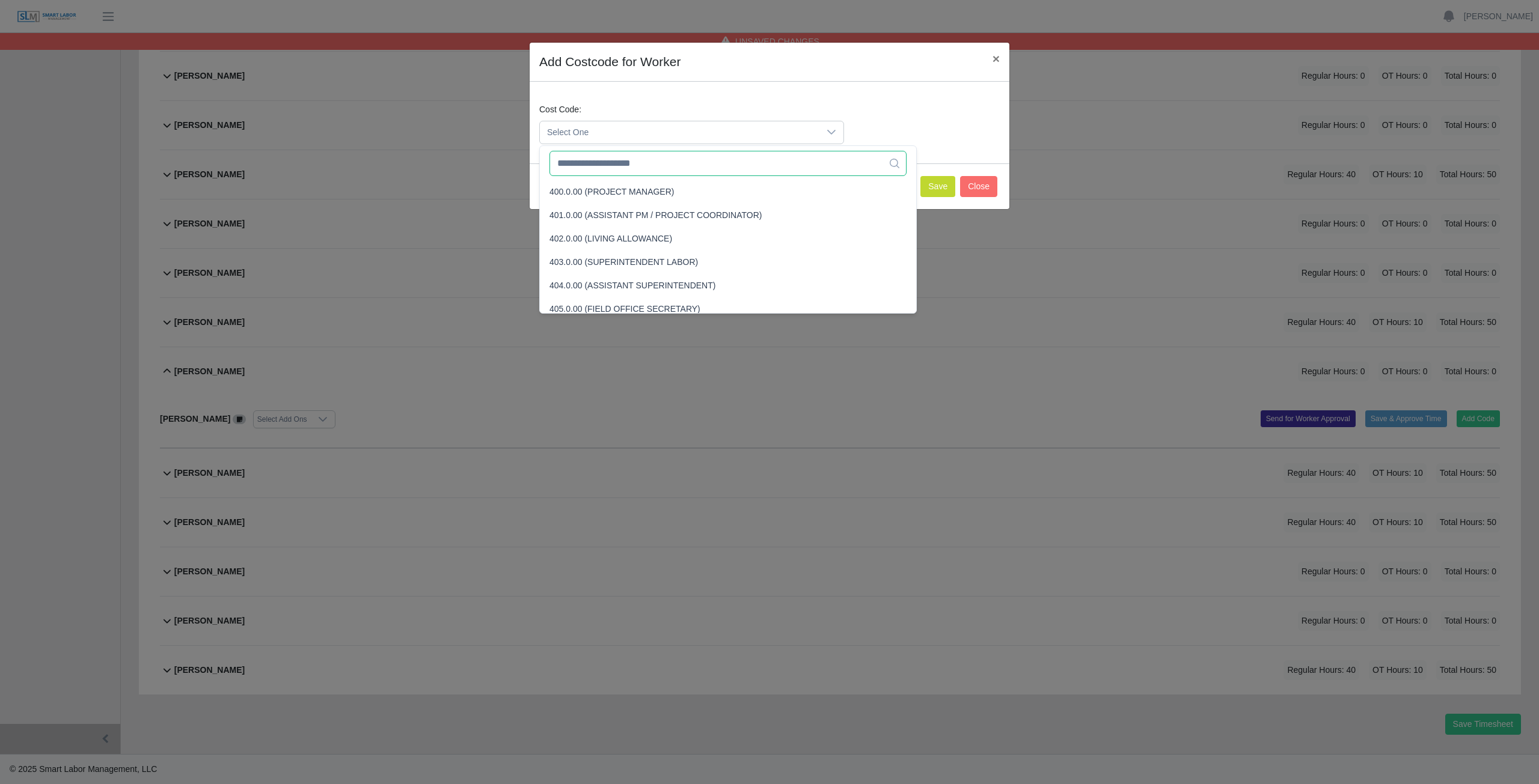
click at [591, 164] on input "text" at bounding box center [728, 163] width 357 height 25
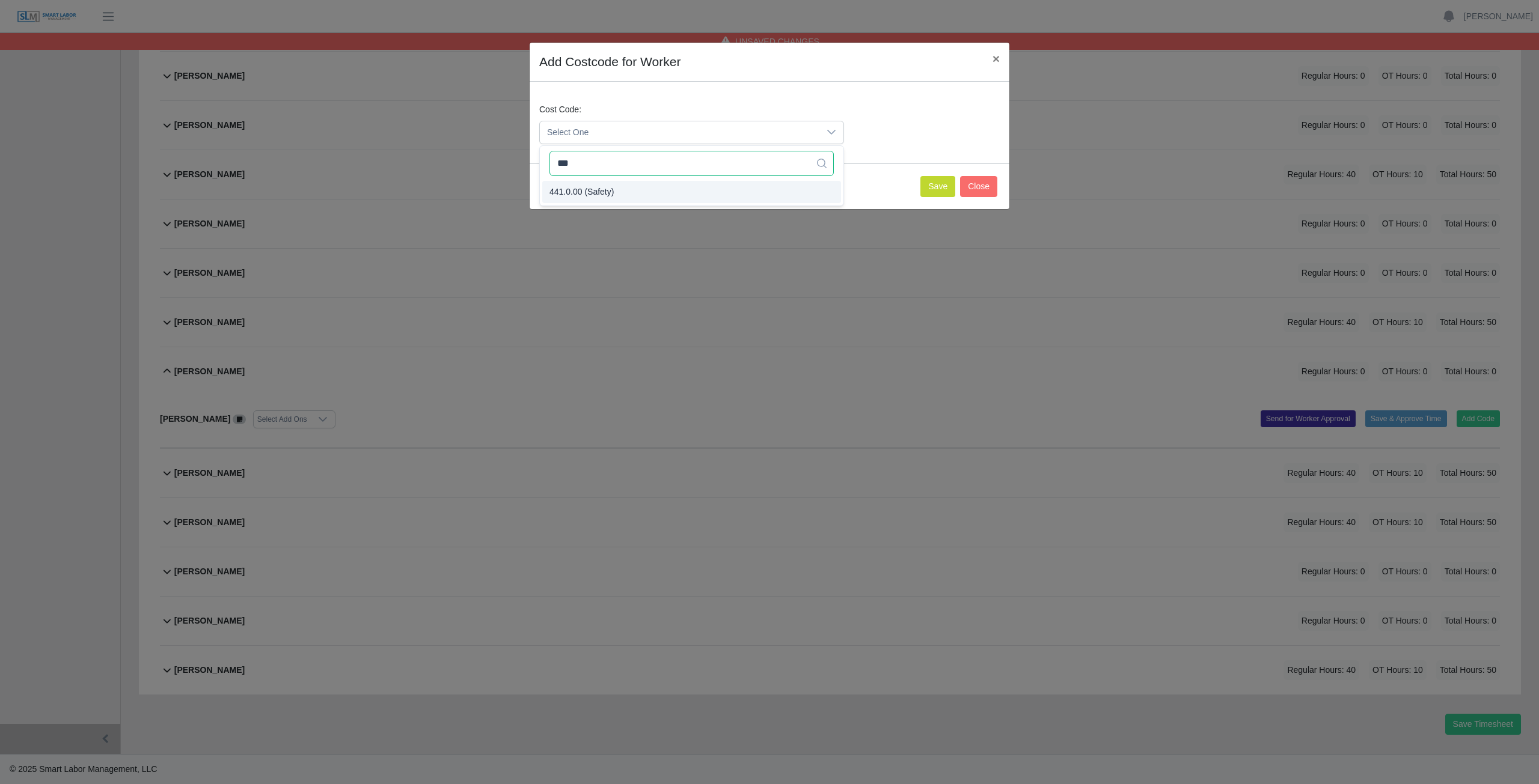
type input "***"
click at [588, 193] on span "441.0.00 (Safety)" at bounding box center [582, 192] width 65 height 13
click at [933, 189] on button "Save" at bounding box center [938, 186] width 35 height 21
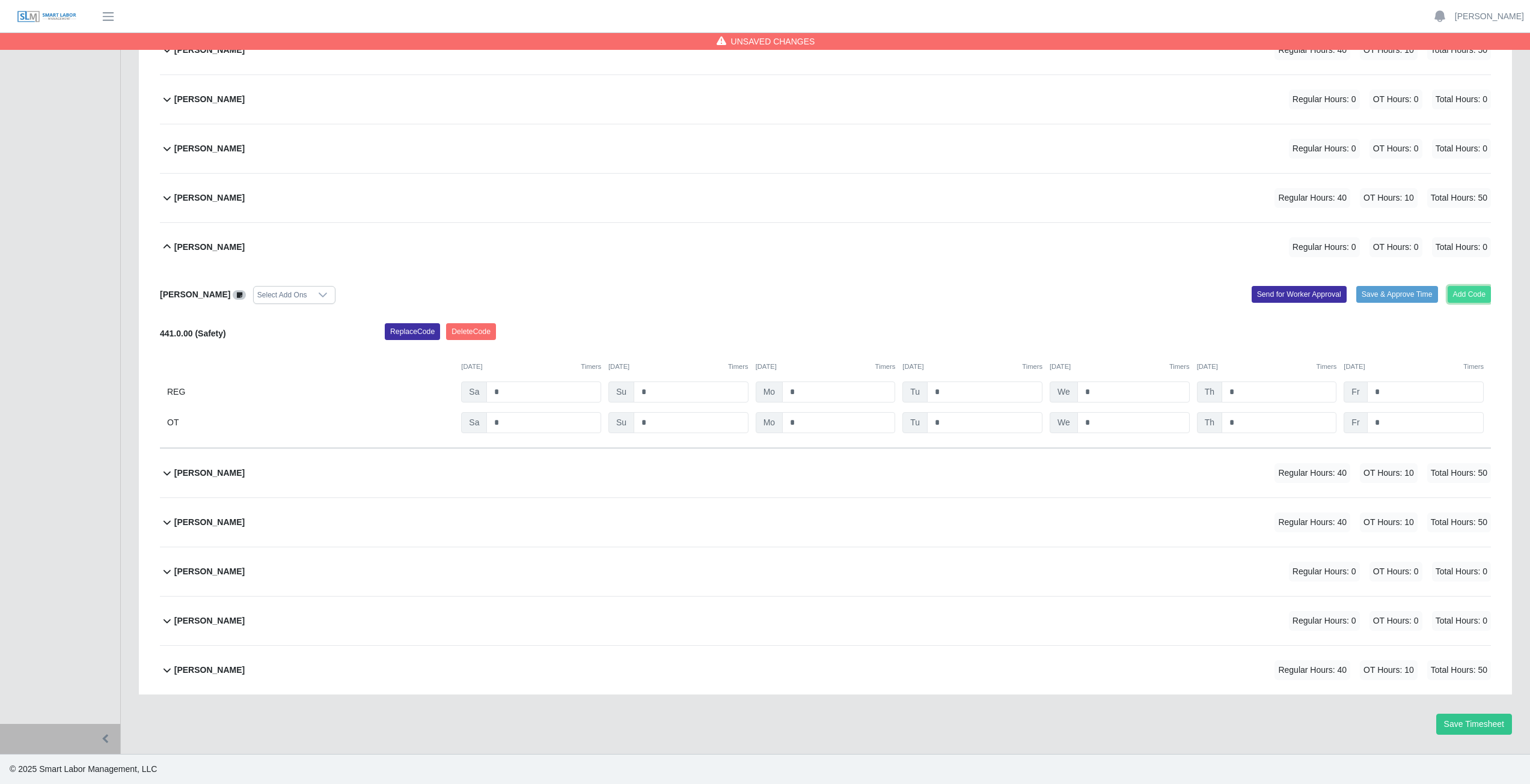
click at [1471, 292] on button "Add Code" at bounding box center [1469, 294] width 43 height 17
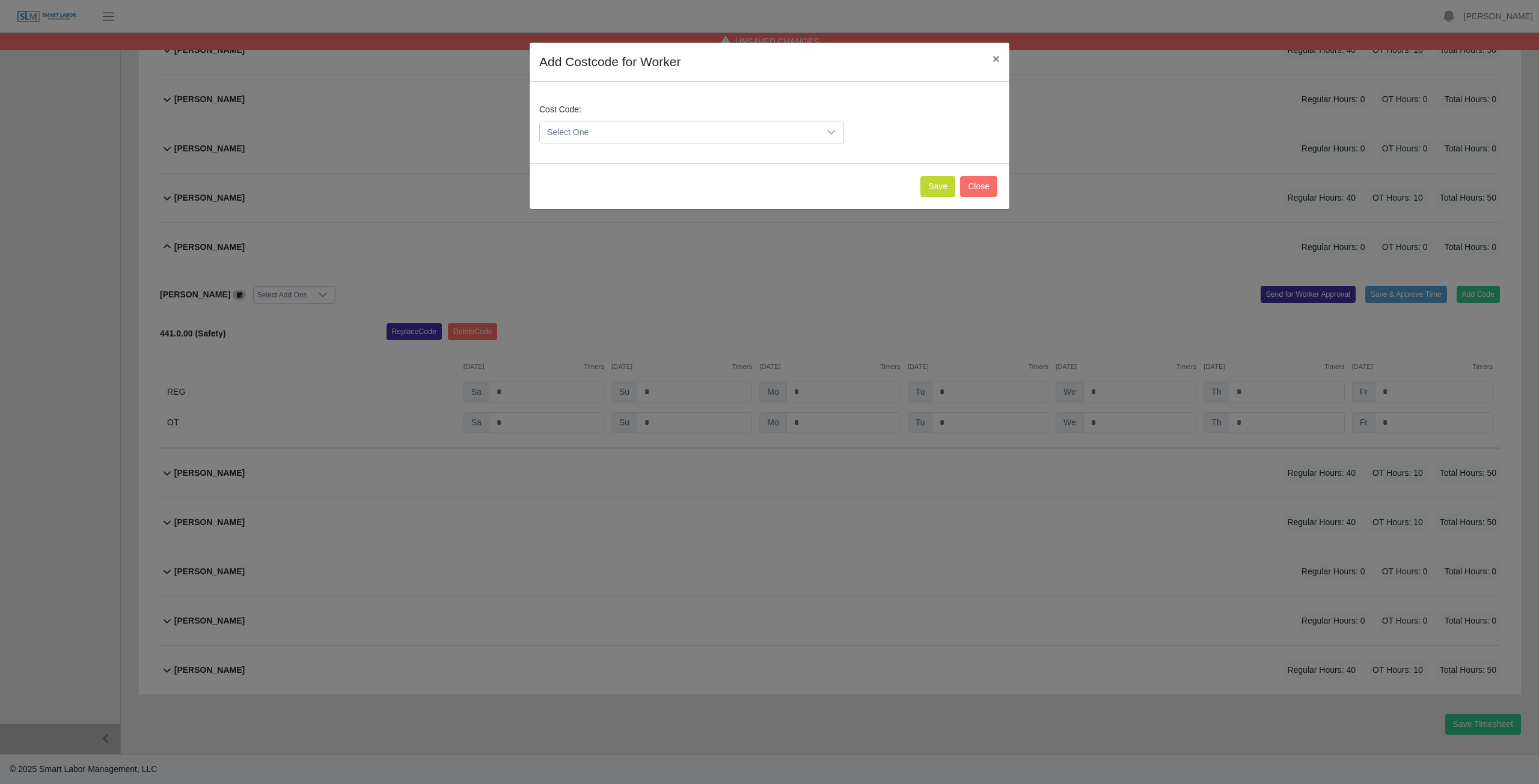
click at [589, 131] on span "Select One" at bounding box center [680, 132] width 279 height 22
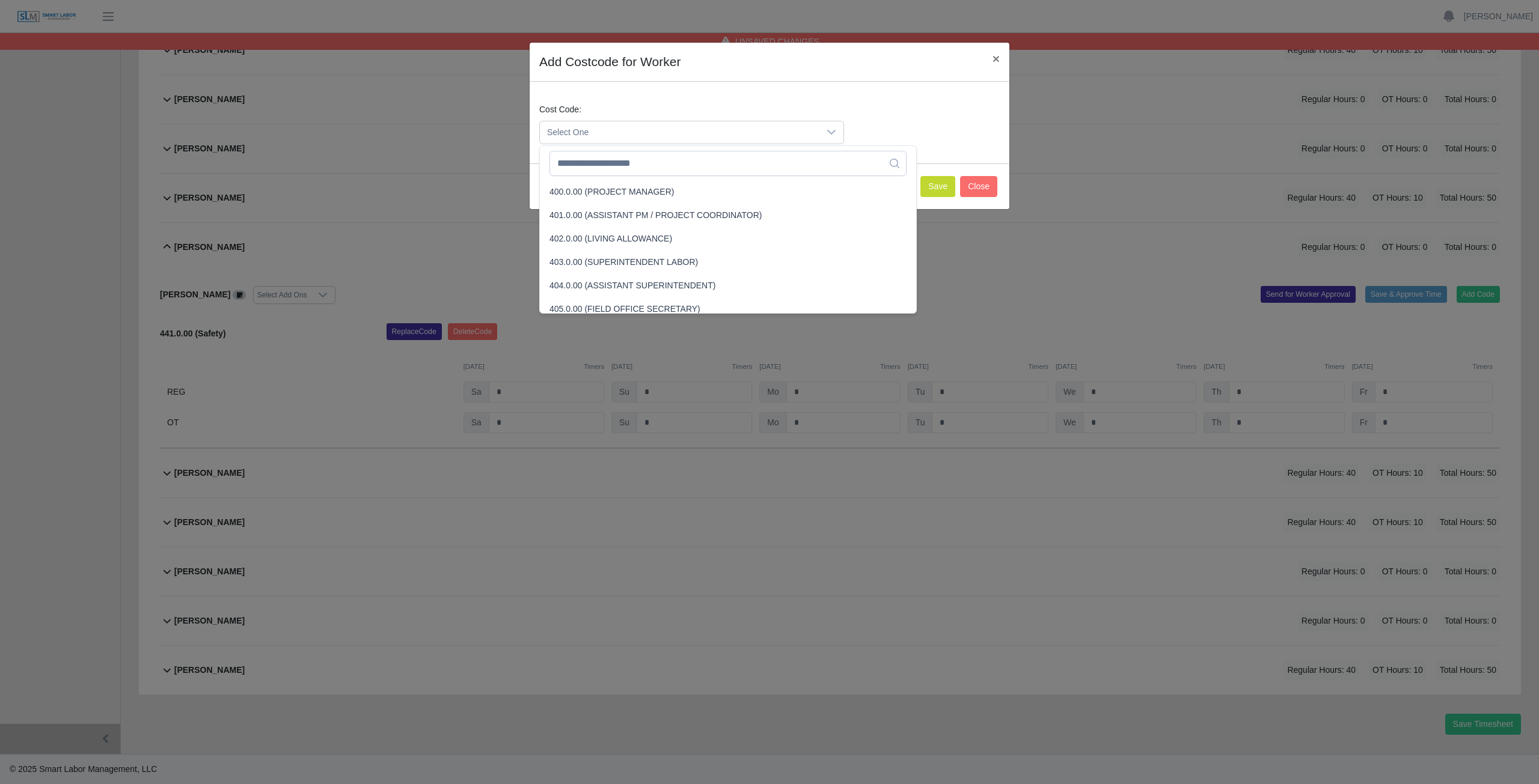
scroll to position [78, 0]
click at [615, 168] on input "text" at bounding box center [728, 163] width 357 height 25
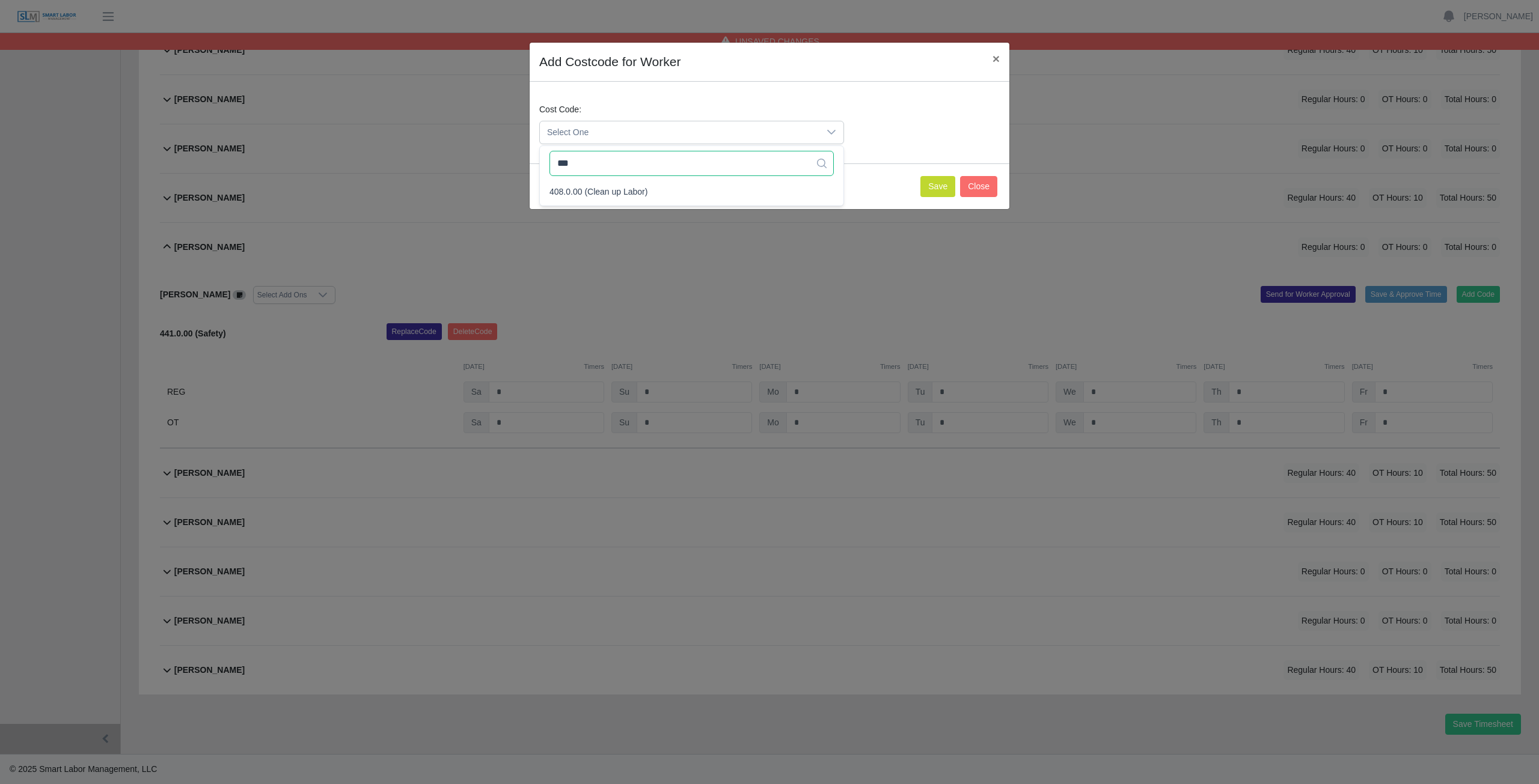
scroll to position [0, 0]
type input "***"
click at [940, 192] on button "Save" at bounding box center [938, 186] width 35 height 21
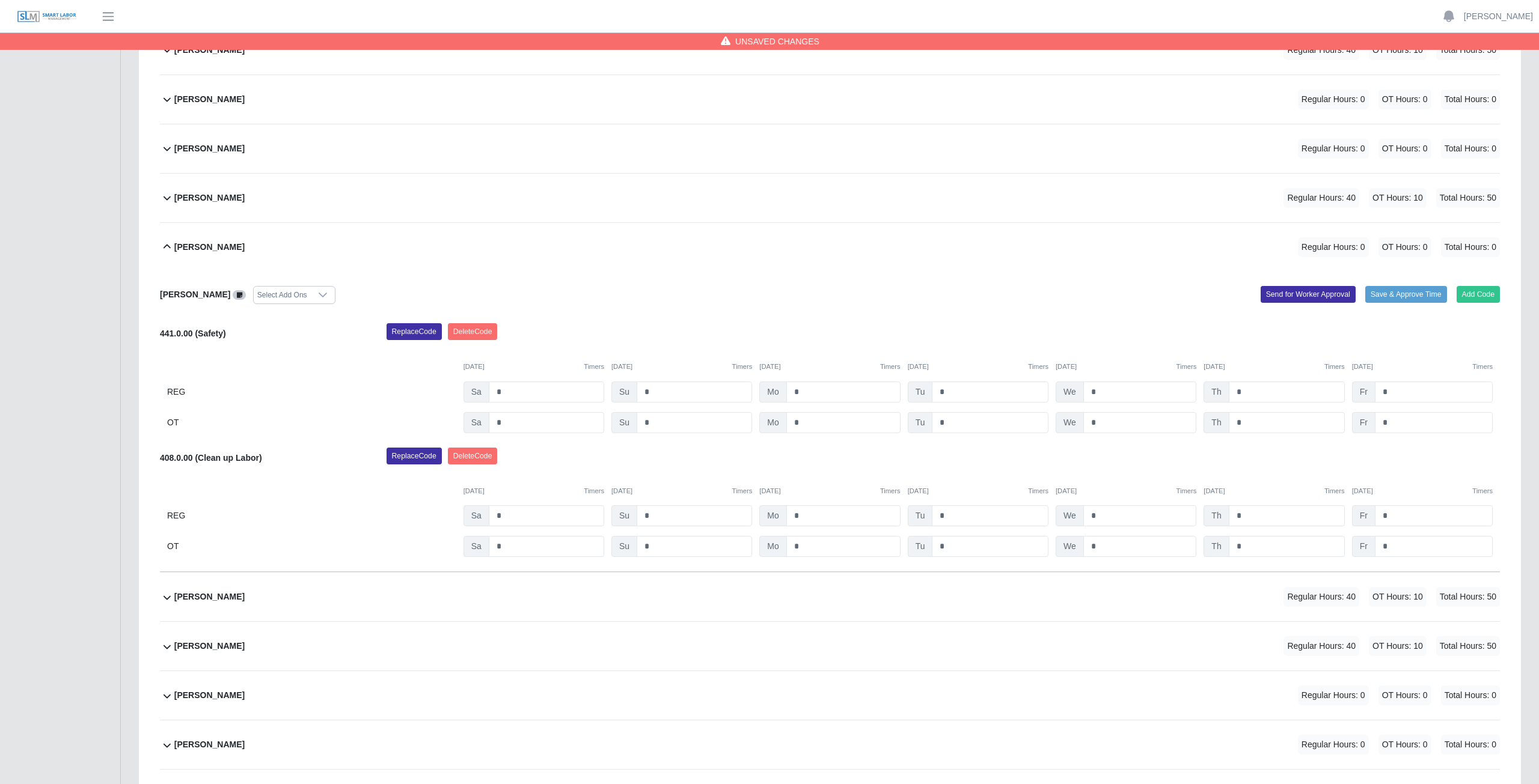
scroll to position [501, 0]
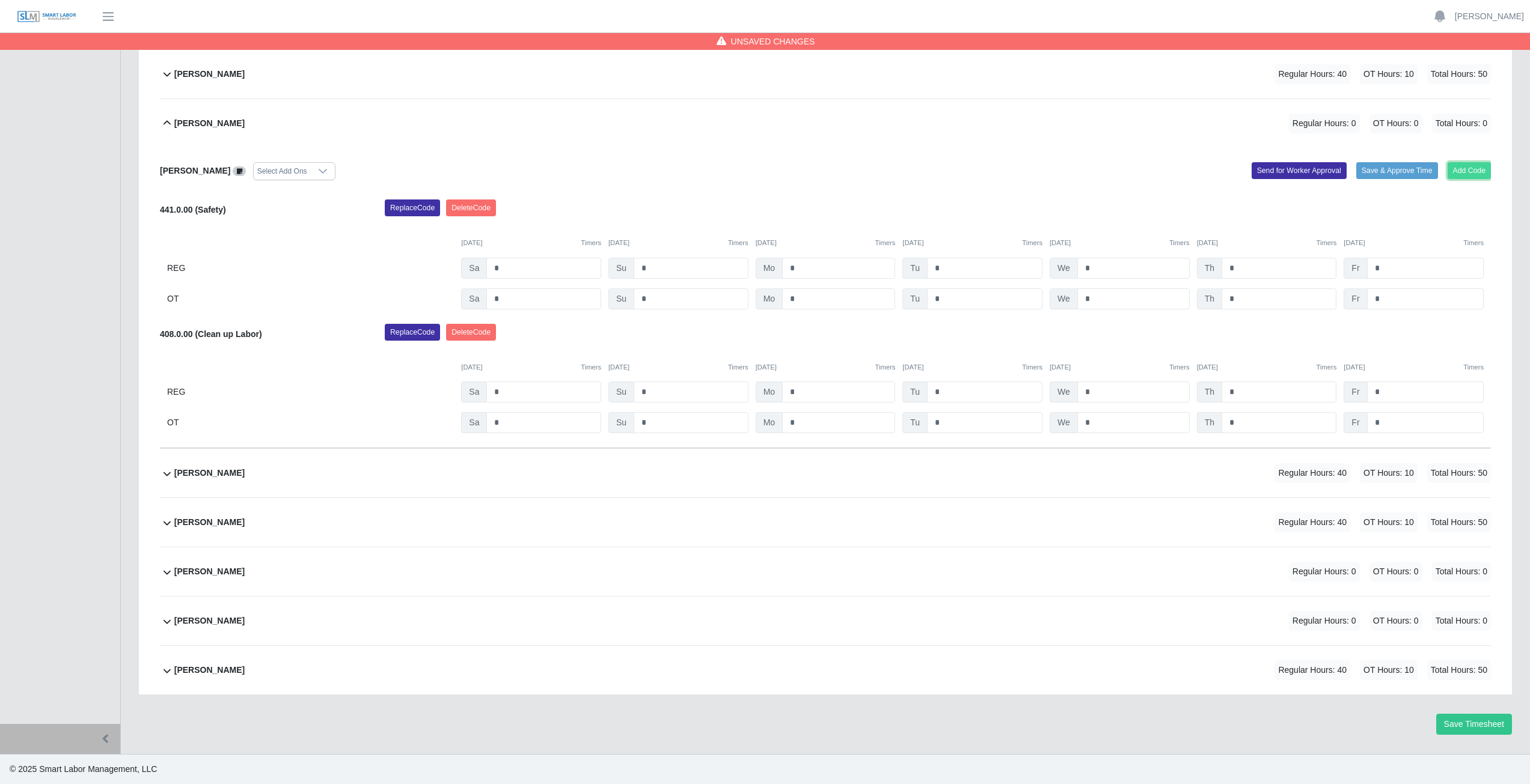
click at [1472, 169] on button "Add Code" at bounding box center [1469, 170] width 43 height 17
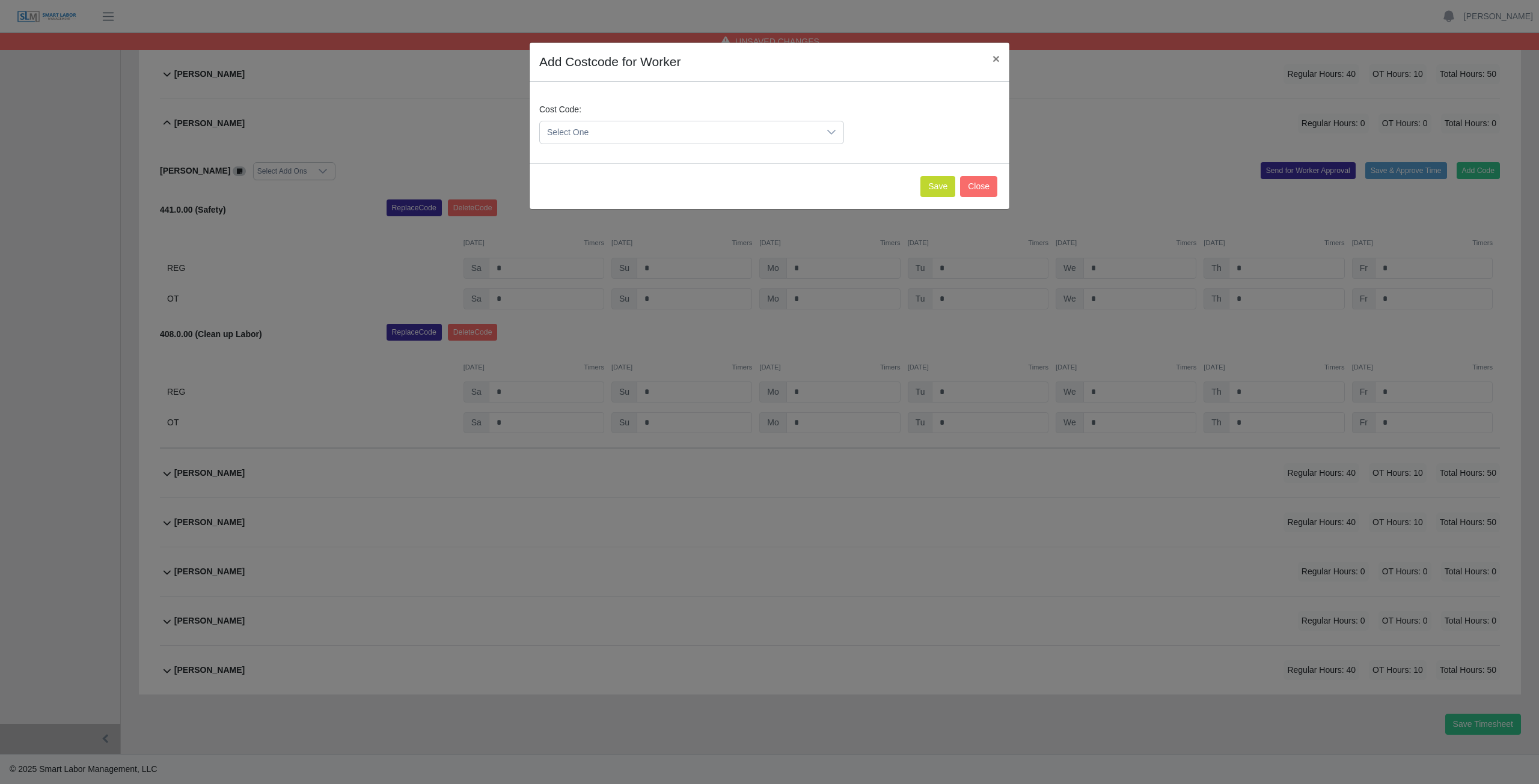
click at [615, 136] on span "Select One" at bounding box center [680, 132] width 279 height 22
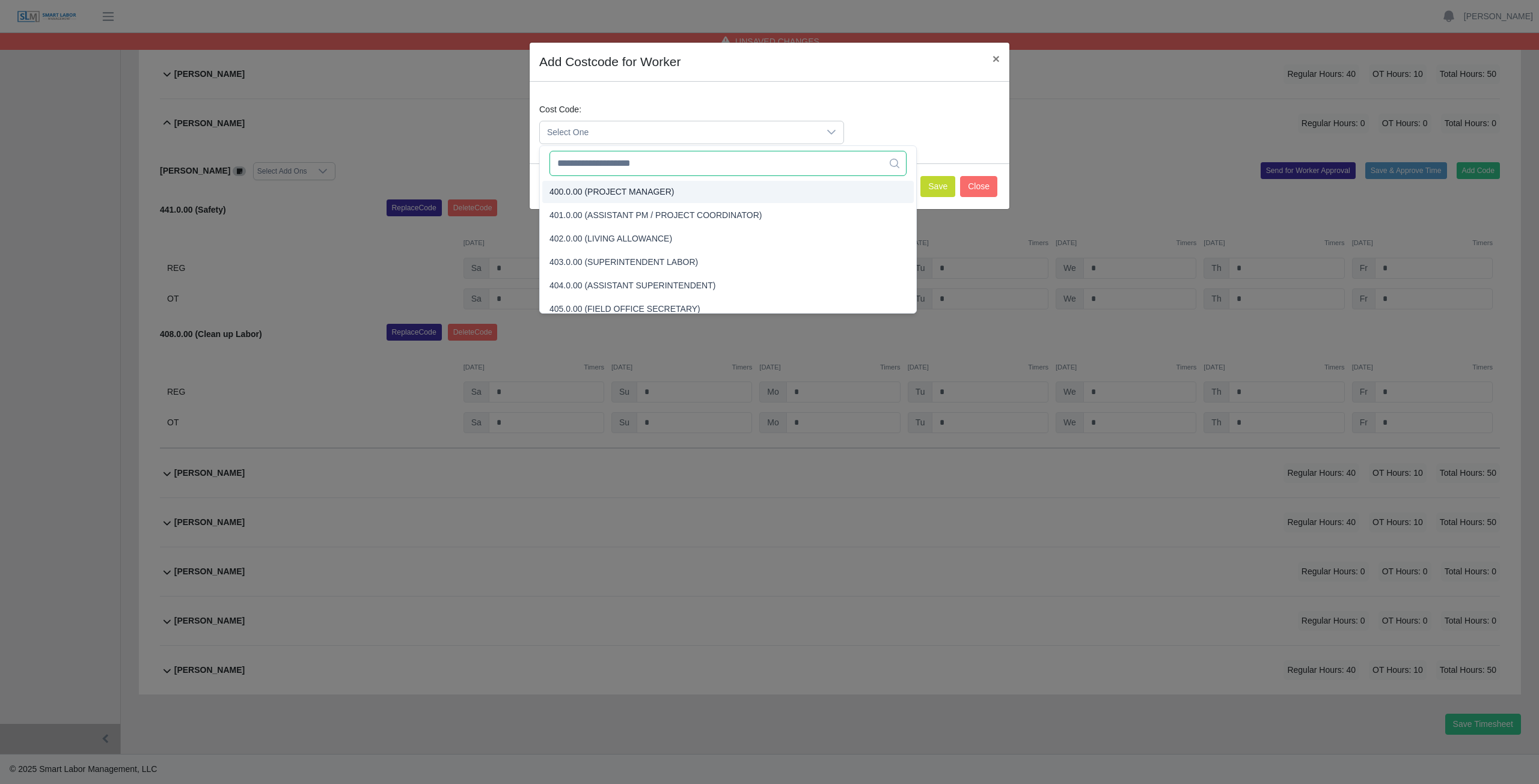
click at [609, 166] on input "text" at bounding box center [728, 163] width 357 height 25
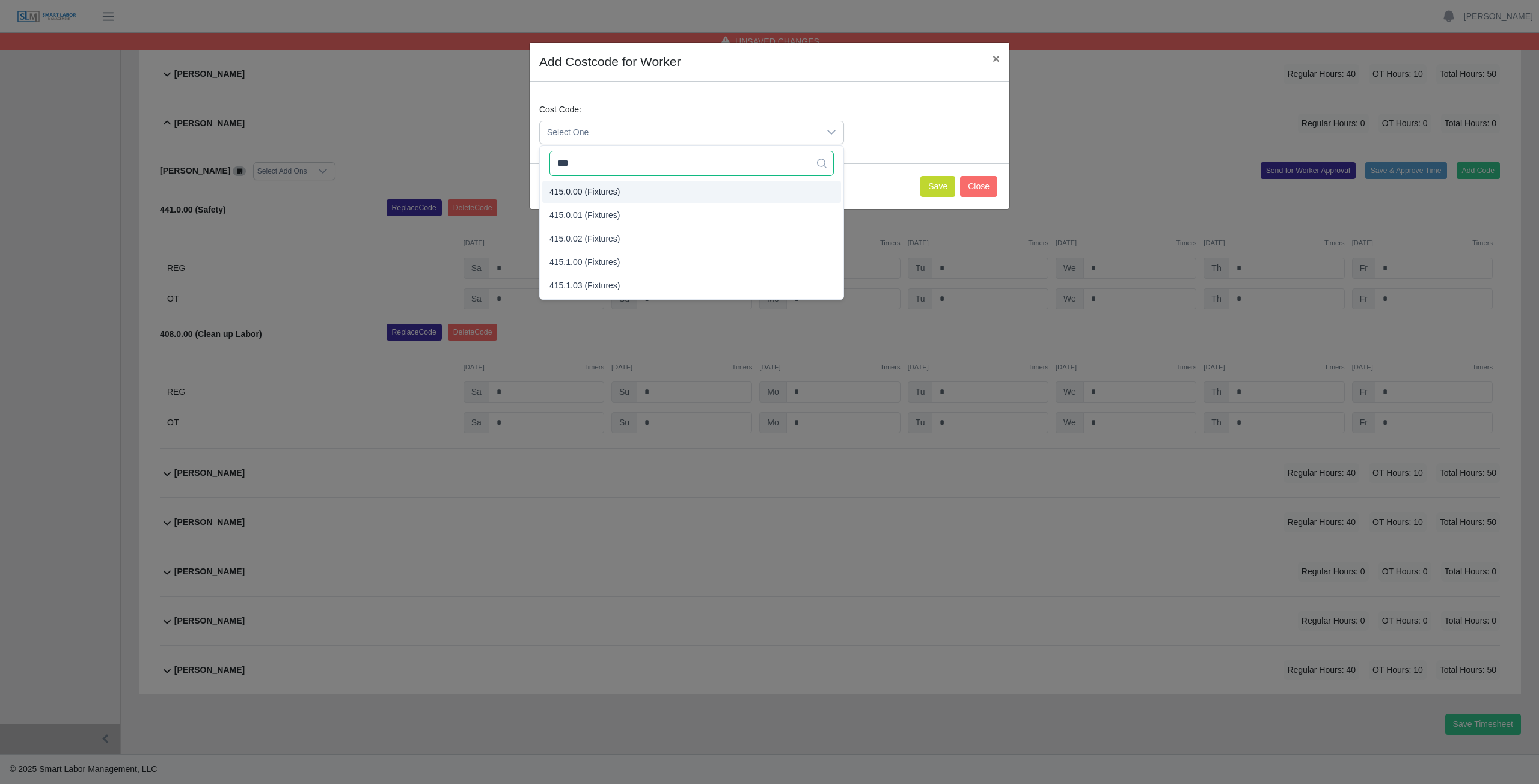
type input "***"
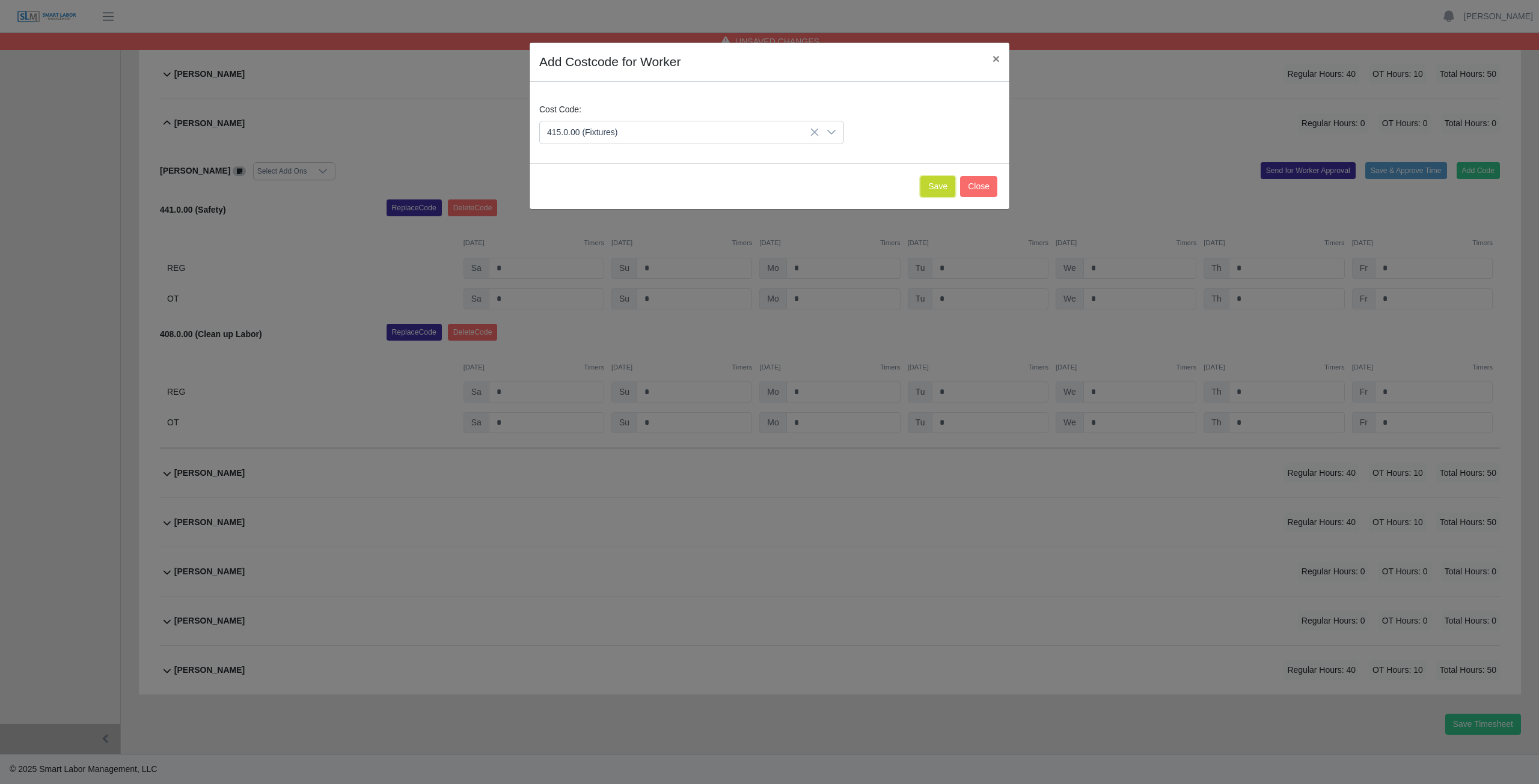
drag, startPoint x: 942, startPoint y: 179, endPoint x: 953, endPoint y: 179, distance: 11.0
click at [953, 179] on button "Save" at bounding box center [938, 186] width 35 height 21
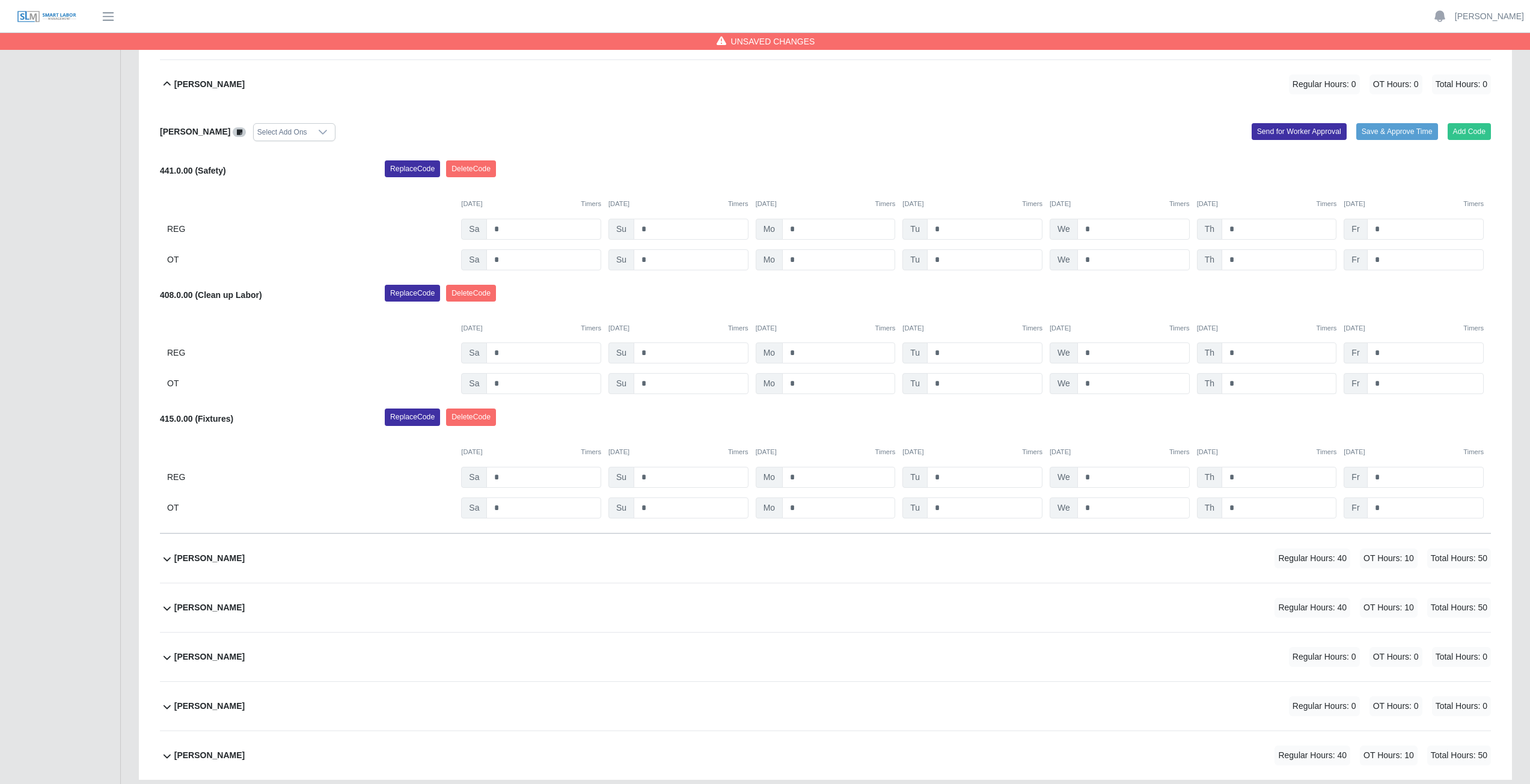
scroll to position [325, 0]
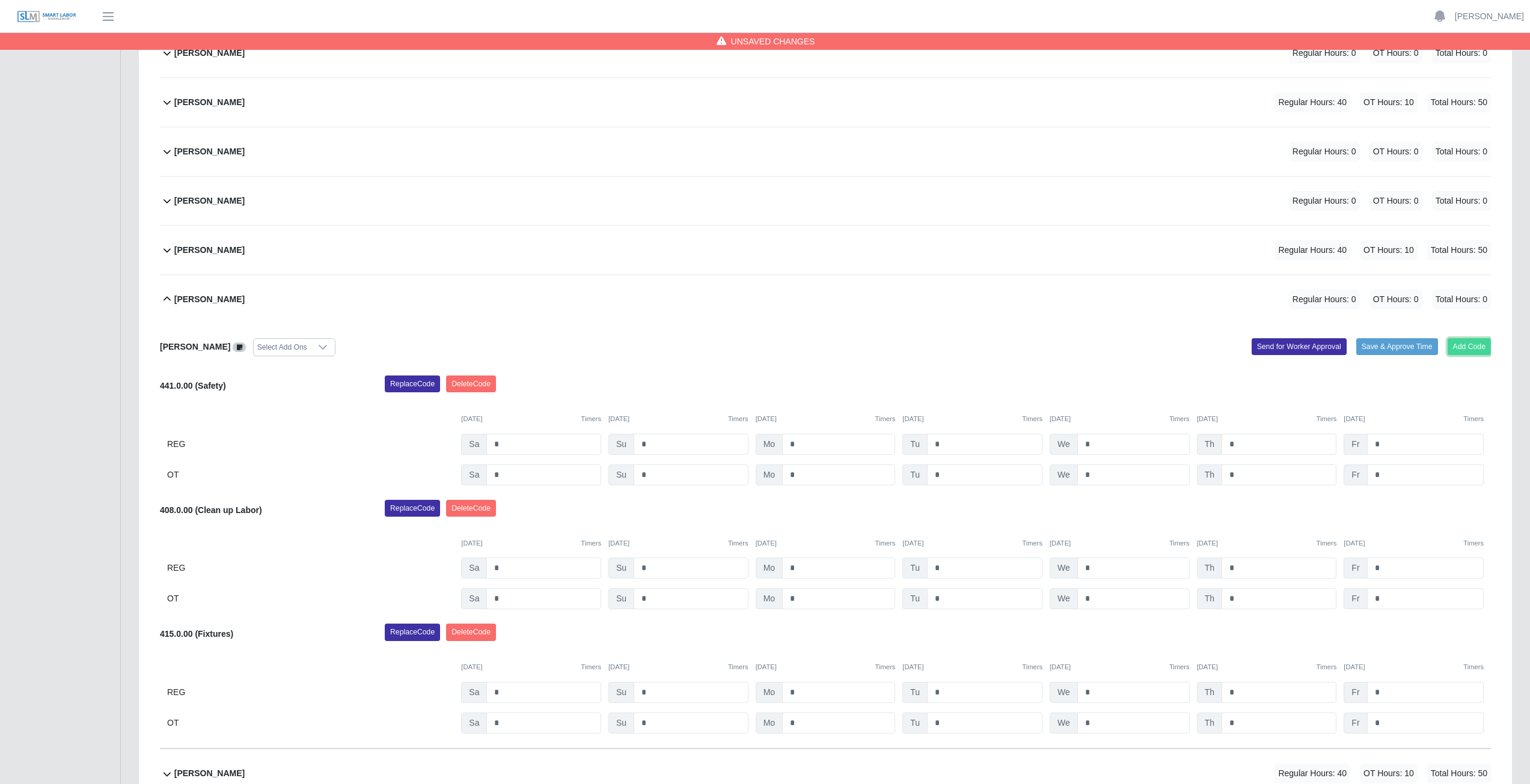
click at [1472, 349] on button "Add Code" at bounding box center [1469, 347] width 43 height 17
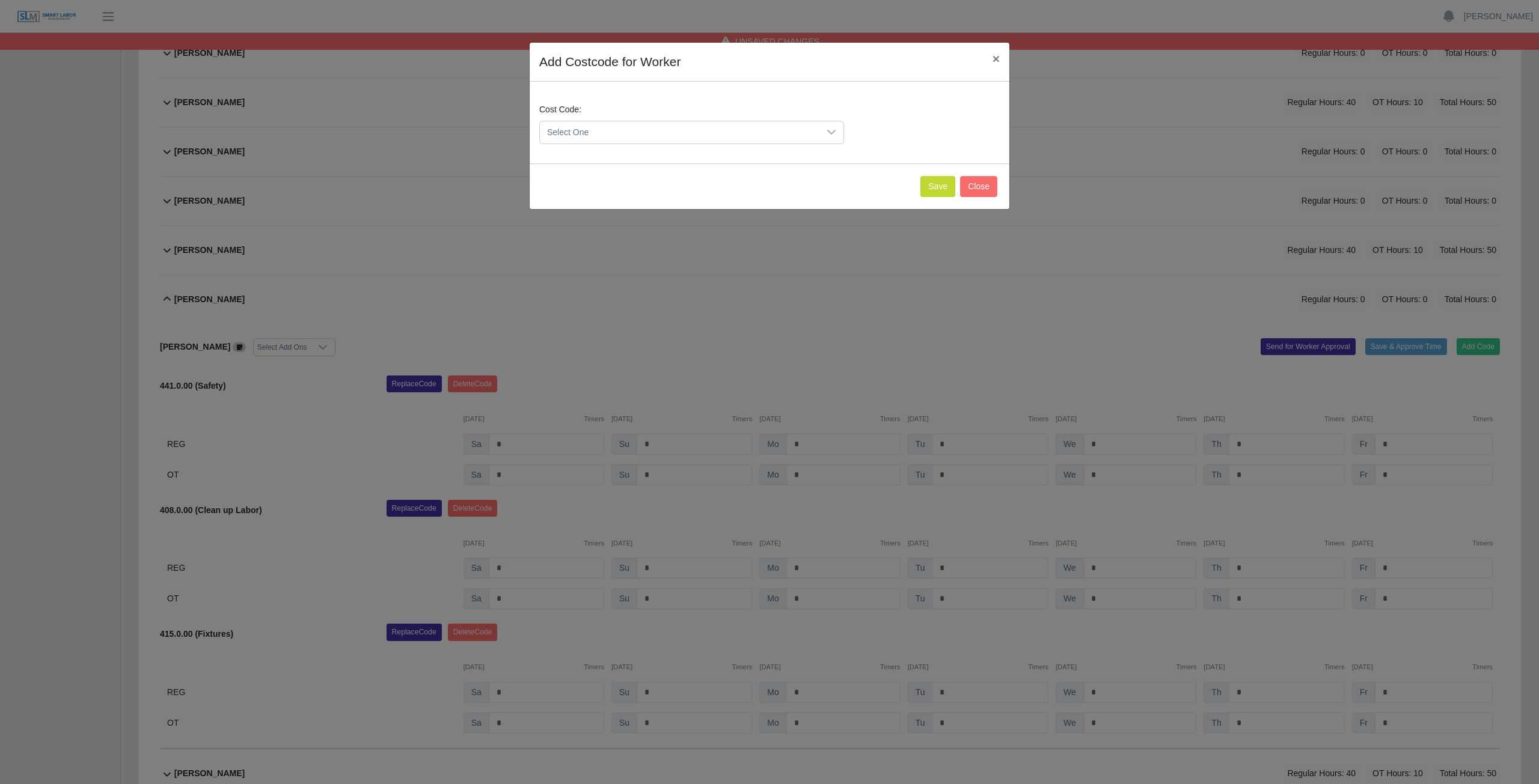
click at [611, 129] on span "Select One" at bounding box center [680, 132] width 279 height 22
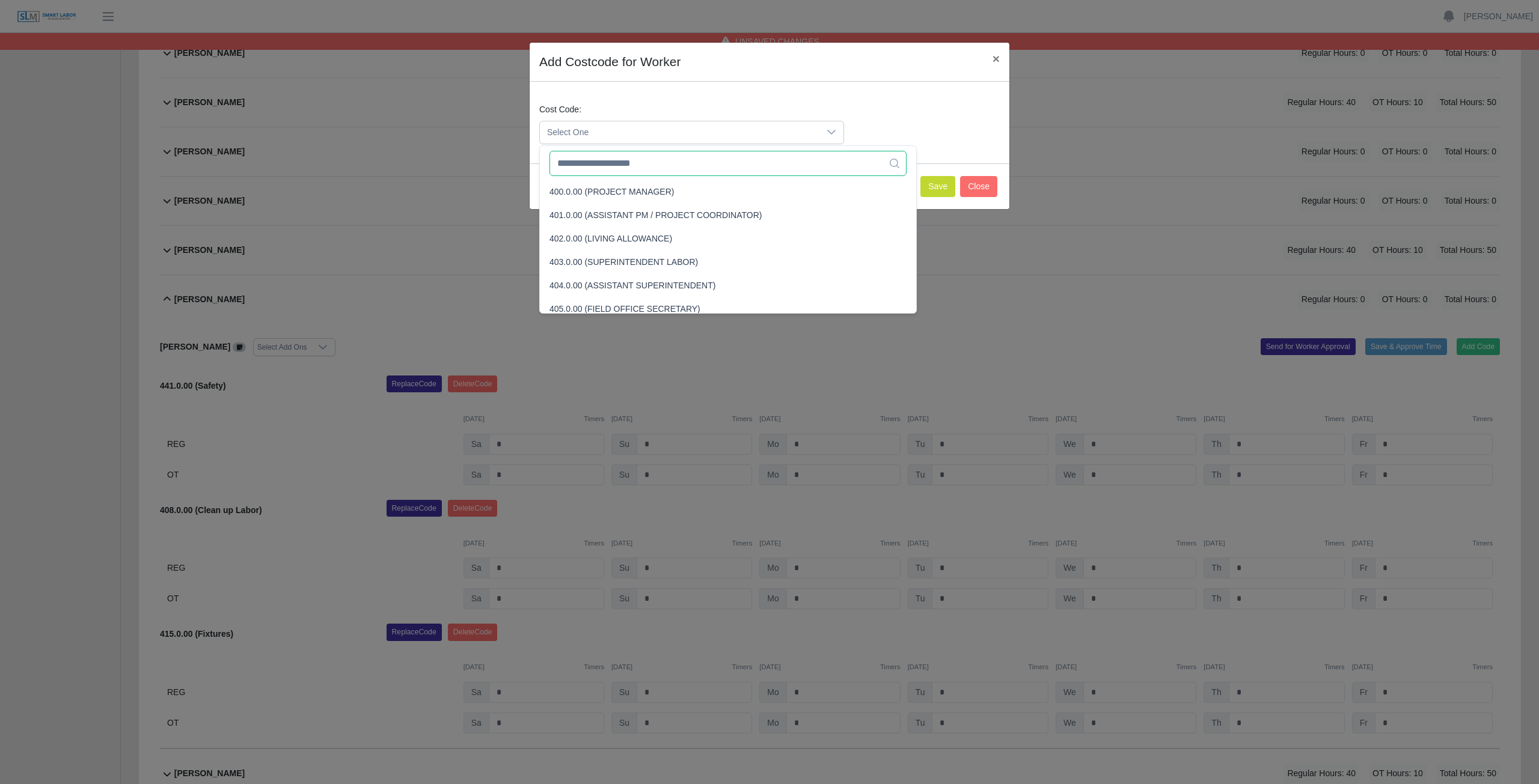
click at [622, 164] on input "text" at bounding box center [728, 163] width 357 height 25
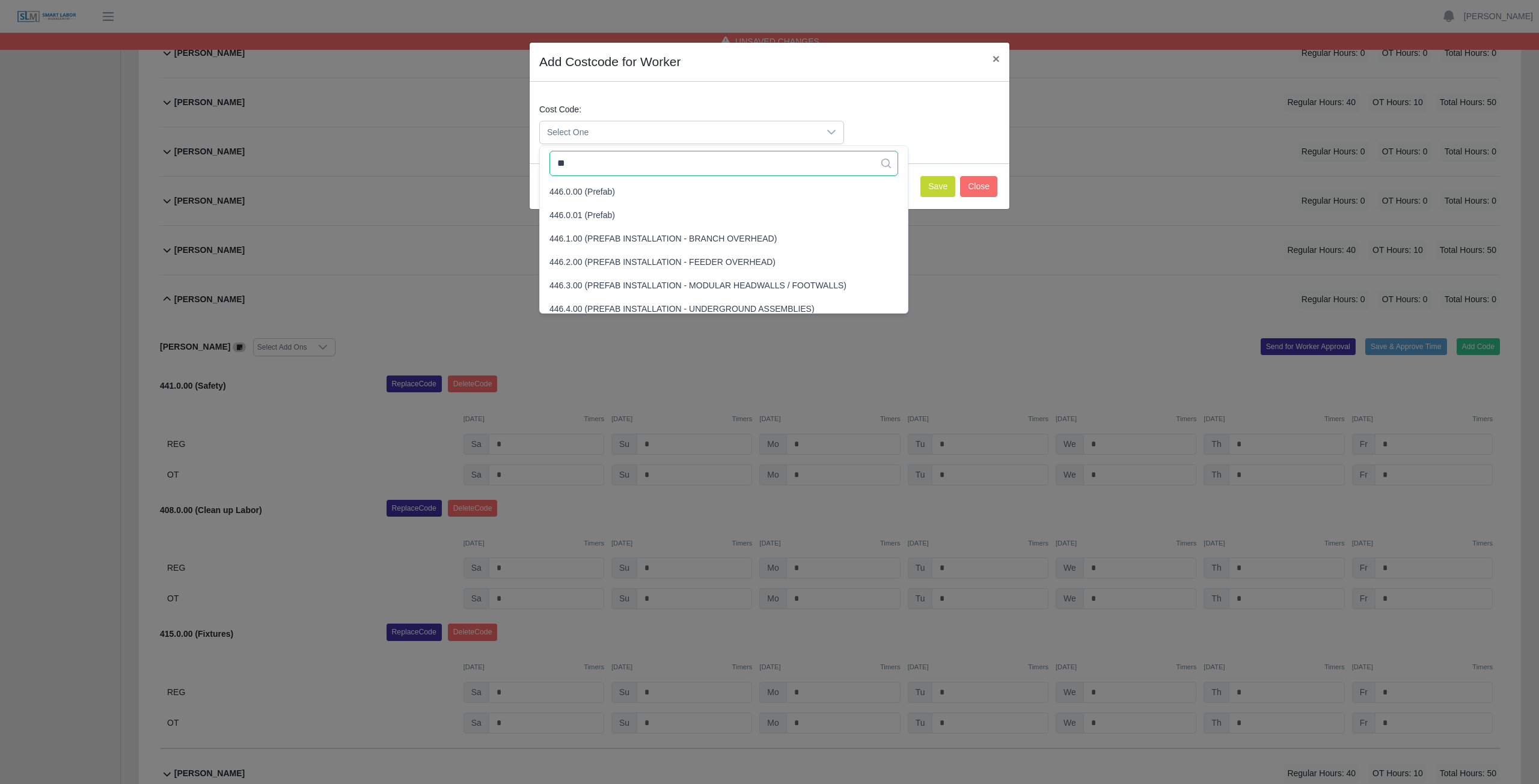
type input "*"
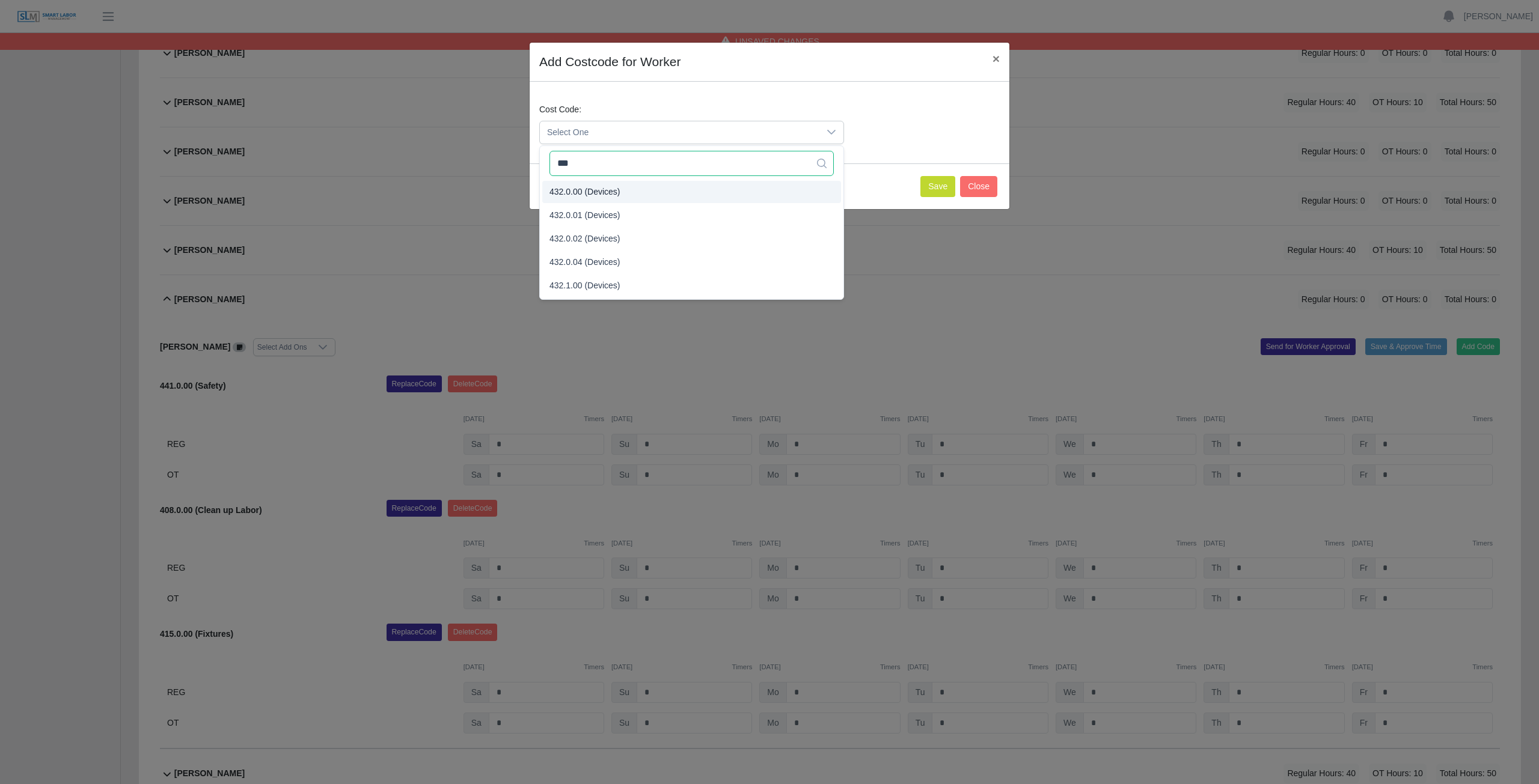
type input "***"
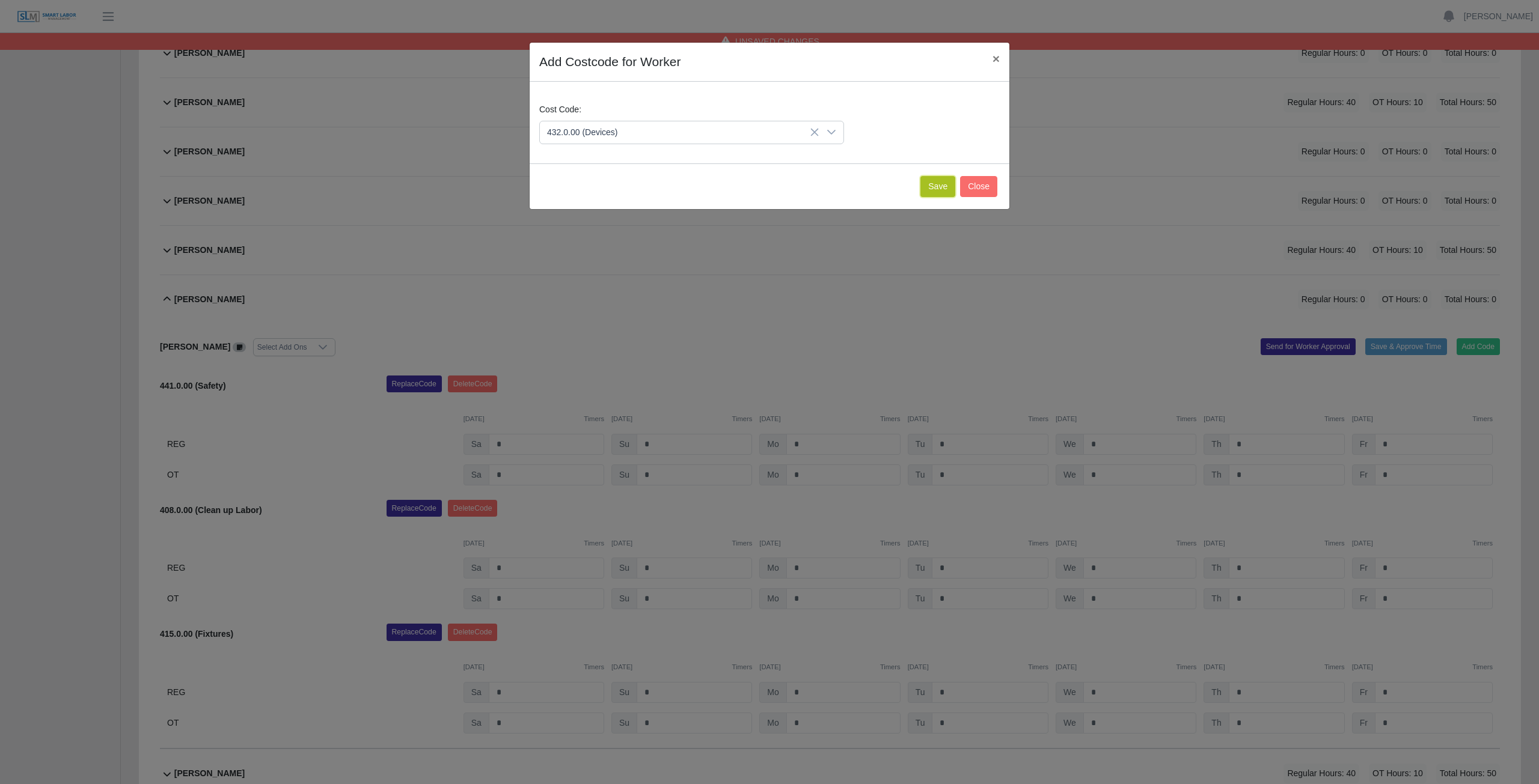
click at [942, 185] on button "Save" at bounding box center [938, 186] width 35 height 21
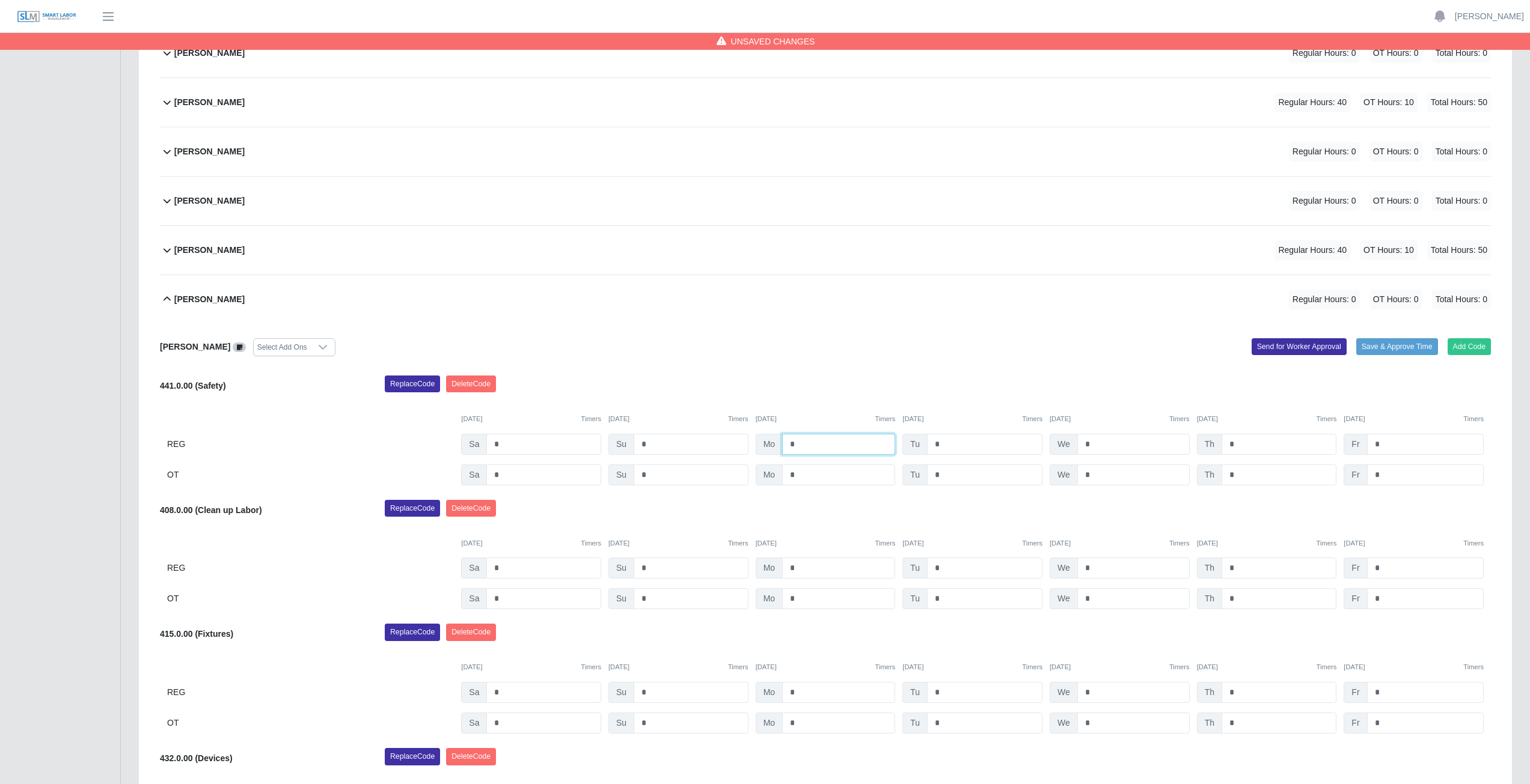
click at [804, 444] on input "*" at bounding box center [838, 444] width 113 height 21
type input "*"
click at [945, 447] on input "*" at bounding box center [984, 444] width 116 height 21
type input "*"
click at [1092, 445] on input "*" at bounding box center [1134, 444] width 113 height 21
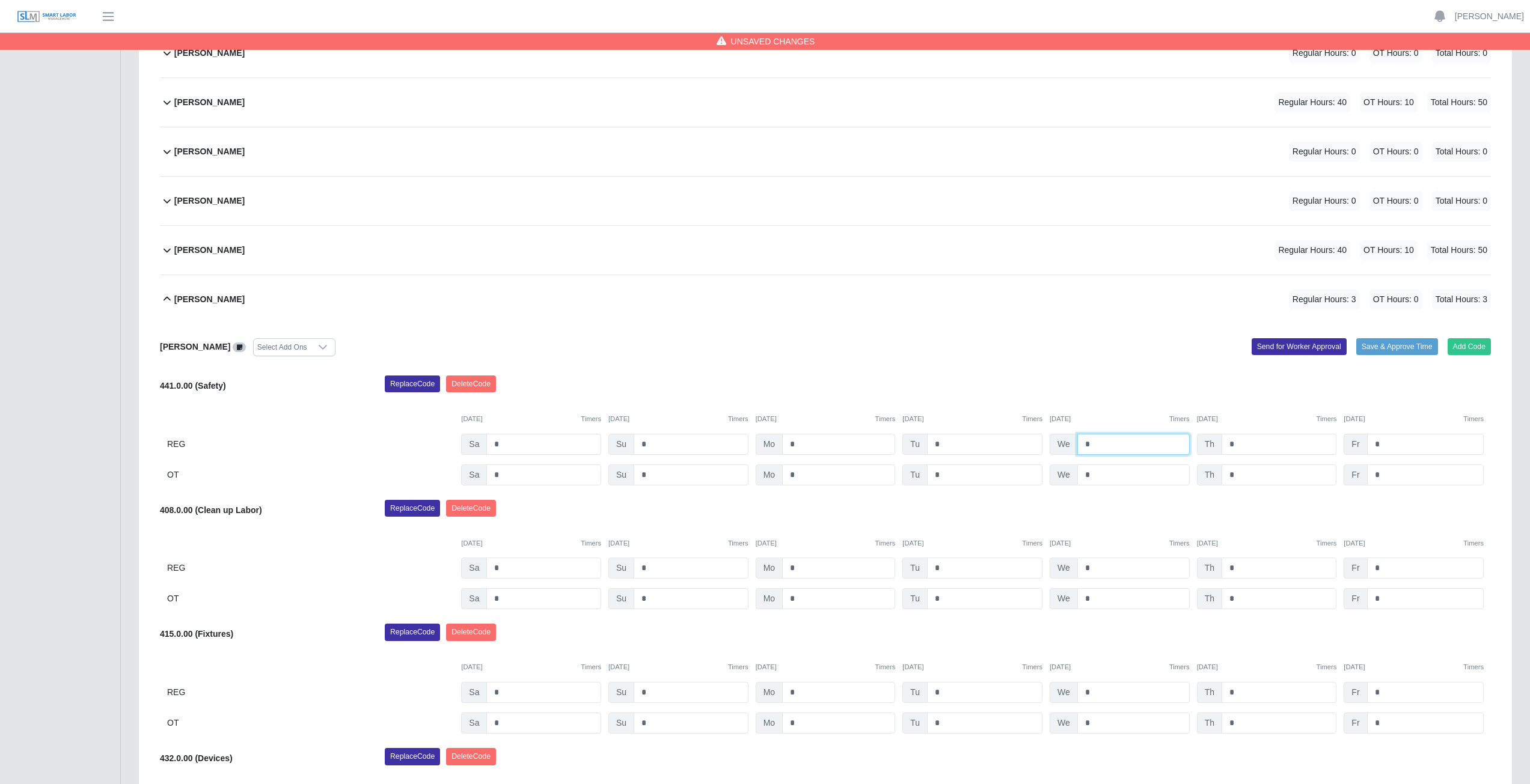
type input "*"
click at [1240, 441] on input "*" at bounding box center [1278, 444] width 115 height 21
type input "*"
click at [1389, 444] on input "*" at bounding box center [1425, 444] width 117 height 21
type input "*"
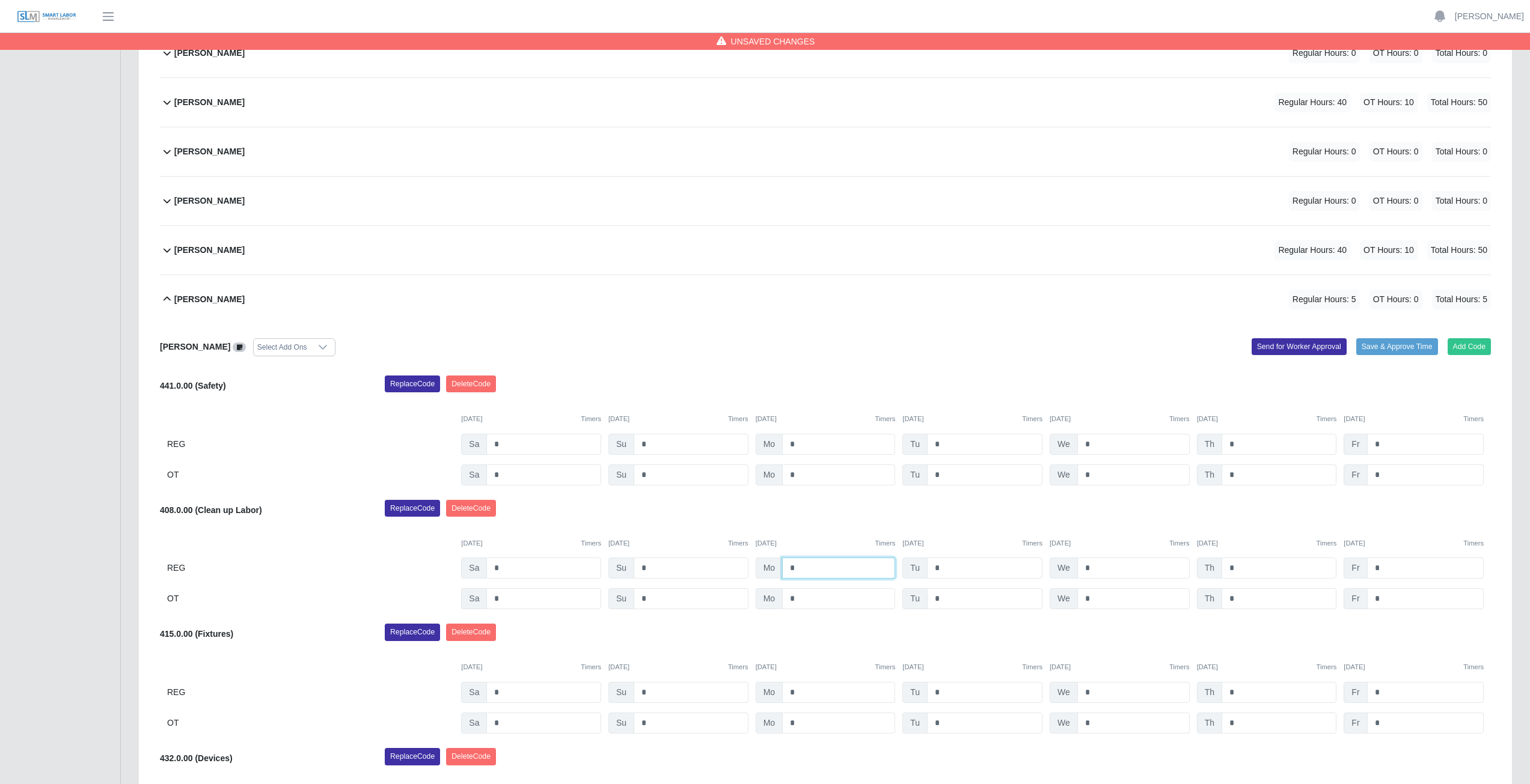
click at [801, 566] on input "*" at bounding box center [838, 568] width 113 height 21
type input "*"
click at [945, 570] on input "*" at bounding box center [984, 568] width 116 height 21
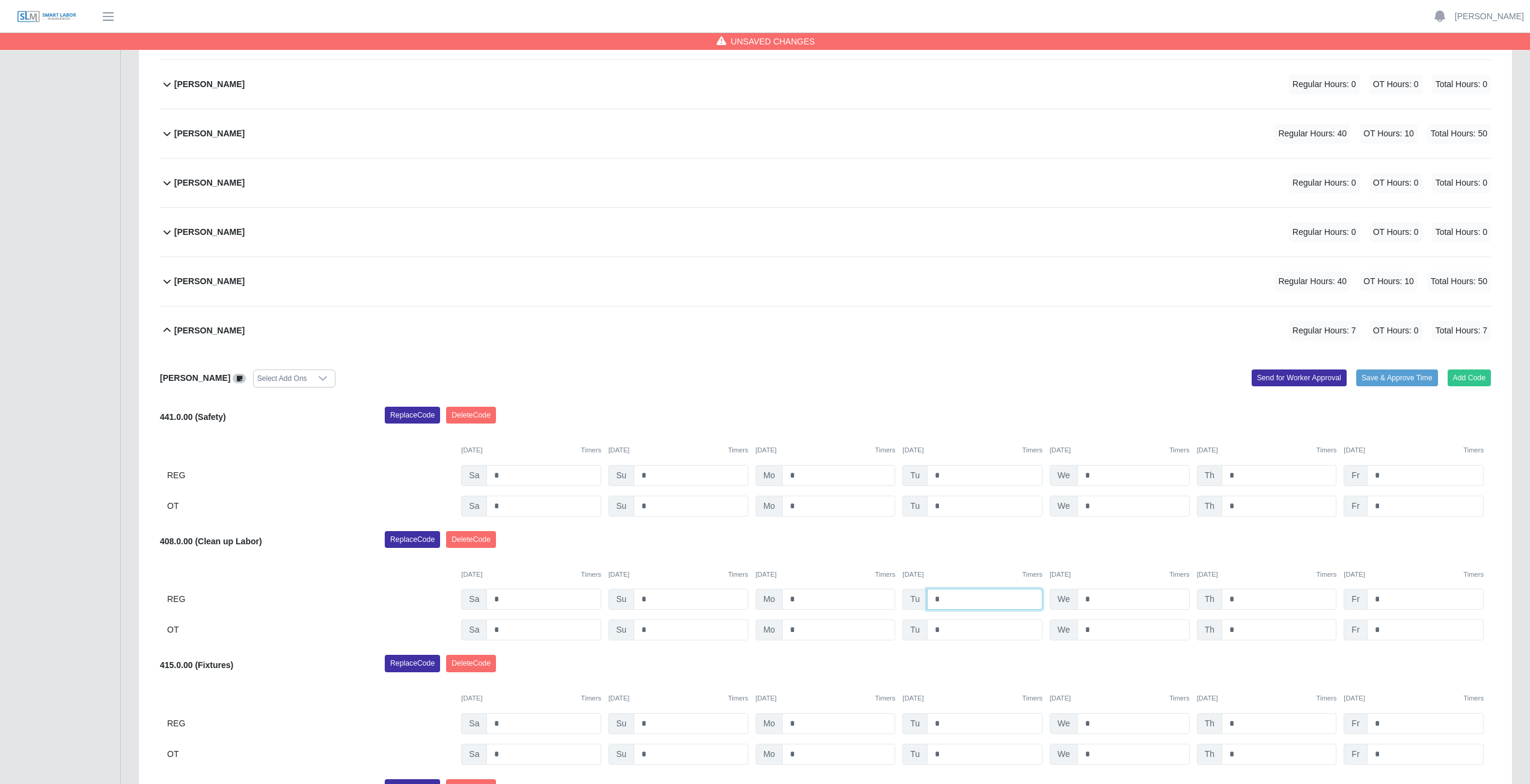
scroll to position [265, 0]
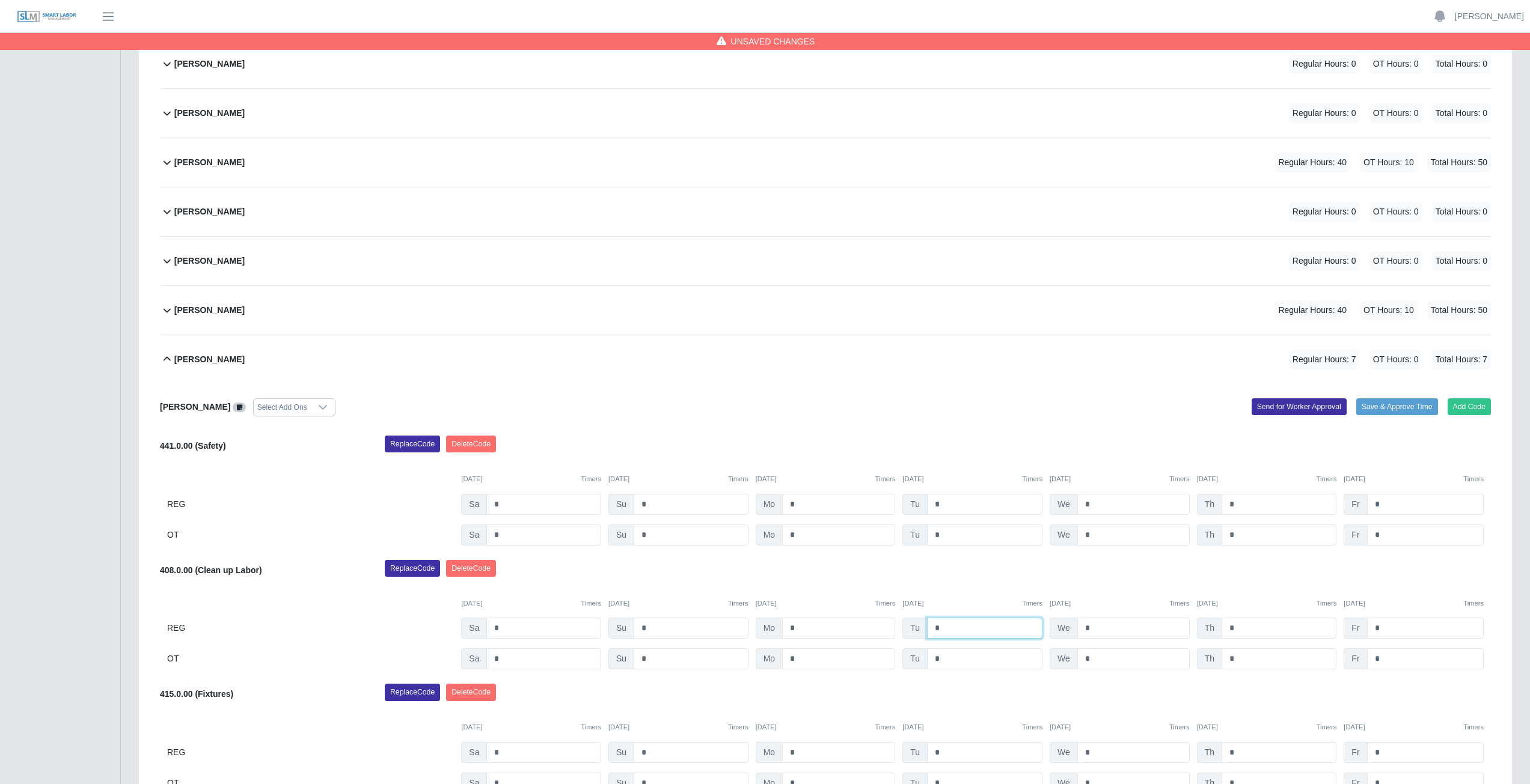
type input "*"
click at [1095, 625] on input "*" at bounding box center [1134, 628] width 113 height 21
type input "*"
click at [1245, 628] on input "*" at bounding box center [1278, 628] width 115 height 21
type input "*"
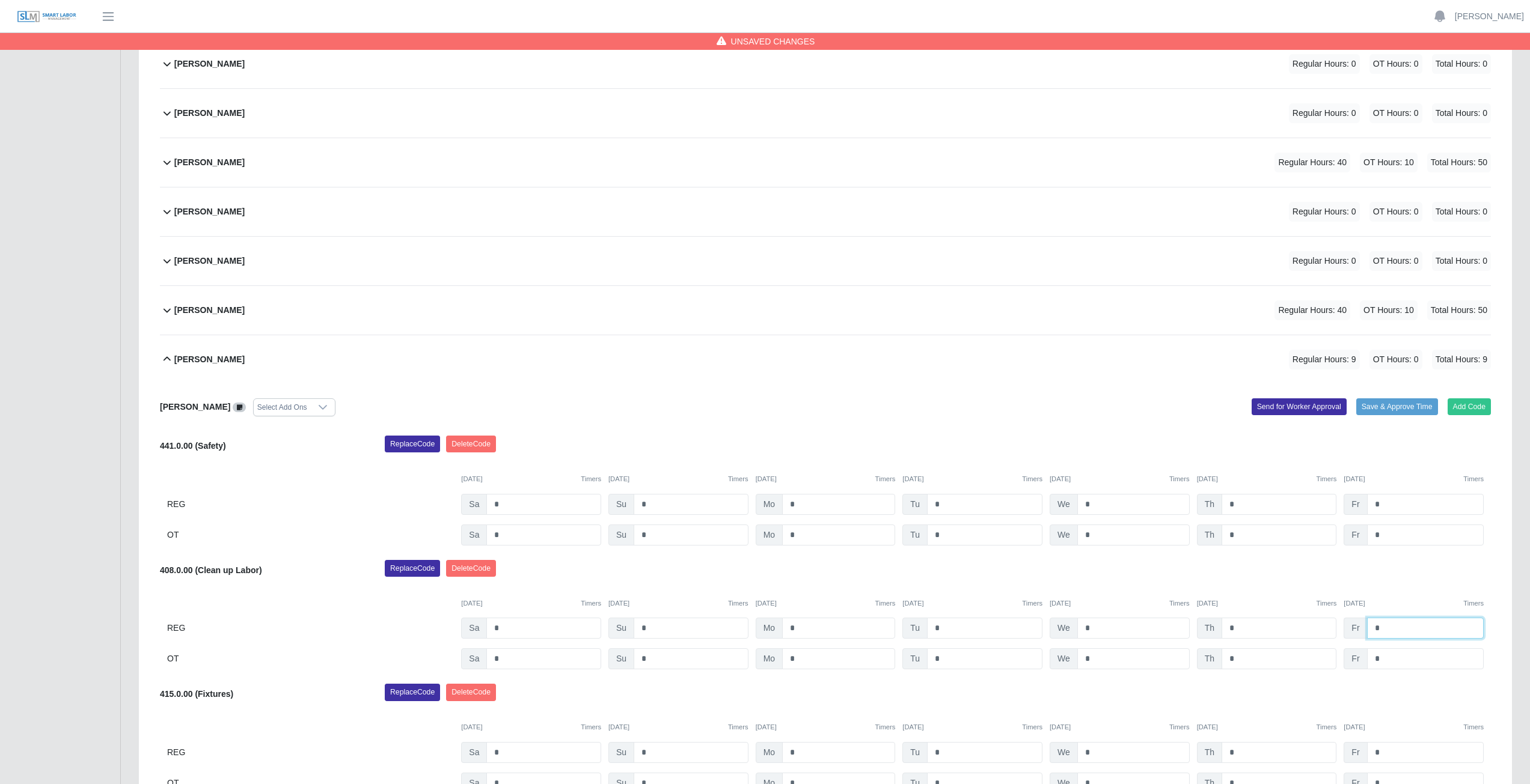
click at [1391, 628] on input "*" at bounding box center [1425, 628] width 117 height 21
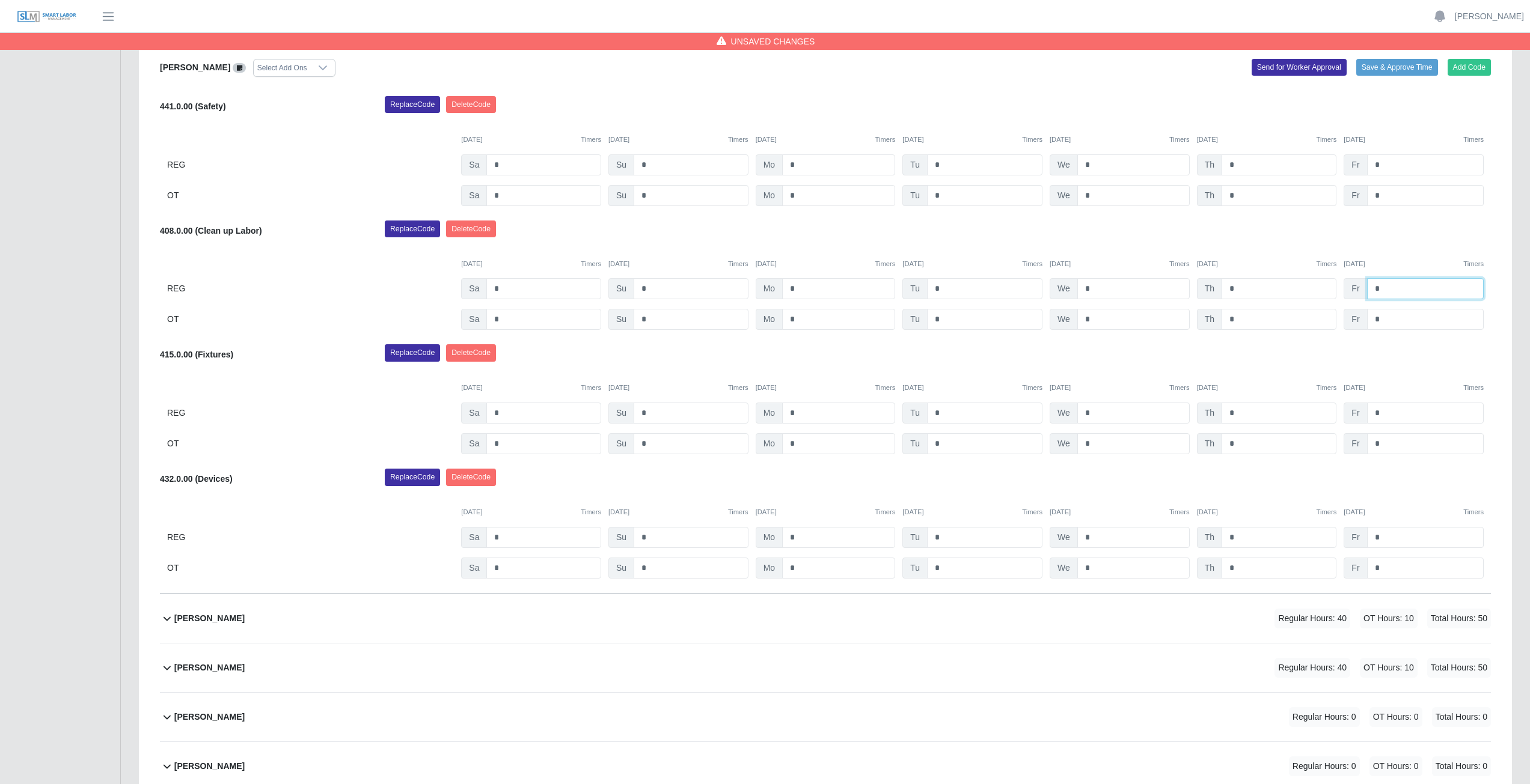
scroll to position [625, 0]
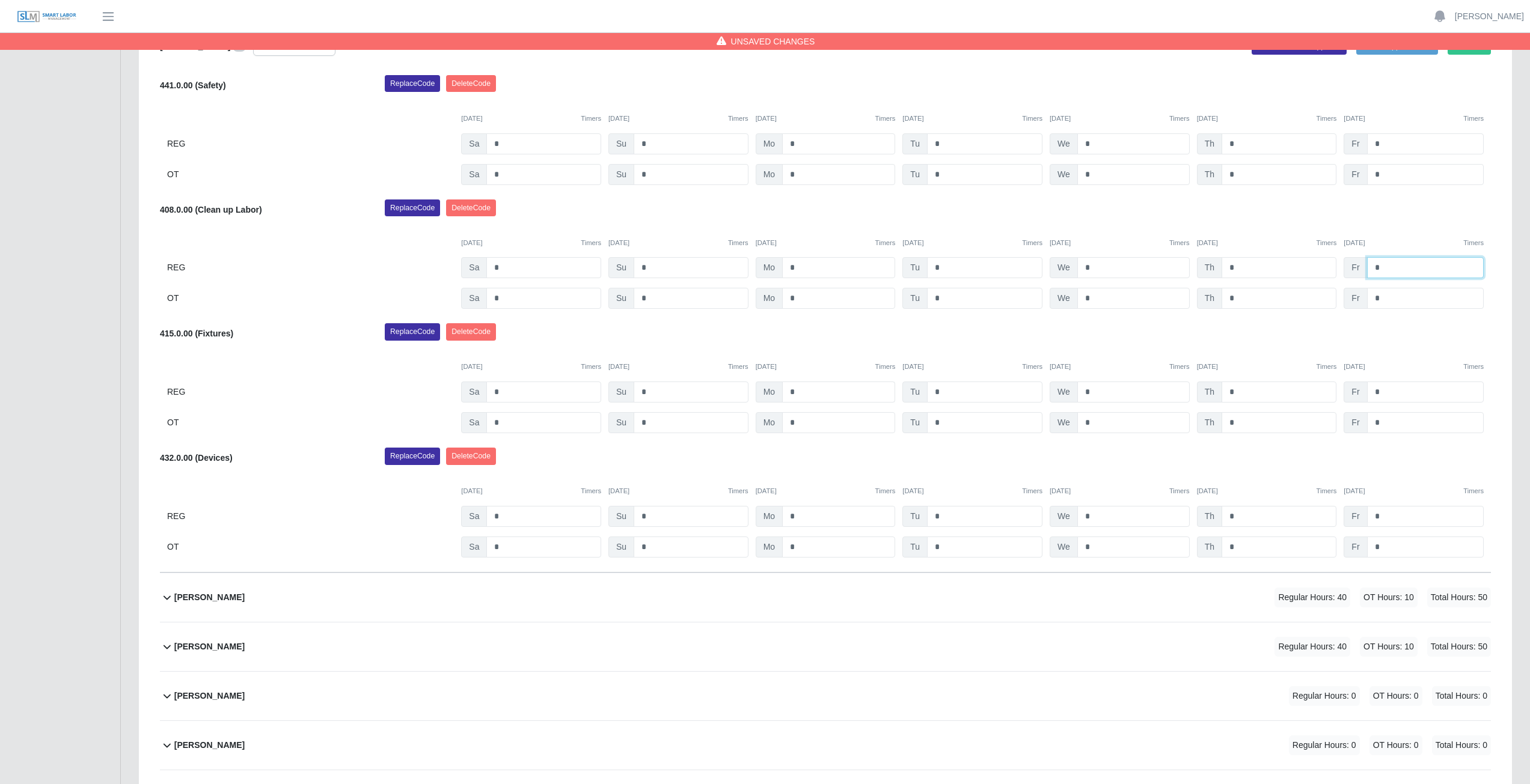
type input "*"
click at [803, 391] on input "*" at bounding box center [838, 392] width 113 height 21
type input "*"
click at [803, 420] on input "*" at bounding box center [838, 423] width 113 height 21
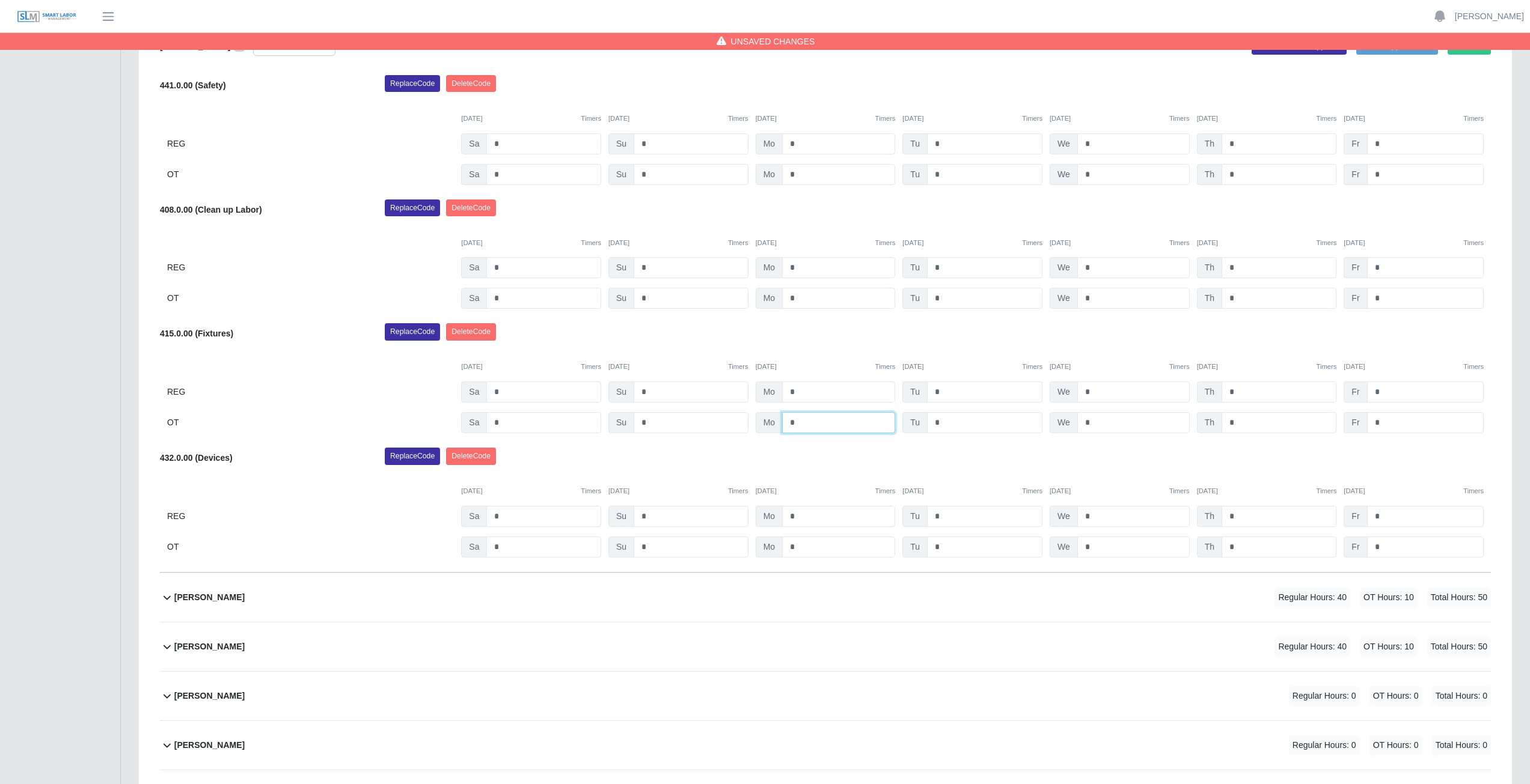
type input "*"
click at [948, 391] on input "*" at bounding box center [984, 392] width 116 height 21
type input "*"
click at [944, 423] on input "*" at bounding box center [984, 423] width 116 height 21
type input "*"
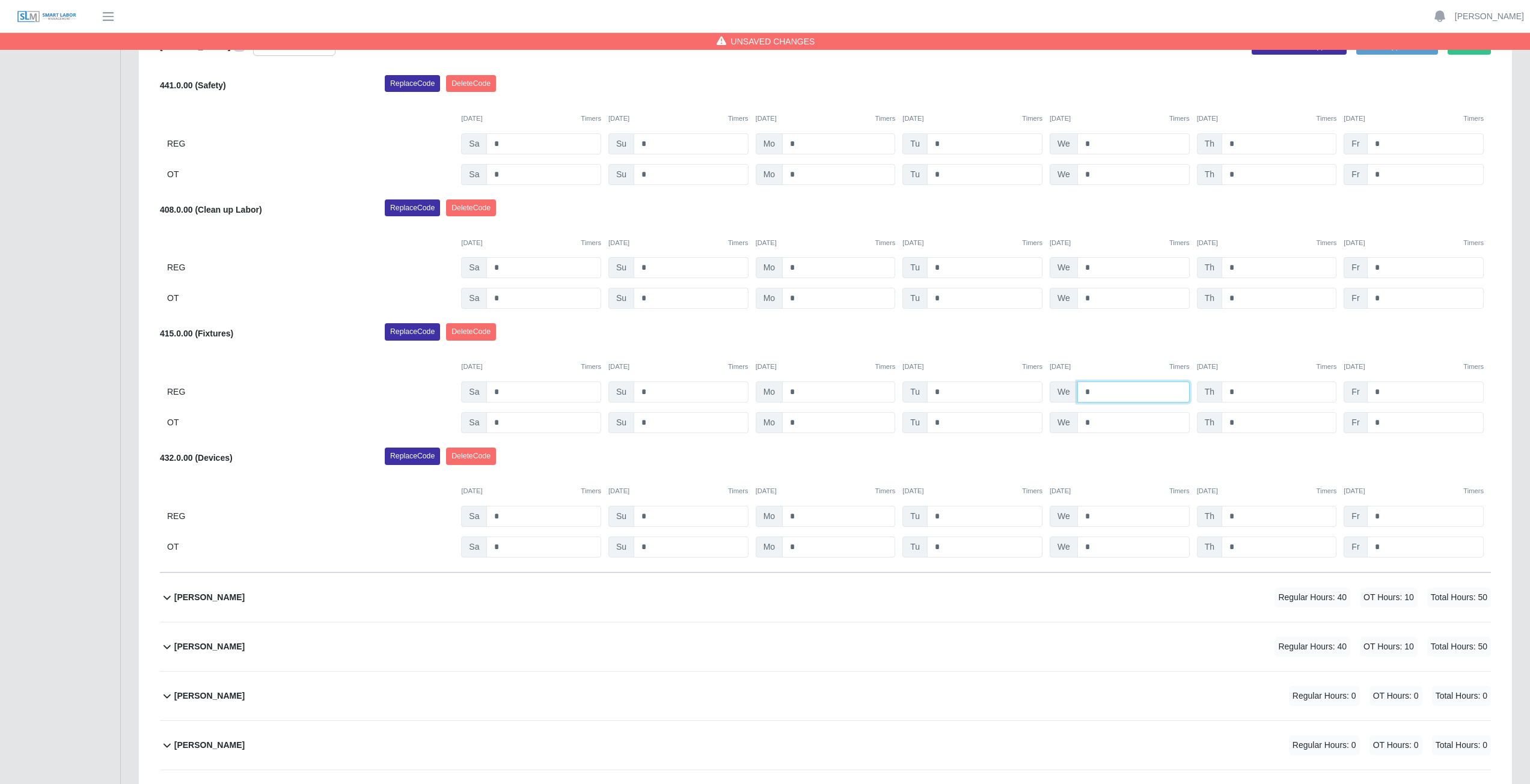
click at [1096, 392] on input "*" at bounding box center [1134, 392] width 113 height 21
type input "*"
click at [1095, 421] on input "*" at bounding box center [1134, 423] width 113 height 21
type input "*"
click at [1113, 346] on div "Replace Code [GEOGRAPHIC_DATA] Code" at bounding box center [937, 336] width 1124 height 24
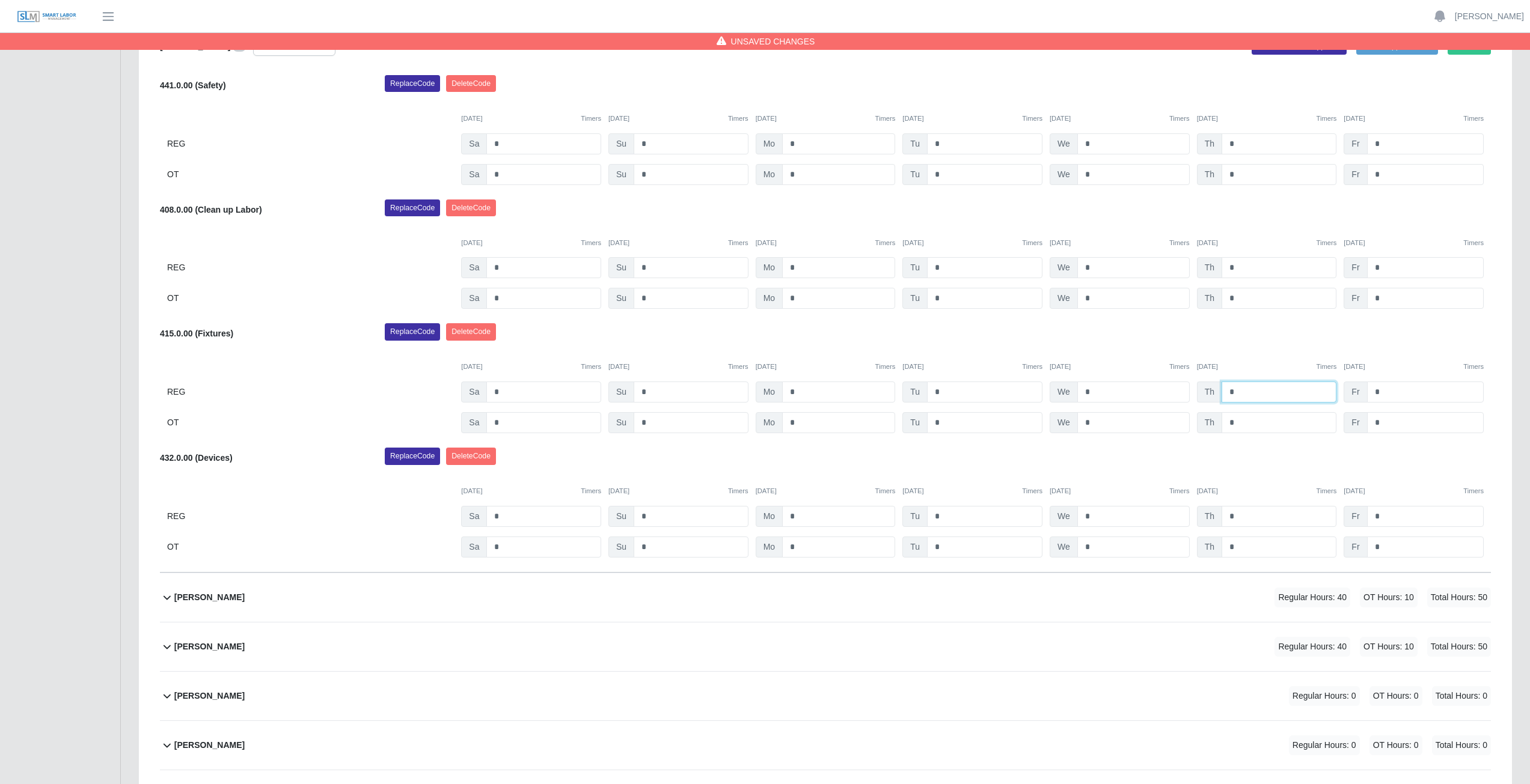
click at [1241, 392] on input "*" at bounding box center [1278, 392] width 115 height 21
type input "*"
click at [1240, 426] on input "*" at bounding box center [1278, 423] width 115 height 21
type input "*"
click at [1276, 332] on div "Replace Code [GEOGRAPHIC_DATA] Code" at bounding box center [937, 336] width 1124 height 24
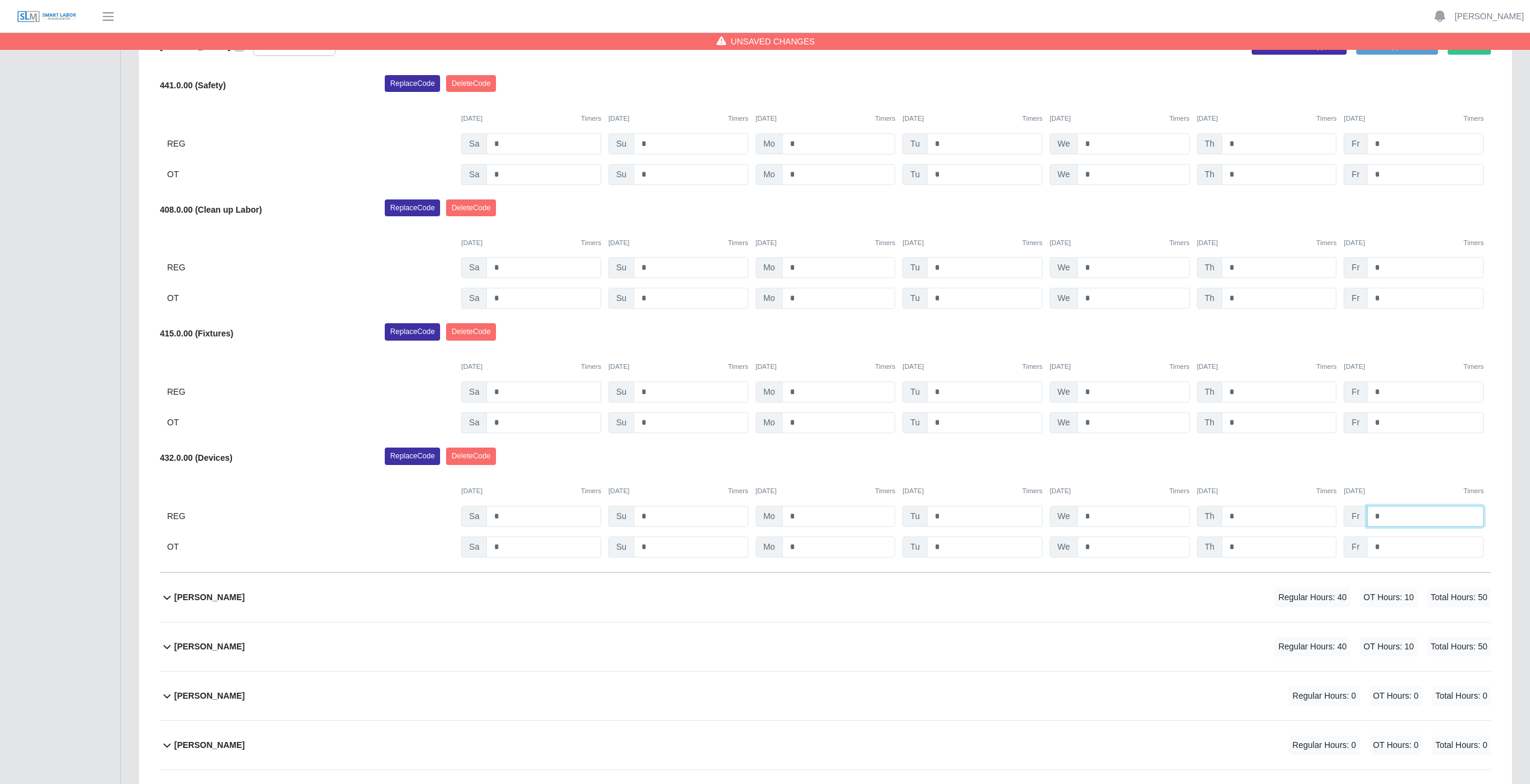
click at [1385, 515] on input "*" at bounding box center [1425, 516] width 117 height 21
type input "*"
click at [1383, 545] on input "*" at bounding box center [1425, 546] width 117 height 21
type input "*"
click at [1397, 477] on div "[DATE] Timers [DATE] Timers [DATE] Timers [DATE] Timers [DATE] Timers [DATE] Ti…" at bounding box center [825, 484] width 1331 height 25
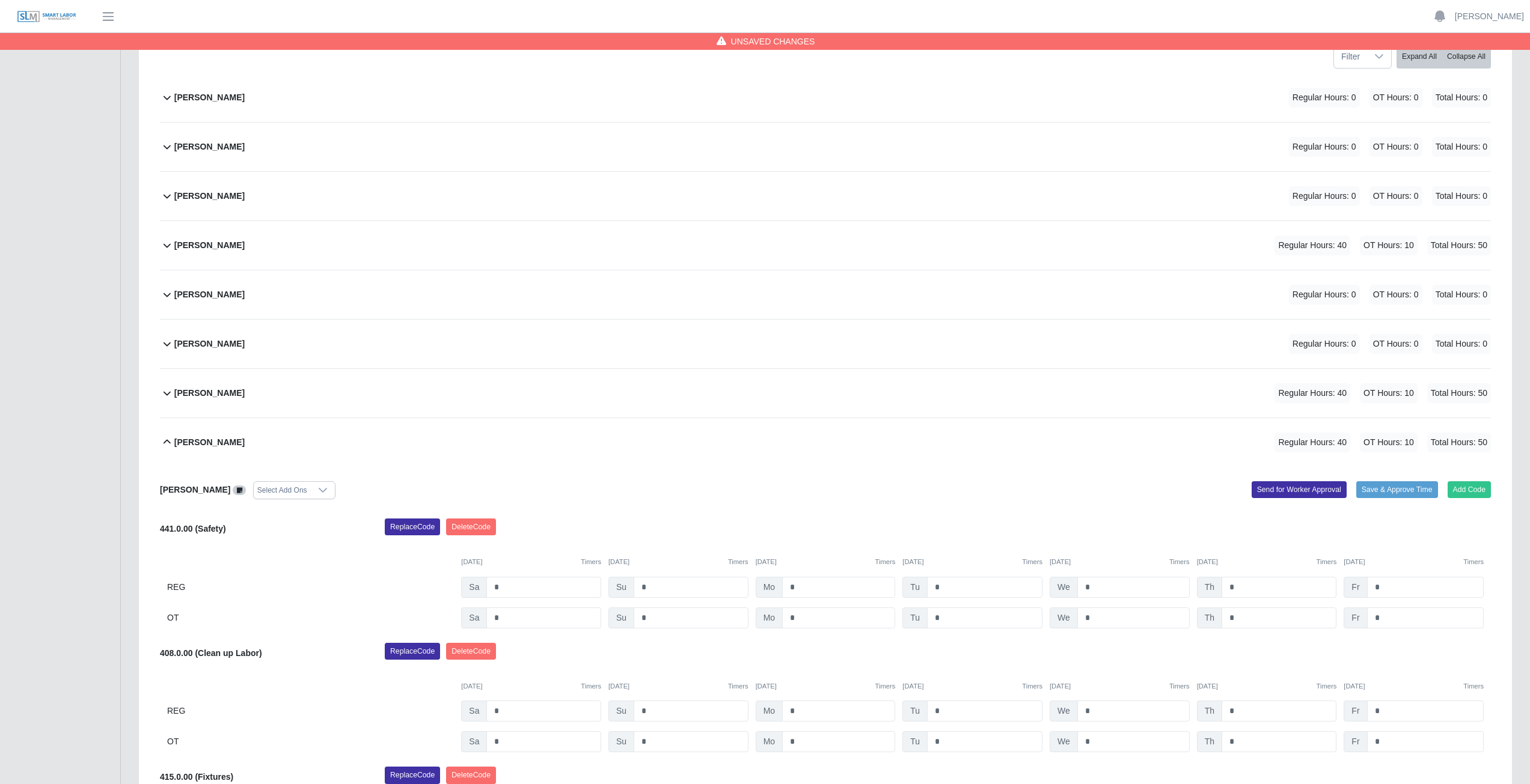
scroll to position [145, 0]
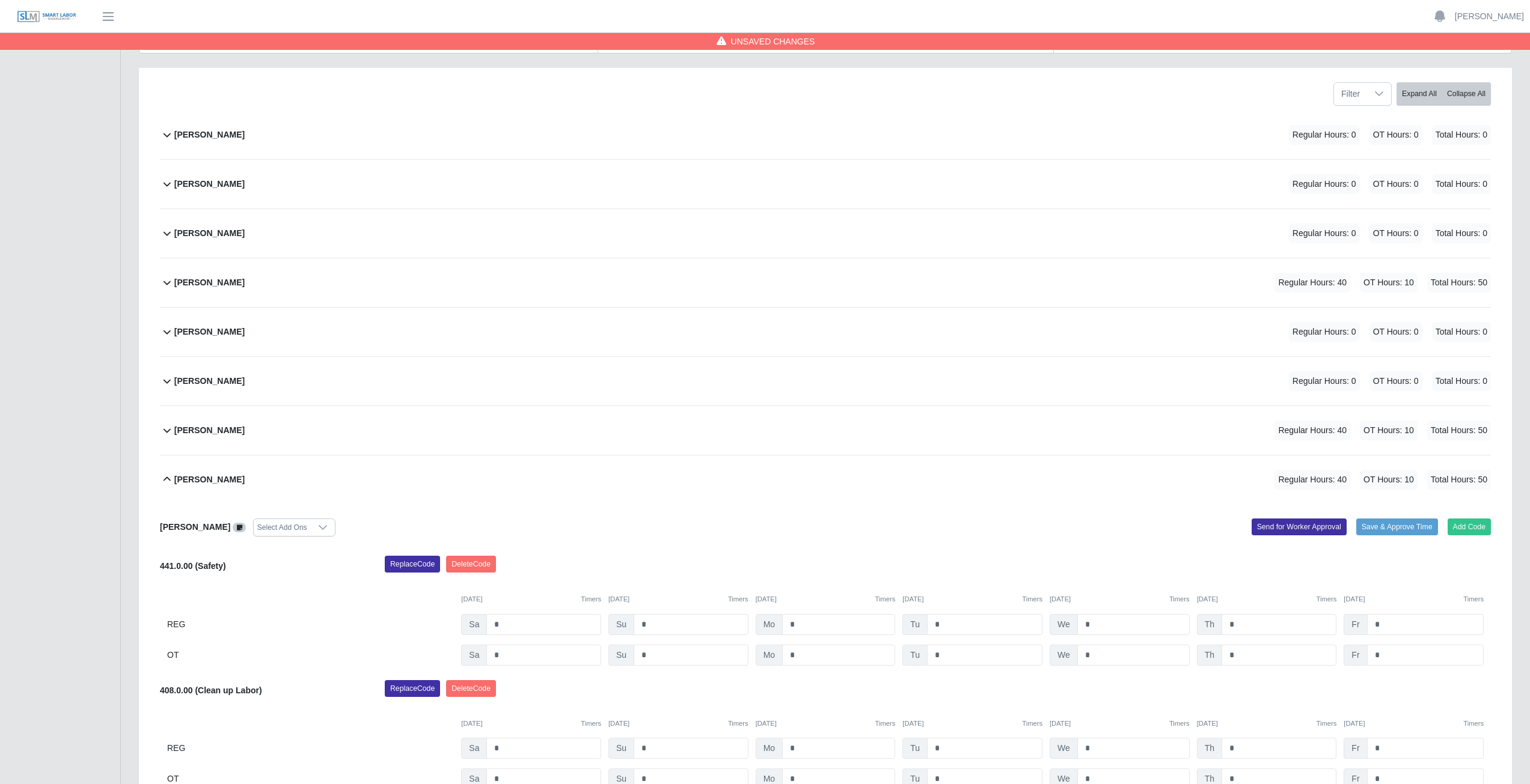
click at [165, 138] on icon at bounding box center [167, 135] width 15 height 15
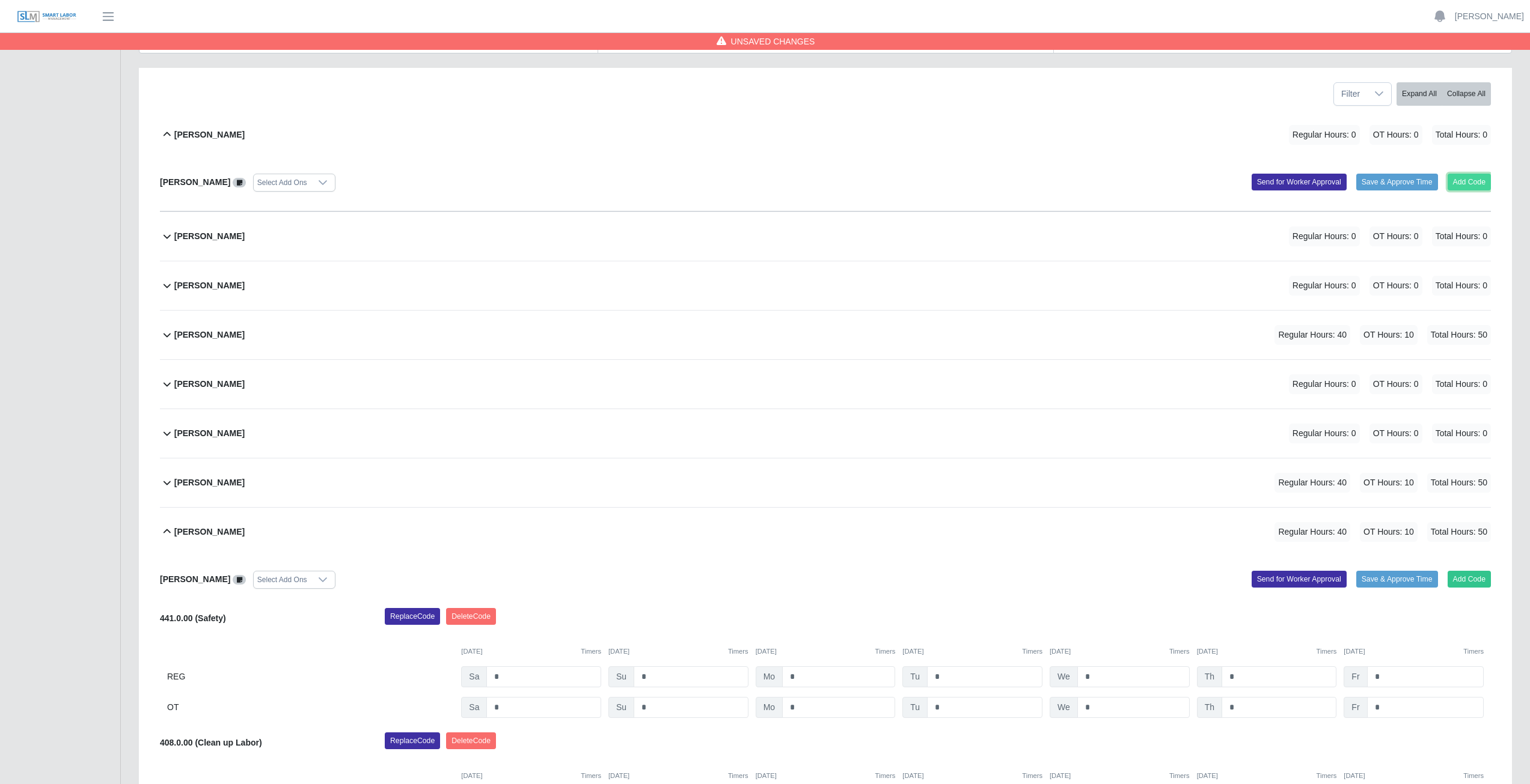
click at [1460, 183] on button "Add Code" at bounding box center [1469, 182] width 43 height 17
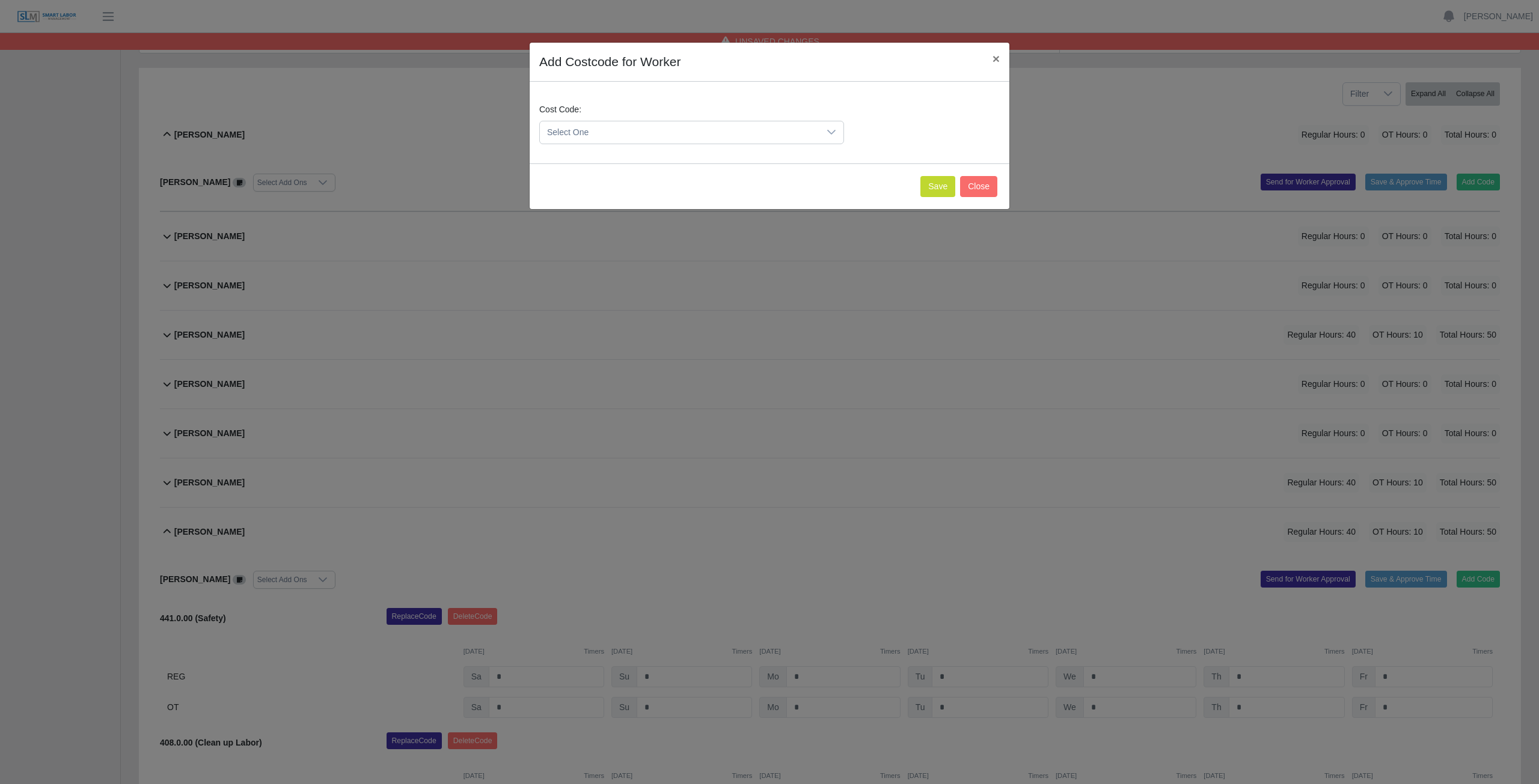
click at [597, 138] on span "Select One" at bounding box center [680, 132] width 279 height 22
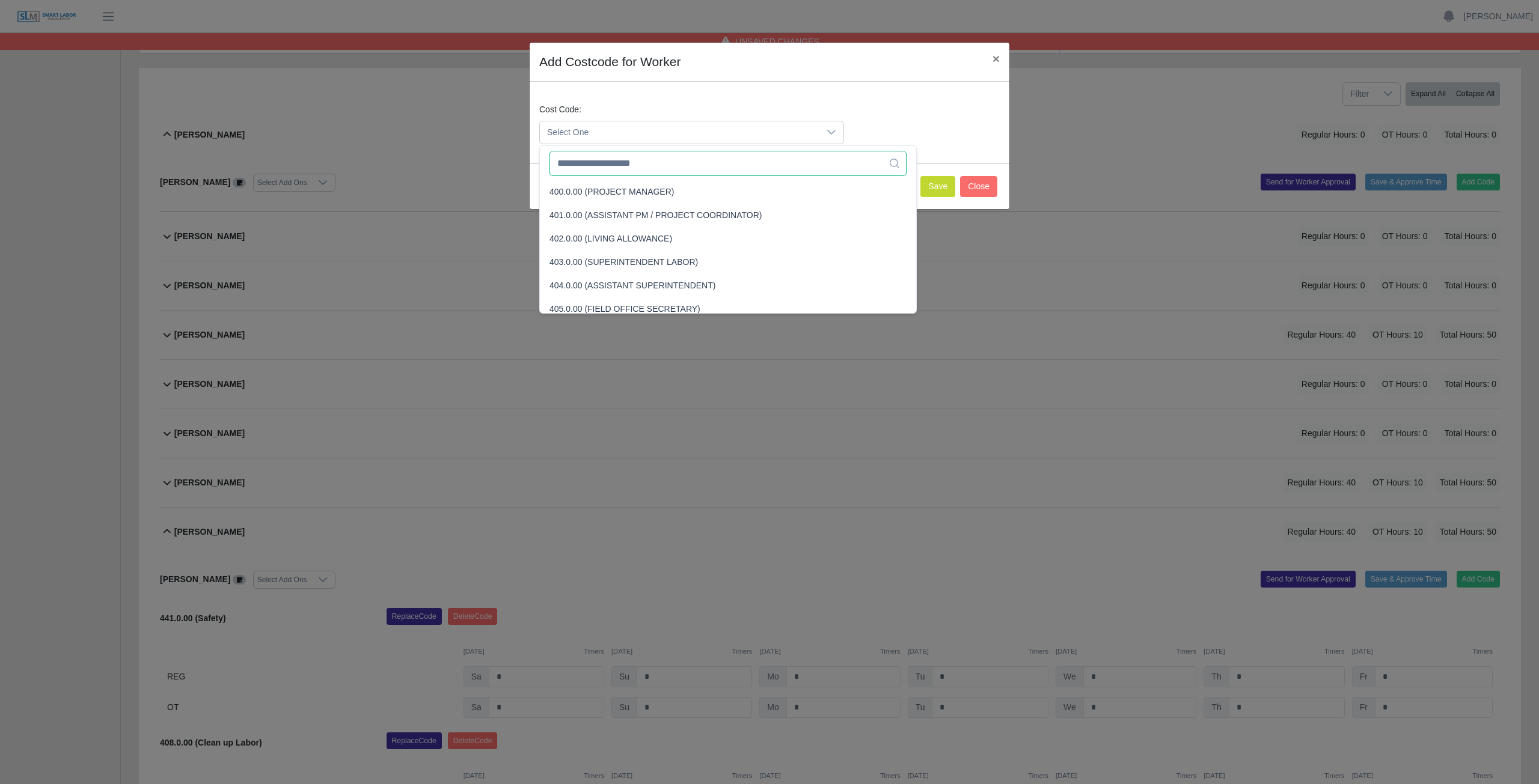
click at [610, 170] on input "text" at bounding box center [728, 163] width 357 height 25
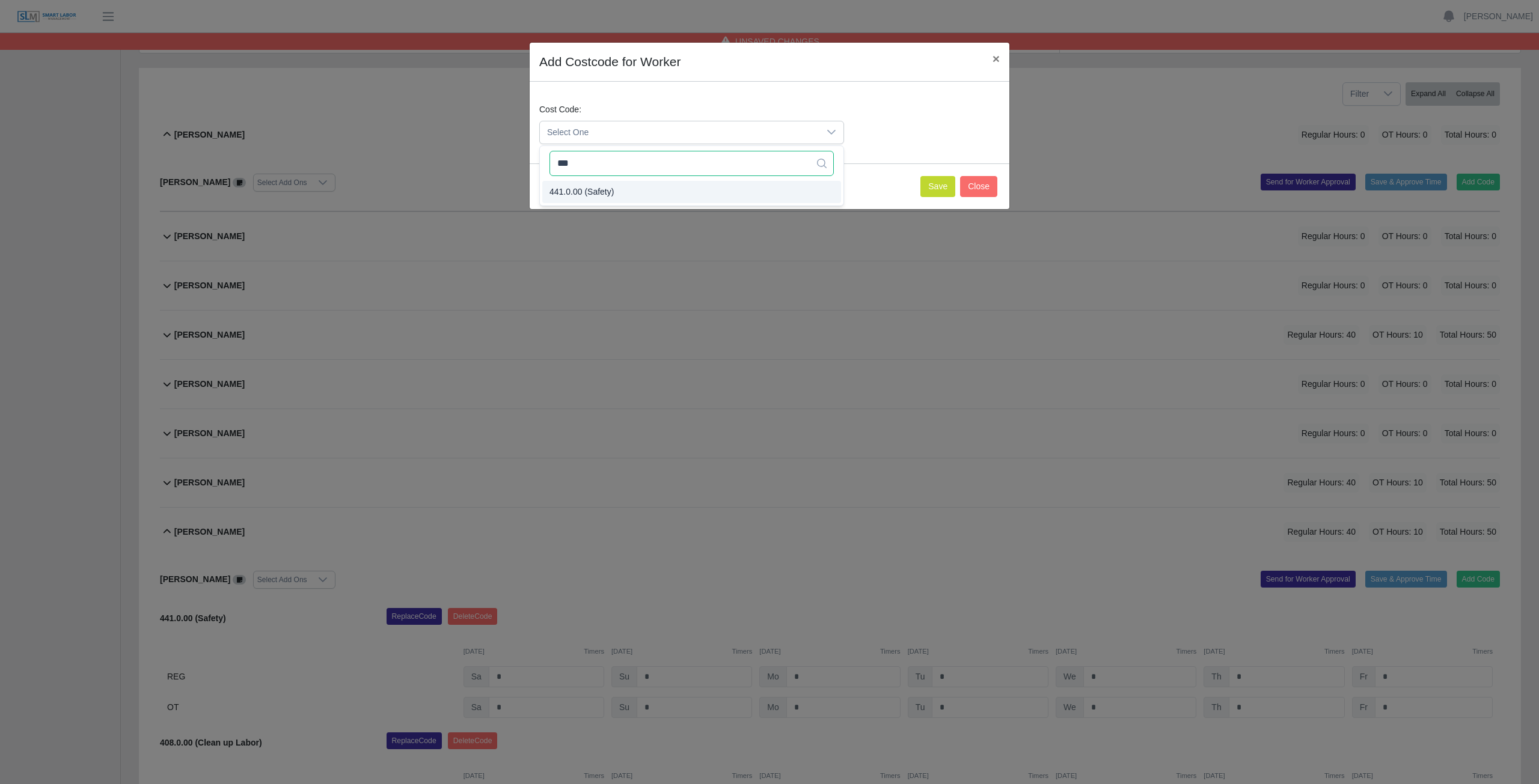
type input "***"
click at [619, 191] on li "441.0.00 (Safety)" at bounding box center [691, 192] width 299 height 22
click at [942, 189] on button "Save" at bounding box center [938, 186] width 35 height 21
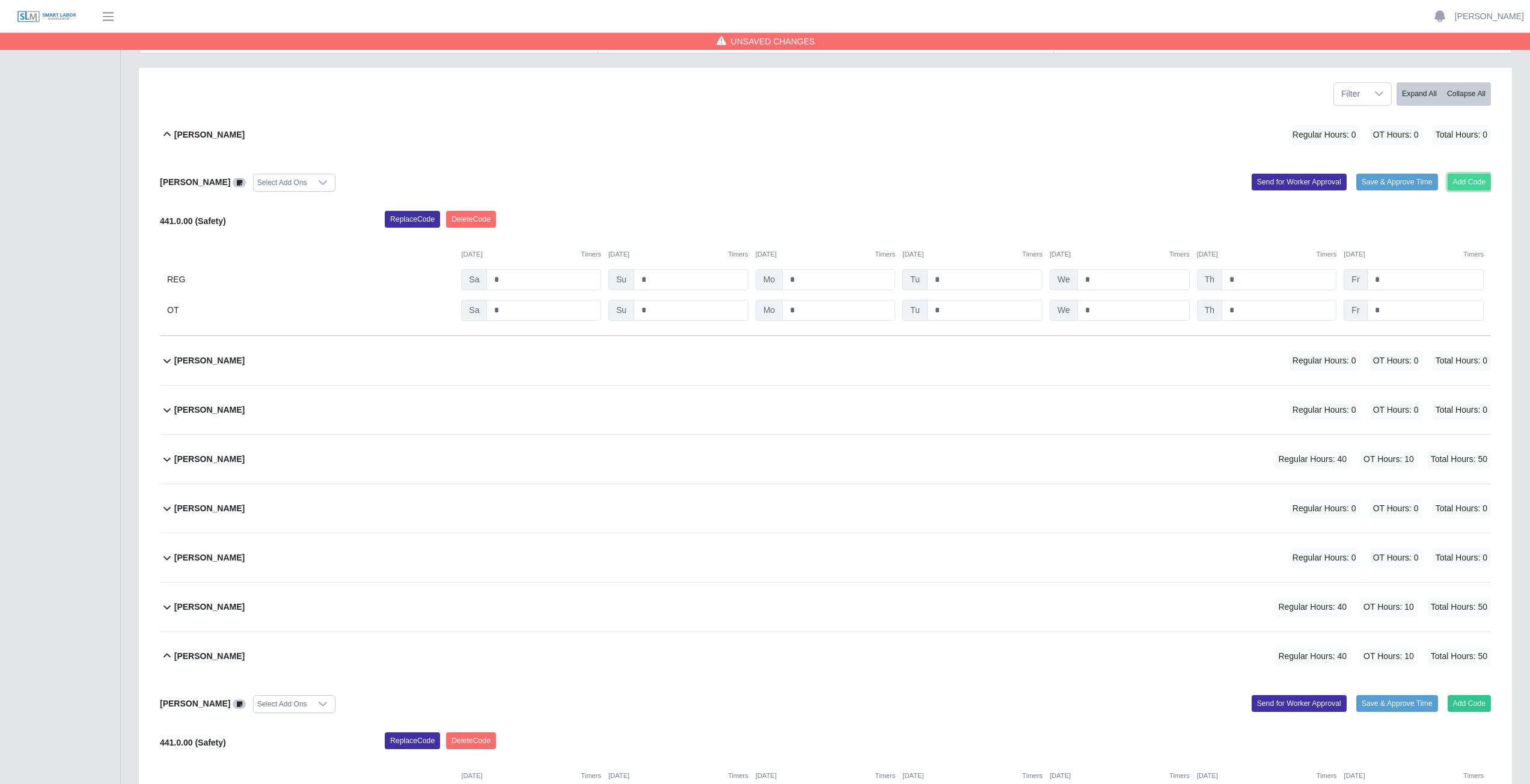
click at [1481, 178] on button "Add Code" at bounding box center [1469, 182] width 43 height 17
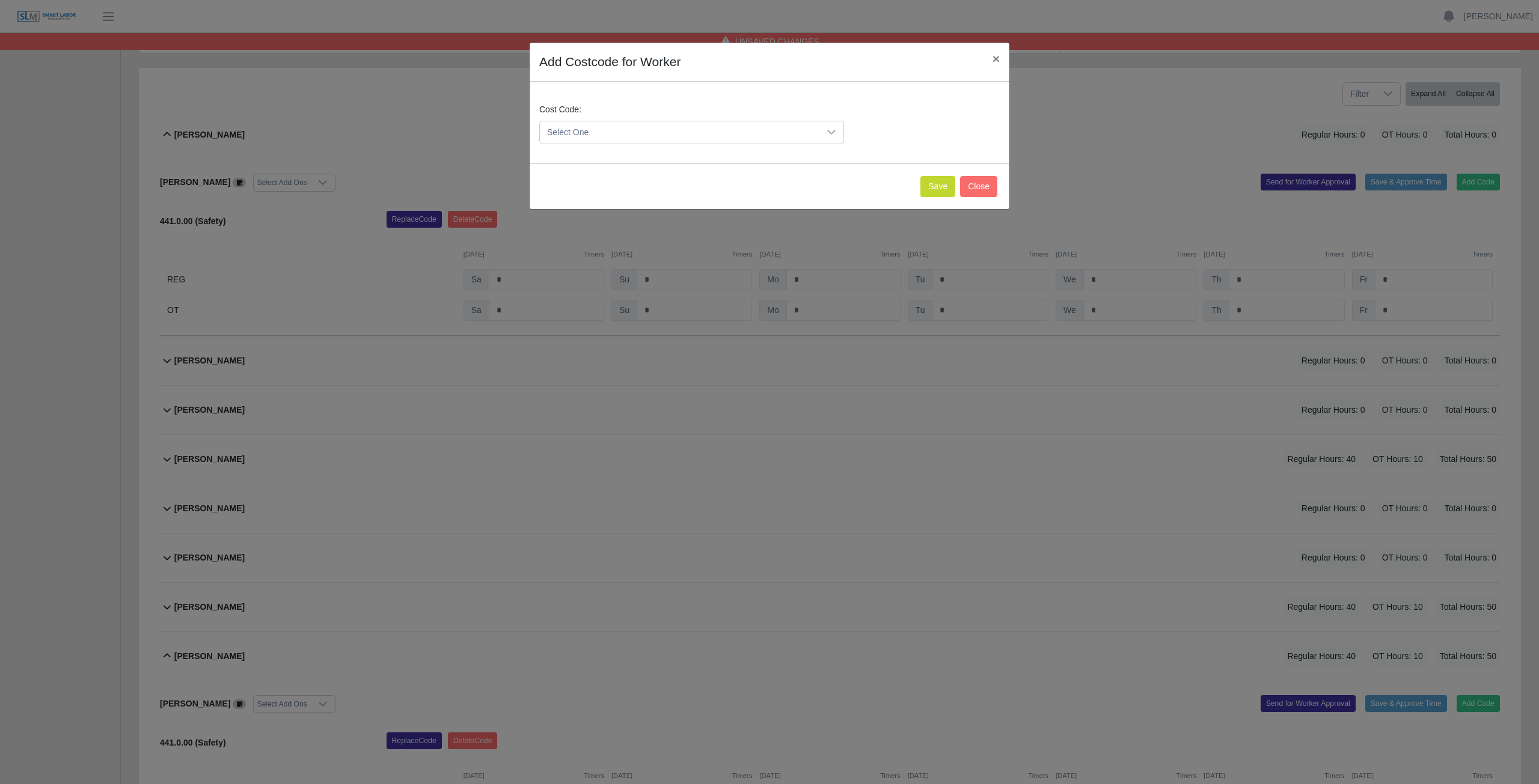
click at [581, 129] on span "Select One" at bounding box center [680, 132] width 279 height 22
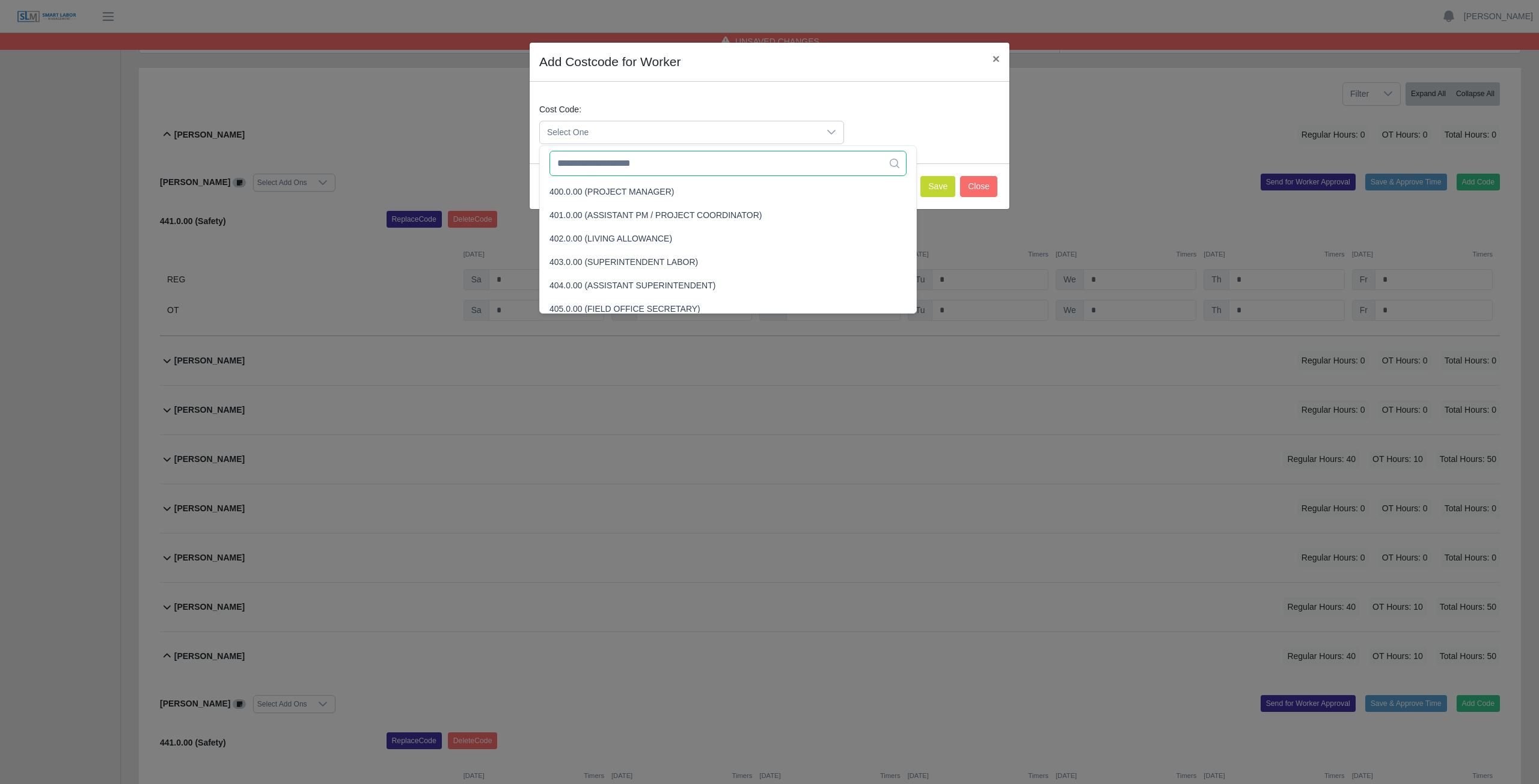
click at [598, 174] on input "text" at bounding box center [728, 163] width 357 height 25
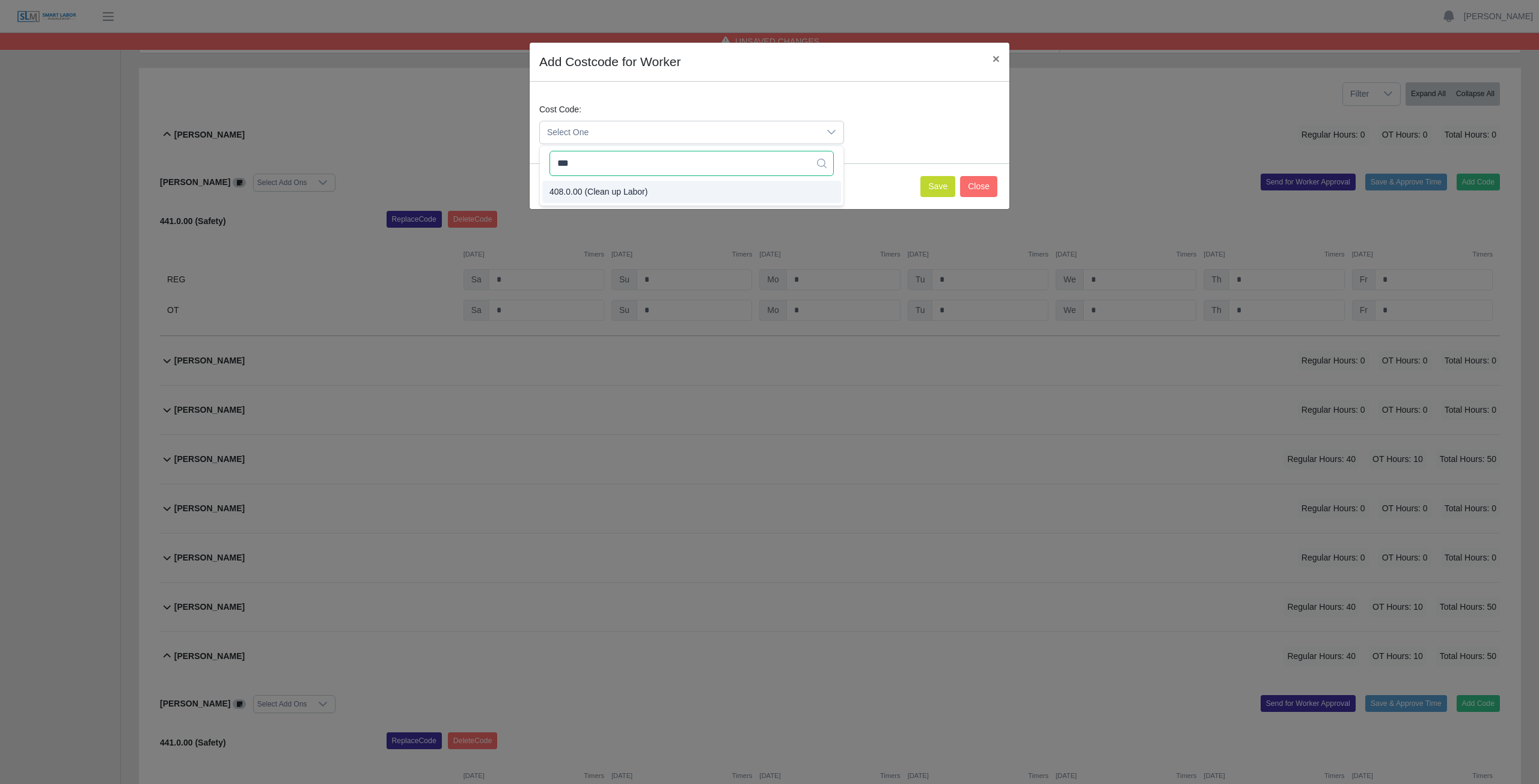
type input "***"
click at [596, 191] on span "408.0.00 (Clean up Labor)" at bounding box center [598, 192] width 98 height 13
click at [942, 190] on button "Save" at bounding box center [938, 186] width 35 height 21
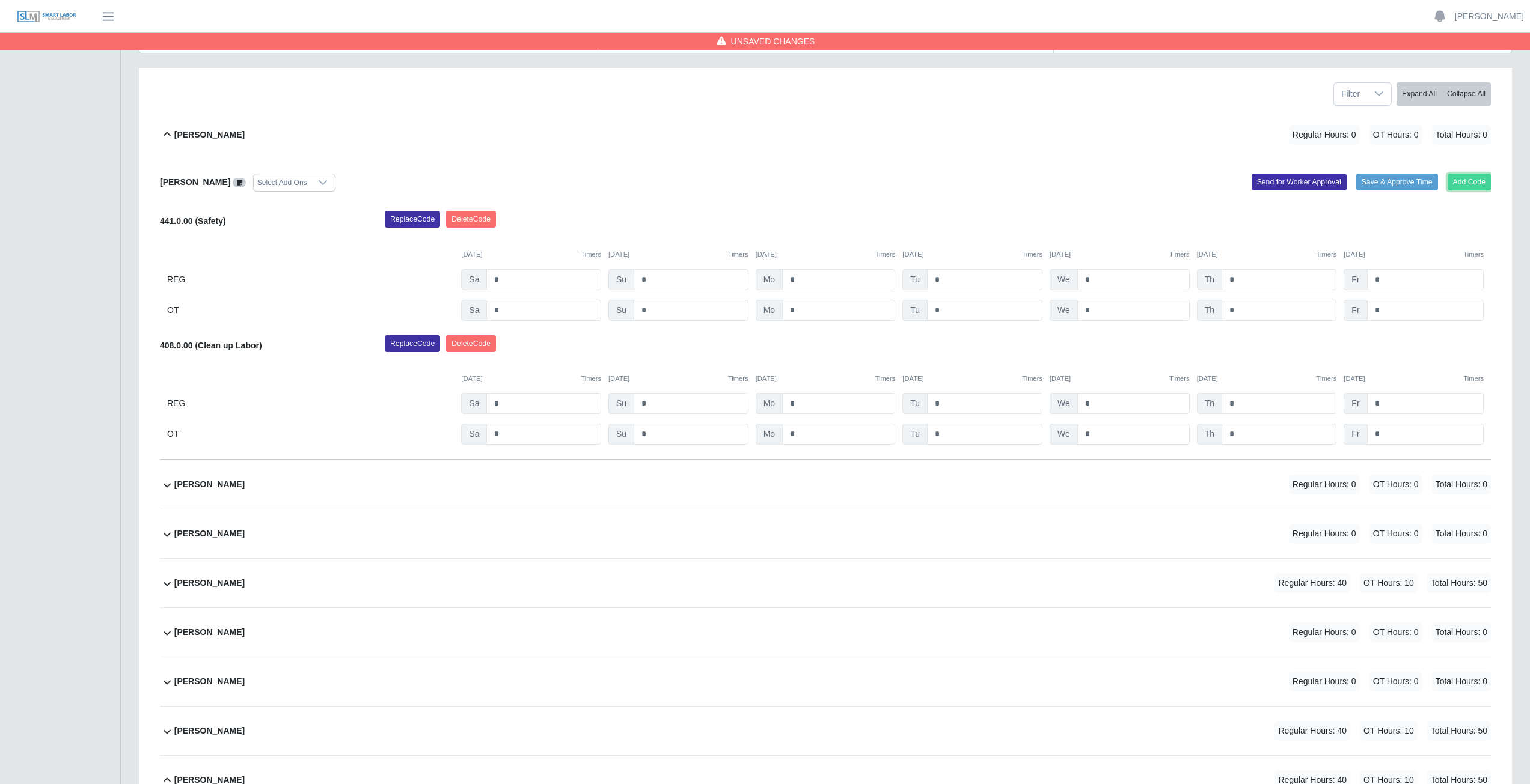
click at [1474, 180] on button "Add Code" at bounding box center [1469, 182] width 43 height 17
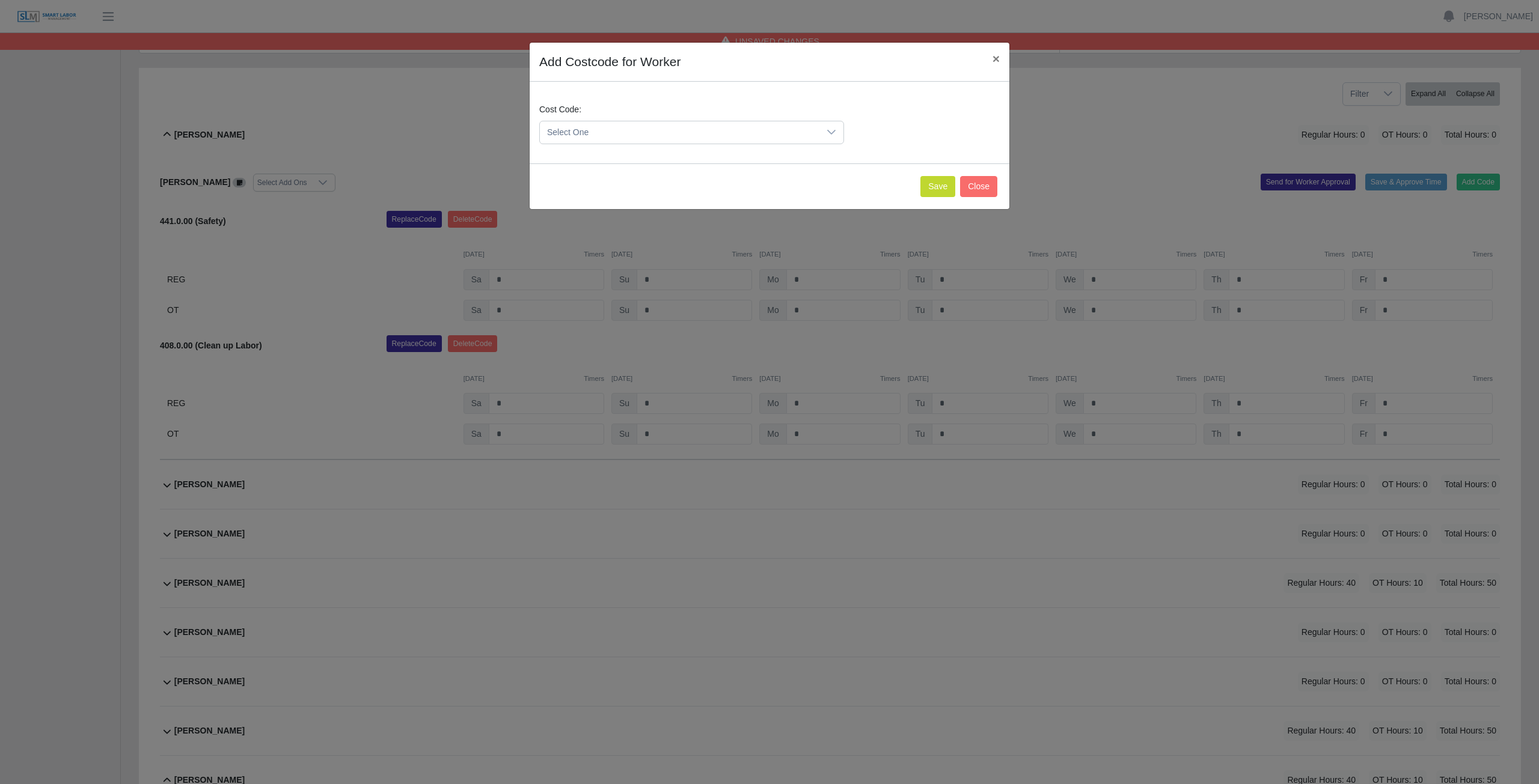
click at [599, 129] on span "Select One" at bounding box center [680, 132] width 279 height 22
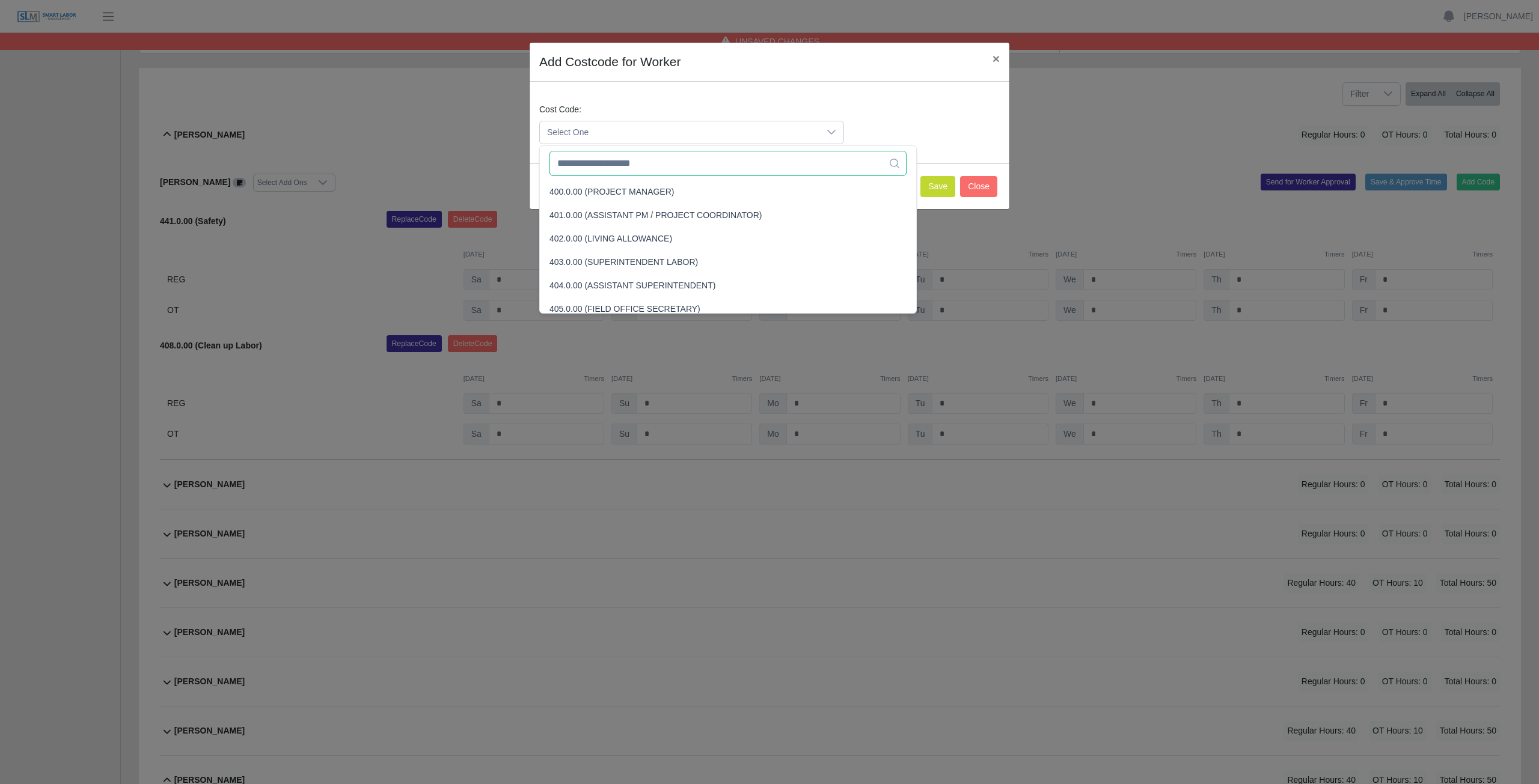
click at [606, 168] on input "text" at bounding box center [728, 163] width 357 height 25
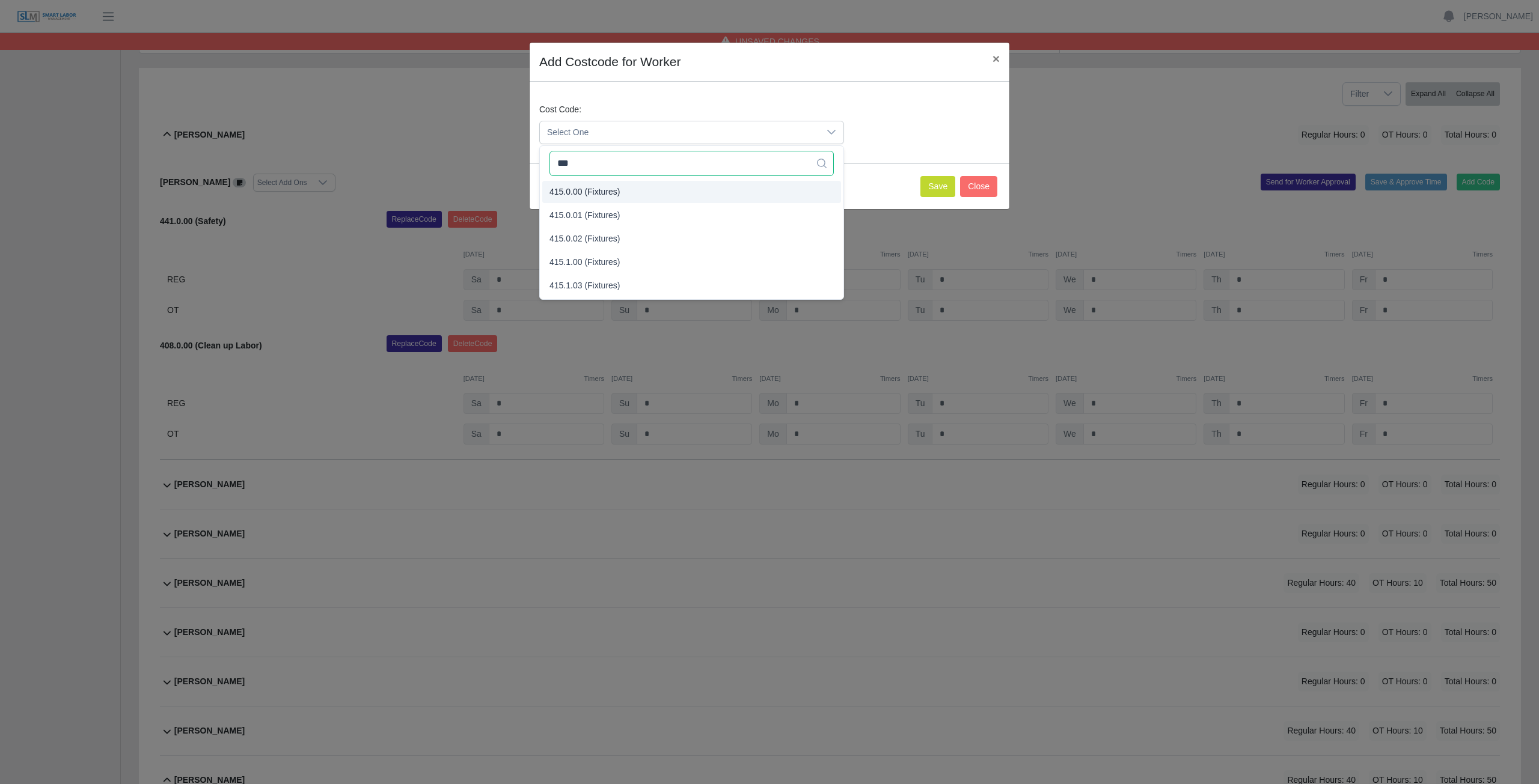
type input "***"
click at [610, 193] on span "415.0.00 (Fixtures)" at bounding box center [585, 192] width 71 height 13
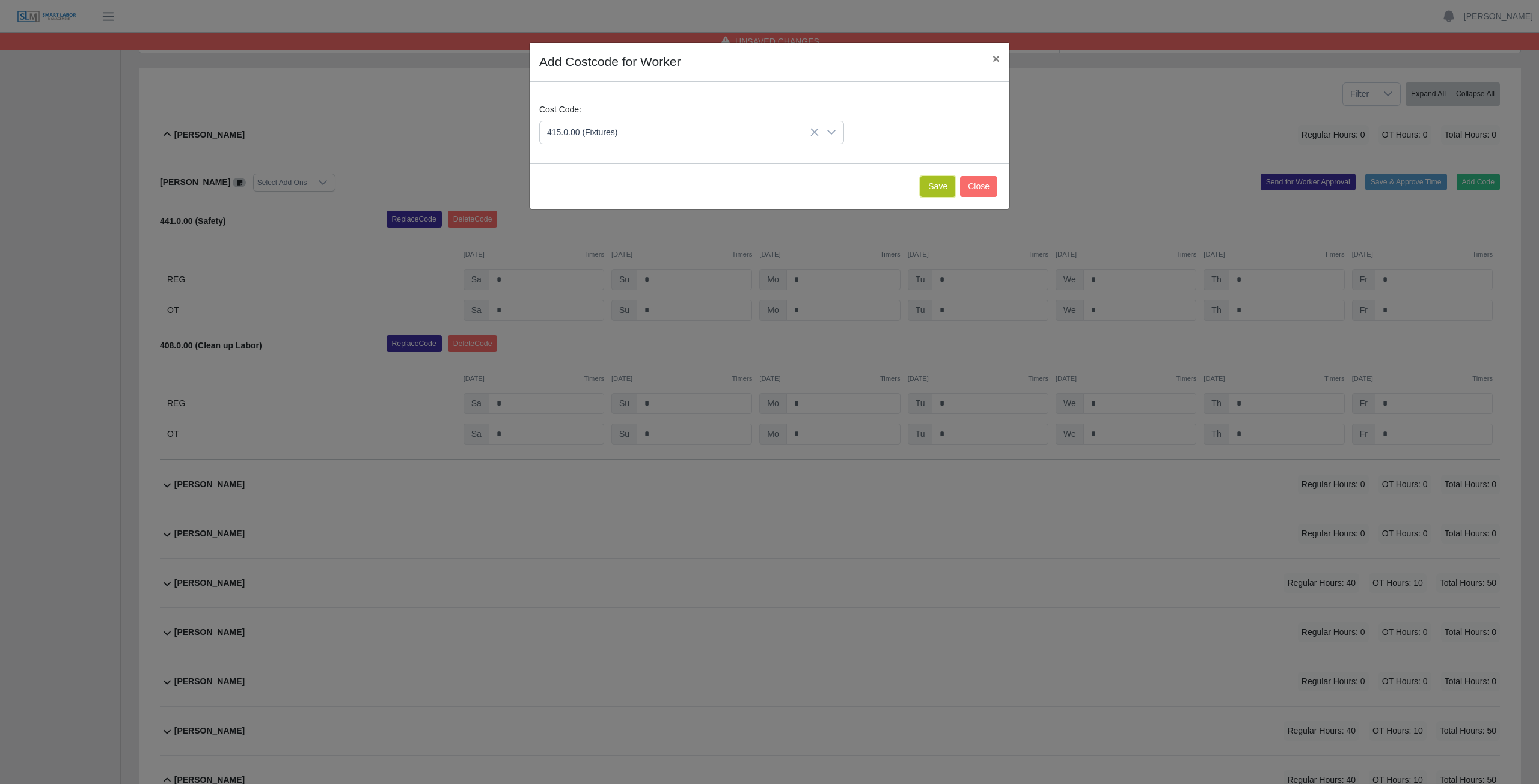
click at [930, 188] on button "Save" at bounding box center [938, 186] width 35 height 21
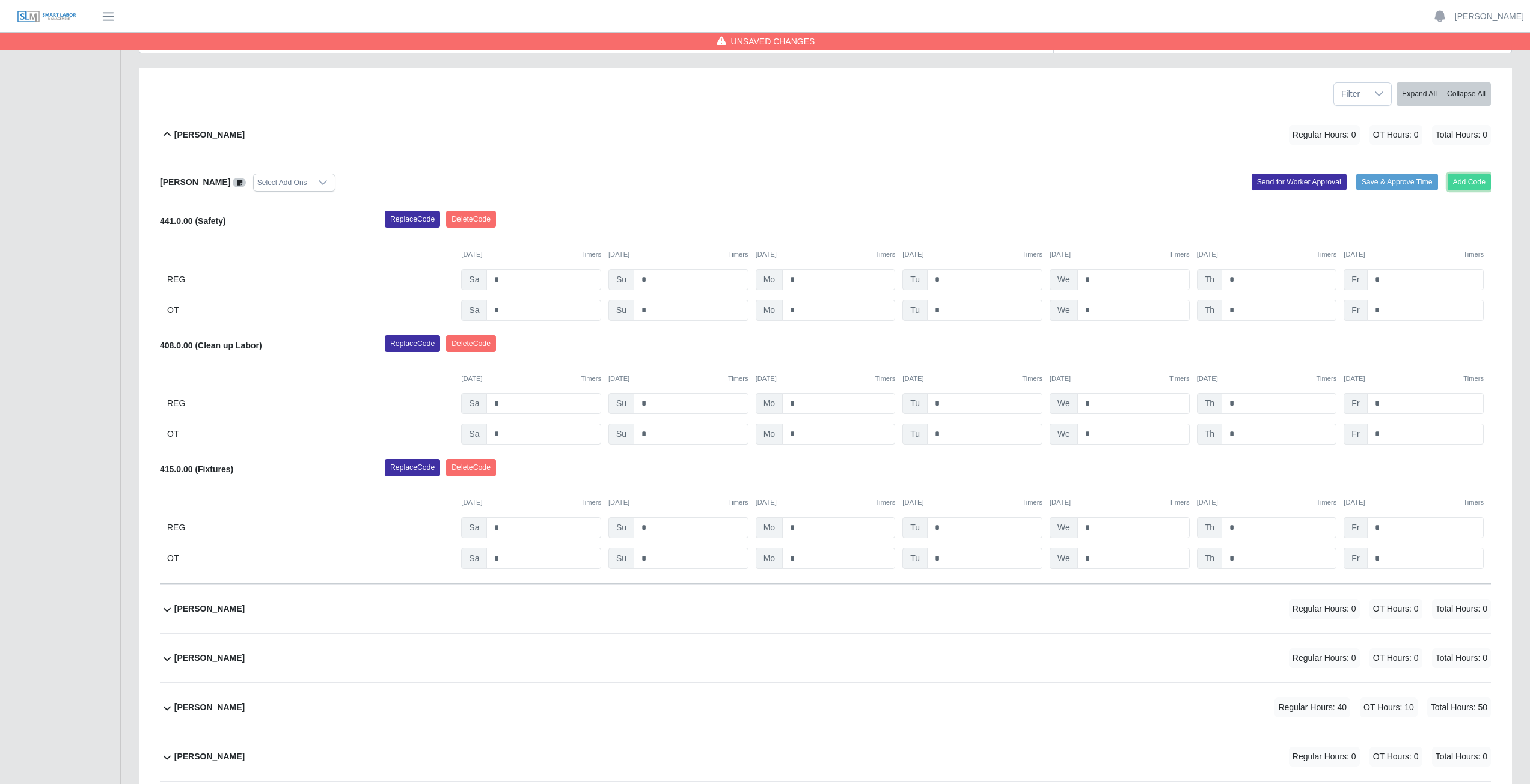
click at [1474, 179] on button "Add Code" at bounding box center [1469, 182] width 43 height 17
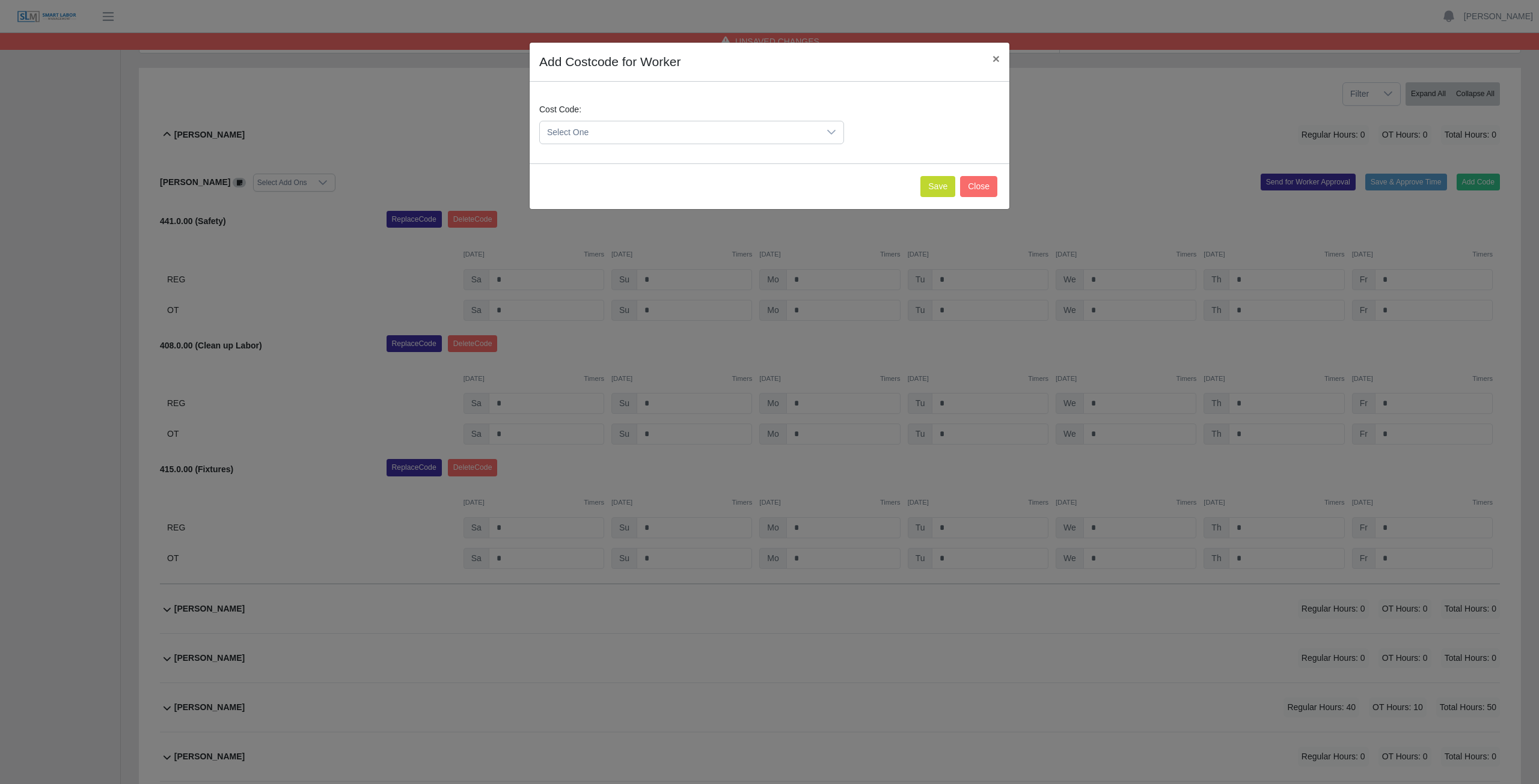
click at [602, 130] on span "Select One" at bounding box center [680, 132] width 279 height 22
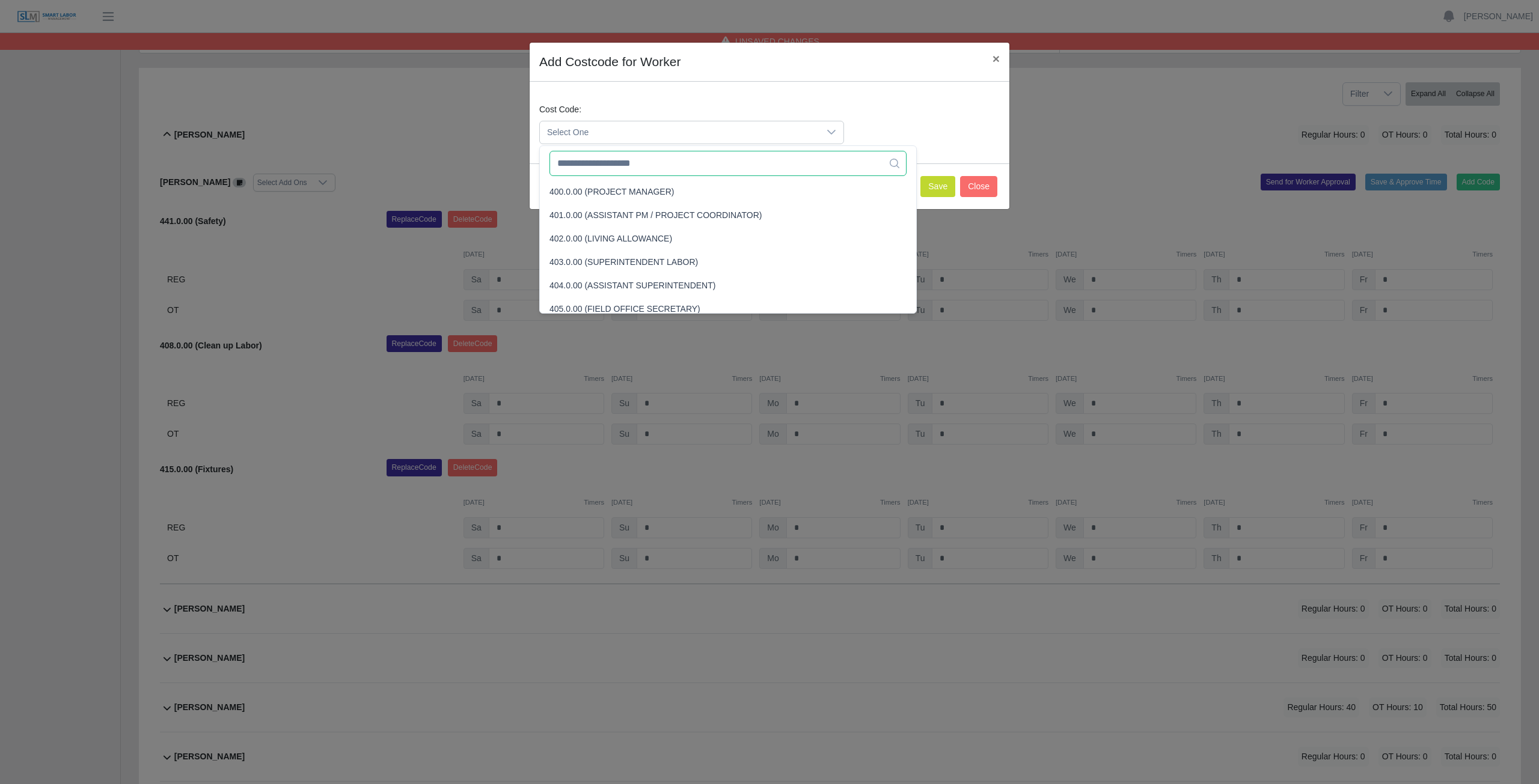
click at [610, 165] on input "text" at bounding box center [728, 163] width 357 height 25
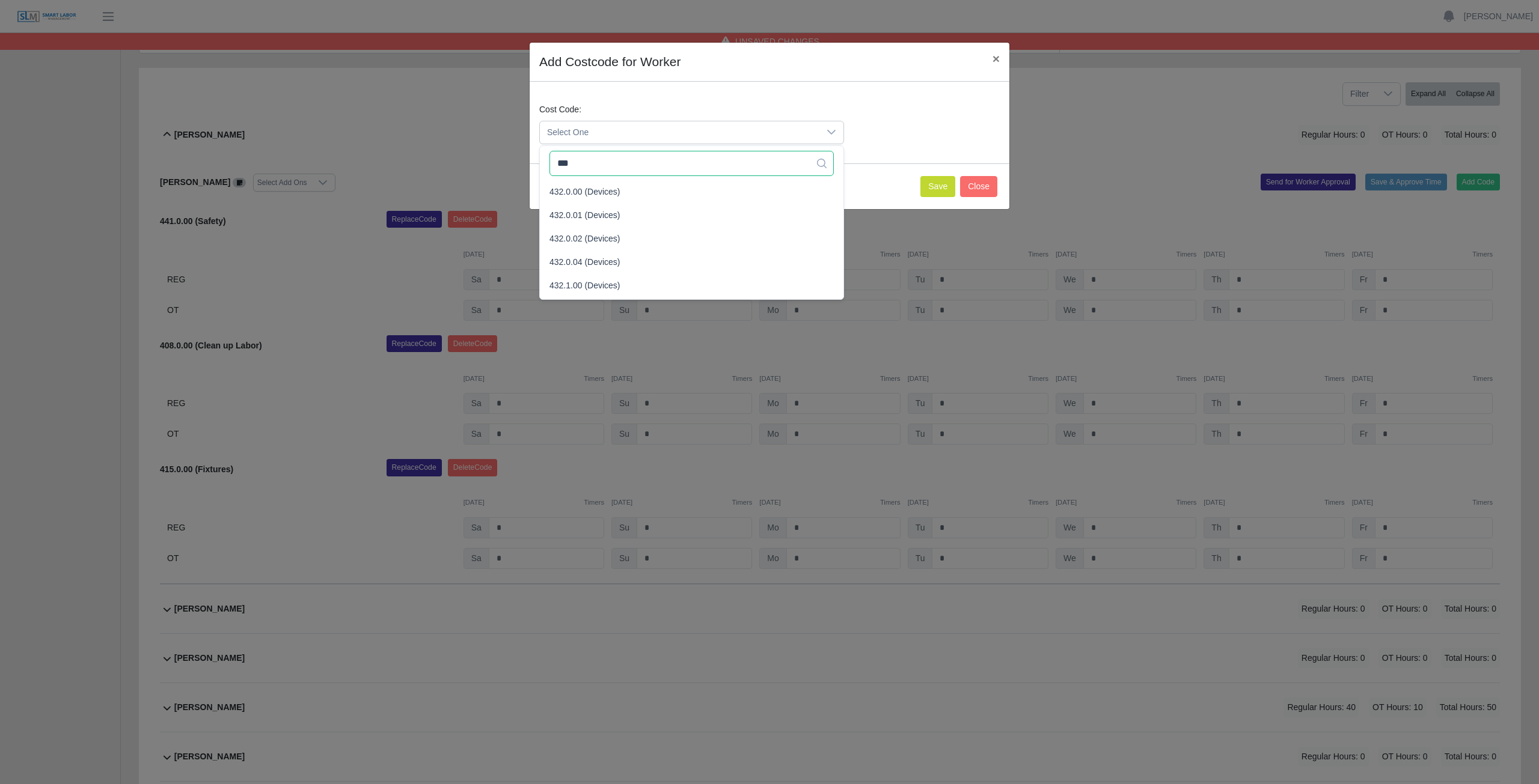
click at [615, 168] on input "***" at bounding box center [691, 163] width 284 height 25
type input "***"
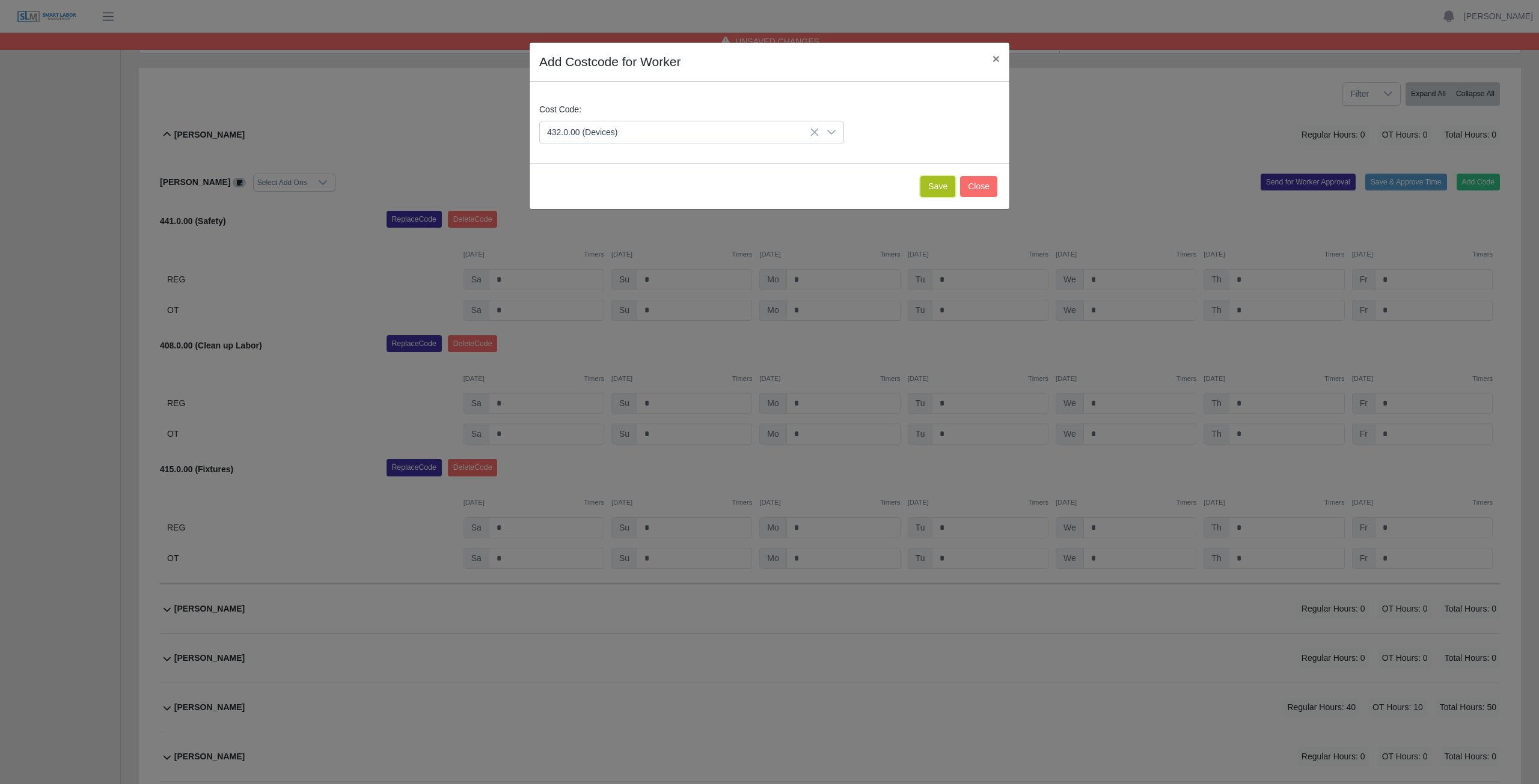
click at [940, 190] on button "Save" at bounding box center [938, 186] width 35 height 21
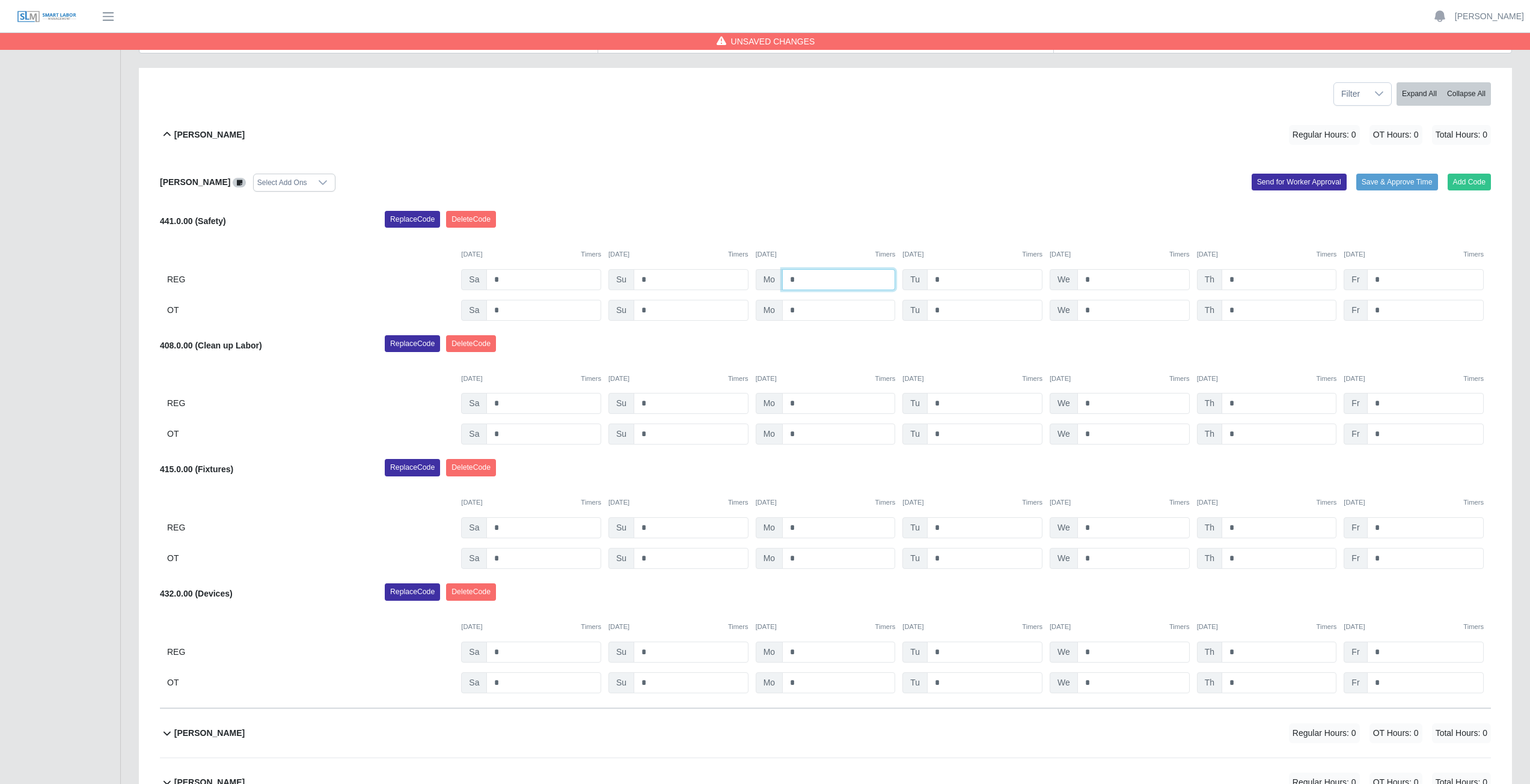
click at [803, 280] on input "*" at bounding box center [838, 279] width 113 height 21
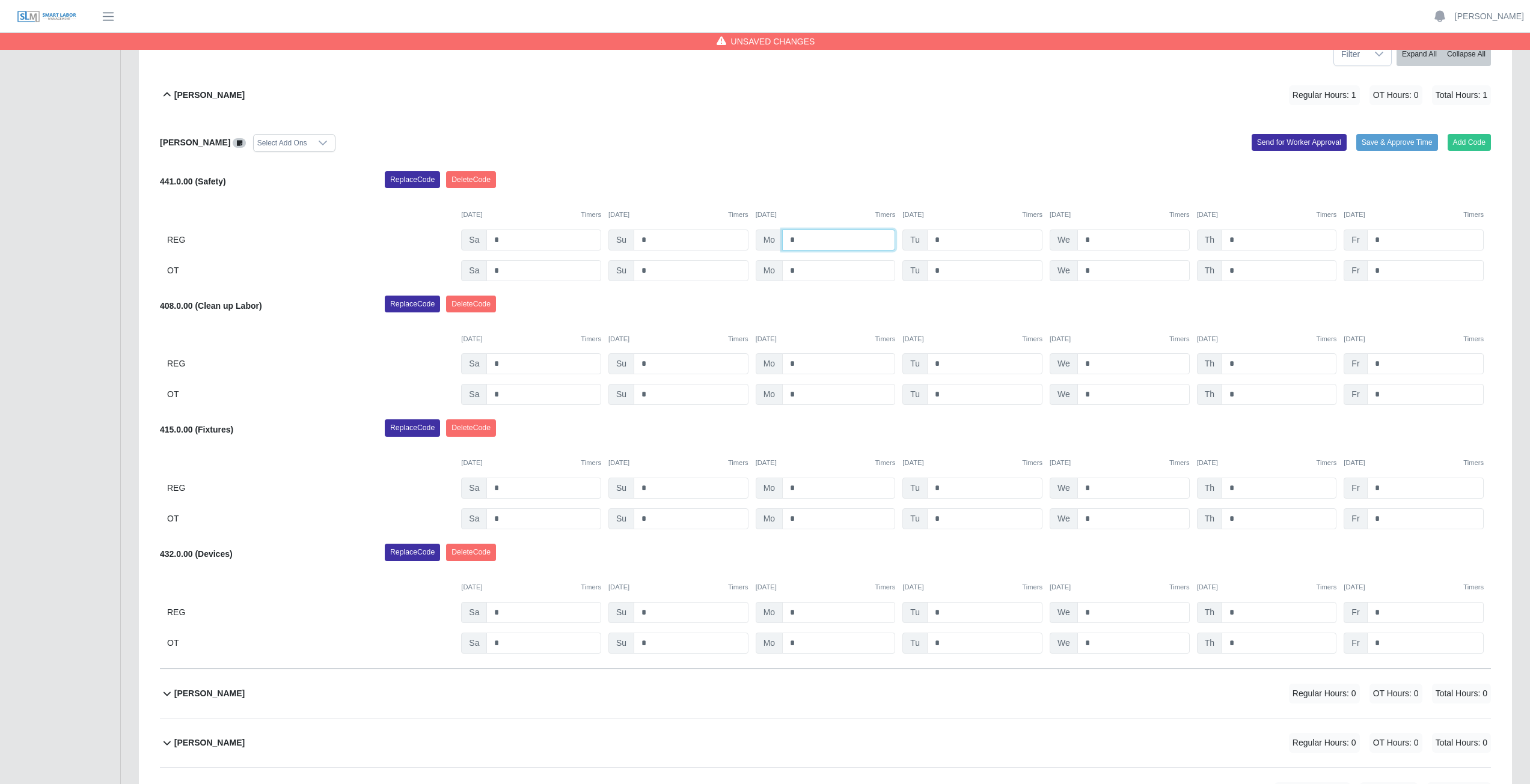
scroll to position [205, 0]
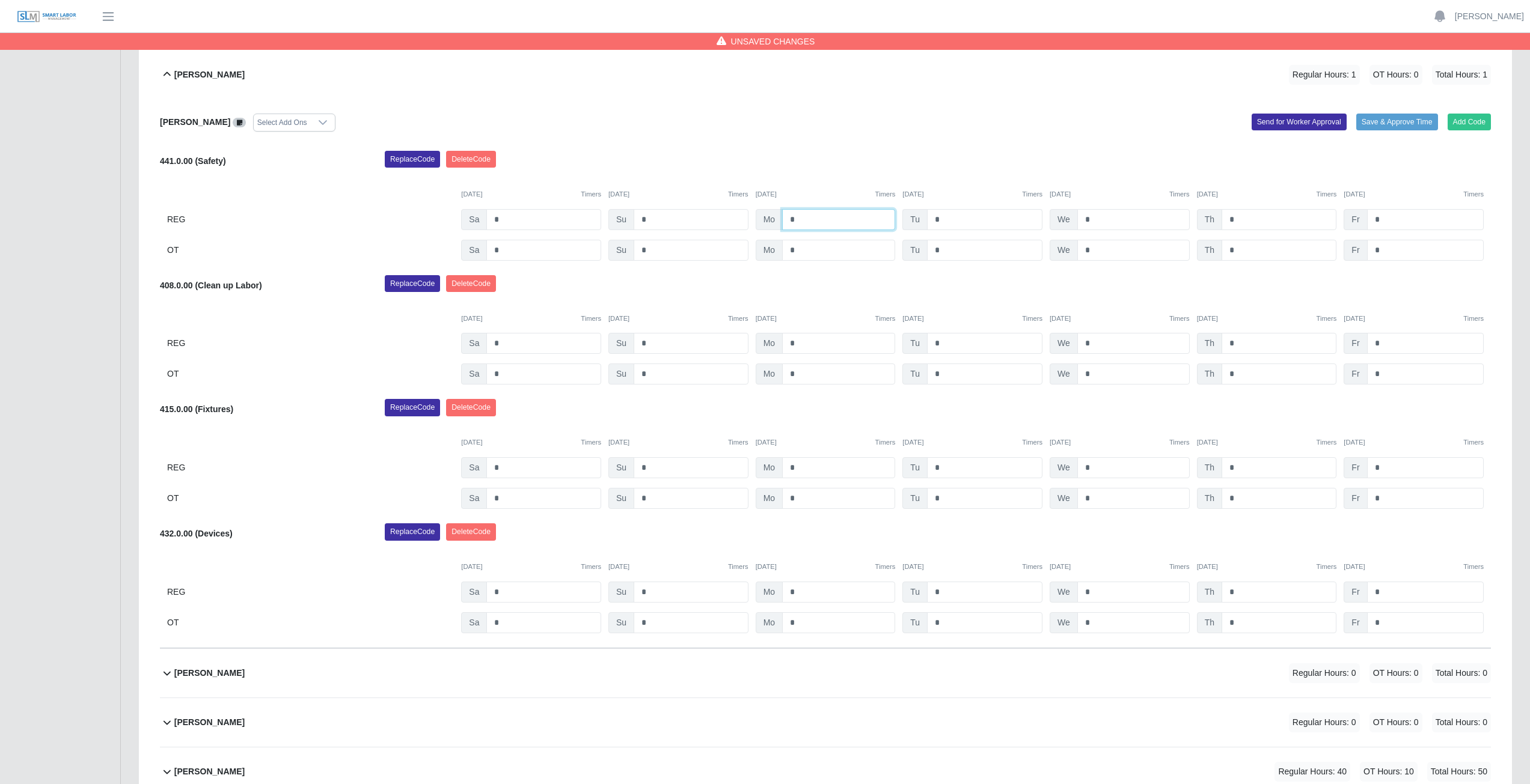
type input "*"
click at [944, 219] on input "*" at bounding box center [984, 219] width 116 height 21
type input "*"
click at [1092, 216] on input "*" at bounding box center [1134, 219] width 113 height 21
type input "*"
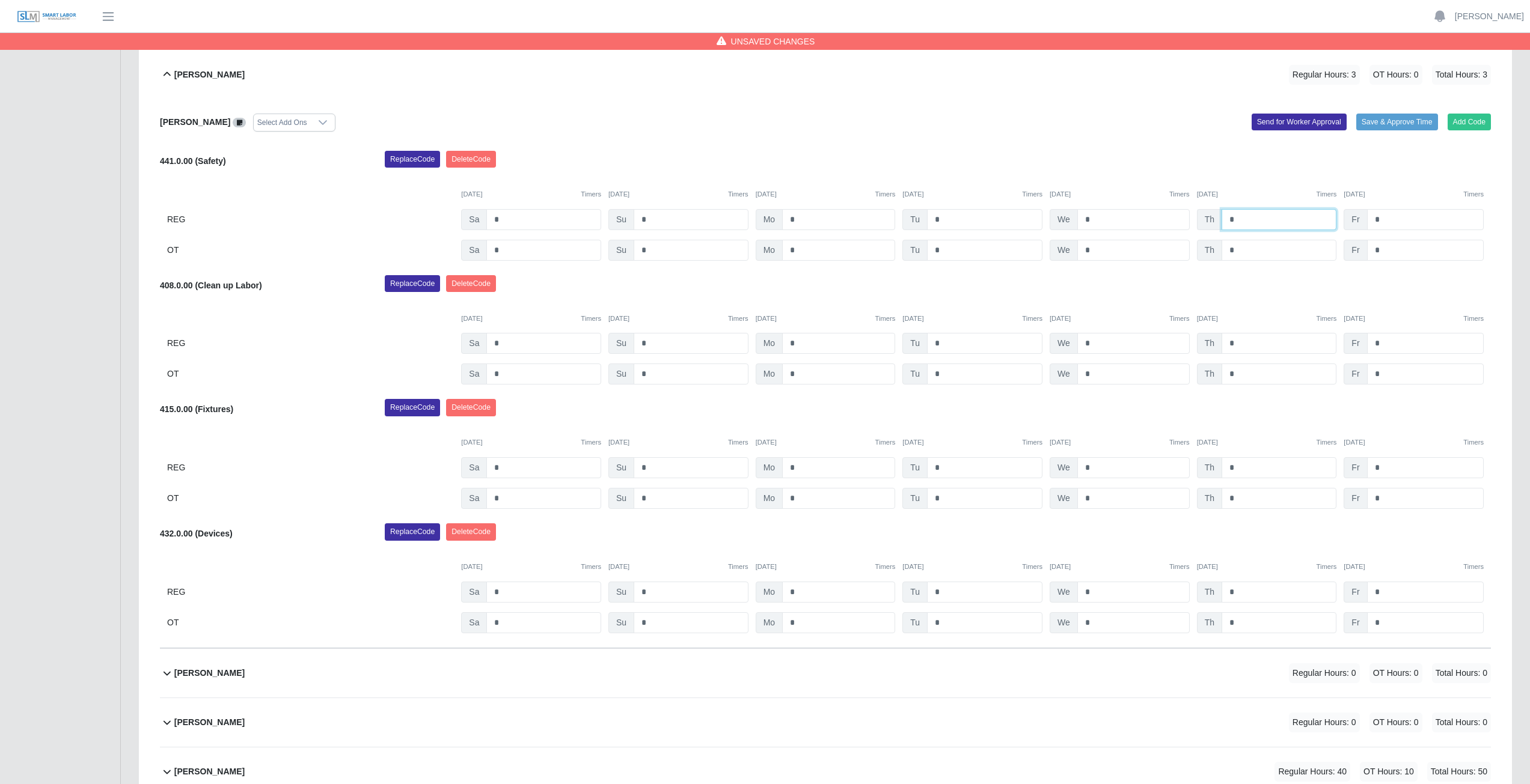
click at [1240, 220] on input "*" at bounding box center [1278, 219] width 115 height 21
type input "*"
drag, startPoint x: 1388, startPoint y: 219, endPoint x: 1393, endPoint y: 219, distance: 5.0
click at [1393, 219] on input "*" at bounding box center [1425, 219] width 117 height 21
type input "*"
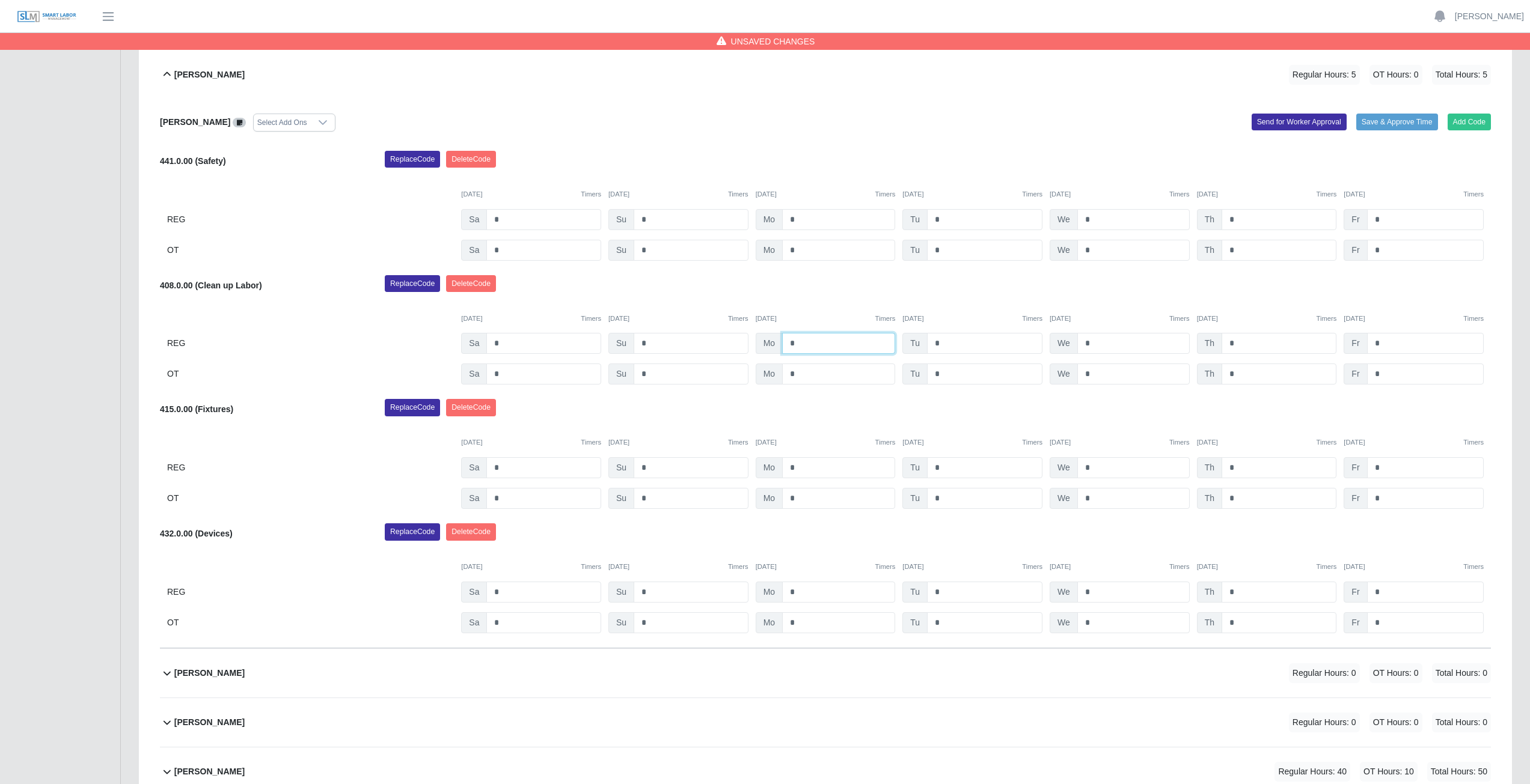
click at [808, 344] on input "*" at bounding box center [838, 343] width 113 height 21
type input "*"
click at [942, 342] on input "*" at bounding box center [984, 343] width 116 height 21
type input "*"
click at [1096, 346] on input "*" at bounding box center [1134, 343] width 113 height 21
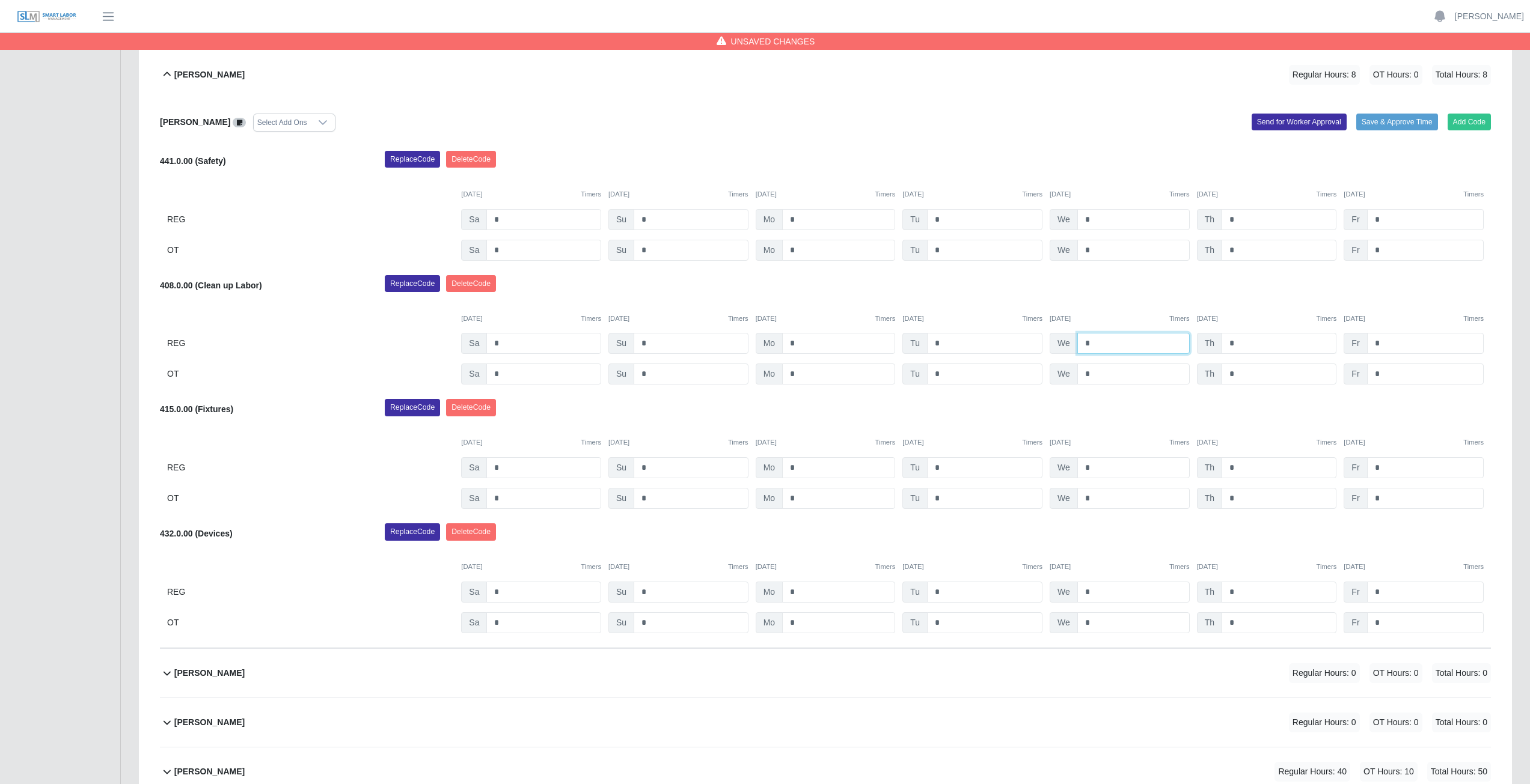
type input "*"
click at [1238, 343] on input "*" at bounding box center [1278, 343] width 115 height 21
type input "*"
click at [1384, 343] on input "*" at bounding box center [1425, 343] width 117 height 21
type input "*"
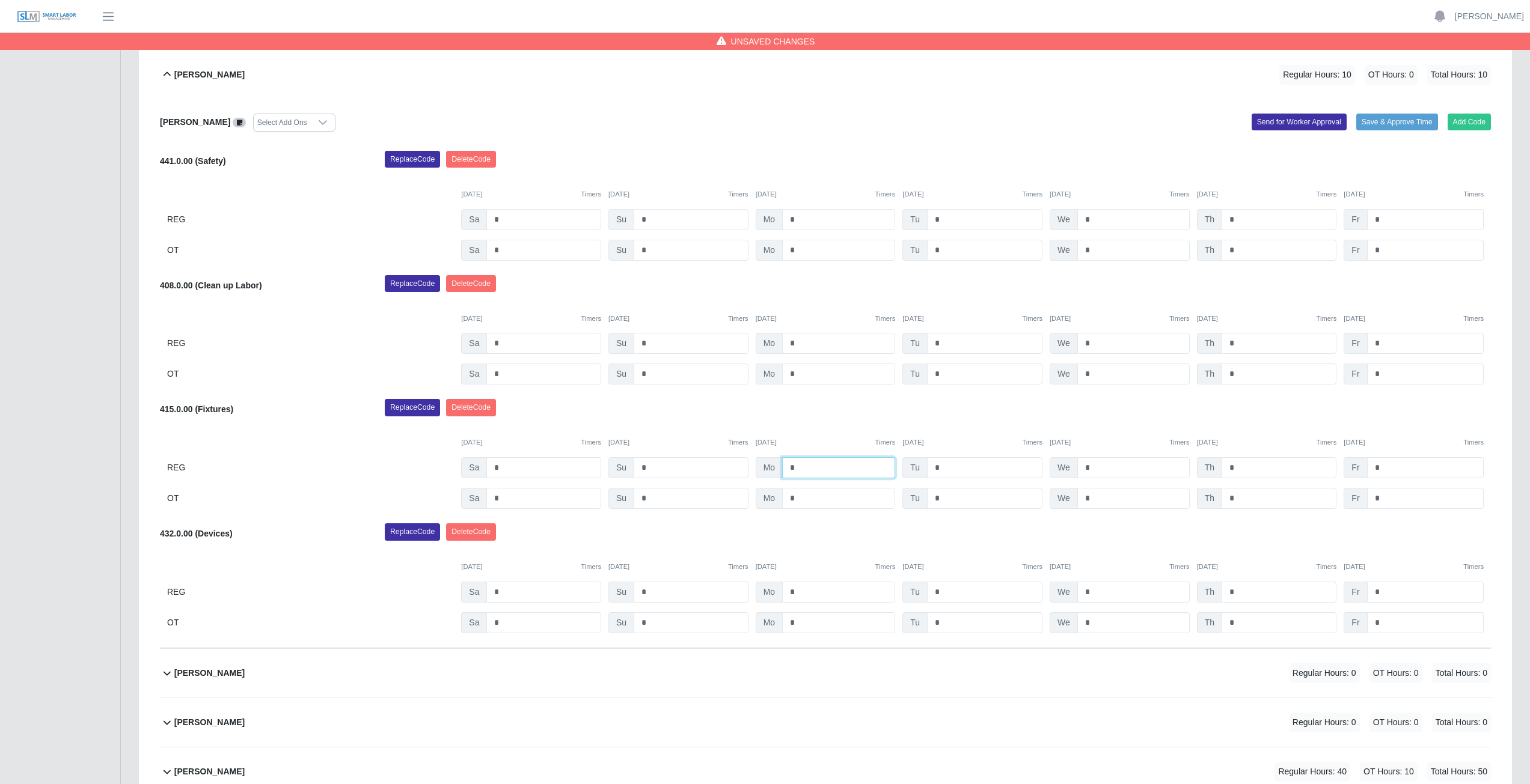
click at [800, 467] on input "*" at bounding box center [838, 468] width 113 height 21
type input "*"
click at [799, 501] on input "*" at bounding box center [838, 498] width 113 height 21
type input "*"
click at [944, 467] on input "*" at bounding box center [984, 468] width 116 height 21
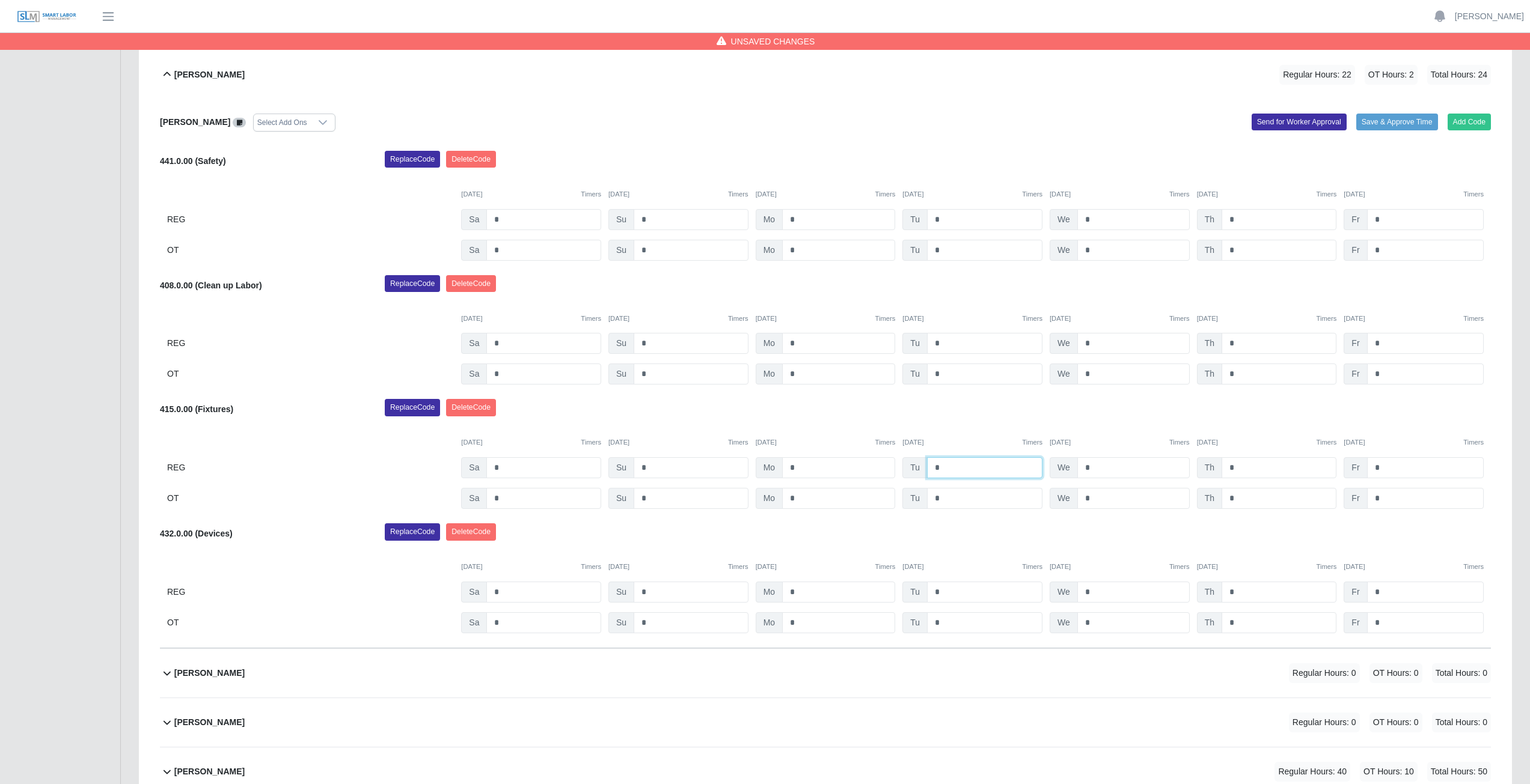
type input "*"
click at [948, 497] on input "*" at bounding box center [984, 498] width 116 height 21
type input "*"
click at [1102, 467] on input "*" at bounding box center [1134, 468] width 113 height 21
type input "*"
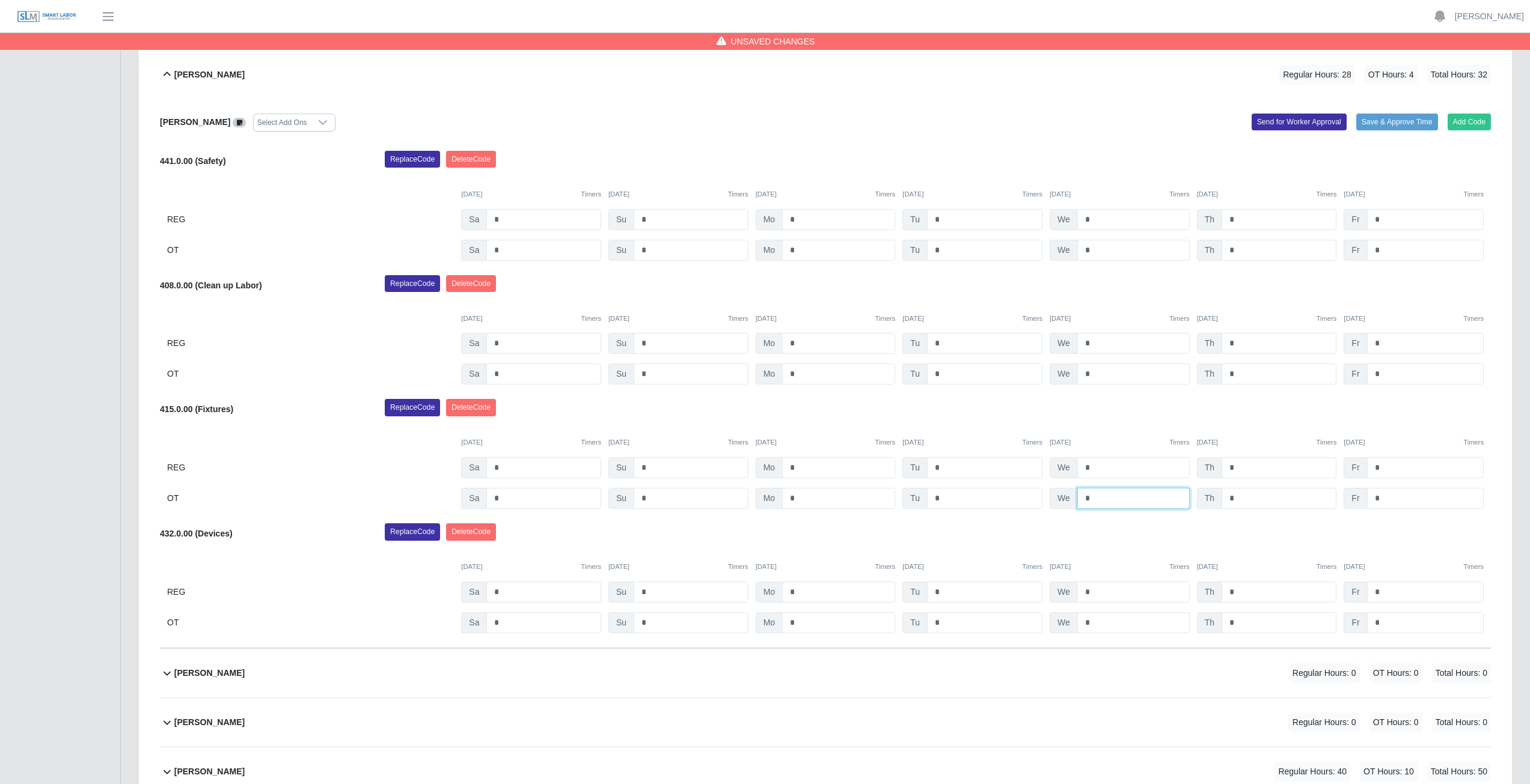
click at [1093, 499] on input "*" at bounding box center [1134, 498] width 113 height 21
type input "*"
click at [1242, 469] on input "*" at bounding box center [1278, 468] width 115 height 21
type input "*"
click at [1240, 502] on input "*" at bounding box center [1278, 498] width 115 height 21
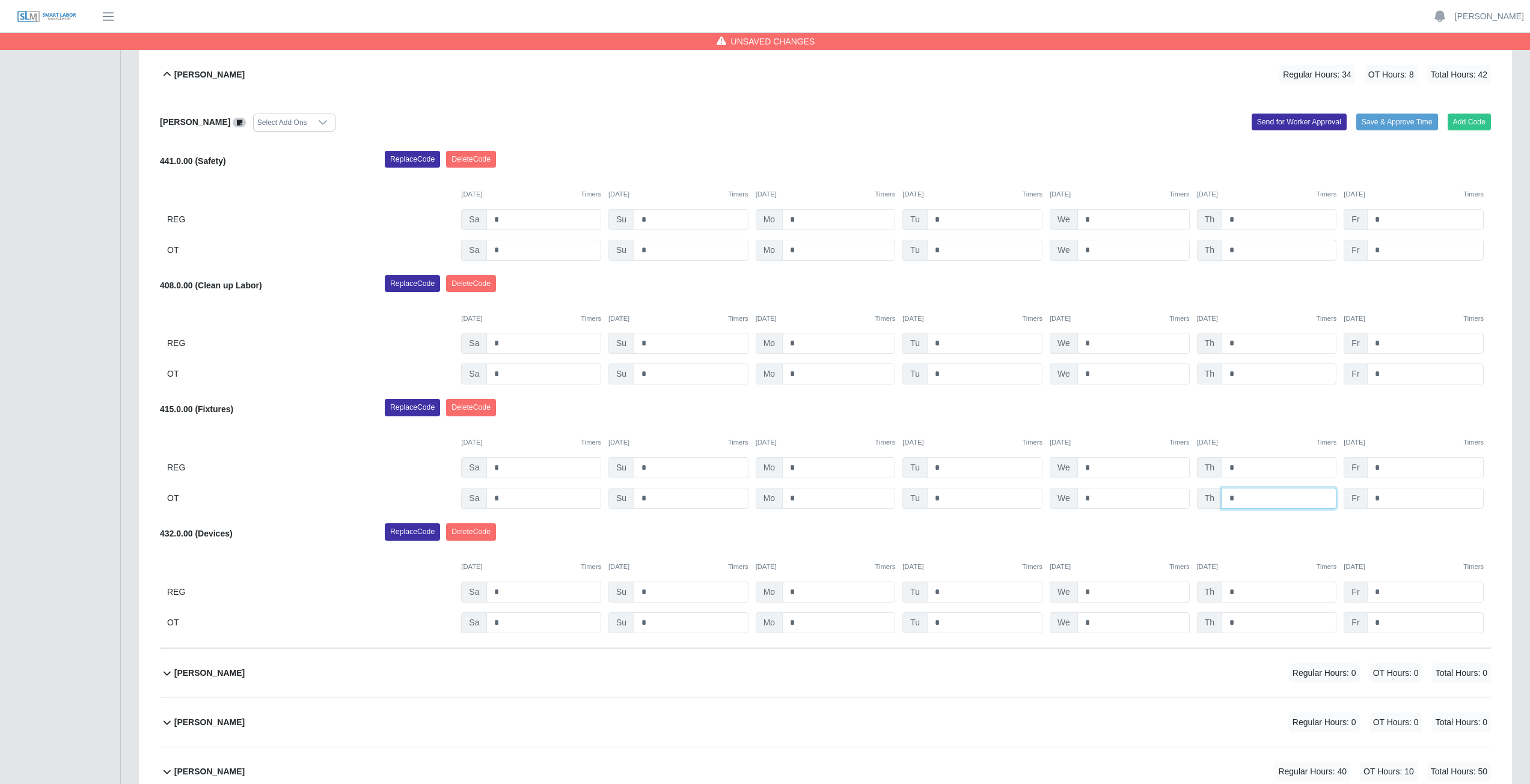
type input "*"
click at [1393, 469] on input "*" at bounding box center [1425, 468] width 117 height 21
type input "*"
click at [1389, 499] on input "*" at bounding box center [1425, 498] width 117 height 21
type input "*"
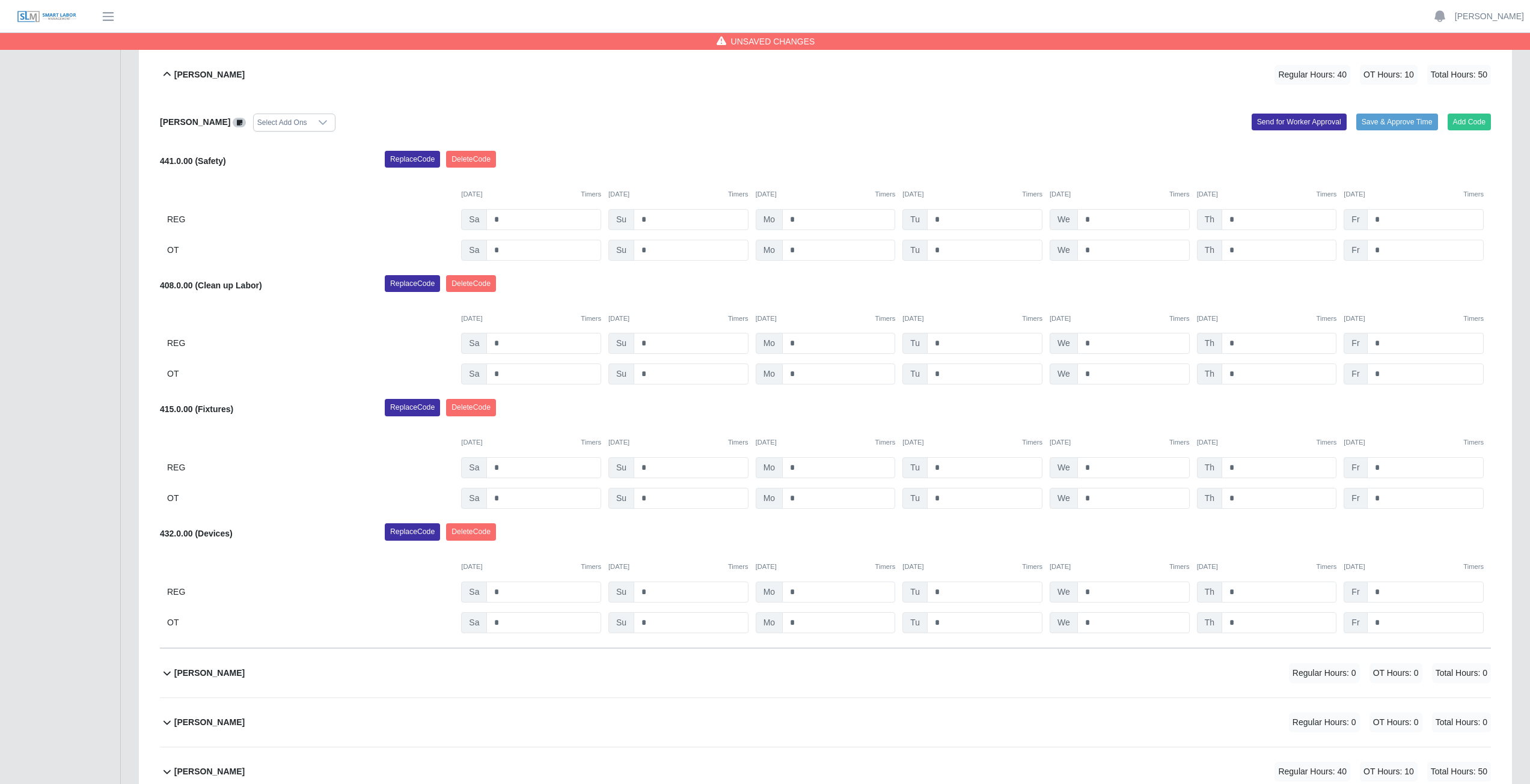
click at [1299, 413] on div "Replace Code [GEOGRAPHIC_DATA] Code" at bounding box center [937, 410] width 1124 height 24
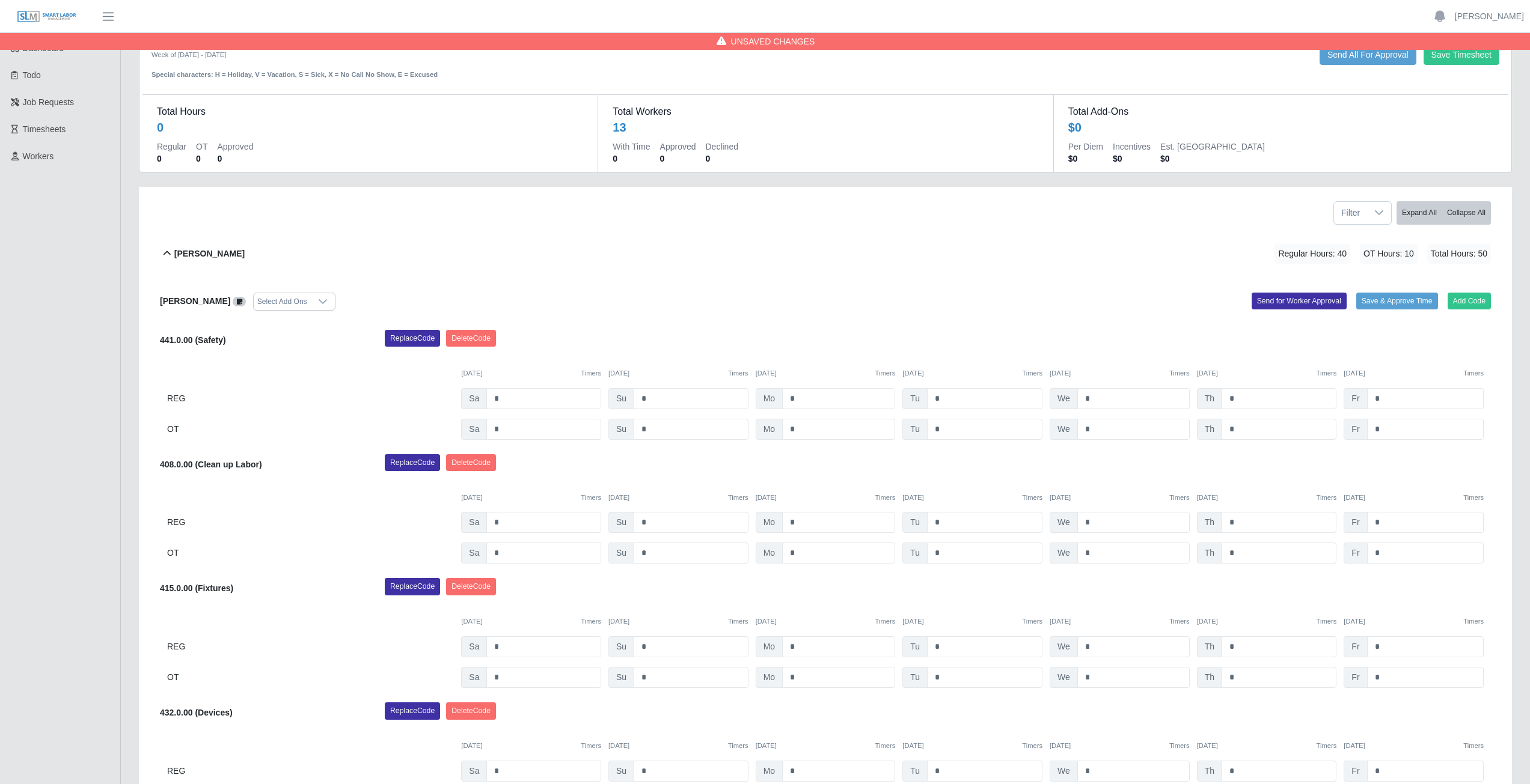
scroll to position [25, 0]
click at [166, 258] on icon at bounding box center [167, 255] width 15 height 15
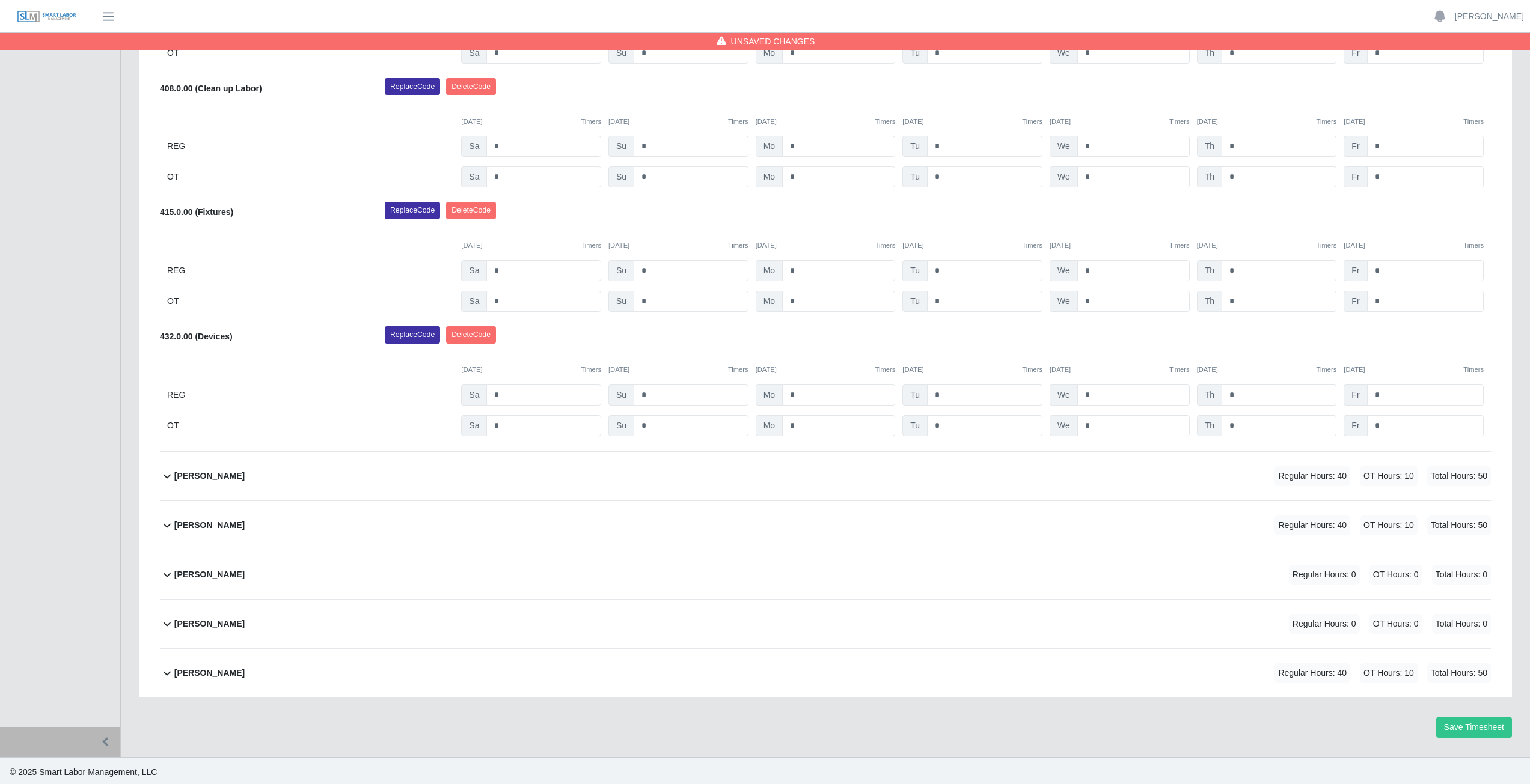
scroll to position [750, 0]
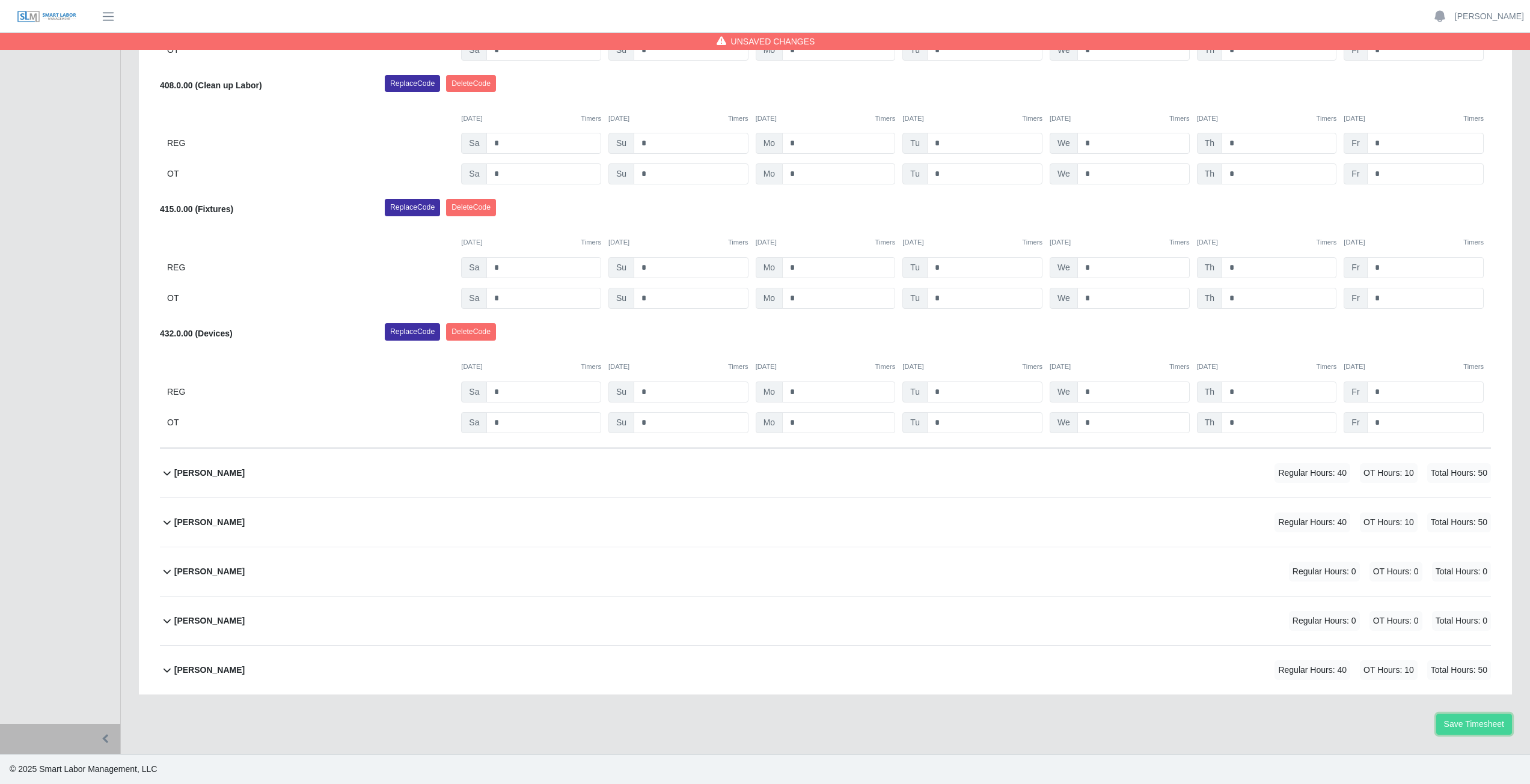
click at [1472, 724] on button "Save Timesheet" at bounding box center [1474, 724] width 76 height 21
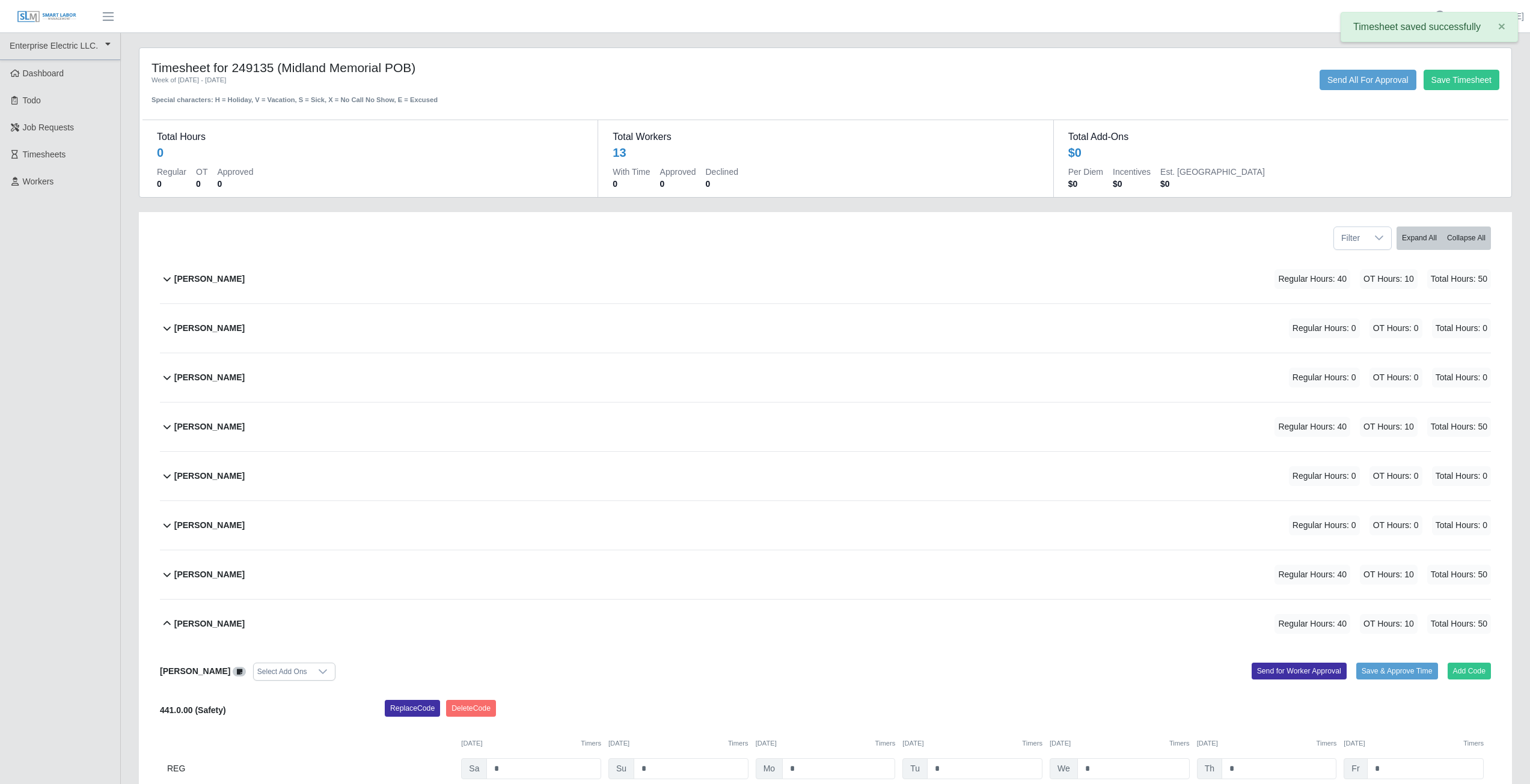
scroll to position [0, 0]
click at [1501, 18] on link "[PERSON_NAME]" at bounding box center [1489, 17] width 69 height 13
click at [1469, 89] on link "Logout" at bounding box center [1474, 83] width 108 height 25
